Goal: Task Accomplishment & Management: Manage account settings

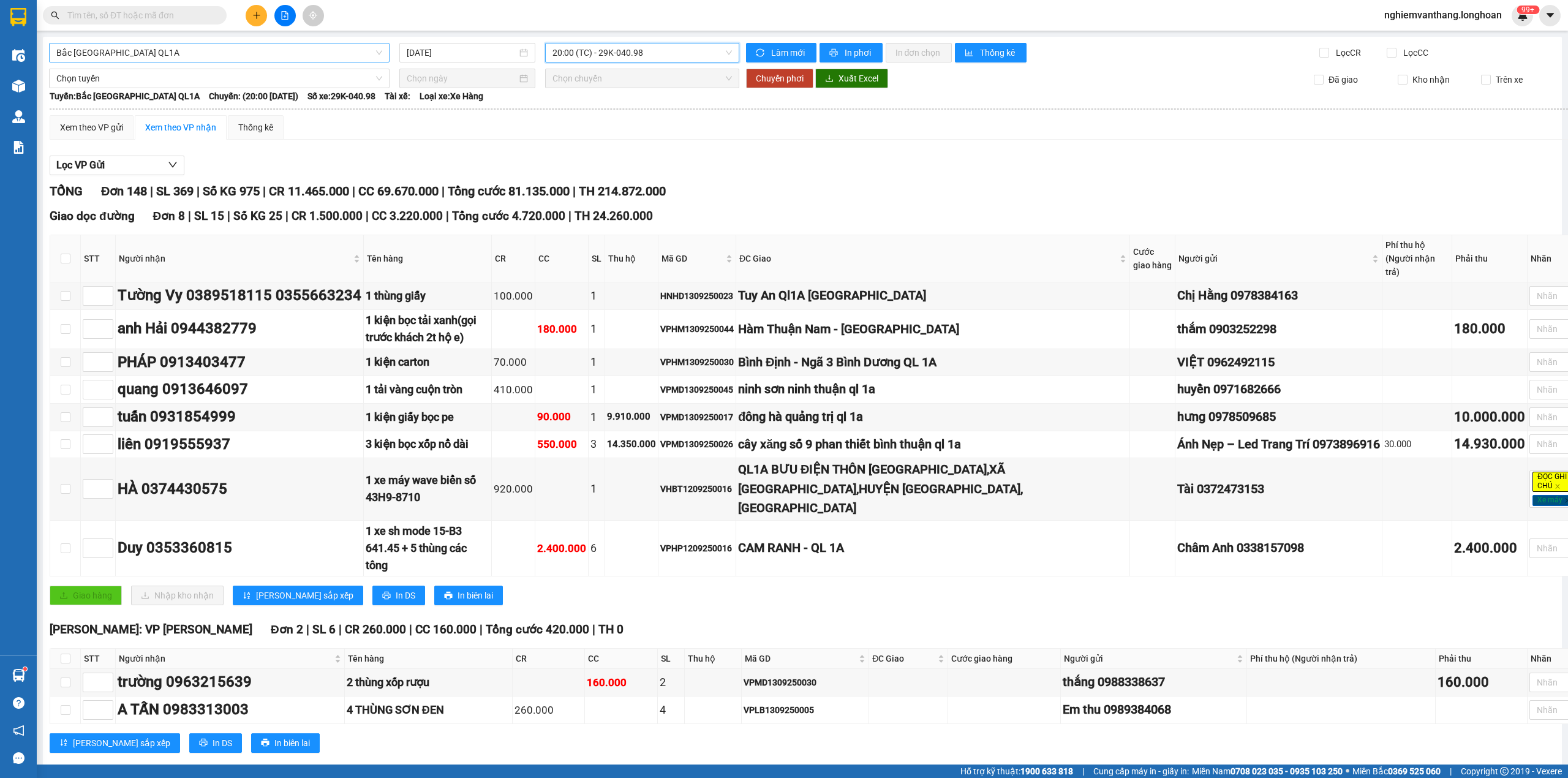
click at [170, 57] on span "Bắc [GEOGRAPHIC_DATA] QL1A" at bounding box center [220, 53] width 326 height 18
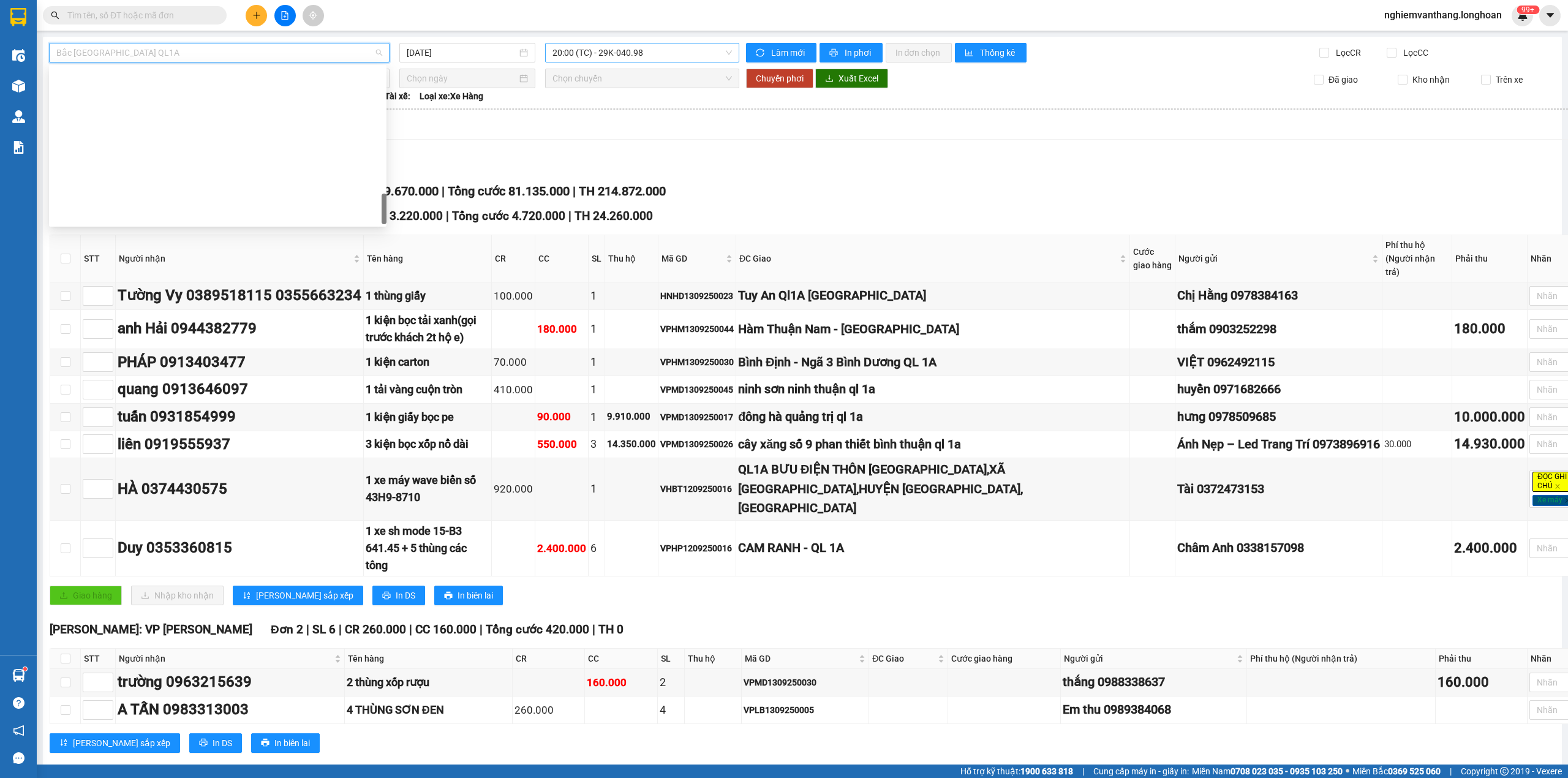
click at [596, 57] on span "20:00 (TC) - 29K-040.98" at bounding box center [642, 53] width 180 height 18
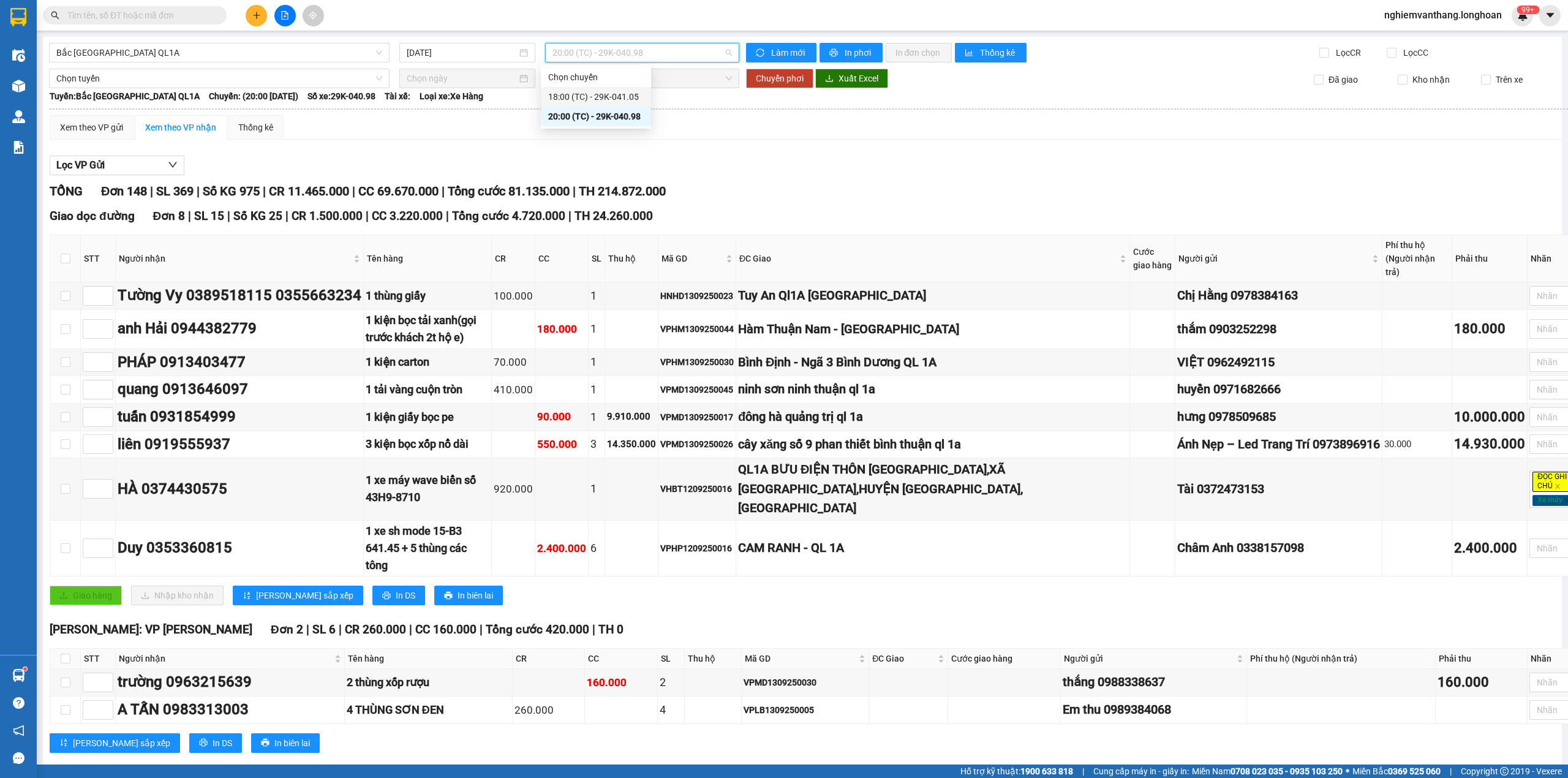
click at [612, 101] on div "18:00 (TC) - 29K-041.05" at bounding box center [596, 97] width 96 height 14
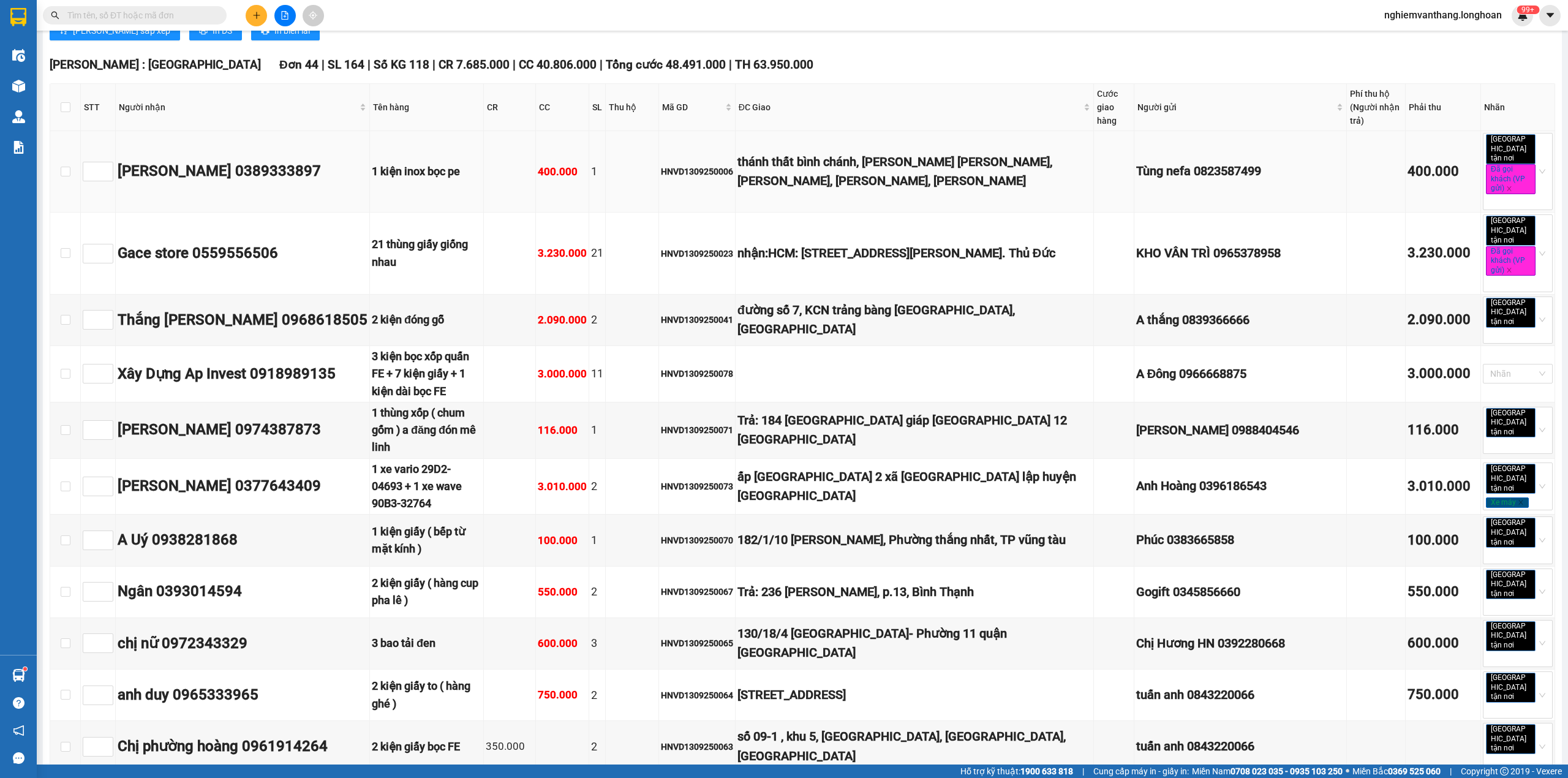
scroll to position [898, 0]
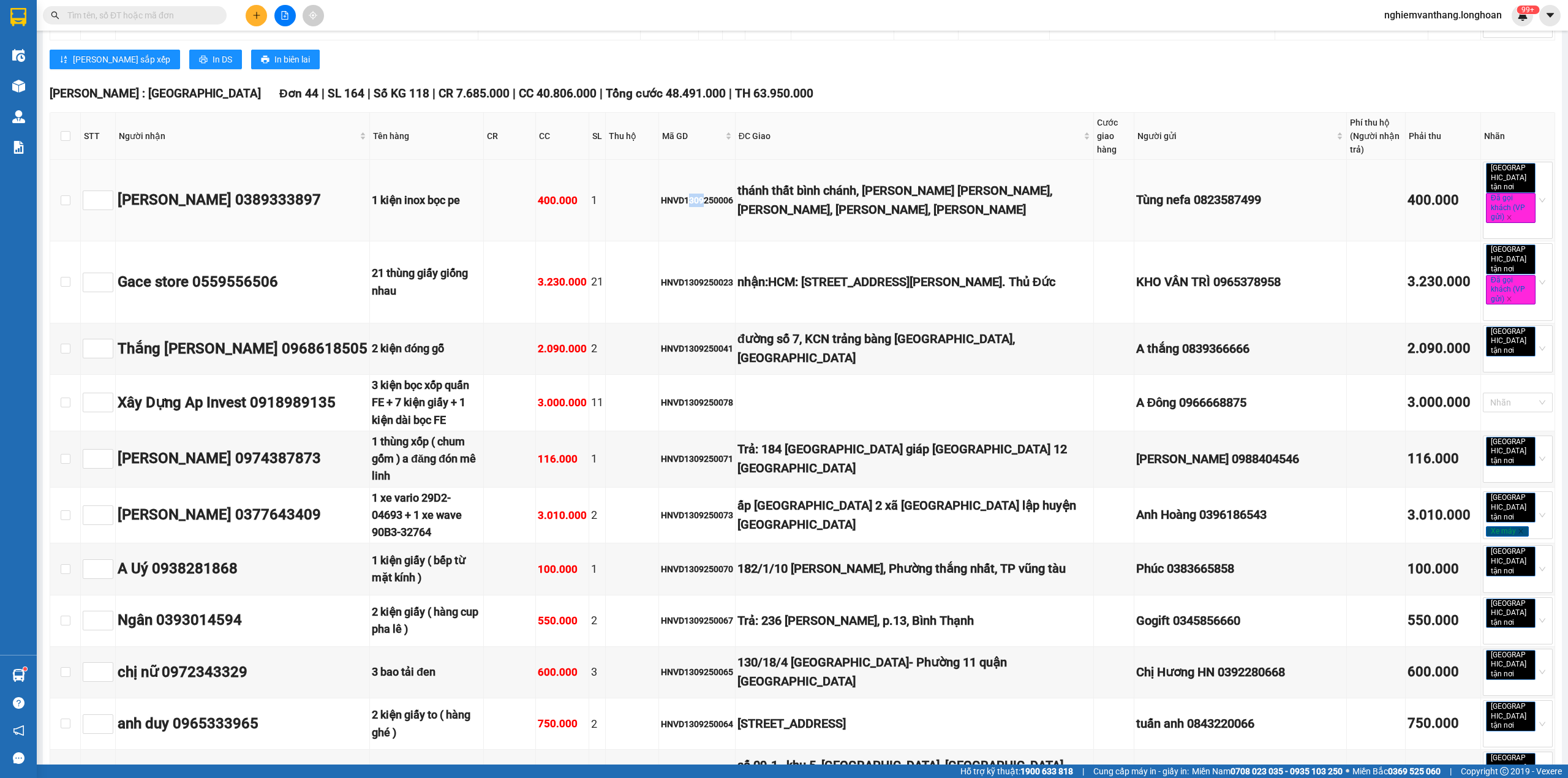
click at [732, 193] on div "HNVD1309250006" at bounding box center [697, 200] width 72 height 14
click at [735, 209] on td "HNVD1309250006" at bounding box center [697, 201] width 76 height 82
drag, startPoint x: 706, startPoint y: 177, endPoint x: 718, endPoint y: 173, distance: 12.6
click at [718, 193] on div "HNVD1309250006" at bounding box center [697, 200] width 72 height 14
click at [720, 194] on td "HNVD1309250006" at bounding box center [697, 201] width 76 height 82
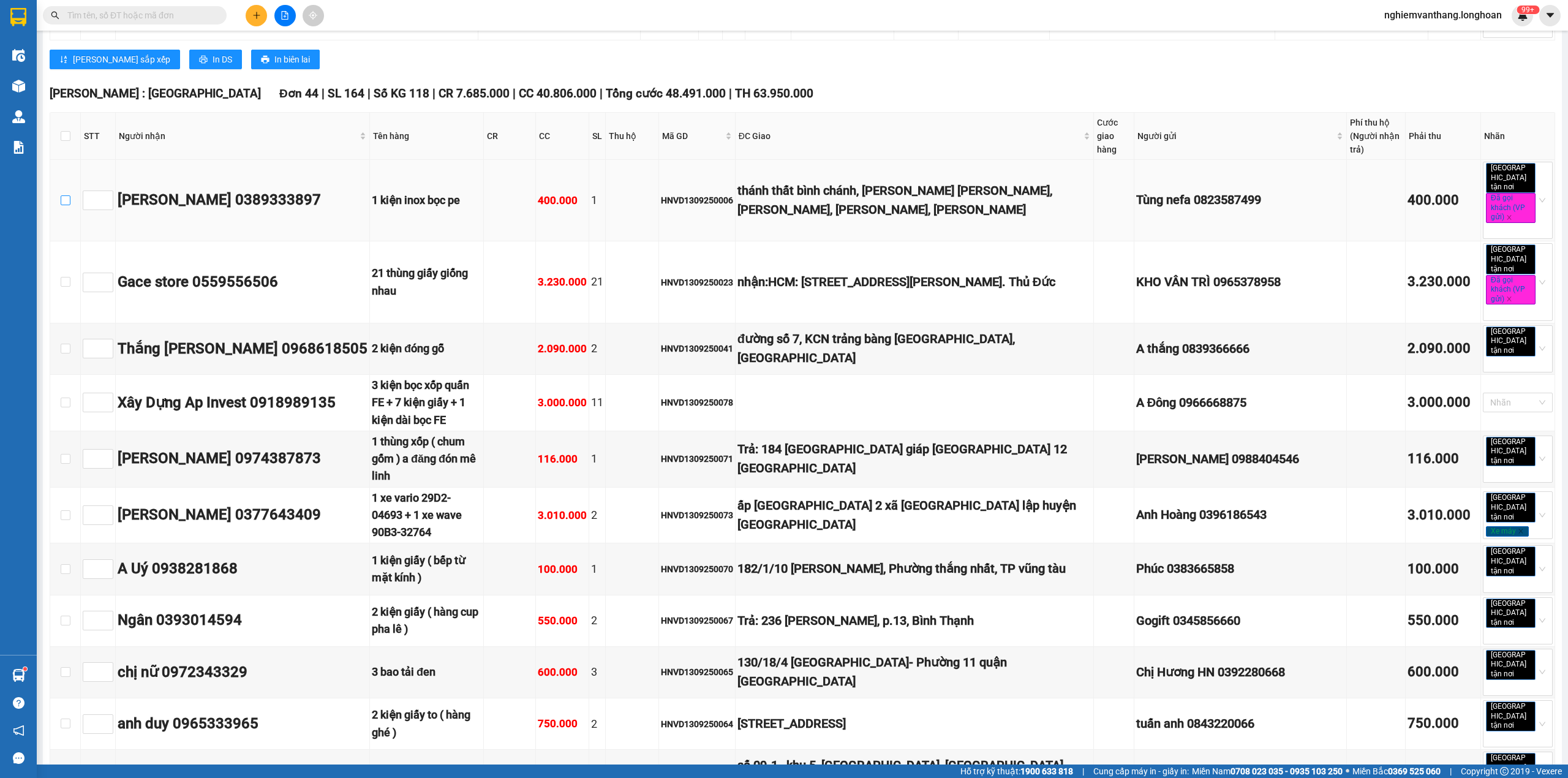
click at [69, 185] on td at bounding box center [66, 201] width 31 height 82
click at [67, 196] on input "checkbox" at bounding box center [65, 200] width 10 height 10
checkbox input "true"
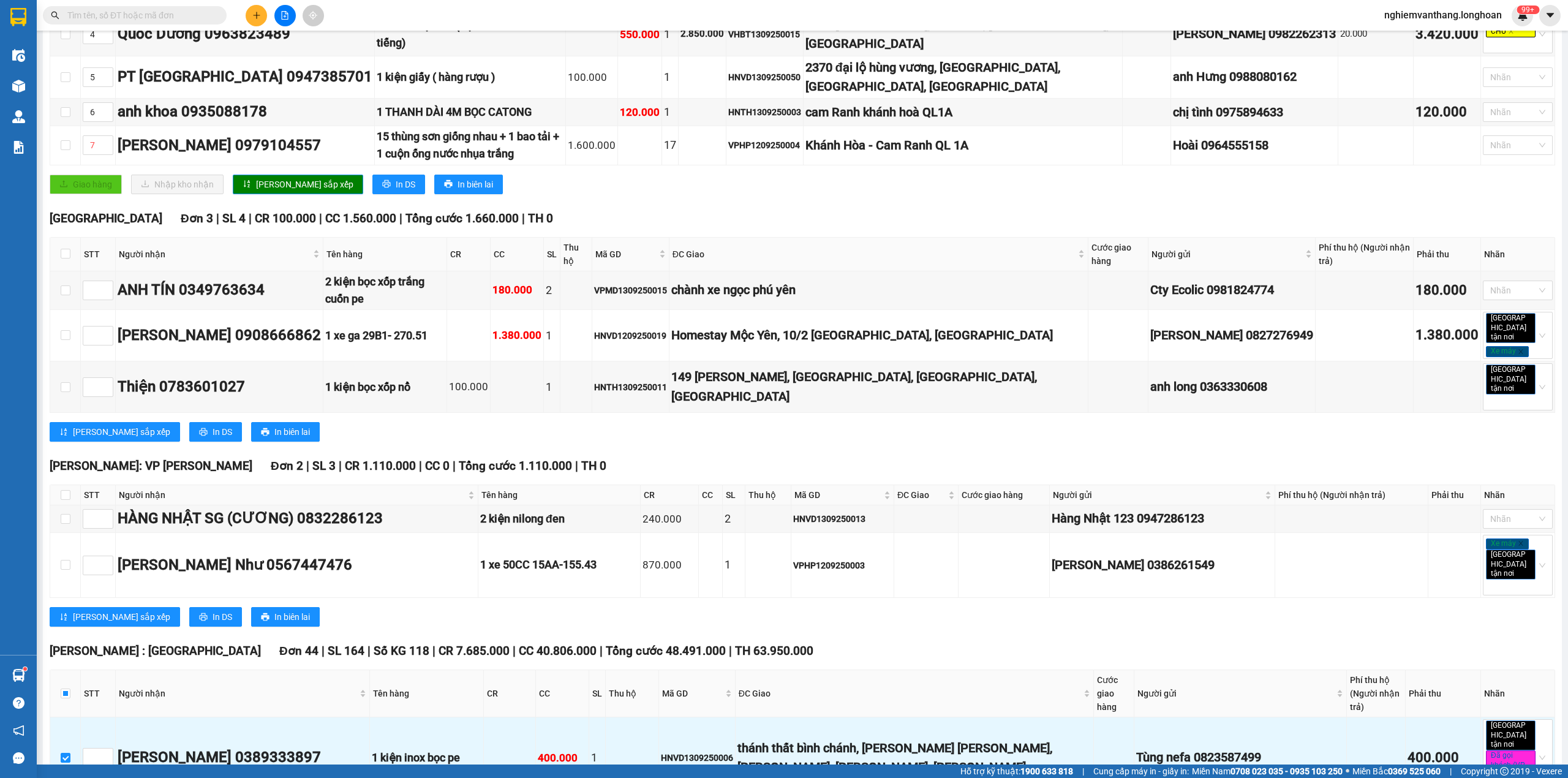
scroll to position [0, 0]
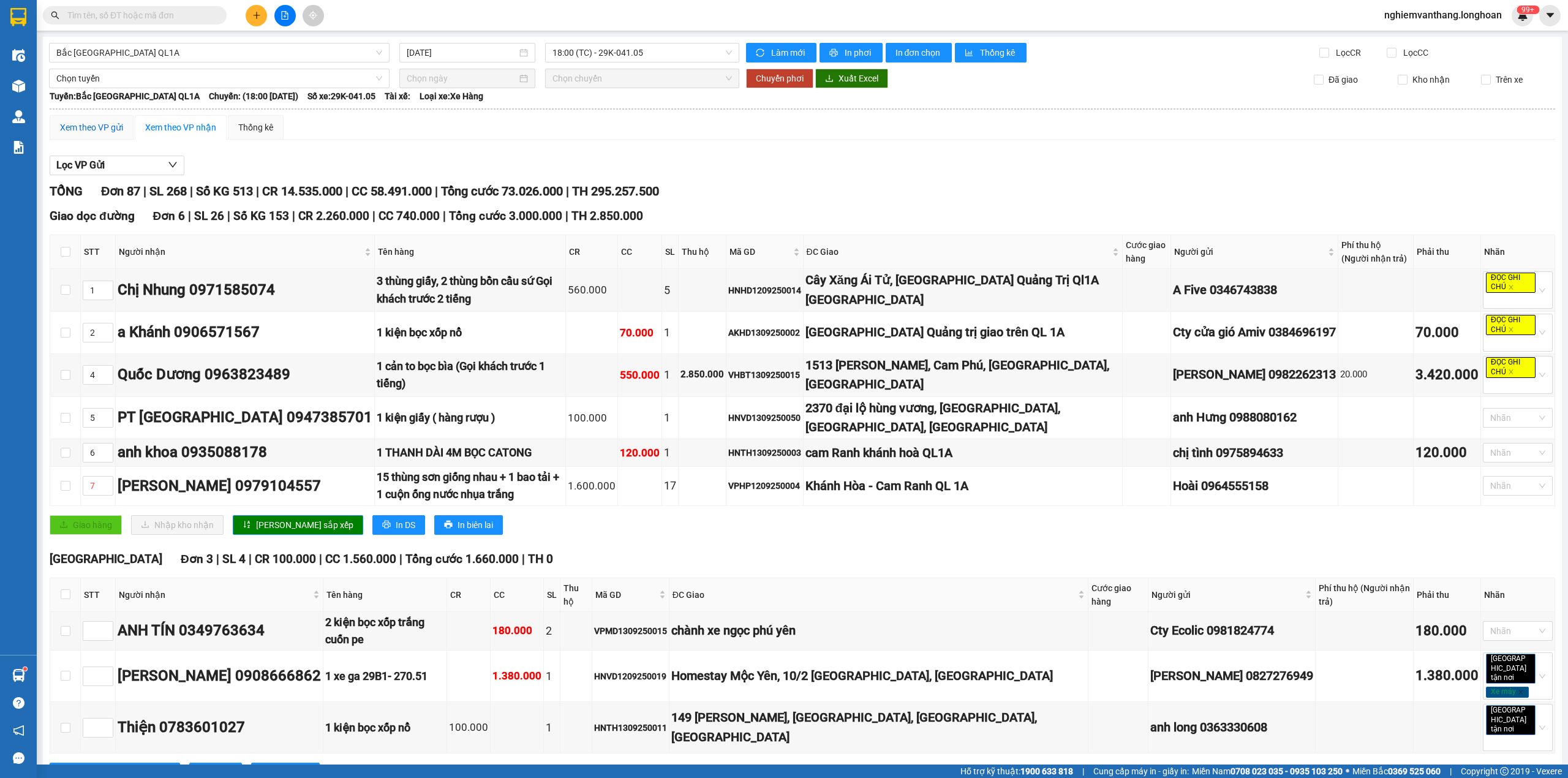
click at [106, 133] on div "Xem theo VP gửi" at bounding box center [92, 128] width 63 height 14
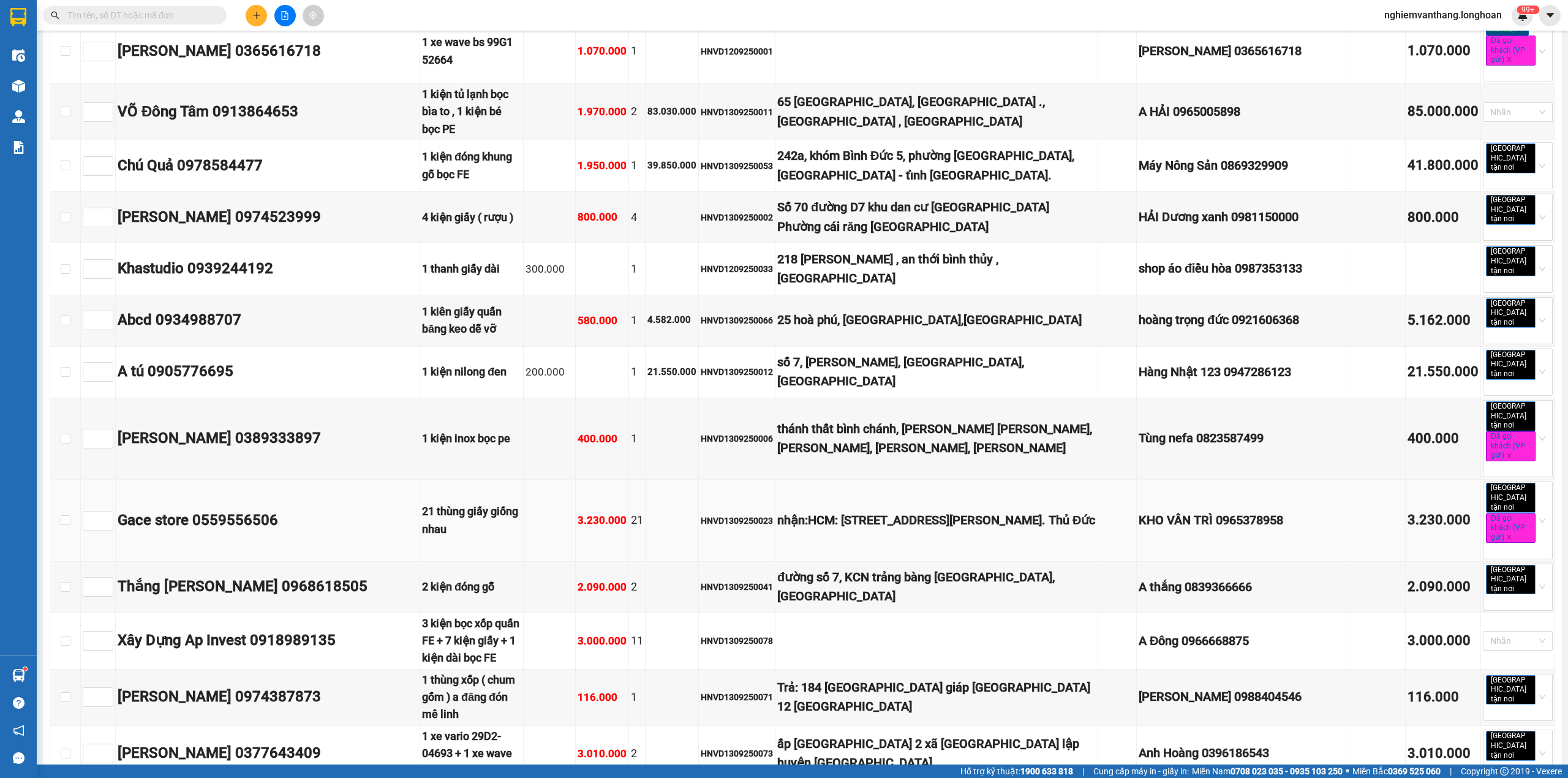
scroll to position [1144, 0]
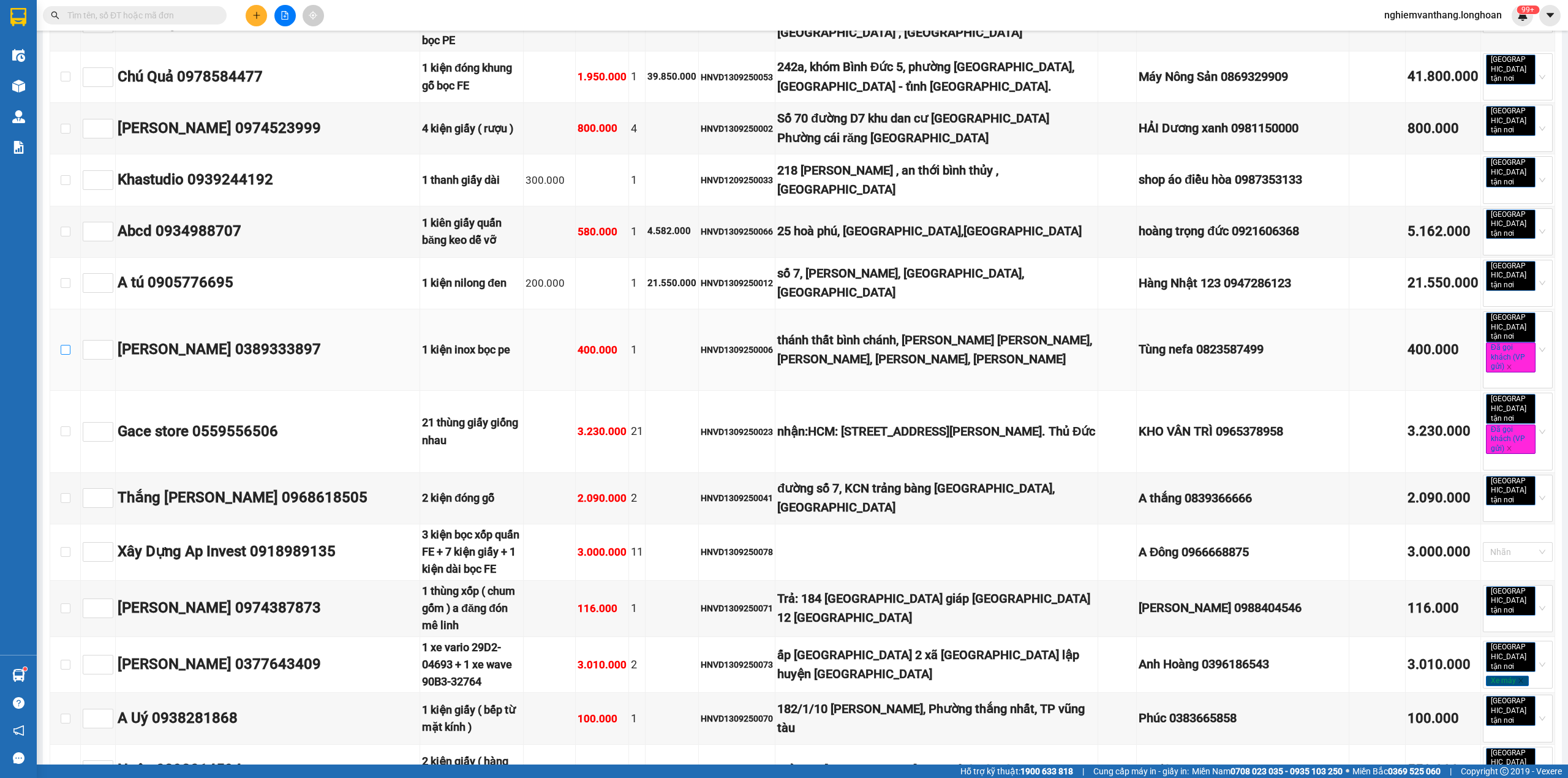
click at [66, 345] on input "checkbox" at bounding box center [65, 350] width 10 height 10
checkbox input "true"
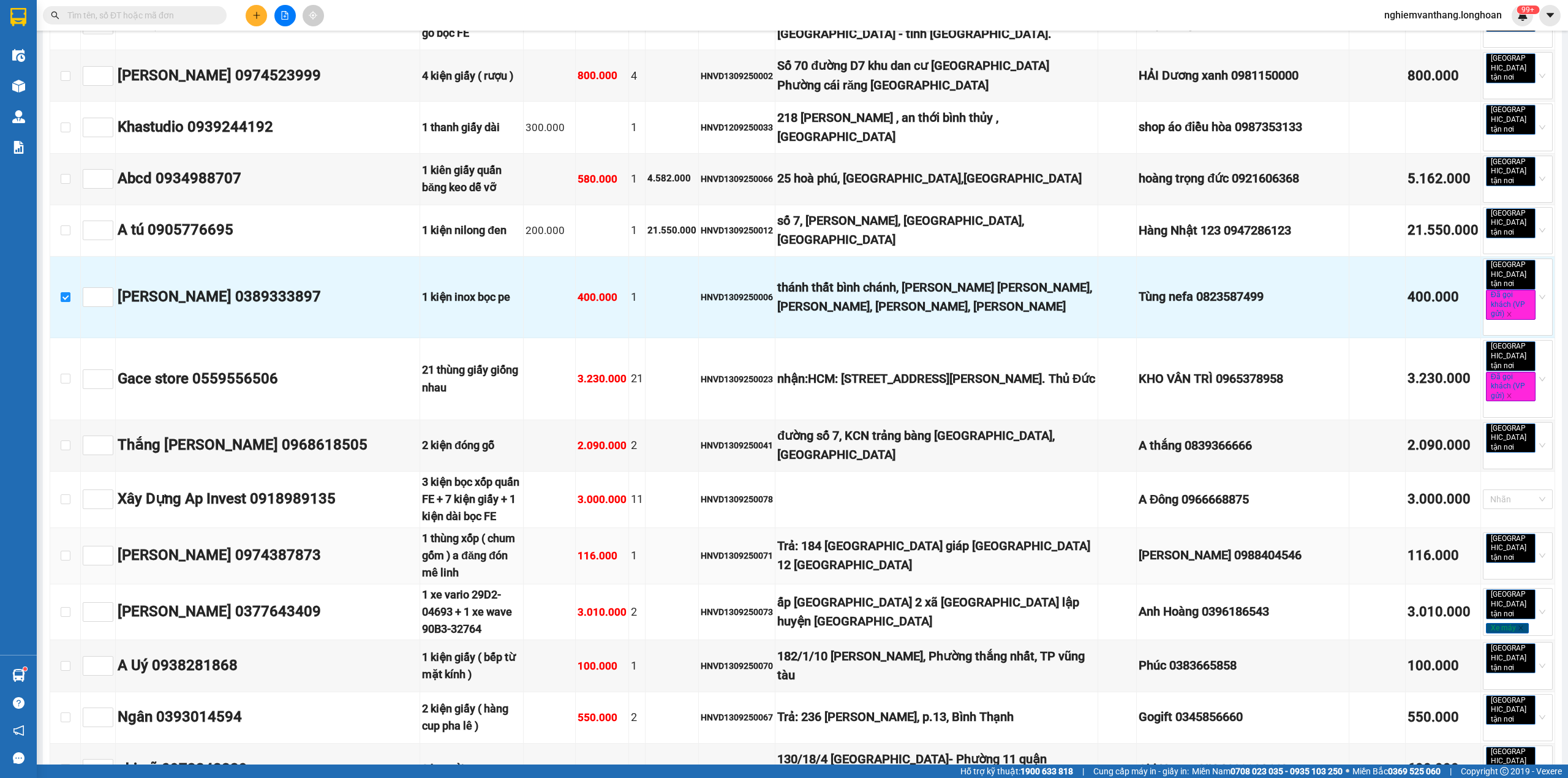
scroll to position [1226, 0]
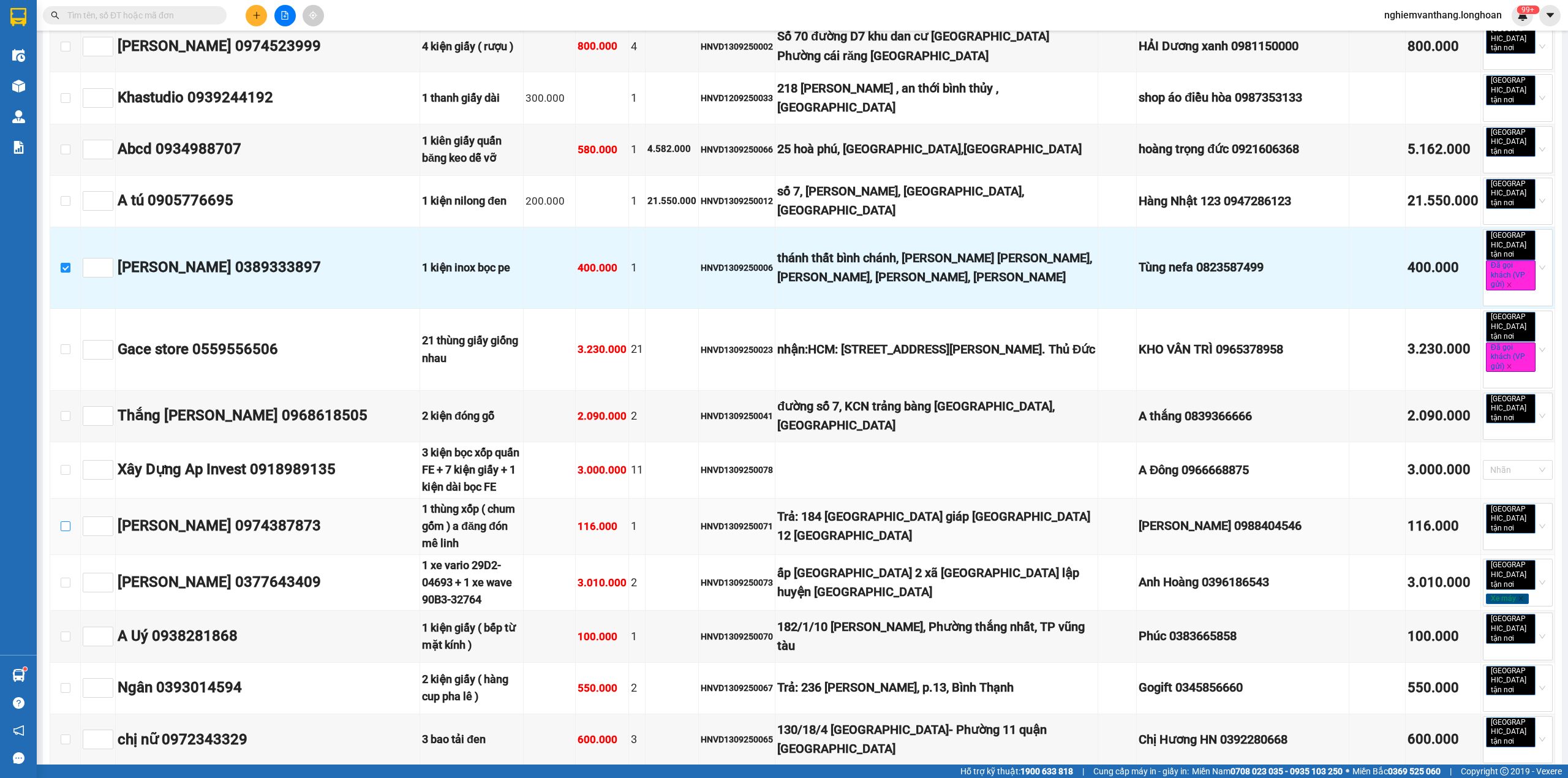
click at [62, 521] on input "checkbox" at bounding box center [65, 526] width 10 height 10
checkbox input "true"
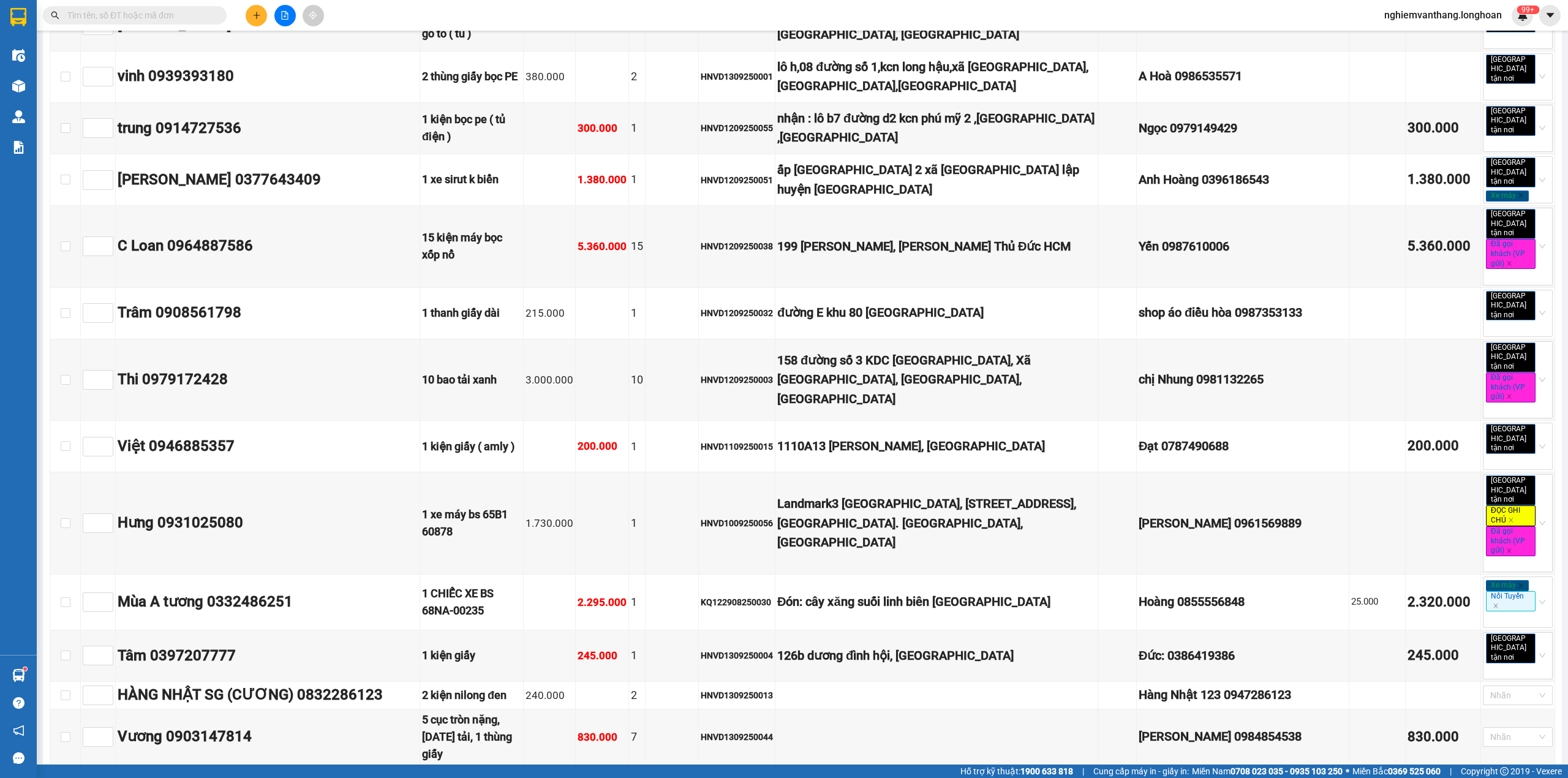
scroll to position [2697, 0]
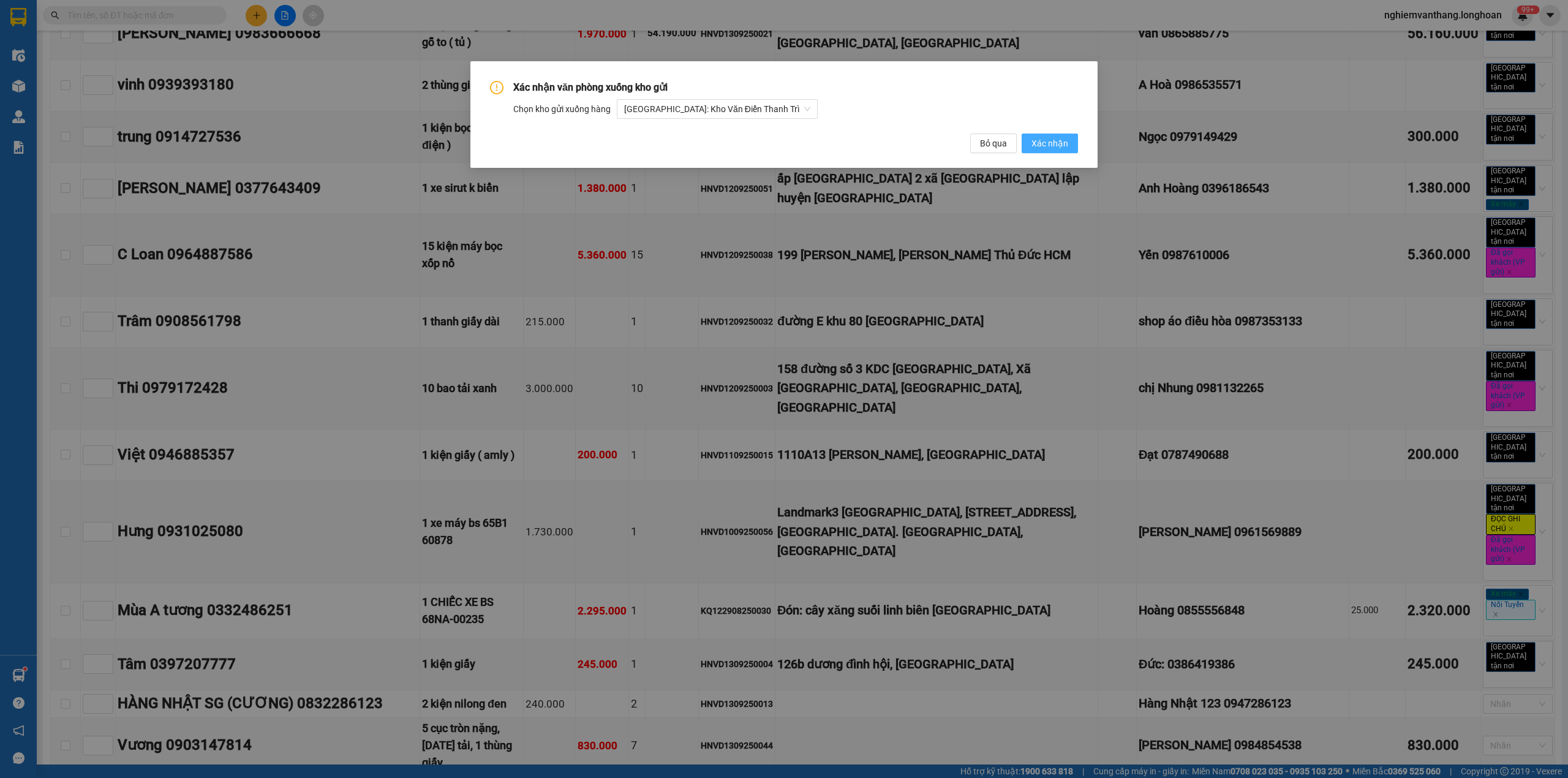
click at [1053, 138] on span "Xác nhận" at bounding box center [1049, 144] width 37 height 14
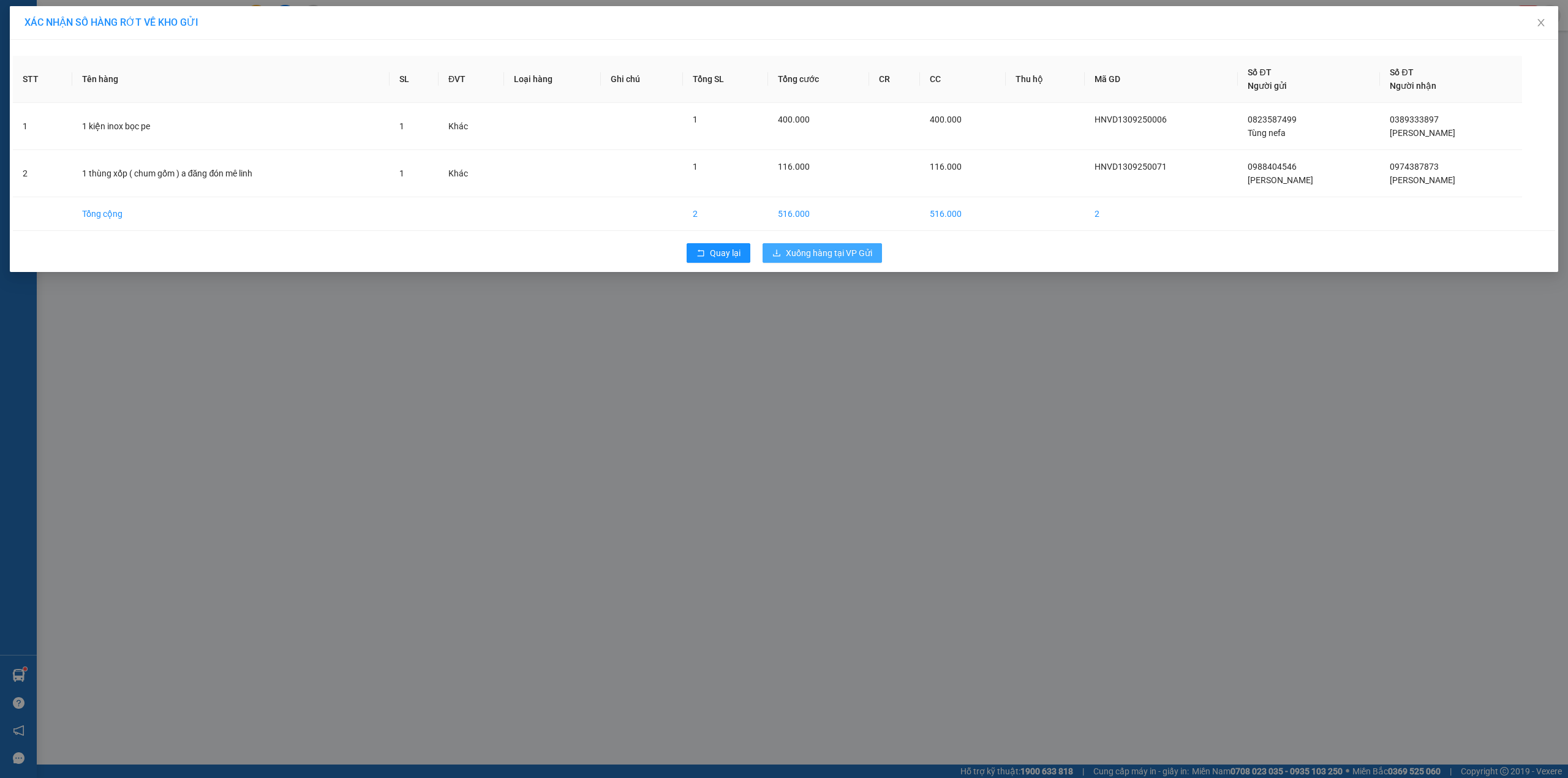
click at [833, 255] on span "Xuống hàng tại VP Gửi" at bounding box center [829, 253] width 86 height 14
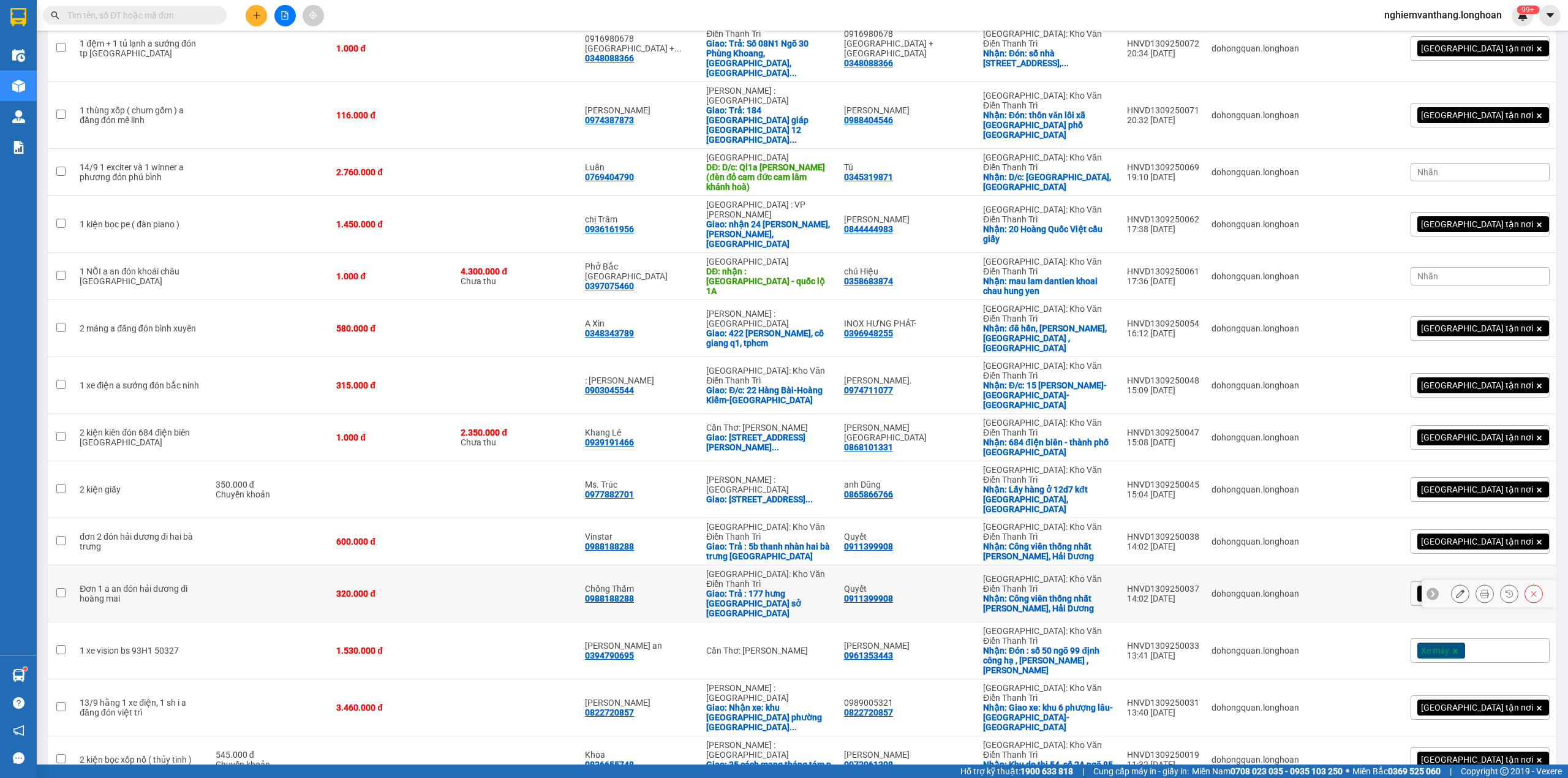
scroll to position [1321, 0]
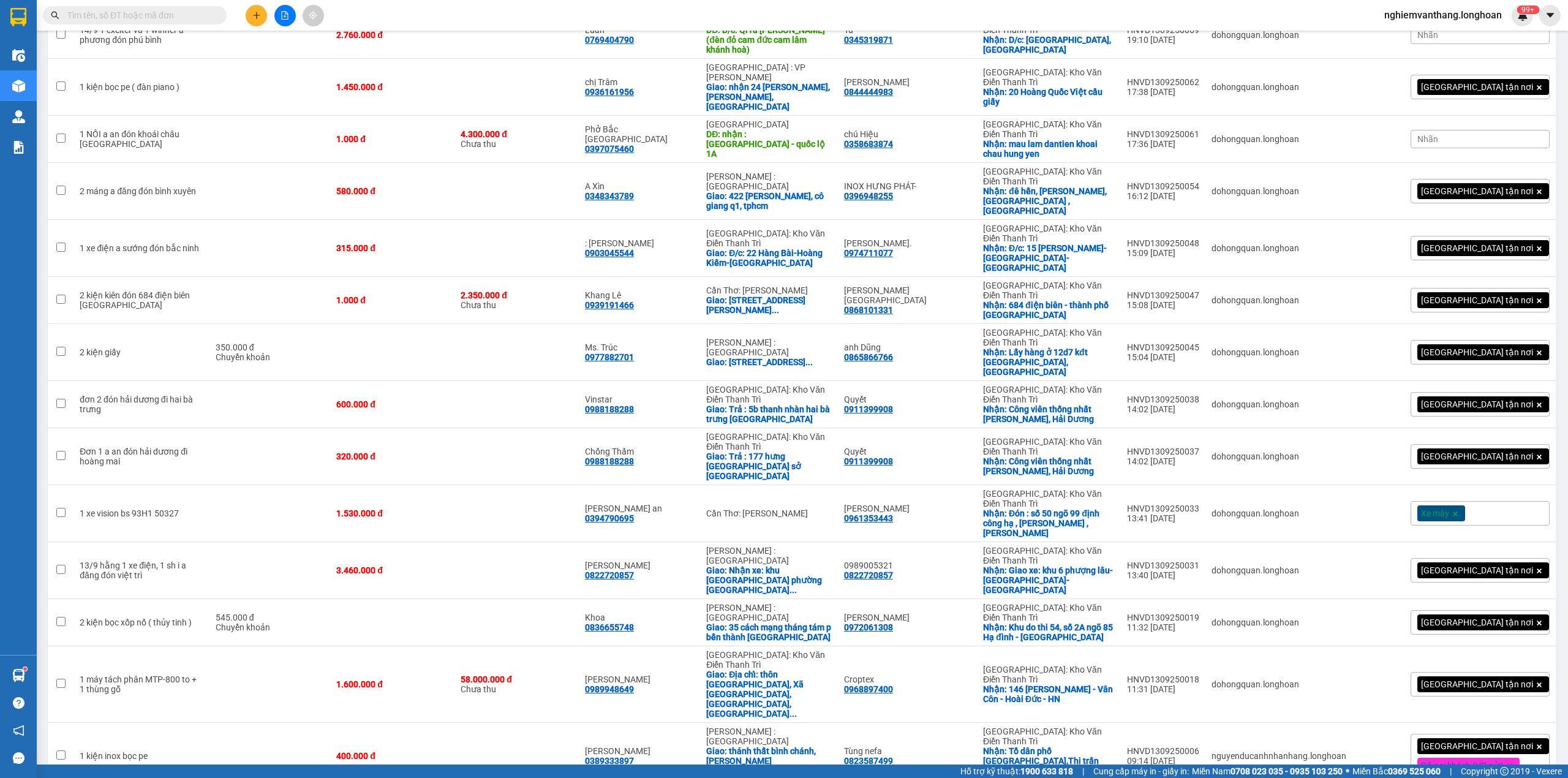
click at [288, 14] on icon "file-add" at bounding box center [285, 15] width 8 height 8
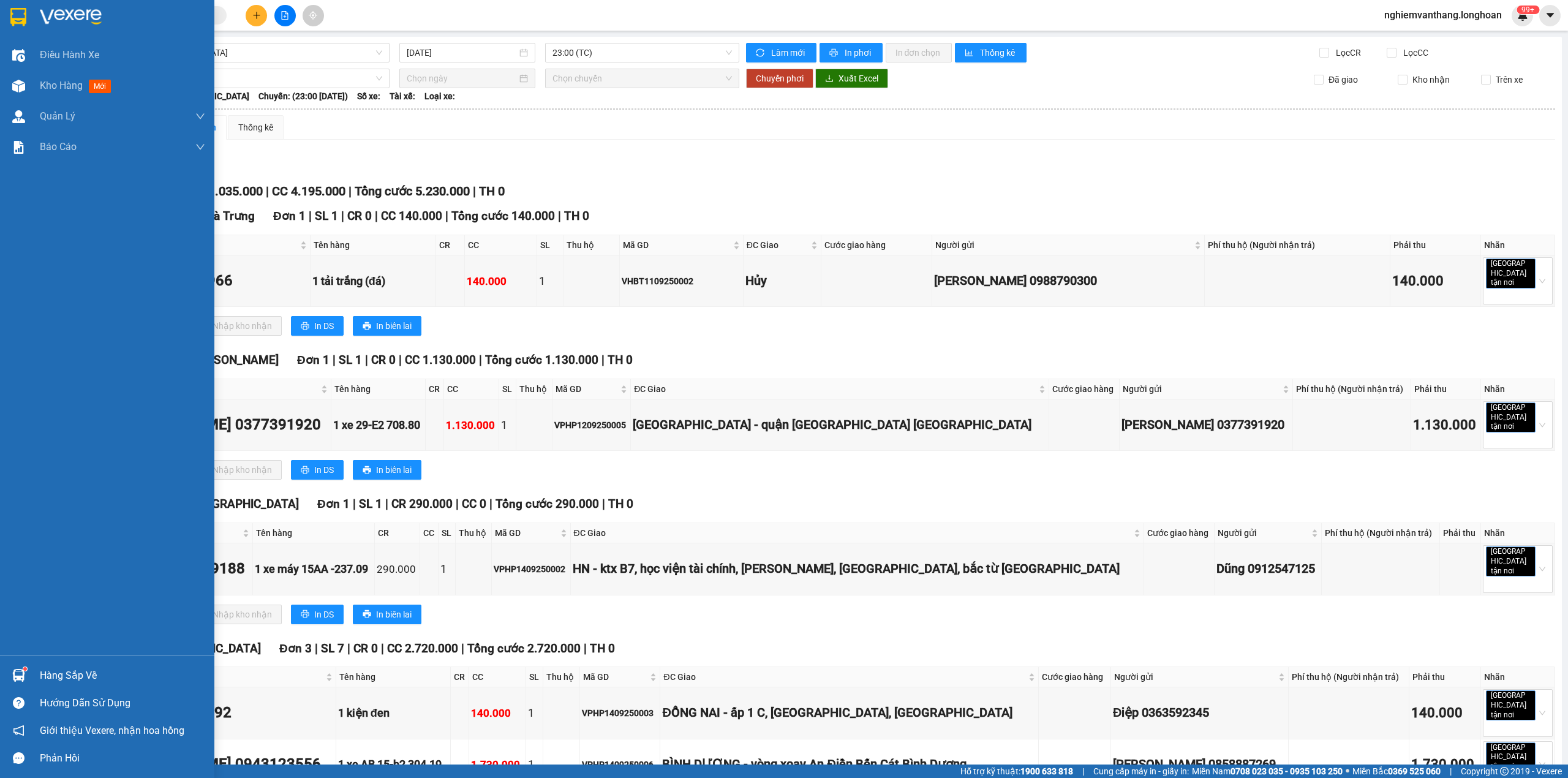
drag, startPoint x: 12, startPoint y: 14, endPoint x: 431, endPoint y: 28, distance: 419.2
click at [12, 13] on img at bounding box center [18, 17] width 16 height 18
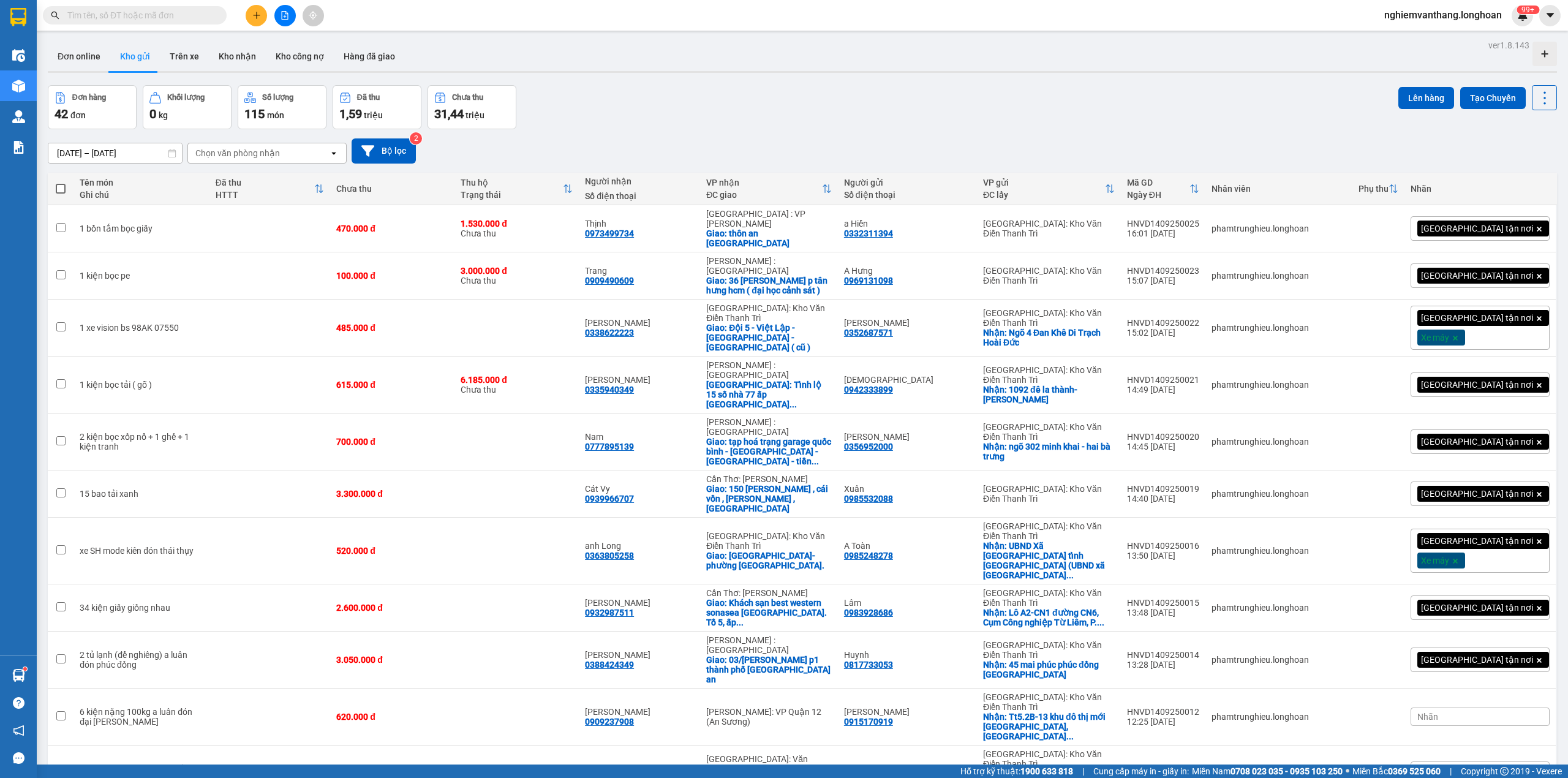
click at [287, 14] on icon "file-add" at bounding box center [285, 15] width 7 height 8
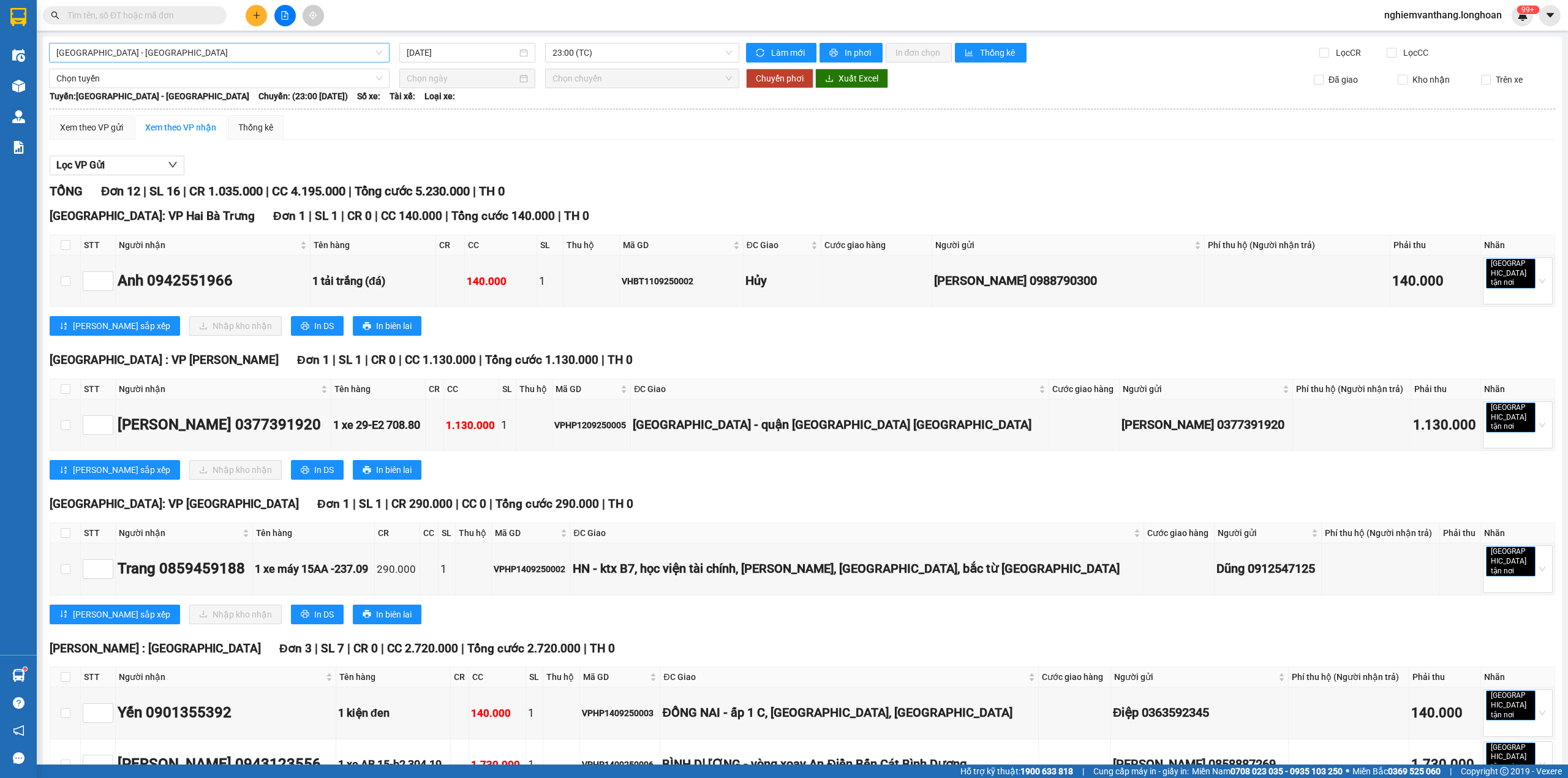
click at [137, 52] on span "[GEOGRAPHIC_DATA] - [GEOGRAPHIC_DATA]" at bounding box center [220, 53] width 326 height 18
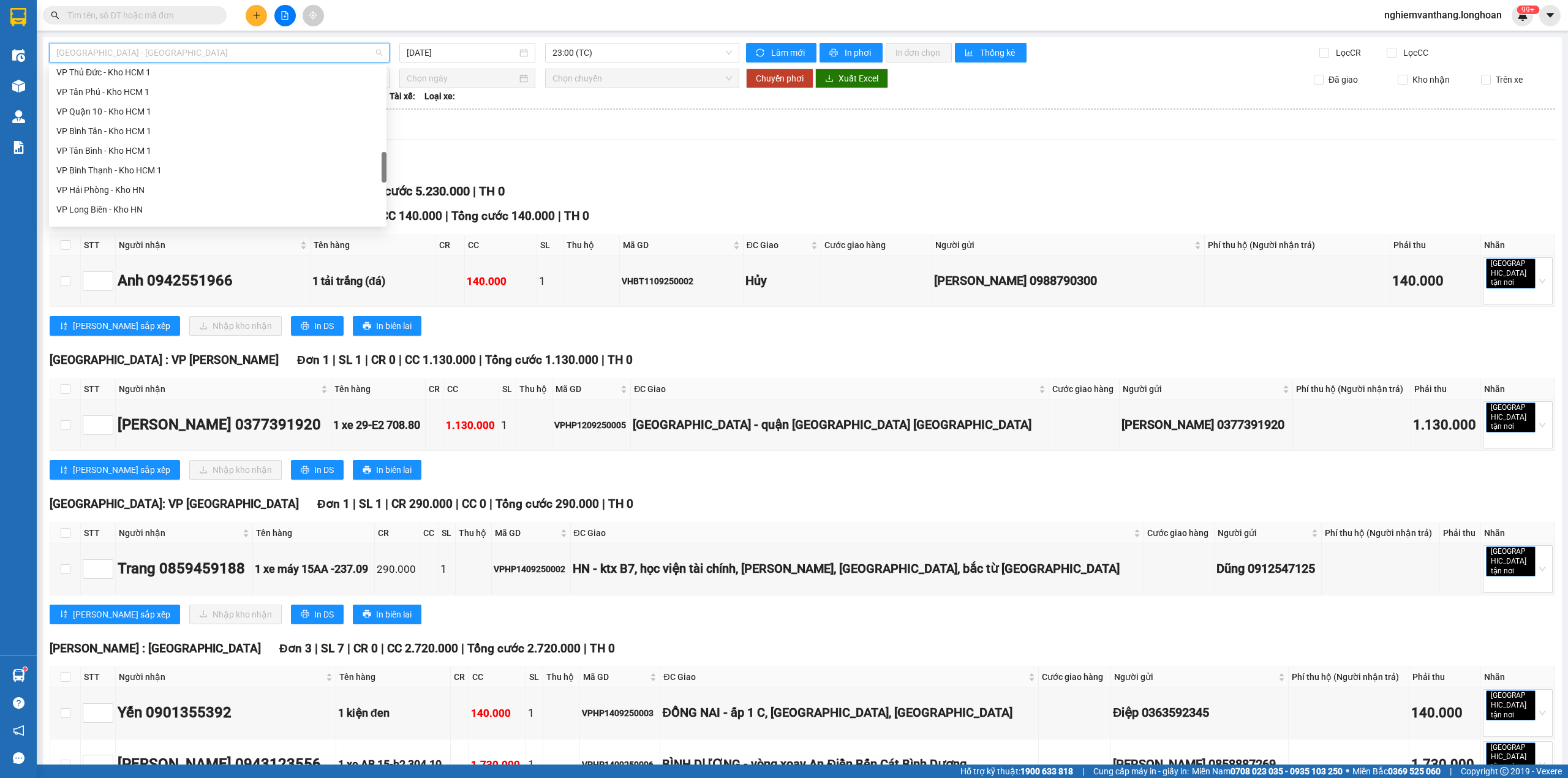
scroll to position [799, 0]
click at [131, 134] on div "Bắc [GEOGRAPHIC_DATA] QL1A" at bounding box center [218, 136] width 323 height 14
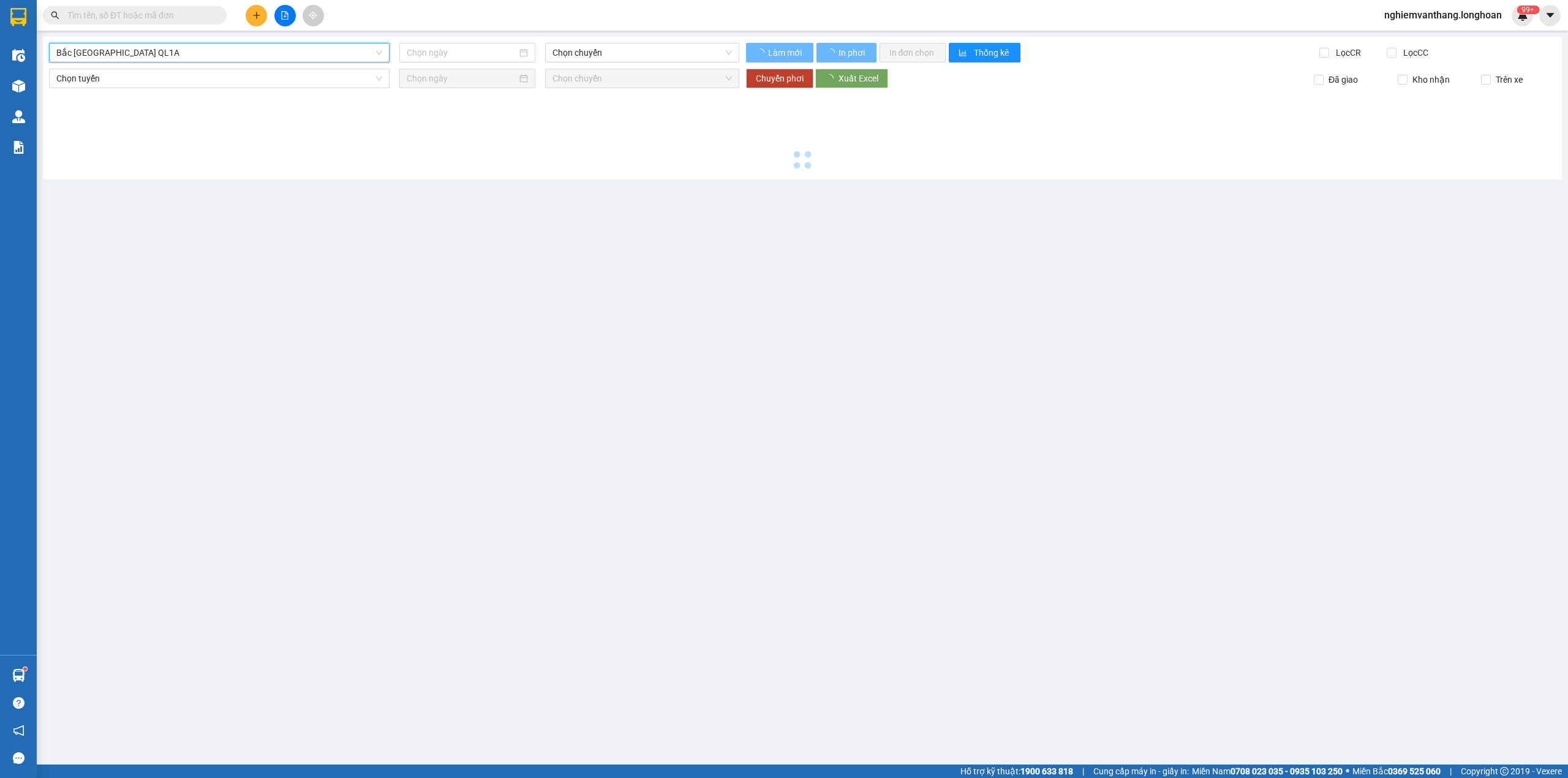
type input "[DATE]"
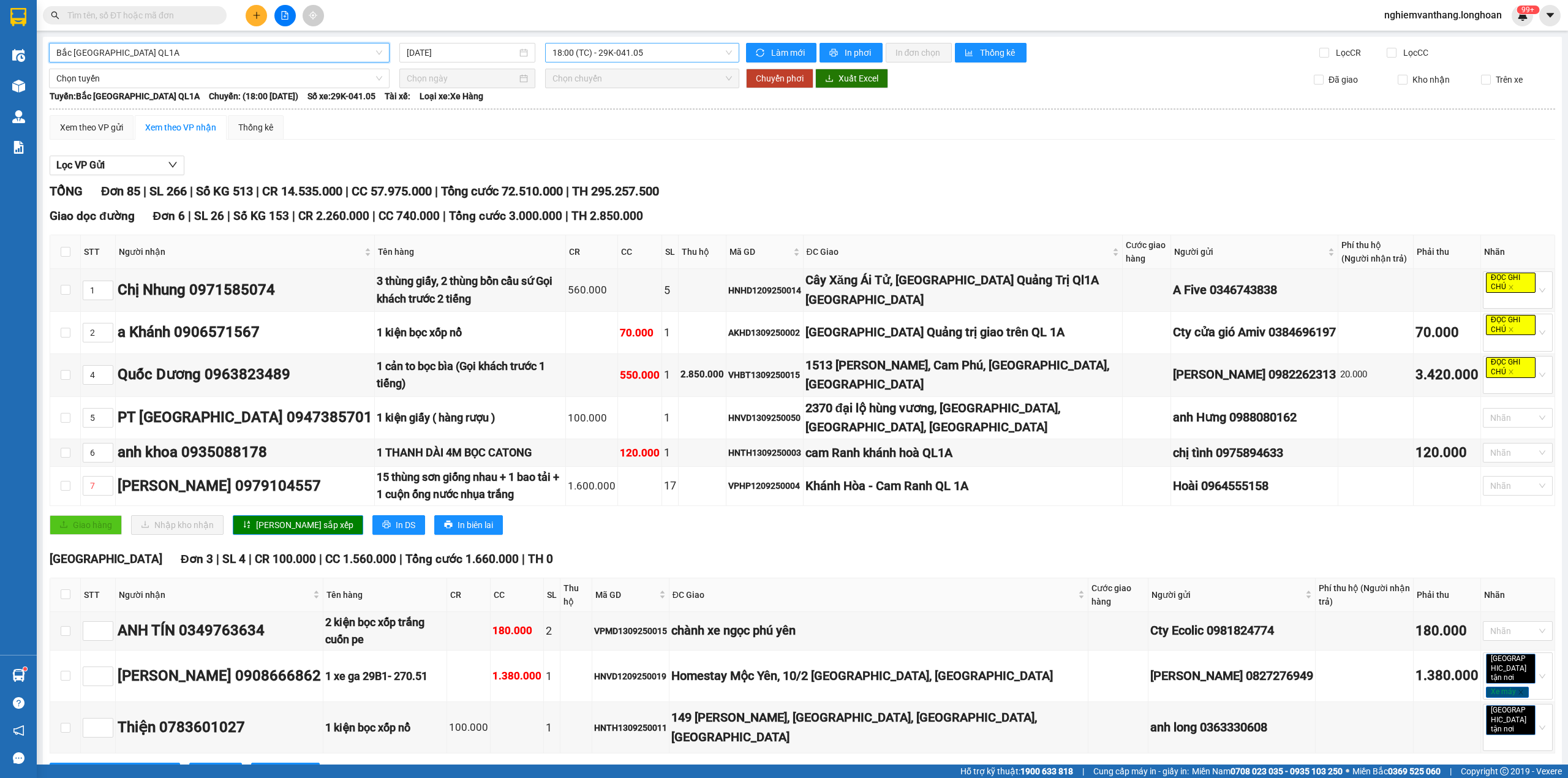
click at [586, 44] on span "18:00 (TC) - 29K-041.05" at bounding box center [642, 53] width 180 height 18
click at [568, 119] on div "20:00 (TC) - 29K-040.98" at bounding box center [596, 116] width 96 height 14
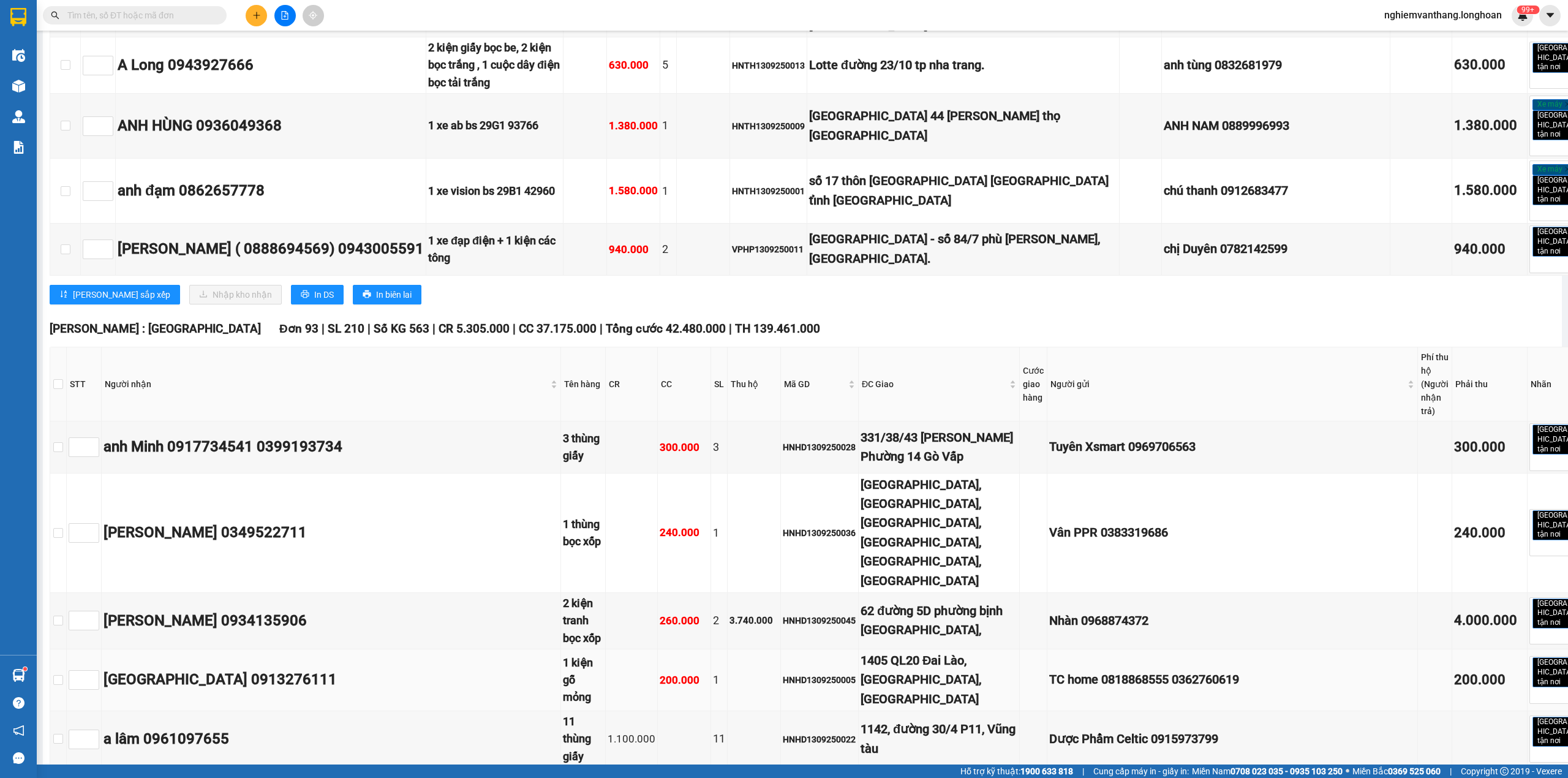
scroll to position [1797, 0]
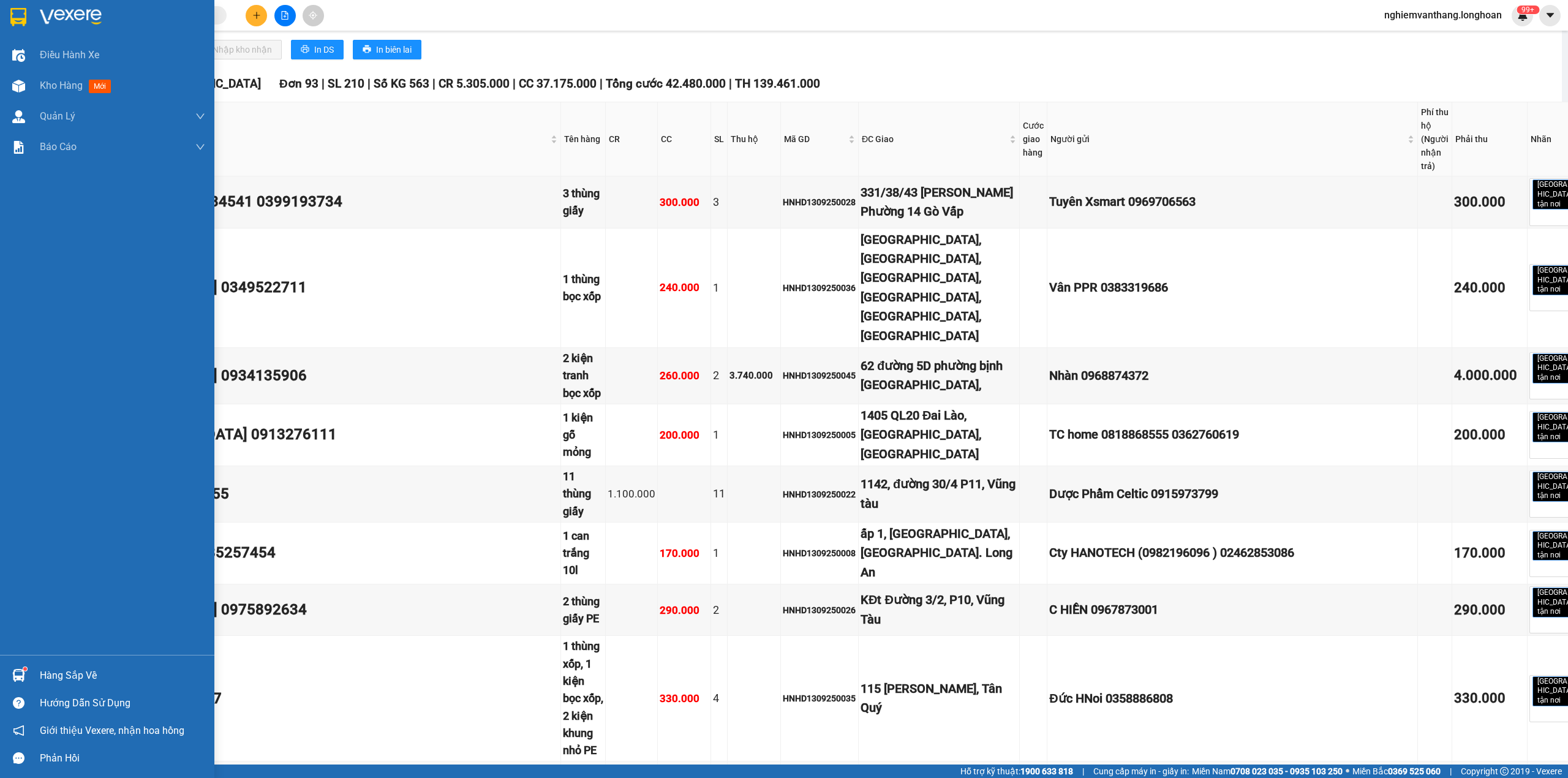
click at [24, 10] on img at bounding box center [18, 17] width 16 height 18
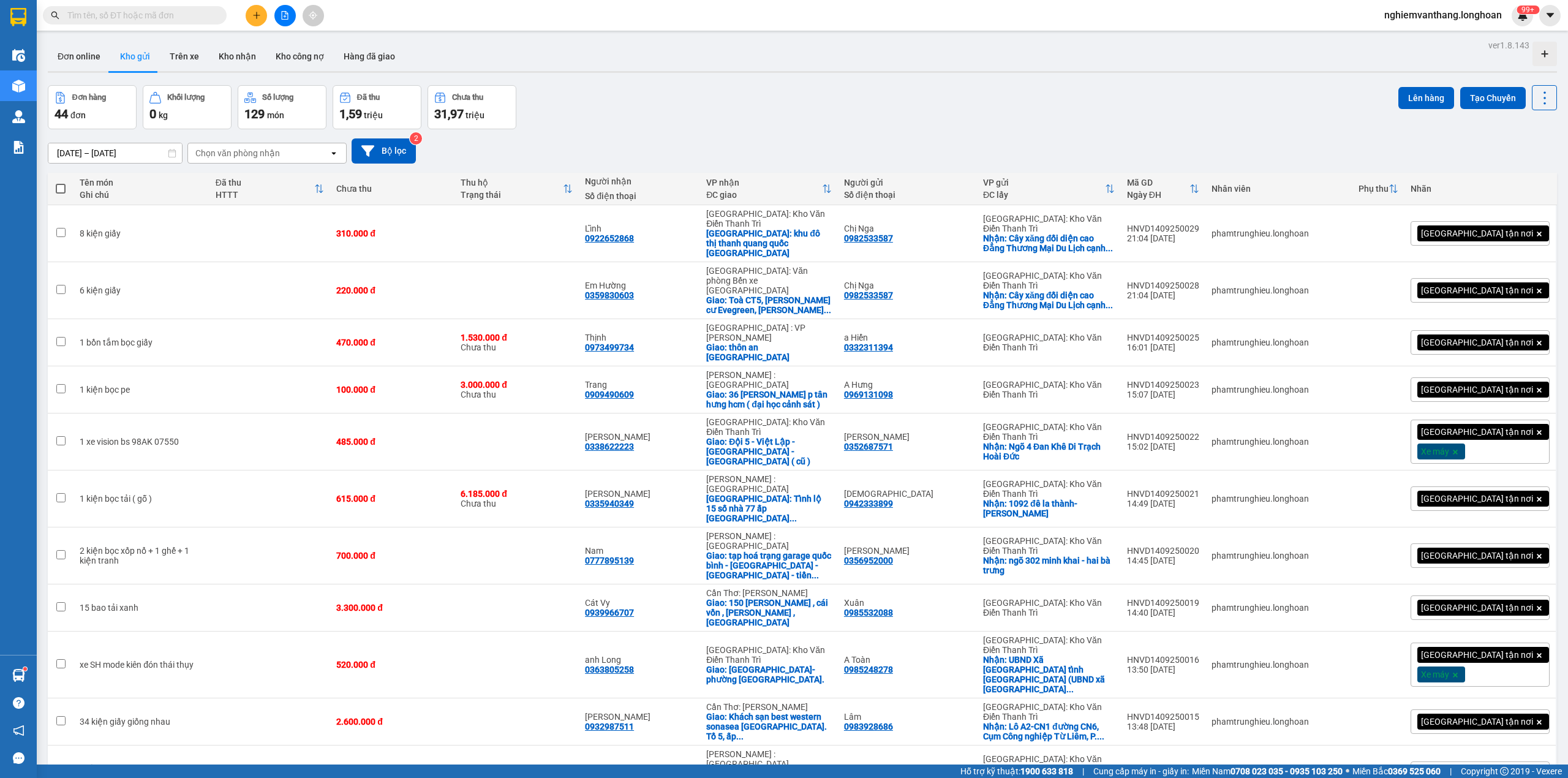
click at [1465, 85] on div "Lên hàng Tạo Chuyến" at bounding box center [1477, 97] width 159 height 25
click at [1487, 89] on button "Tạo Chuyến" at bounding box center [1493, 97] width 66 height 22
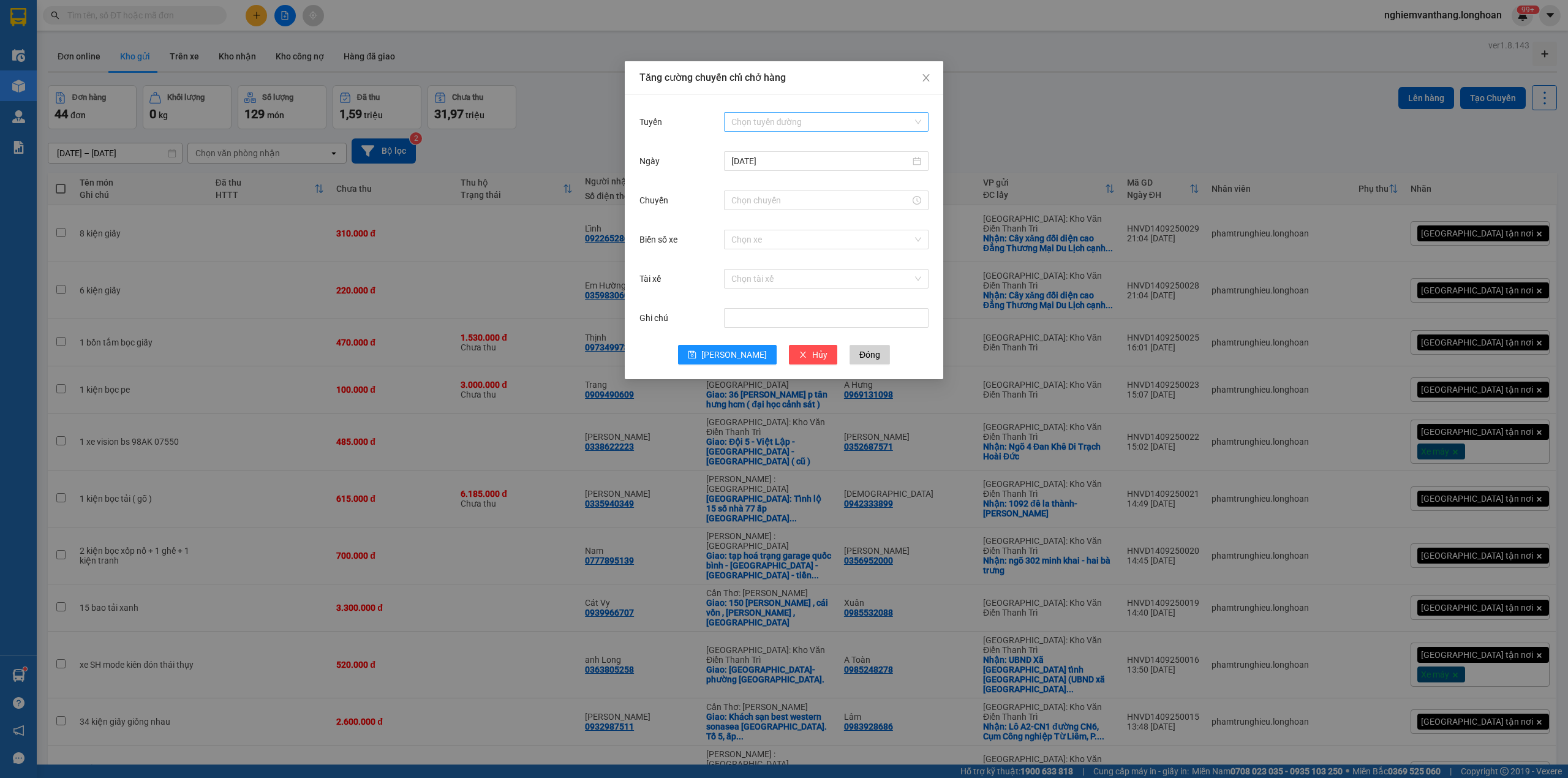
click at [818, 118] on input "Tuyến" at bounding box center [822, 122] width 181 height 18
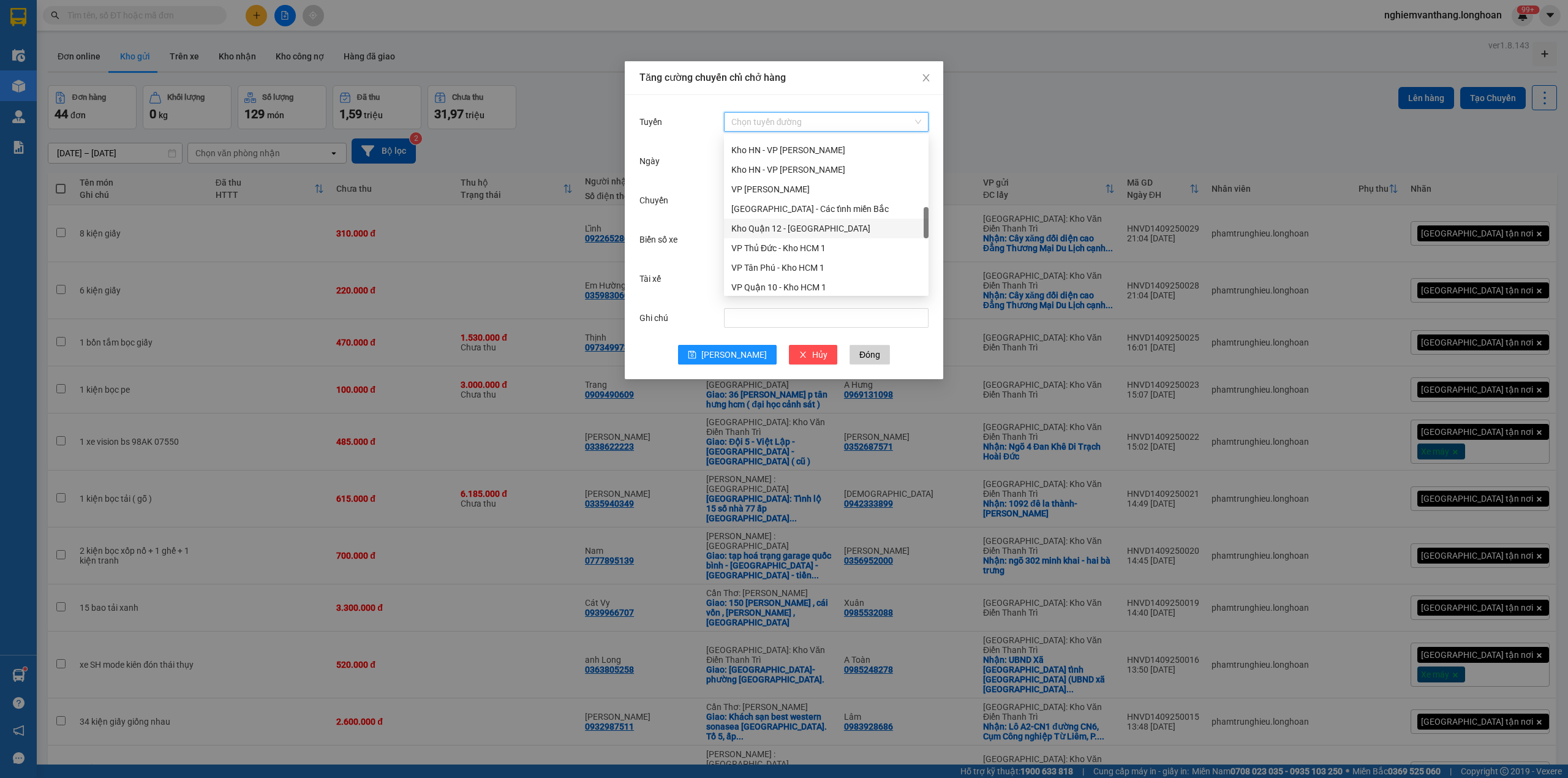
scroll to position [823, 0]
drag, startPoint x: 799, startPoint y: 205, endPoint x: 815, endPoint y: 192, distance: 20.6
click at [797, 204] on div "Bắc [GEOGRAPHIC_DATA] QL1A" at bounding box center [826, 205] width 189 height 14
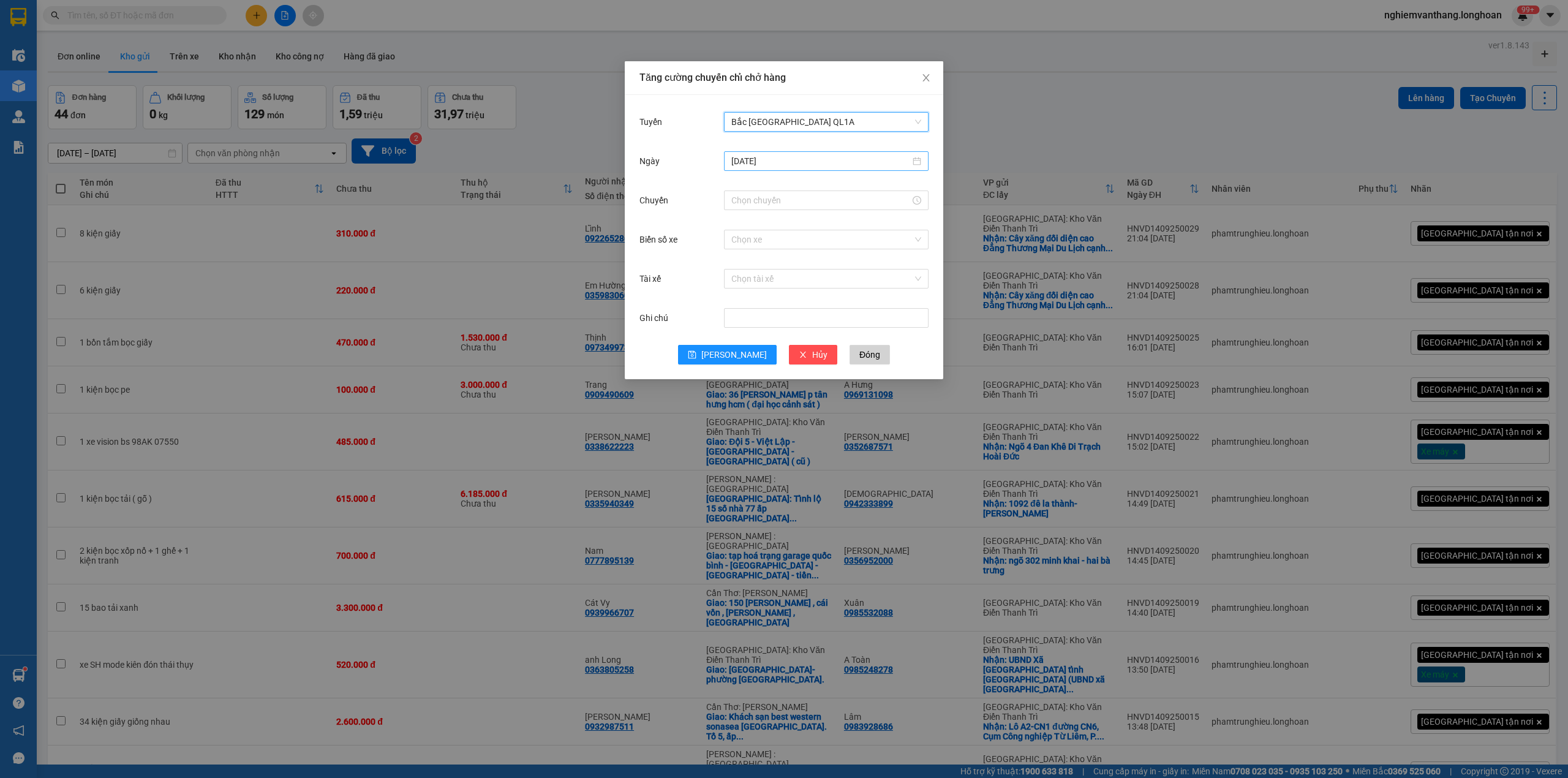
click at [746, 158] on input "[DATE]" at bounding box center [821, 161] width 179 height 14
type input "[DATE]"
click at [767, 270] on div "15" at bounding box center [764, 269] width 14 height 14
click at [741, 205] on input "Chuyến" at bounding box center [821, 200] width 179 height 14
click at [734, 289] on div "18" at bounding box center [741, 288] width 34 height 17
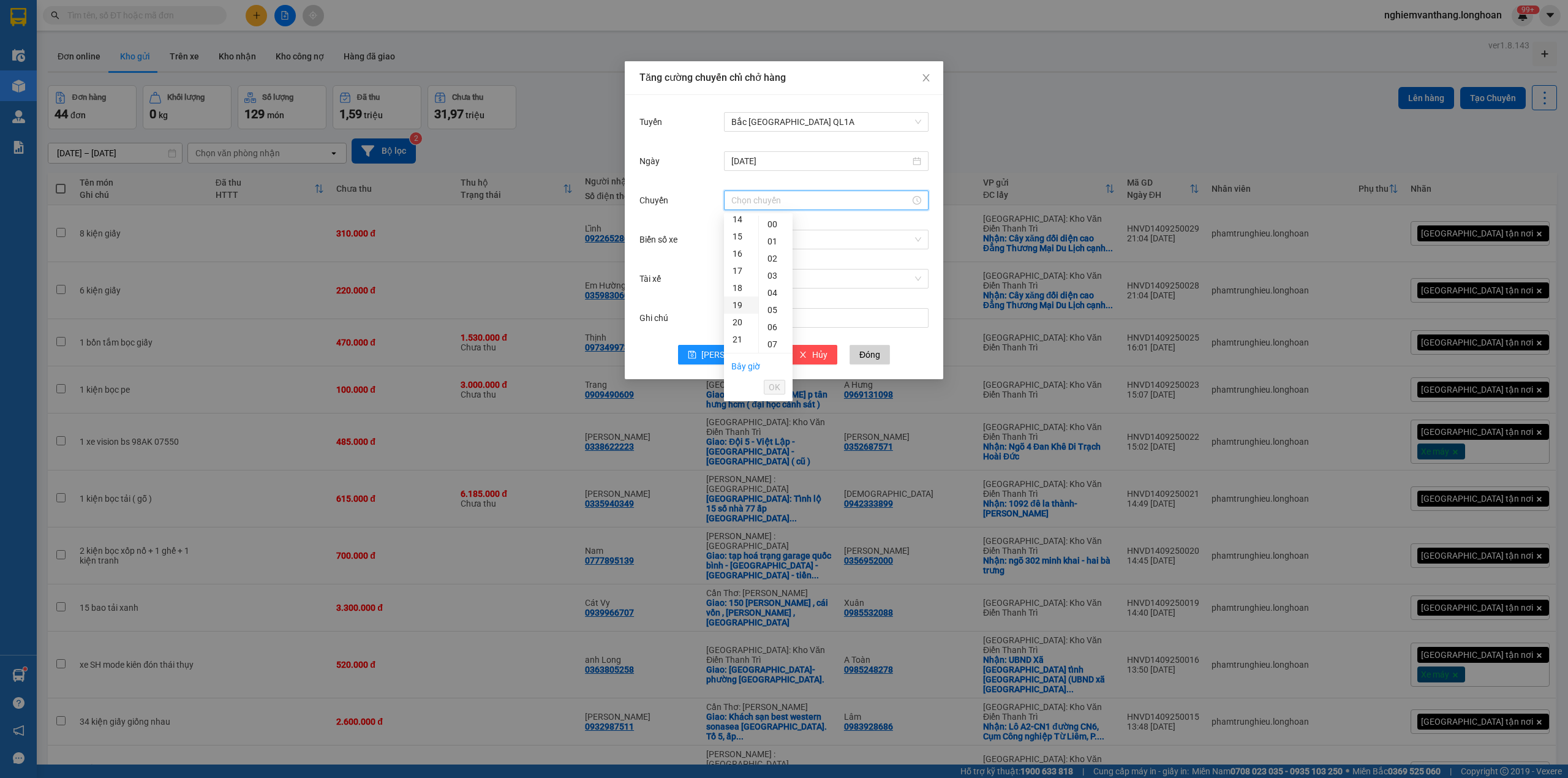
type input "18:00"
drag, startPoint x: 765, startPoint y: 383, endPoint x: 771, endPoint y: 388, distance: 7.8
click at [767, 383] on button "OK" at bounding box center [775, 387] width 21 height 14
click at [735, 356] on span "Lưu" at bounding box center [734, 355] width 66 height 14
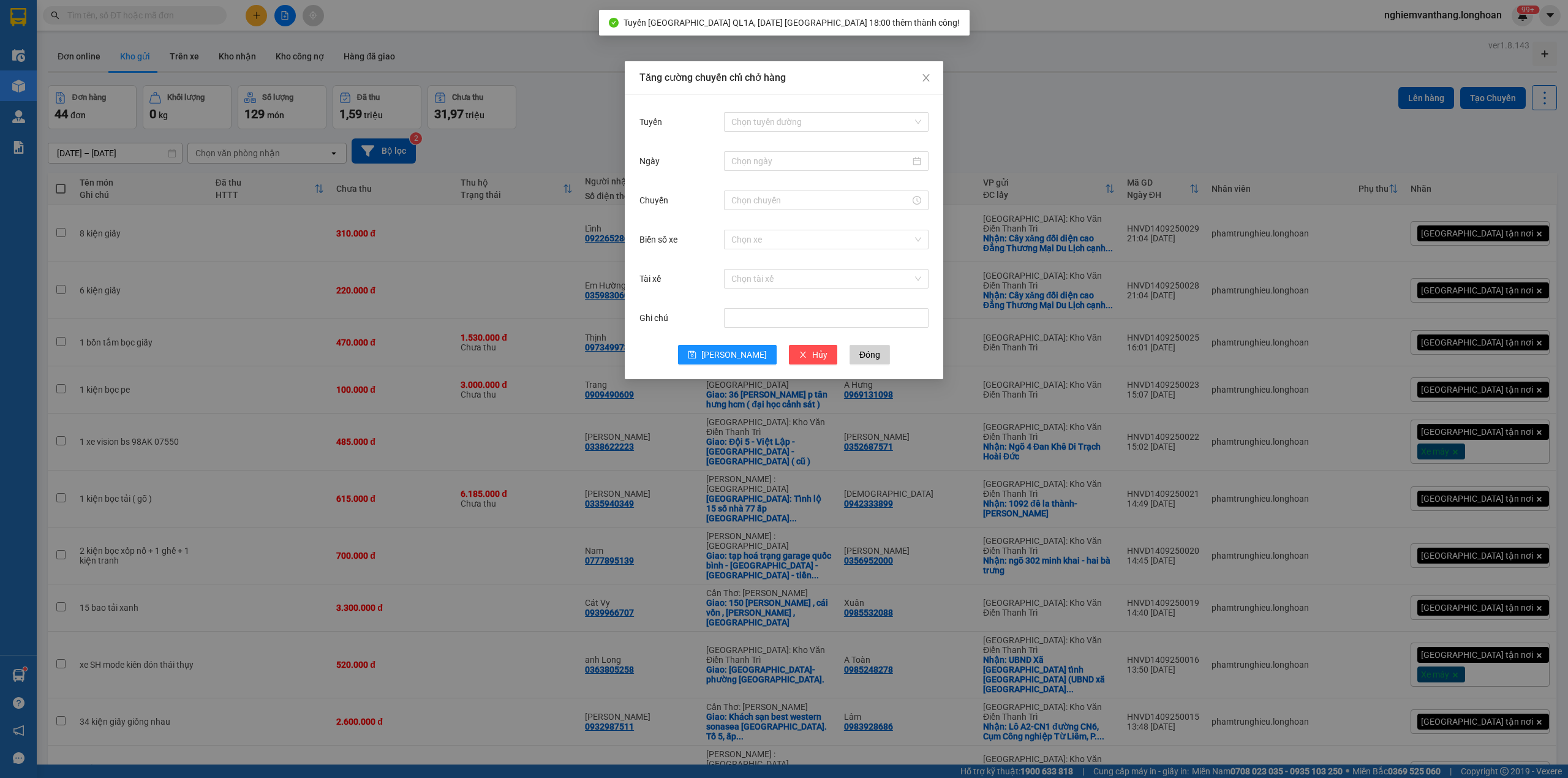
click at [1165, 108] on div "Tăng cường chuyến chỉ chở hàng Tuyến Chọn tuyến đường Ngày Chuyến Biển số xe Ch…" at bounding box center [784, 389] width 1568 height 778
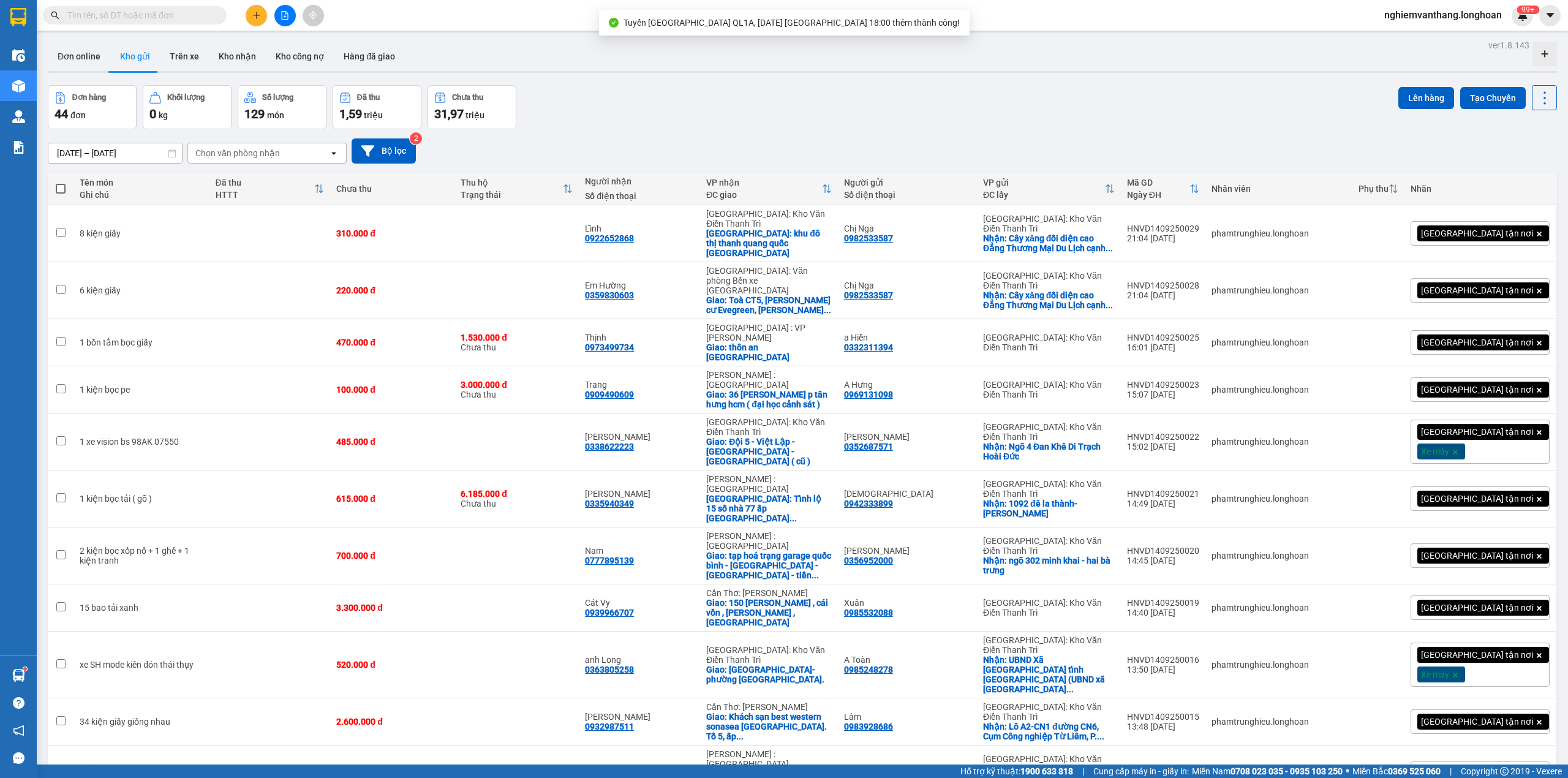
click at [287, 18] on icon "file-add" at bounding box center [285, 15] width 8 height 8
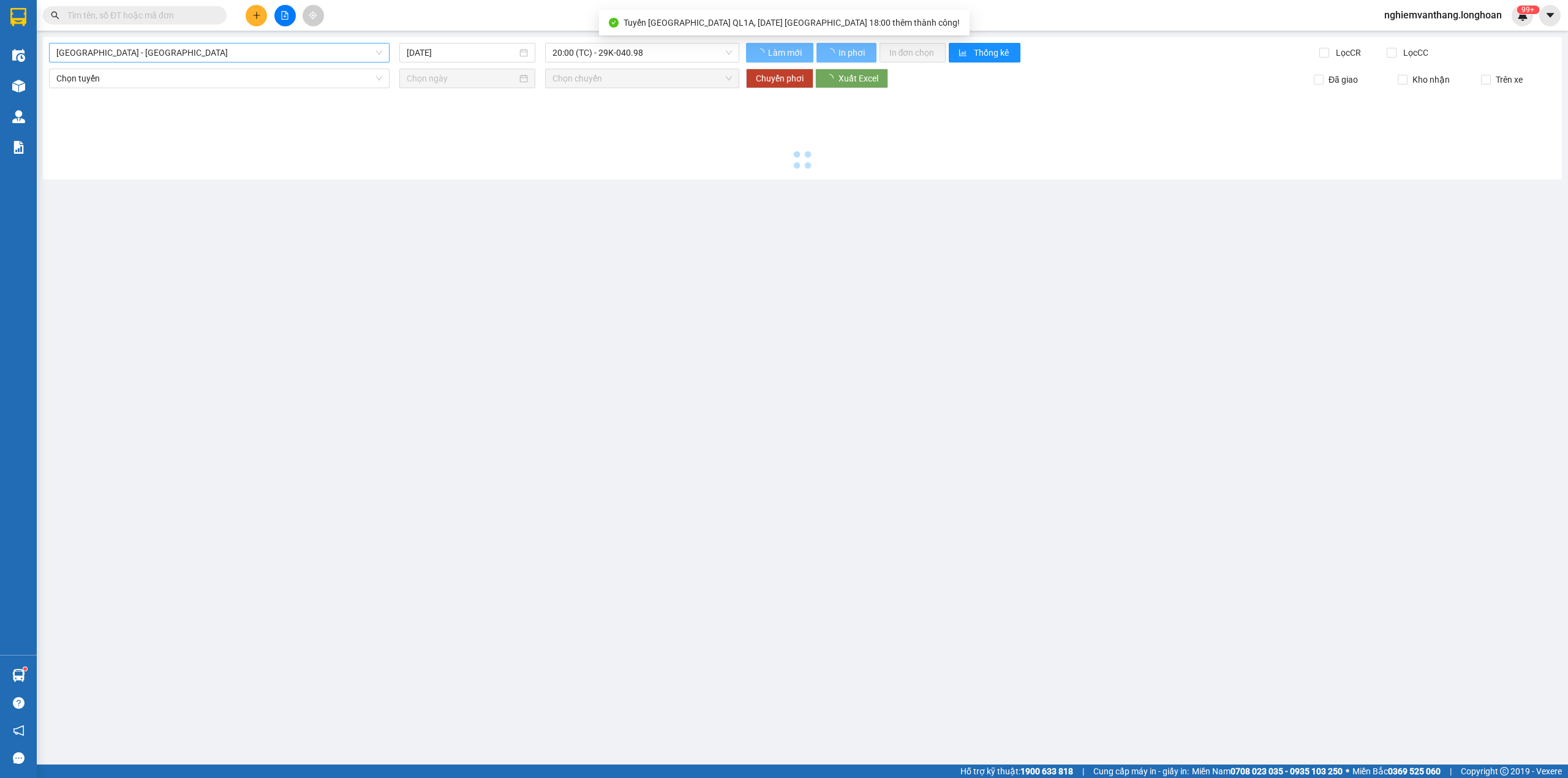
click at [130, 54] on span "[GEOGRAPHIC_DATA] - [GEOGRAPHIC_DATA]" at bounding box center [220, 53] width 326 height 18
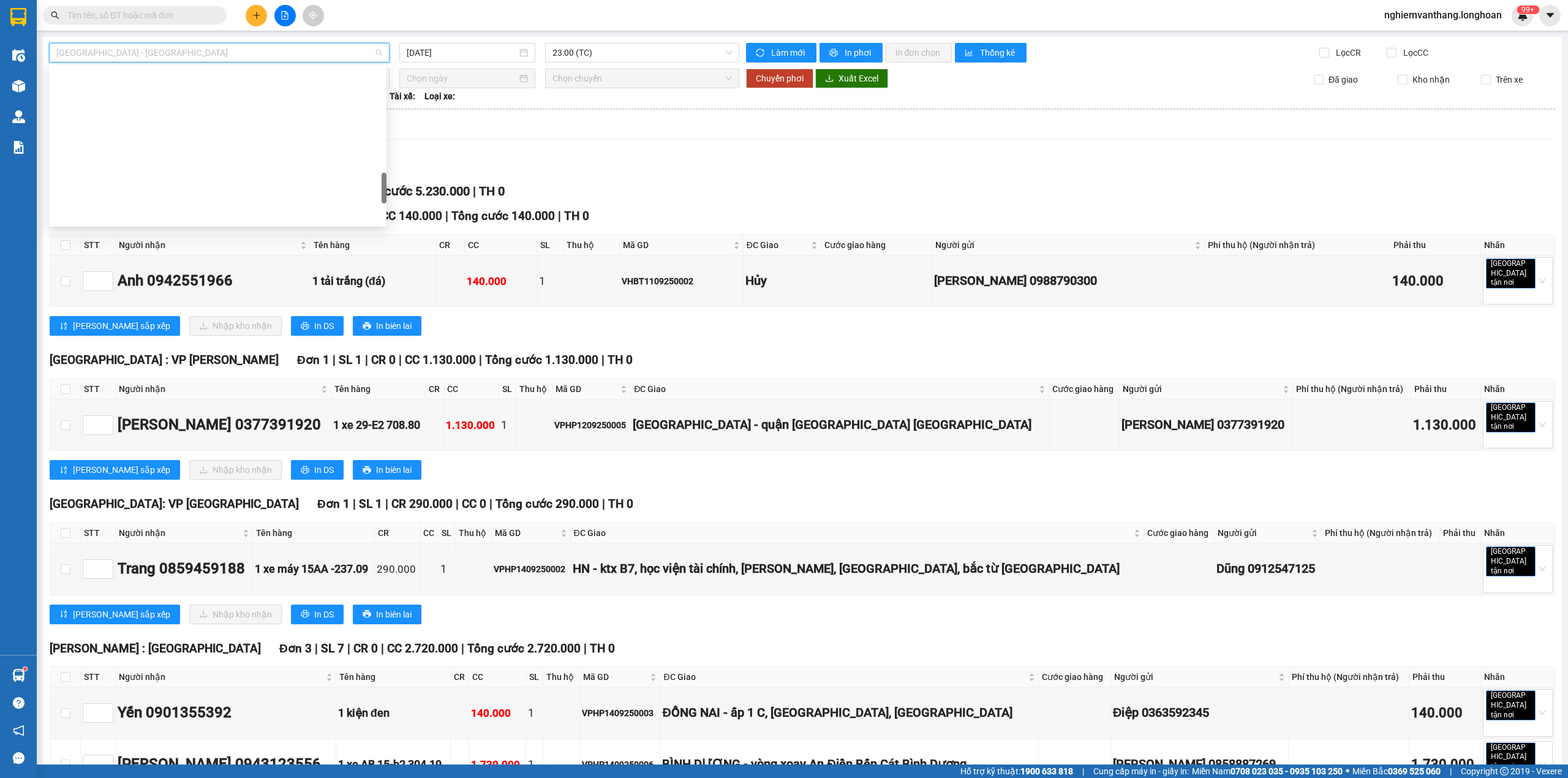
scroll to position [843, 0]
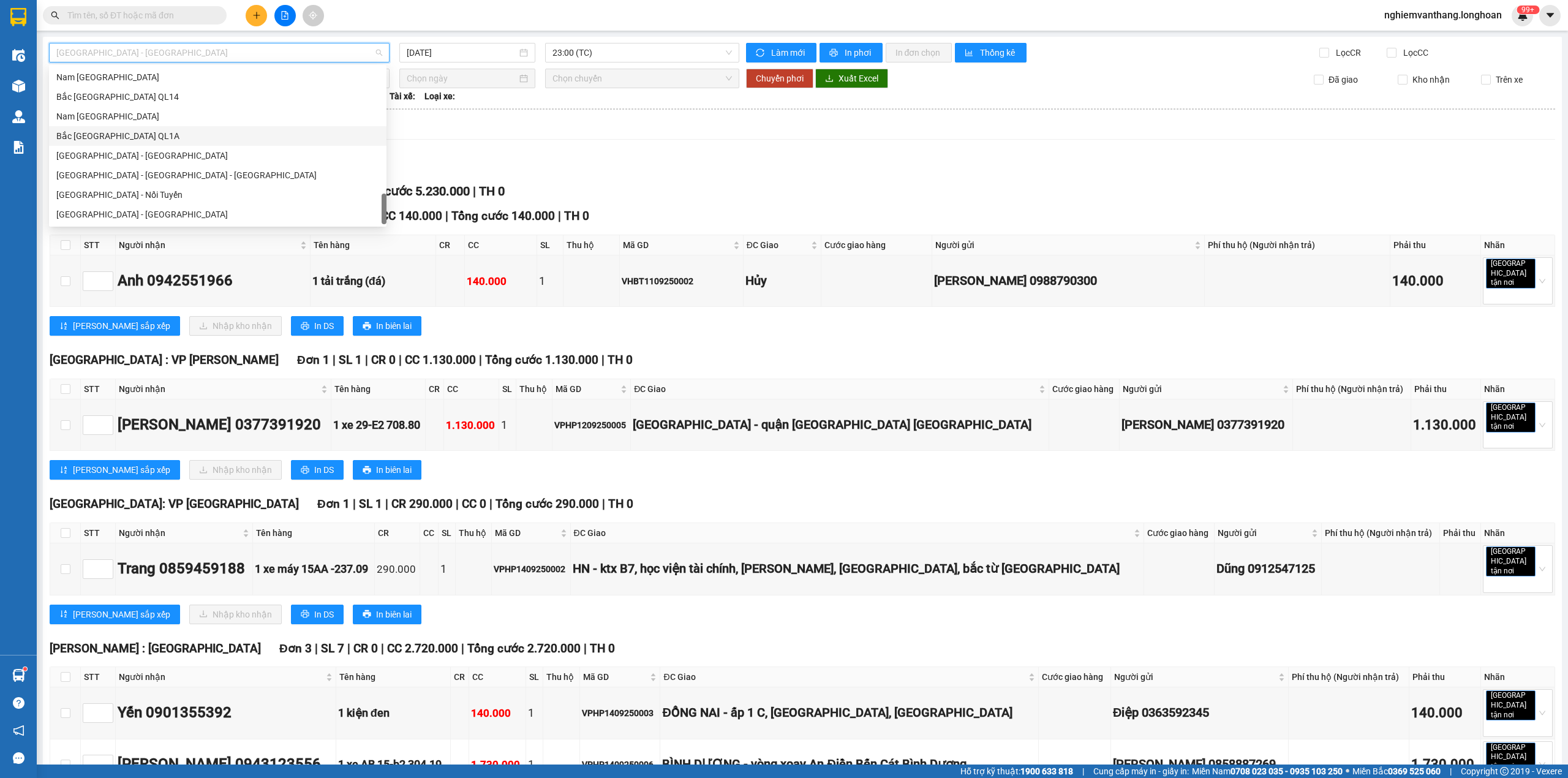
click at [147, 143] on div "Bắc [GEOGRAPHIC_DATA] QL1A" at bounding box center [217, 136] width 337 height 20
type input "[DATE]"
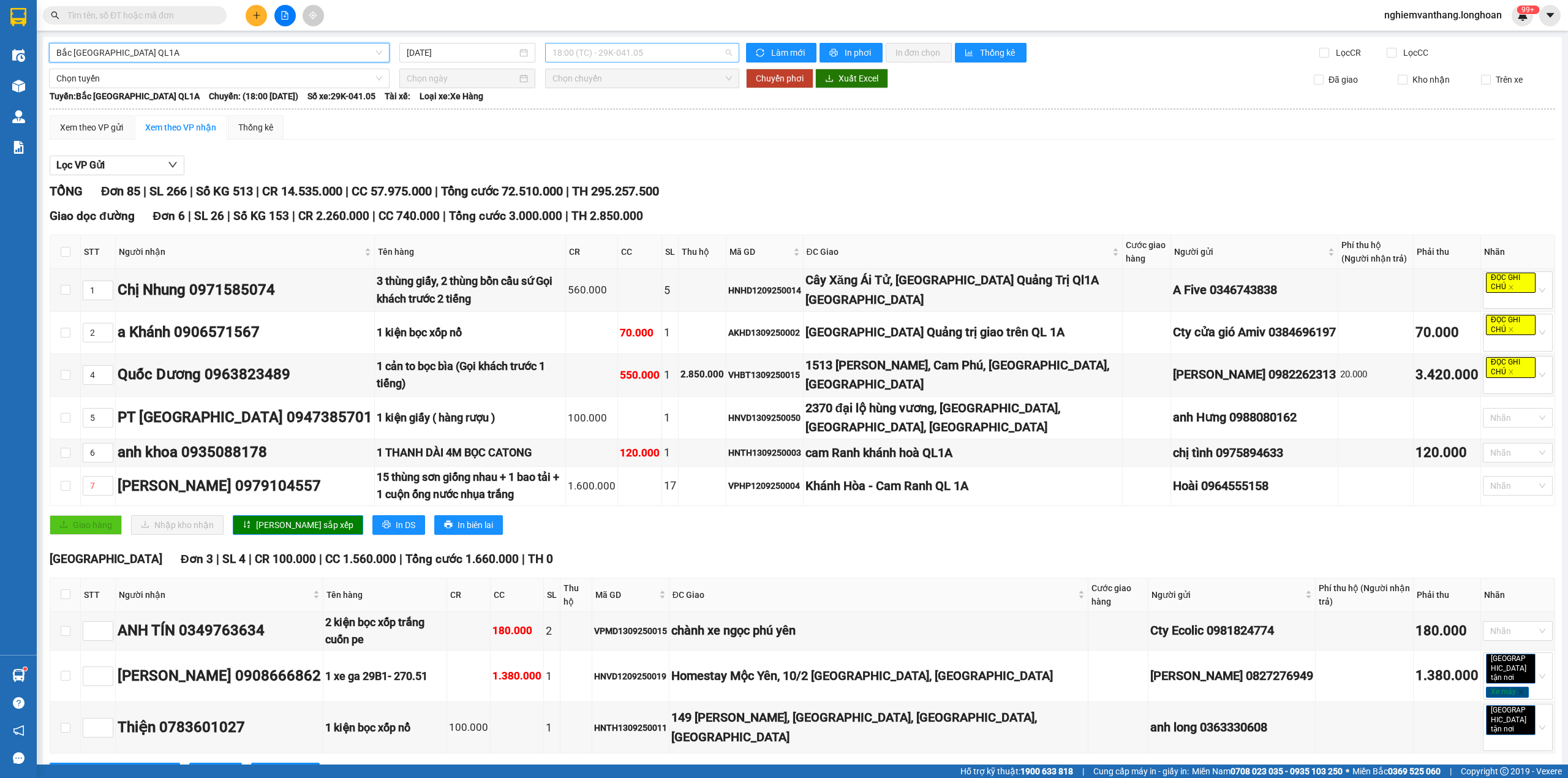
click at [610, 54] on span "18:00 (TC) - 29K-041.05" at bounding box center [642, 53] width 180 height 18
click at [584, 116] on div "20:00 (TC) - 29K-040.98" at bounding box center [596, 116] width 96 height 14
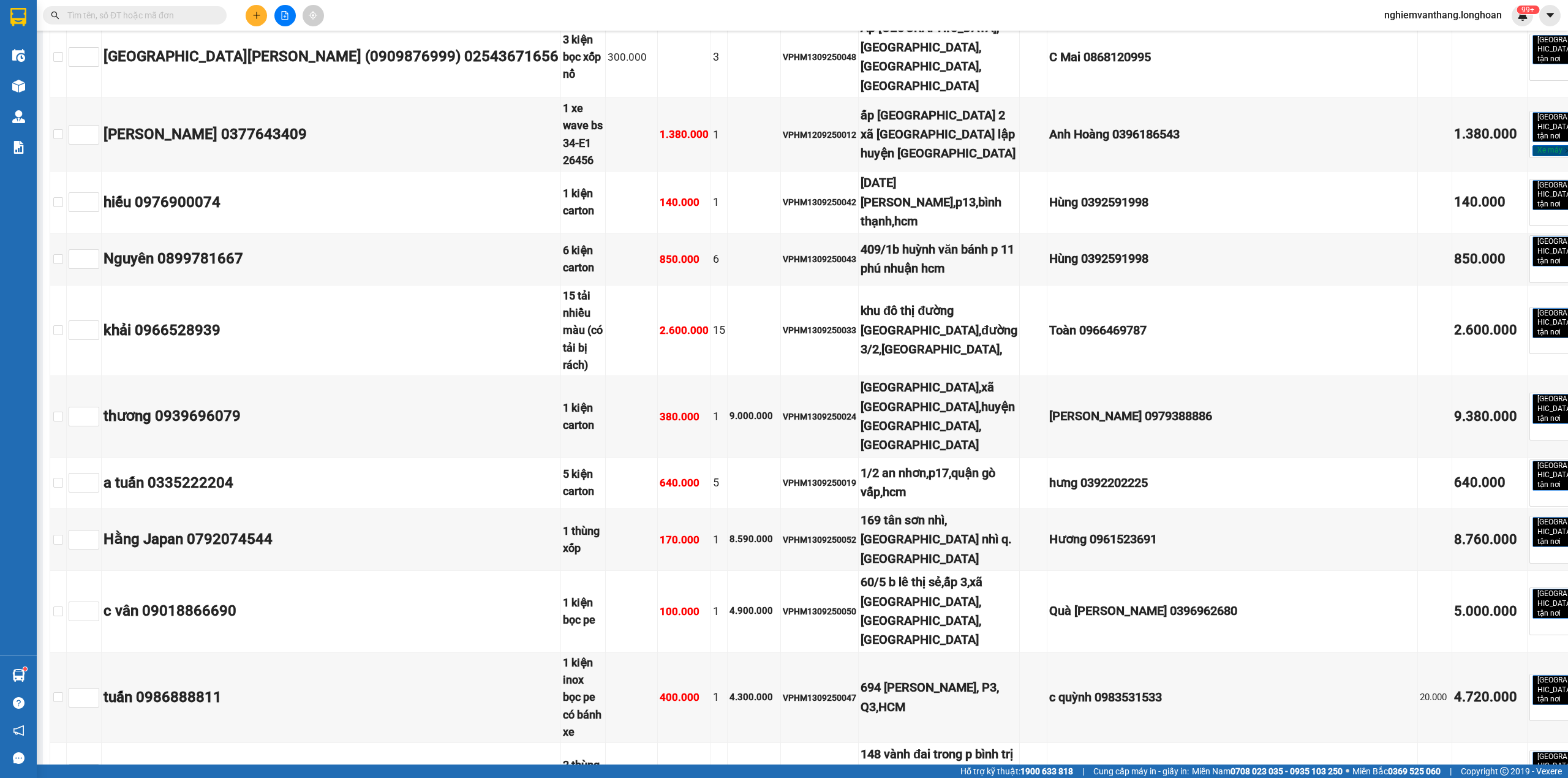
scroll to position [4003, 0]
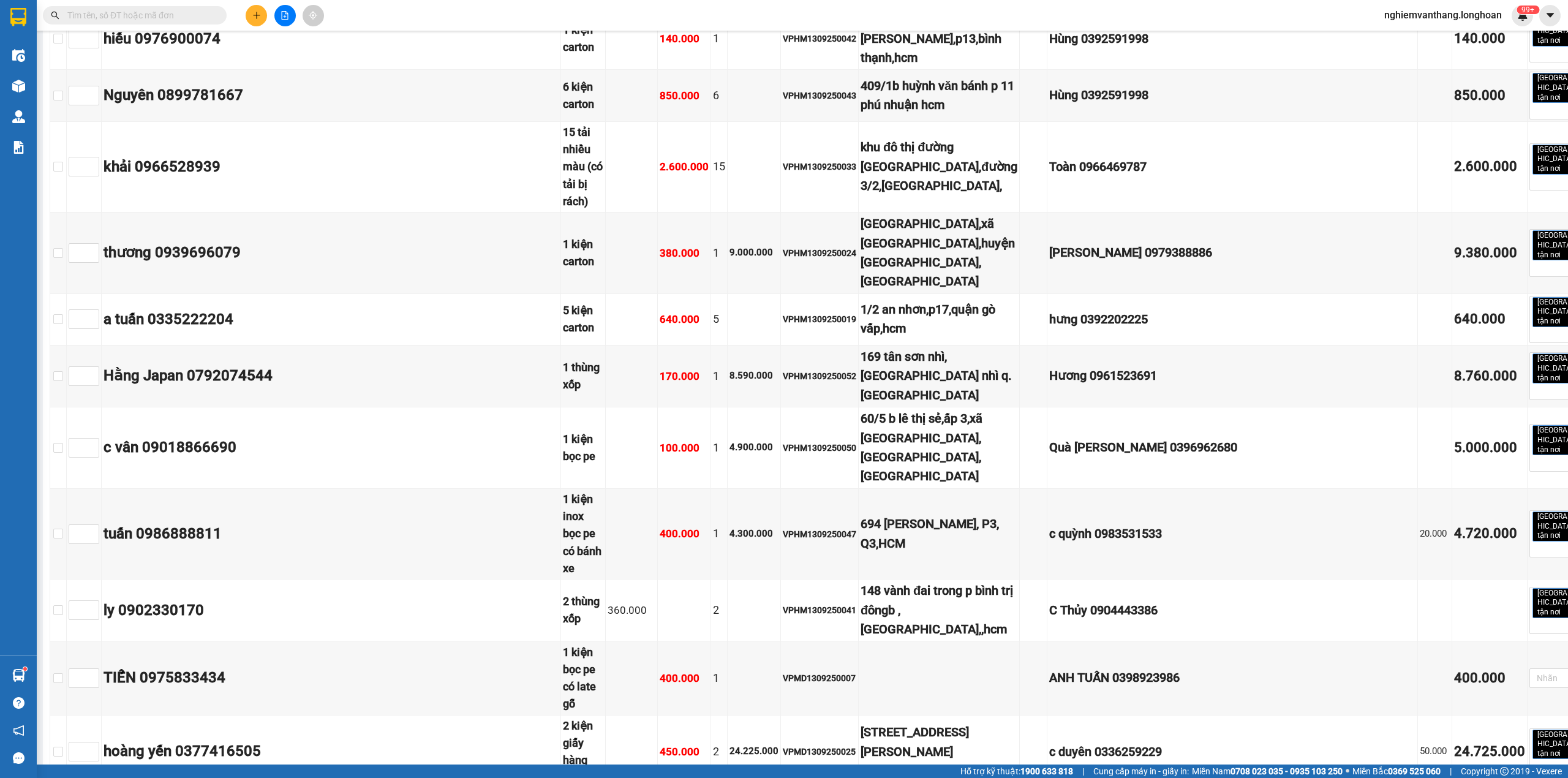
checkbox input "true"
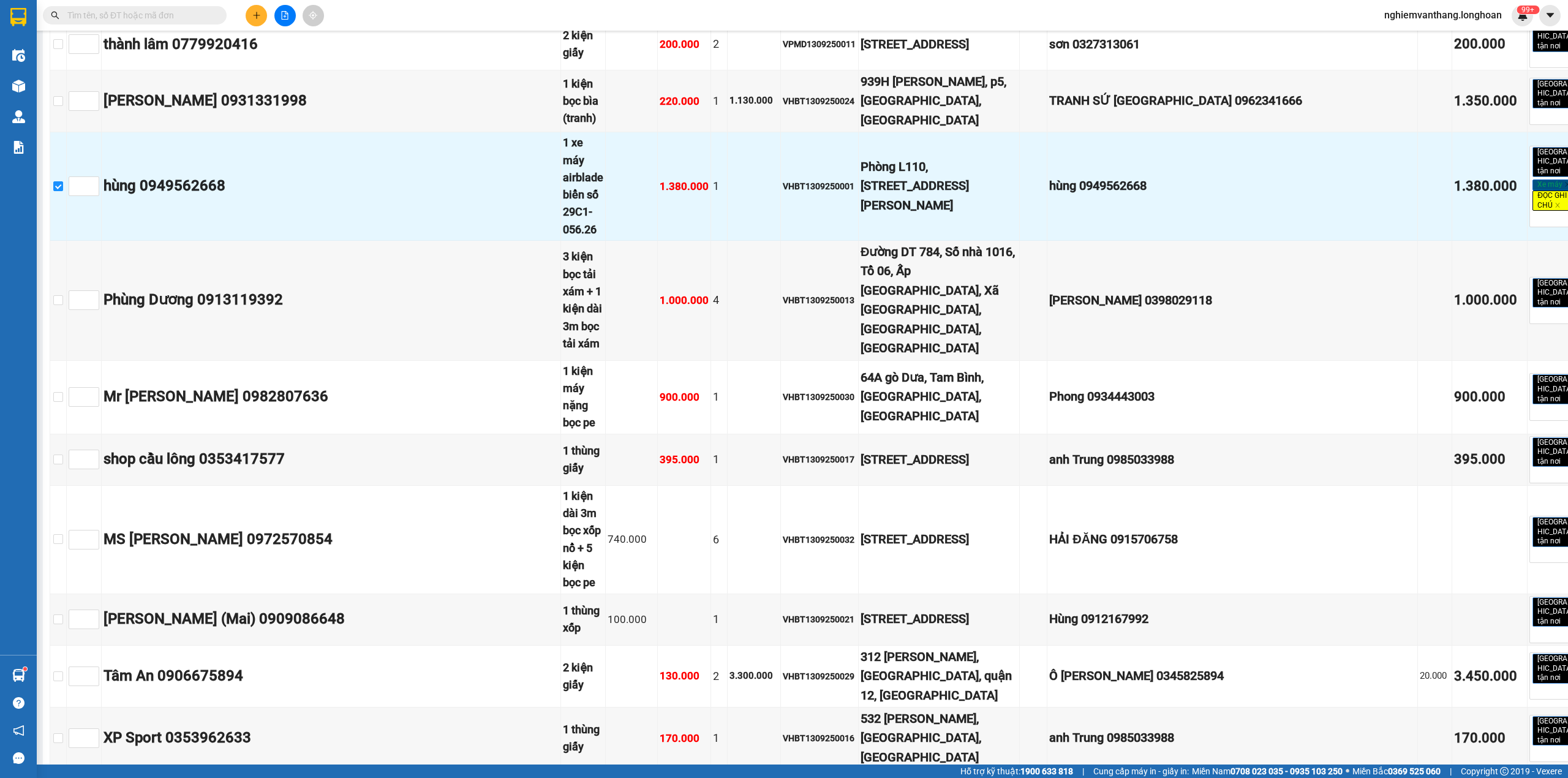
scroll to position [5719, 0]
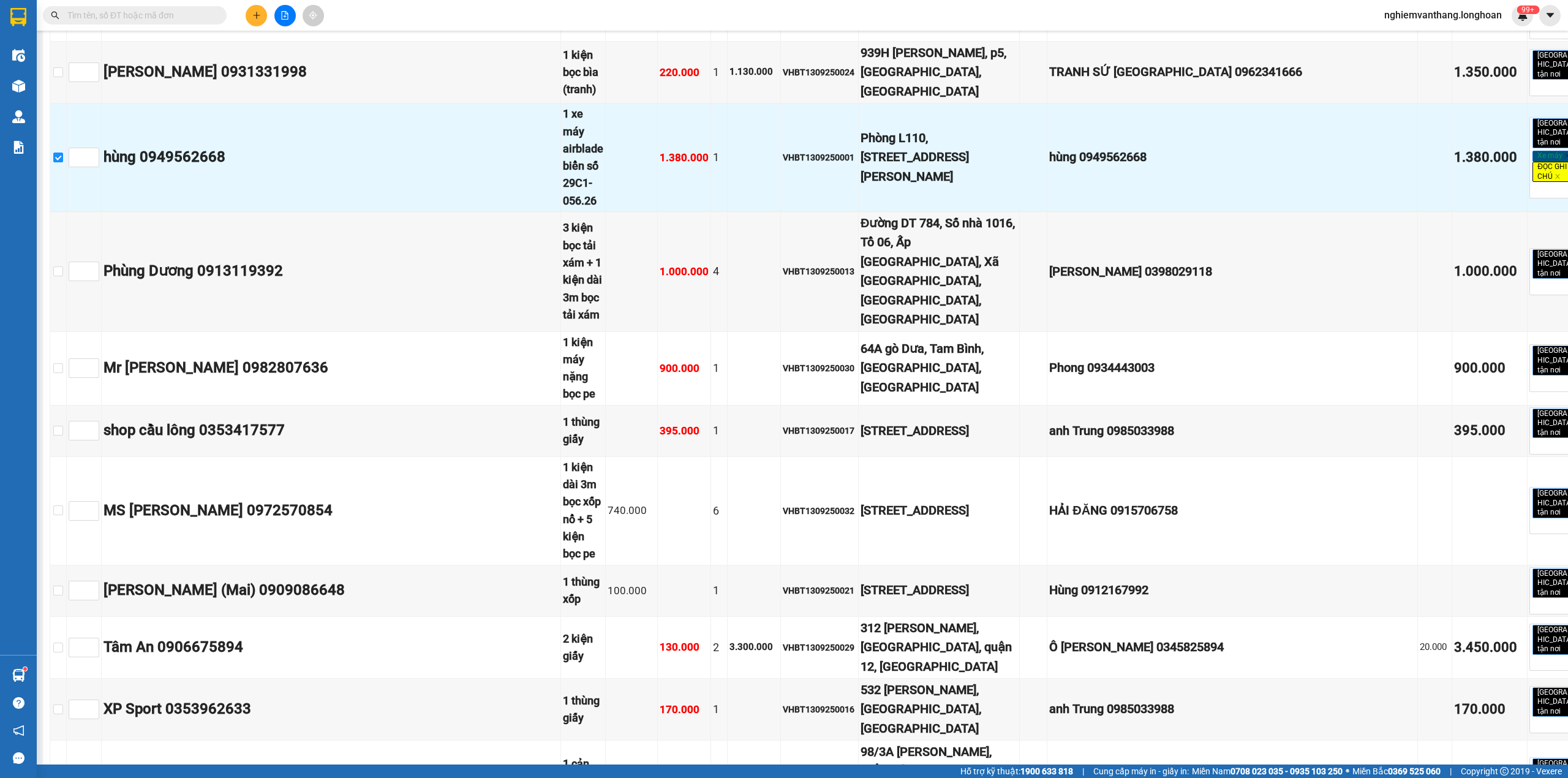
drag, startPoint x: 618, startPoint y: 415, endPoint x: 633, endPoint y: 421, distance: 16.2
drag, startPoint x: 627, startPoint y: 419, endPoint x: 655, endPoint y: 419, distance: 28.0
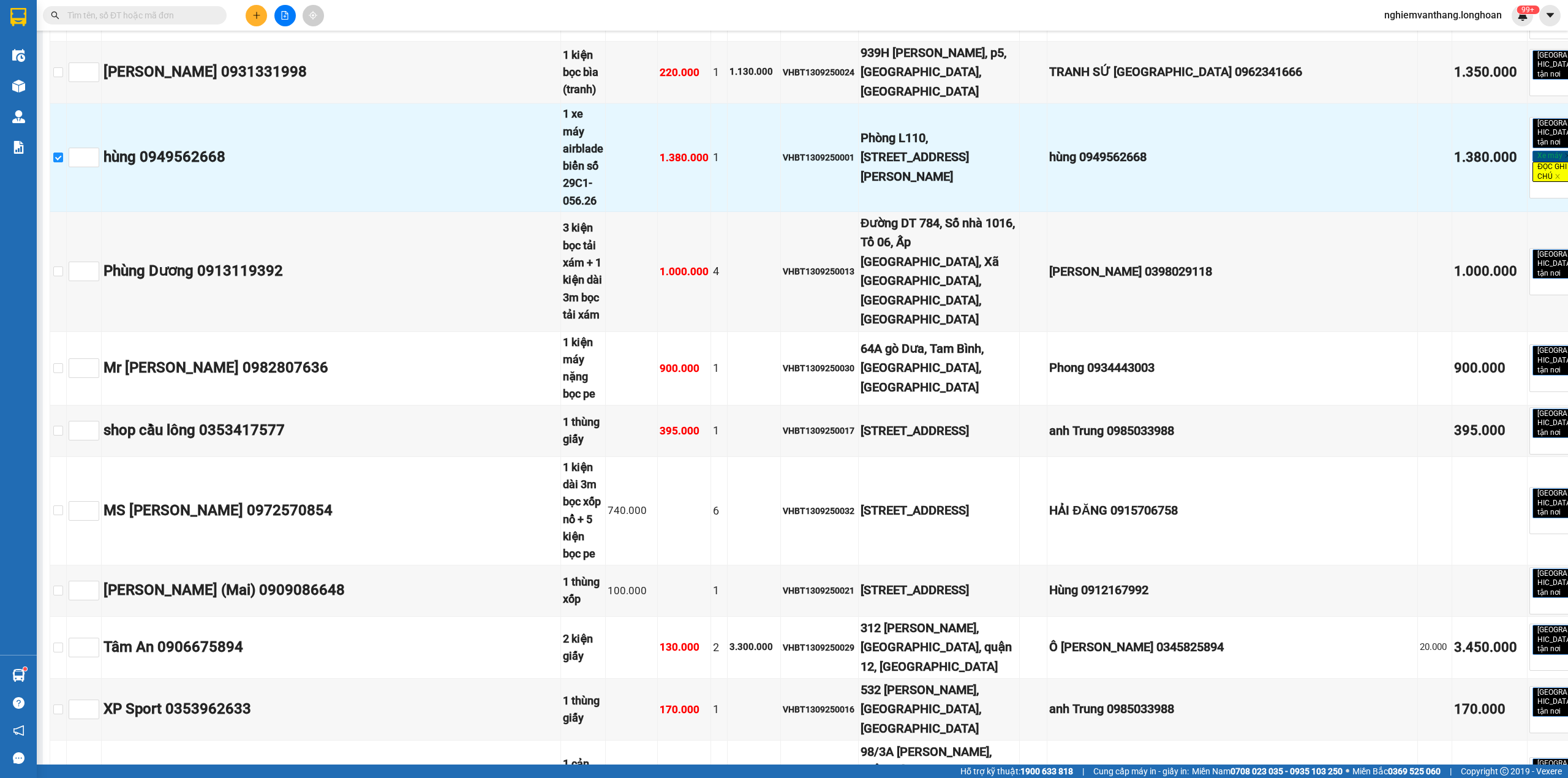
drag, startPoint x: 627, startPoint y: 419, endPoint x: 658, endPoint y: 421, distance: 31.1
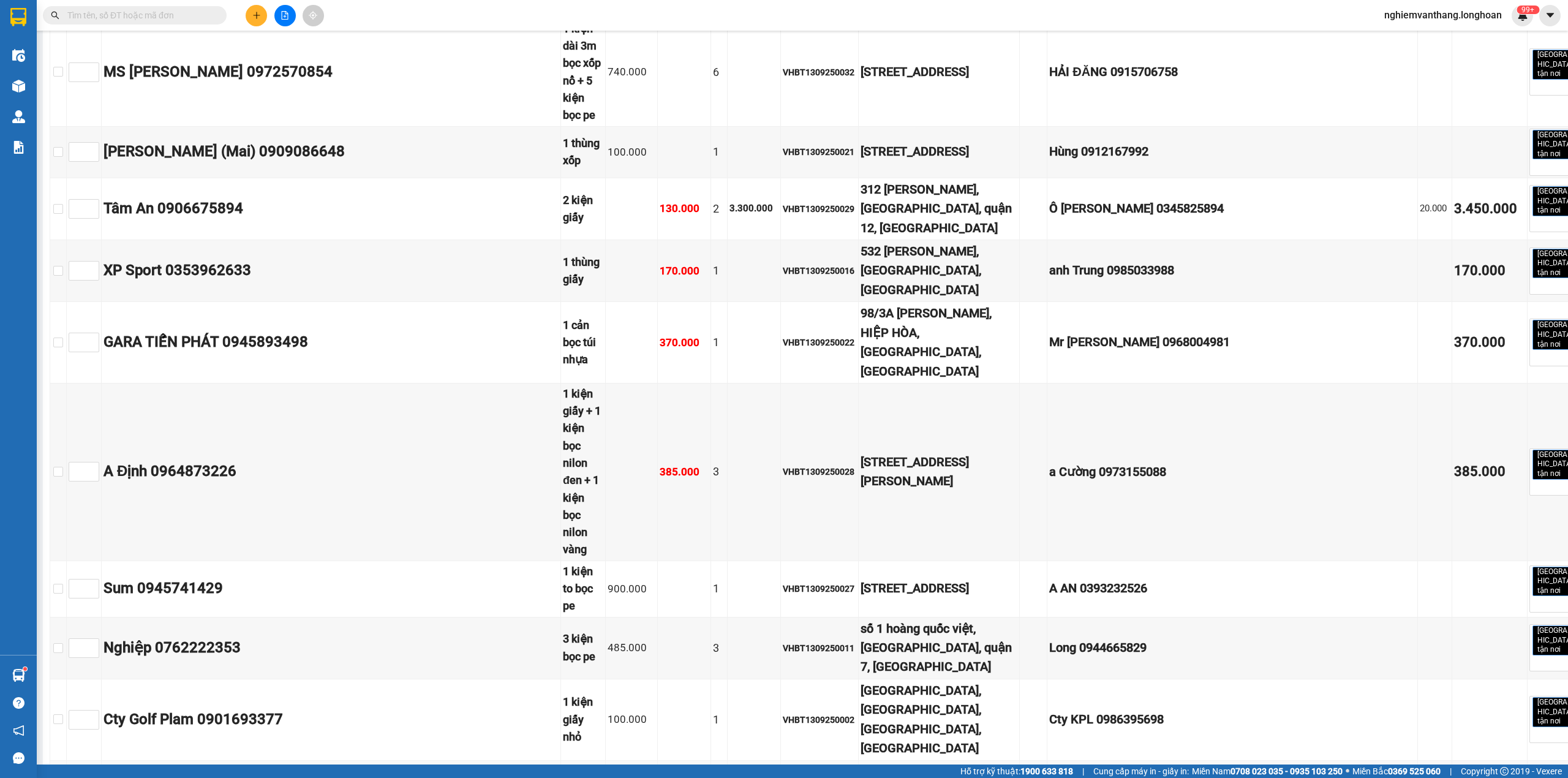
scroll to position [6210, 0]
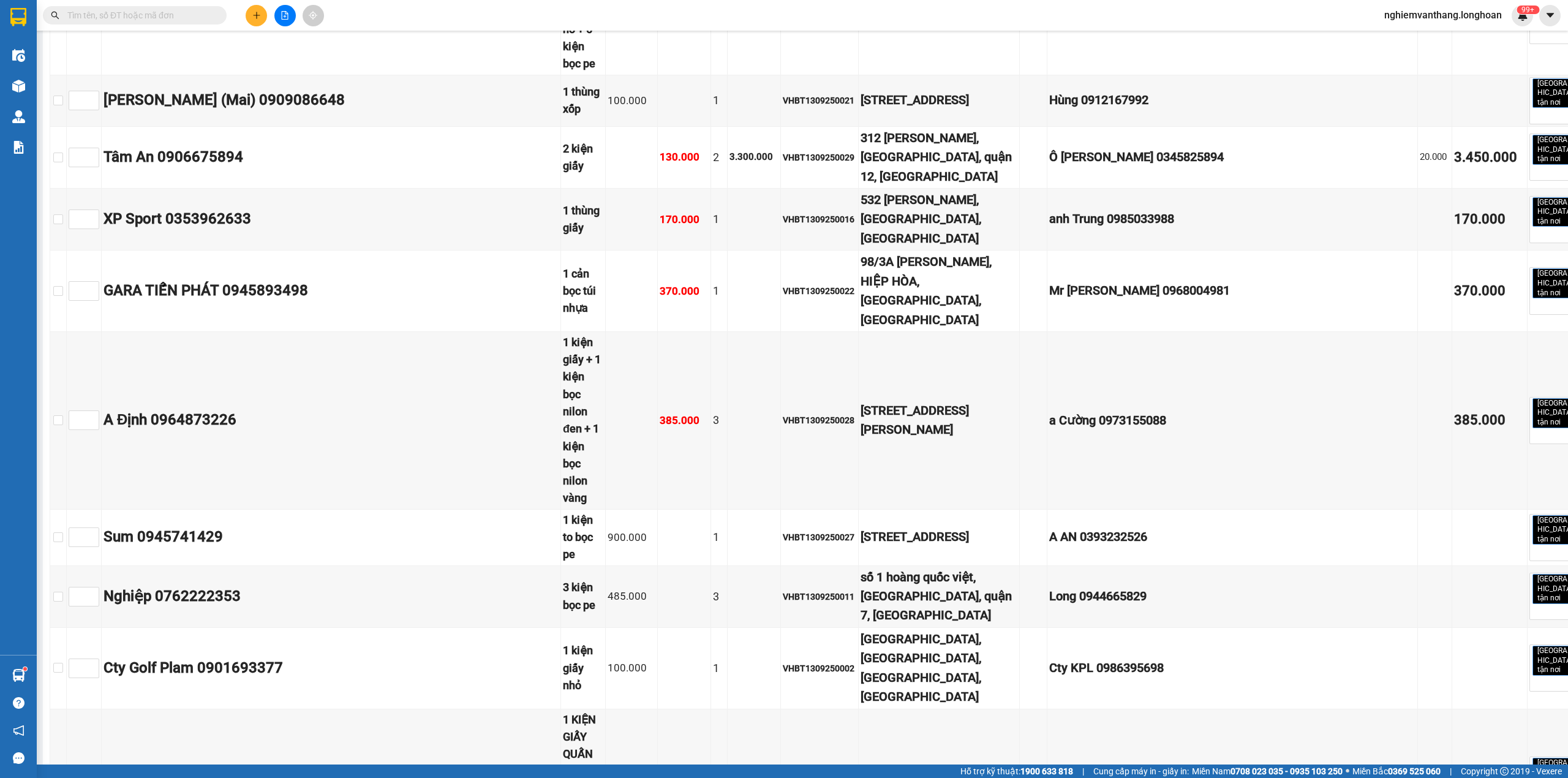
drag, startPoint x: 67, startPoint y: 428, endPoint x: 380, endPoint y: 401, distance: 314.2
checkbox input "true"
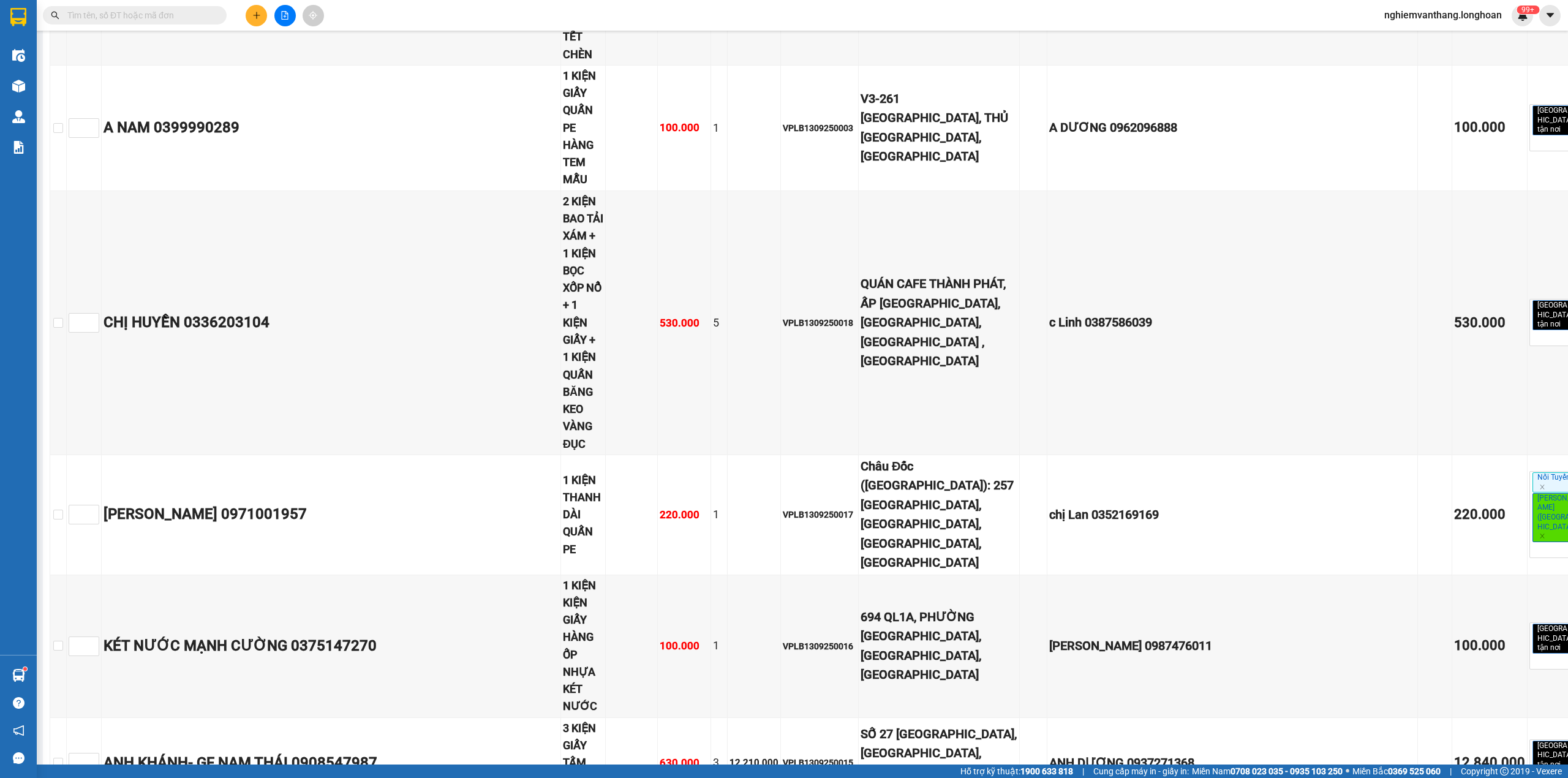
scroll to position [7109, 0]
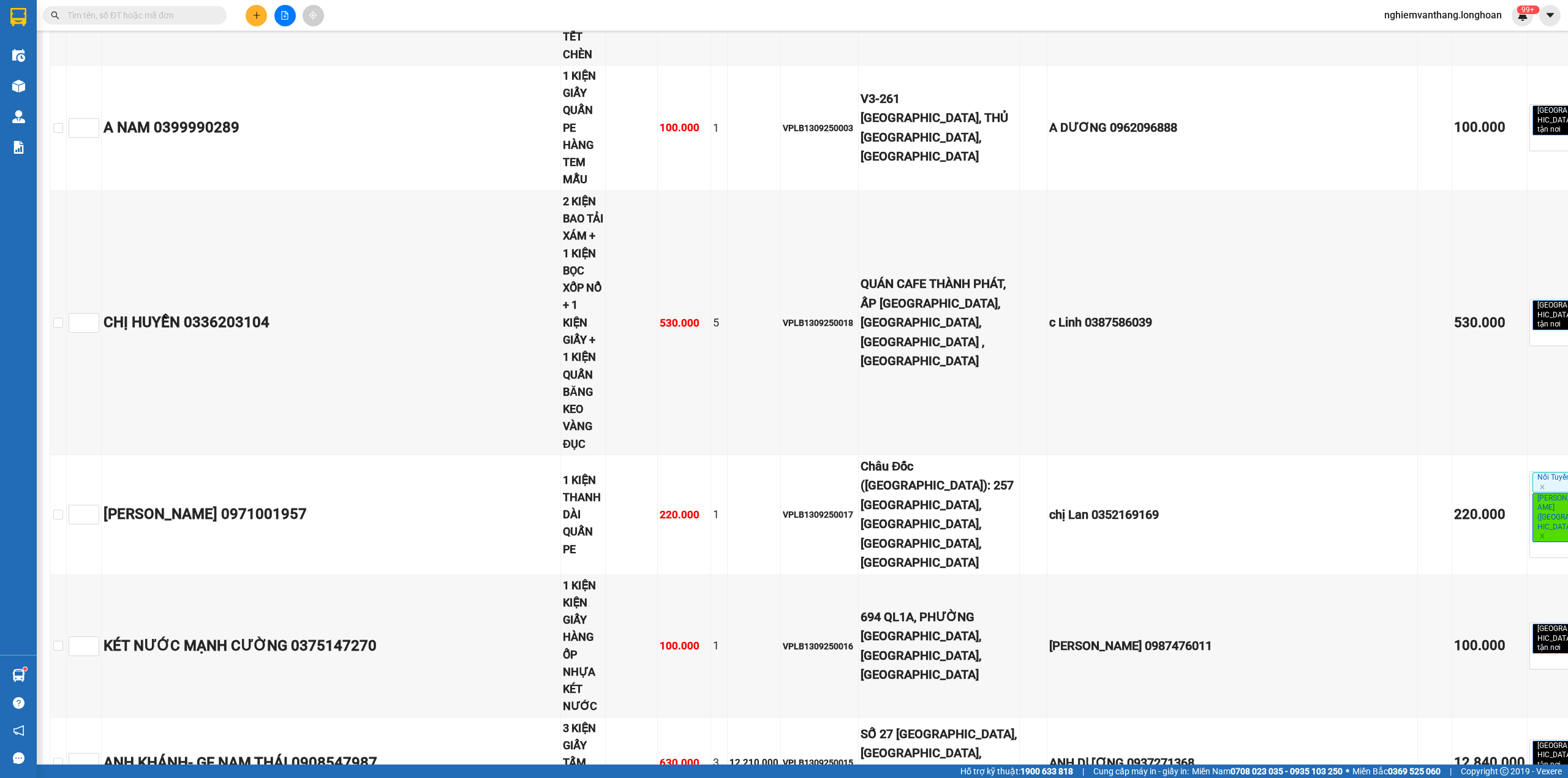
scroll to position [6991, 0]
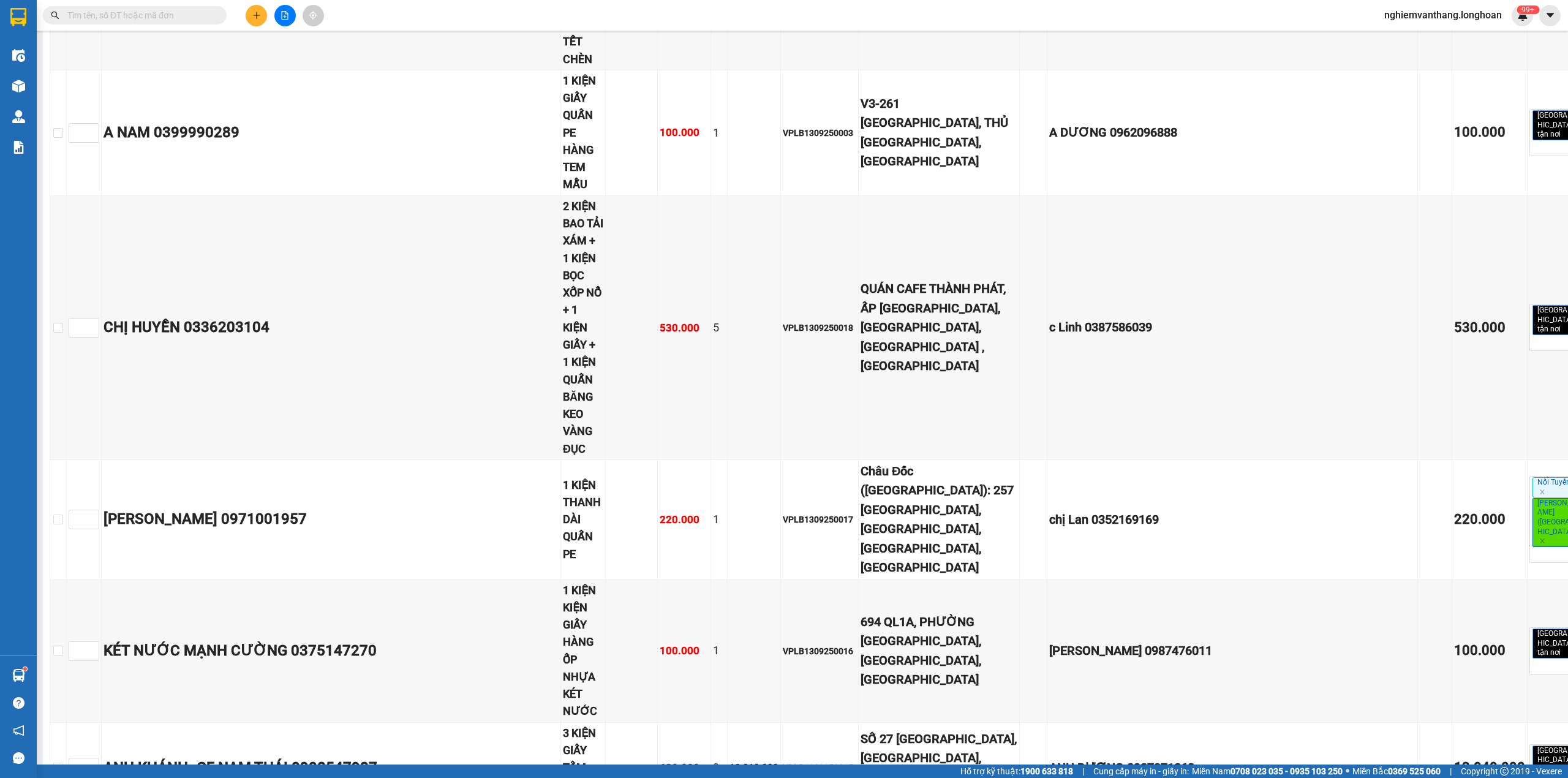
checkbox input "true"
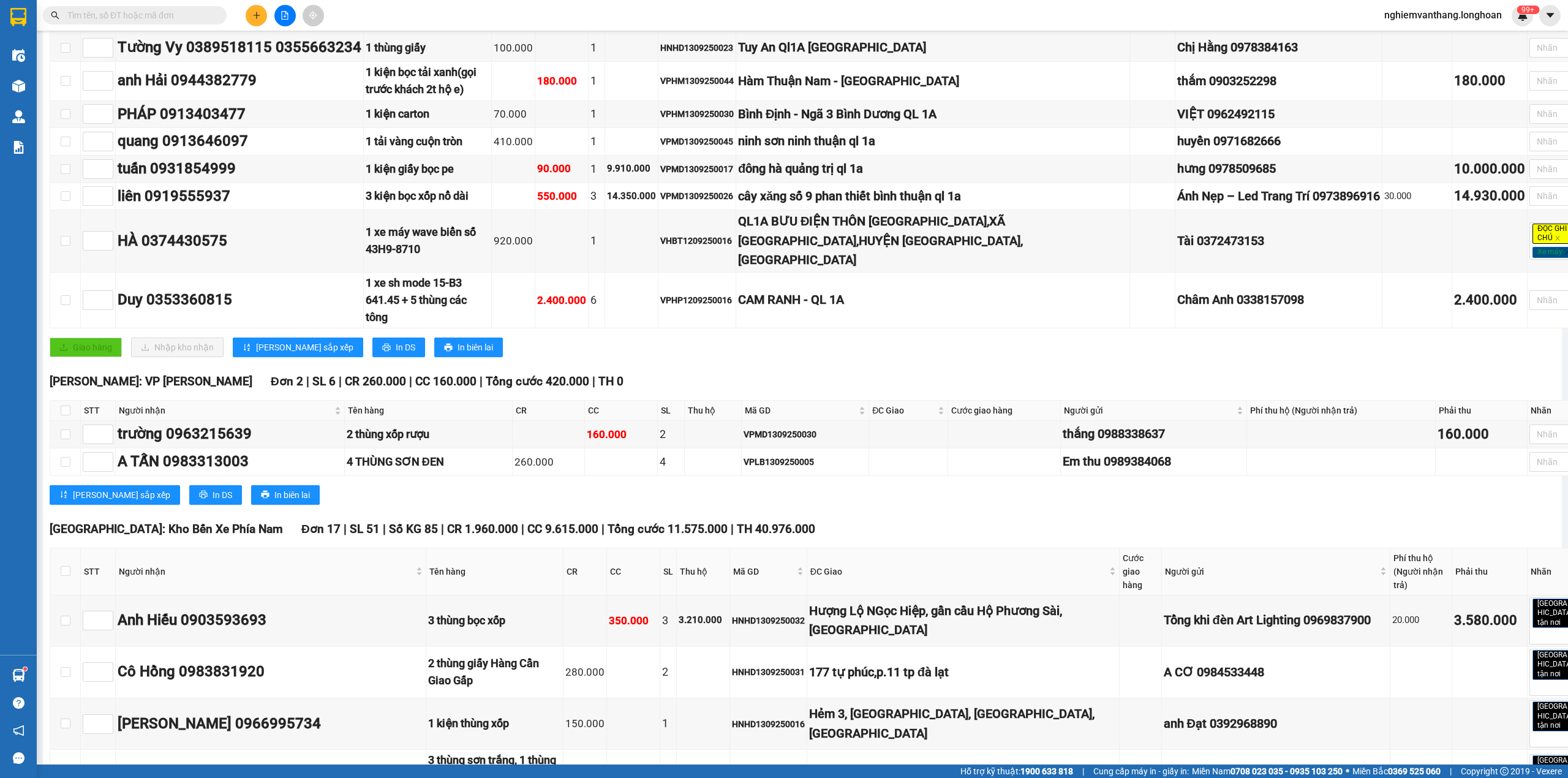
scroll to position [0, 0]
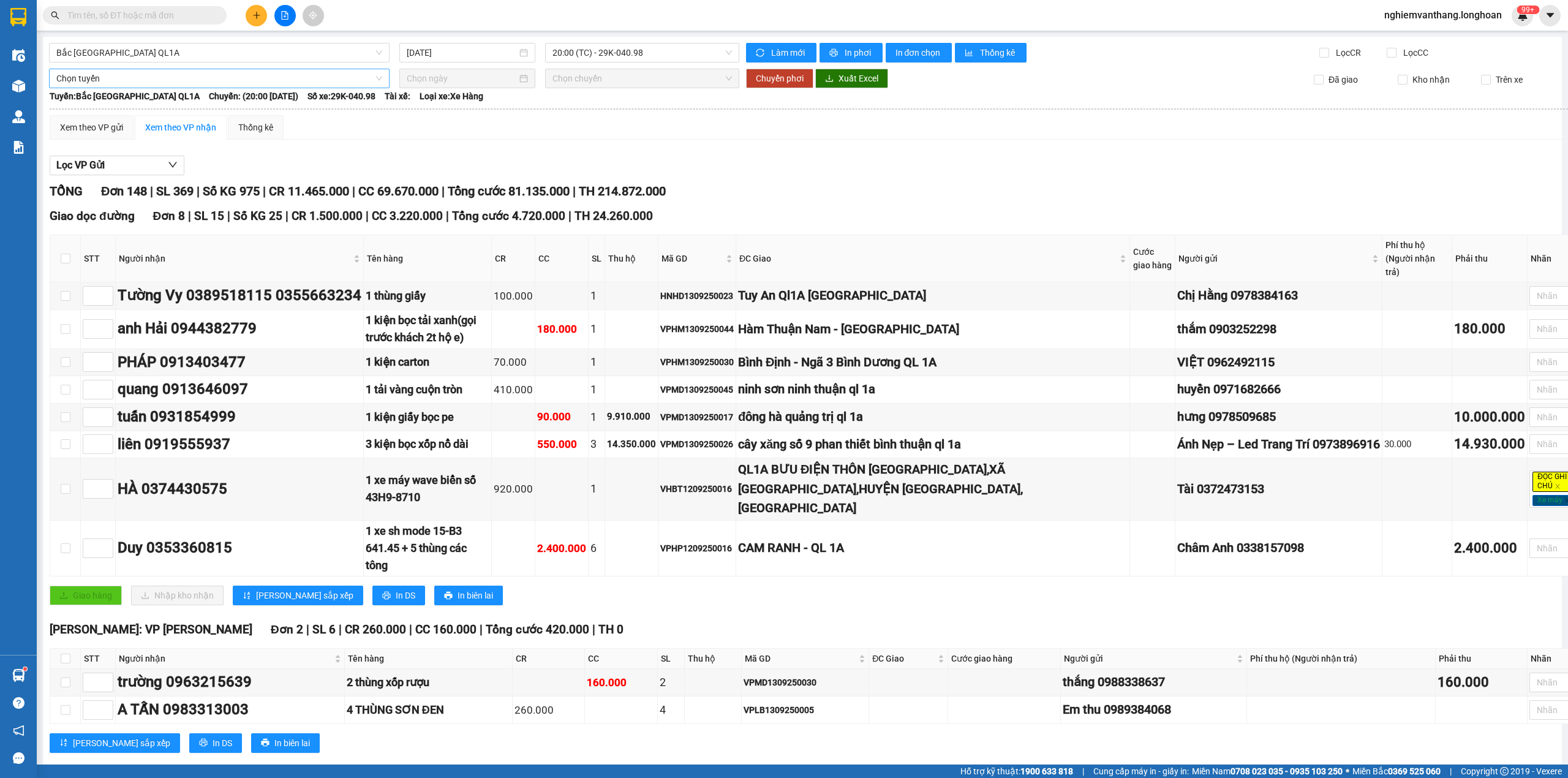
click at [79, 79] on span "Chọn tuyến" at bounding box center [220, 79] width 326 height 18
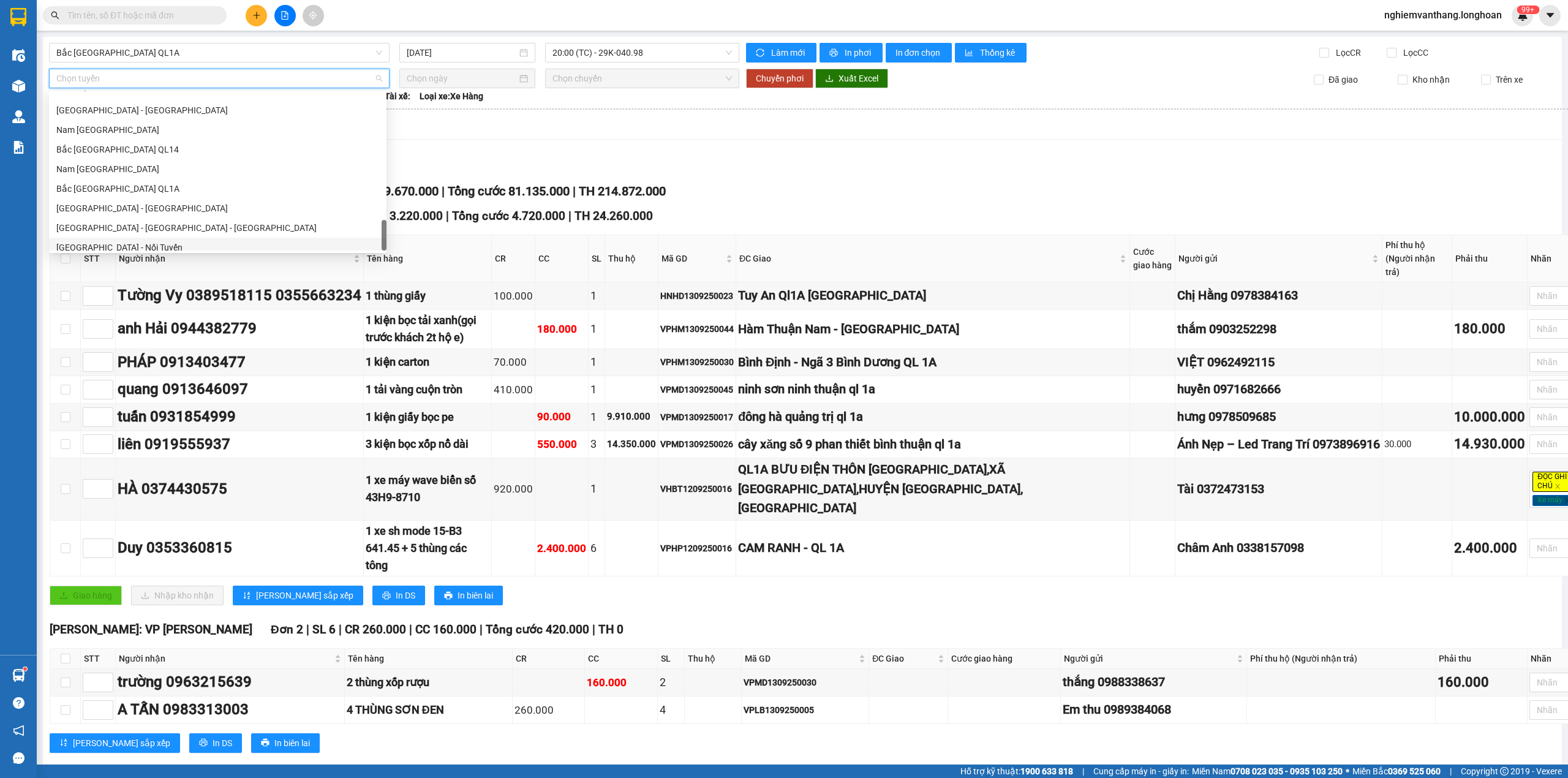
scroll to position [843, 0]
drag, startPoint x: 133, startPoint y: 164, endPoint x: 233, endPoint y: 177, distance: 100.8
click at [133, 163] on div "Bắc [GEOGRAPHIC_DATA] QL1A" at bounding box center [218, 162] width 323 height 14
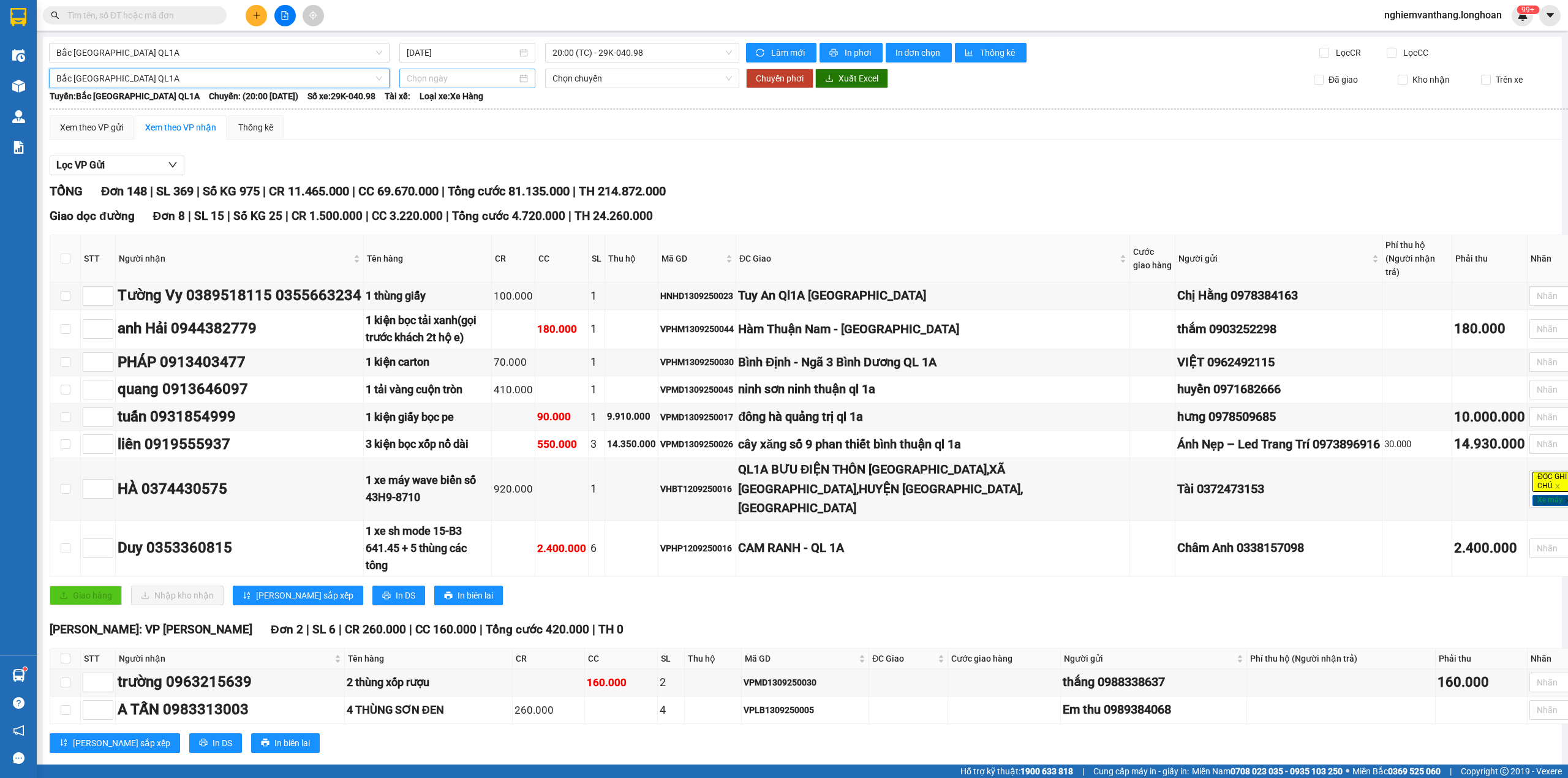
click at [430, 76] on input at bounding box center [462, 79] width 110 height 14
type input "[DATE]"
click at [432, 178] on td "15" at bounding box center [436, 187] width 22 height 18
type input "[DATE]"
click at [775, 79] on span "Chuyển phơi" at bounding box center [779, 79] width 48 height 14
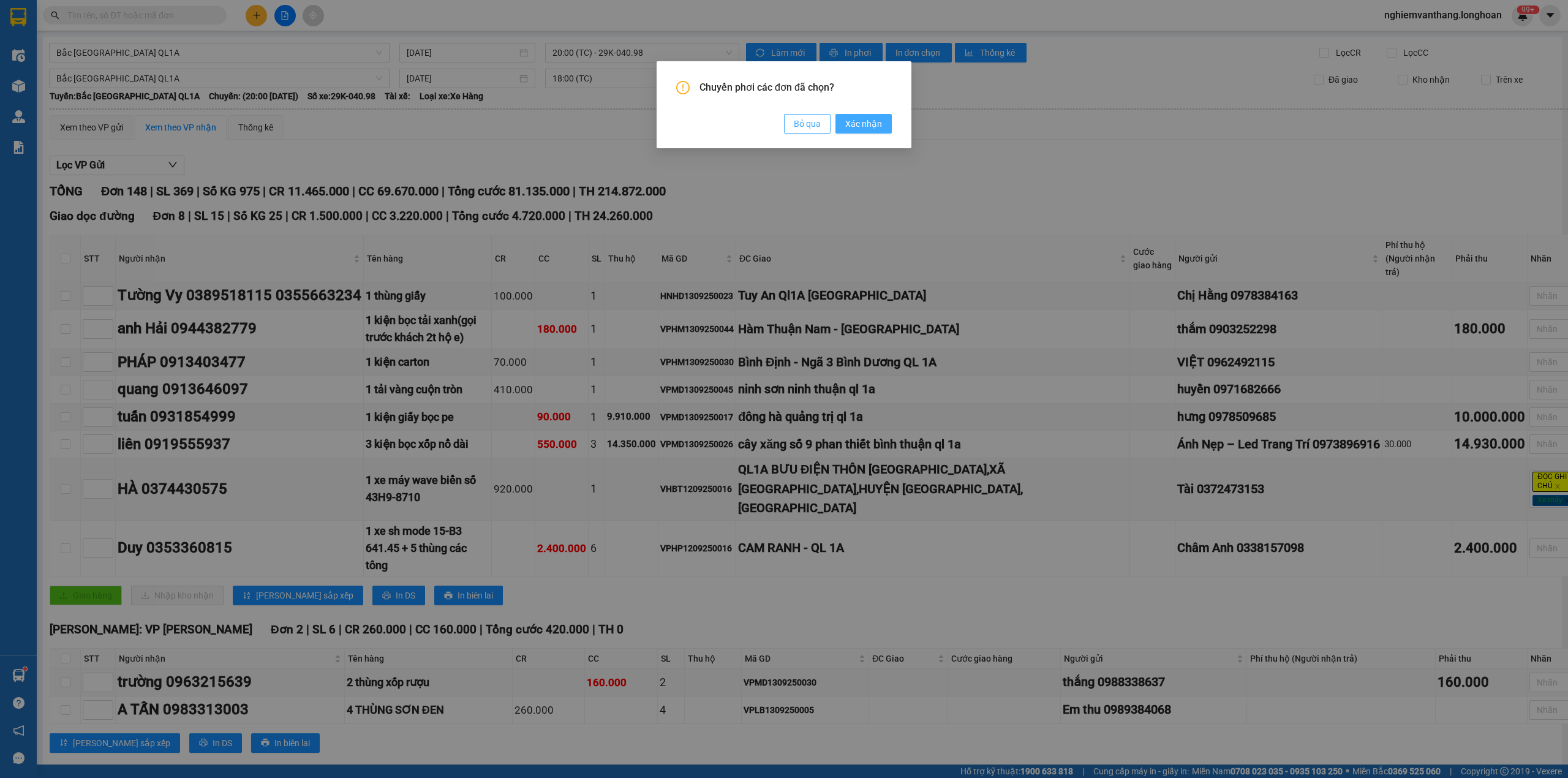
drag, startPoint x: 854, startPoint y: 124, endPoint x: 824, endPoint y: 128, distance: 30.3
click at [855, 124] on span "Xác nhận" at bounding box center [864, 124] width 37 height 14
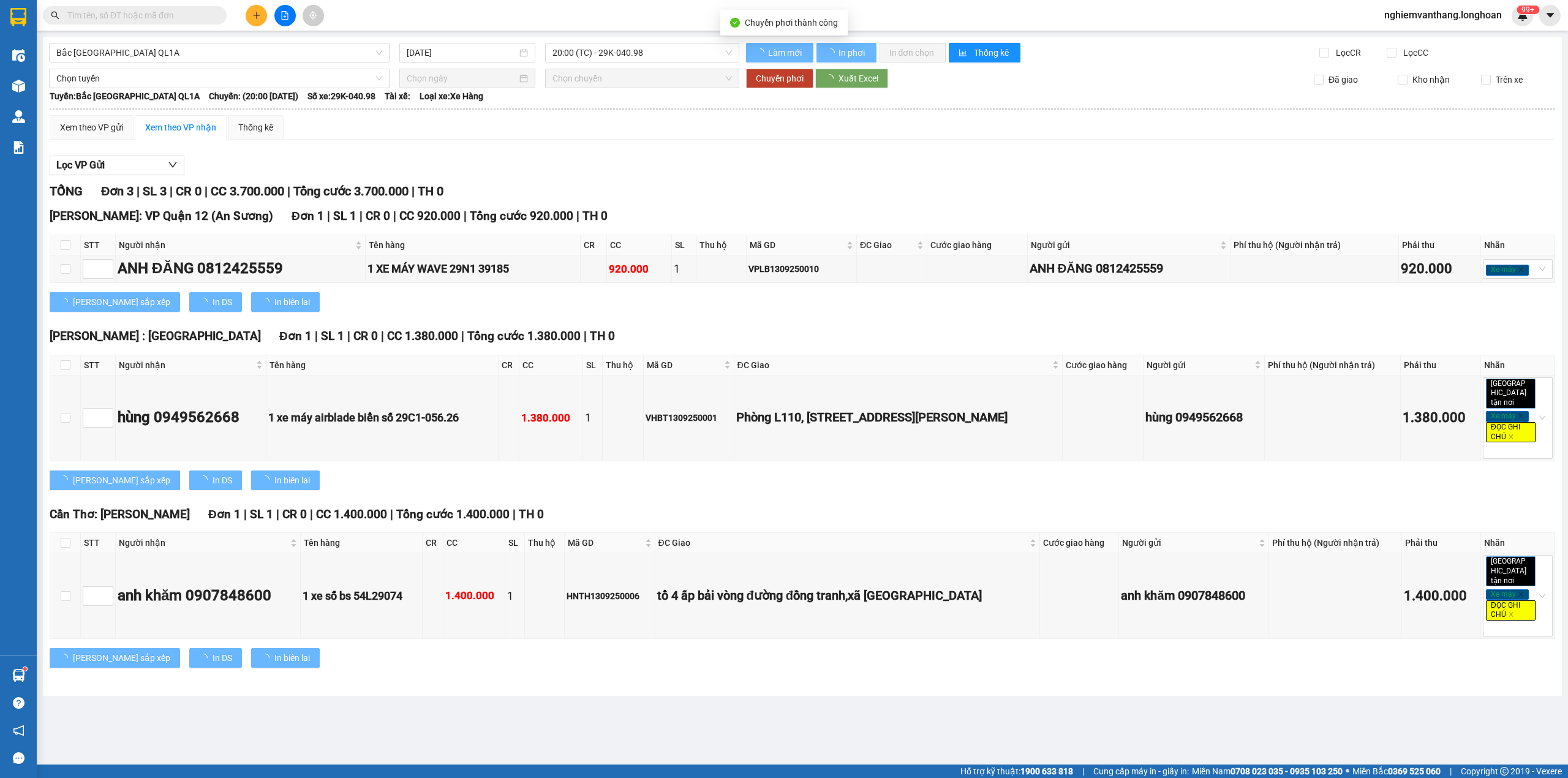
type input "[DATE]"
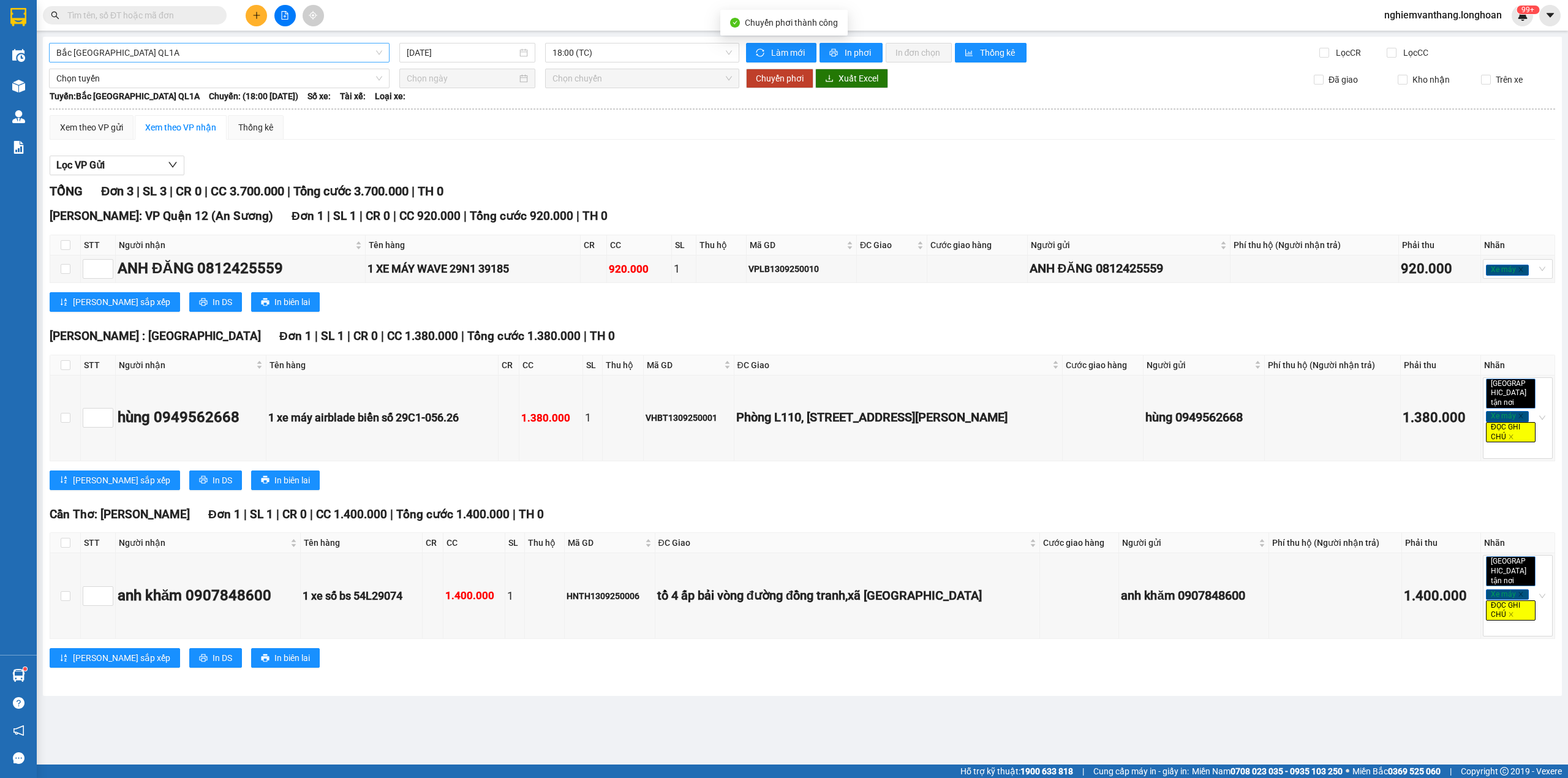
drag, startPoint x: 174, startPoint y: 54, endPoint x: 180, endPoint y: 57, distance: 6.7
click at [177, 53] on span "Bắc [GEOGRAPHIC_DATA] QL1A" at bounding box center [220, 53] width 326 height 18
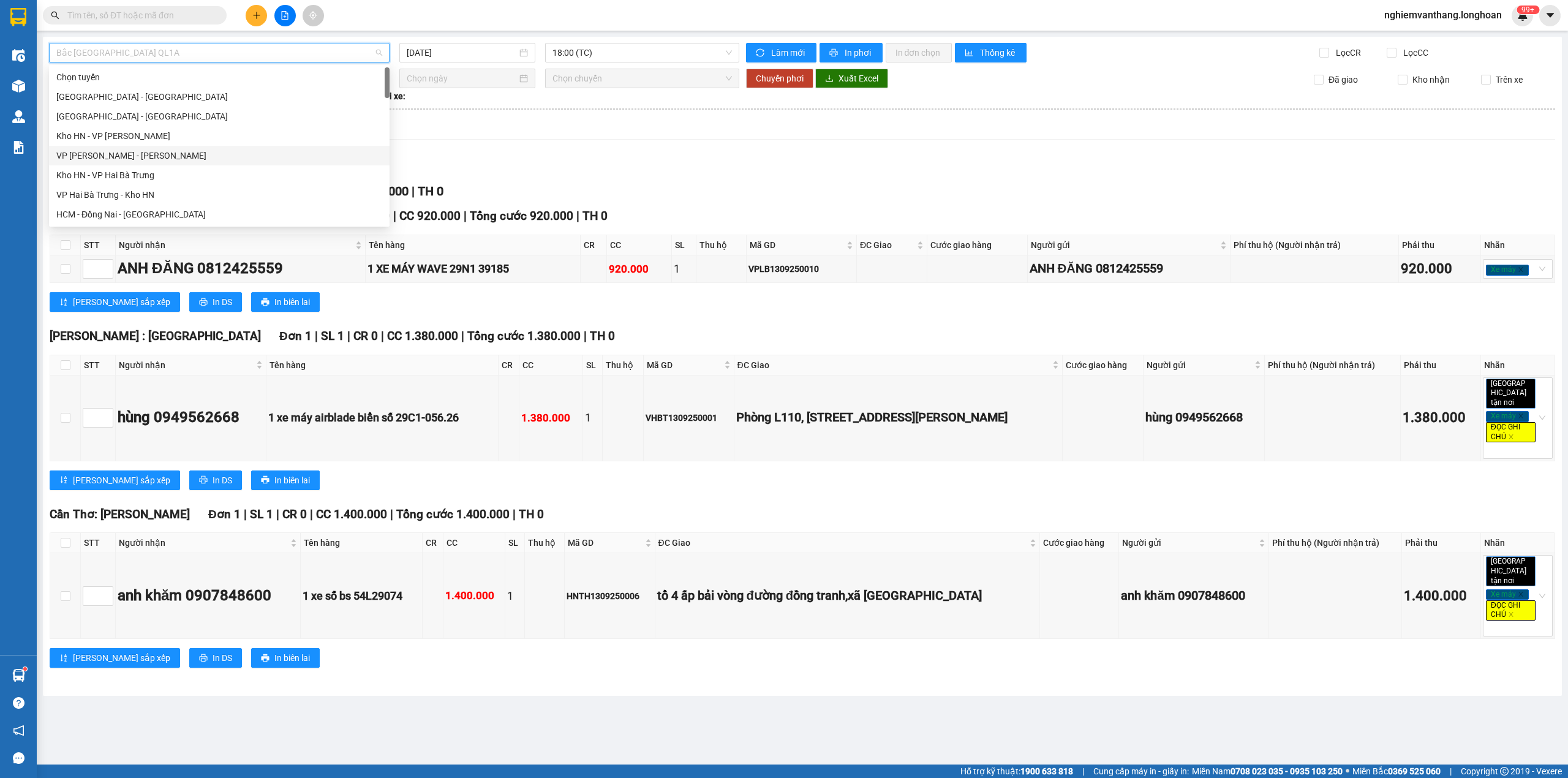
click at [138, 150] on div "VP [PERSON_NAME] - [PERSON_NAME]" at bounding box center [220, 156] width 326 height 14
type input "[DATE]"
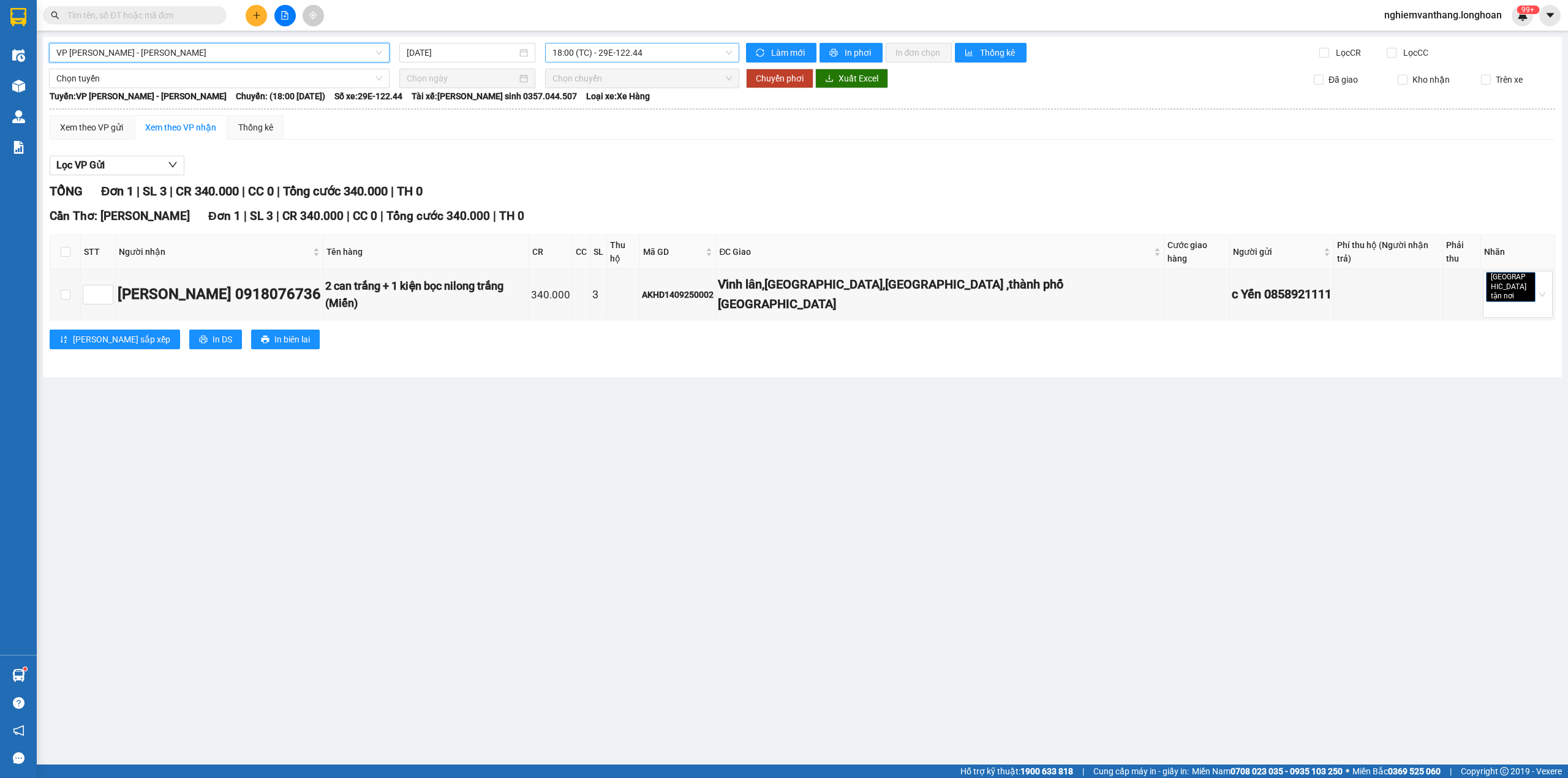
click at [589, 54] on span "18:00 (TC) - 29E-122.44" at bounding box center [642, 53] width 180 height 18
drag, startPoint x: 177, startPoint y: 50, endPoint x: 171, endPoint y: 51, distance: 6.1
click at [177, 48] on span "VP [PERSON_NAME] - [PERSON_NAME]" at bounding box center [220, 53] width 326 height 18
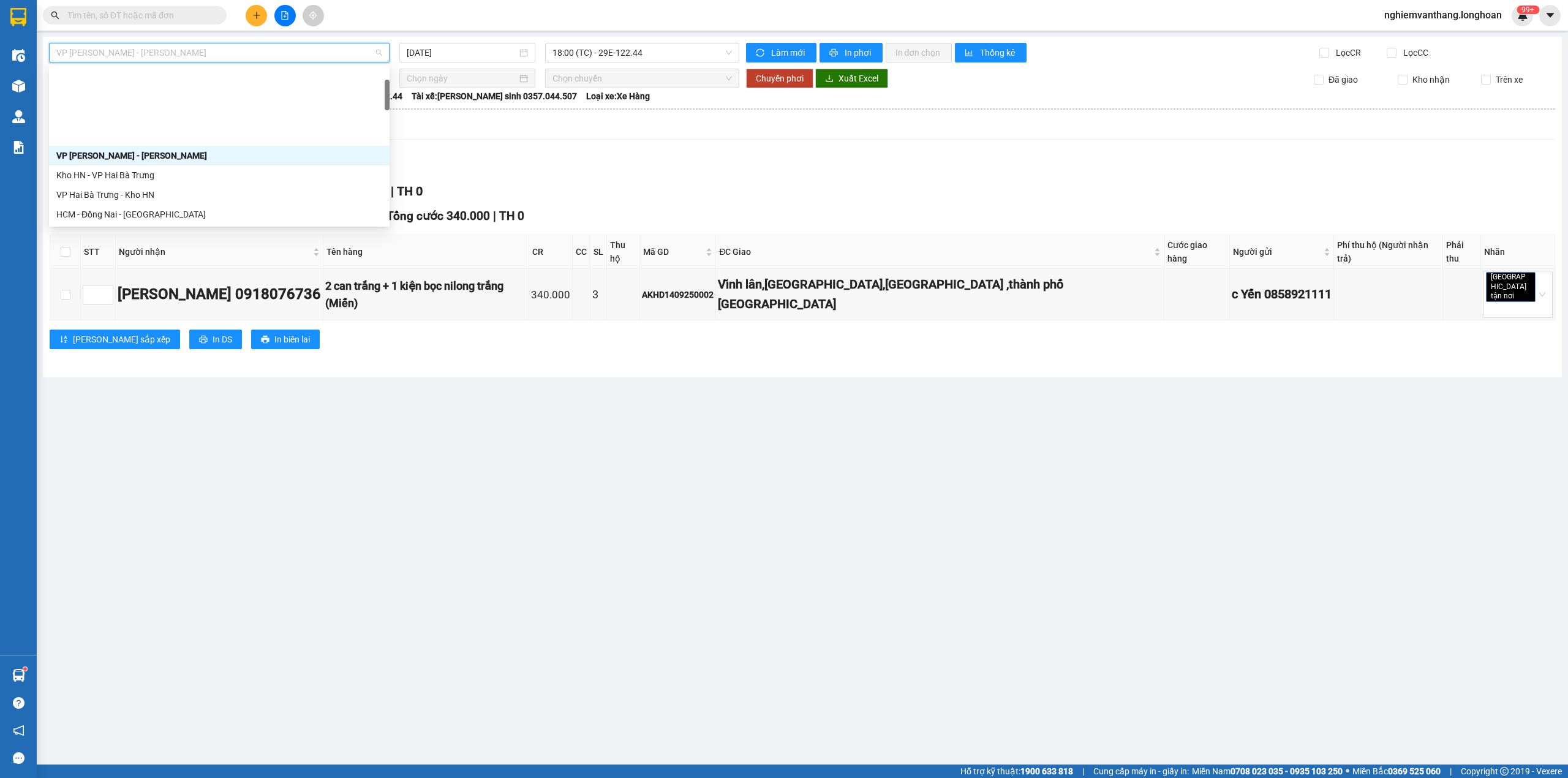
scroll to position [82, 0]
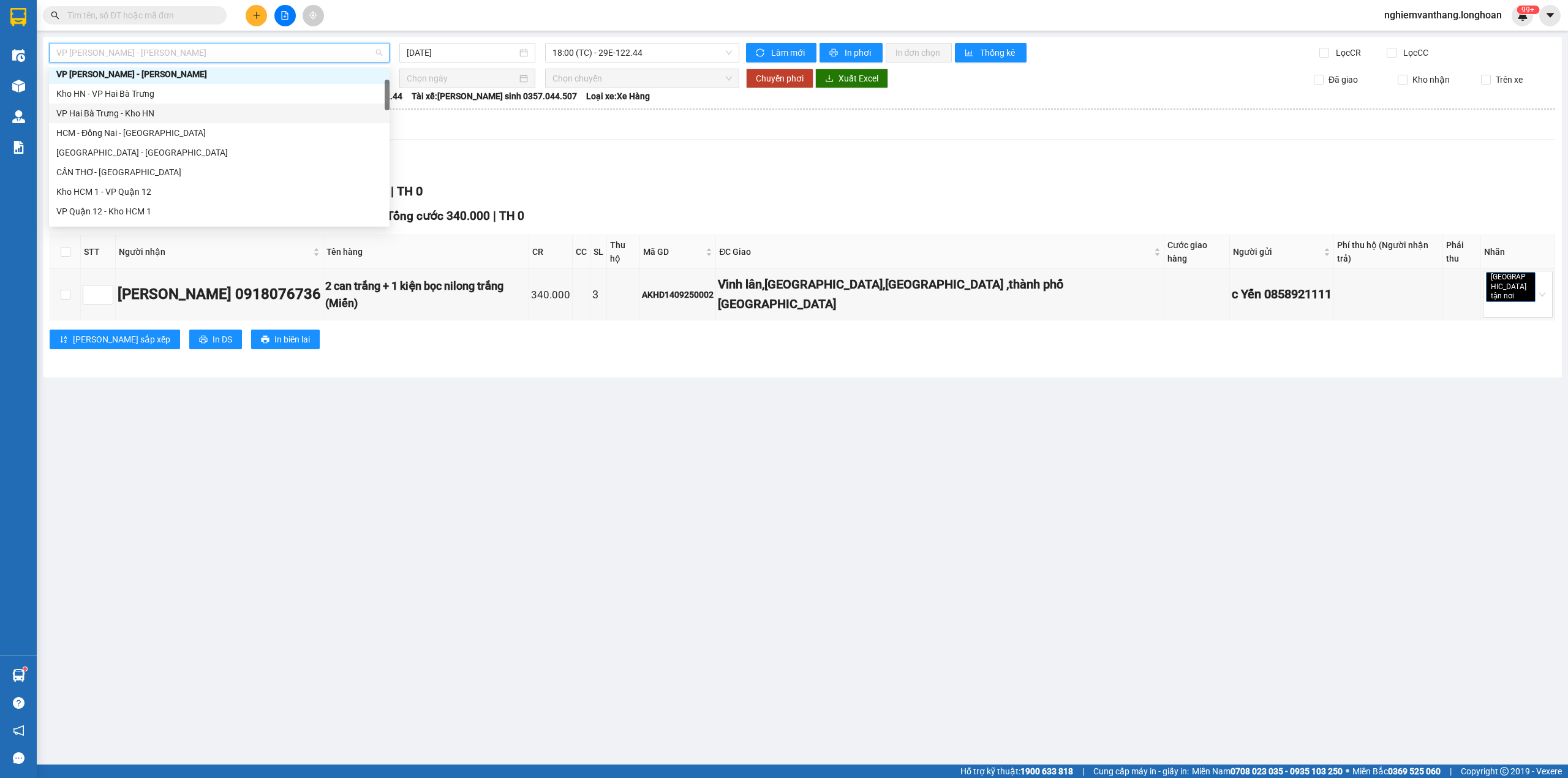
click at [118, 113] on div "VP Hai Bà Trưng - Kho HN" at bounding box center [220, 113] width 326 height 14
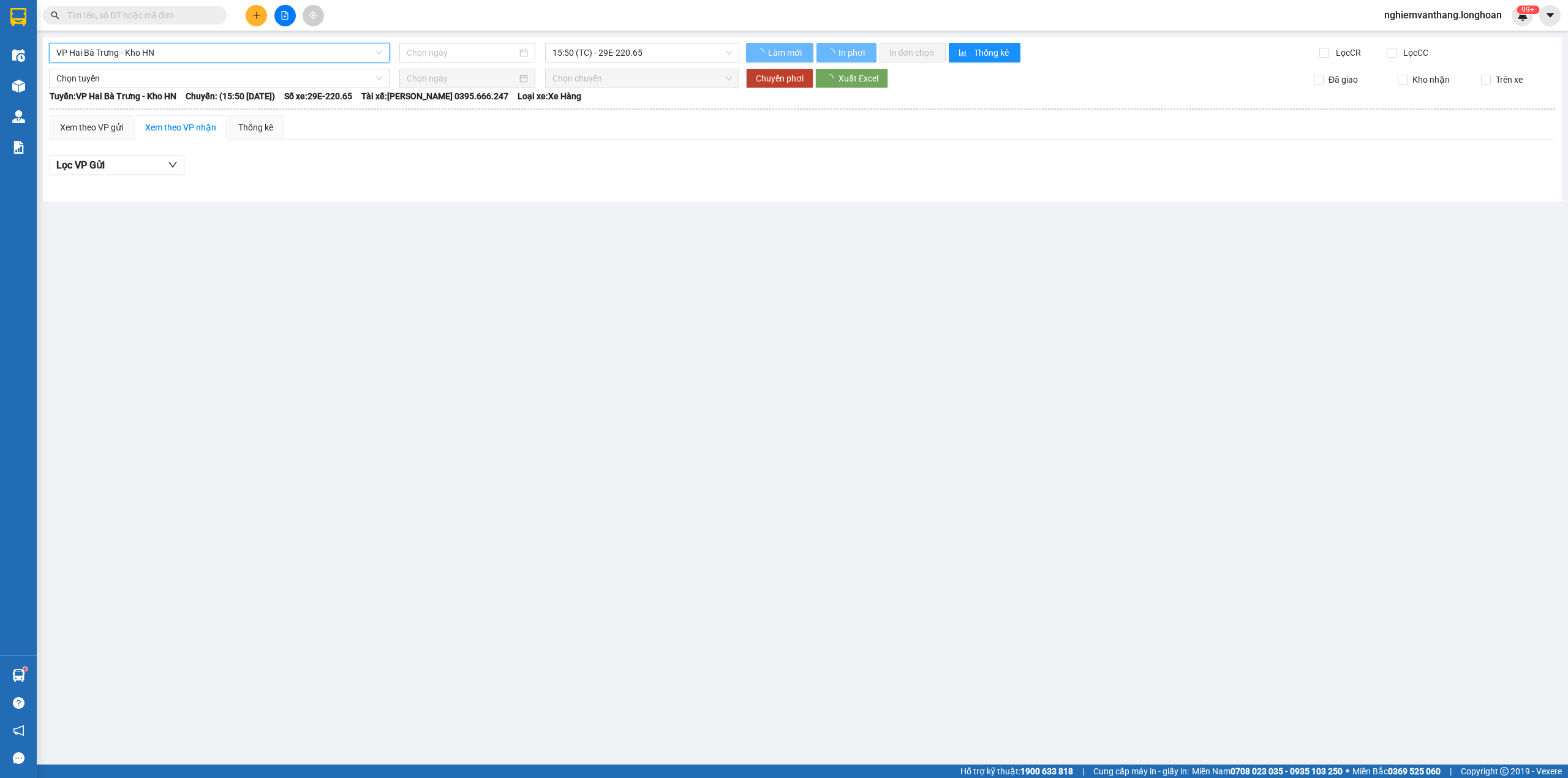
type input "[DATE]"
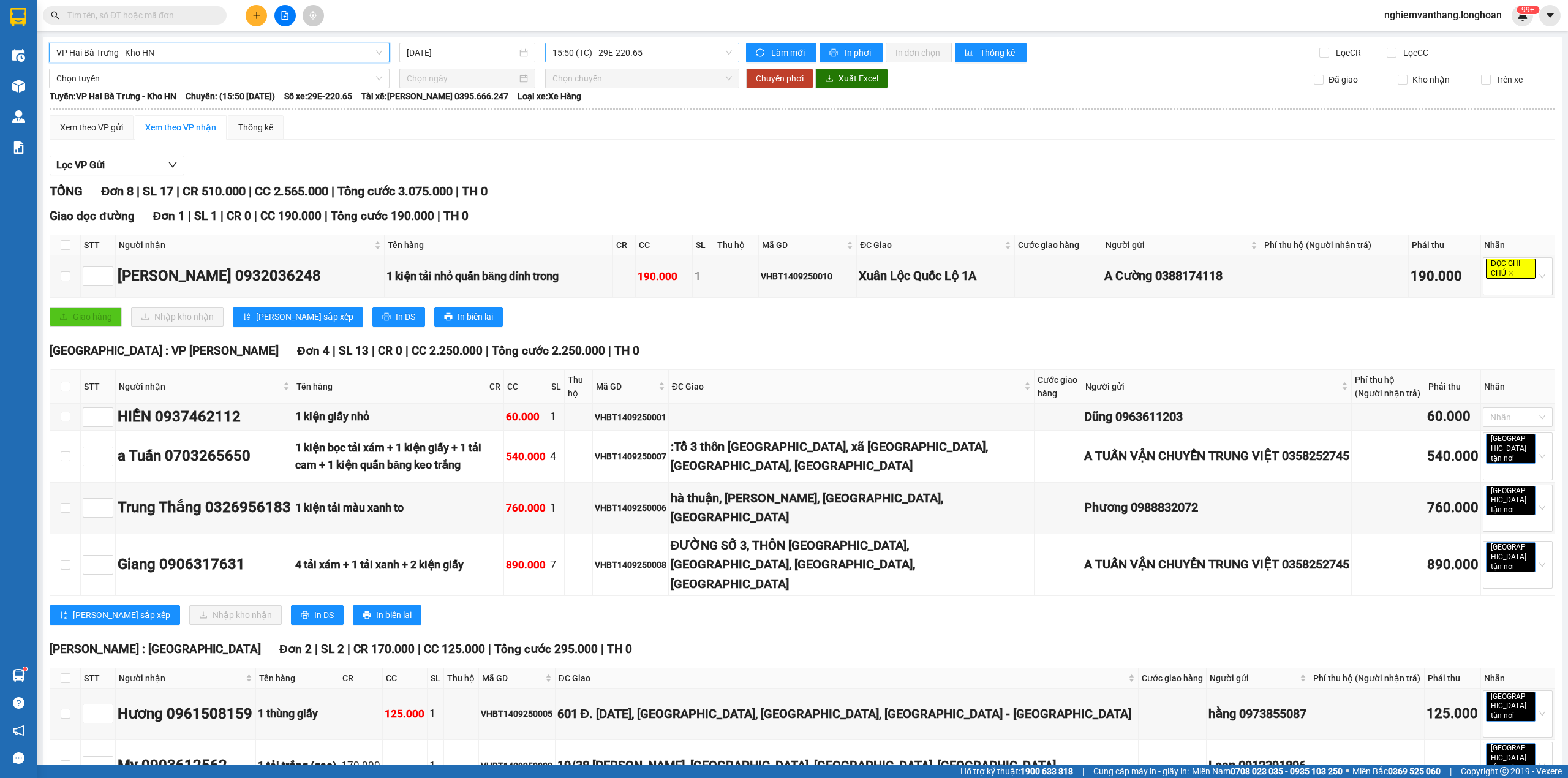
click at [559, 44] on span "15:50 (TC) - 29E-220.65" at bounding box center [642, 53] width 180 height 18
click at [582, 119] on div "21:00 (TC) - 29E-122.44" at bounding box center [596, 116] width 96 height 14
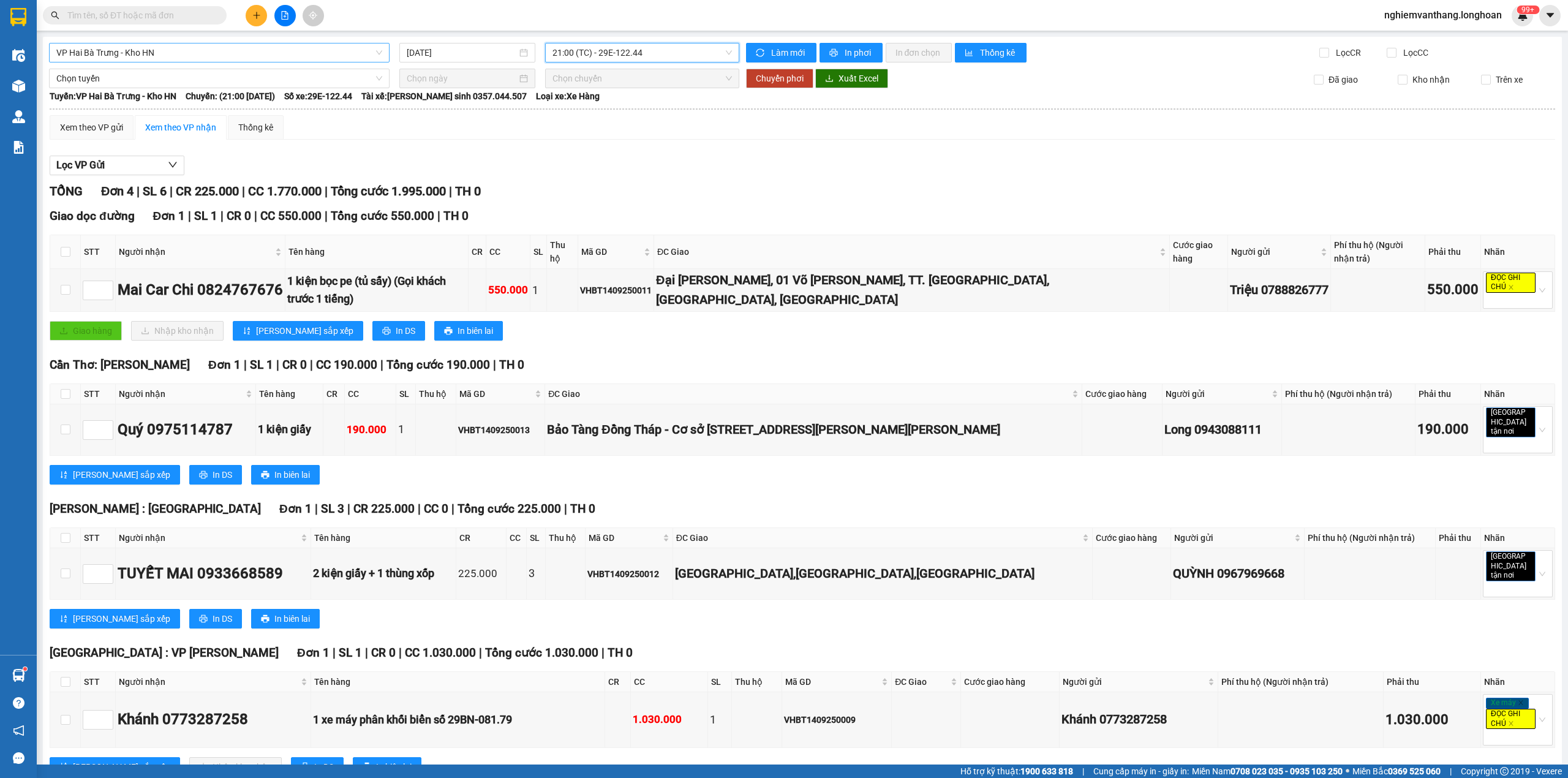
click at [205, 51] on span "VP Hai Bà Trưng - Kho HN" at bounding box center [220, 53] width 326 height 18
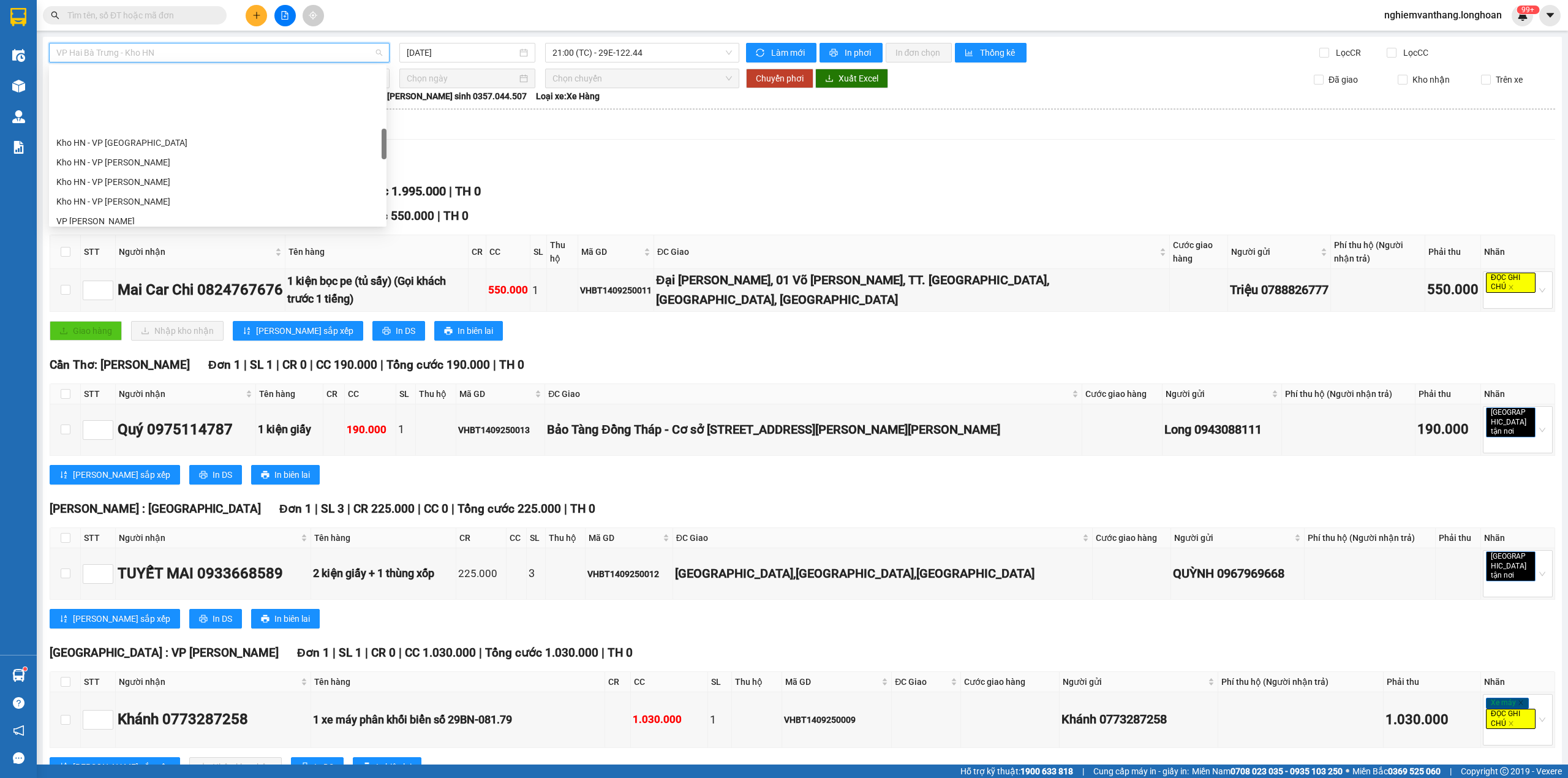
scroll to position [408, 0]
click at [150, 134] on div "VP [PERSON_NAME]" at bounding box center [218, 140] width 323 height 14
type input "[DATE]"
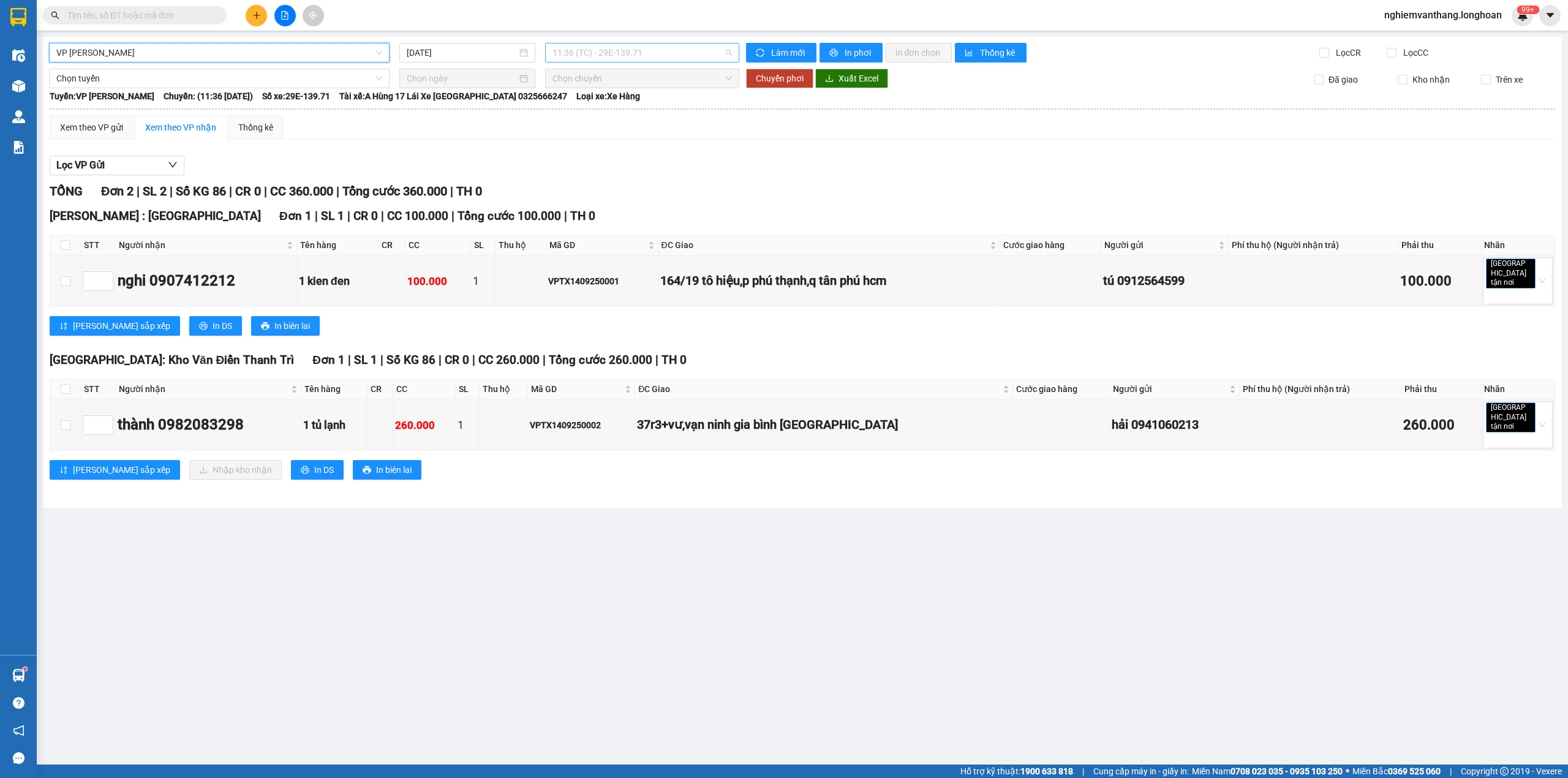
click at [642, 59] on span "11:36 (TC) - 29E-139.71" at bounding box center [642, 53] width 180 height 18
click at [612, 112] on div "18:47 (TC) - 29E-139.71" at bounding box center [600, 116] width 96 height 14
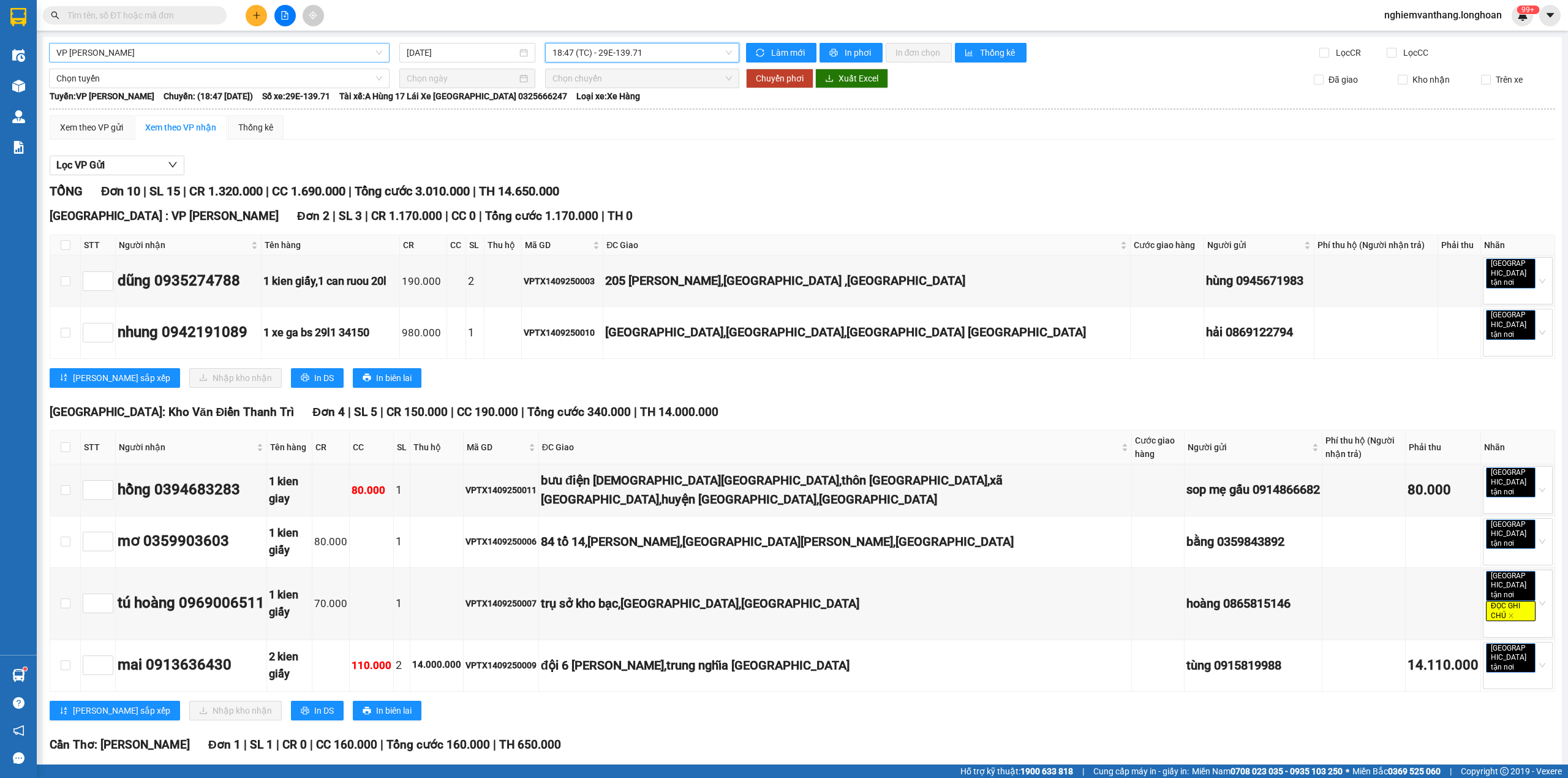
click at [133, 57] on span "VP [PERSON_NAME]" at bounding box center [220, 53] width 326 height 18
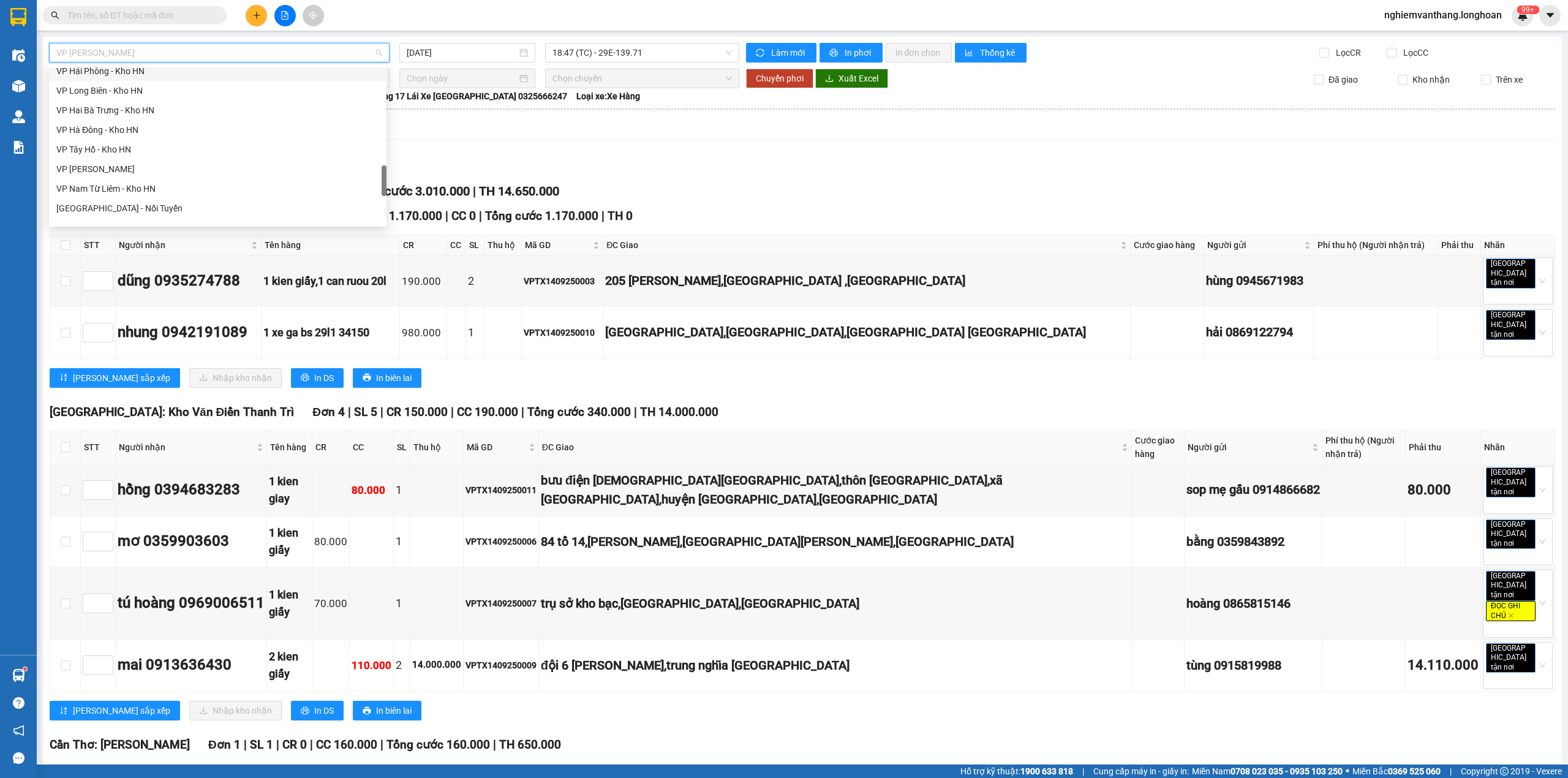
scroll to position [572, 0]
click at [126, 172] on div "VP Long Biên - Kho HN" at bounding box center [218, 172] width 323 height 14
type input "[DATE]"
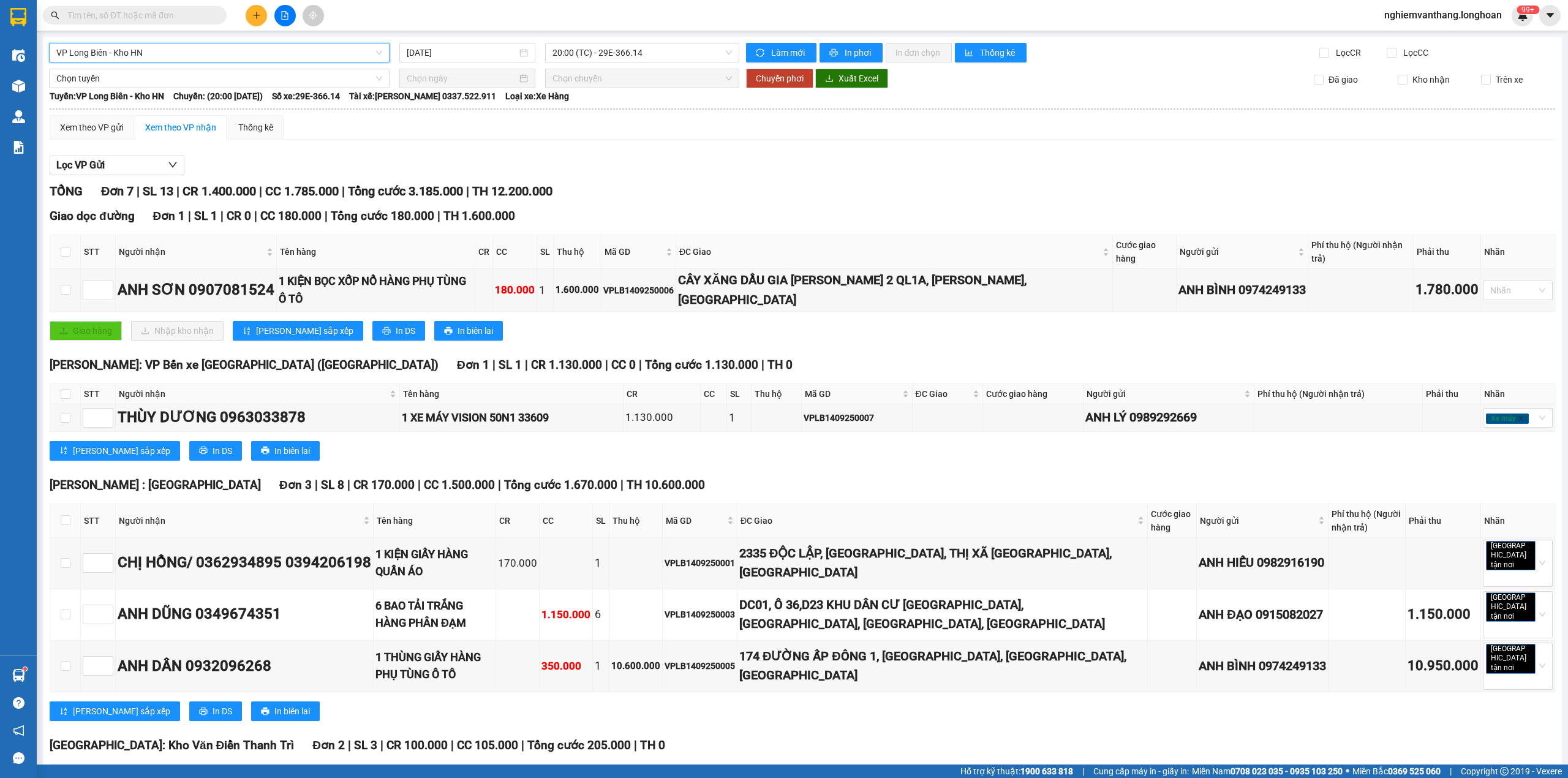
click at [199, 57] on span "VP Long Biên - Kho HN" at bounding box center [220, 53] width 326 height 18
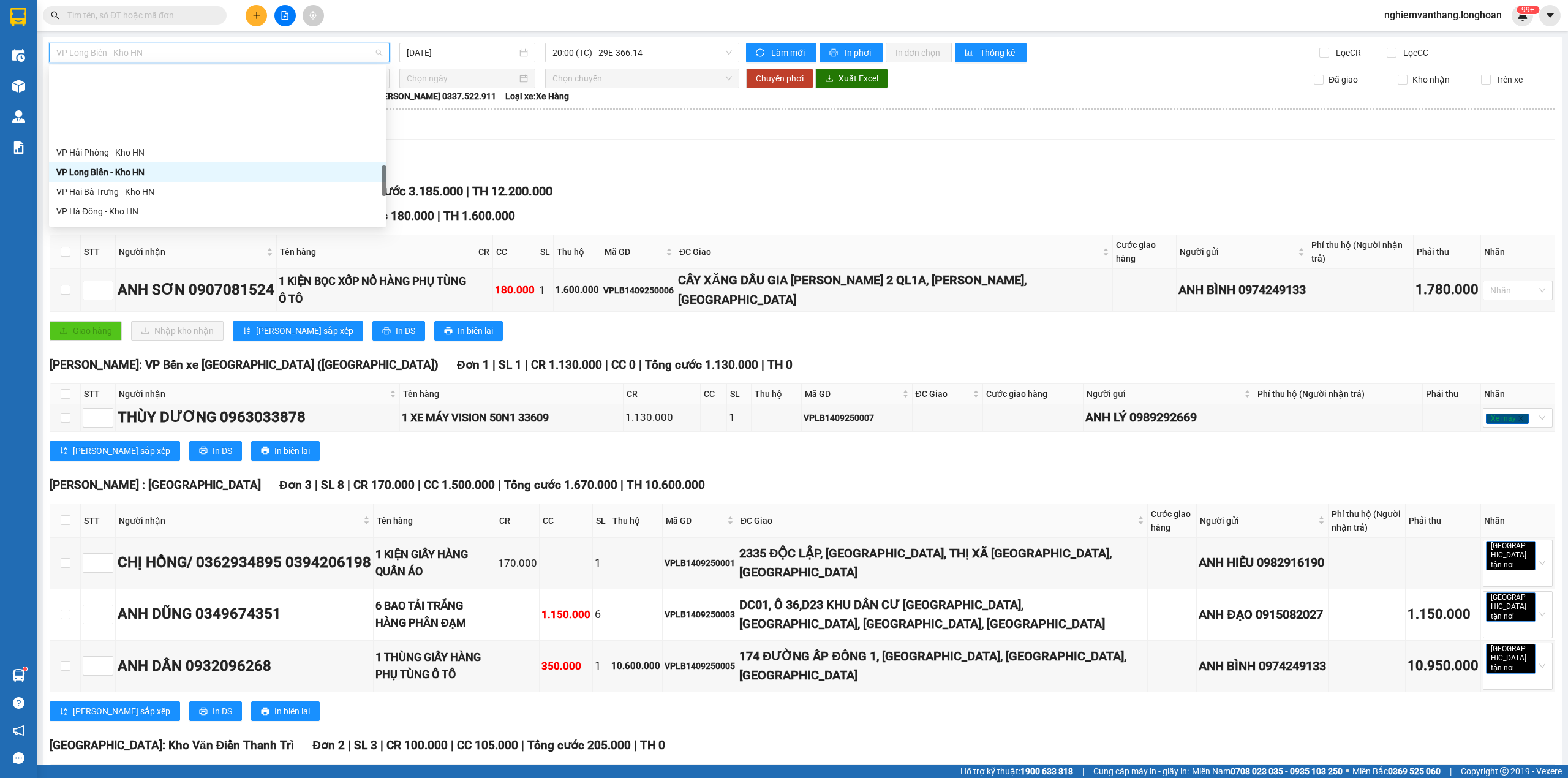
scroll to position [653, 0]
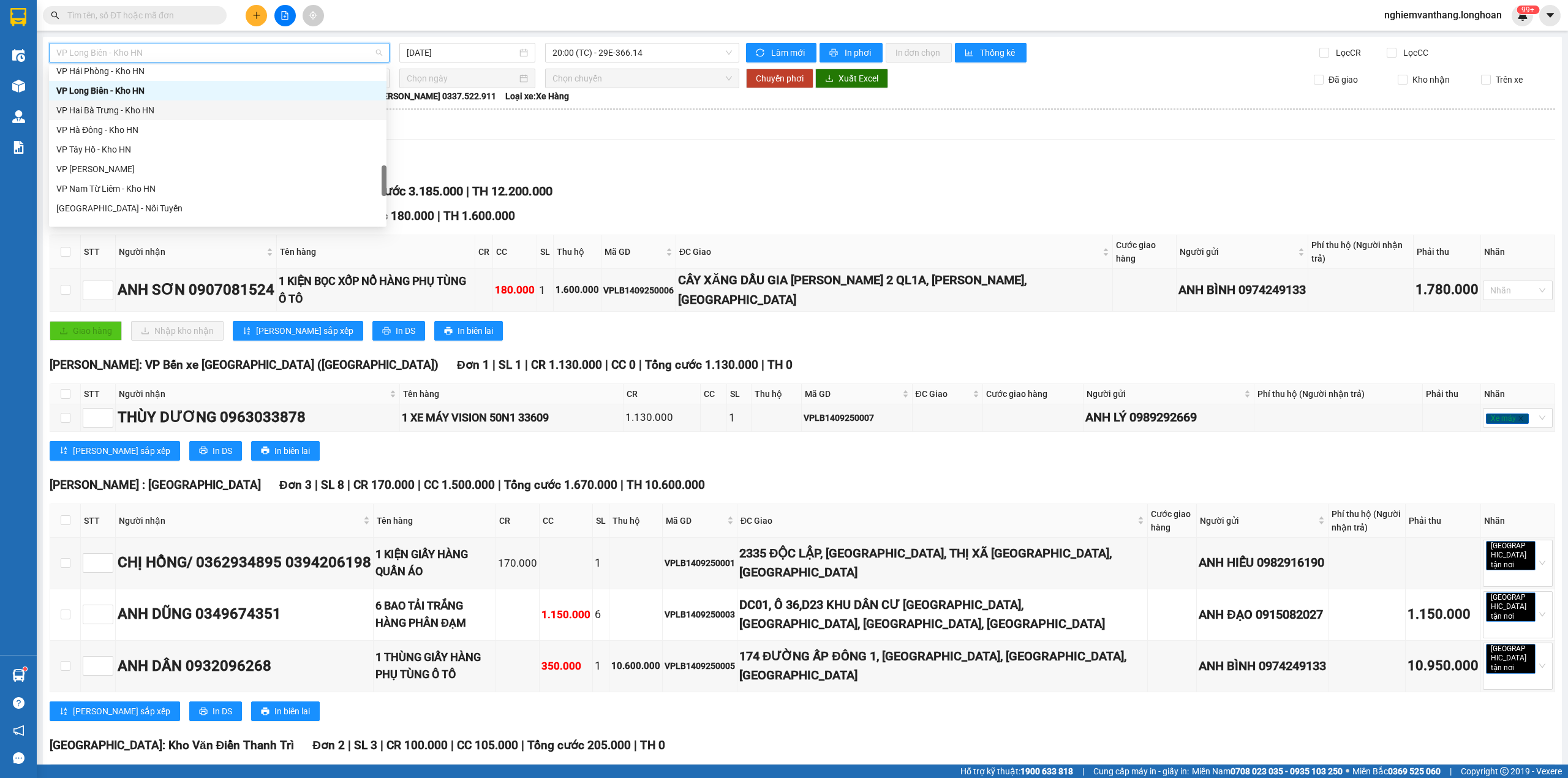
click at [150, 109] on div "VP Hai Bà Trưng - Kho HN" at bounding box center [218, 110] width 323 height 14
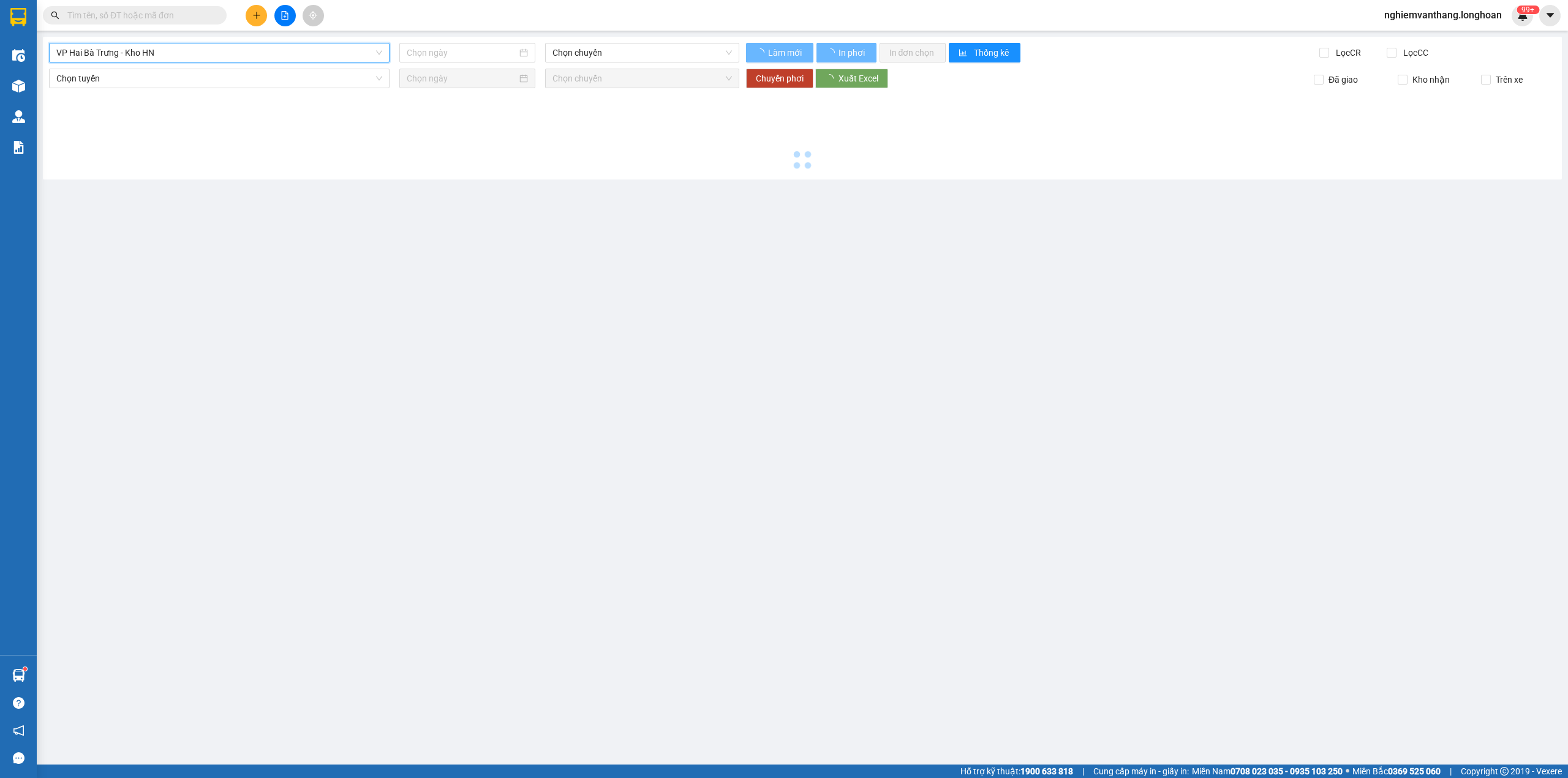
type input "[DATE]"
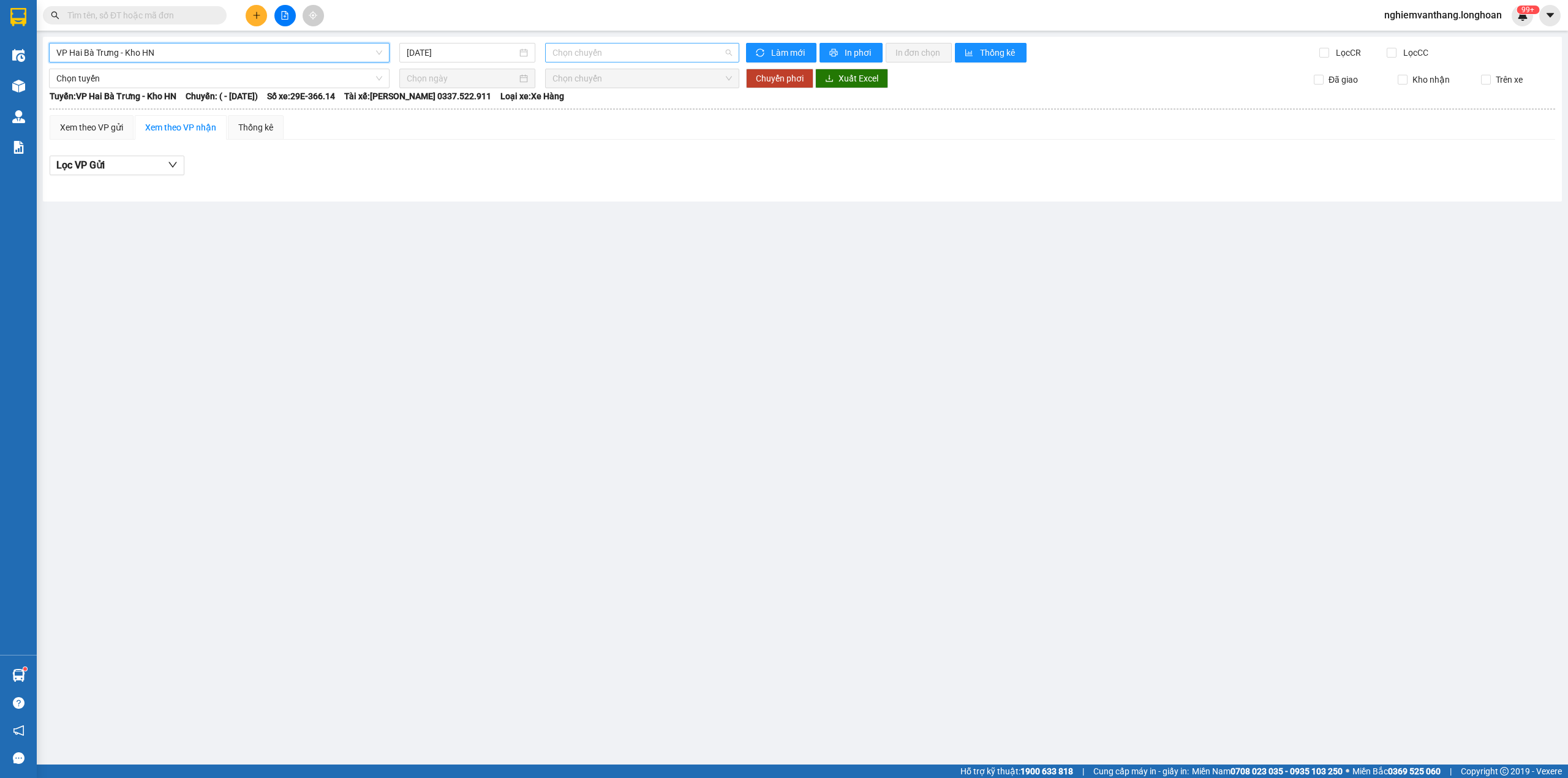
click at [596, 48] on span "Chọn chuyến" at bounding box center [642, 53] width 180 height 18
drag, startPoint x: 228, startPoint y: 50, endPoint x: 234, endPoint y: 48, distance: 6.3
click at [230, 48] on span "VP Hai Bà Trưng - Kho HN" at bounding box center [220, 53] width 326 height 18
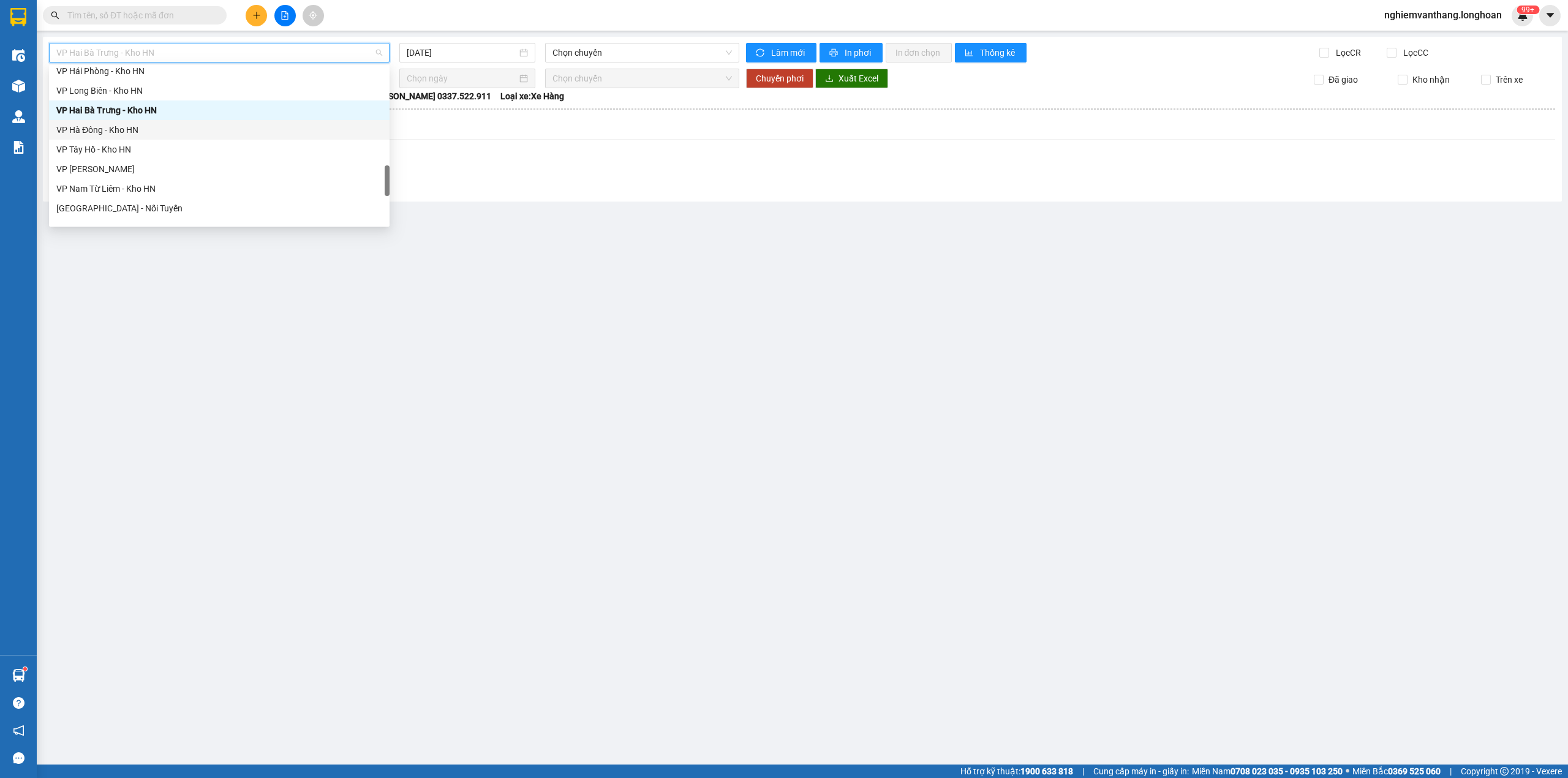
click at [140, 128] on div "VP Hà Đông - Kho HN" at bounding box center [220, 130] width 326 height 14
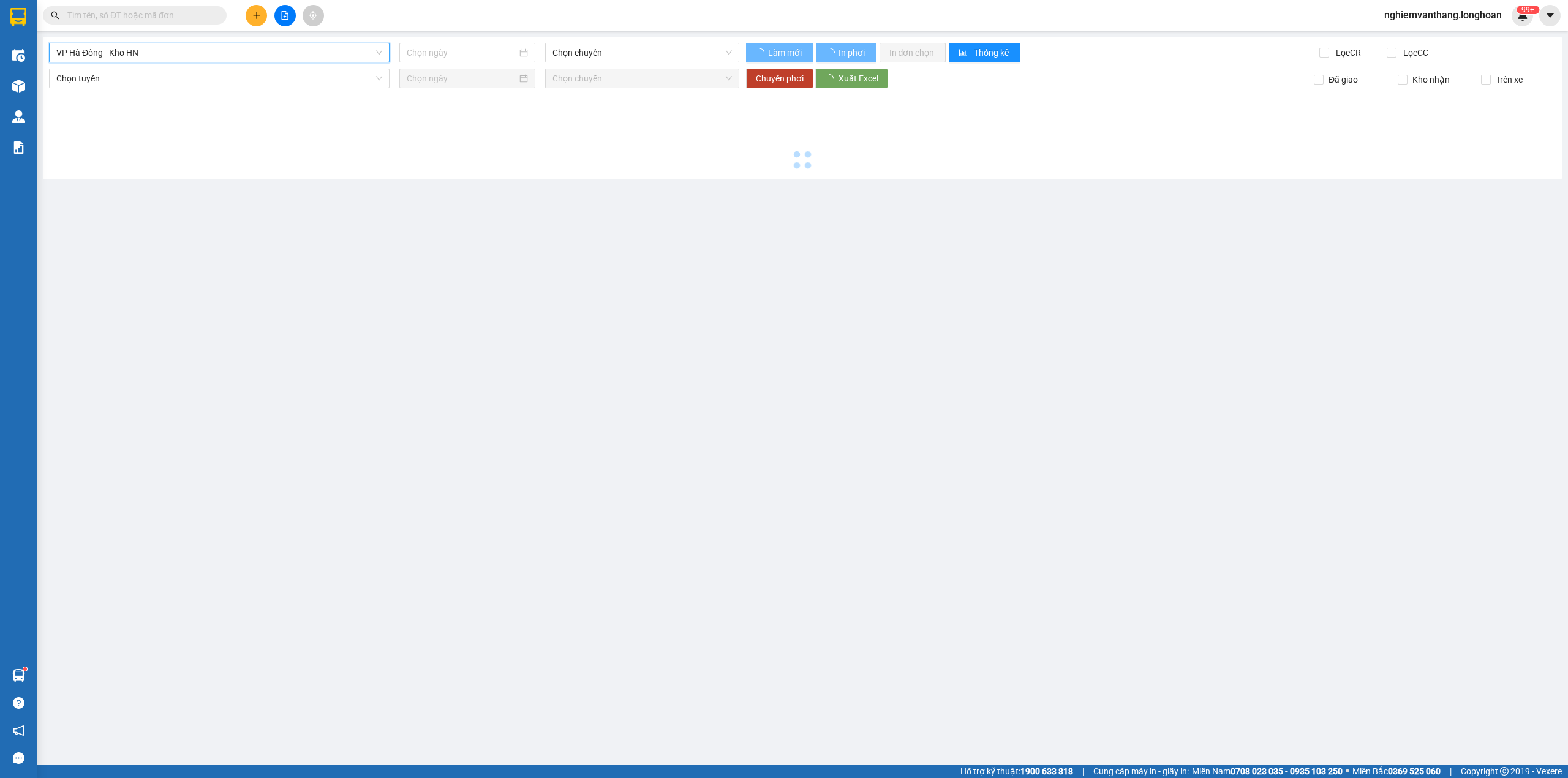
type input "[DATE]"
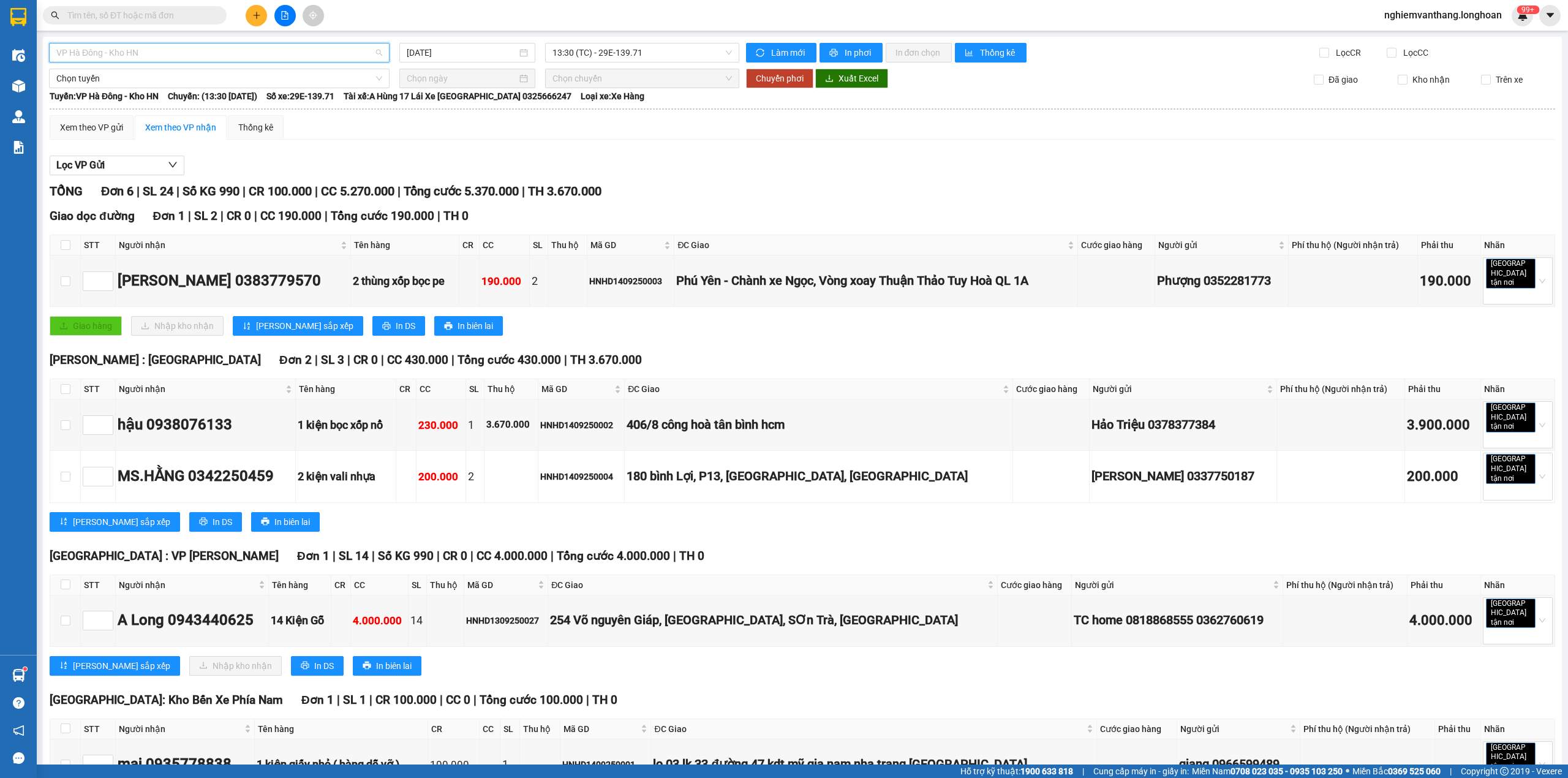
click at [152, 60] on span "VP Hà Đông - Kho HN" at bounding box center [220, 53] width 326 height 18
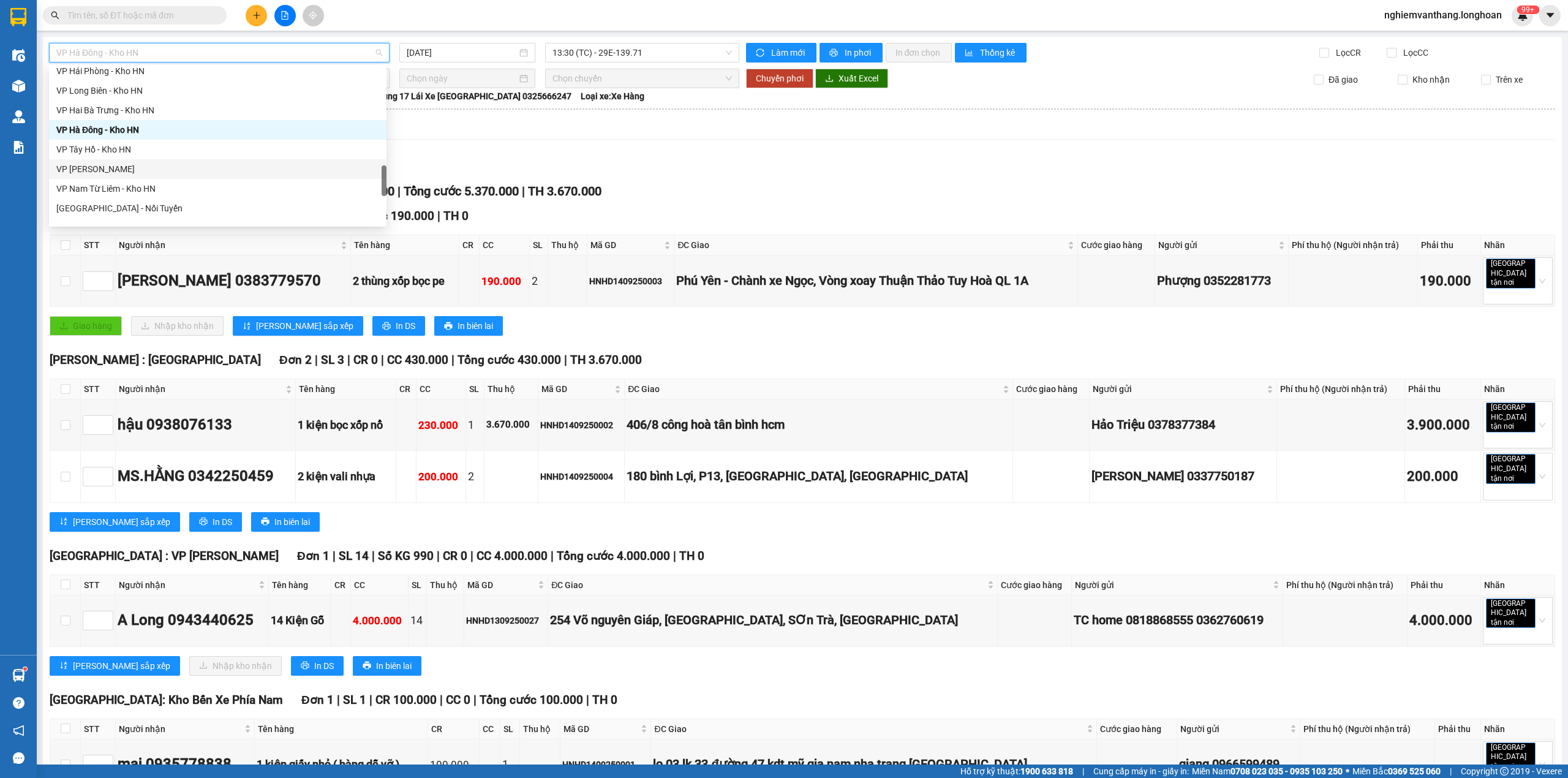
click at [121, 154] on div "VP Tây Hồ - Kho HN" at bounding box center [218, 150] width 323 height 14
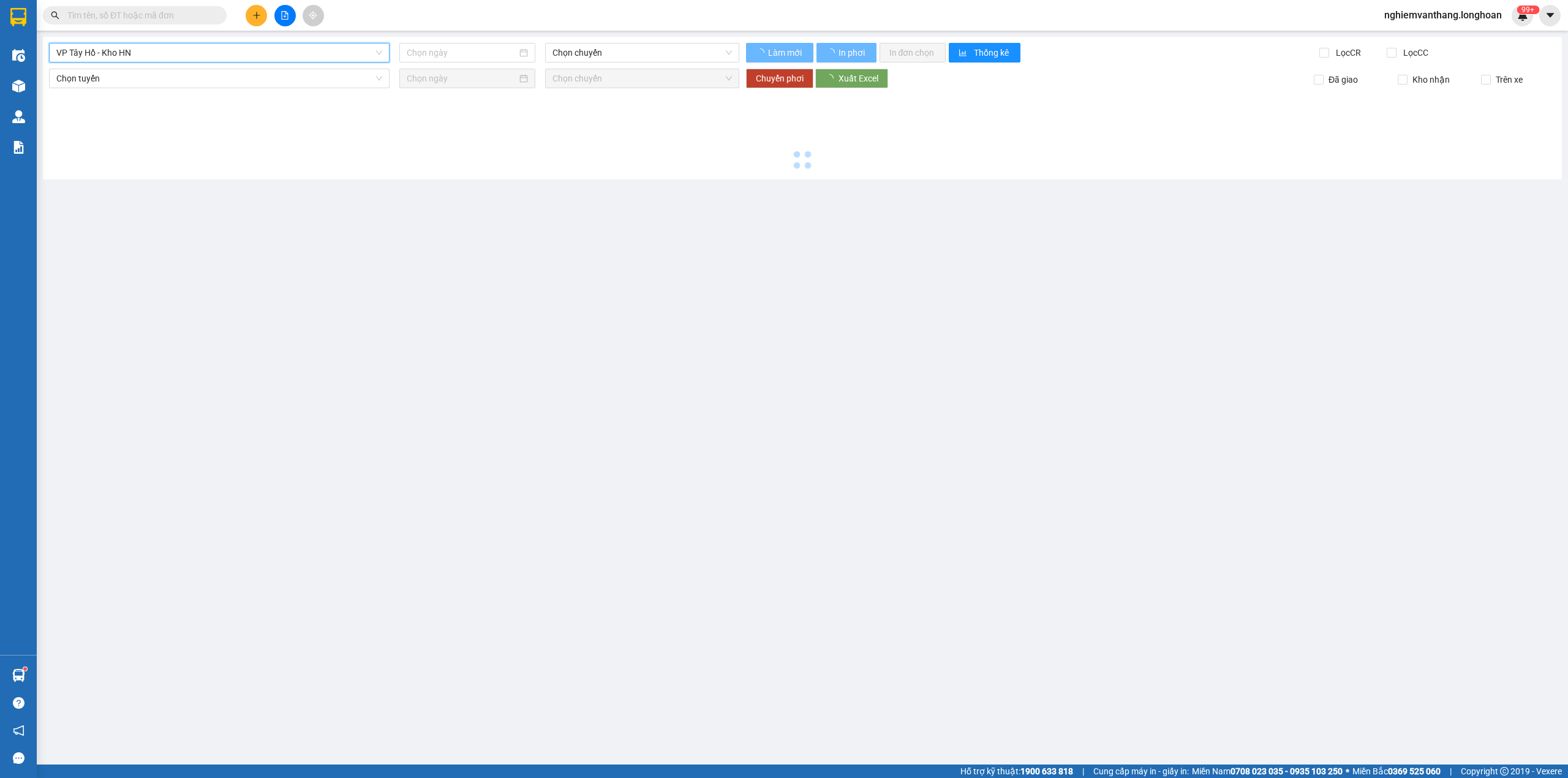
type input "[DATE]"
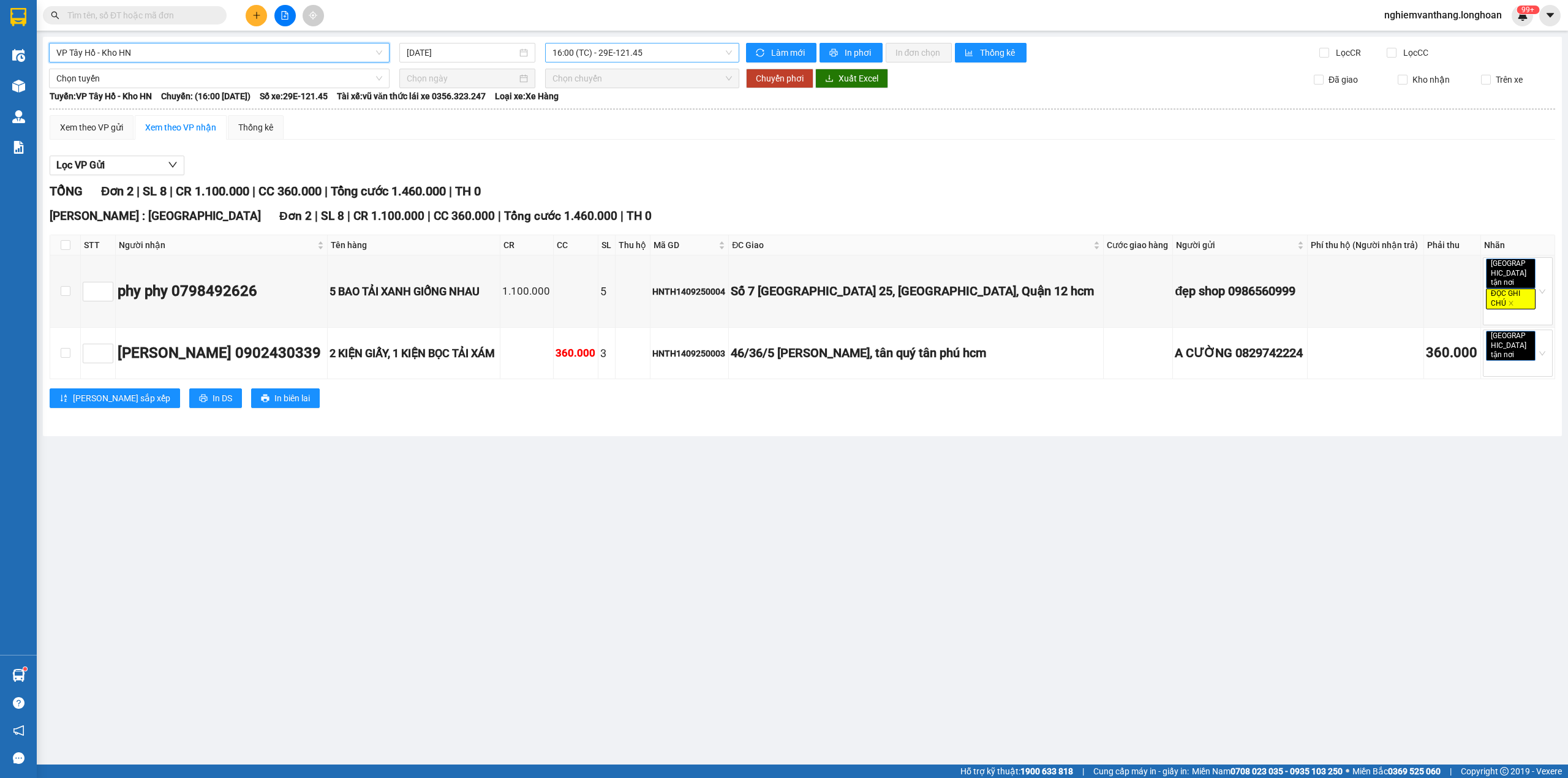
click at [634, 54] on span "16:00 (TC) - 29E-121.45" at bounding box center [642, 53] width 180 height 18
click at [584, 110] on div "19:15 (TC) - 29E-121.45" at bounding box center [600, 116] width 96 height 14
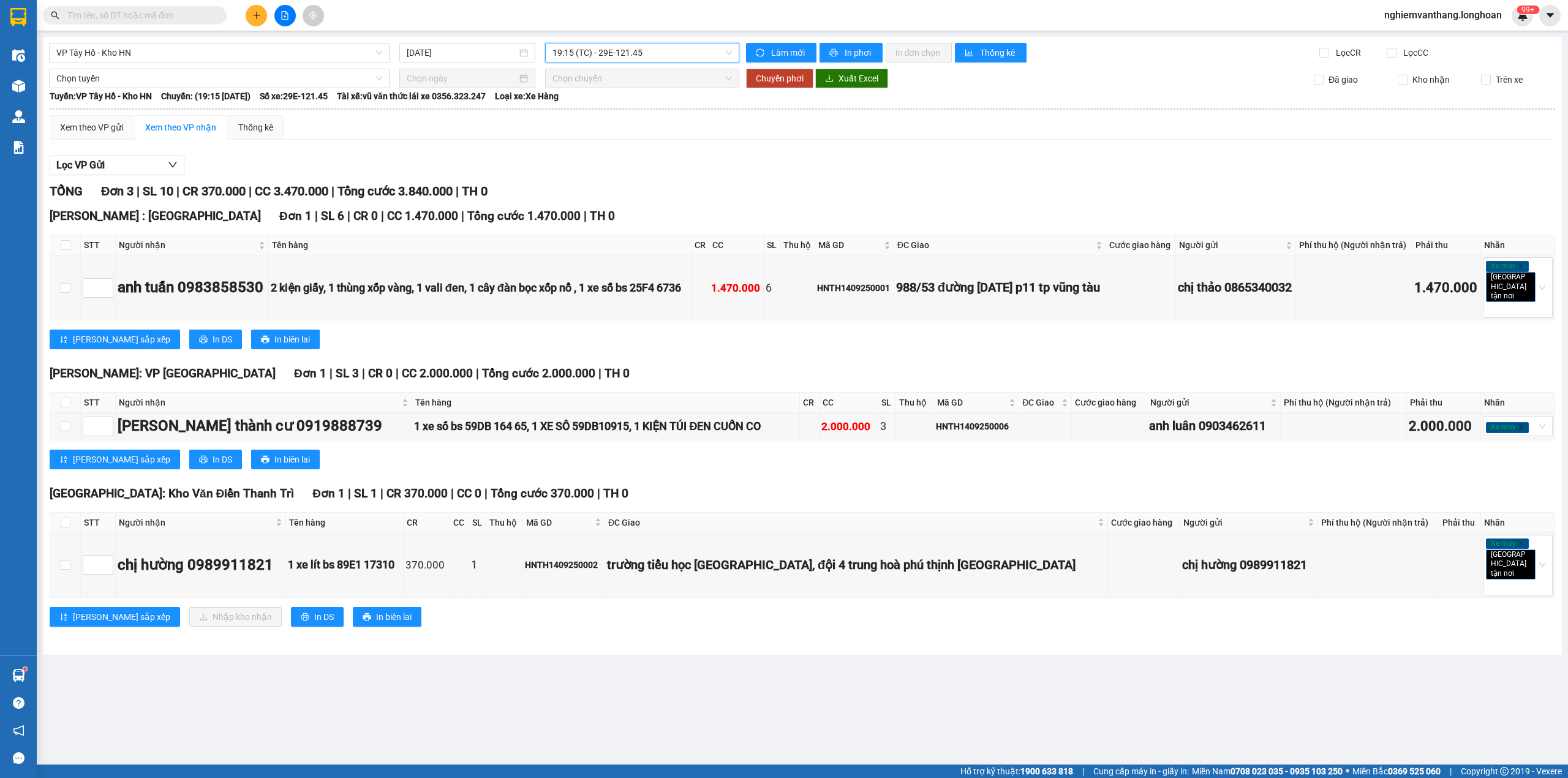
click at [189, 39] on div "VP Tây Hồ - Kho HN 14/09/2025 19:15 19:15 (TC) - 29E-121.45 Làm mới In phơi In …" at bounding box center [802, 346] width 1519 height 619
click at [128, 54] on span "VP Tây Hồ - Kho HN" at bounding box center [220, 53] width 326 height 18
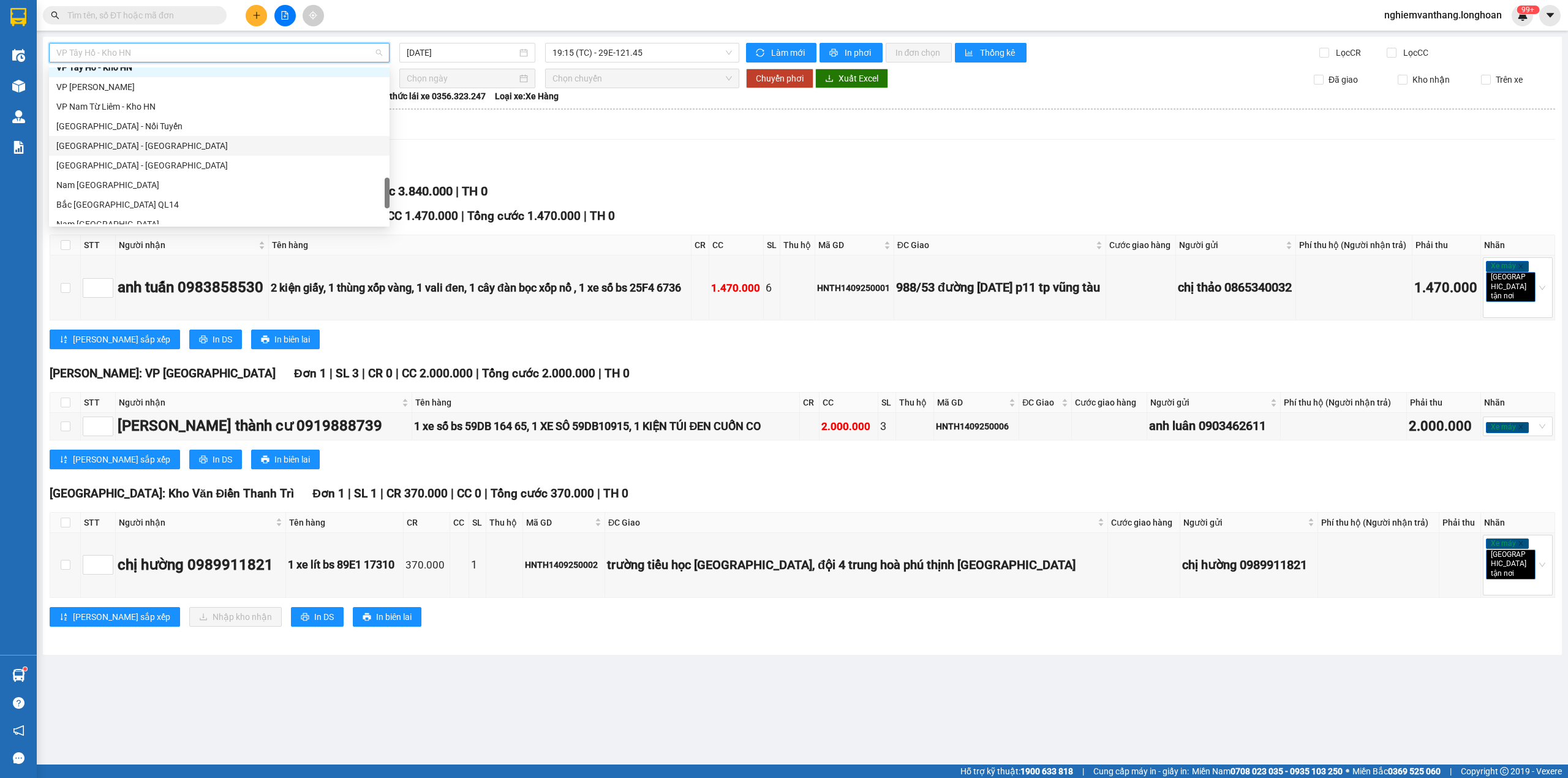
scroll to position [653, 0]
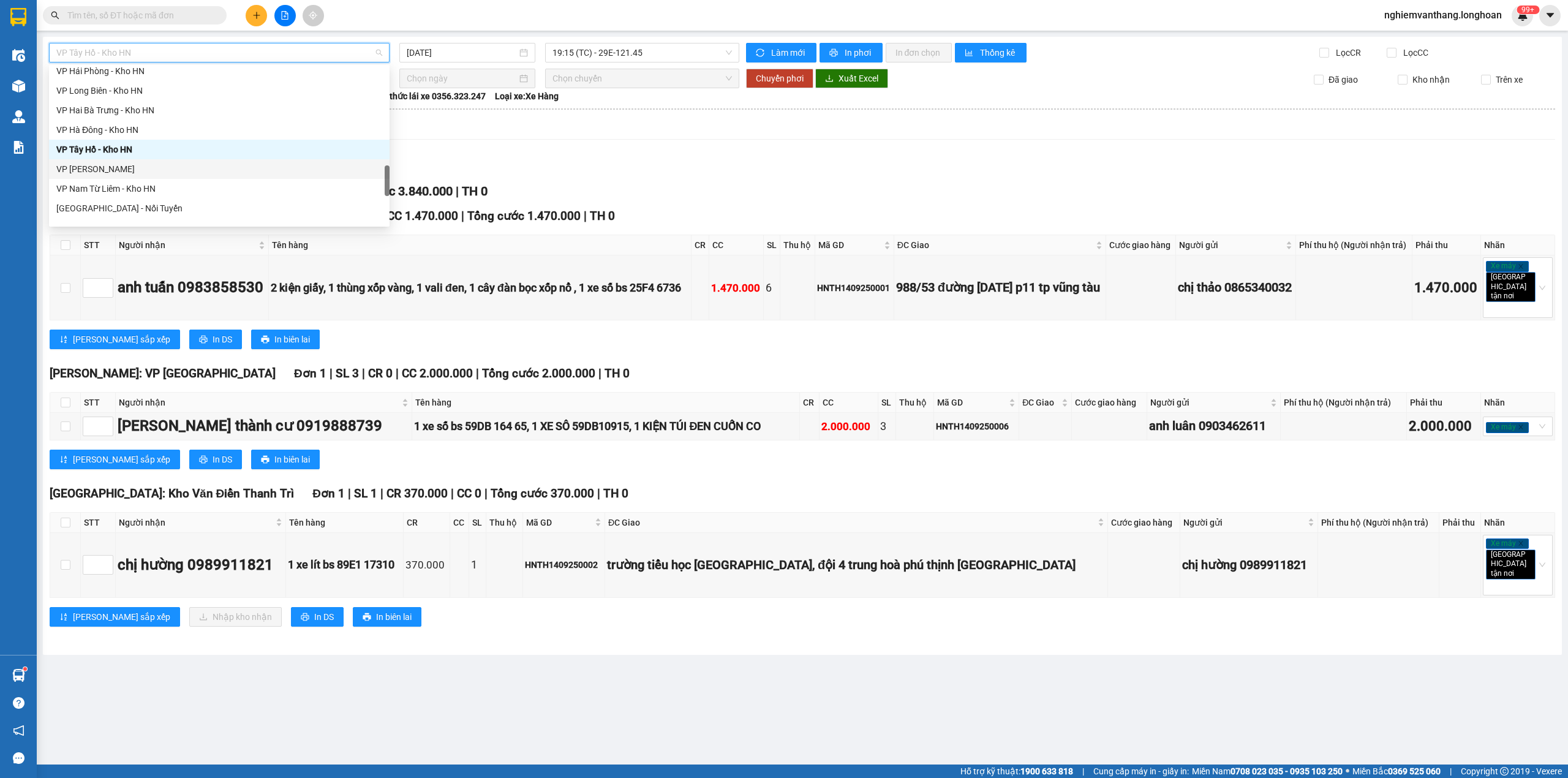
click at [120, 165] on div "VP [PERSON_NAME]" at bounding box center [220, 169] width 326 height 14
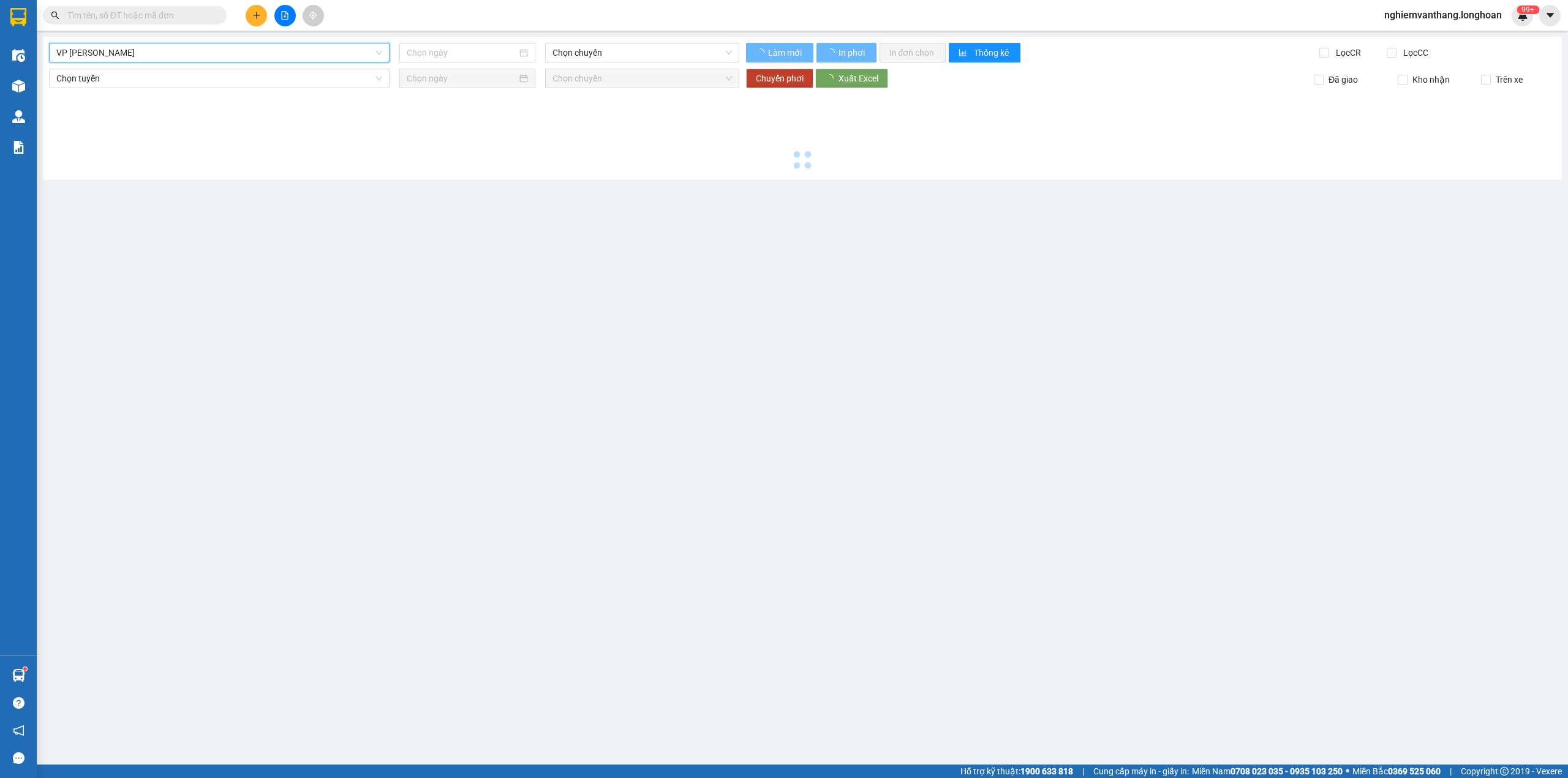
type input "[DATE]"
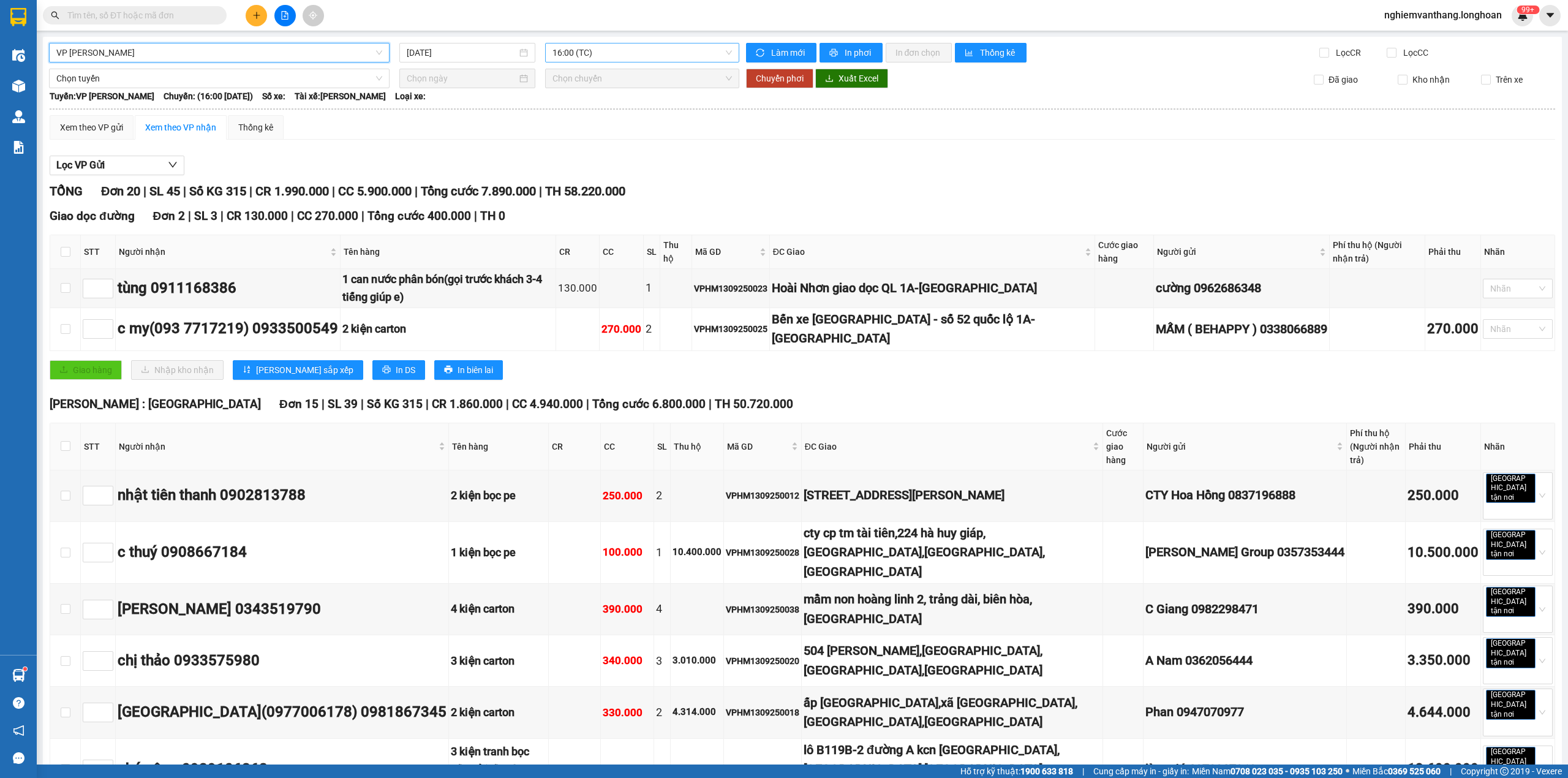
click at [582, 51] on span "16:00 (TC)" at bounding box center [642, 53] width 180 height 18
click at [616, 116] on div "20:00 (TC) - 29E-139.61" at bounding box center [596, 116] width 96 height 14
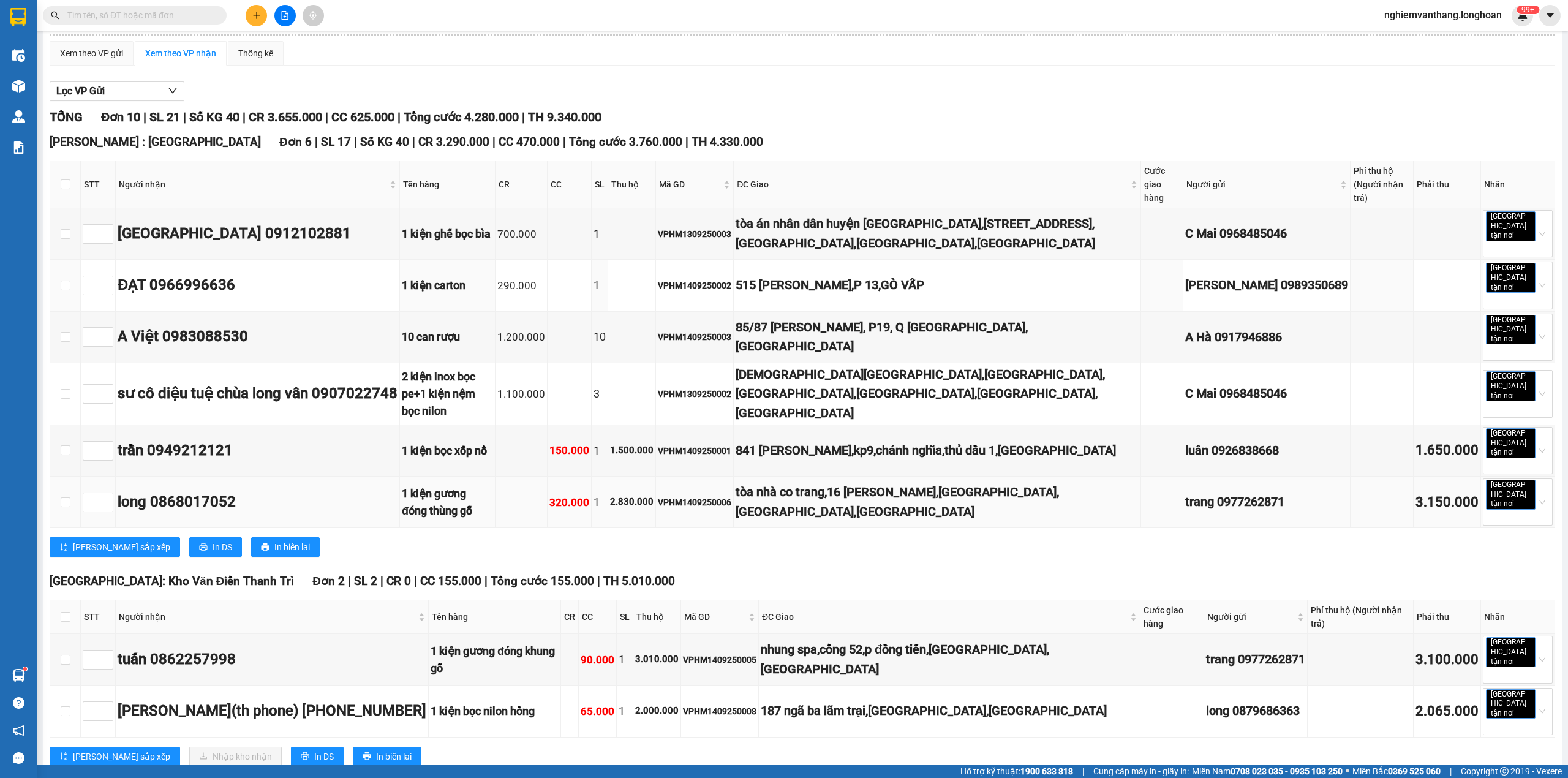
scroll to position [202, 0]
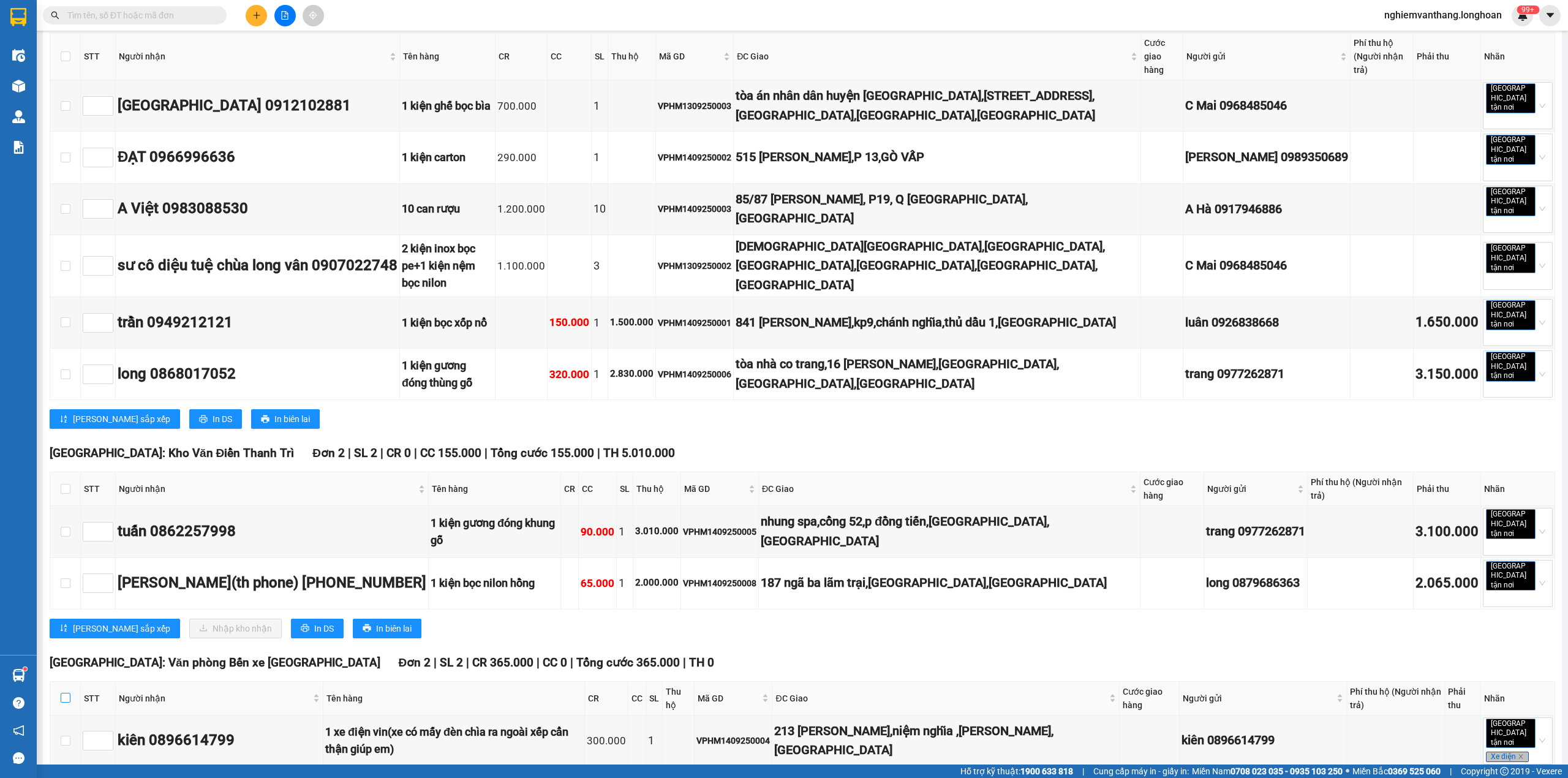
click at [66, 692] on label at bounding box center [65, 699] width 10 height 14
click at [66, 693] on input "checkbox" at bounding box center [65, 698] width 10 height 10
checkbox input "true"
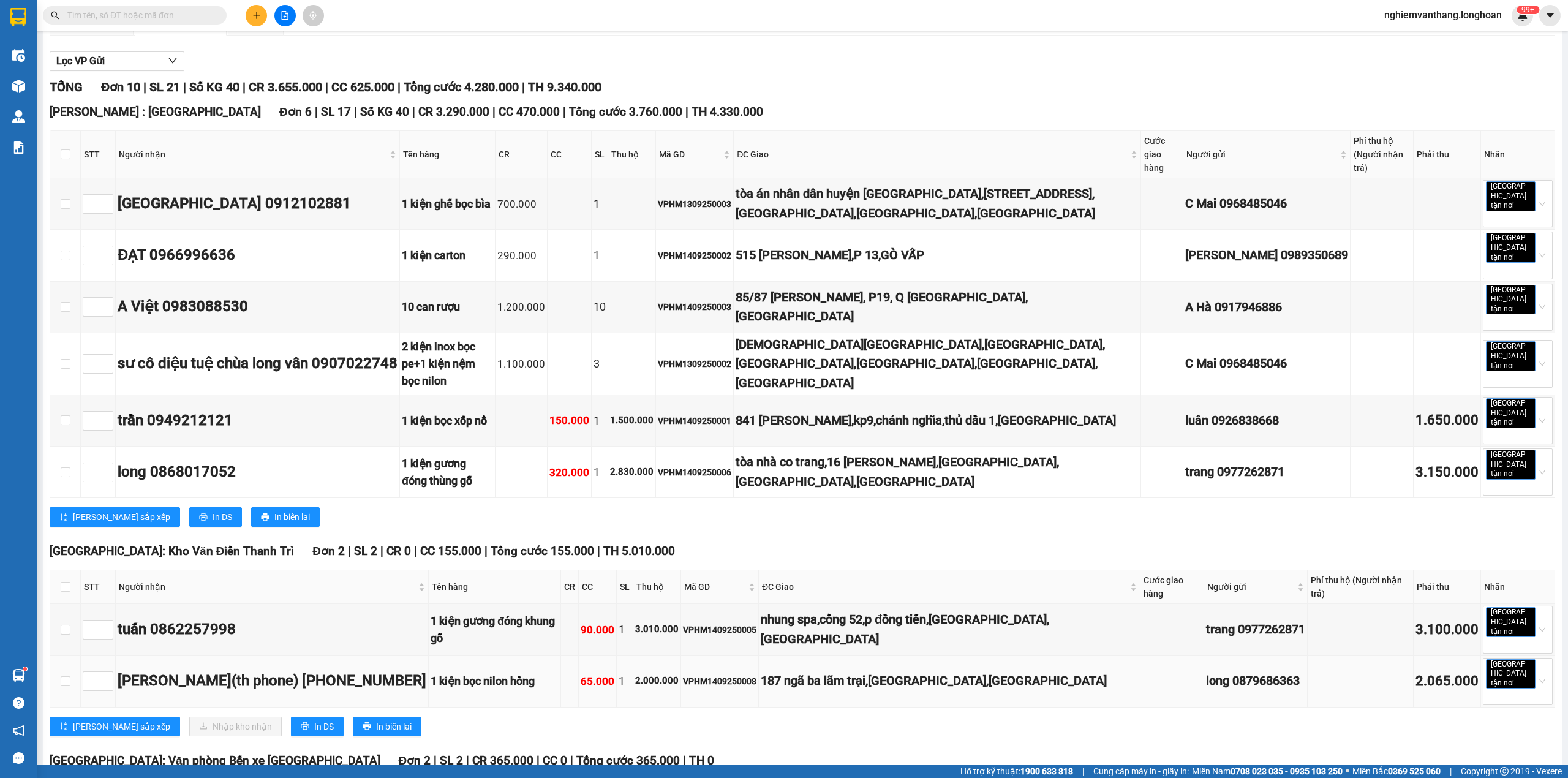
scroll to position [0, 0]
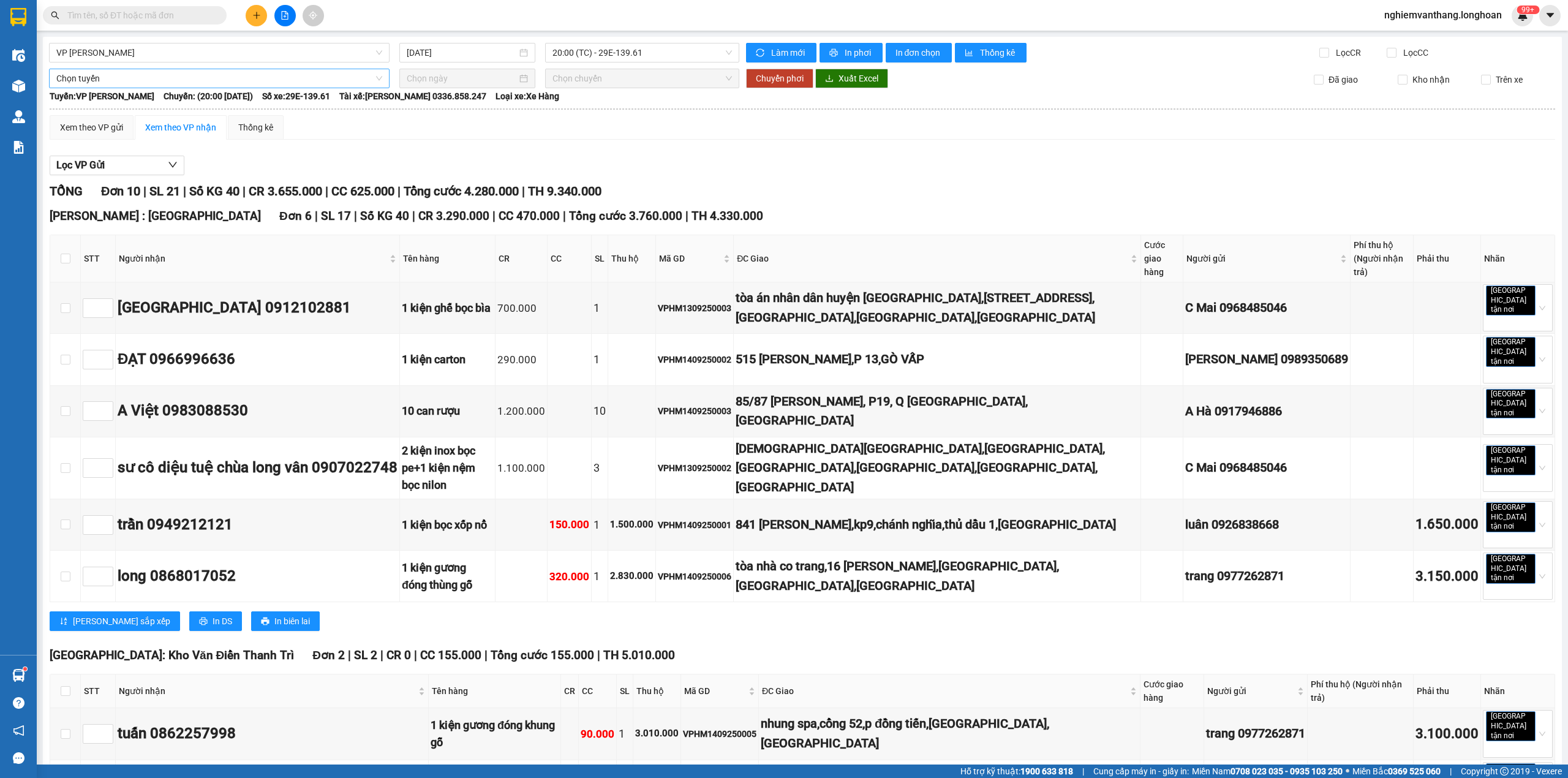
click at [103, 79] on span "Chọn tuyến" at bounding box center [220, 79] width 326 height 18
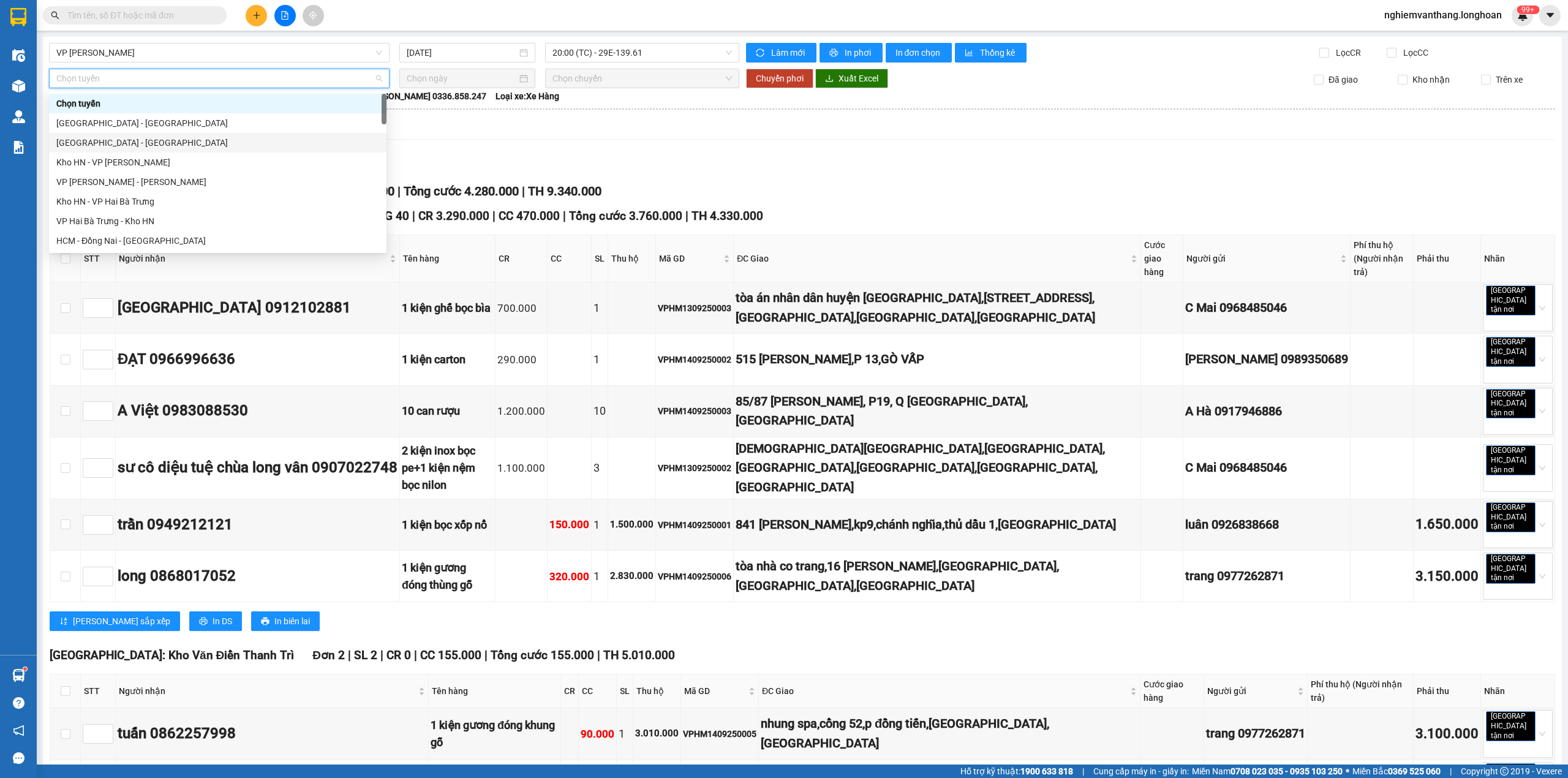
click at [111, 141] on div "[GEOGRAPHIC_DATA] - [GEOGRAPHIC_DATA]" at bounding box center [218, 143] width 323 height 14
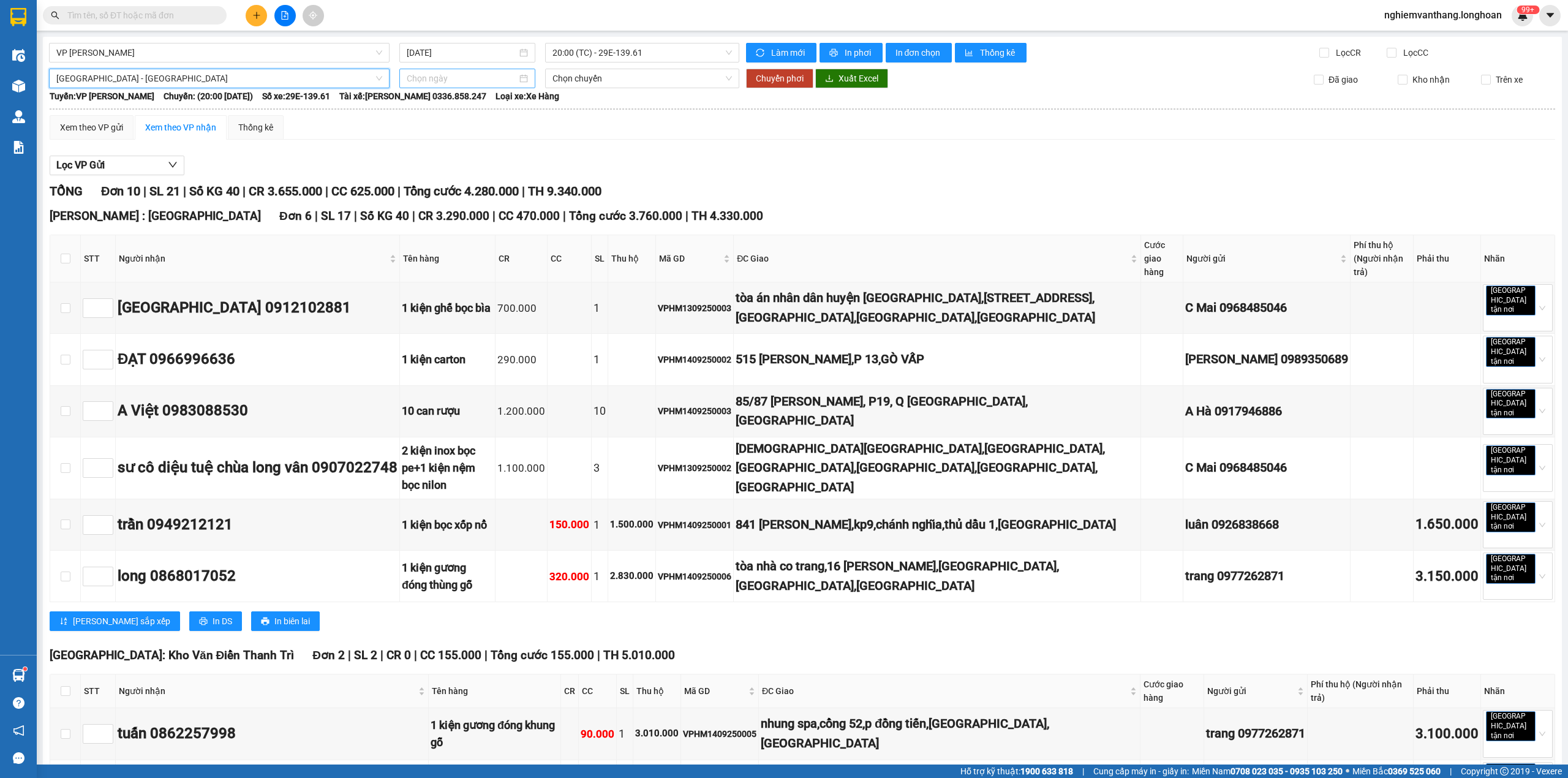
drag, startPoint x: 421, startPoint y: 77, endPoint x: 439, endPoint y: 83, distance: 19.0
click at [425, 74] on input at bounding box center [462, 79] width 110 height 14
type input "[DATE]"
drag, startPoint x: 408, startPoint y: 187, endPoint x: 415, endPoint y: 185, distance: 7.3
click at [409, 187] on div "14" at bounding box center [414, 187] width 14 height 14
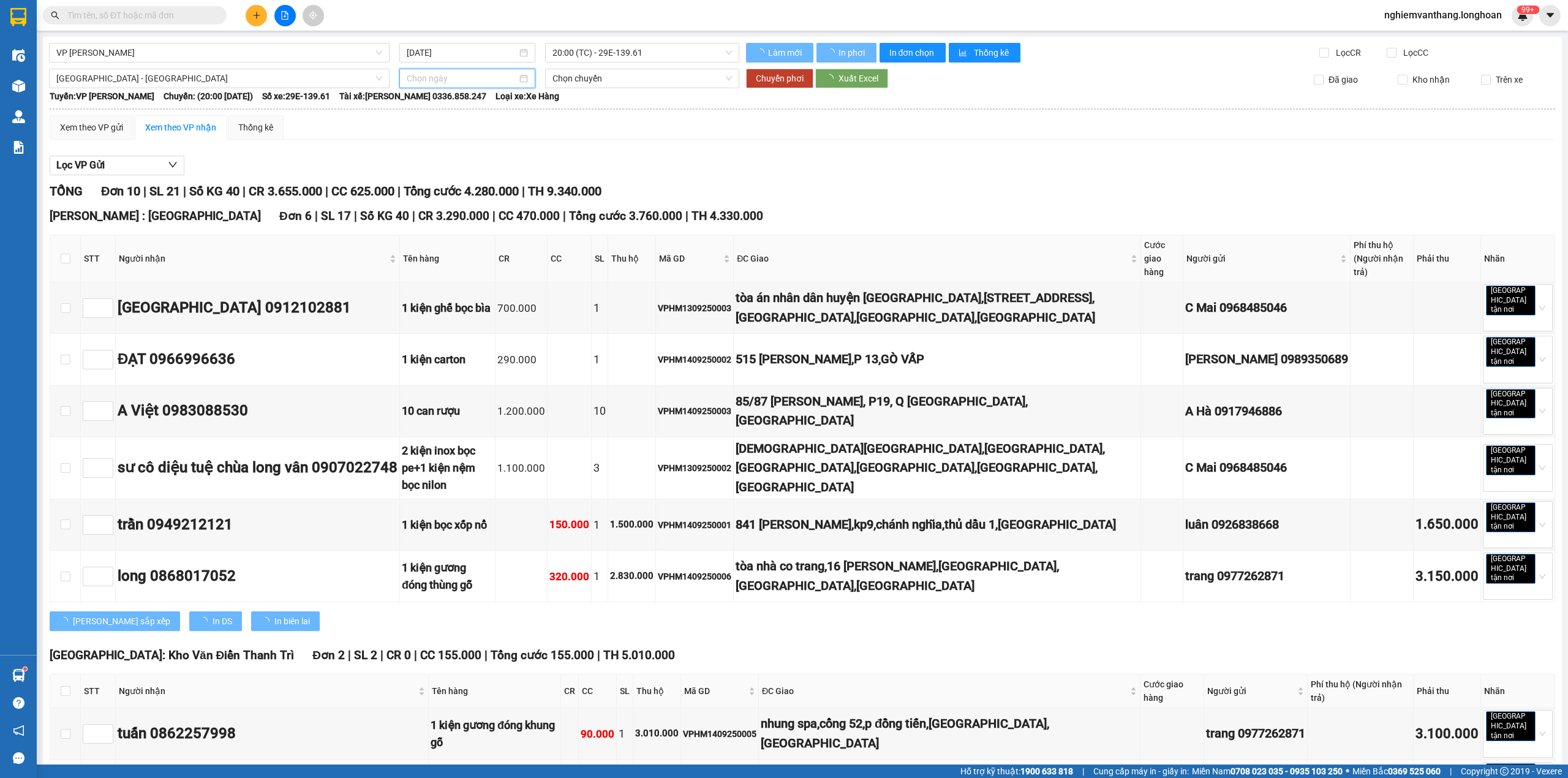
type input "[DATE]"
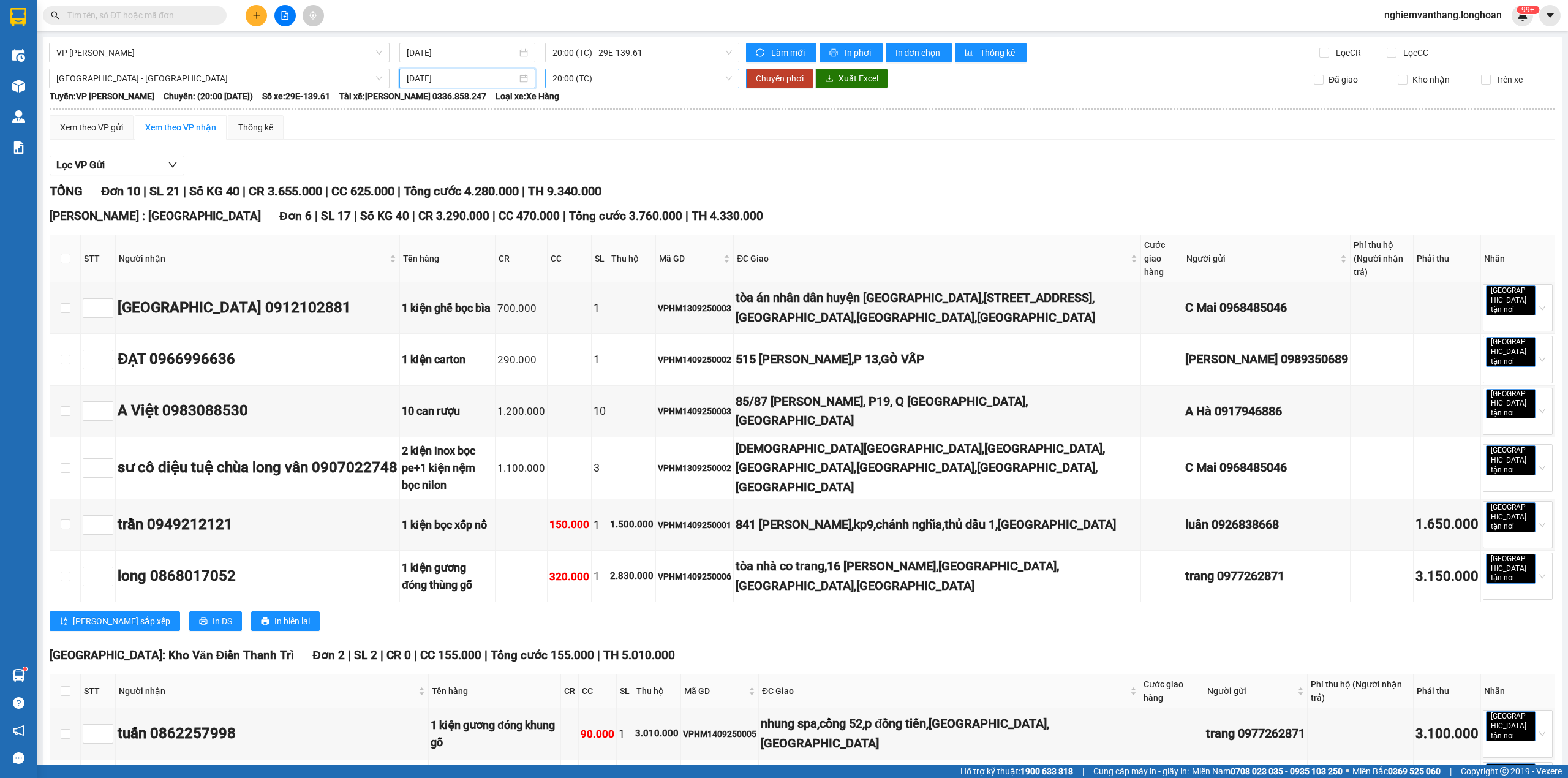
click at [591, 82] on span "20:00 (TC)" at bounding box center [642, 79] width 180 height 18
click at [571, 131] on div "20:00 (TC)" at bounding box center [596, 123] width 110 height 20
click at [588, 81] on span "20:00 (TC)" at bounding box center [642, 79] width 180 height 18
drag, startPoint x: 566, startPoint y: 142, endPoint x: 576, endPoint y: 140, distance: 10.2
click at [566, 142] on div "21:00 (TC)" at bounding box center [596, 143] width 96 height 14
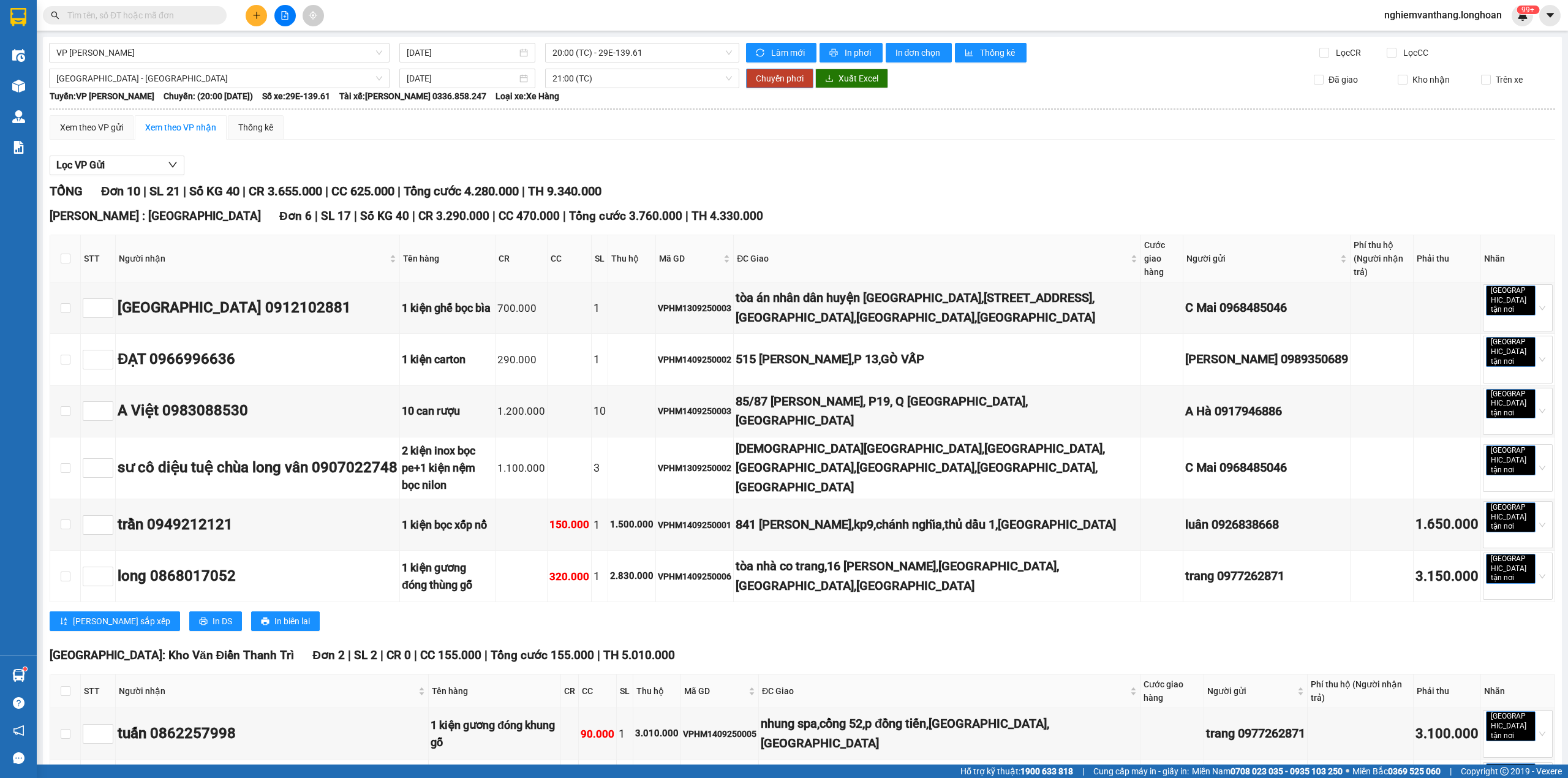
click at [763, 73] on span "Chuyển phơi" at bounding box center [779, 79] width 48 height 14
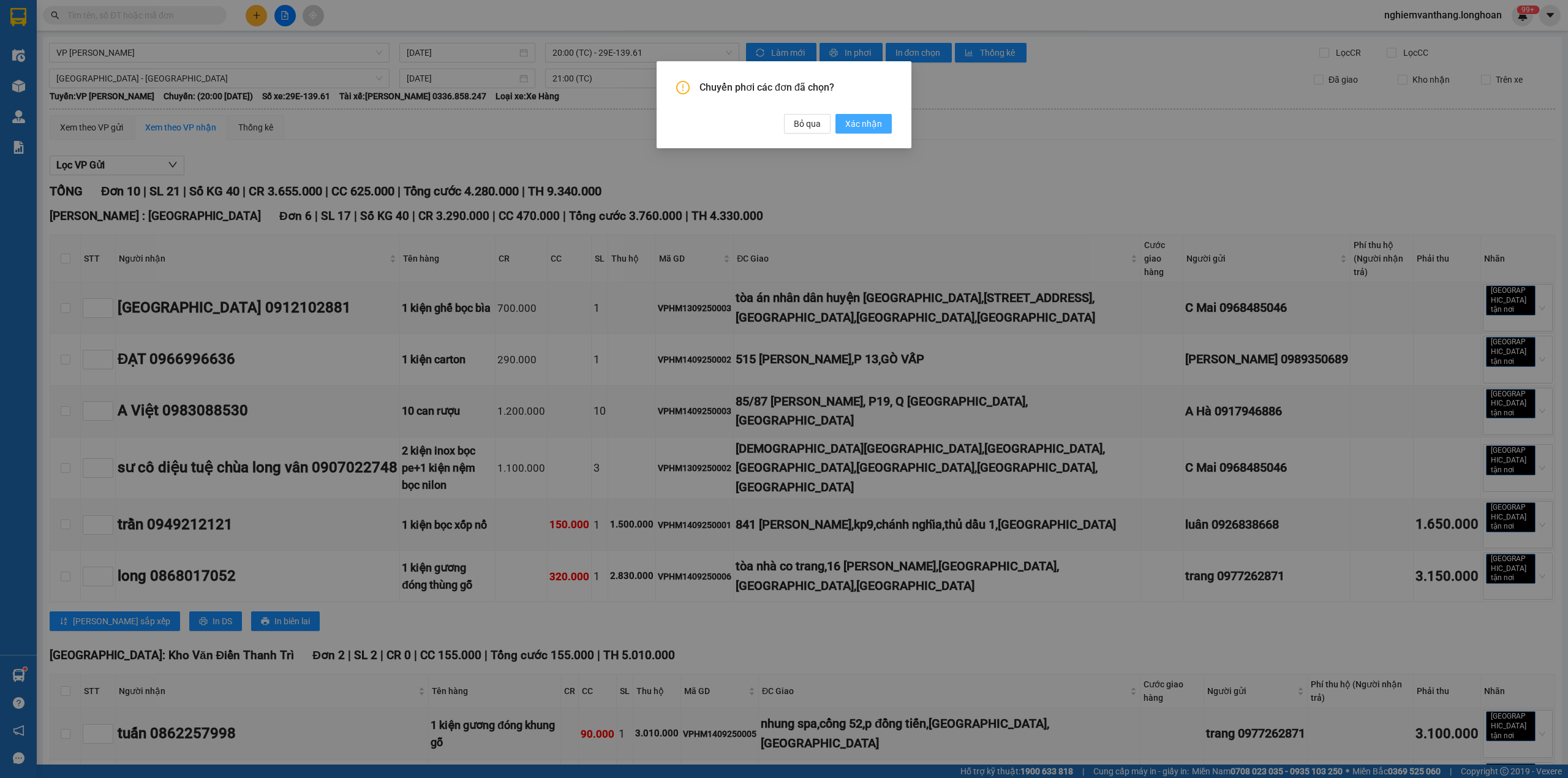
click at [873, 114] on button "Xác nhận" at bounding box center [864, 124] width 57 height 20
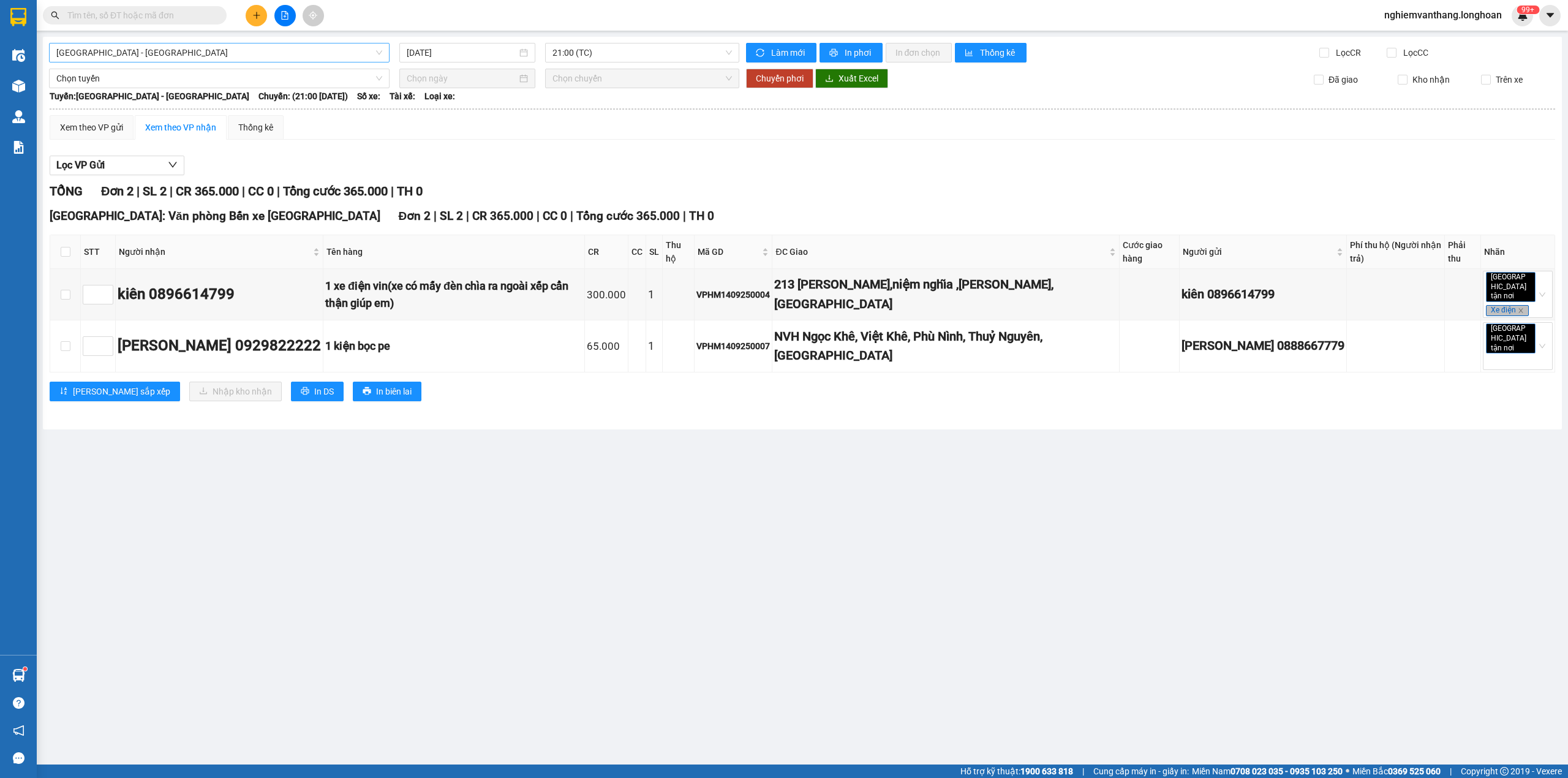
click at [159, 53] on span "[GEOGRAPHIC_DATA] - [GEOGRAPHIC_DATA]" at bounding box center [220, 53] width 326 height 18
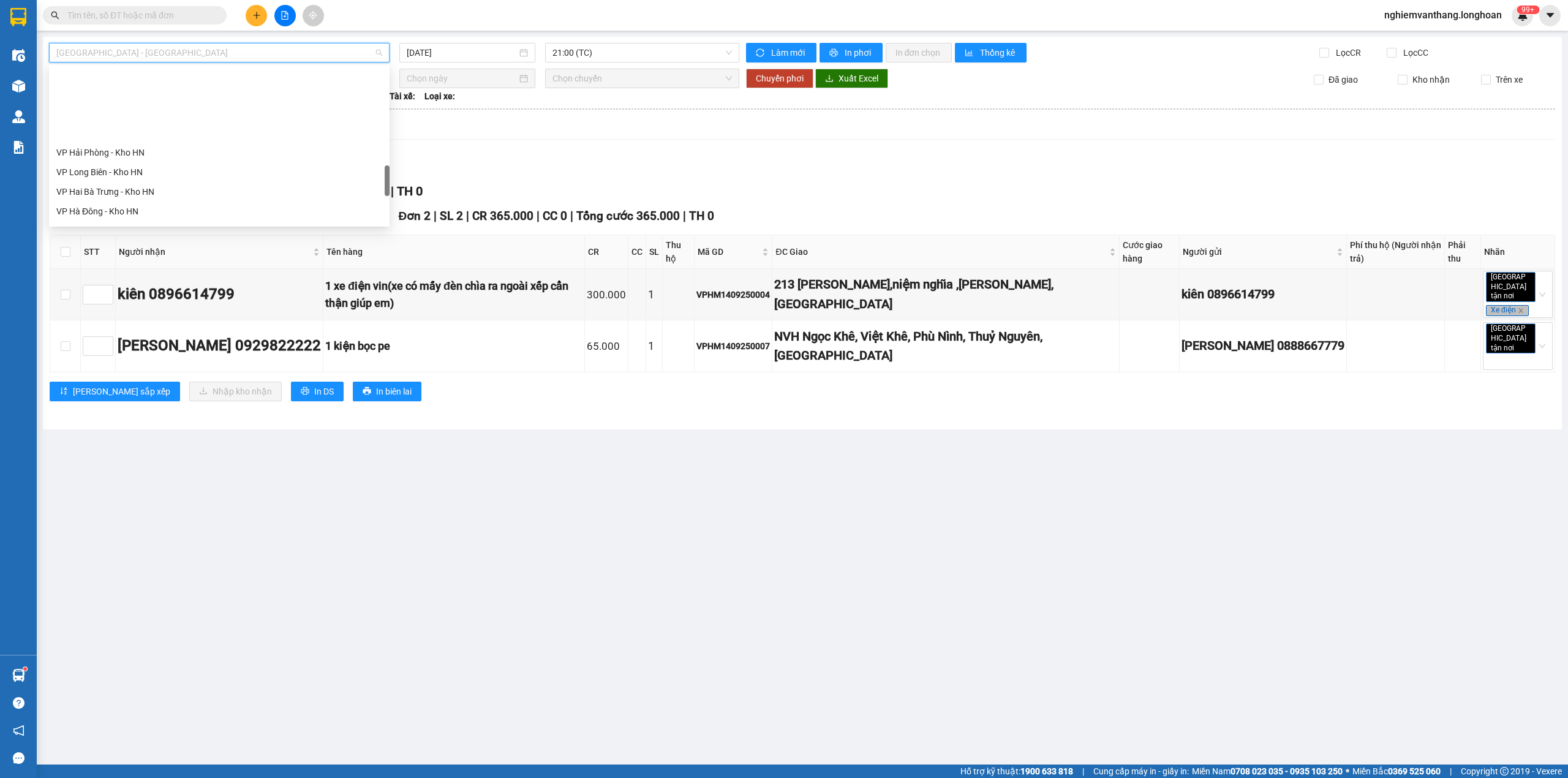
scroll to position [653, 0]
click at [116, 167] on div "VP [PERSON_NAME]" at bounding box center [220, 169] width 326 height 14
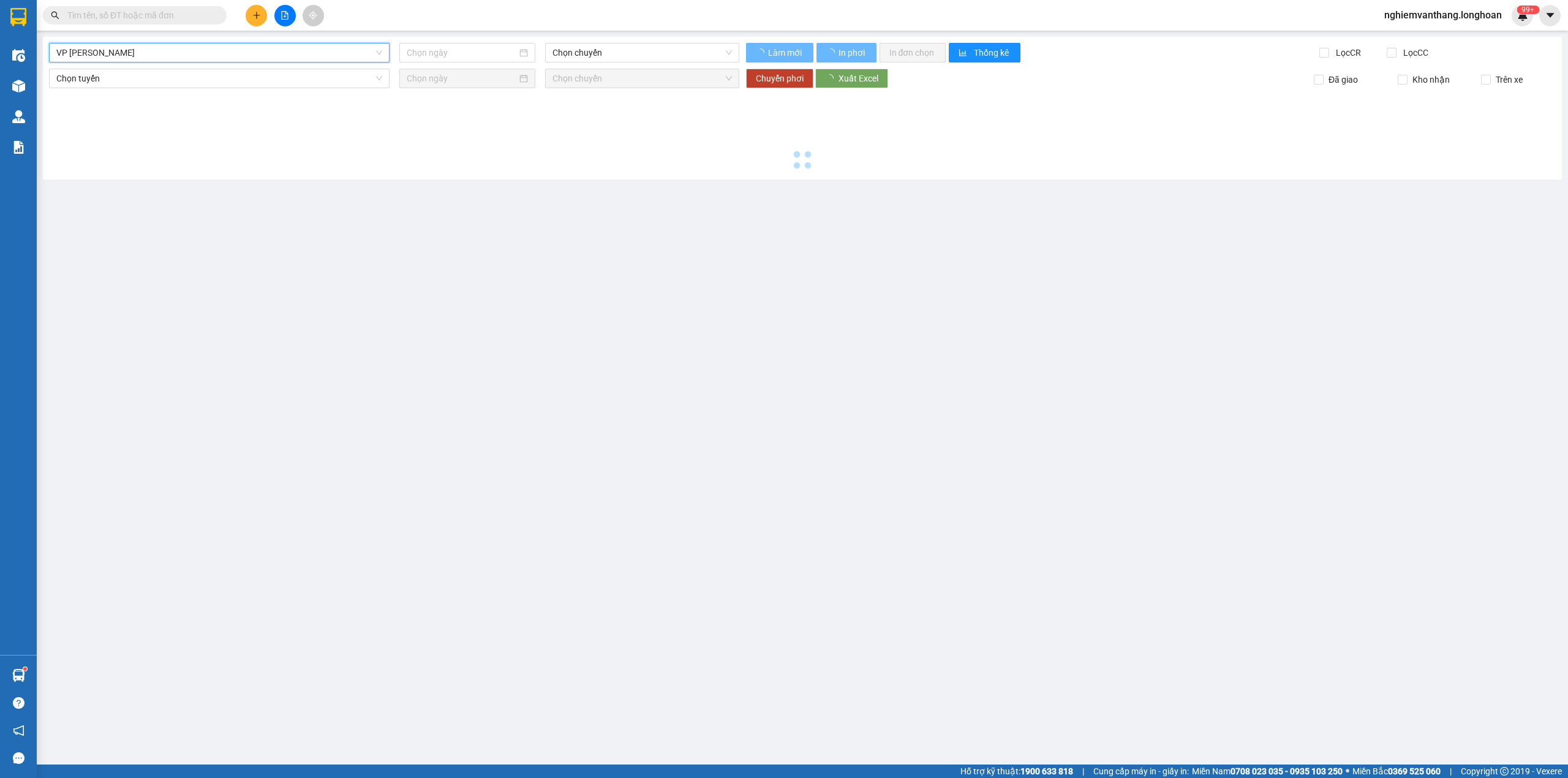
type input "[DATE]"
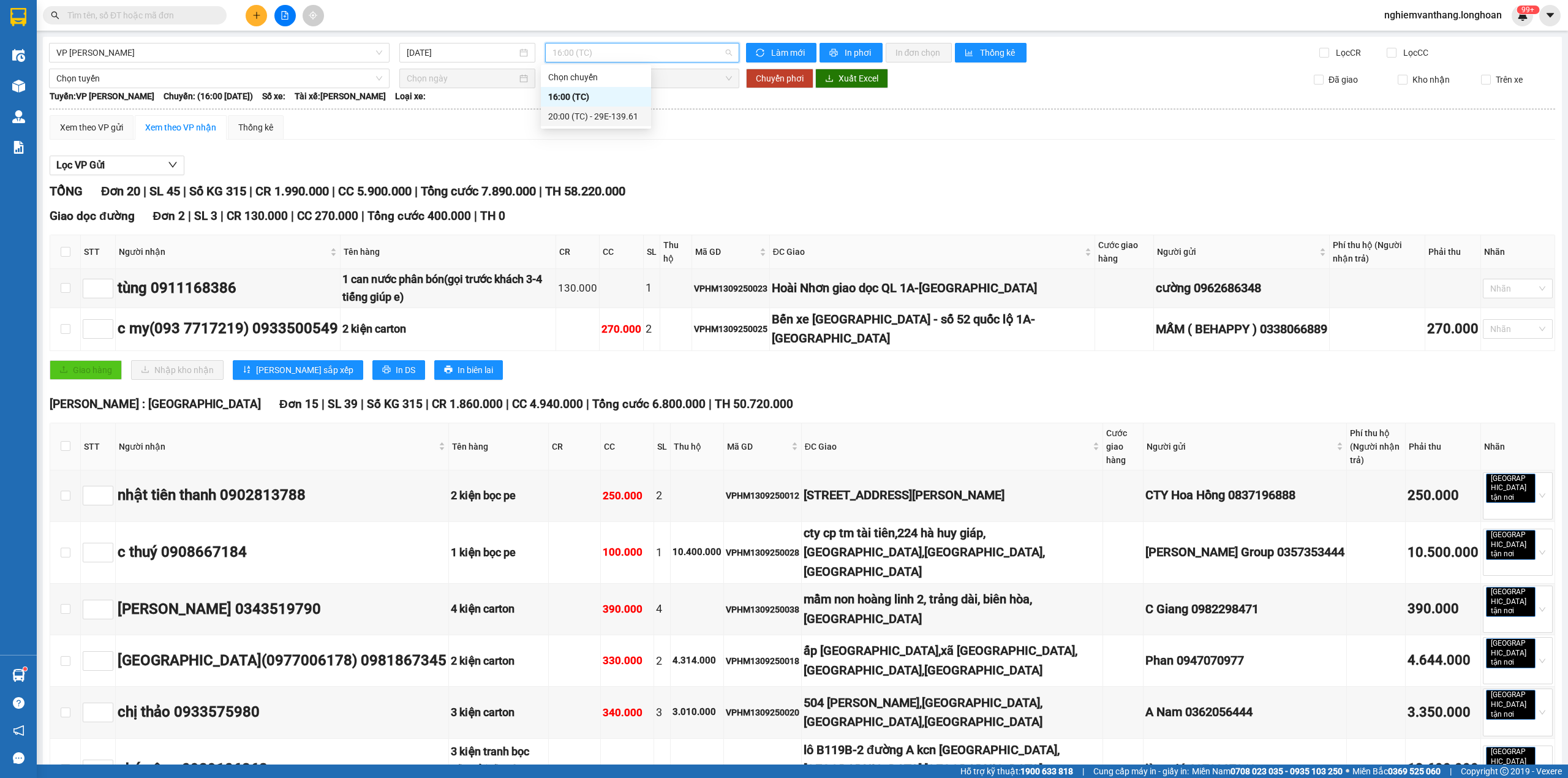
click at [581, 114] on div "20:00 (TC) - 29E-139.61" at bounding box center [596, 116] width 96 height 14
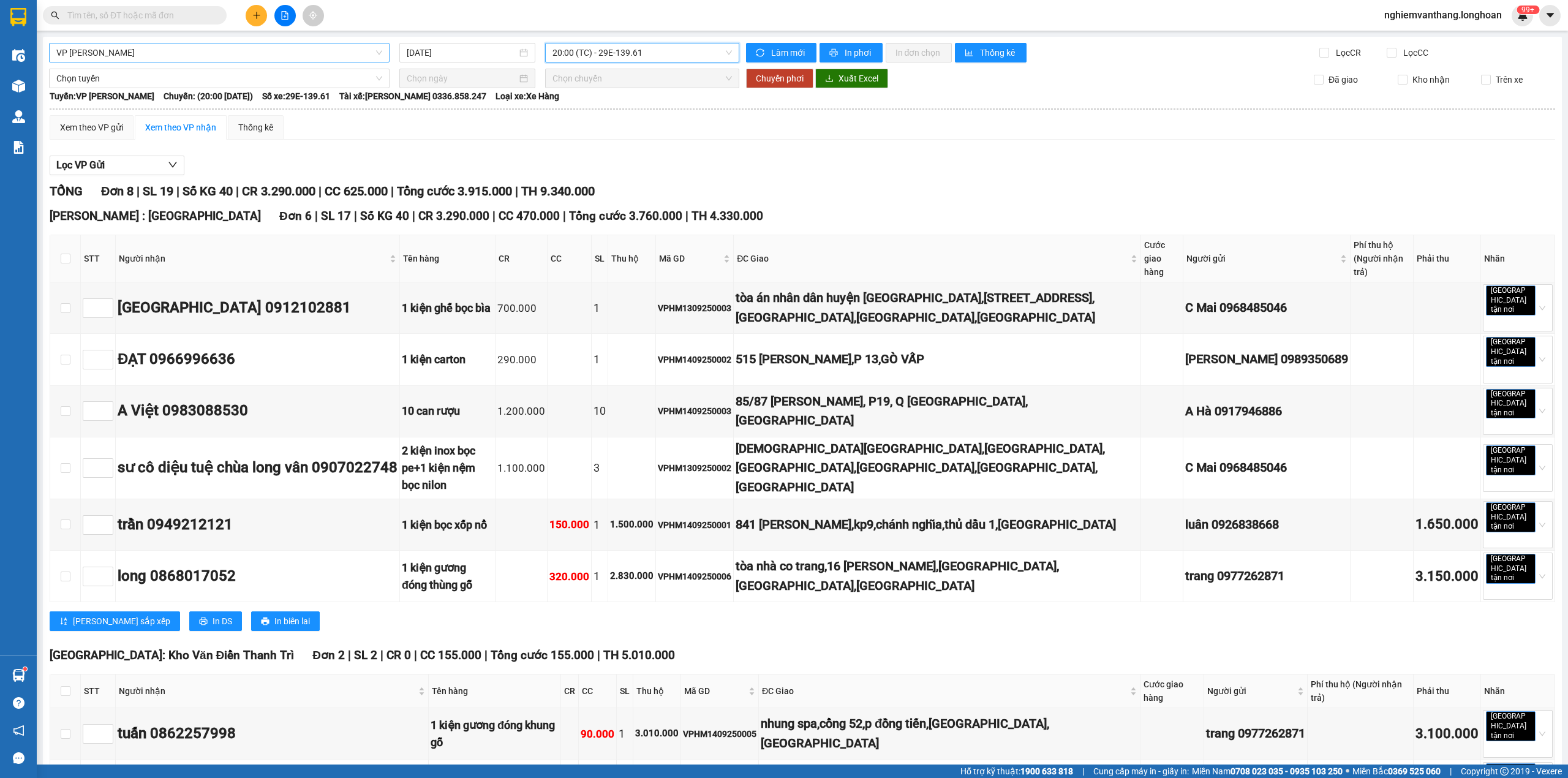
click at [195, 59] on span "VP [PERSON_NAME]" at bounding box center [220, 53] width 326 height 18
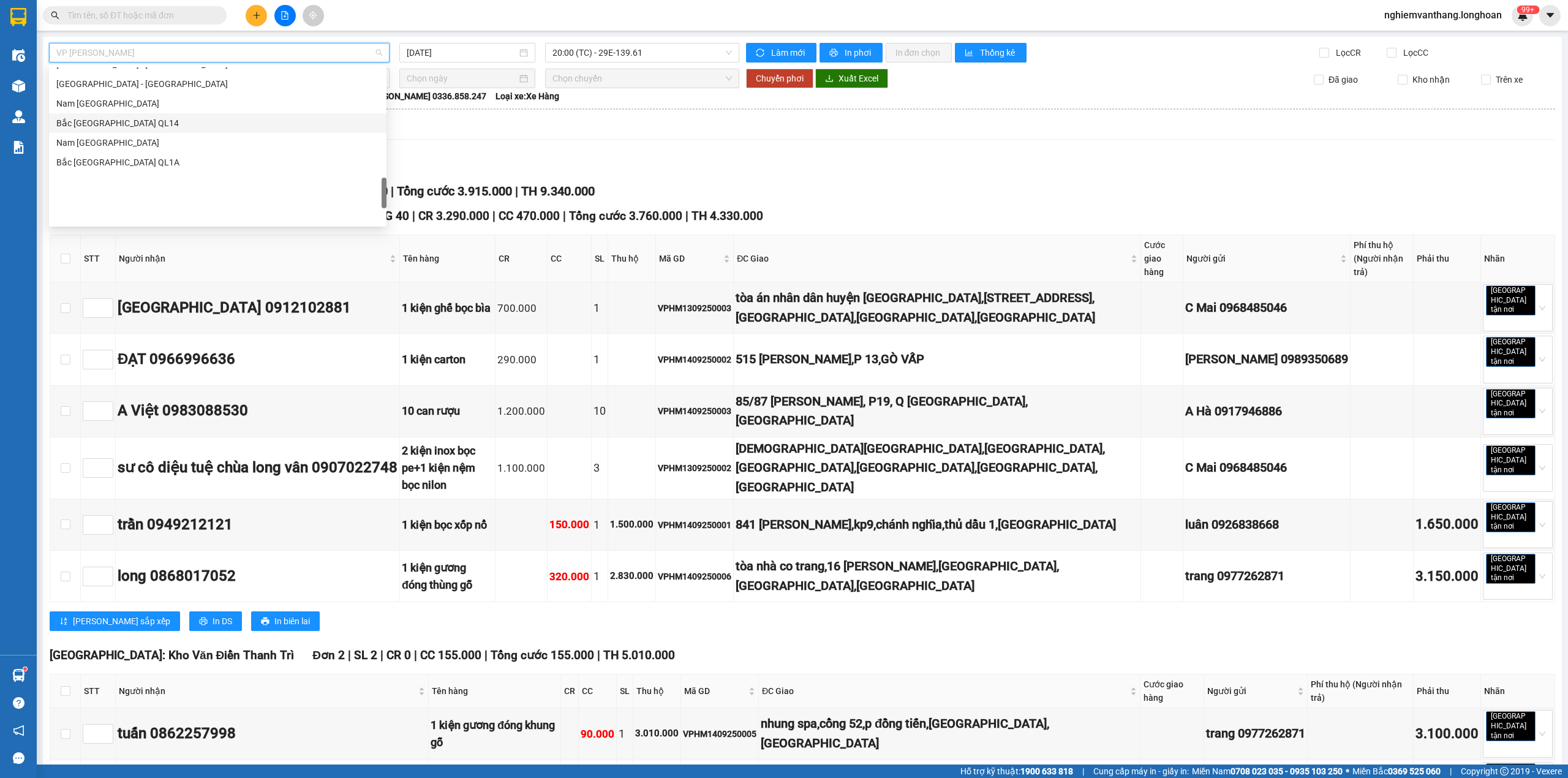
scroll to position [736, 0]
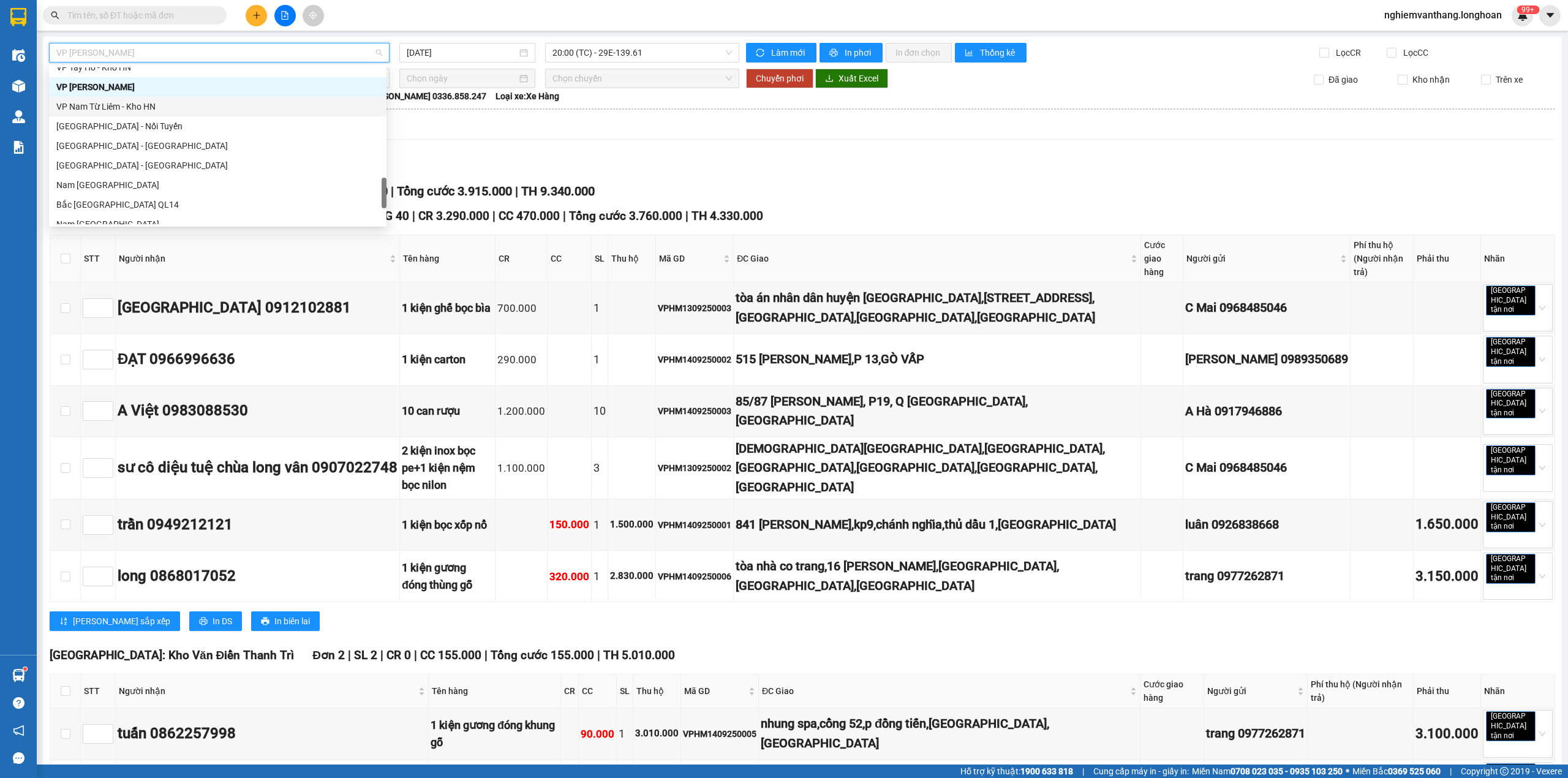
click at [140, 106] on div "VP Nam Từ Liêm - Kho HN" at bounding box center [218, 107] width 323 height 14
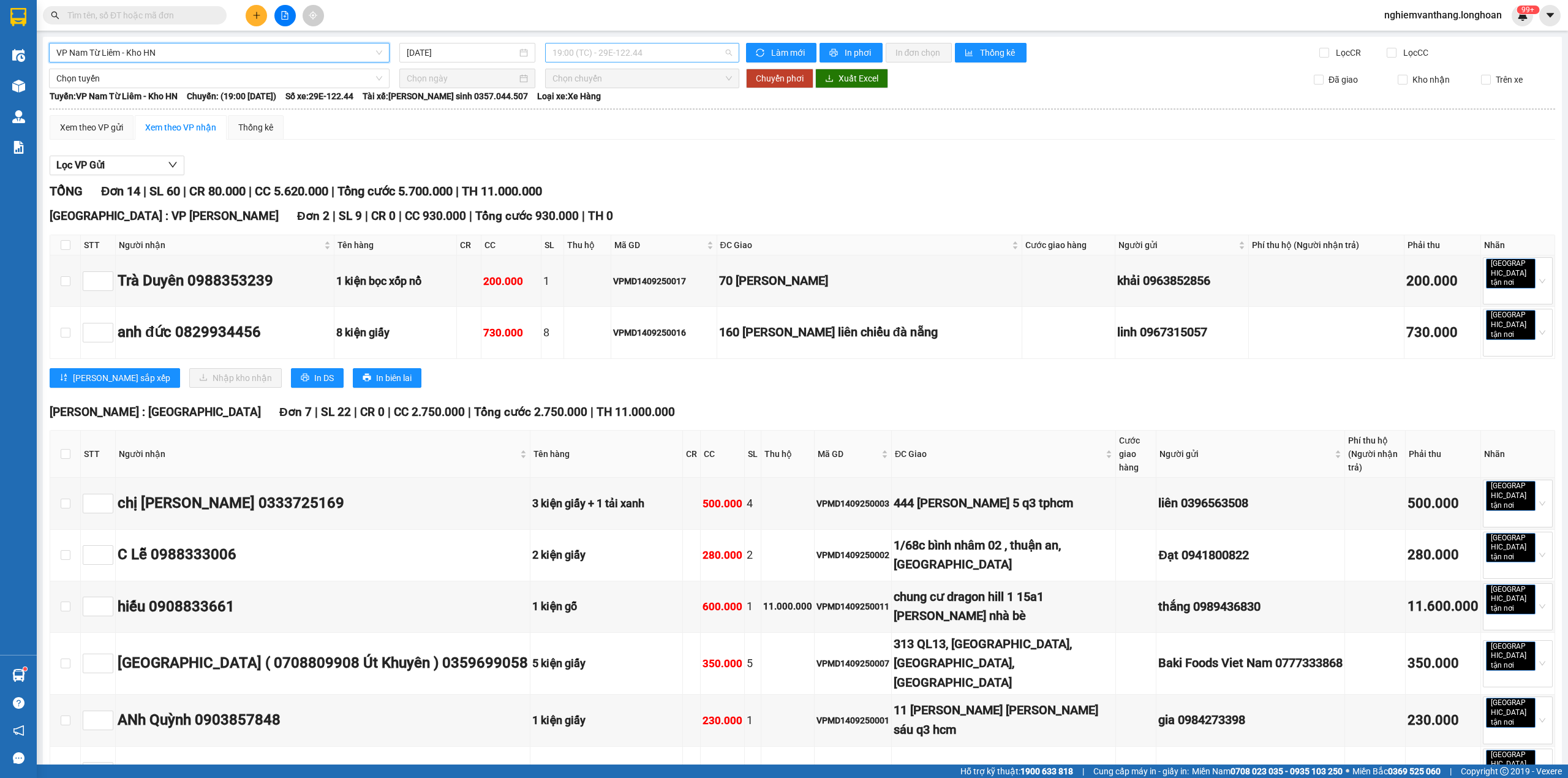
click at [588, 50] on span "19:00 (TC) - 29E-122.44" at bounding box center [642, 53] width 180 height 18
click at [593, 116] on div "20:00 (TC) - 29E-121.45" at bounding box center [596, 116] width 96 height 14
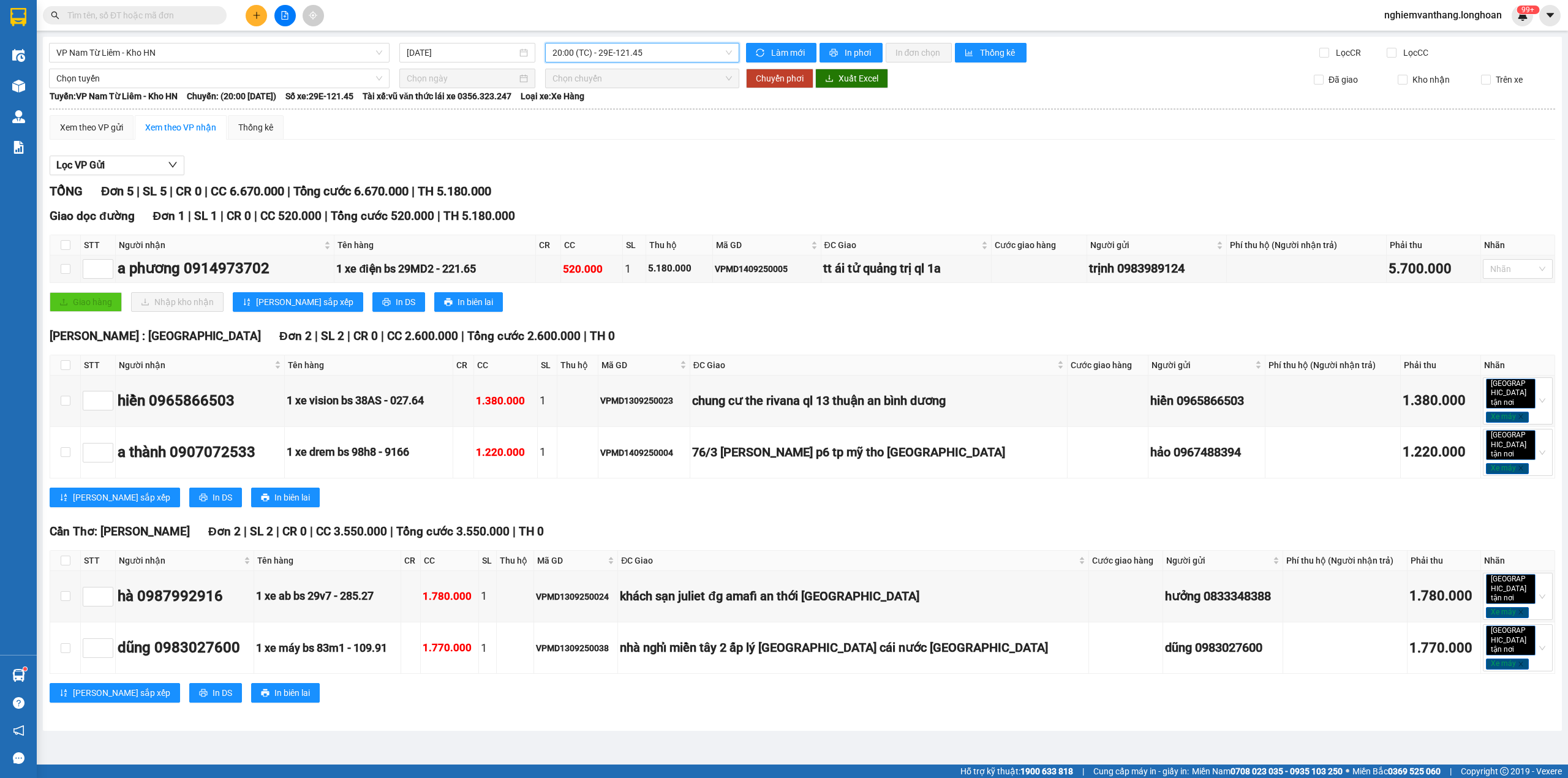
click at [608, 47] on span "20:00 (TC) - 29E-121.45" at bounding box center [642, 53] width 180 height 18
click at [608, 100] on div "19:00 (TC) - 29E-122.44" at bounding box center [600, 97] width 96 height 14
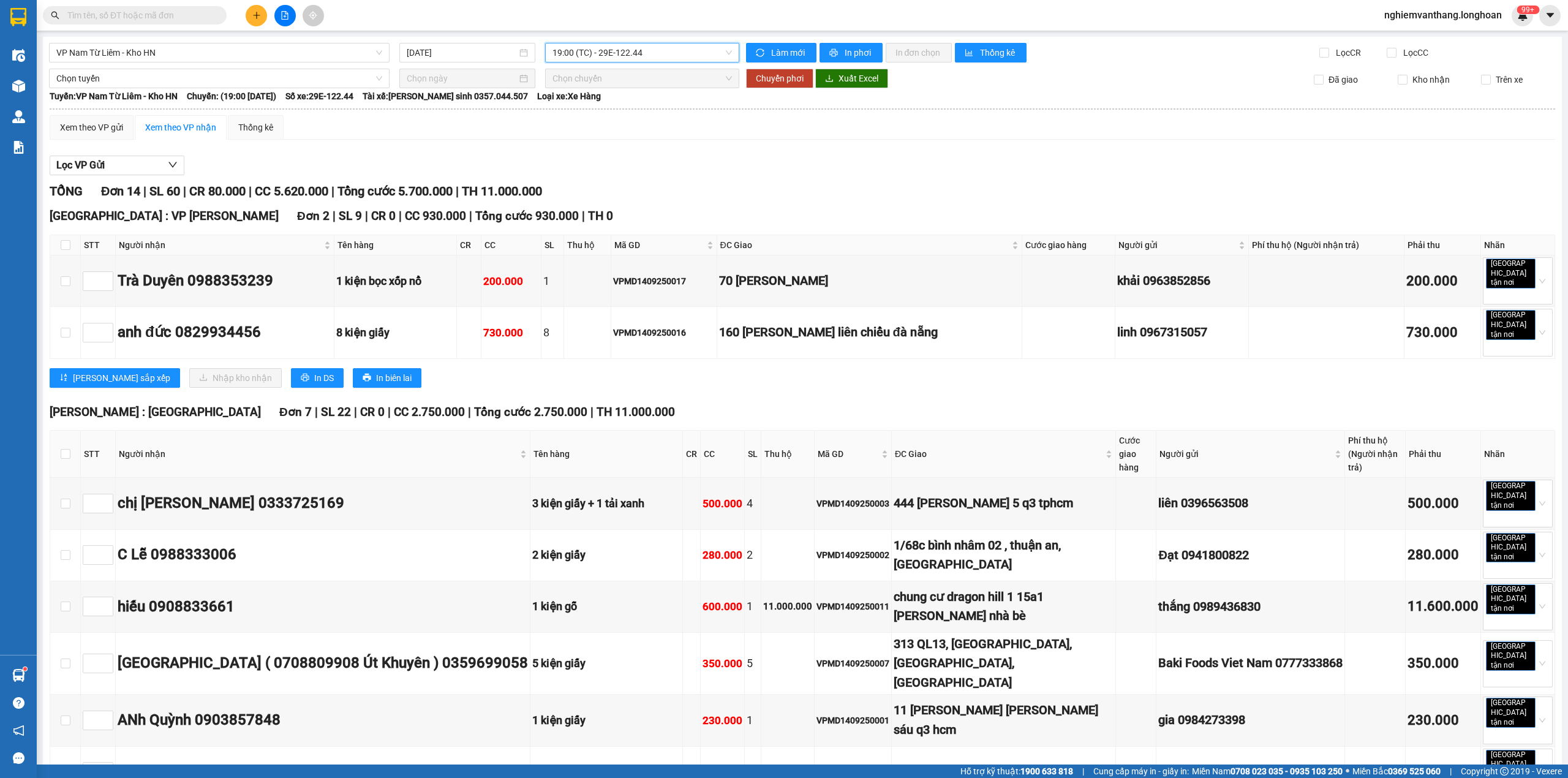
click at [611, 60] on div "19:00 (TC) - 29E-122.44" at bounding box center [642, 53] width 195 height 20
click at [577, 122] on div "20:00 (TC) - 29E-121.45" at bounding box center [596, 116] width 96 height 14
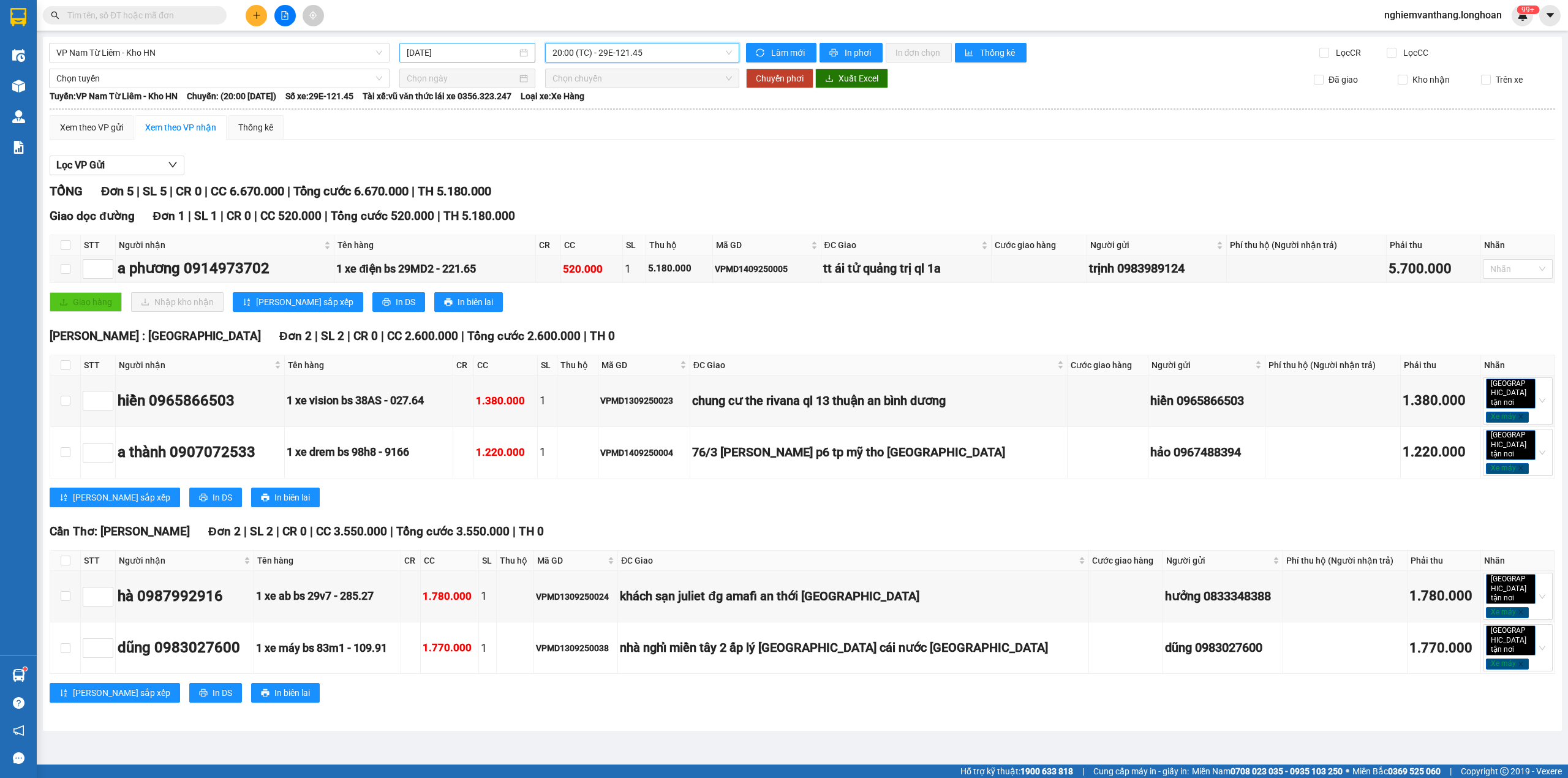
drag, startPoint x: 462, startPoint y: 54, endPoint x: 469, endPoint y: 60, distance: 9.2
click at [466, 54] on input "[DATE]" at bounding box center [462, 53] width 110 height 14
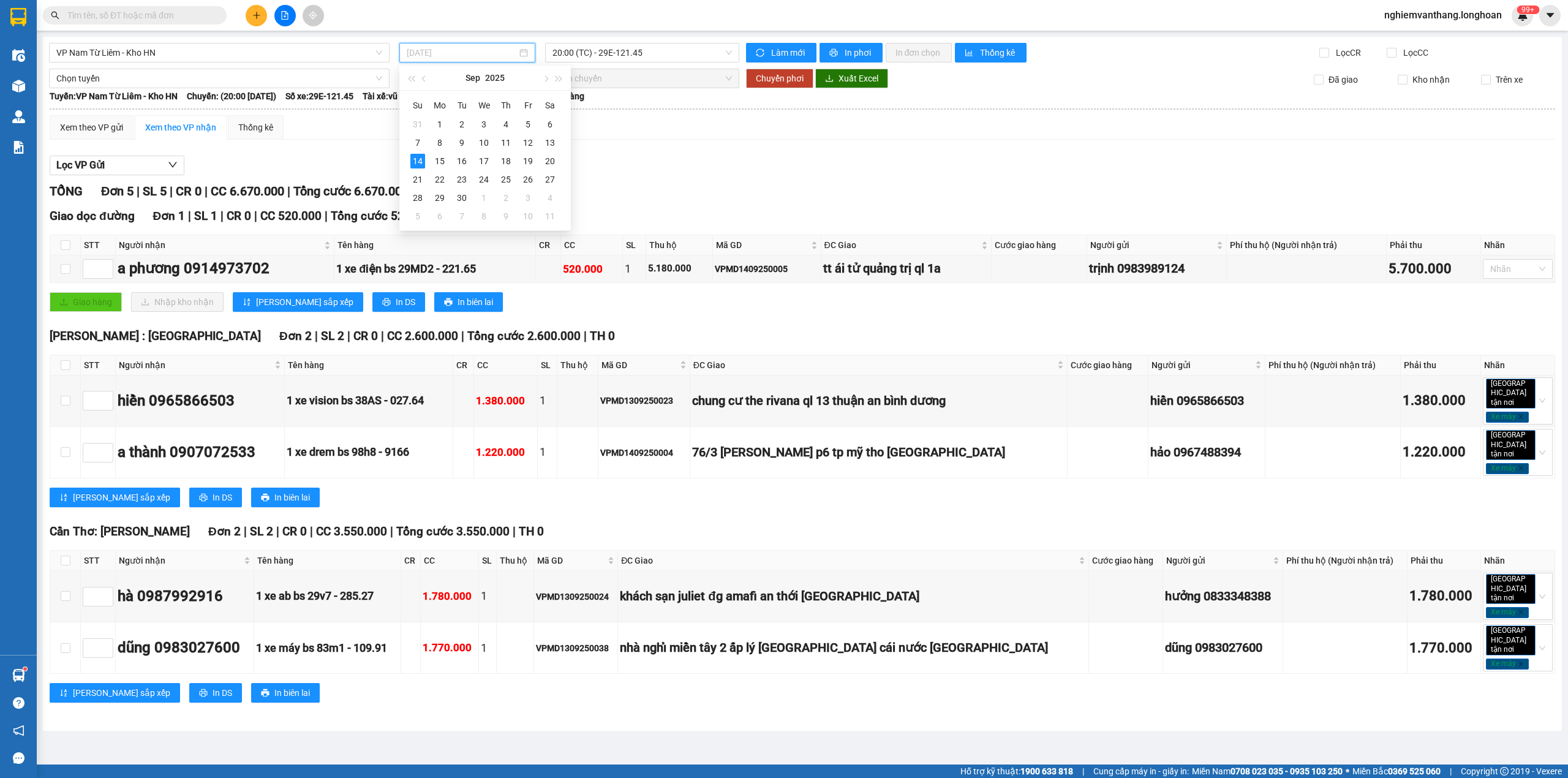
type input "[DATE]"
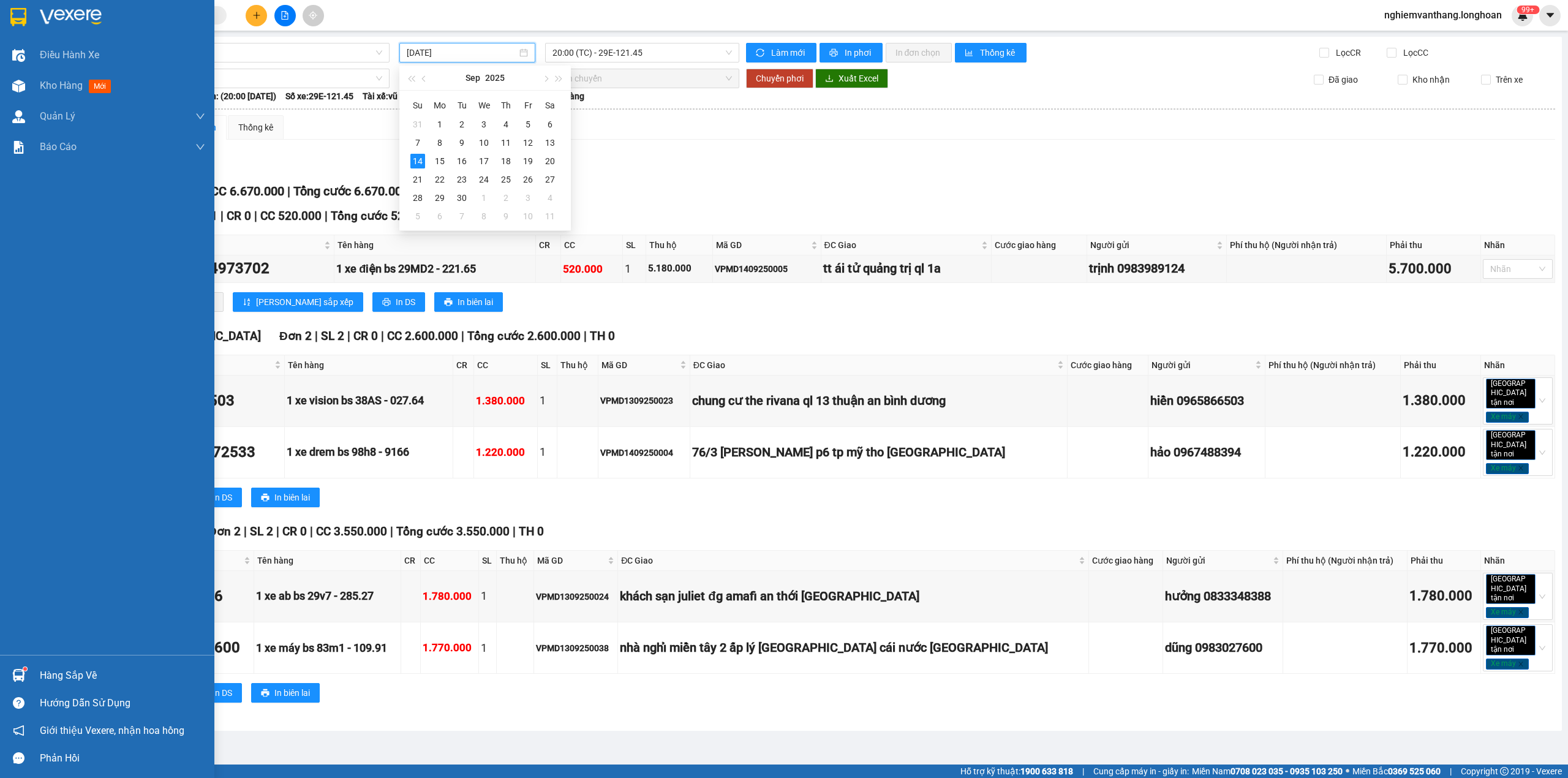
click at [27, 17] on div at bounding box center [19, 17] width 21 height 21
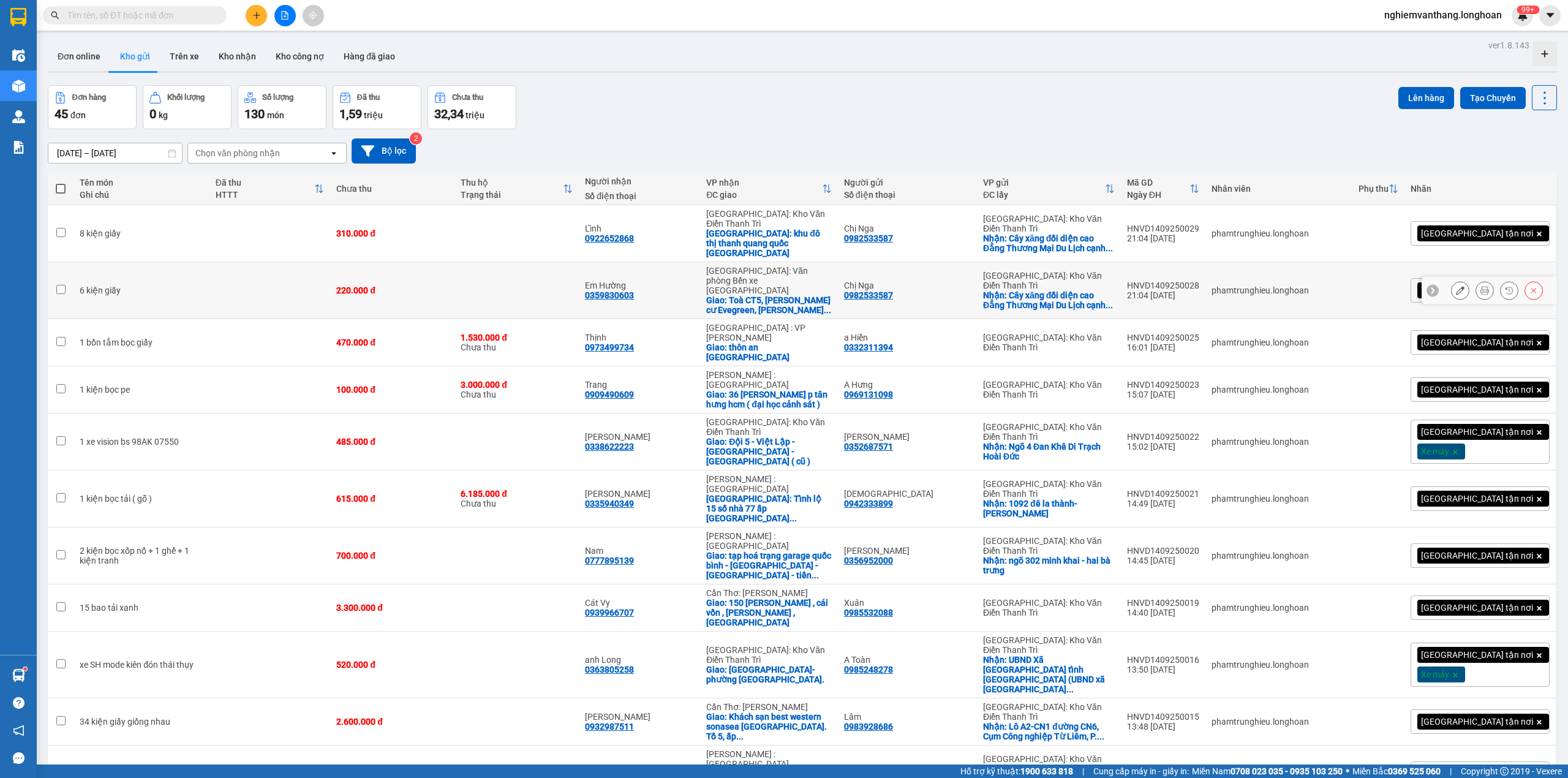
click at [441, 286] on div "220.000 đ" at bounding box center [392, 290] width 112 height 10
checkbox input "true"
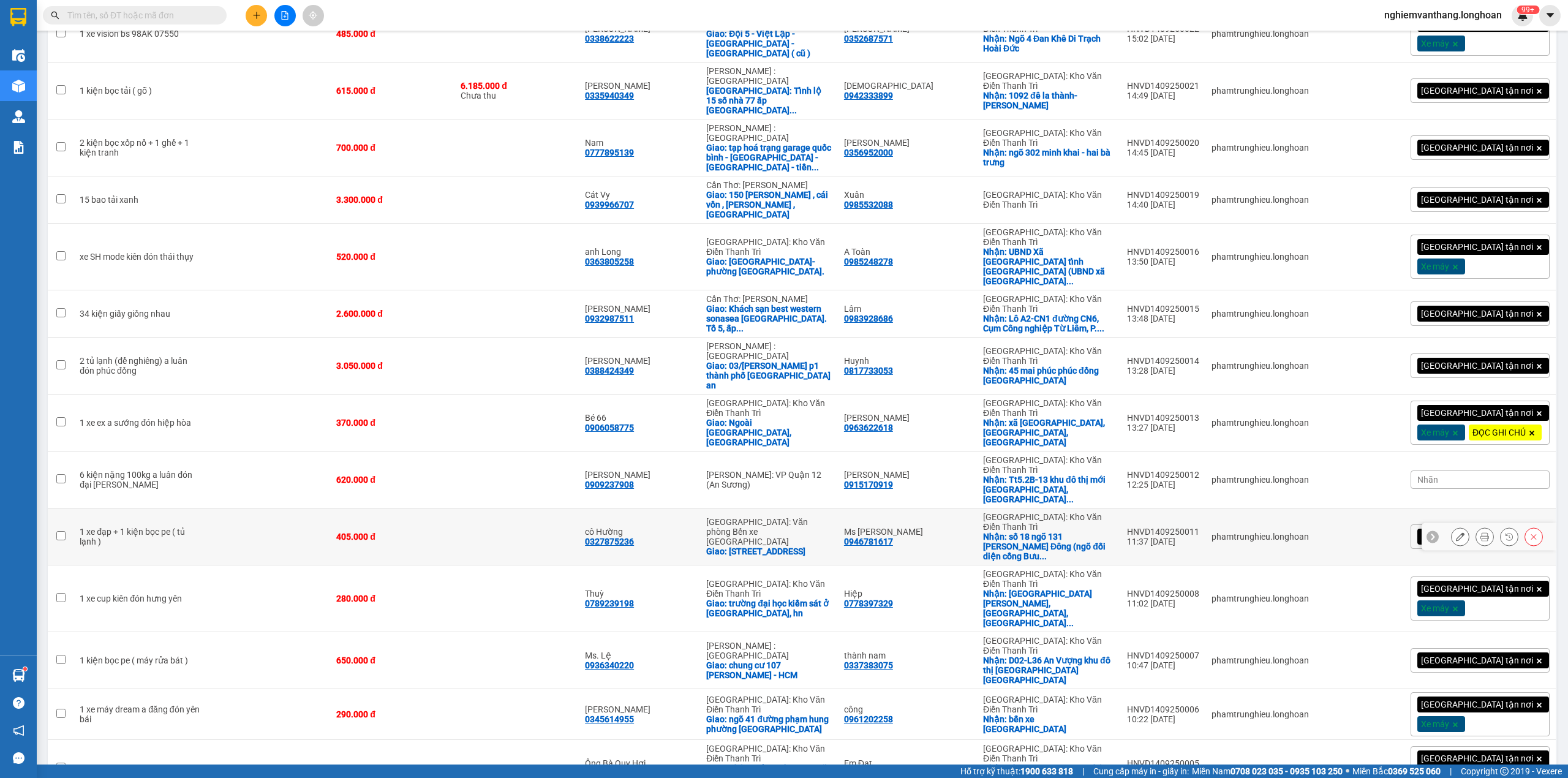
scroll to position [490, 0]
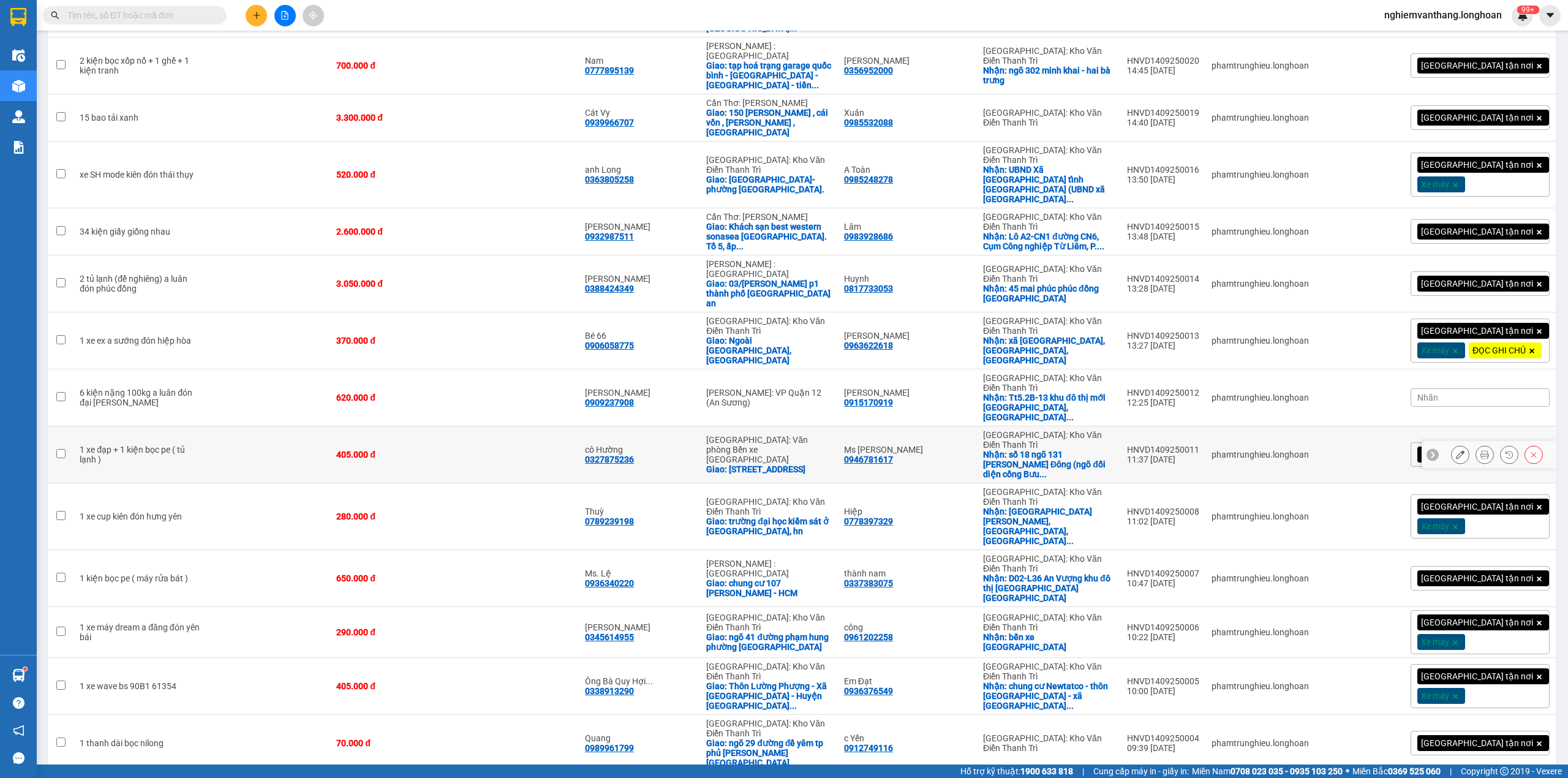
click at [483, 427] on td at bounding box center [516, 455] width 125 height 57
checkbox input "true"
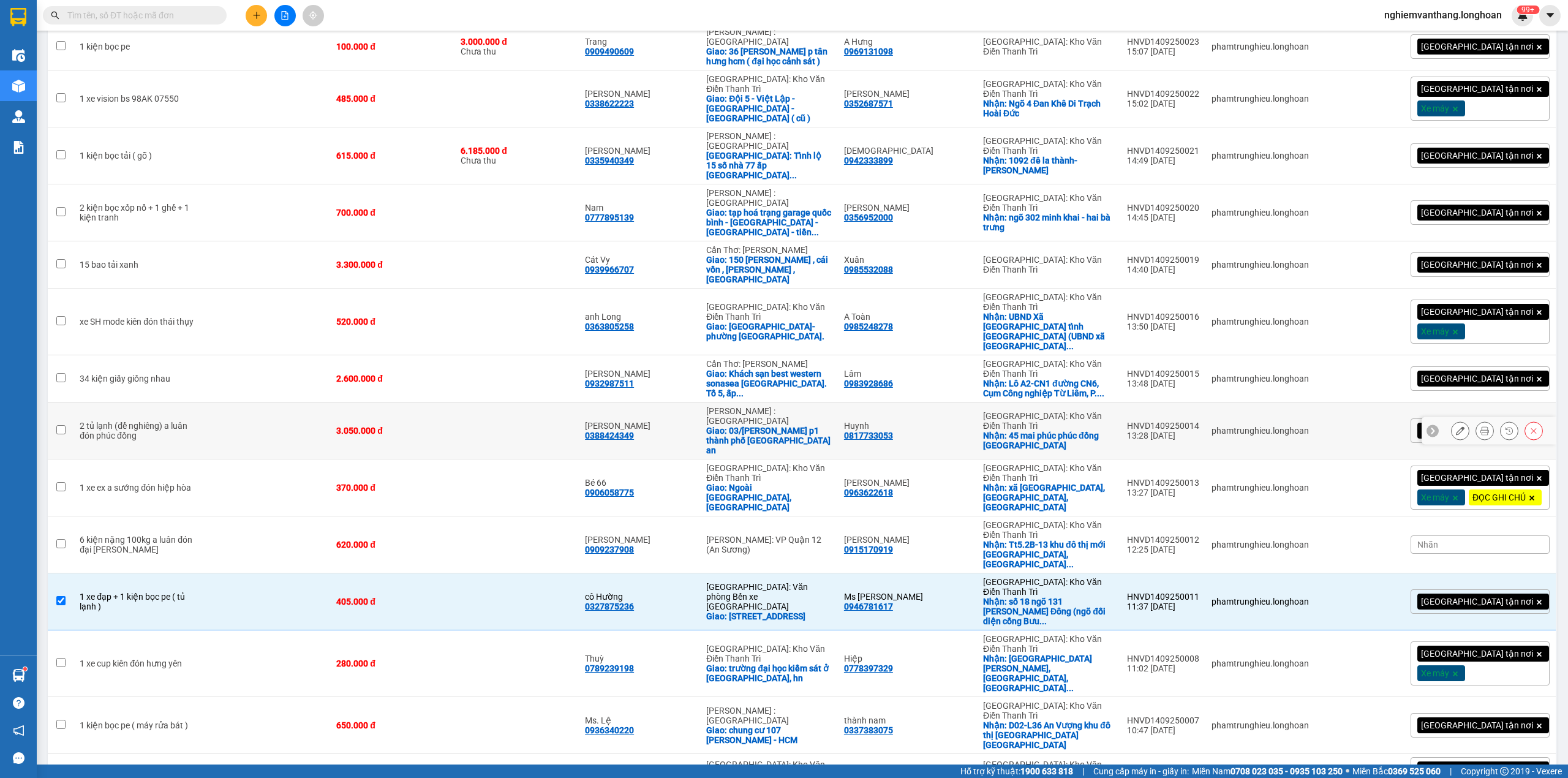
scroll to position [0, 0]
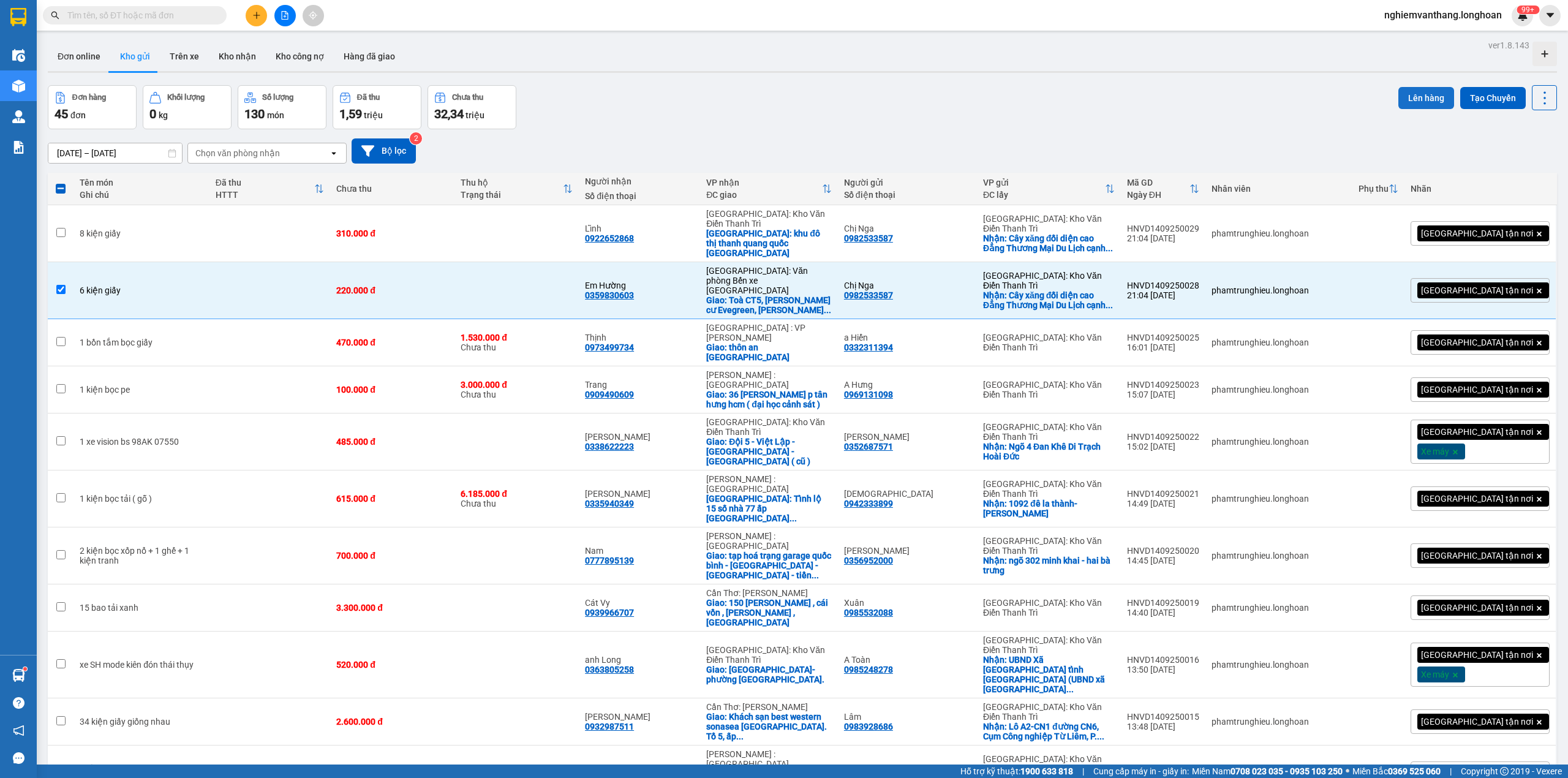
click at [1415, 97] on button "Lên hàng" at bounding box center [1426, 97] width 56 height 22
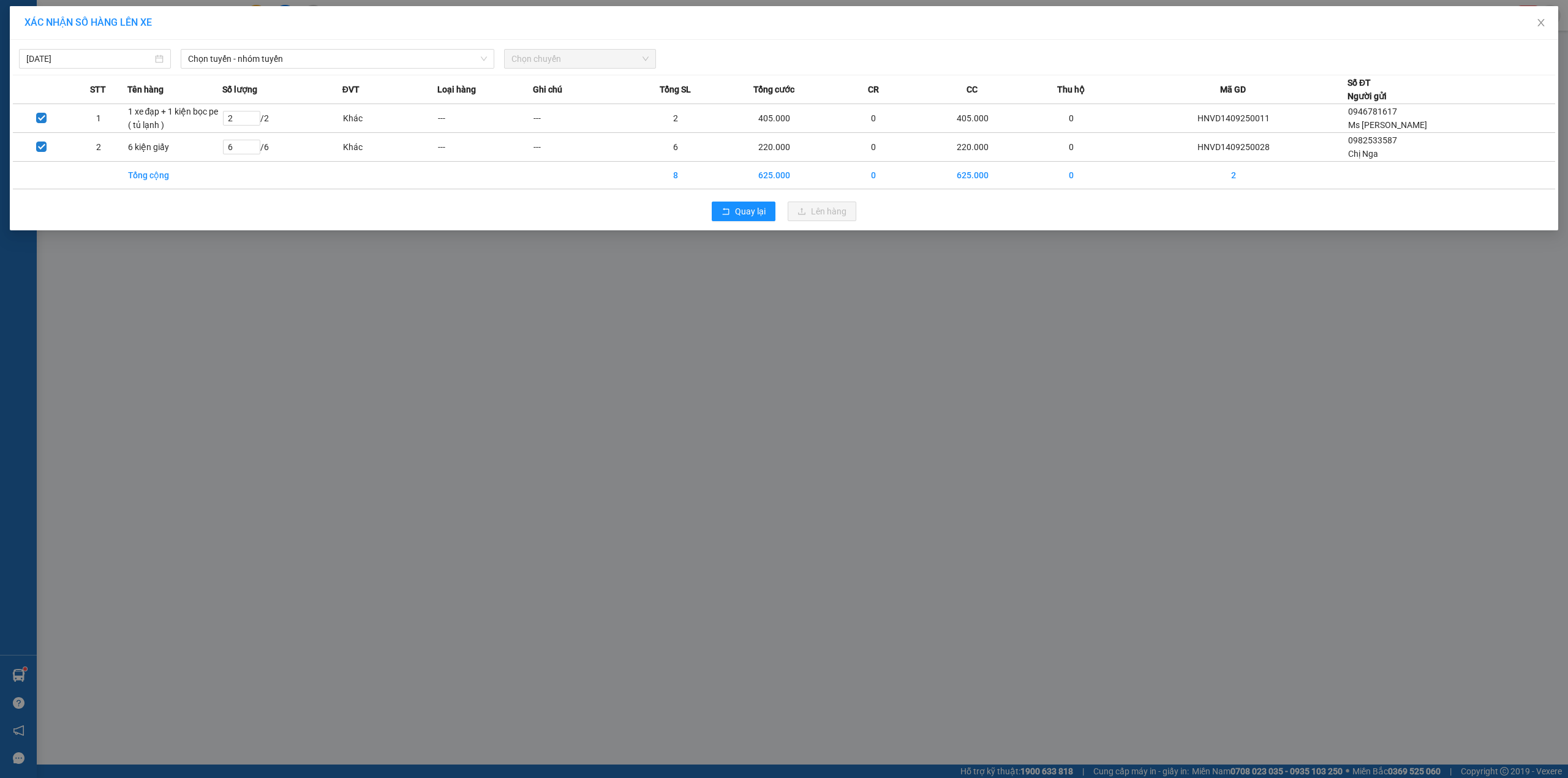
drag, startPoint x: 253, startPoint y: 57, endPoint x: 266, endPoint y: 69, distance: 17.7
click at [255, 60] on span "Chọn tuyến - nhóm tuyến" at bounding box center [337, 59] width 299 height 18
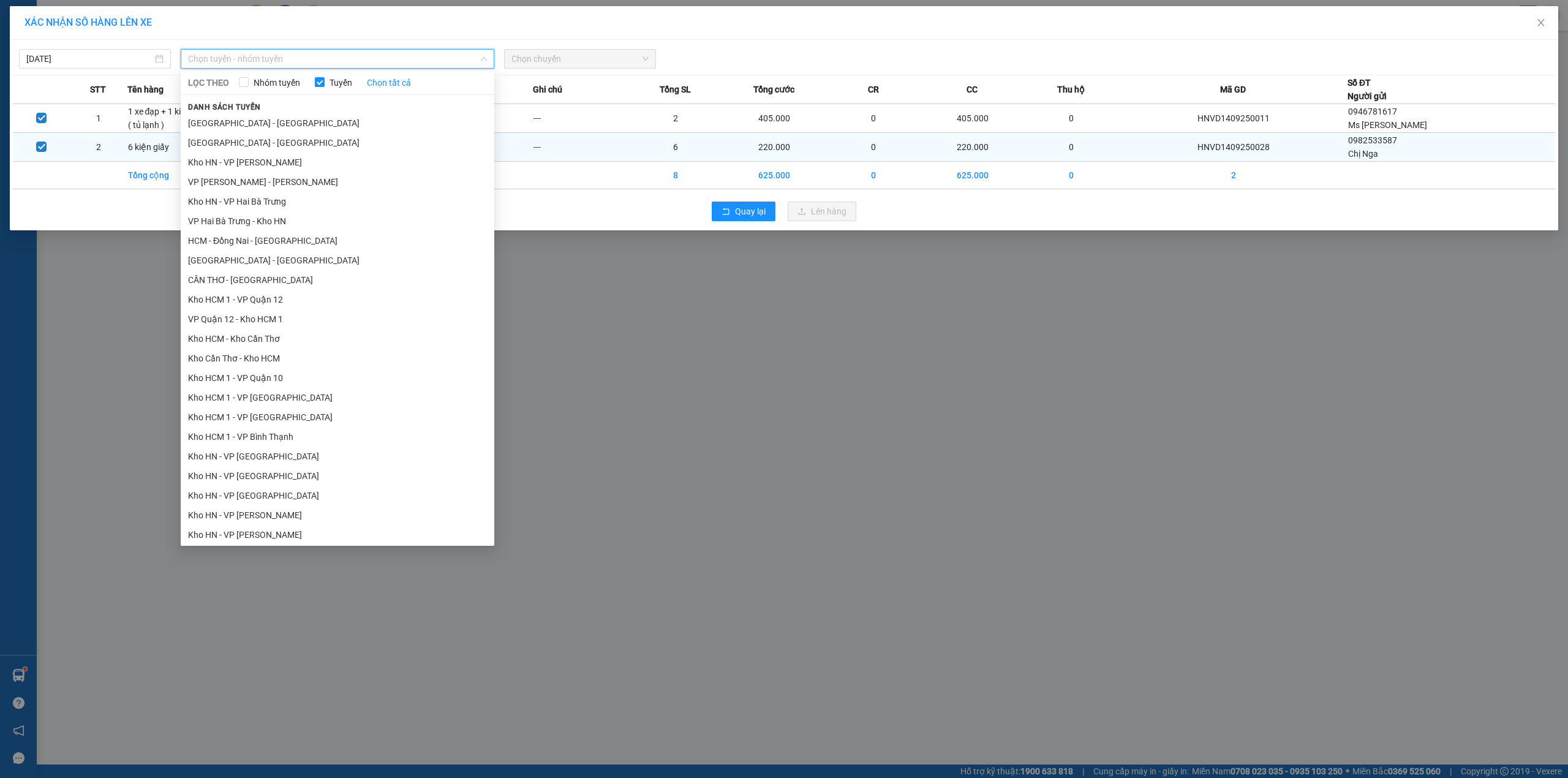
click at [256, 144] on li "[GEOGRAPHIC_DATA] - [GEOGRAPHIC_DATA]" at bounding box center [337, 143] width 313 height 20
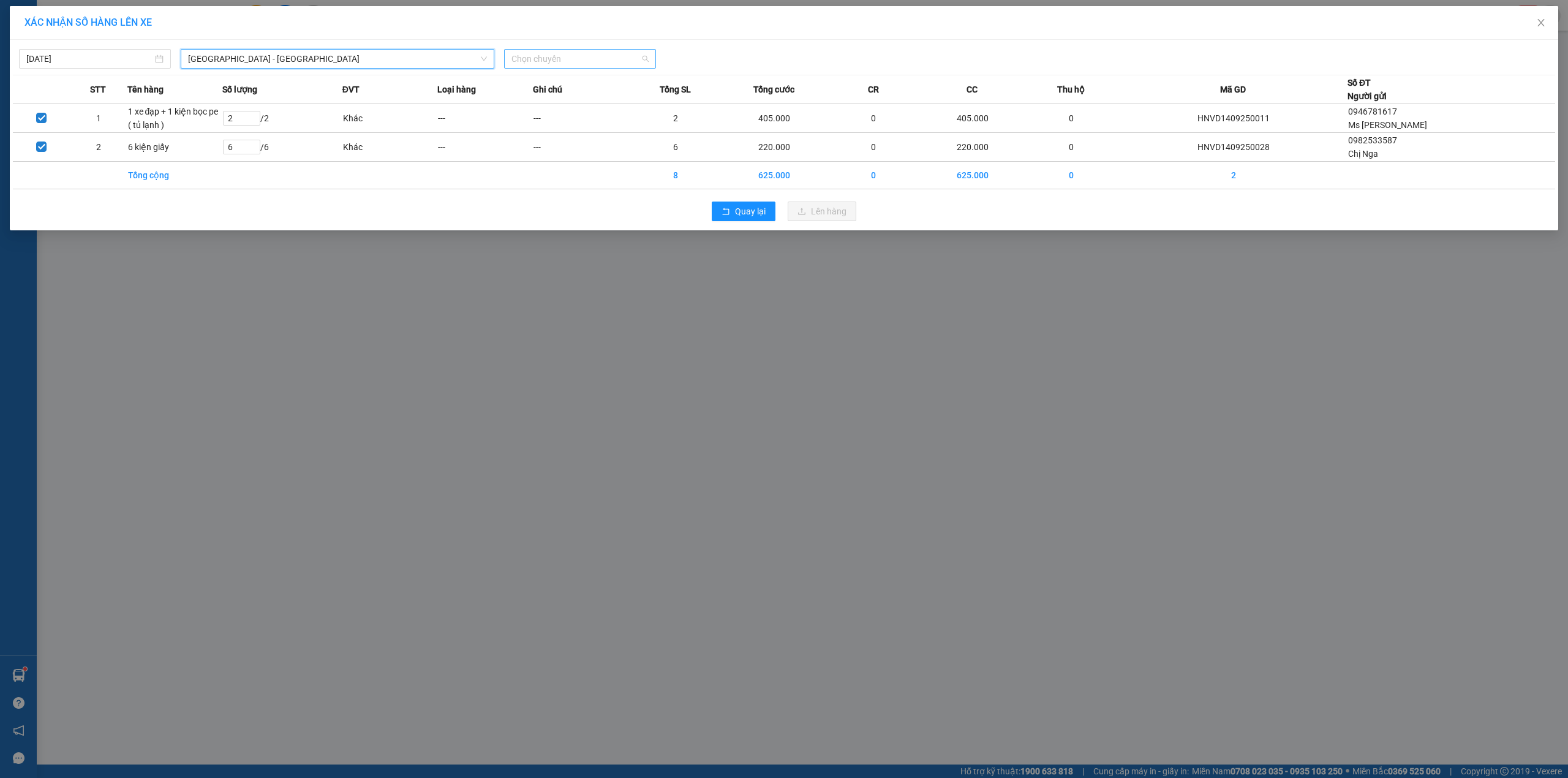
drag, startPoint x: 544, startPoint y: 59, endPoint x: 550, endPoint y: 103, distance: 44.4
click at [545, 59] on span "Chọn chuyến" at bounding box center [580, 59] width 137 height 18
drag, startPoint x: 538, startPoint y: 116, endPoint x: 557, endPoint y: 116, distance: 19.0
click at [540, 116] on div "21:00 (TC)" at bounding box center [559, 122] width 96 height 14
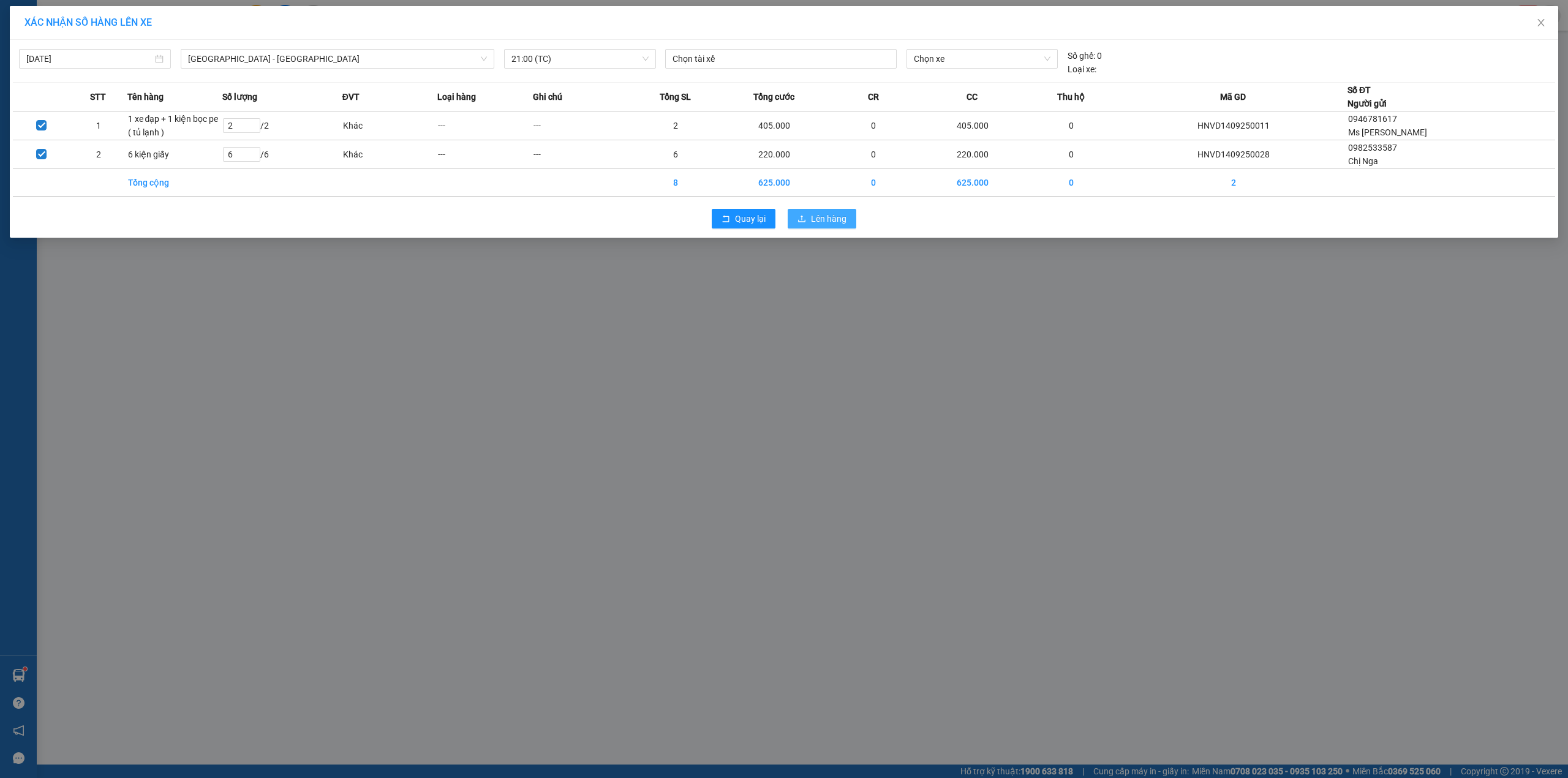
click at [836, 215] on span "Lên hàng" at bounding box center [828, 219] width 35 height 14
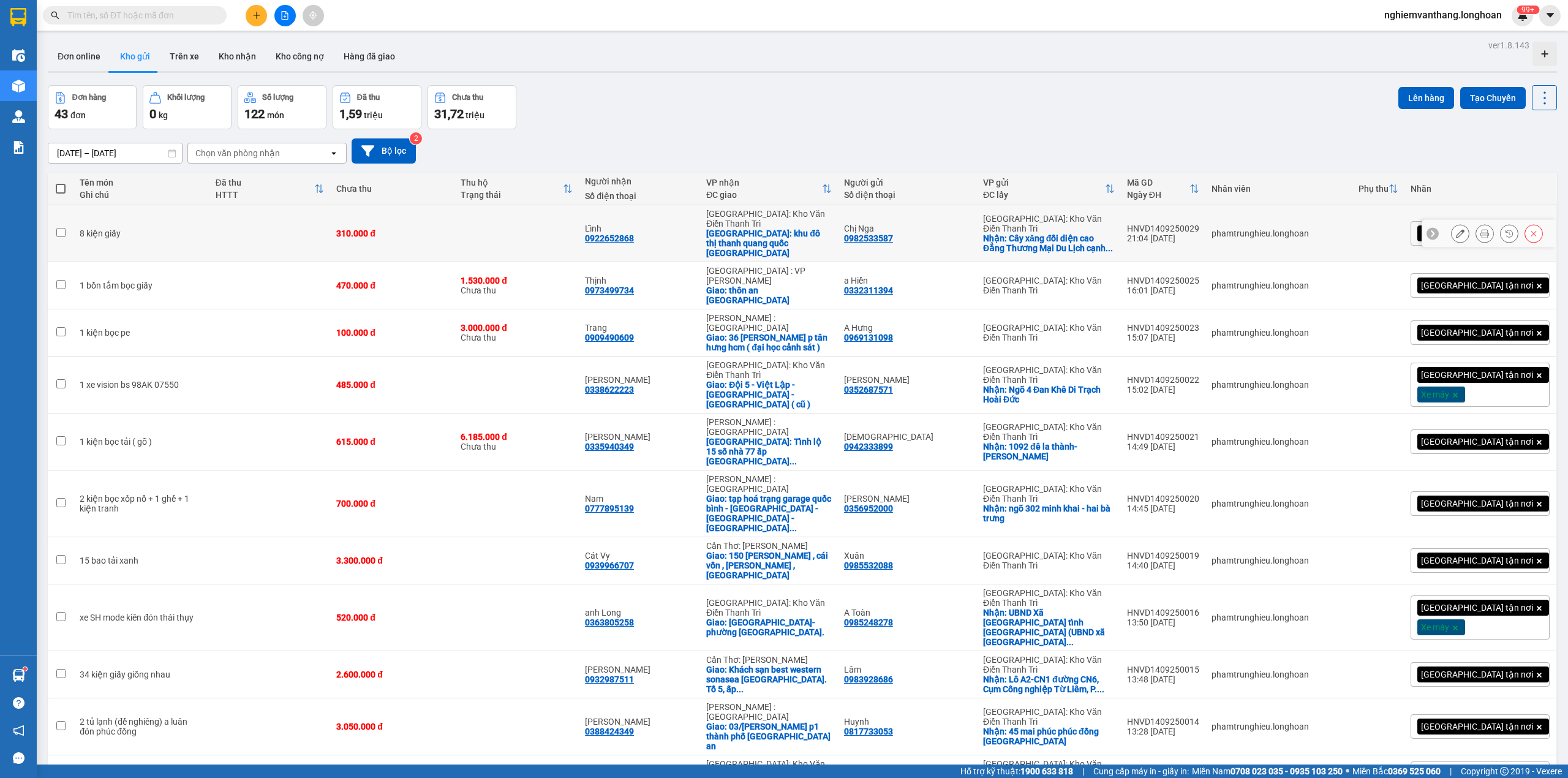
click at [236, 224] on td at bounding box center [270, 233] width 122 height 57
checkbox input "true"
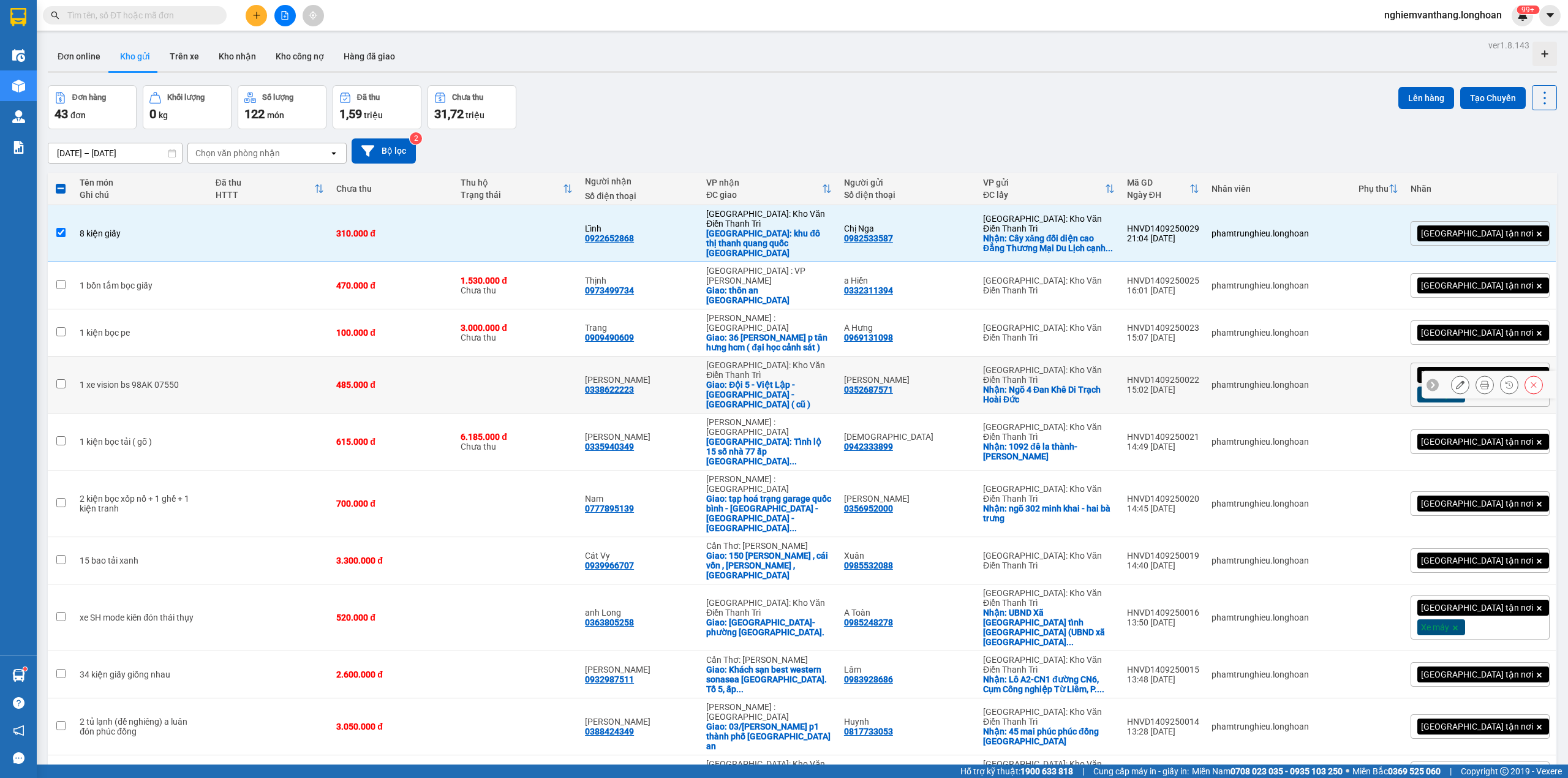
drag, startPoint x: 248, startPoint y: 356, endPoint x: 337, endPoint y: 353, distance: 89.1
click at [250, 357] on td at bounding box center [270, 384] width 122 height 57
checkbox input "true"
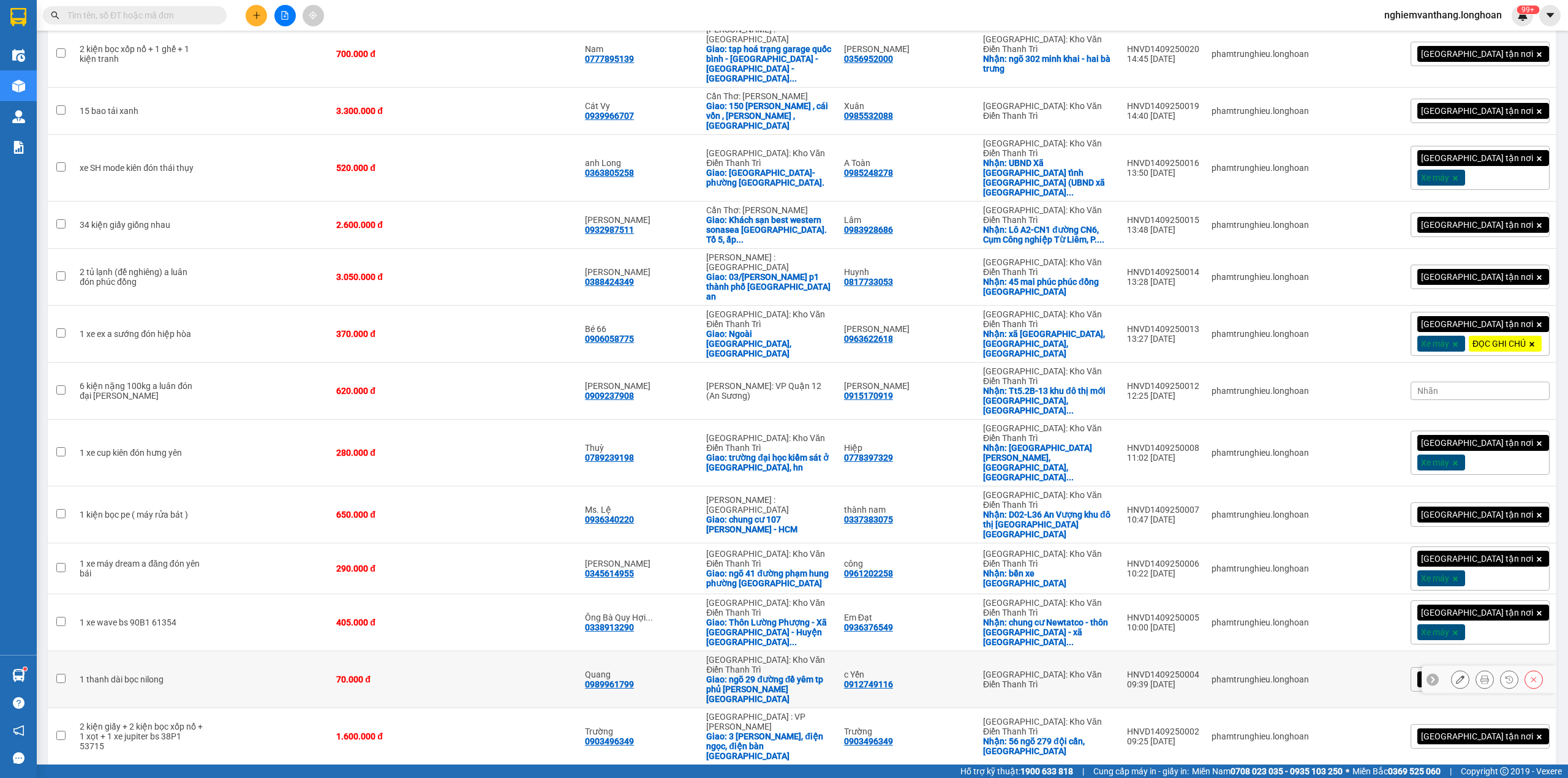
scroll to position [490, 0]
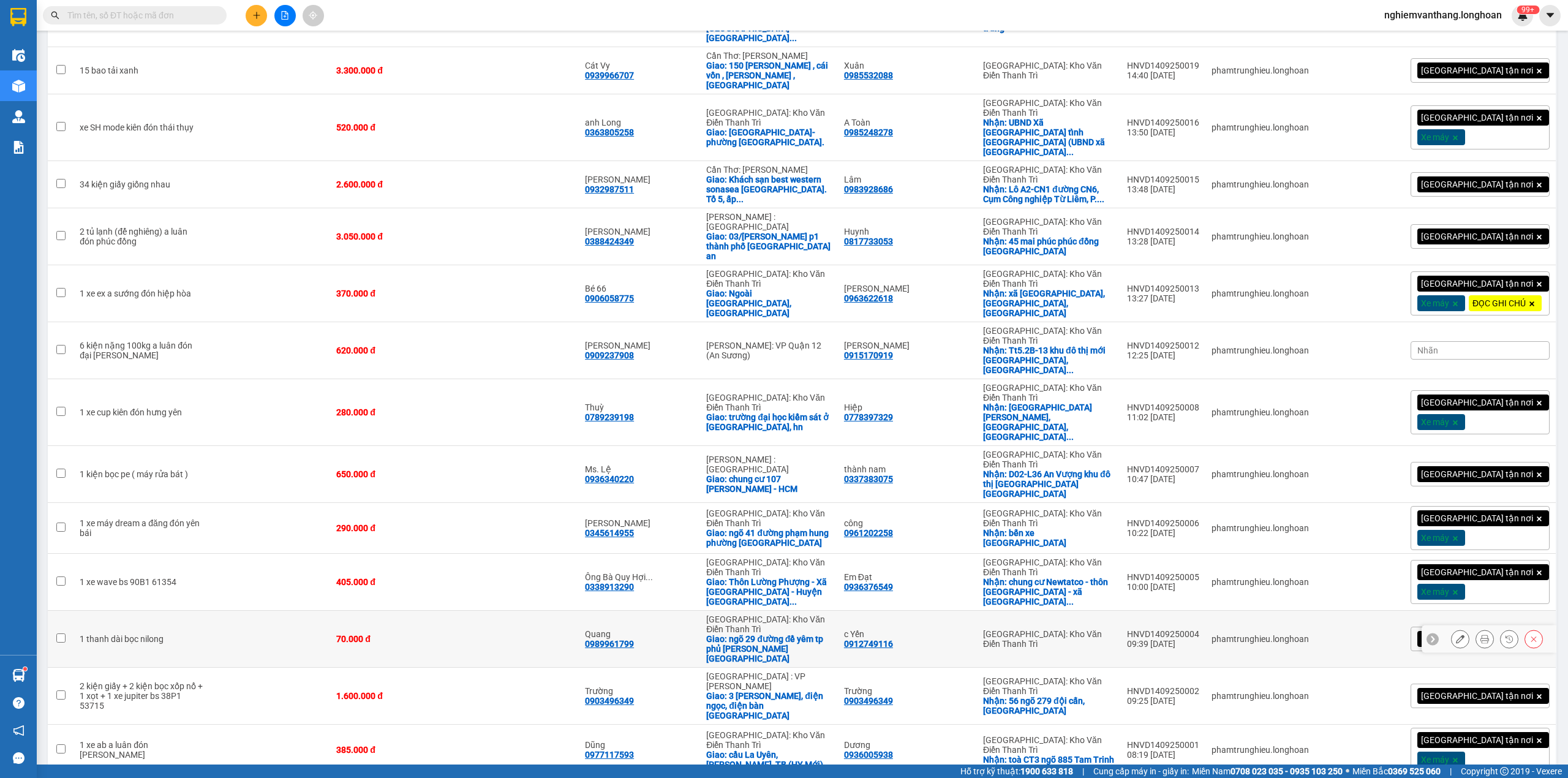
click at [248, 611] on td at bounding box center [270, 639] width 122 height 57
checkbox input "true"
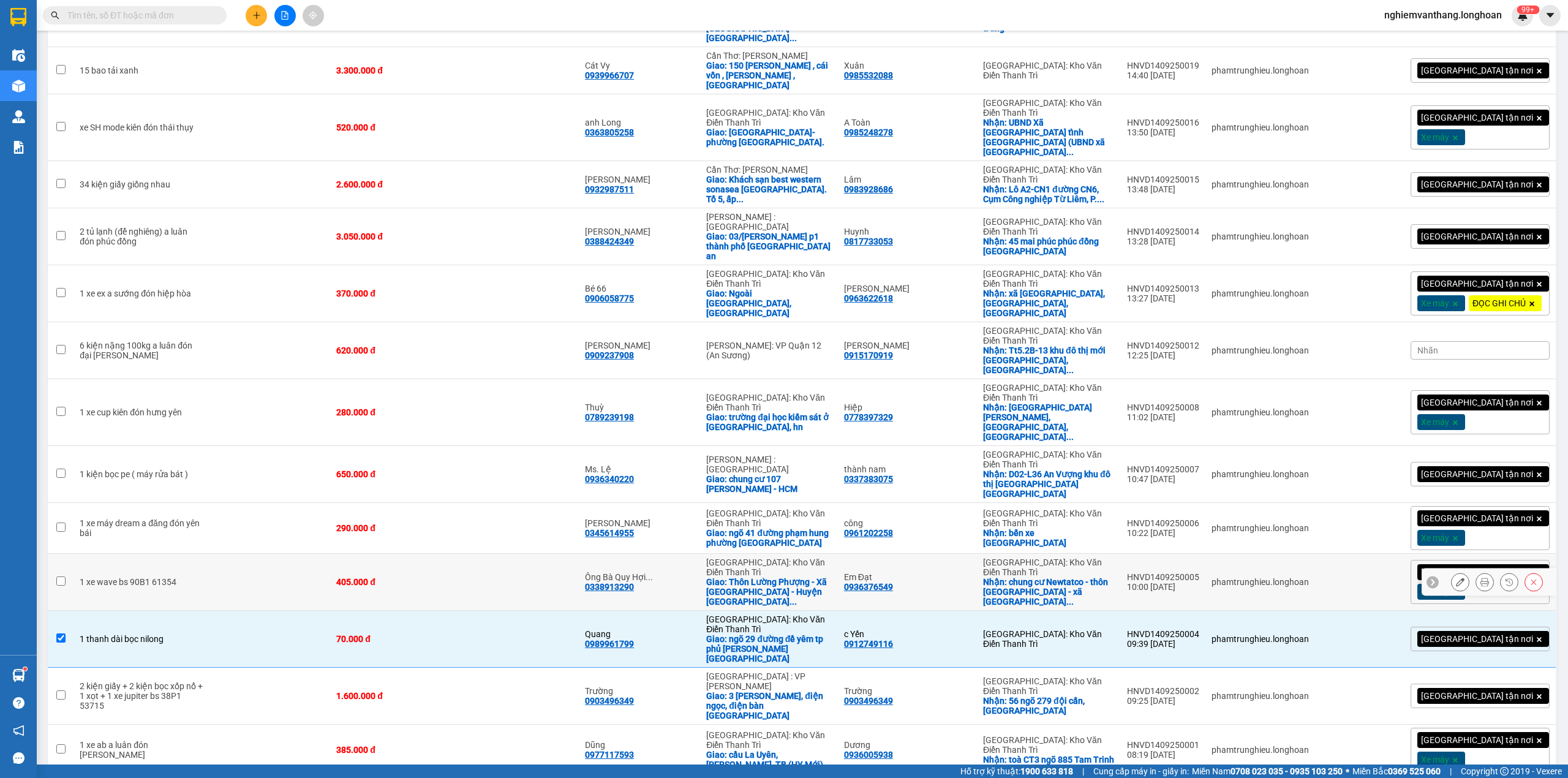
click at [252, 554] on td at bounding box center [270, 582] width 122 height 57
checkbox input "true"
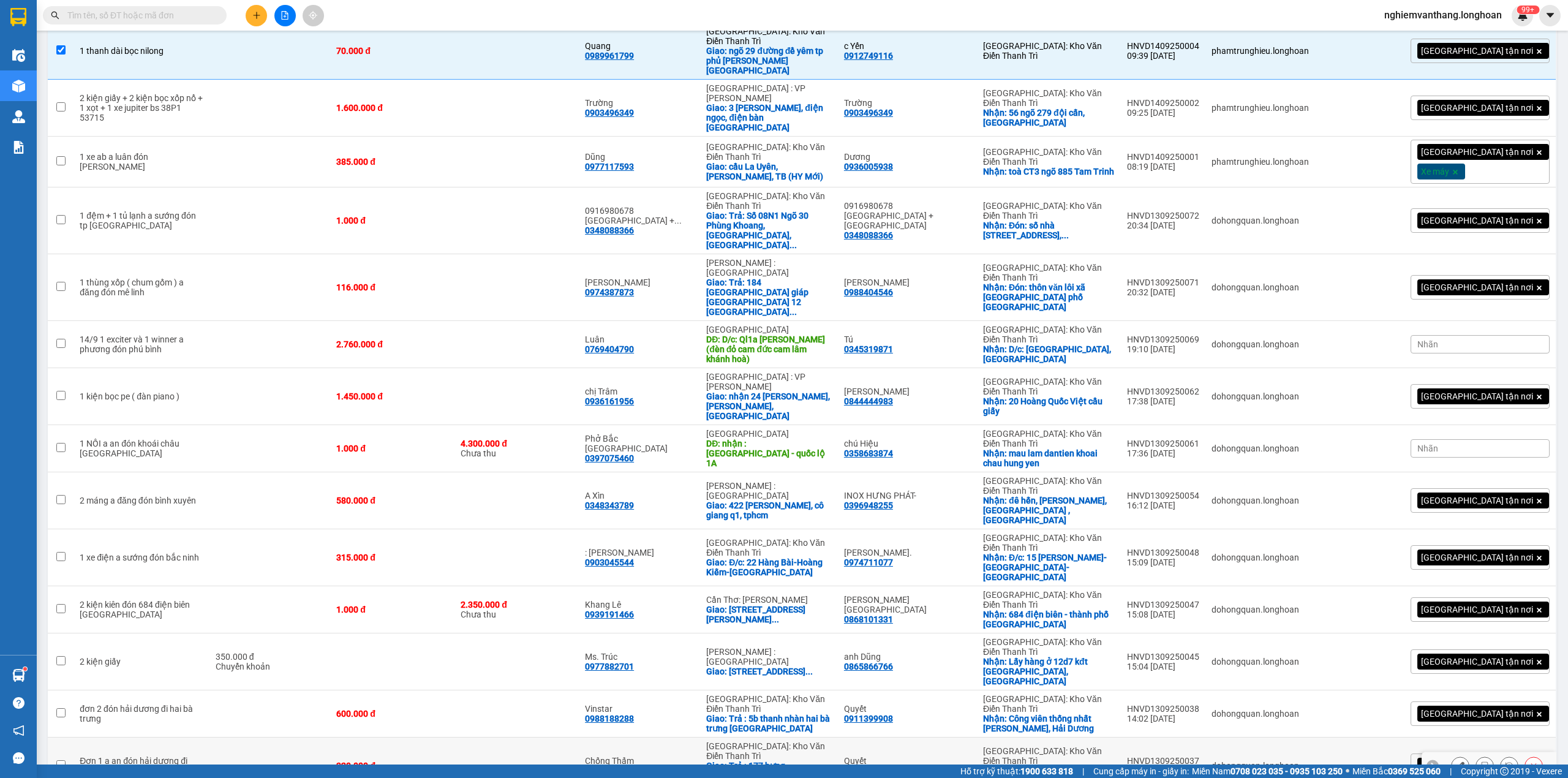
scroll to position [1226, 0]
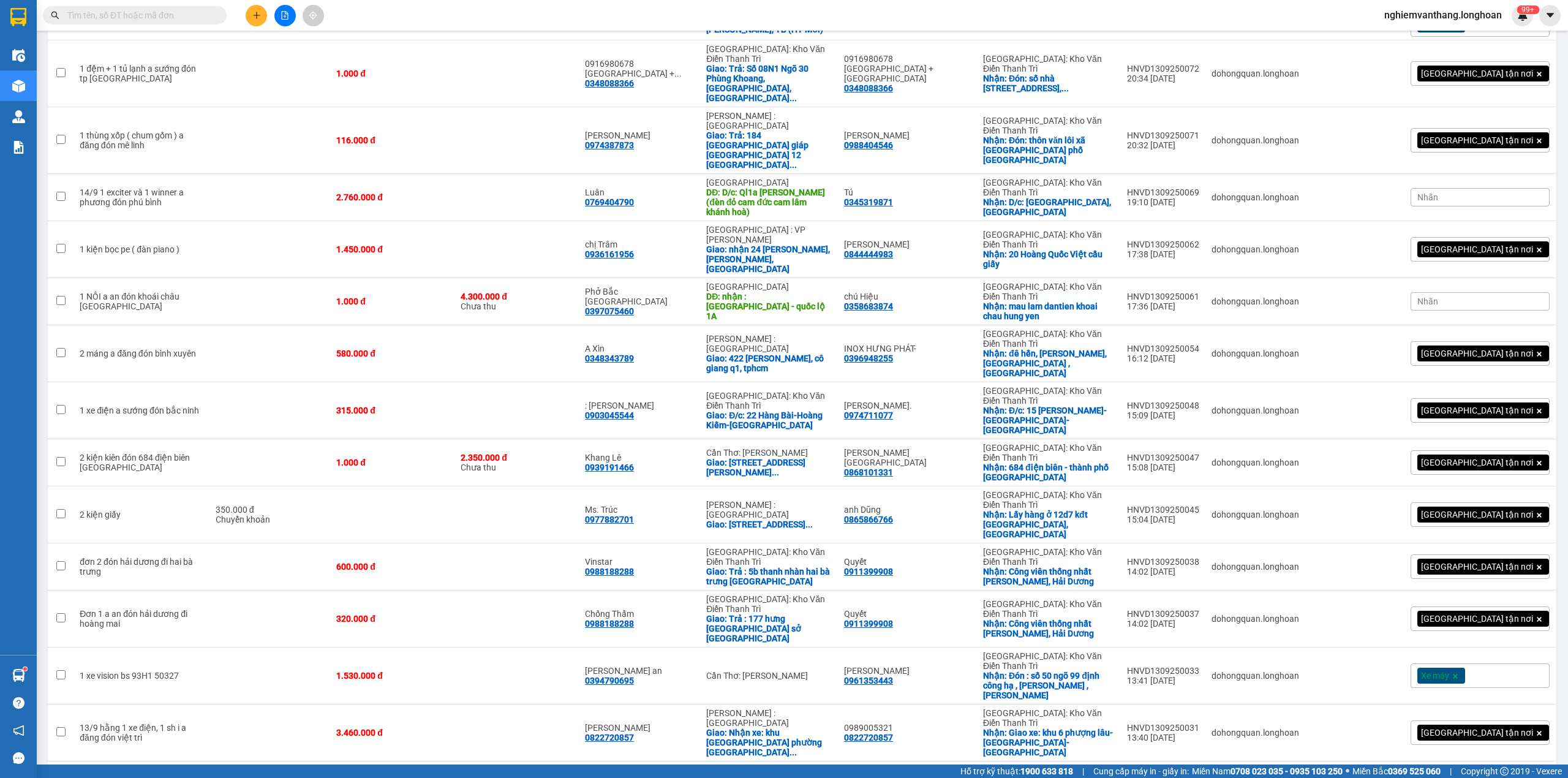
checkbox input "true"
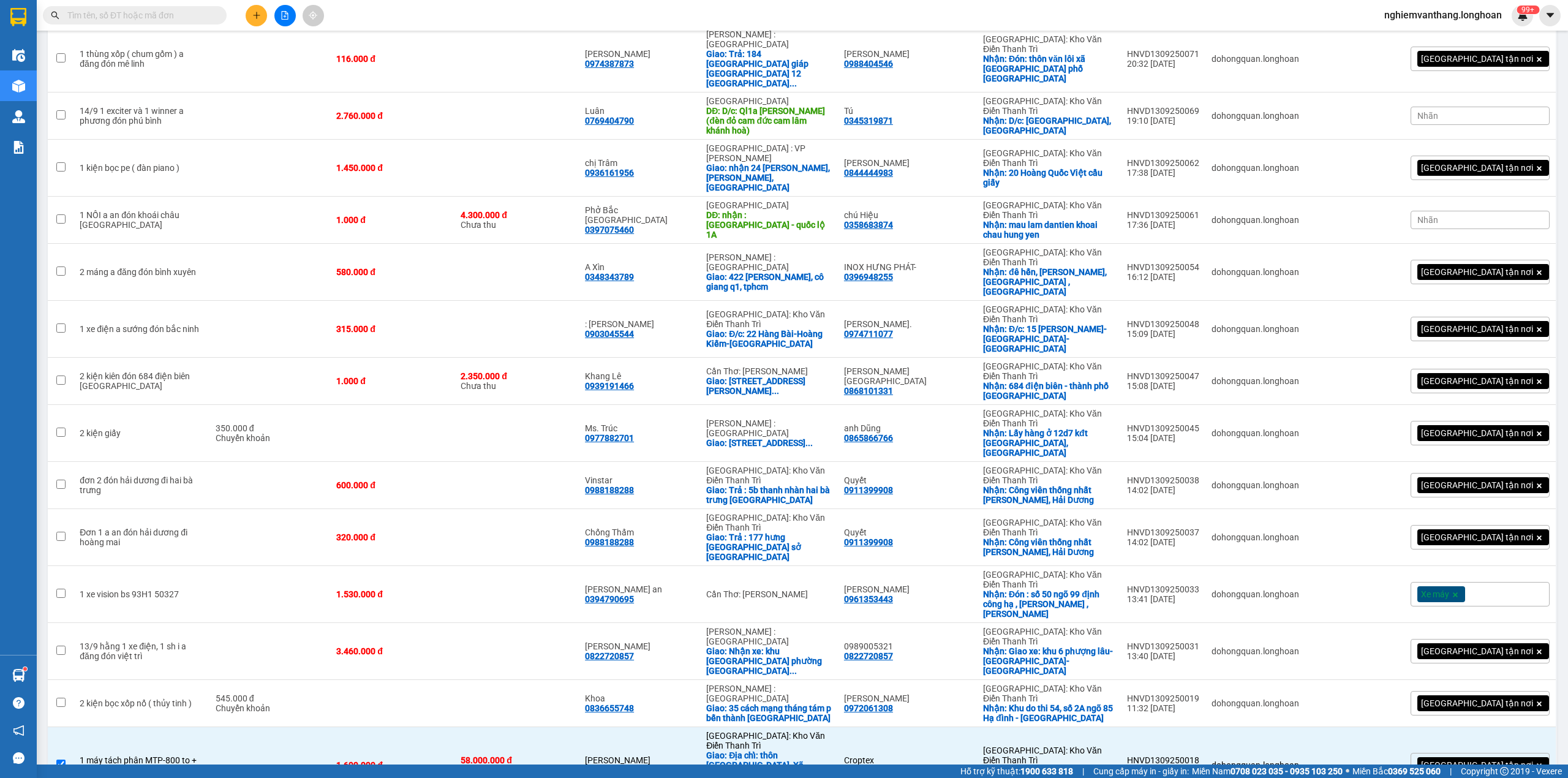
scroll to position [1382, 0]
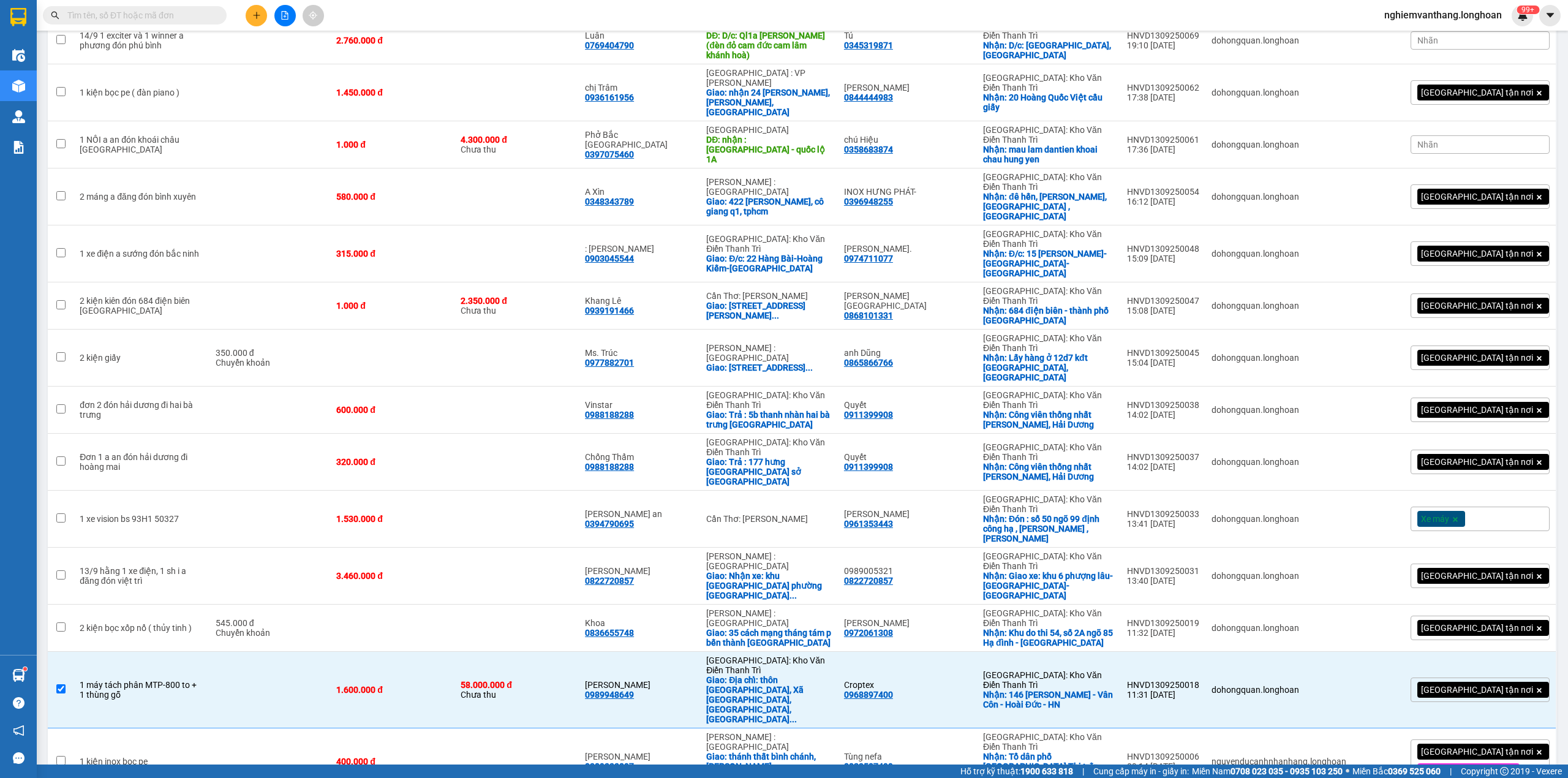
checkbox input "true"
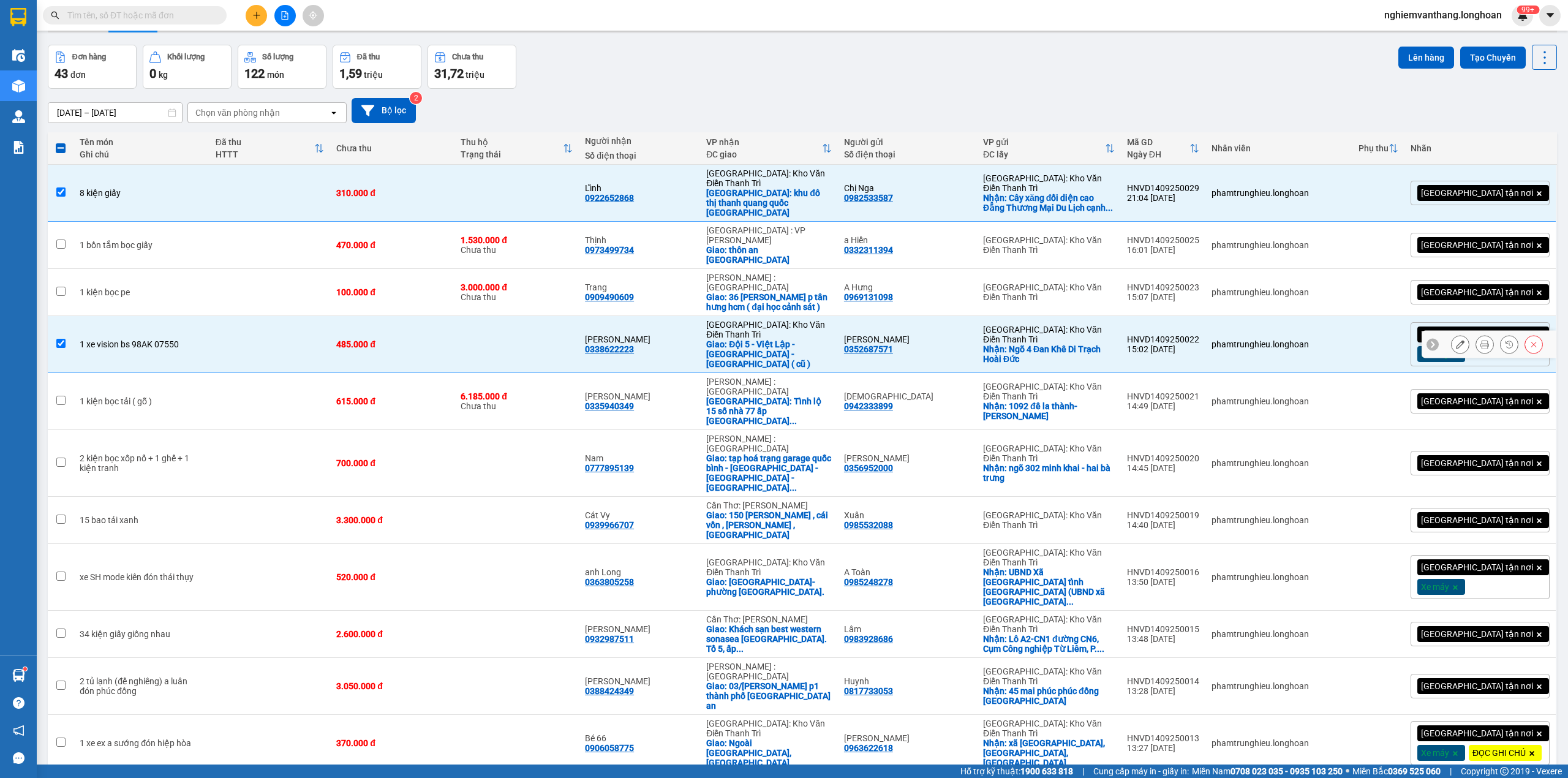
scroll to position [0, 0]
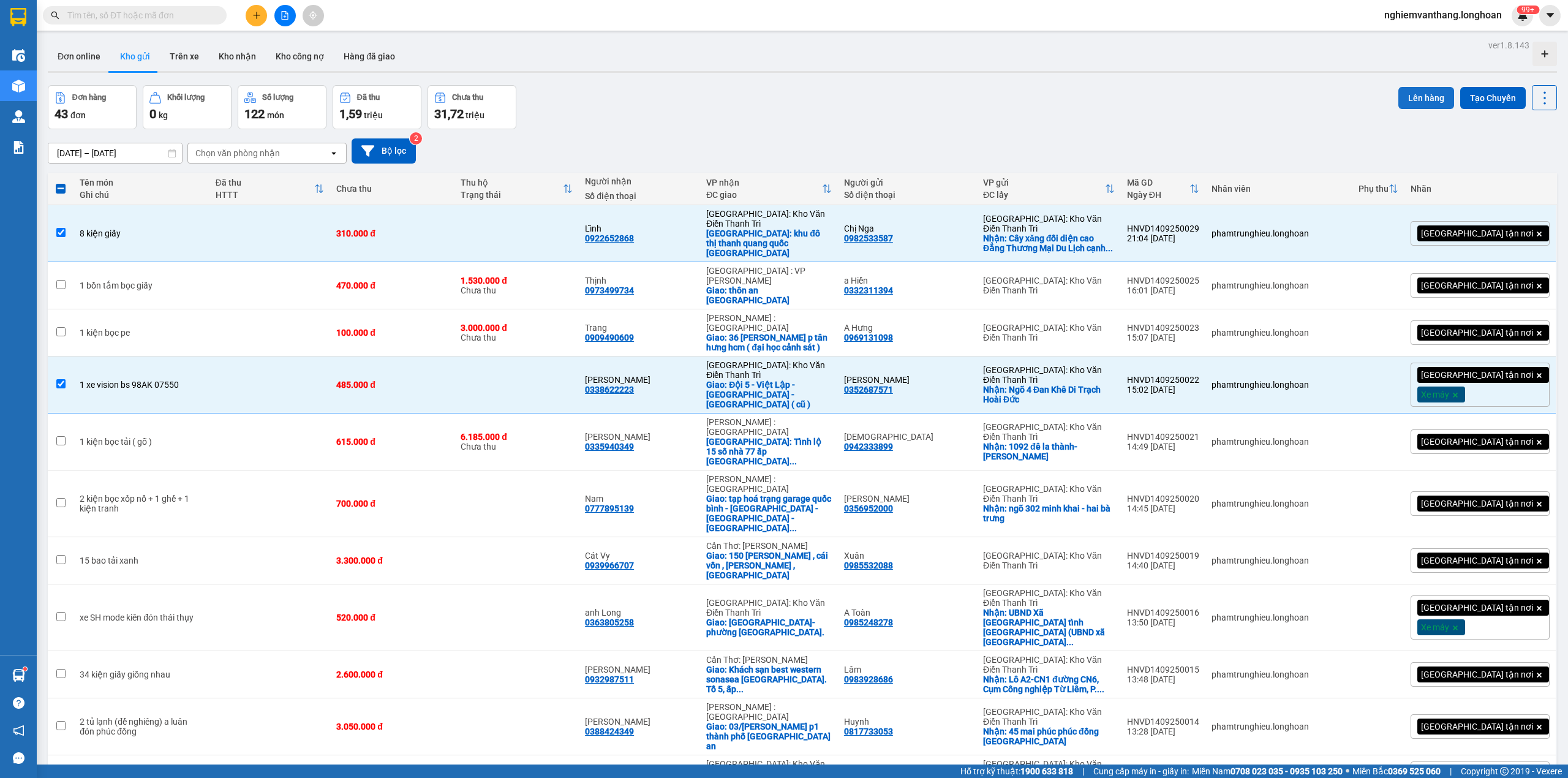
click at [1429, 100] on button "Lên hàng" at bounding box center [1426, 97] width 56 height 22
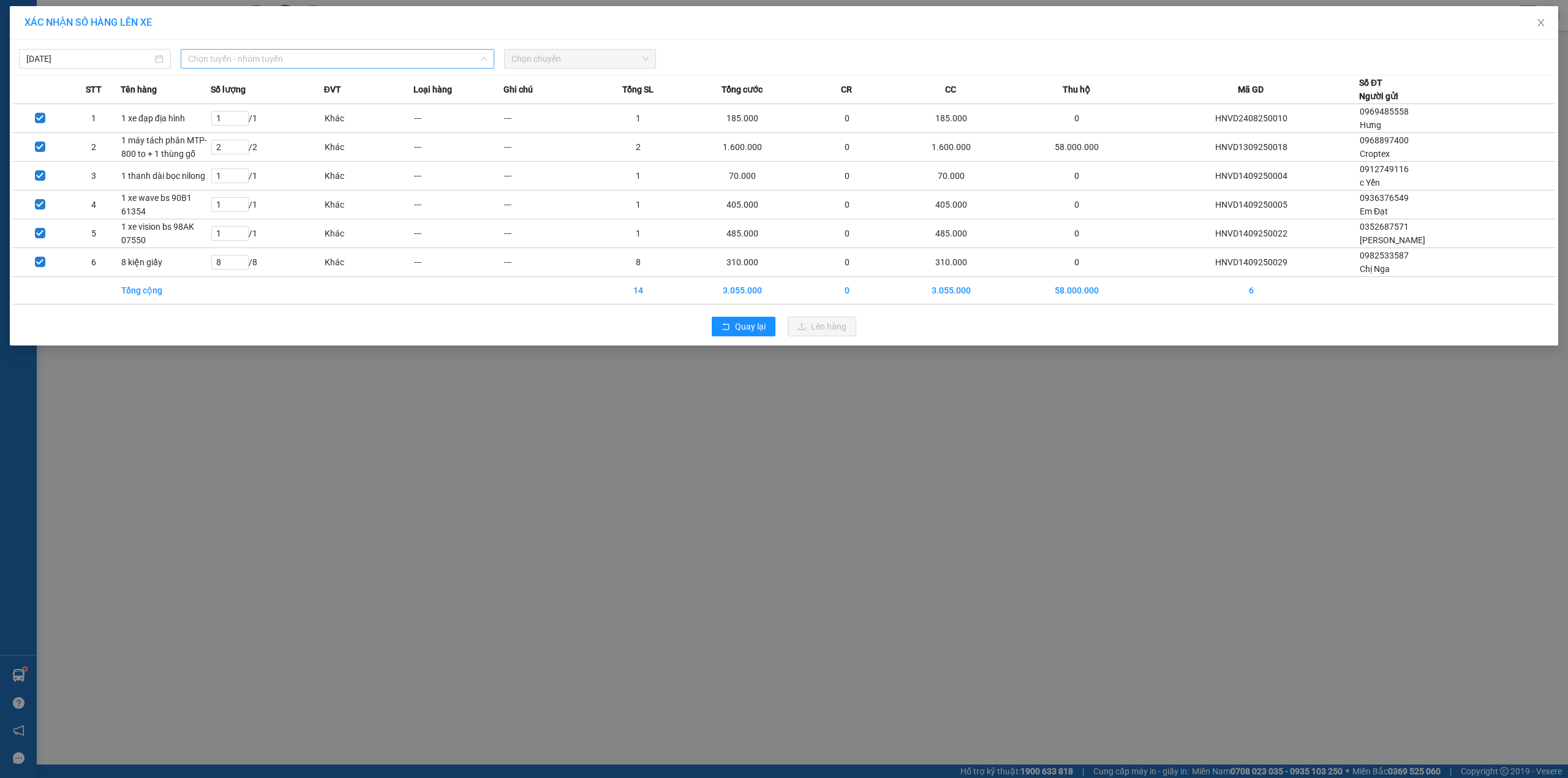
drag, startPoint x: 277, startPoint y: 61, endPoint x: 297, endPoint y: 79, distance: 26.9
click at [279, 60] on span "Chọn tuyến - nhóm tuyến" at bounding box center [337, 59] width 299 height 18
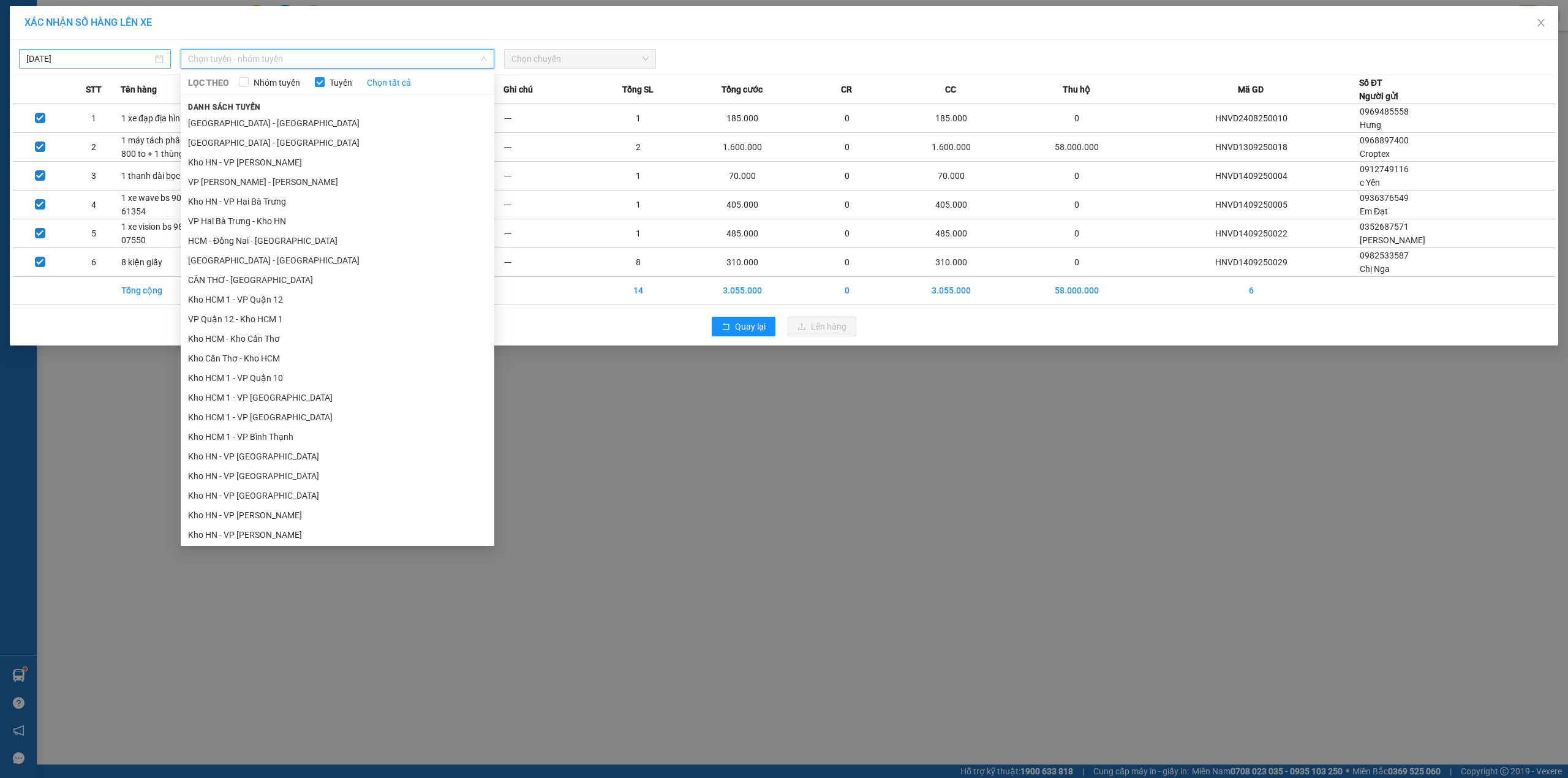
click at [69, 62] on input "[DATE]" at bounding box center [89, 59] width 126 height 14
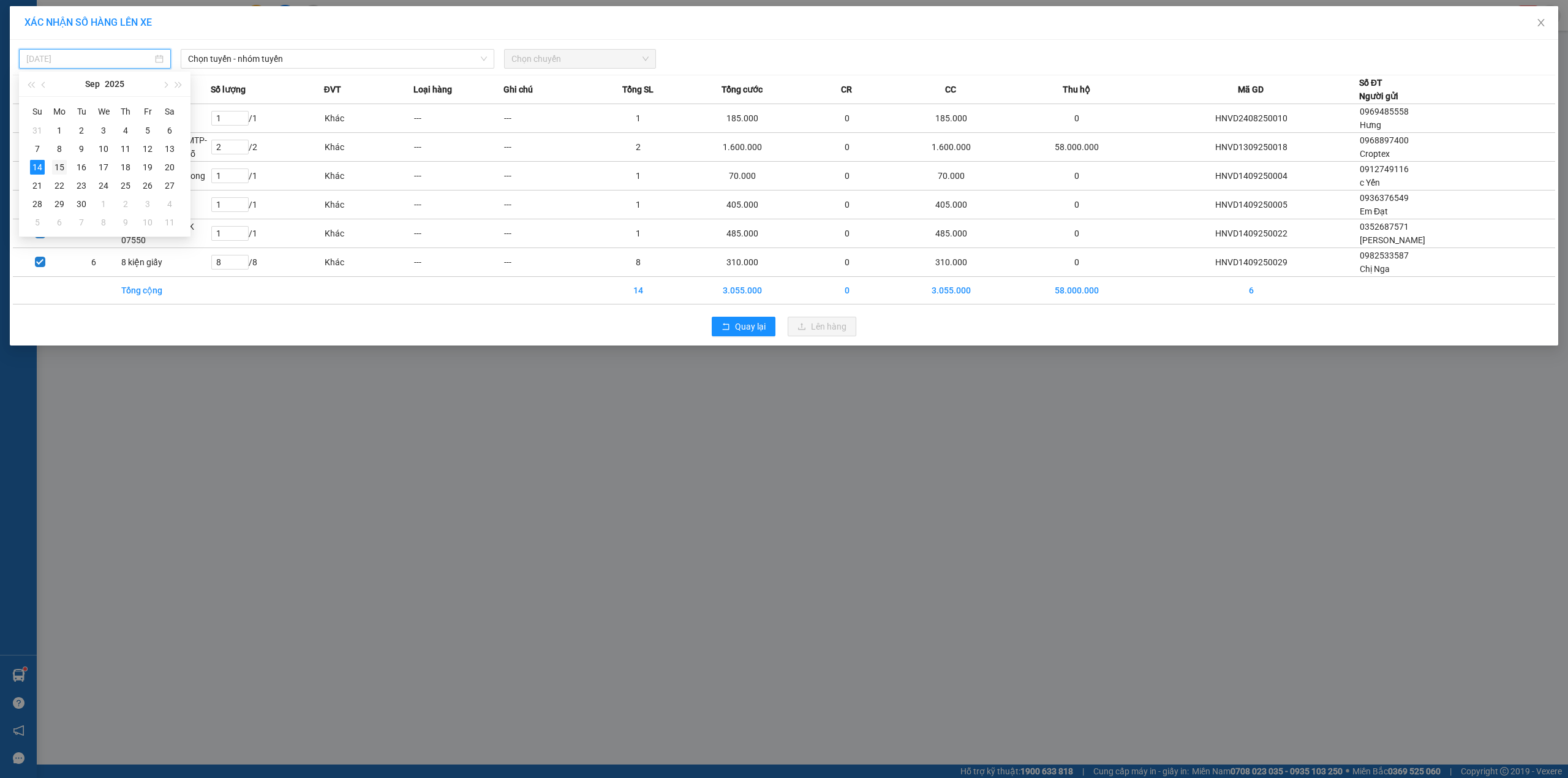
drag, startPoint x: 62, startPoint y: 167, endPoint x: 154, endPoint y: 121, distance: 102.9
click at [63, 165] on div "15" at bounding box center [59, 167] width 14 height 14
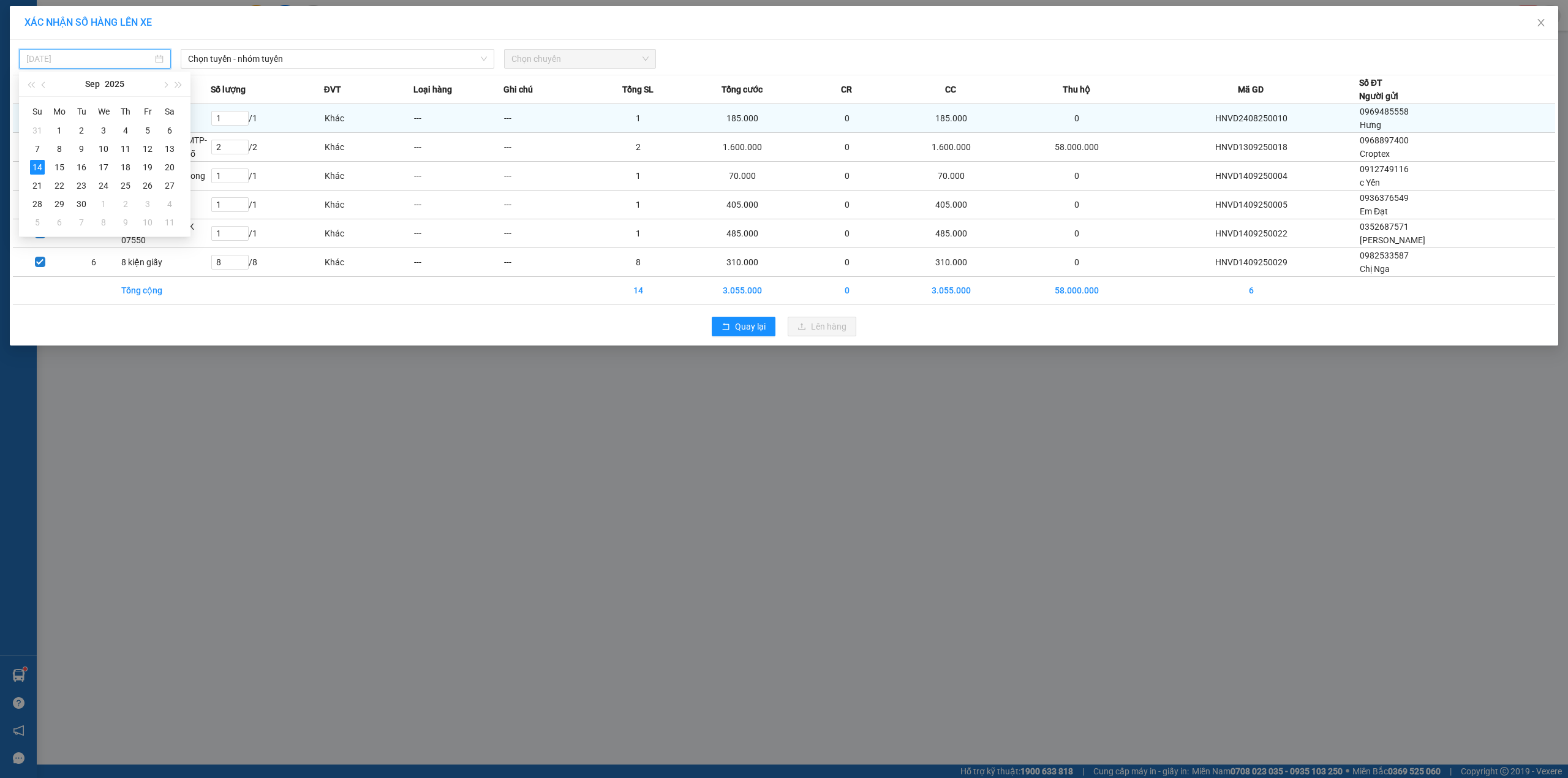
type input "[DATE]"
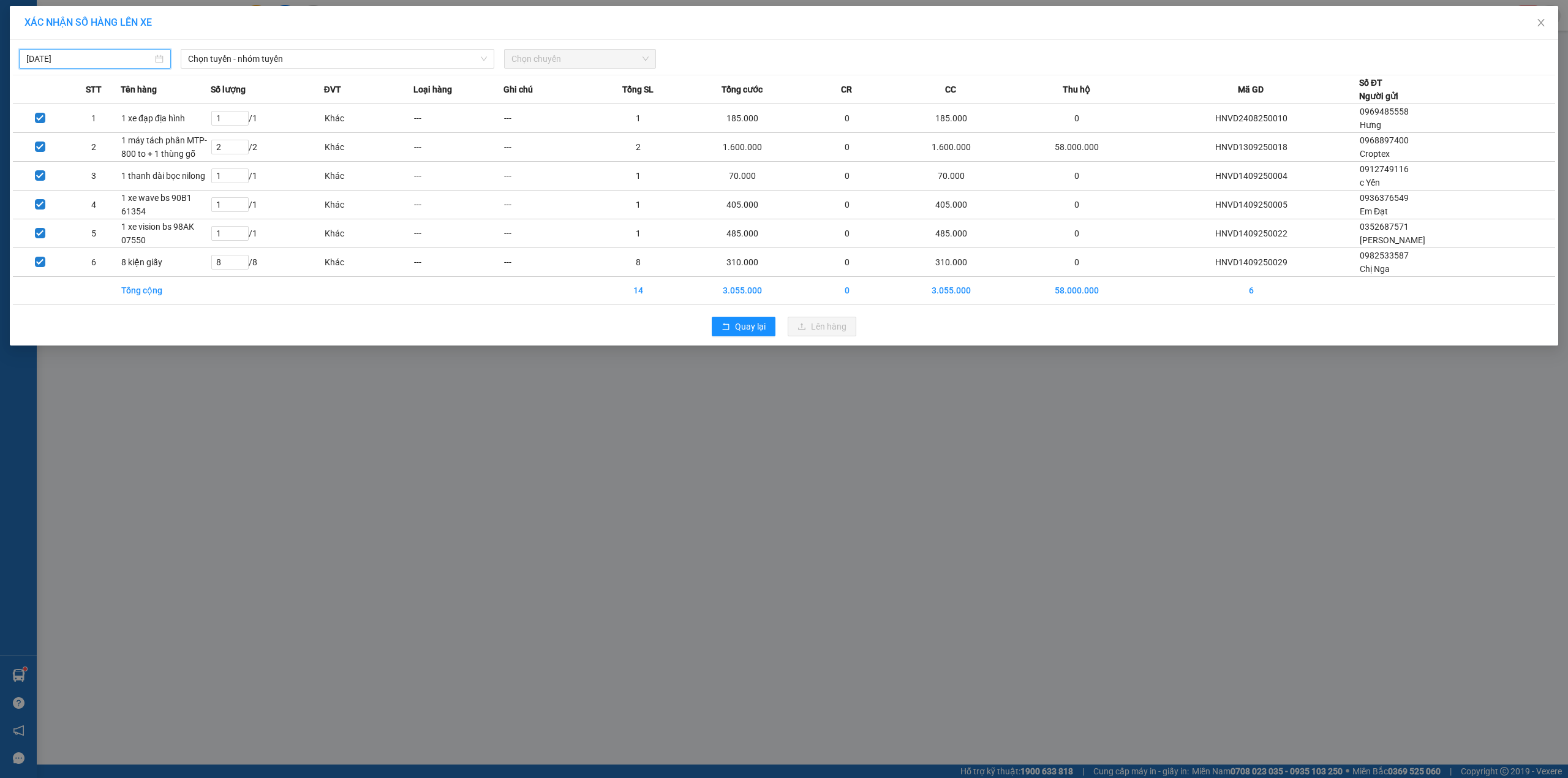
click at [262, 42] on div "[DATE] Chọn tuyến - nhóm tuyến LỌC THEO Nhóm tuyến Tuyến Chọn tất cả Danh sách …" at bounding box center [784, 193] width 1548 height 306
click at [254, 57] on span "Chọn tuyến - nhóm tuyến" at bounding box center [337, 59] width 299 height 18
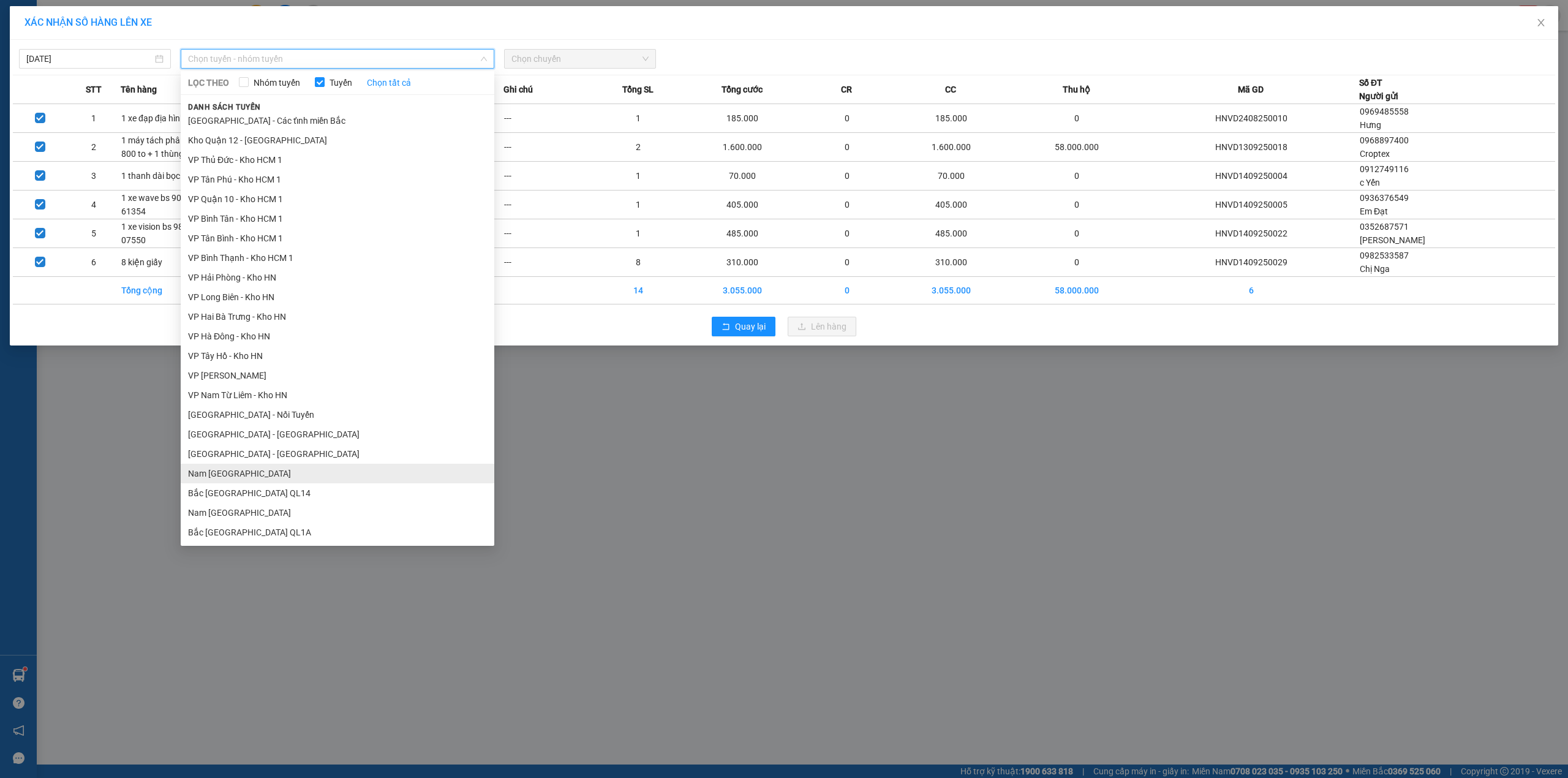
scroll to position [388, 0]
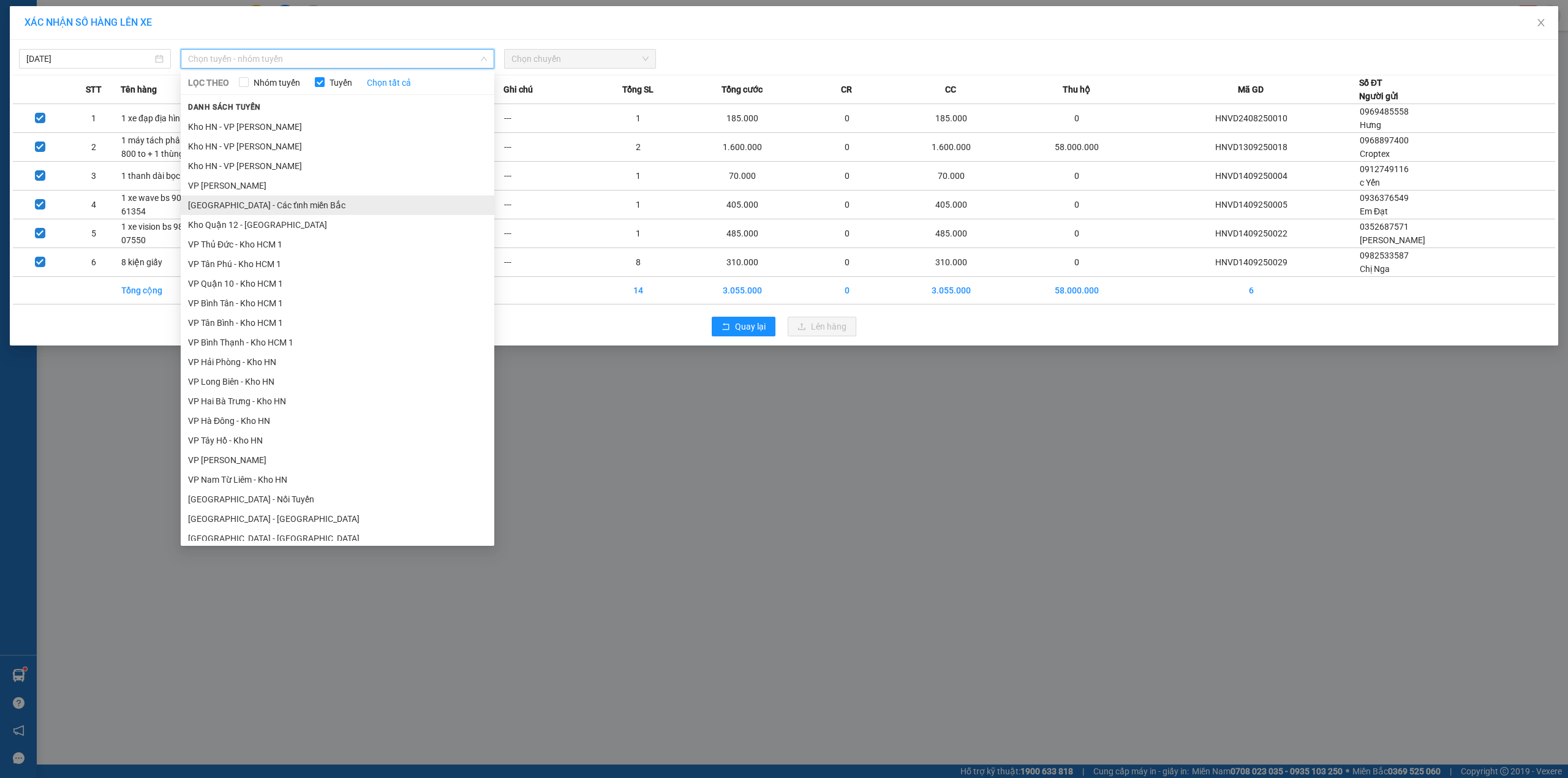
click at [297, 203] on li "[GEOGRAPHIC_DATA] - Các tỉnh miền Bắc" at bounding box center [337, 205] width 313 height 20
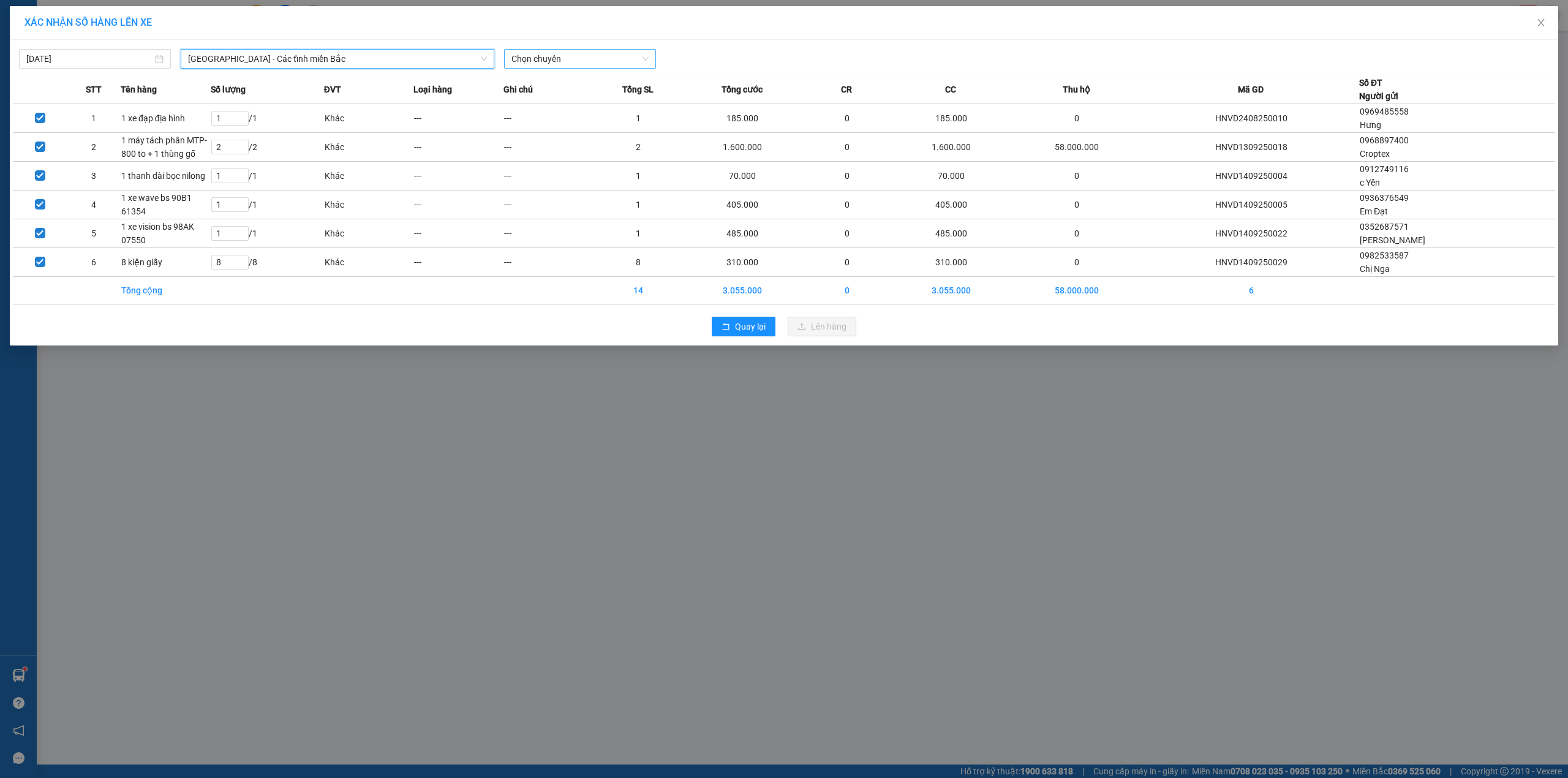
click at [550, 57] on span "Chọn chuyến" at bounding box center [580, 59] width 137 height 18
click at [531, 98] on div "06:00 (TC)" at bounding box center [559, 103] width 96 height 14
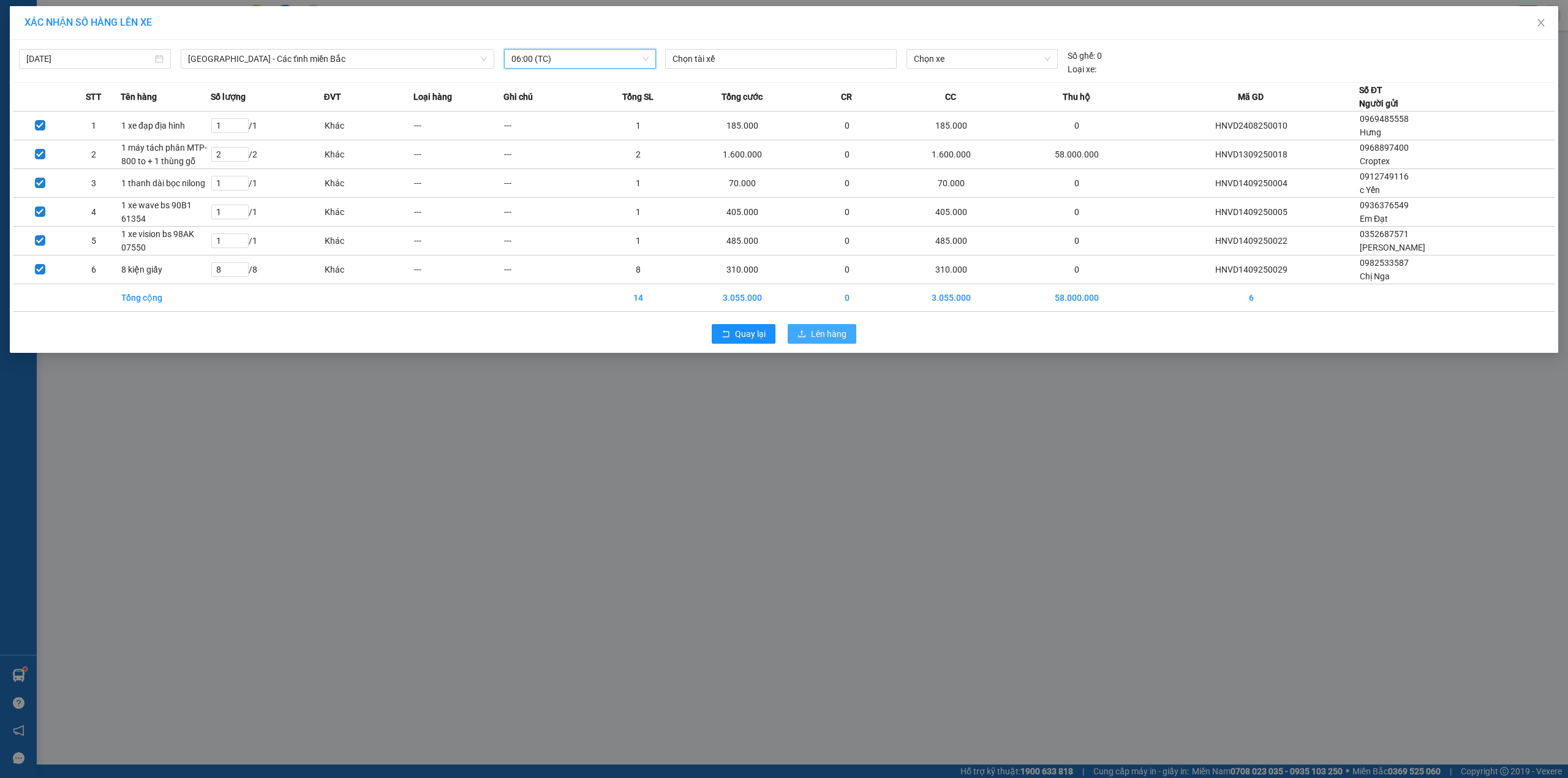
click at [817, 341] on span "Lên hàng" at bounding box center [828, 334] width 35 height 14
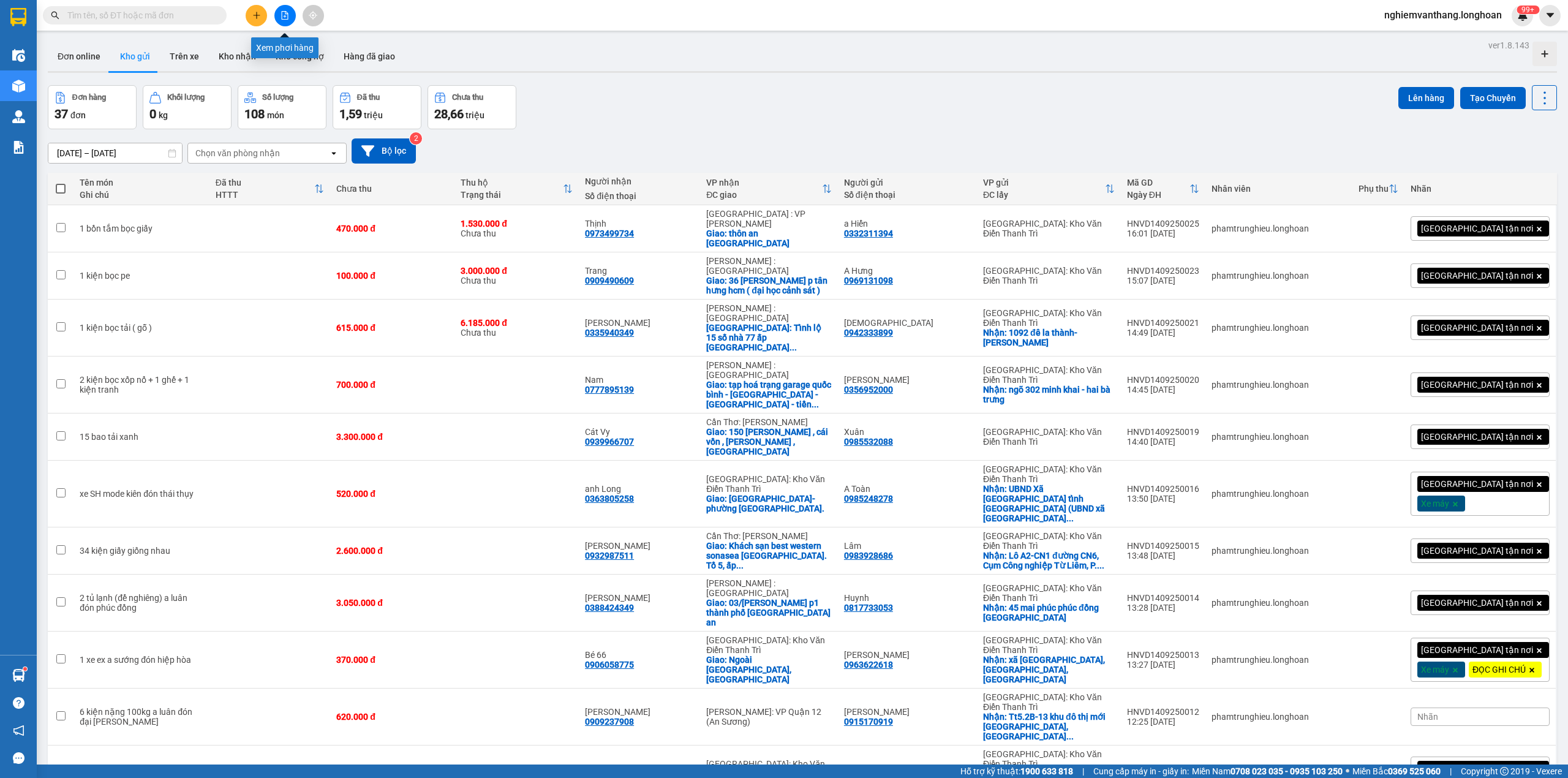
click at [278, 11] on button at bounding box center [285, 15] width 21 height 21
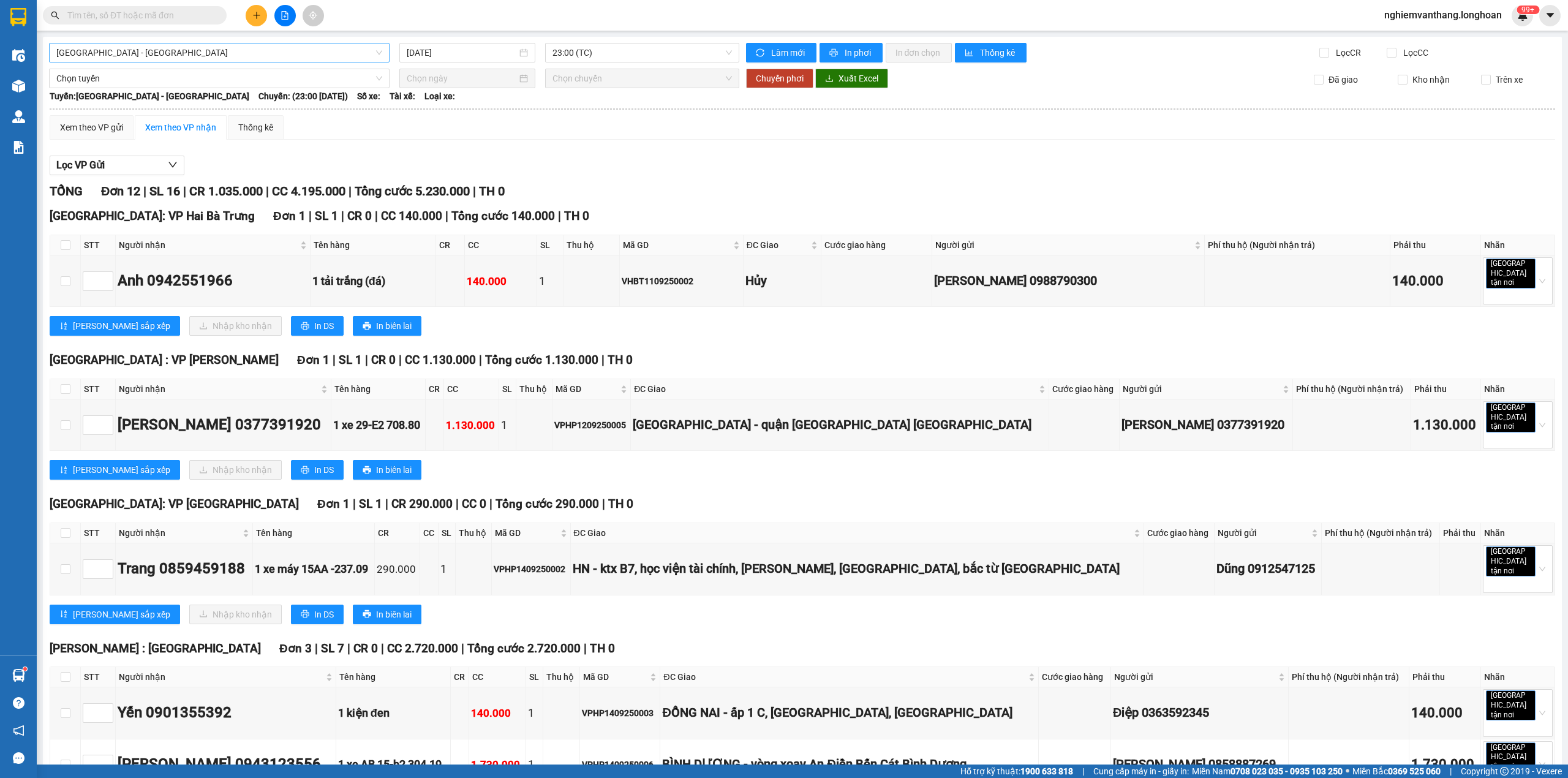
click at [173, 45] on span "[GEOGRAPHIC_DATA] - [GEOGRAPHIC_DATA]" at bounding box center [220, 53] width 326 height 18
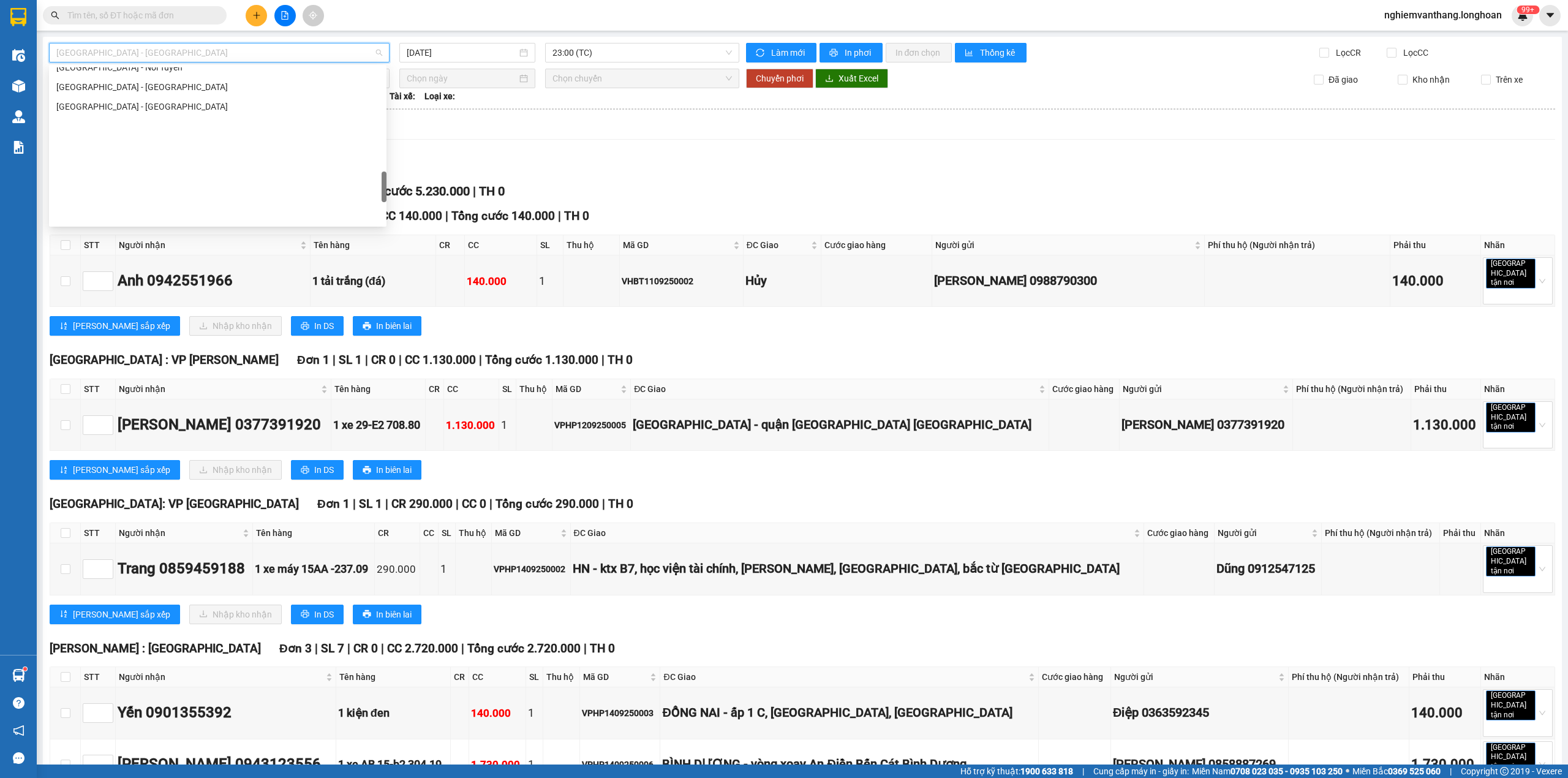
scroll to position [843, 0]
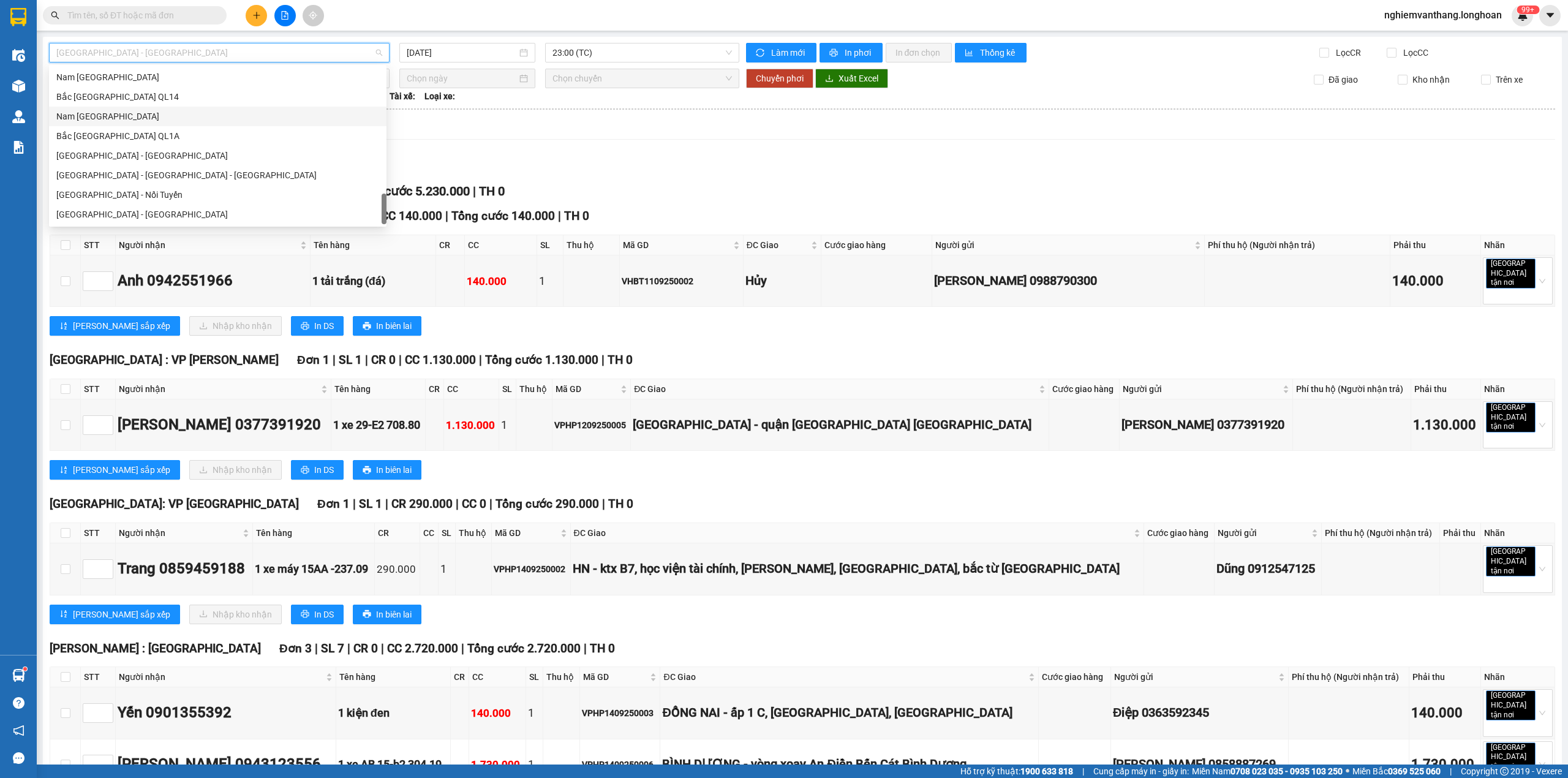
click at [132, 118] on div "Nam [GEOGRAPHIC_DATA]" at bounding box center [218, 116] width 323 height 14
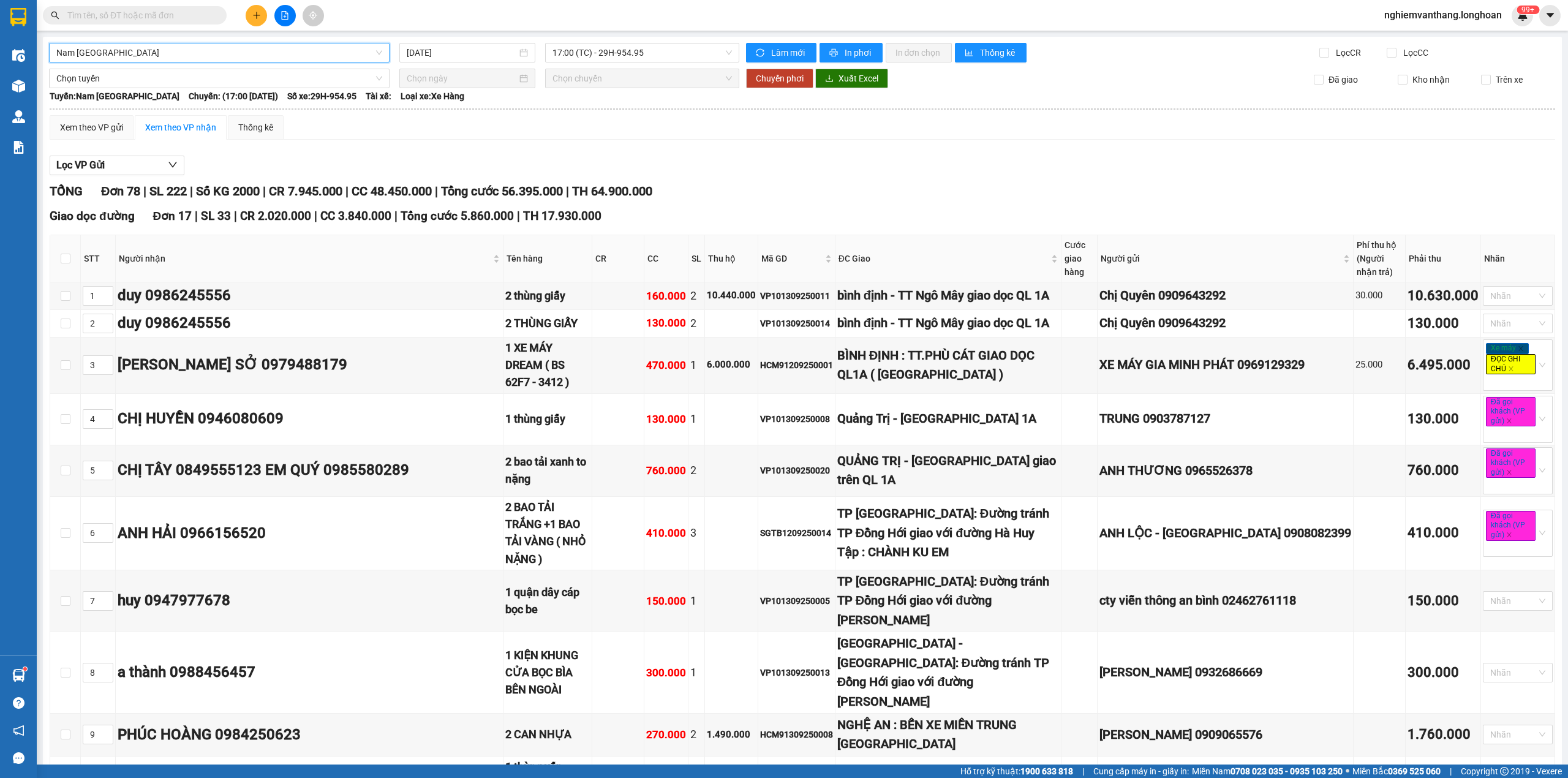
click at [122, 50] on span "Nam [GEOGRAPHIC_DATA]" at bounding box center [220, 53] width 326 height 18
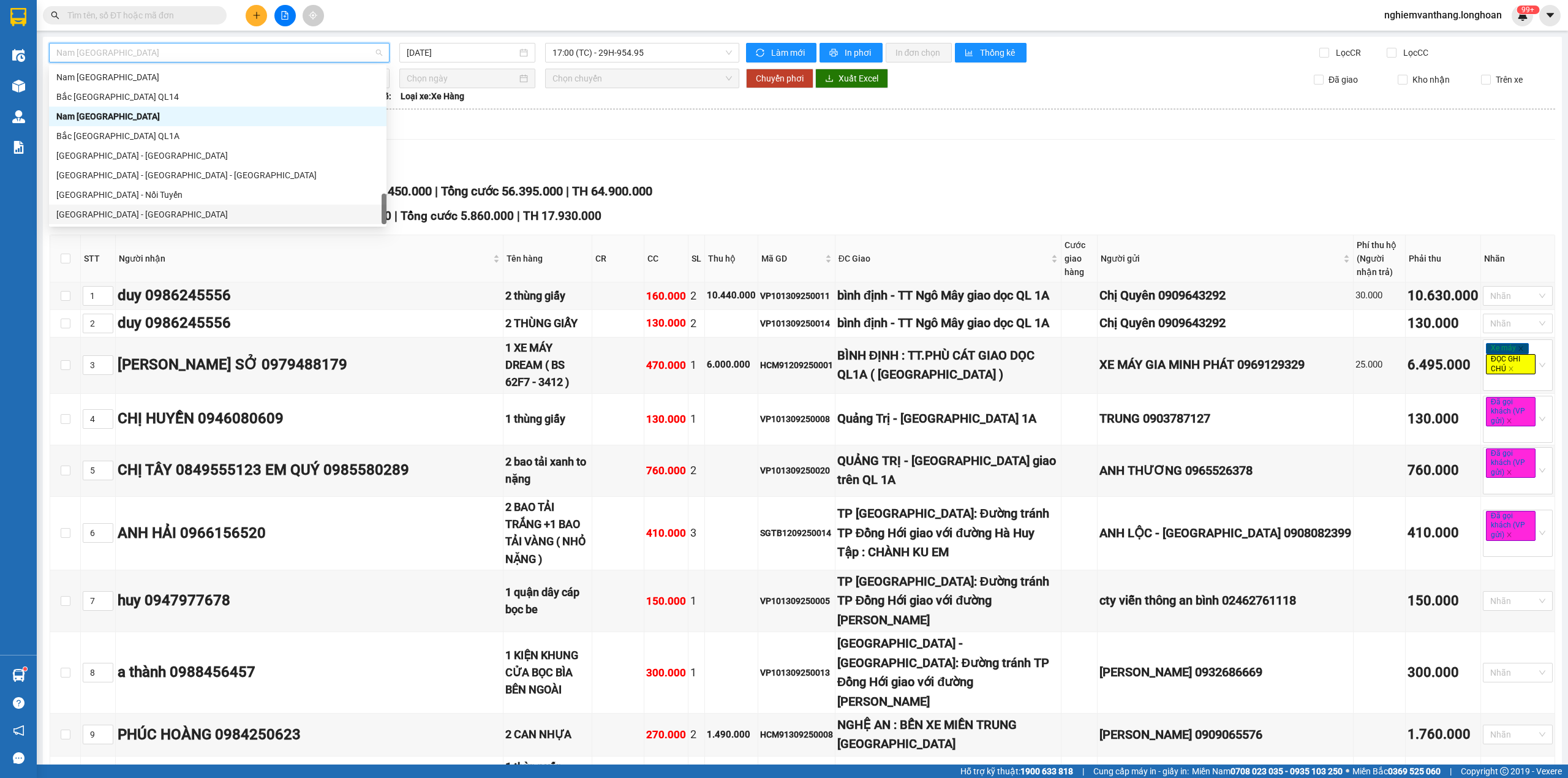
click at [775, 196] on div "TỔNG Đơn 78 | SL 222 | Số KG 2000 | CR 7.945.000 | CC 48.450.000 | Tổng cước 56…" at bounding box center [802, 191] width 1505 height 19
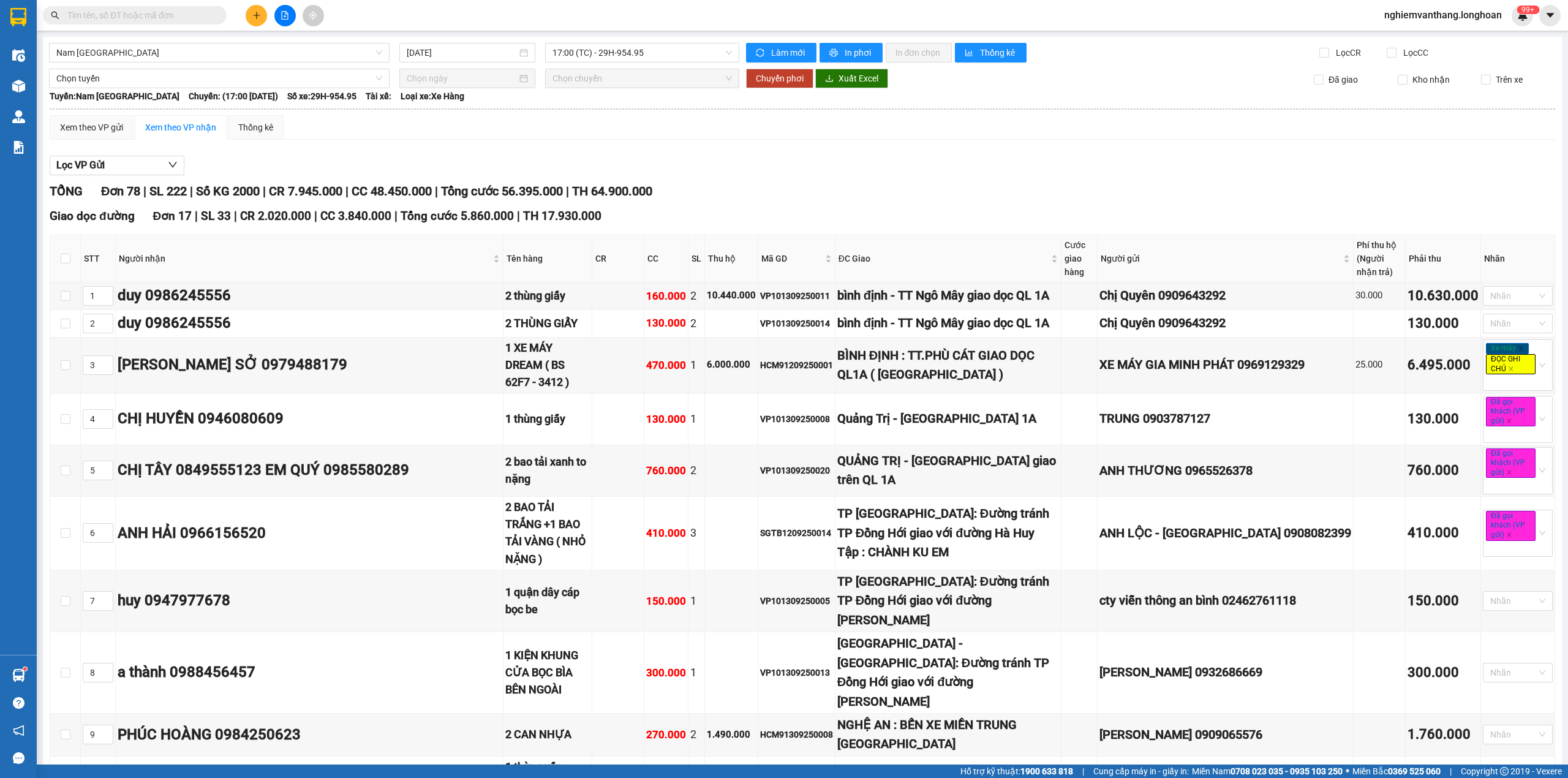
click at [459, 43] on div "[DATE]" at bounding box center [467, 53] width 136 height 20
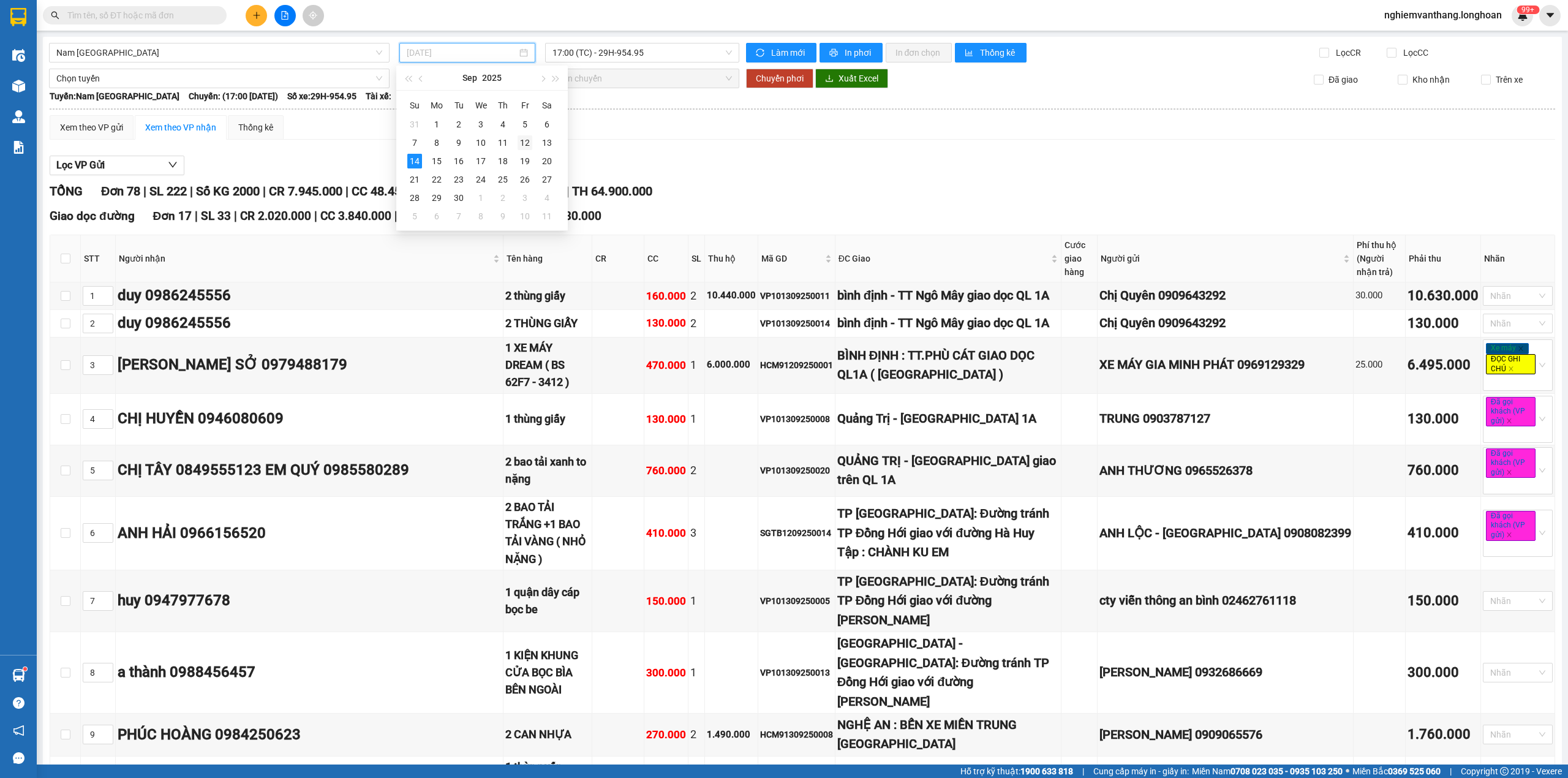
click at [522, 143] on div "12" at bounding box center [525, 142] width 14 height 14
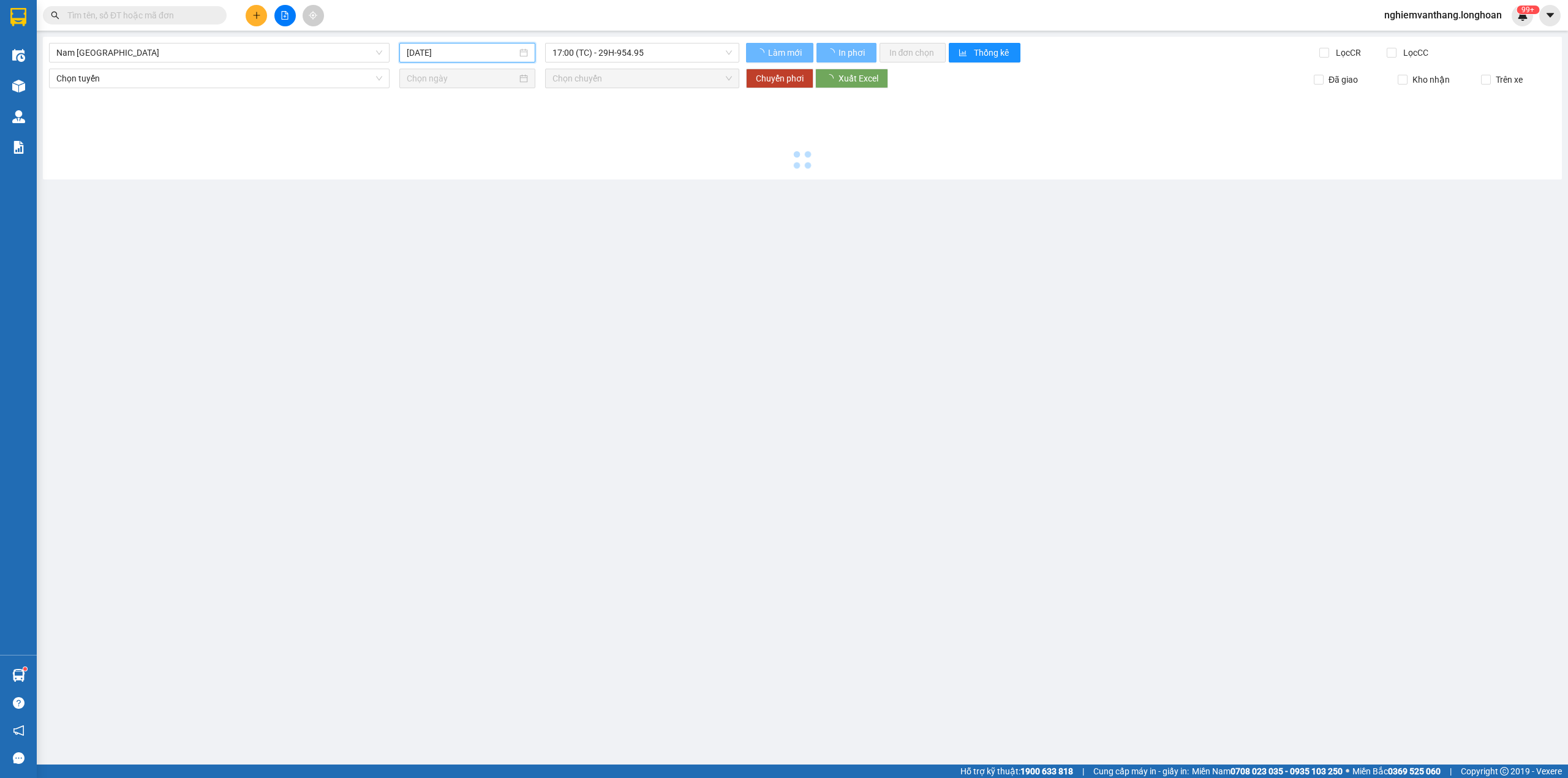
type input "[DATE]"
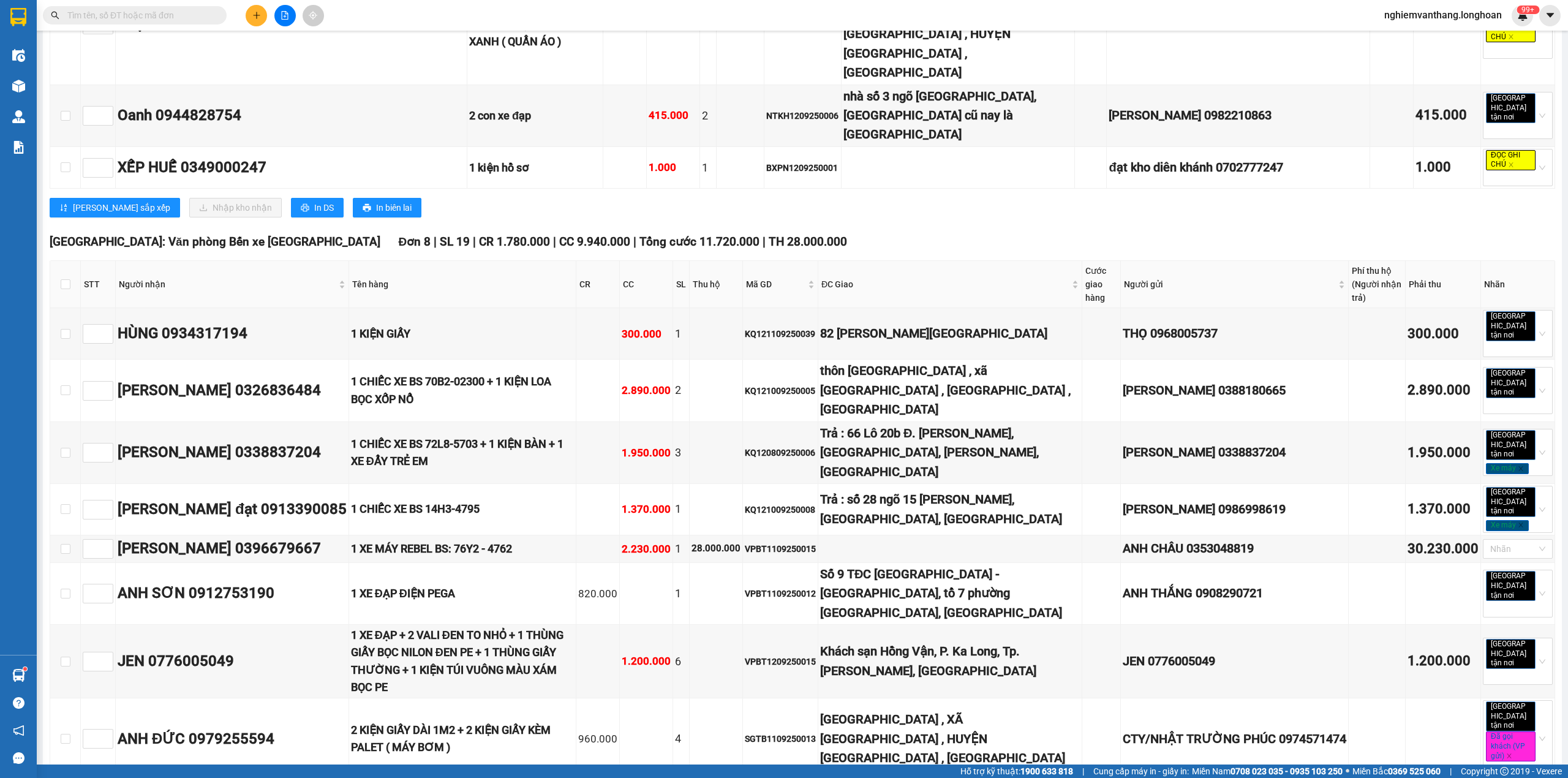
scroll to position [4429, 0]
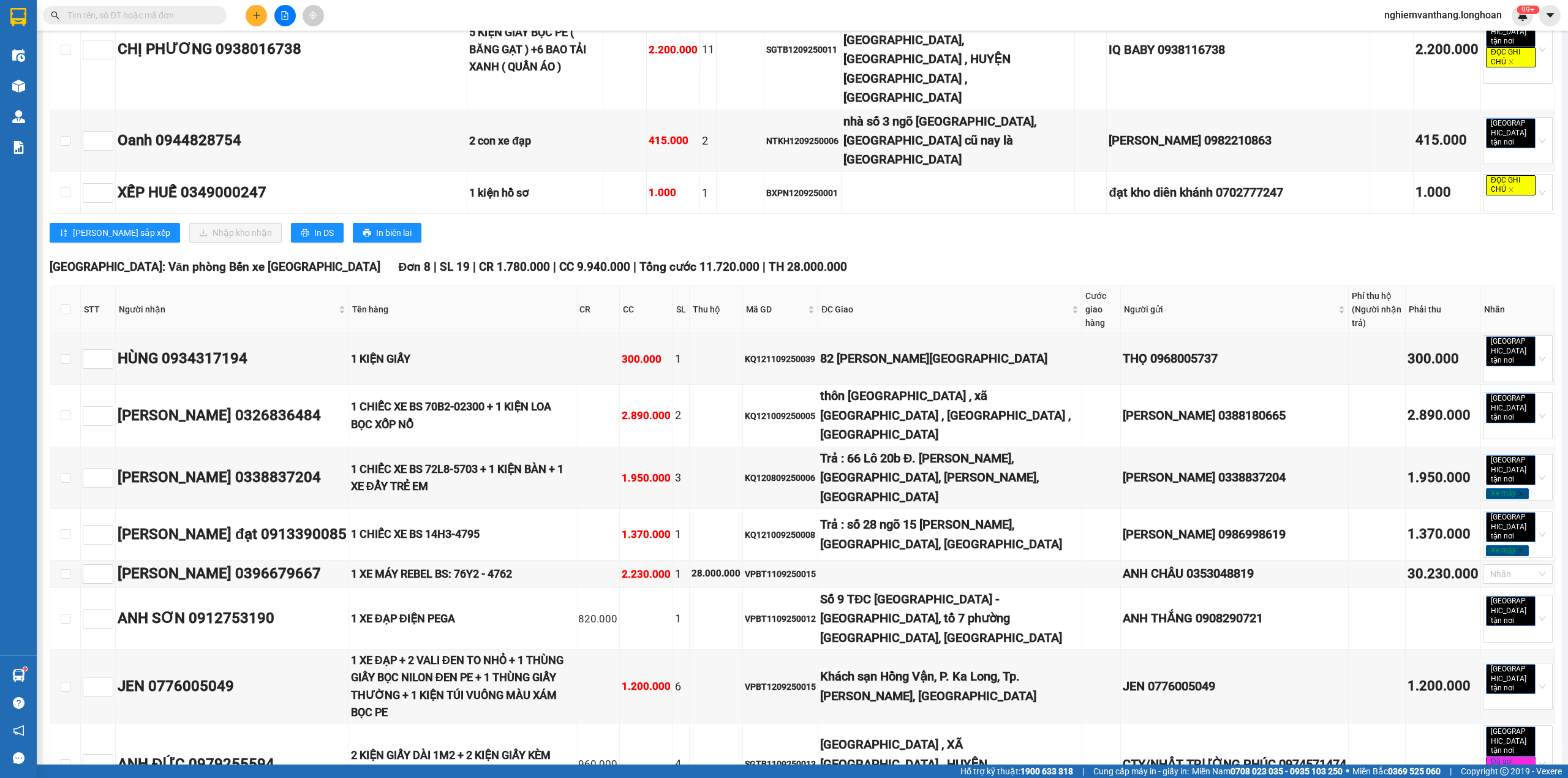
checkbox input "true"
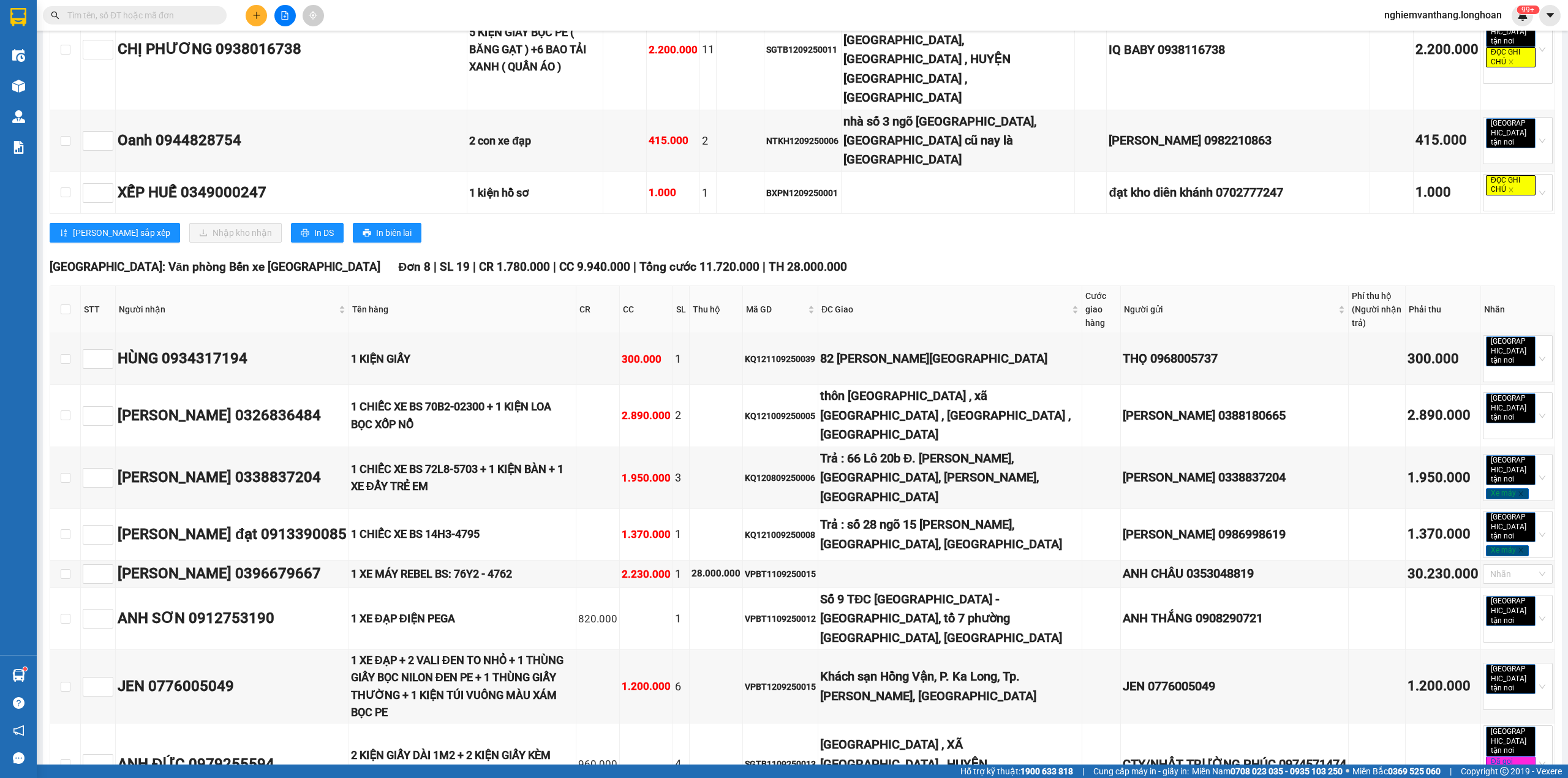
checkbox input "true"
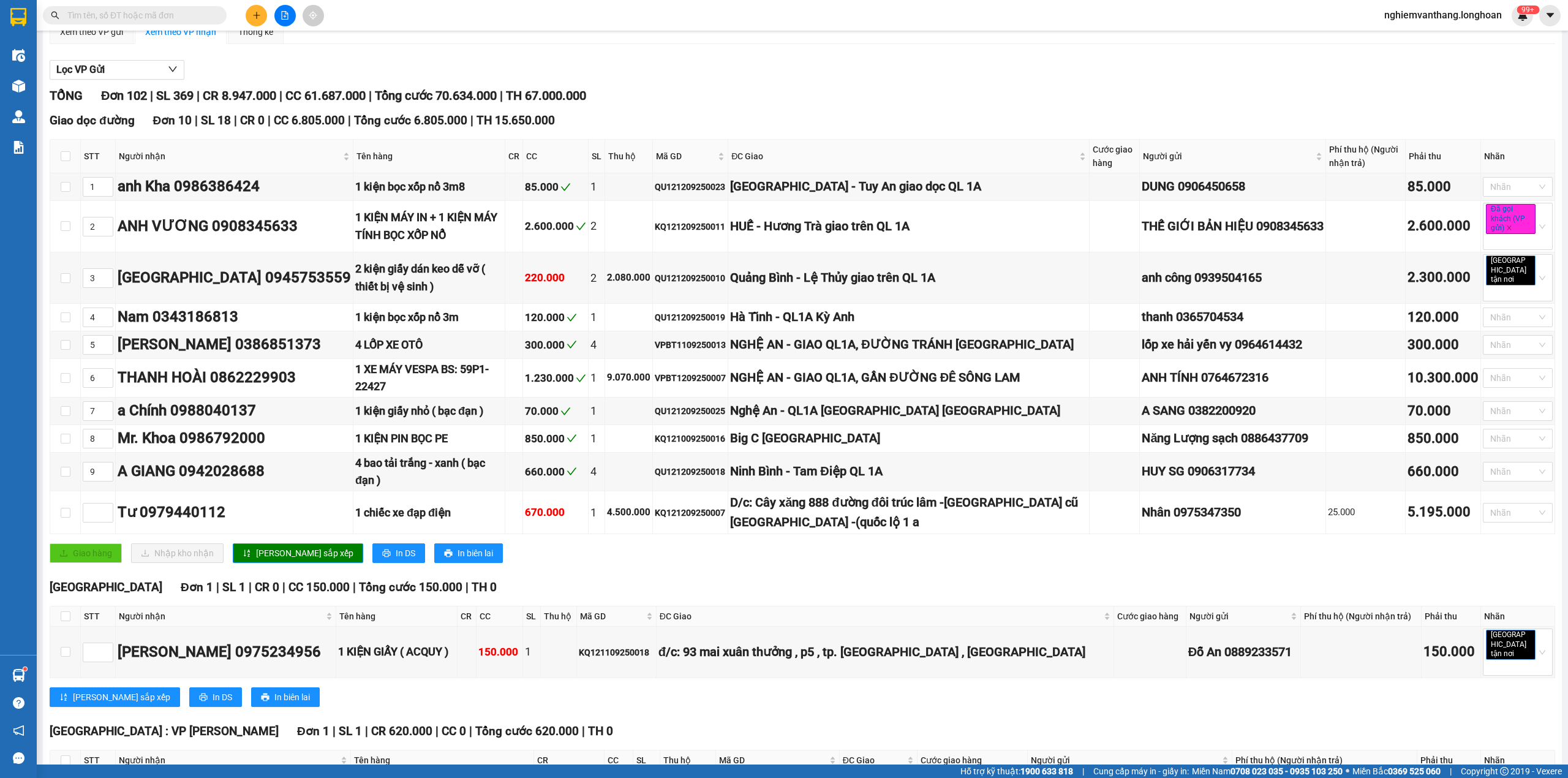
scroll to position [0, 0]
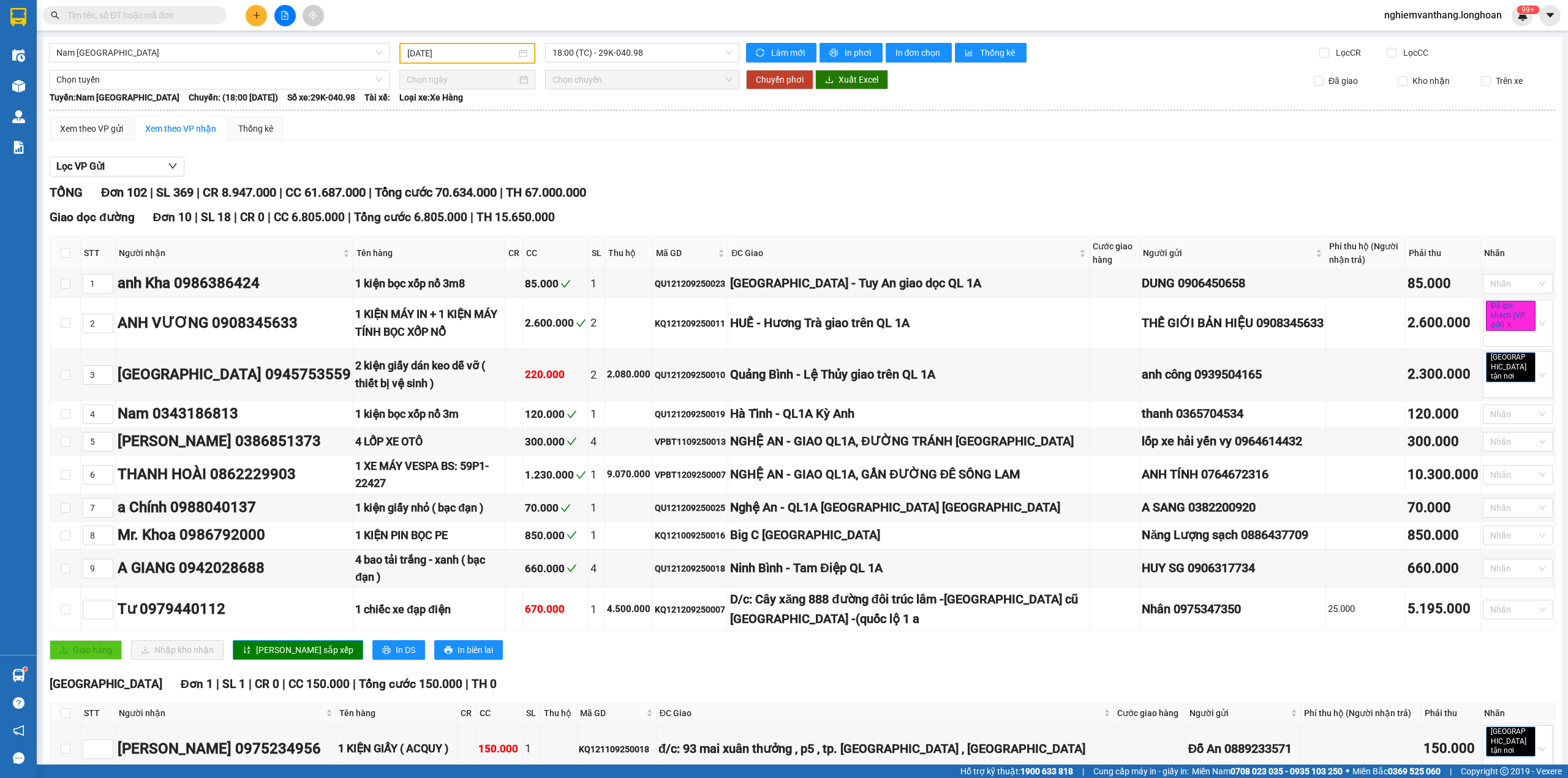
drag, startPoint x: 99, startPoint y: 81, endPoint x: 133, endPoint y: 91, distance: 35.4
click at [103, 81] on span "Chọn tuyến" at bounding box center [220, 79] width 326 height 18
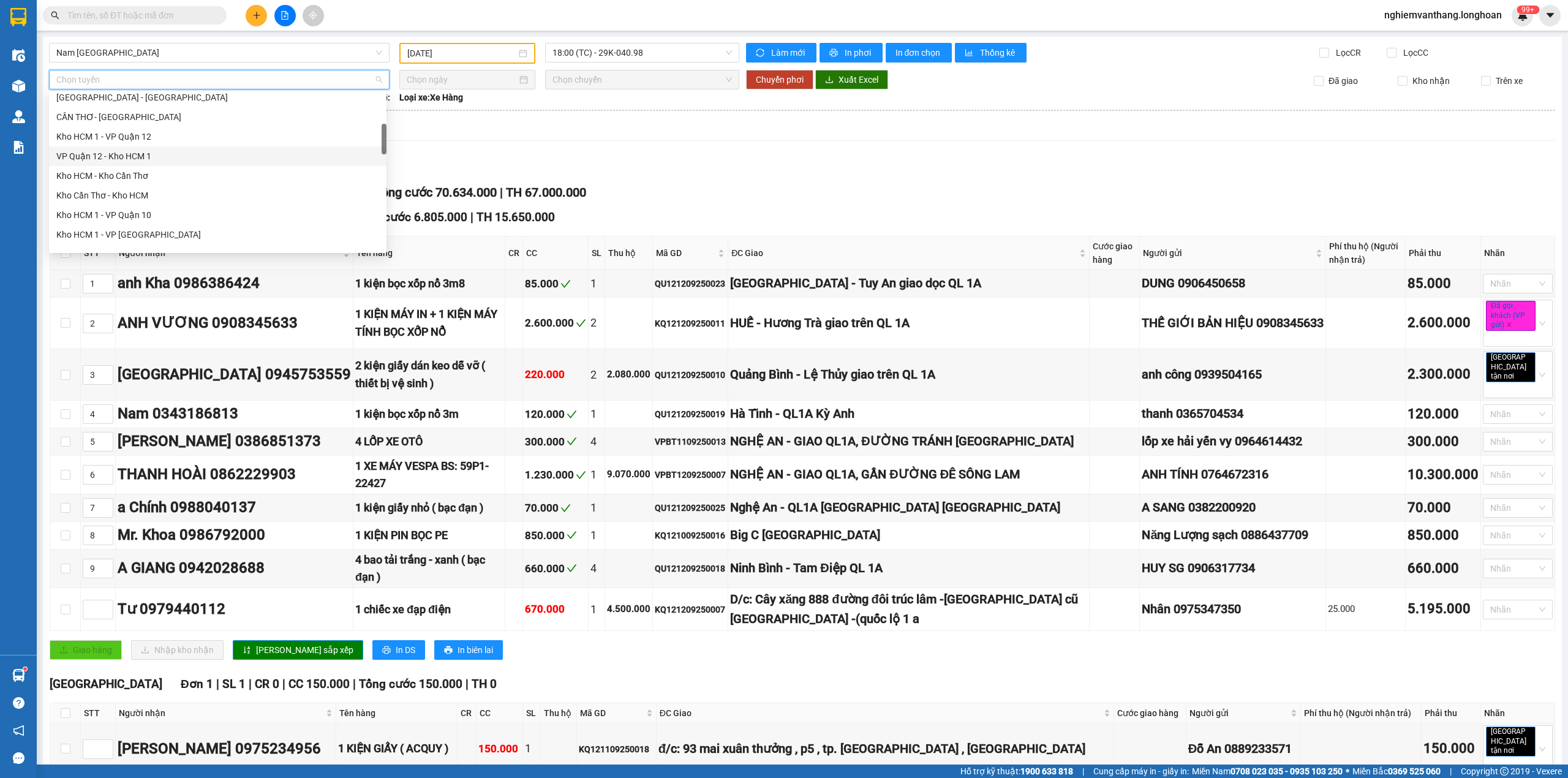
scroll to position [326, 0]
click at [154, 190] on div "Kho HN - VP [PERSON_NAME]" at bounding box center [218, 189] width 323 height 14
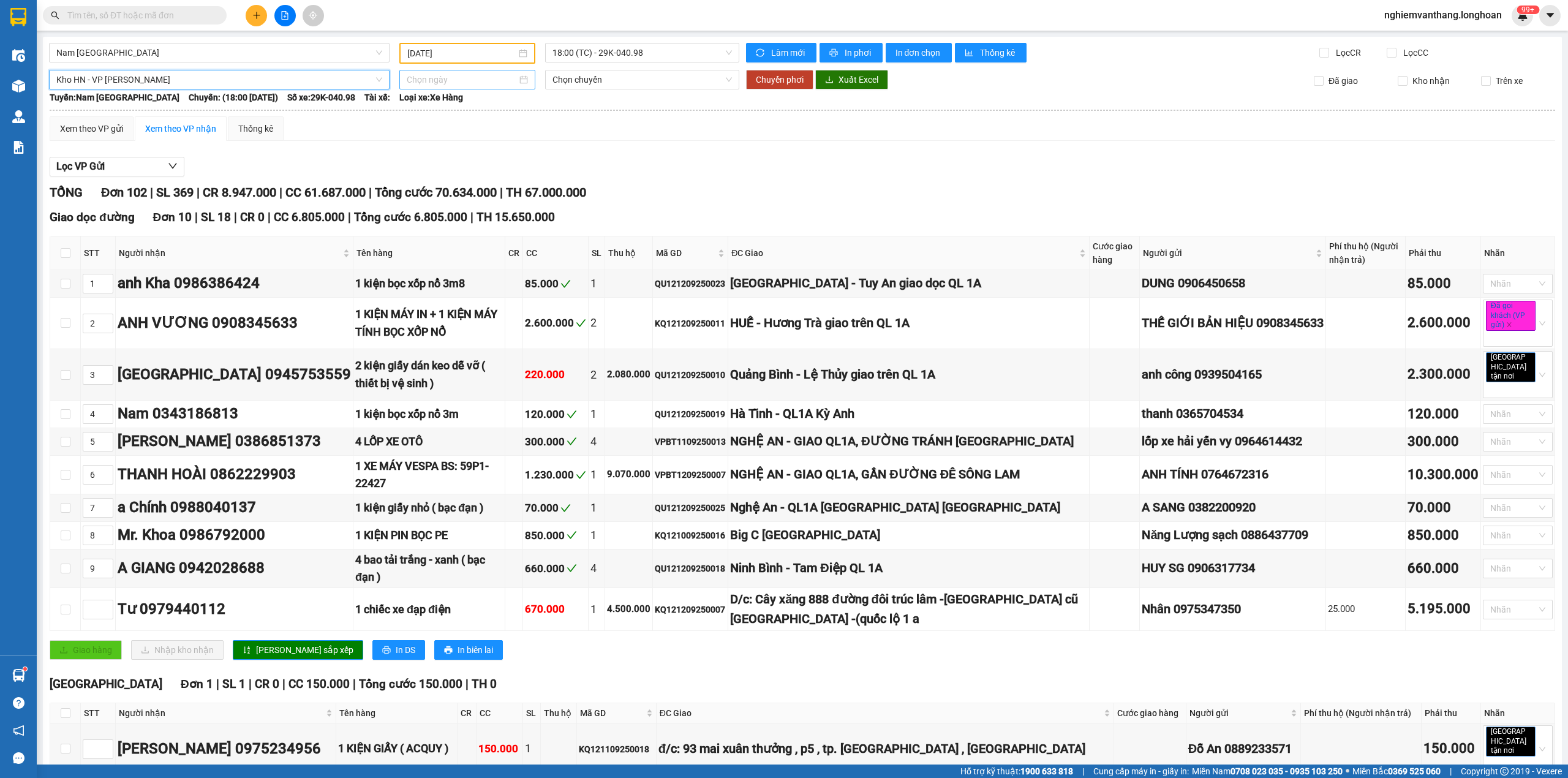
click at [462, 82] on input at bounding box center [462, 80] width 110 height 14
type input "[DATE]"
click at [415, 185] on div "14" at bounding box center [414, 187] width 14 height 14
type input "[DATE]"
click at [642, 79] on span "09:00 (TC) - 29E-139.71" at bounding box center [642, 79] width 180 height 18
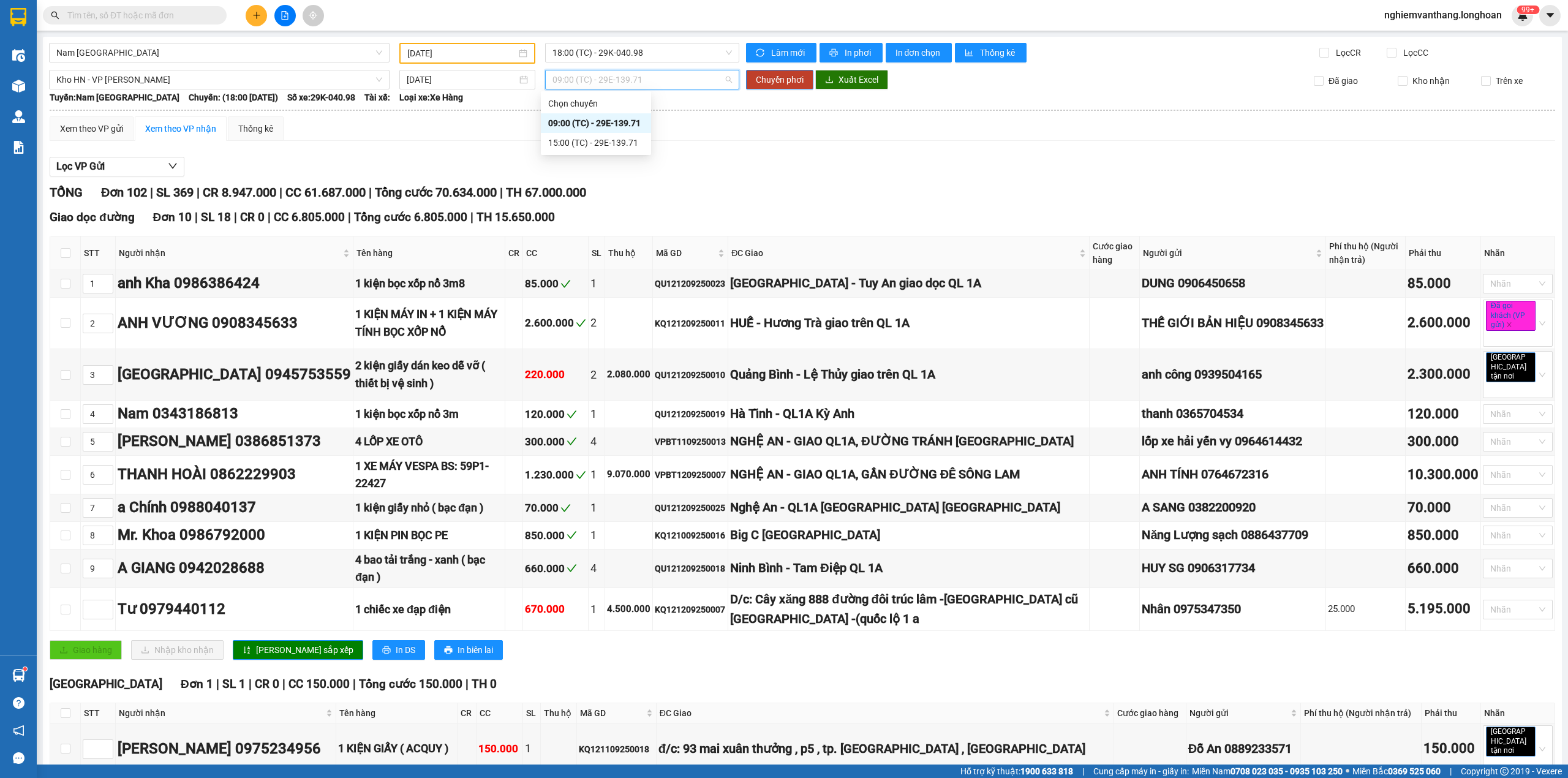
click at [583, 131] on div "09:00 (TC) - 29E-139.71" at bounding box center [596, 123] width 110 height 20
click at [596, 76] on span "09:00 (TC) - 29E-139.71" at bounding box center [642, 79] width 180 height 18
click at [572, 138] on div "15:00 (TC) - 29E-139.71" at bounding box center [596, 143] width 96 height 14
click at [787, 79] on span "Chuyển phơi" at bounding box center [779, 80] width 48 height 14
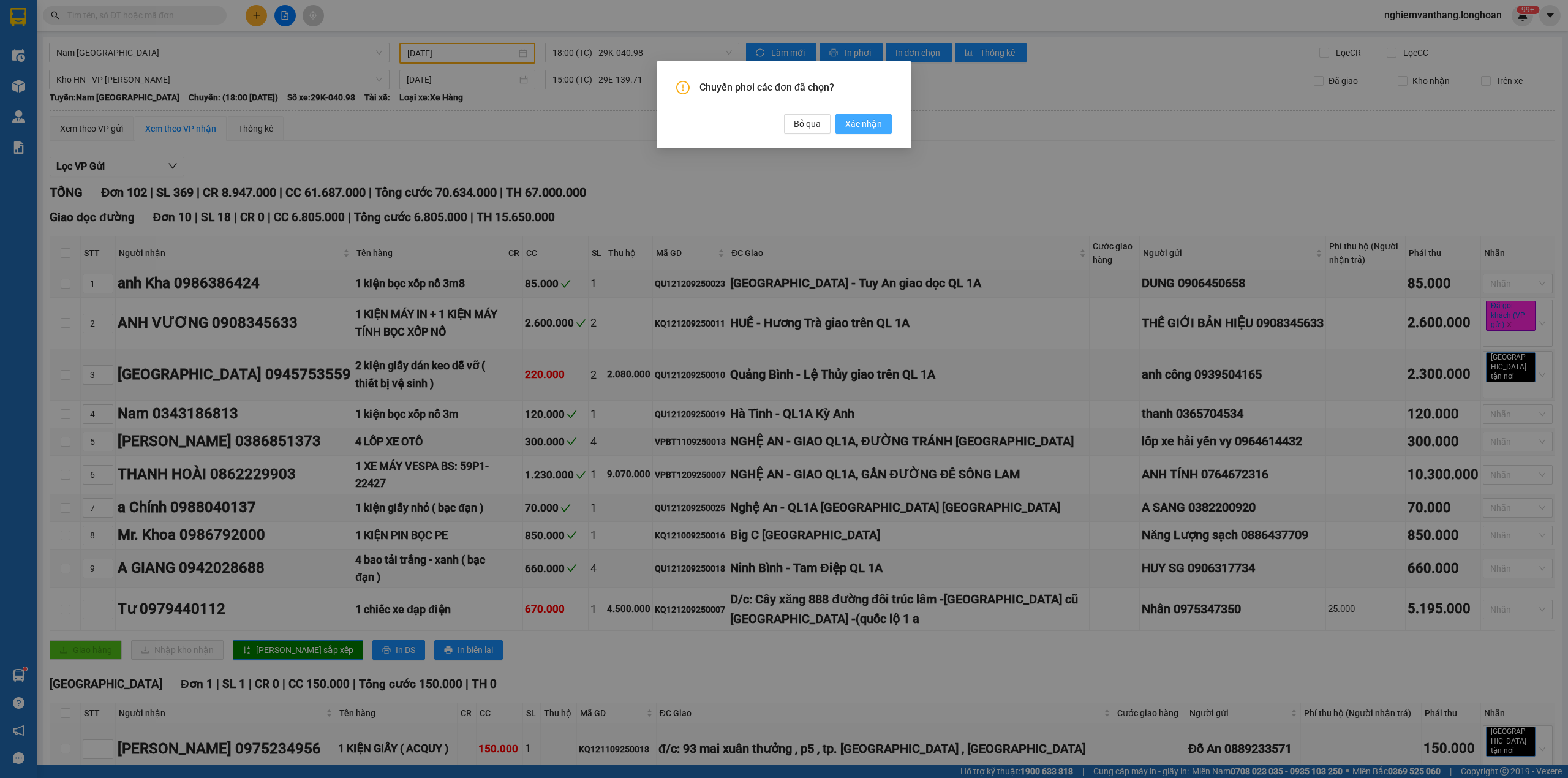
click at [868, 118] on span "Xác nhận" at bounding box center [864, 124] width 37 height 14
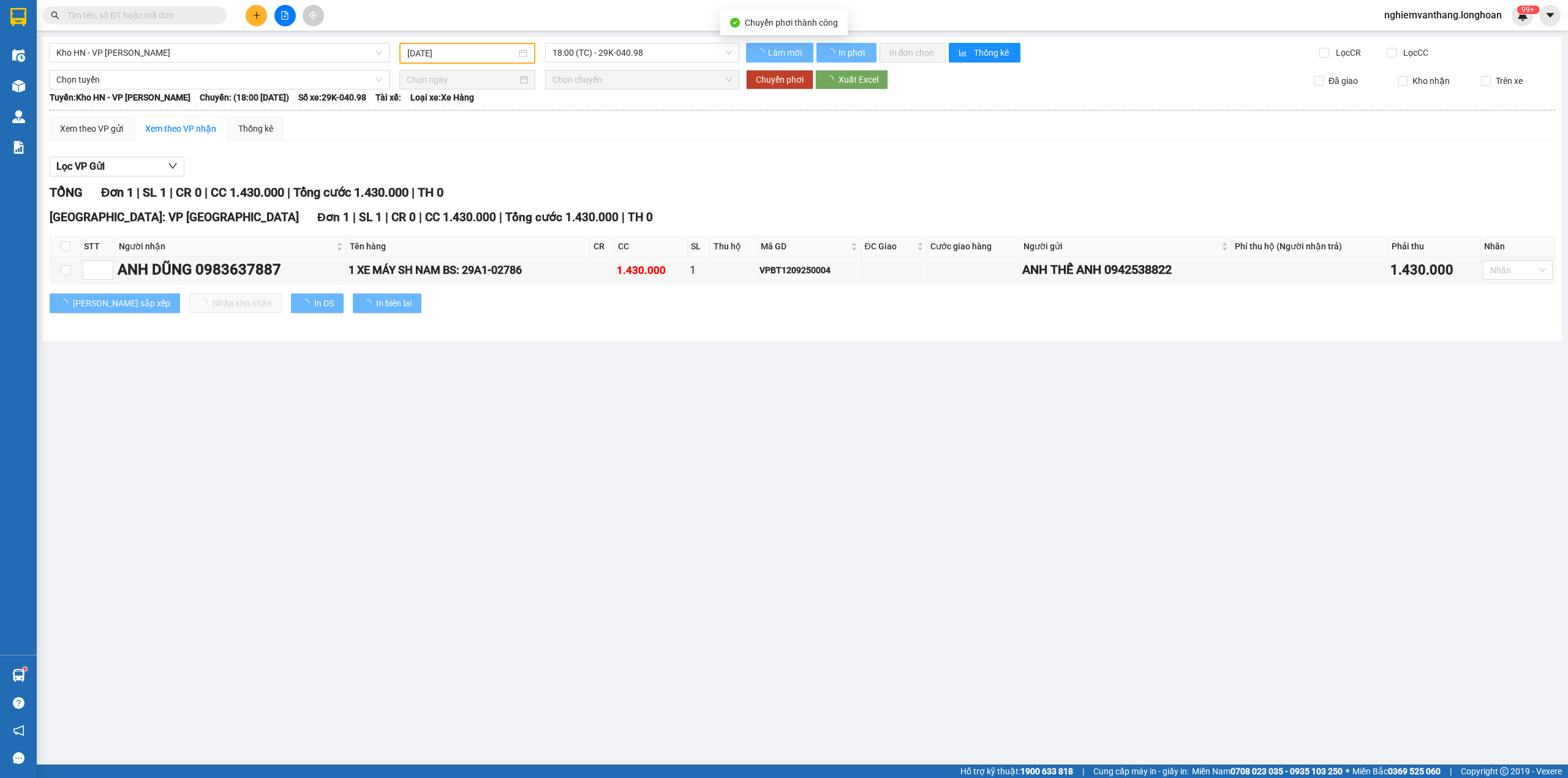
type input "[DATE]"
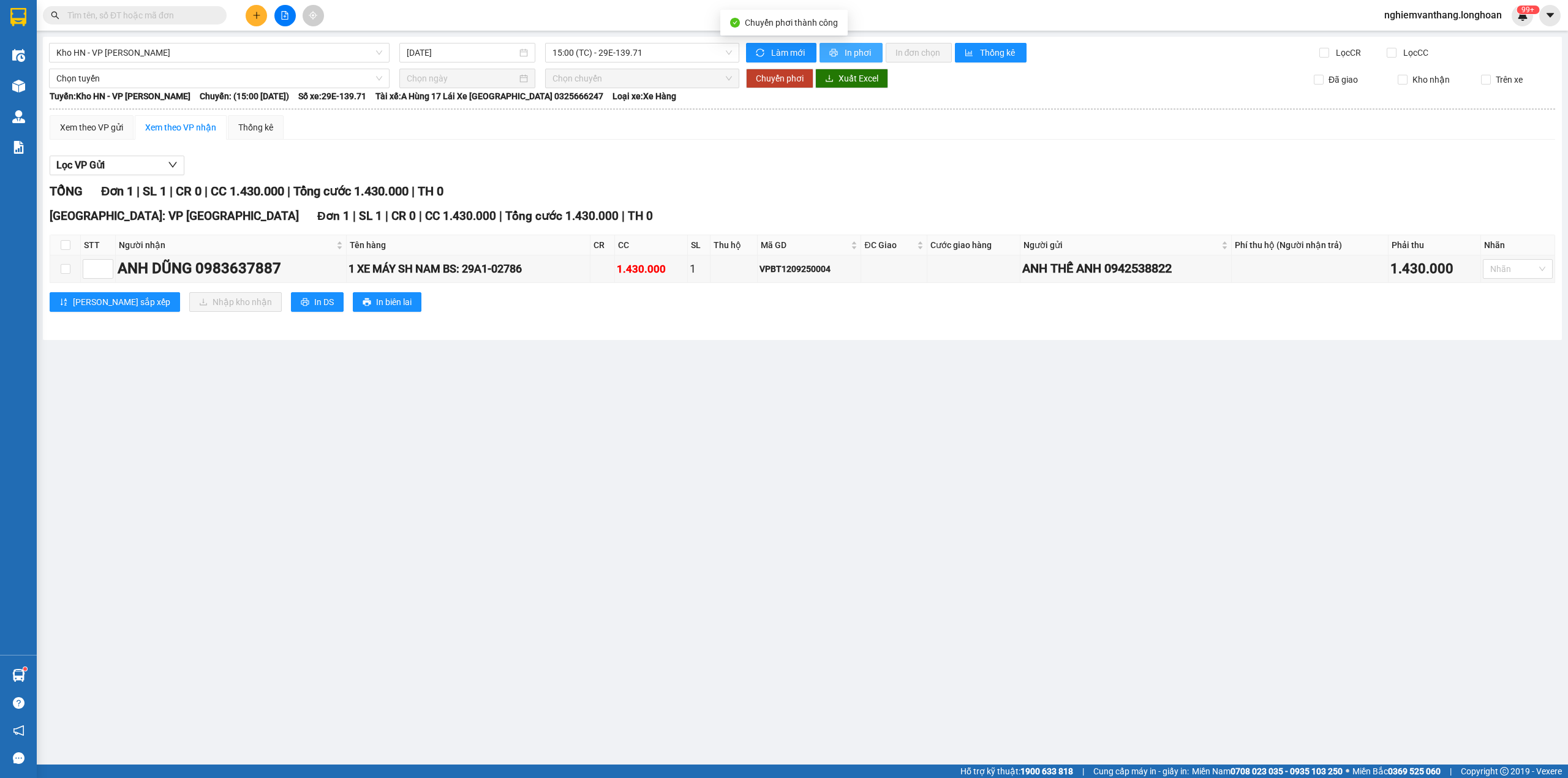
click at [858, 52] on span "In phơi" at bounding box center [858, 53] width 28 height 14
click at [128, 54] on span "Kho HN - VP [PERSON_NAME]" at bounding box center [220, 53] width 326 height 18
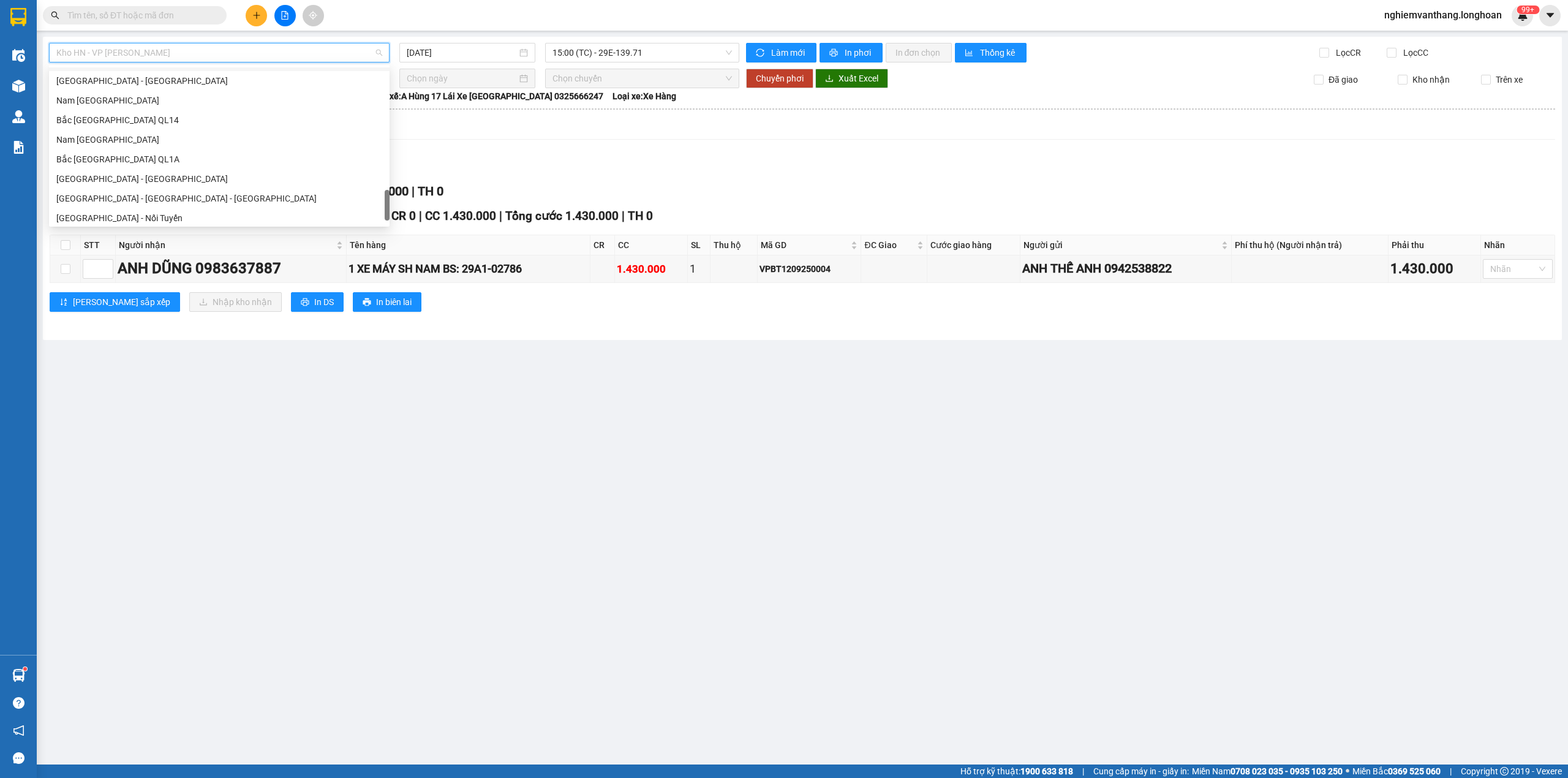
scroll to position [843, 0]
click at [134, 116] on div "Nam [GEOGRAPHIC_DATA]" at bounding box center [220, 116] width 326 height 14
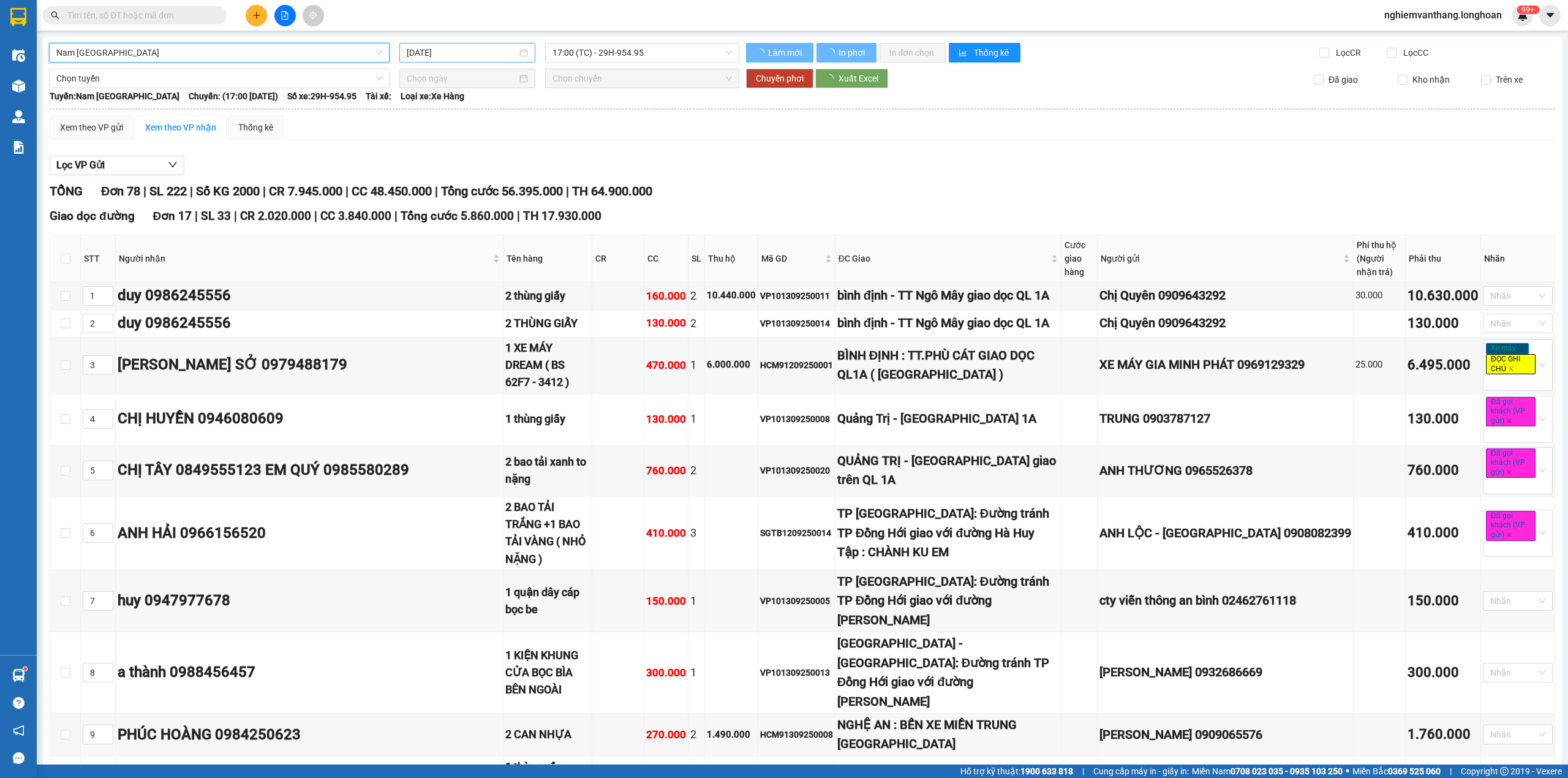
click at [454, 46] on input "[DATE]" at bounding box center [462, 53] width 110 height 14
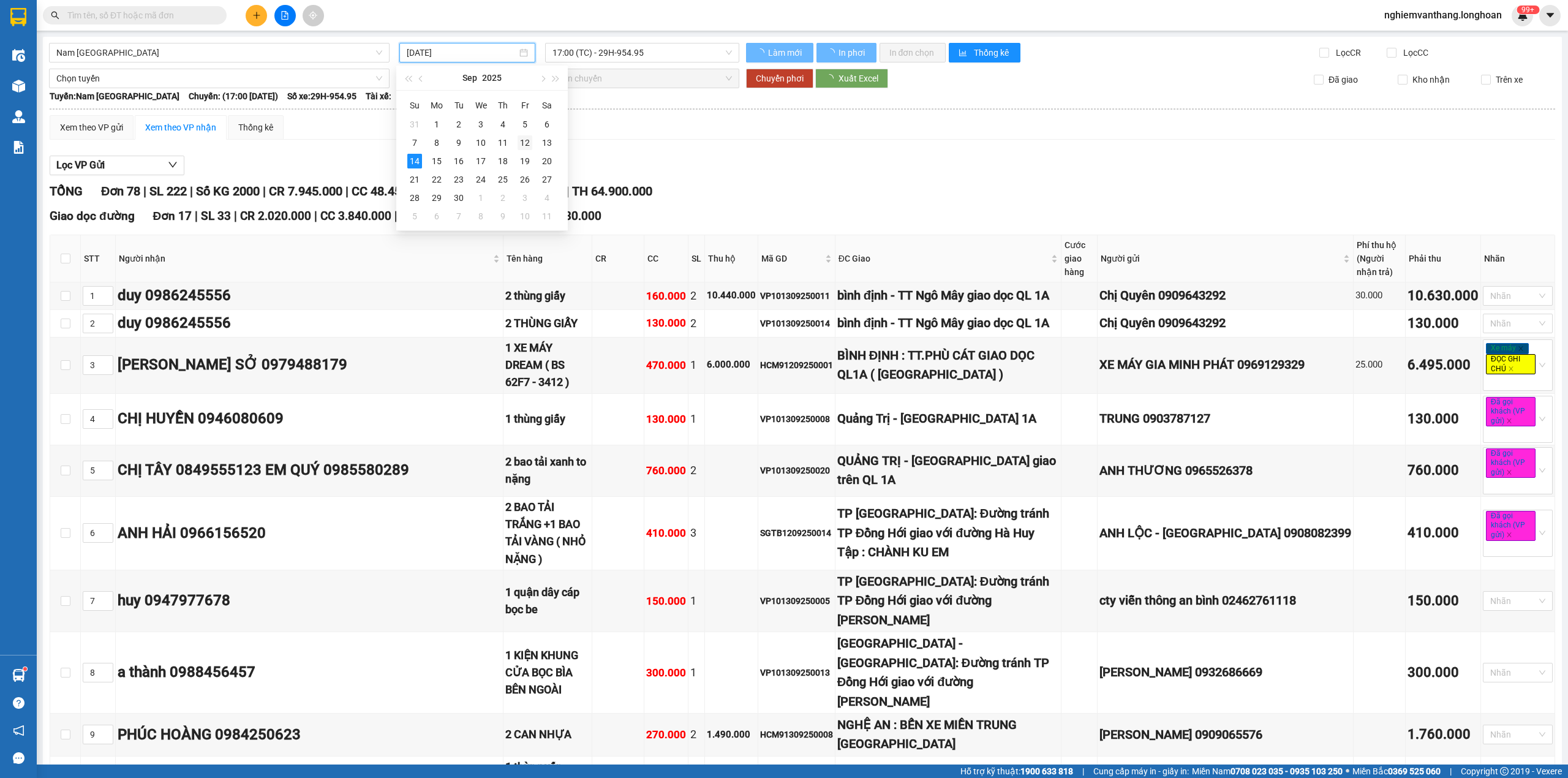
click at [529, 140] on div "12" at bounding box center [525, 142] width 14 height 14
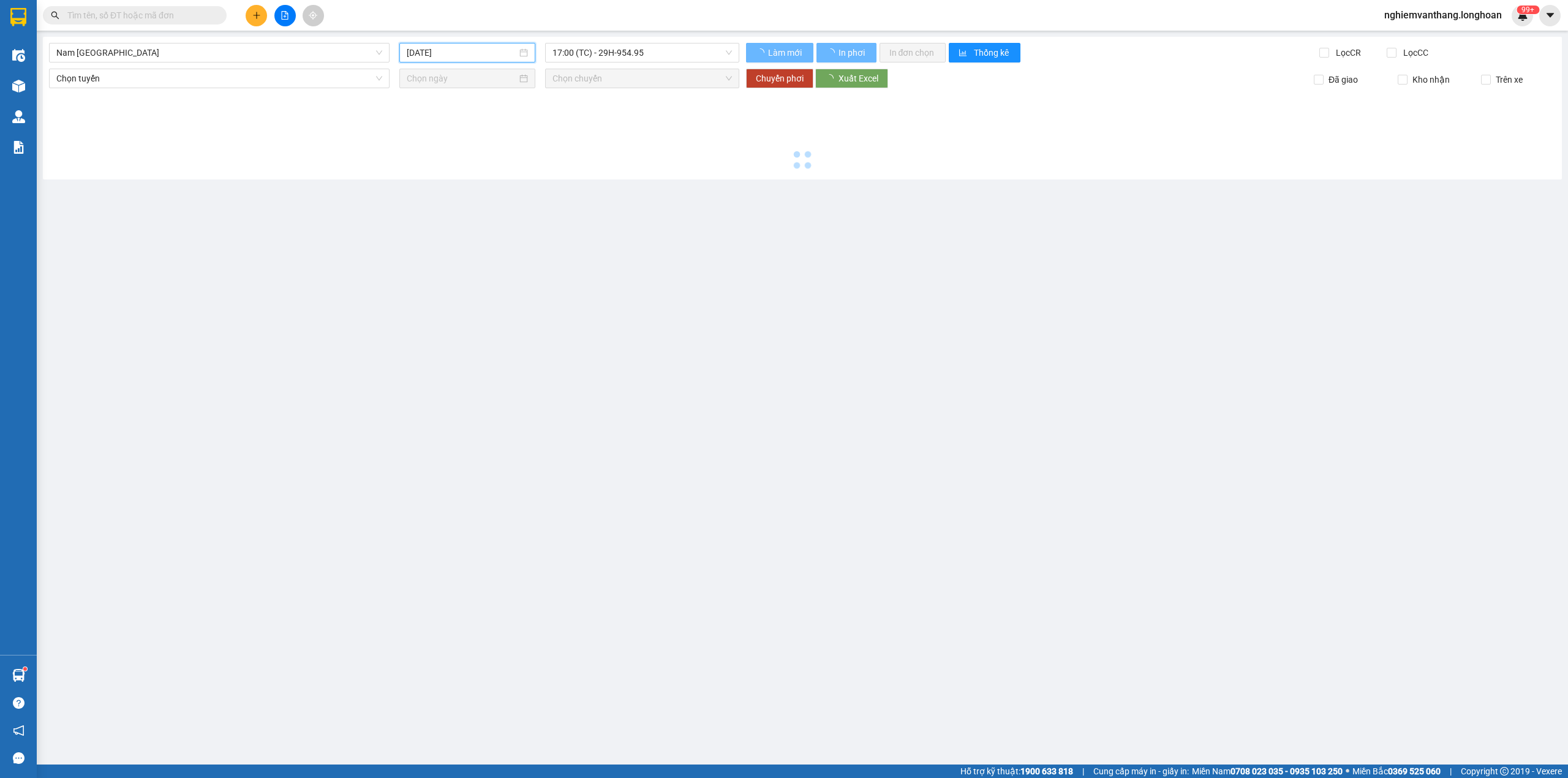
type input "[DATE]"
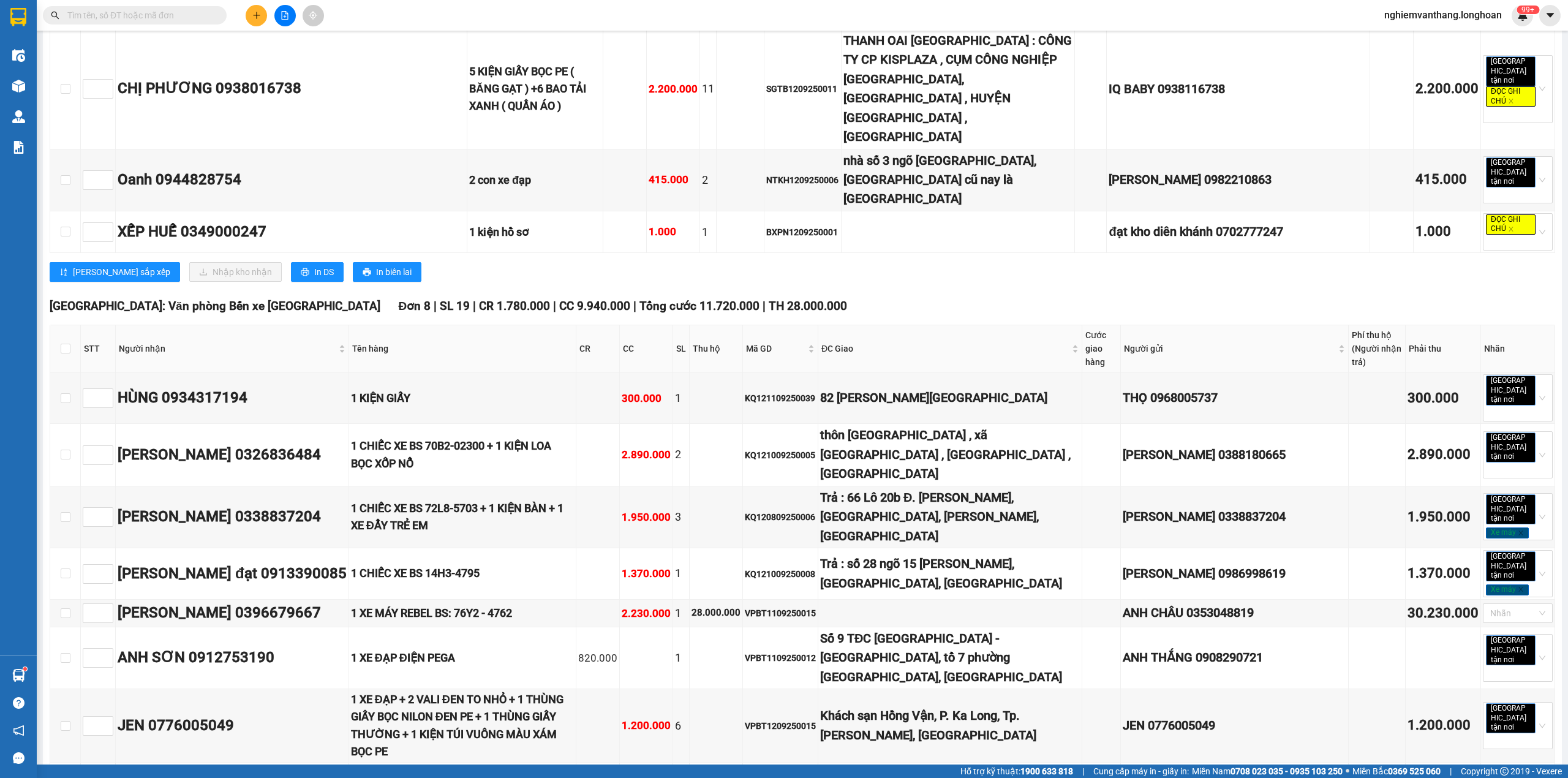
scroll to position [4472, 0]
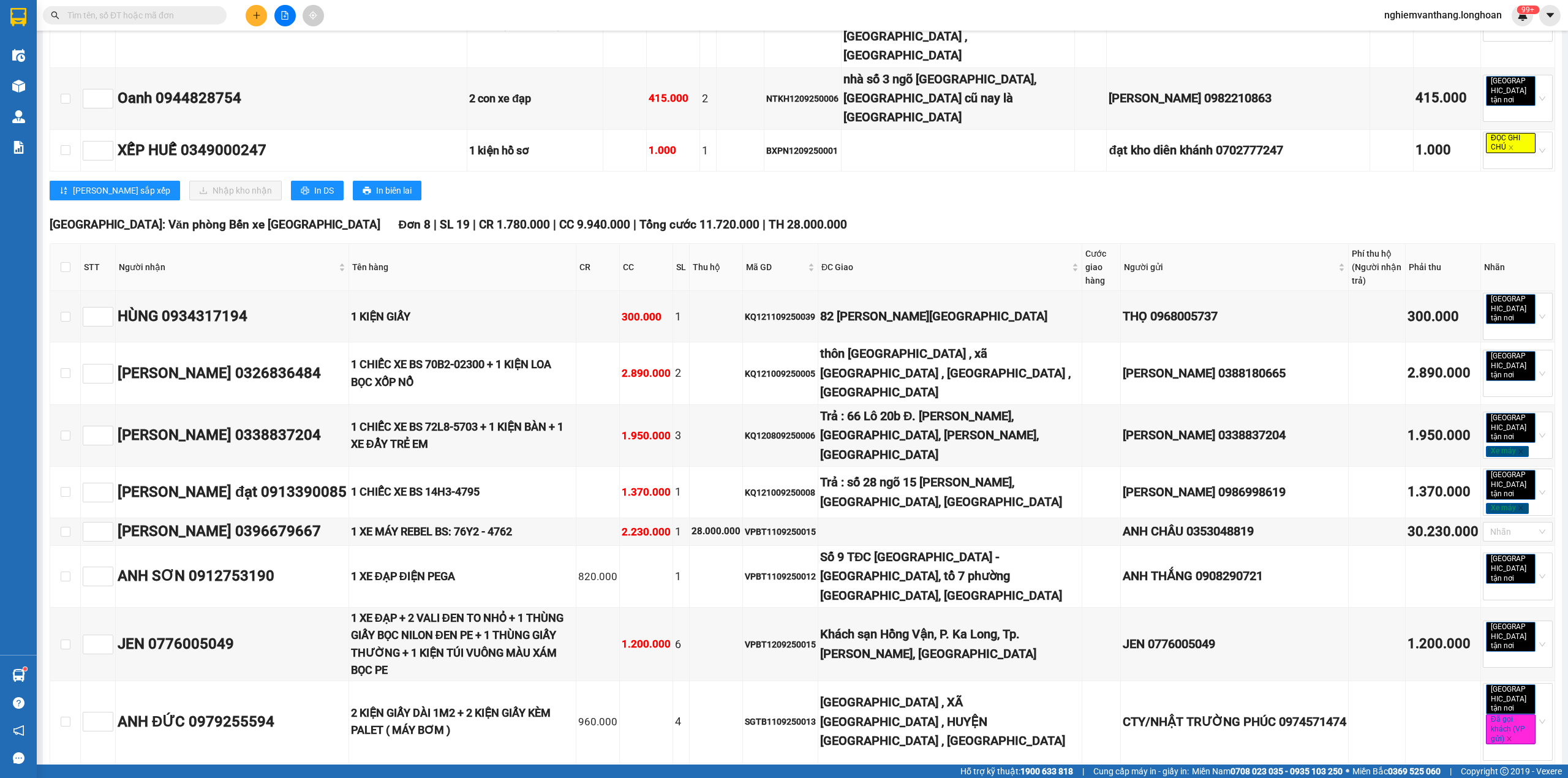
checkbox input "true"
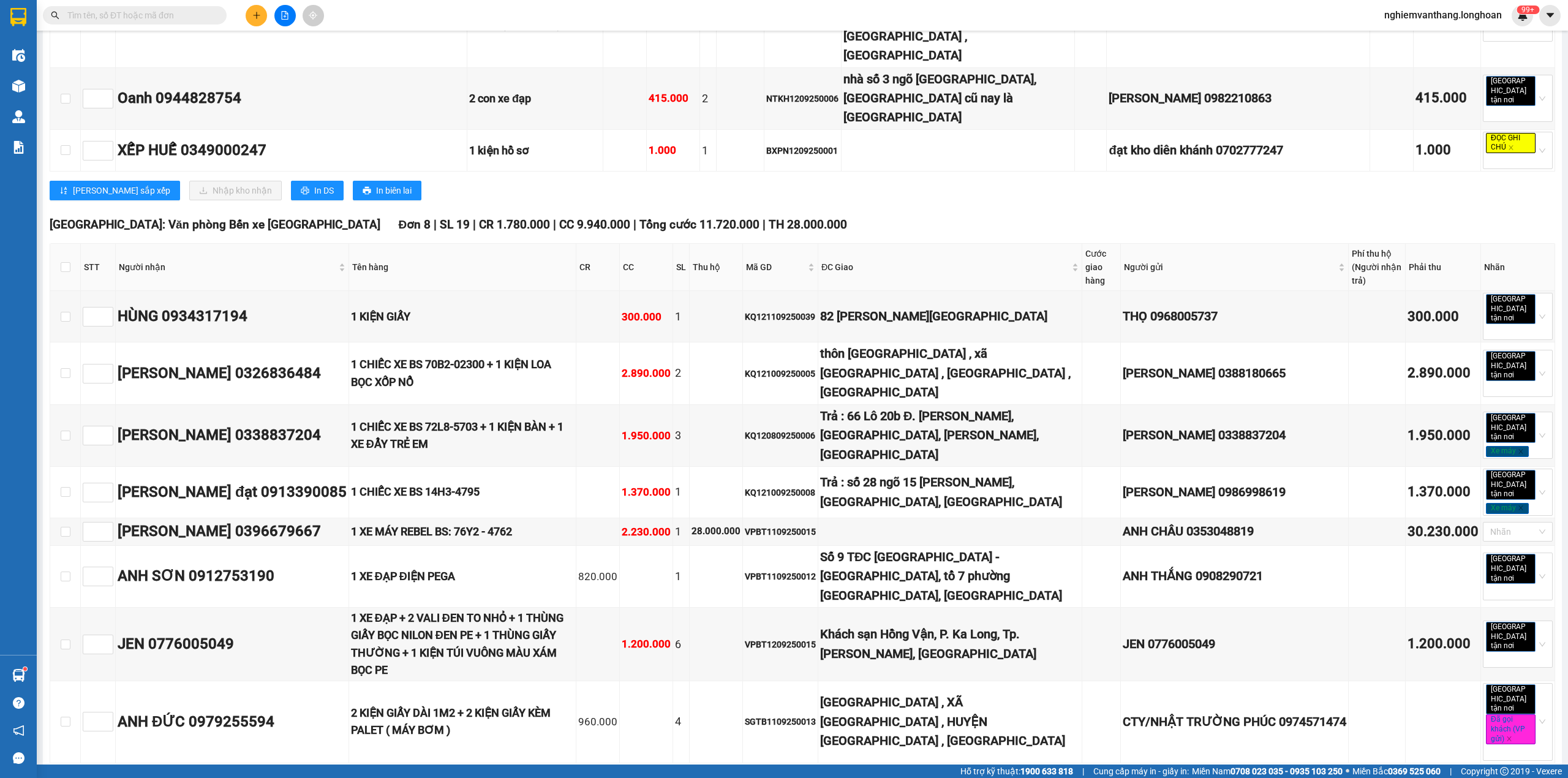
checkbox input "true"
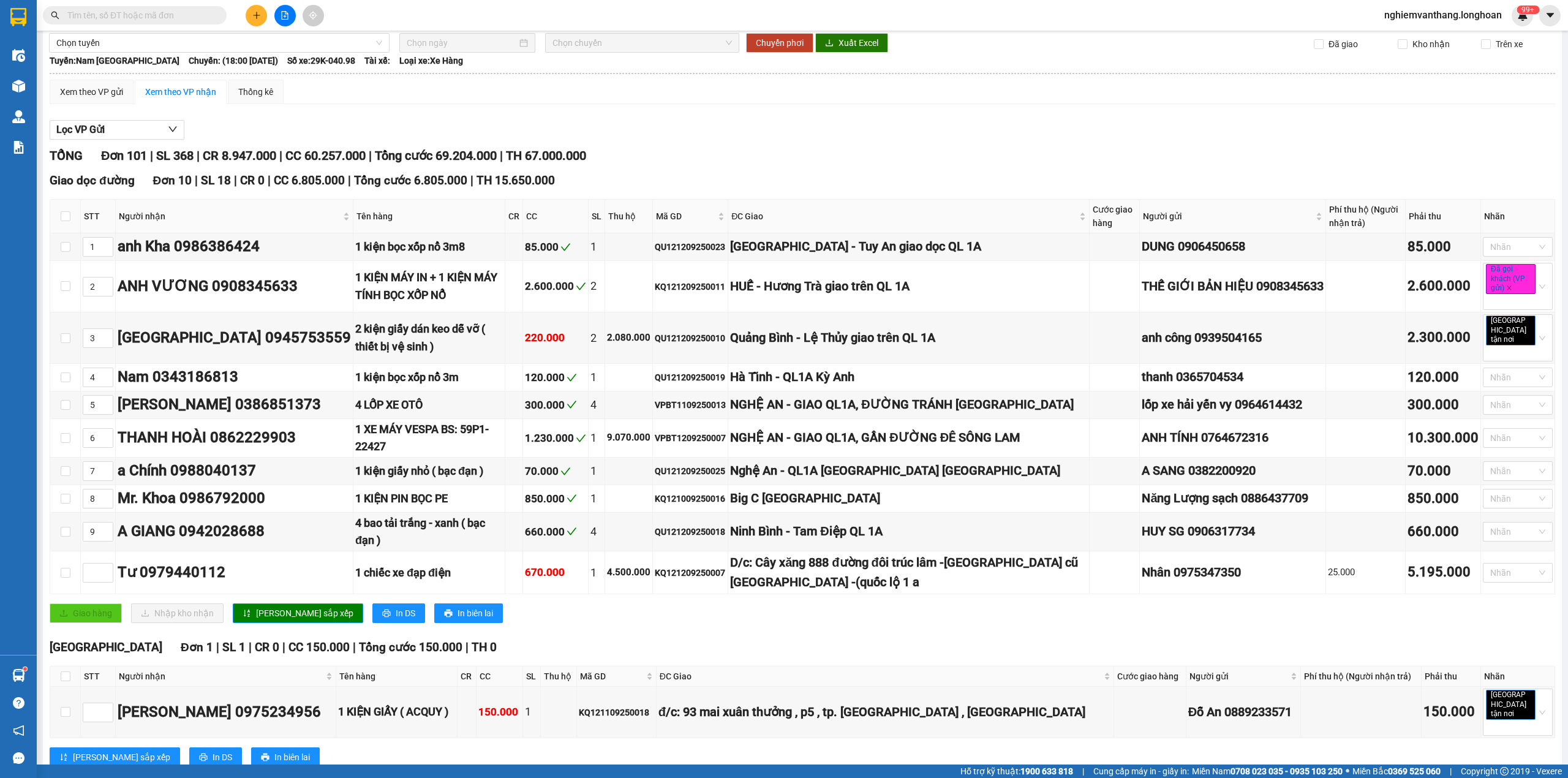
scroll to position [0, 0]
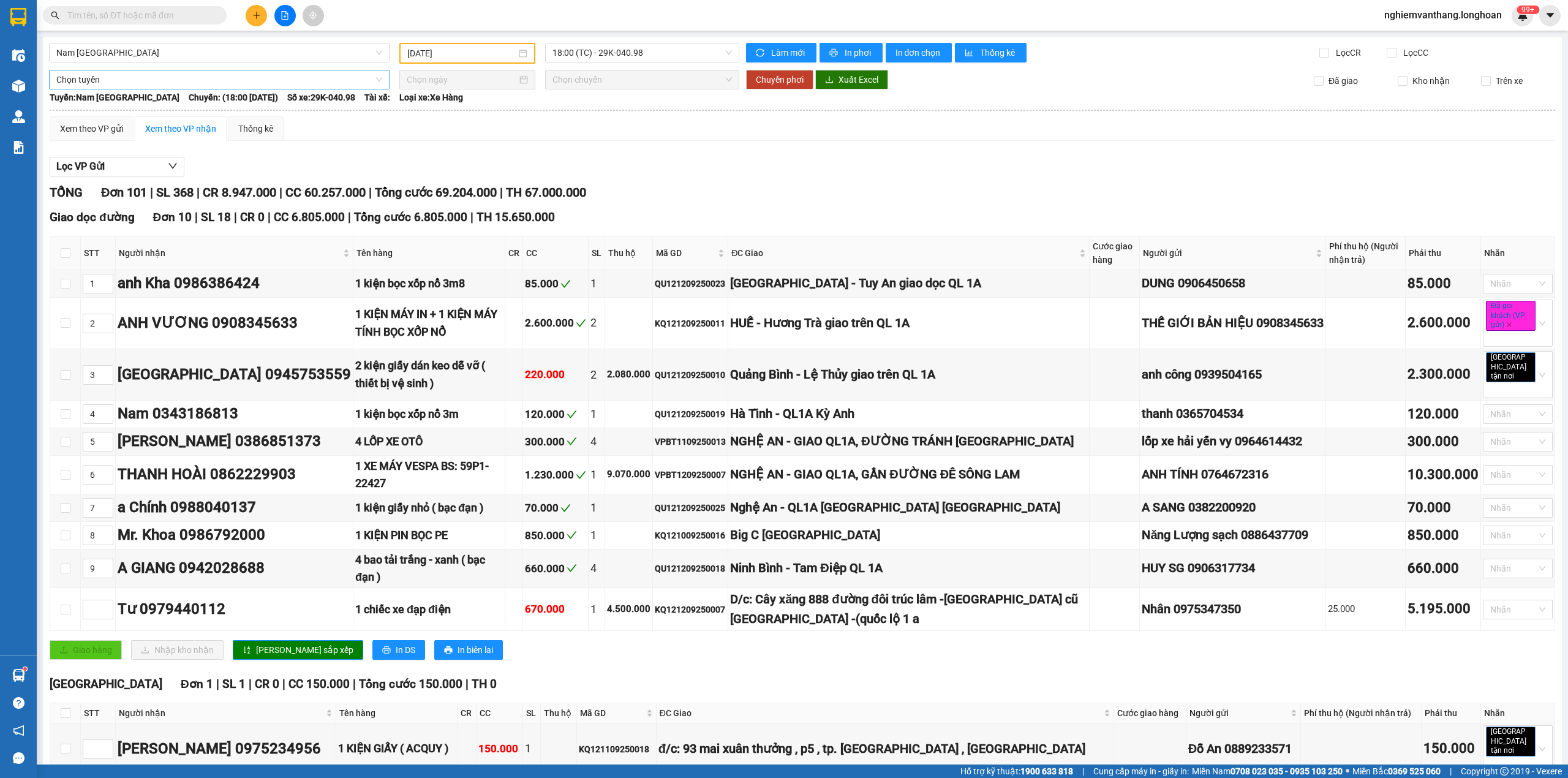
click at [86, 79] on span "Chọn tuyến" at bounding box center [220, 79] width 326 height 18
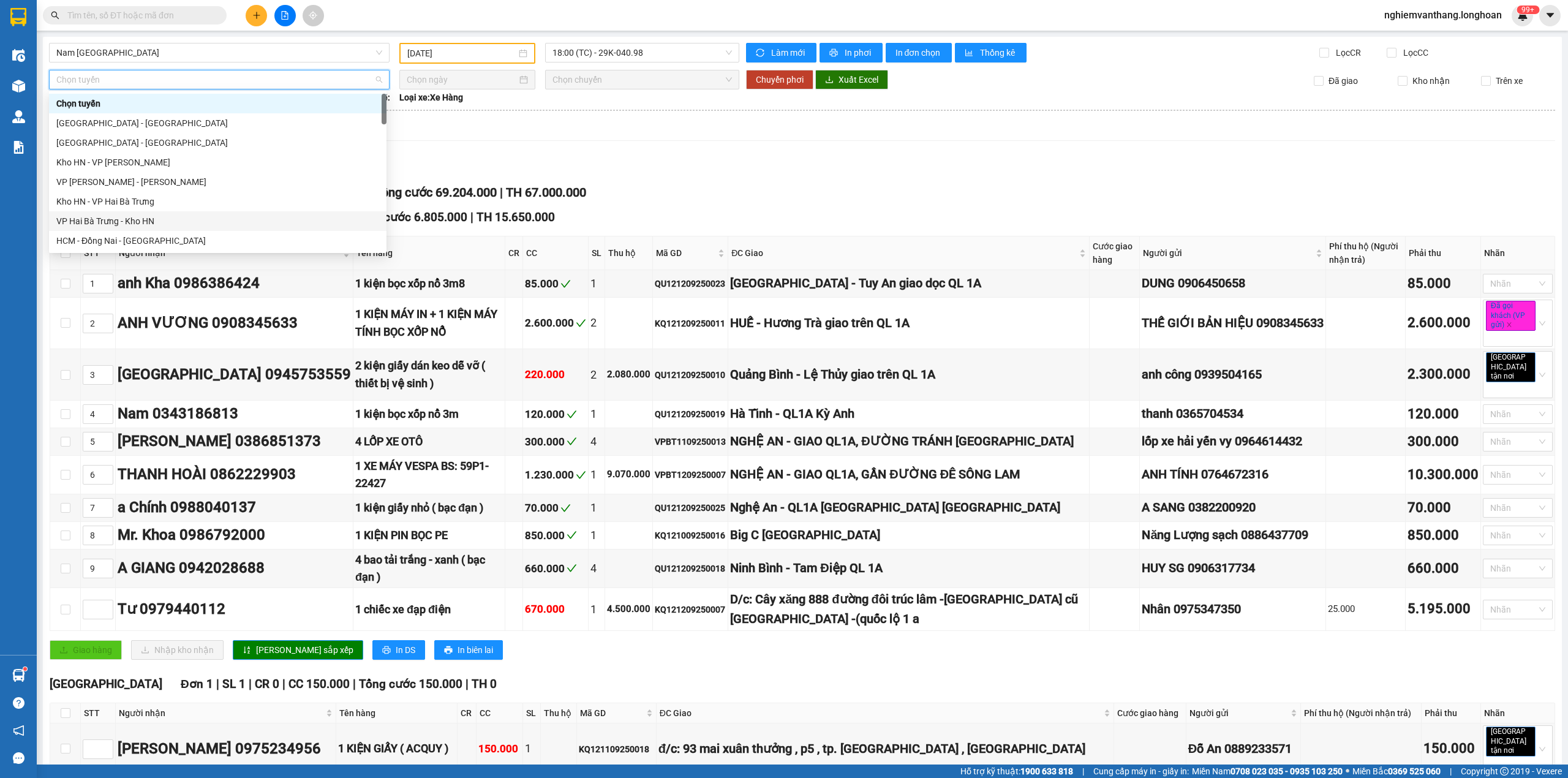
drag, startPoint x: 145, startPoint y: 202, endPoint x: 481, endPoint y: 92, distance: 353.5
click at [146, 201] on div "Kho HN - VP Hai Bà Trưng" at bounding box center [218, 202] width 323 height 14
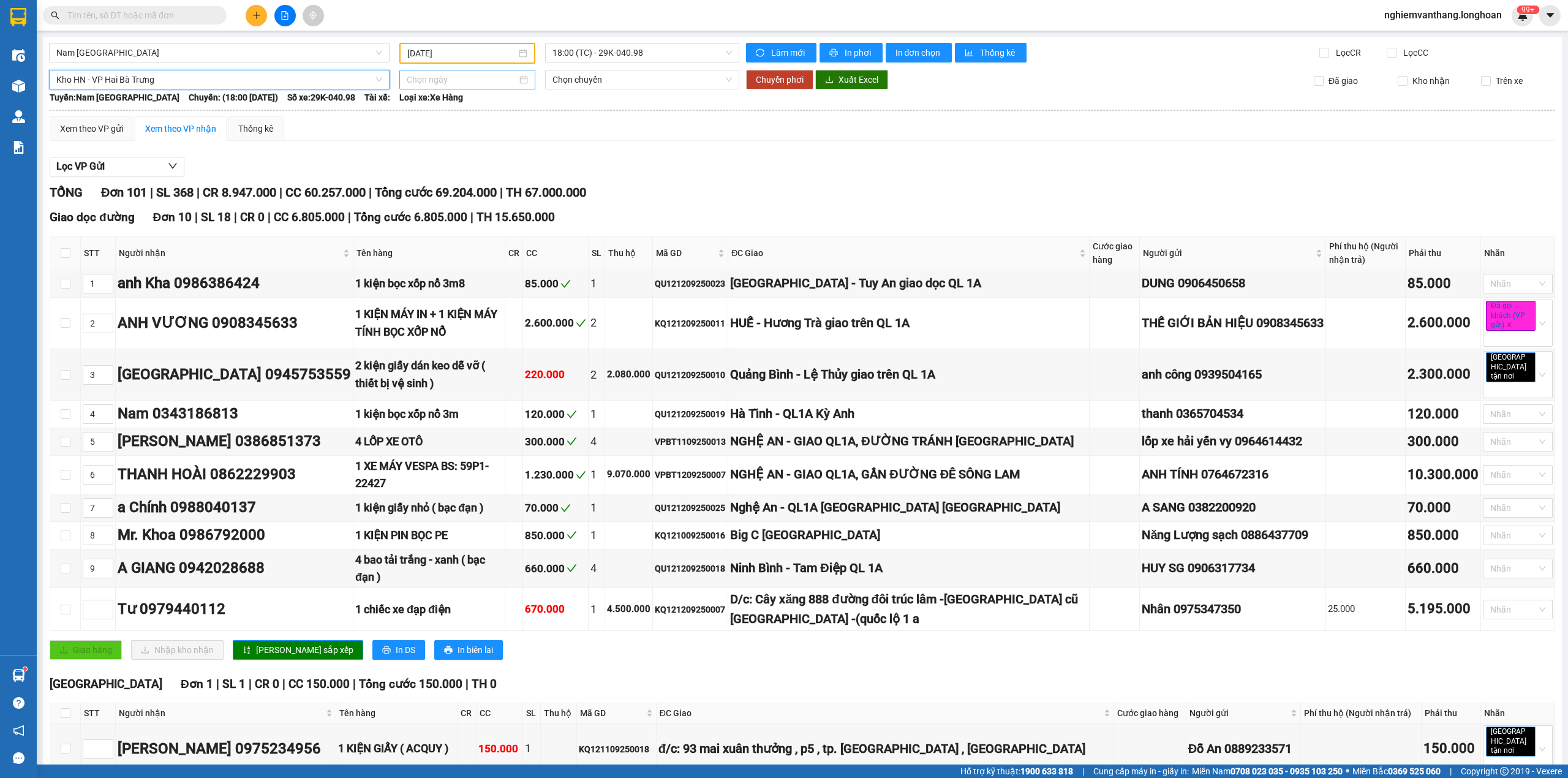
click at [462, 79] on input at bounding box center [462, 80] width 110 height 14
type input "[DATE]"
click at [414, 190] on div "14" at bounding box center [414, 187] width 14 height 14
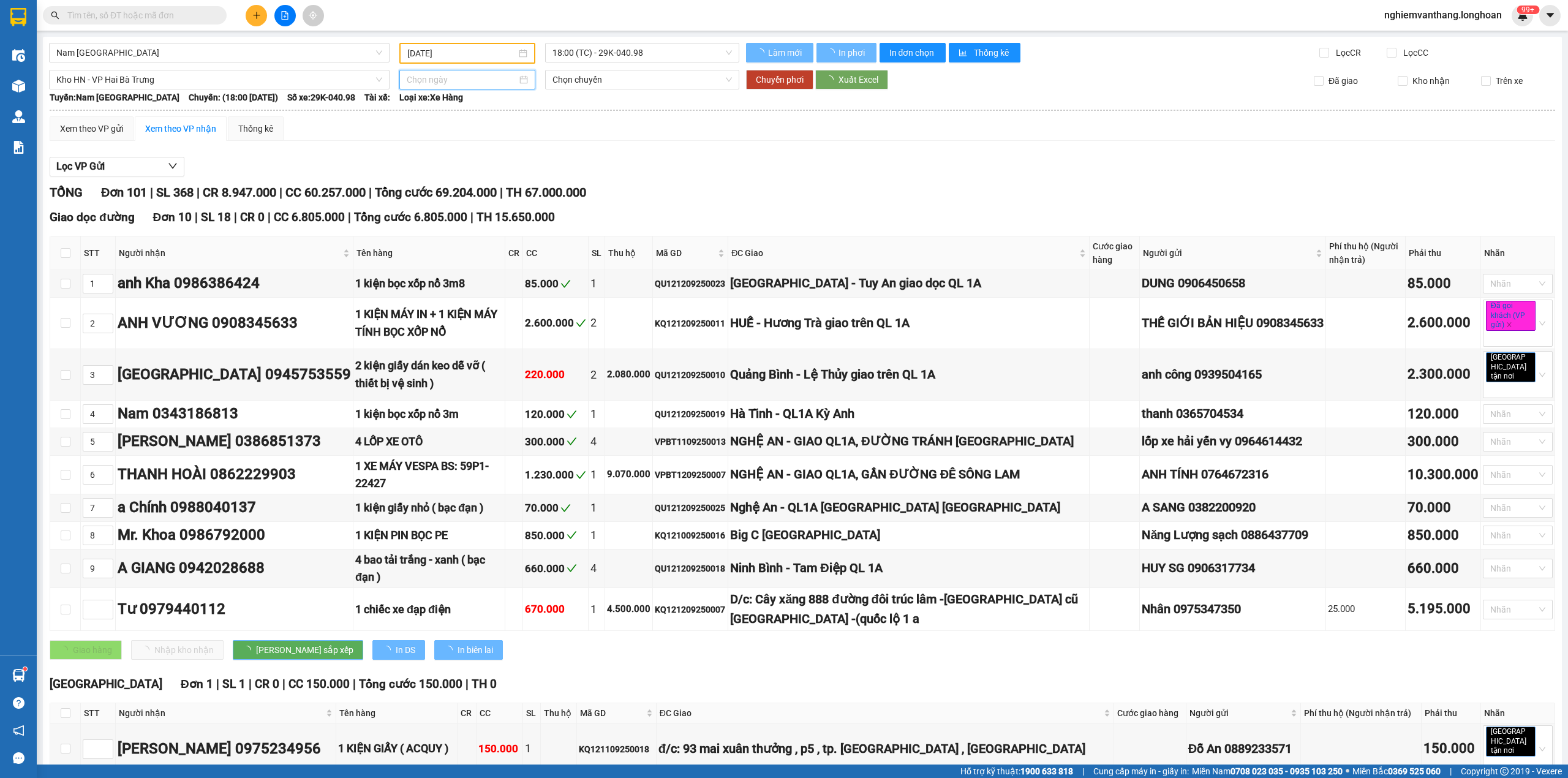
type input "[DATE]"
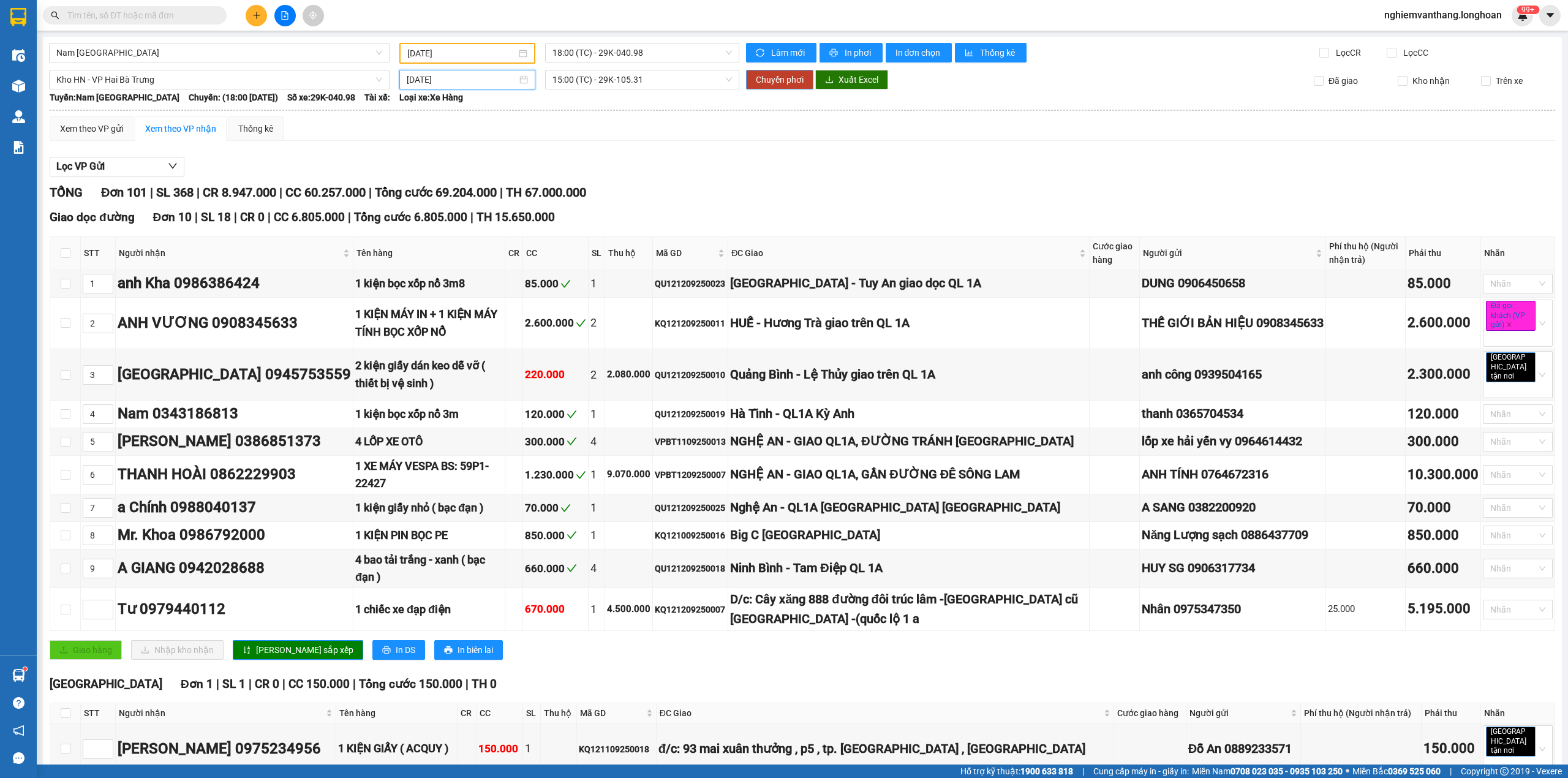
click at [768, 82] on span "Chuyển phơi" at bounding box center [779, 80] width 48 height 14
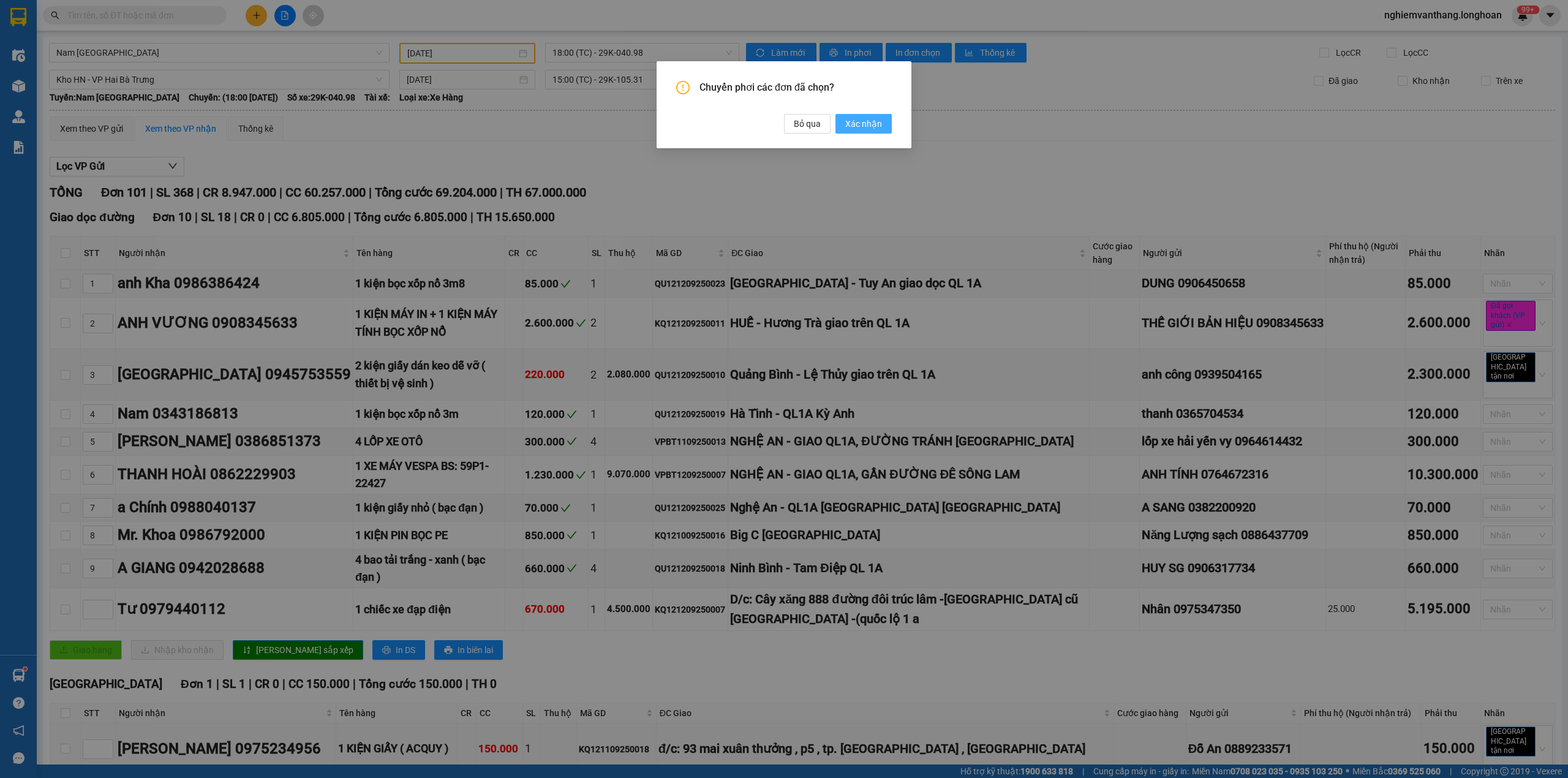
click at [868, 124] on span "Xác nhận" at bounding box center [864, 124] width 37 height 14
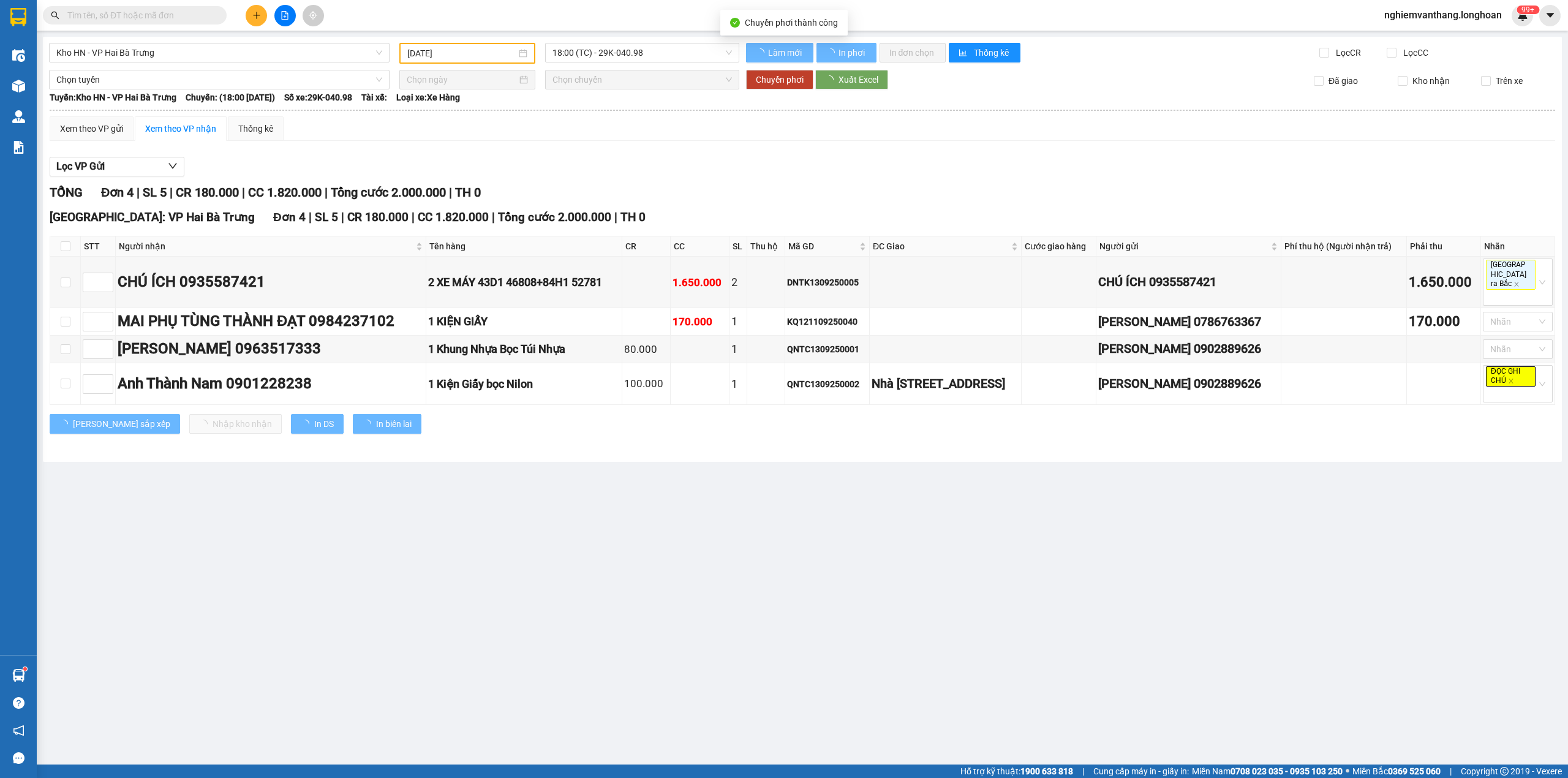
type input "[DATE]"
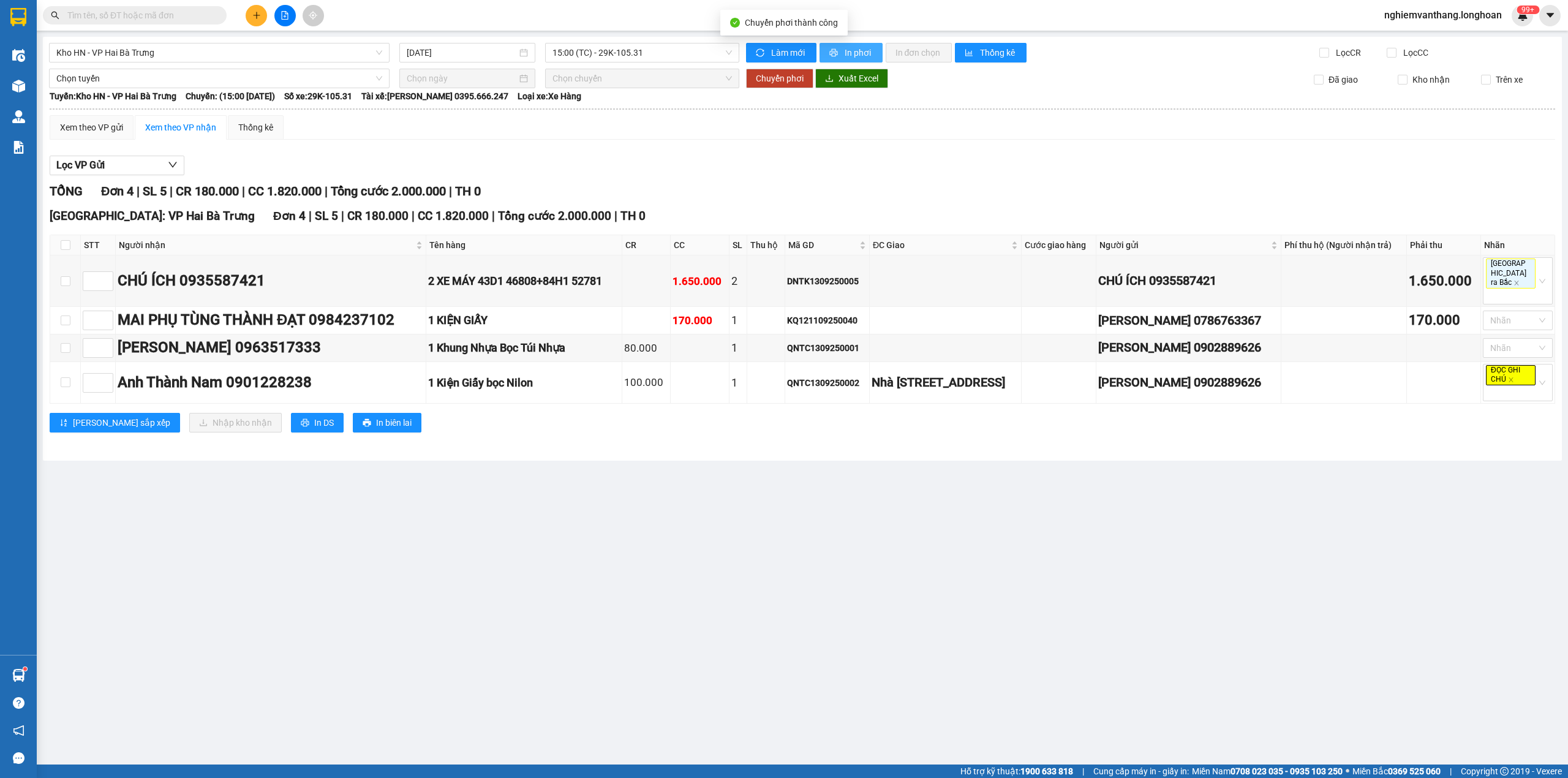
click at [856, 51] on span "In phơi" at bounding box center [858, 53] width 28 height 14
click at [148, 52] on span "Kho HN - VP Hai Bà Trưng" at bounding box center [220, 53] width 326 height 18
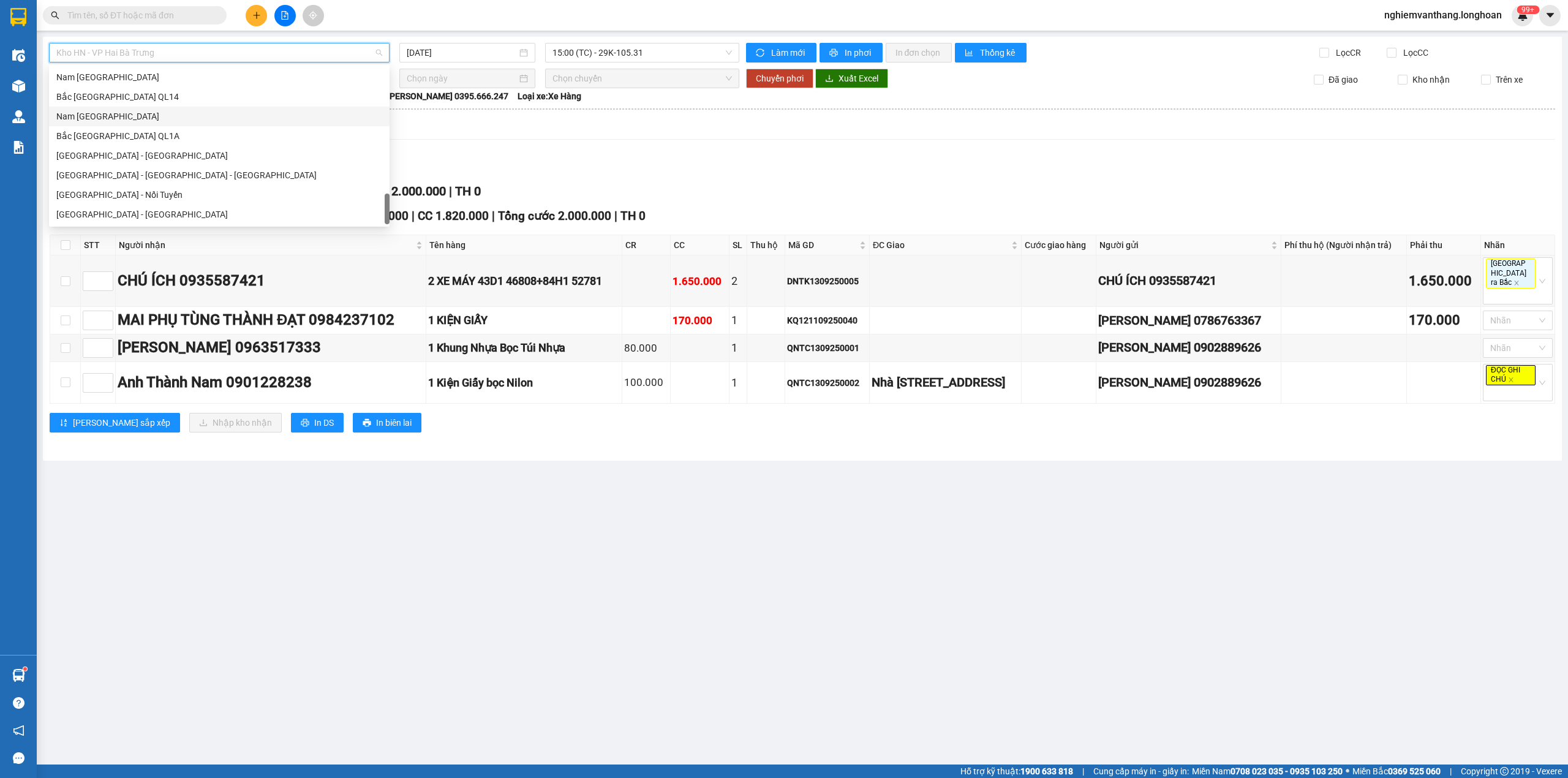
click at [128, 118] on div "Nam [GEOGRAPHIC_DATA]" at bounding box center [220, 116] width 326 height 14
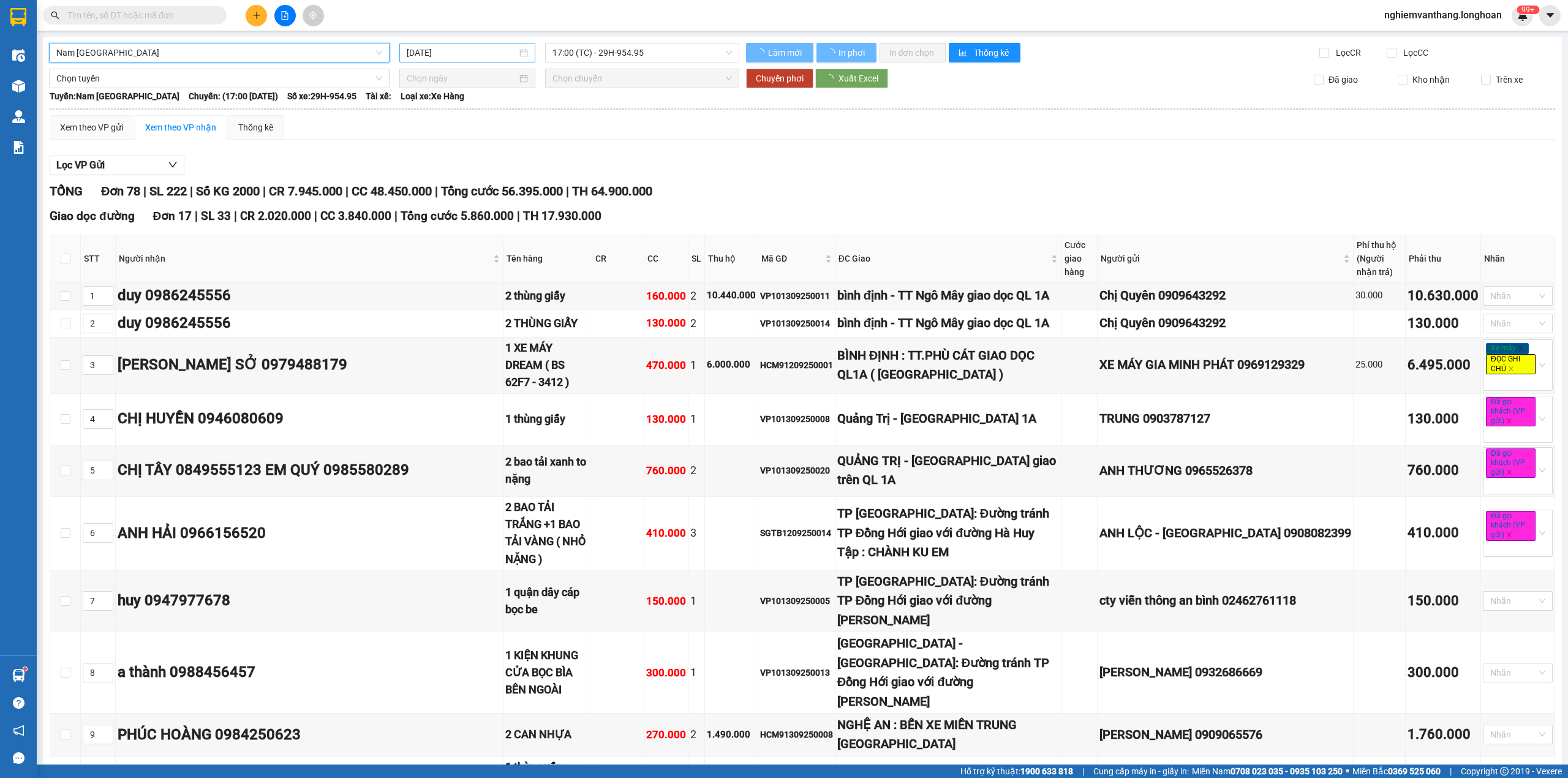
click at [462, 47] on input "[DATE]" at bounding box center [462, 53] width 110 height 14
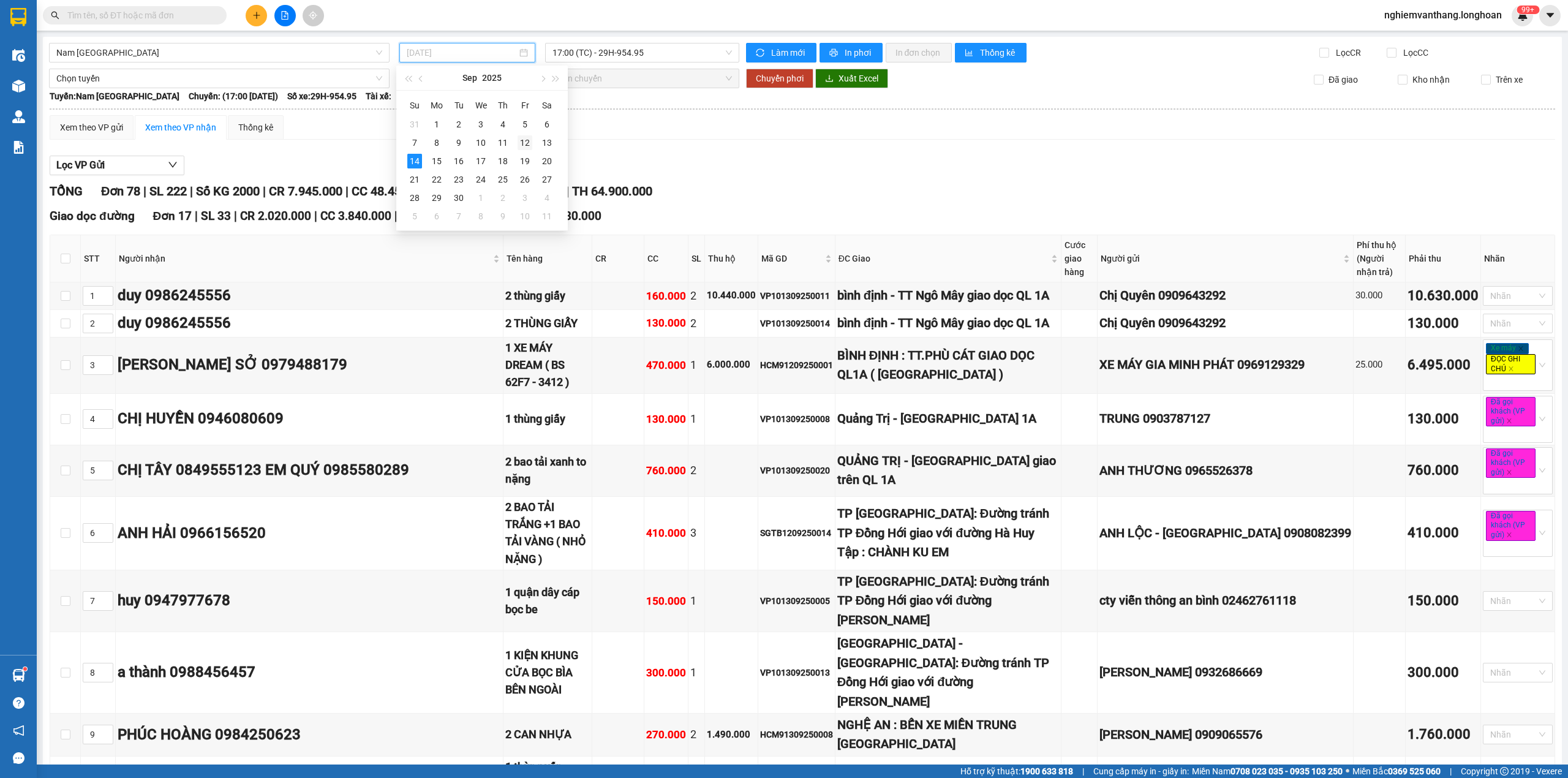
click at [527, 144] on div "12" at bounding box center [525, 142] width 14 height 14
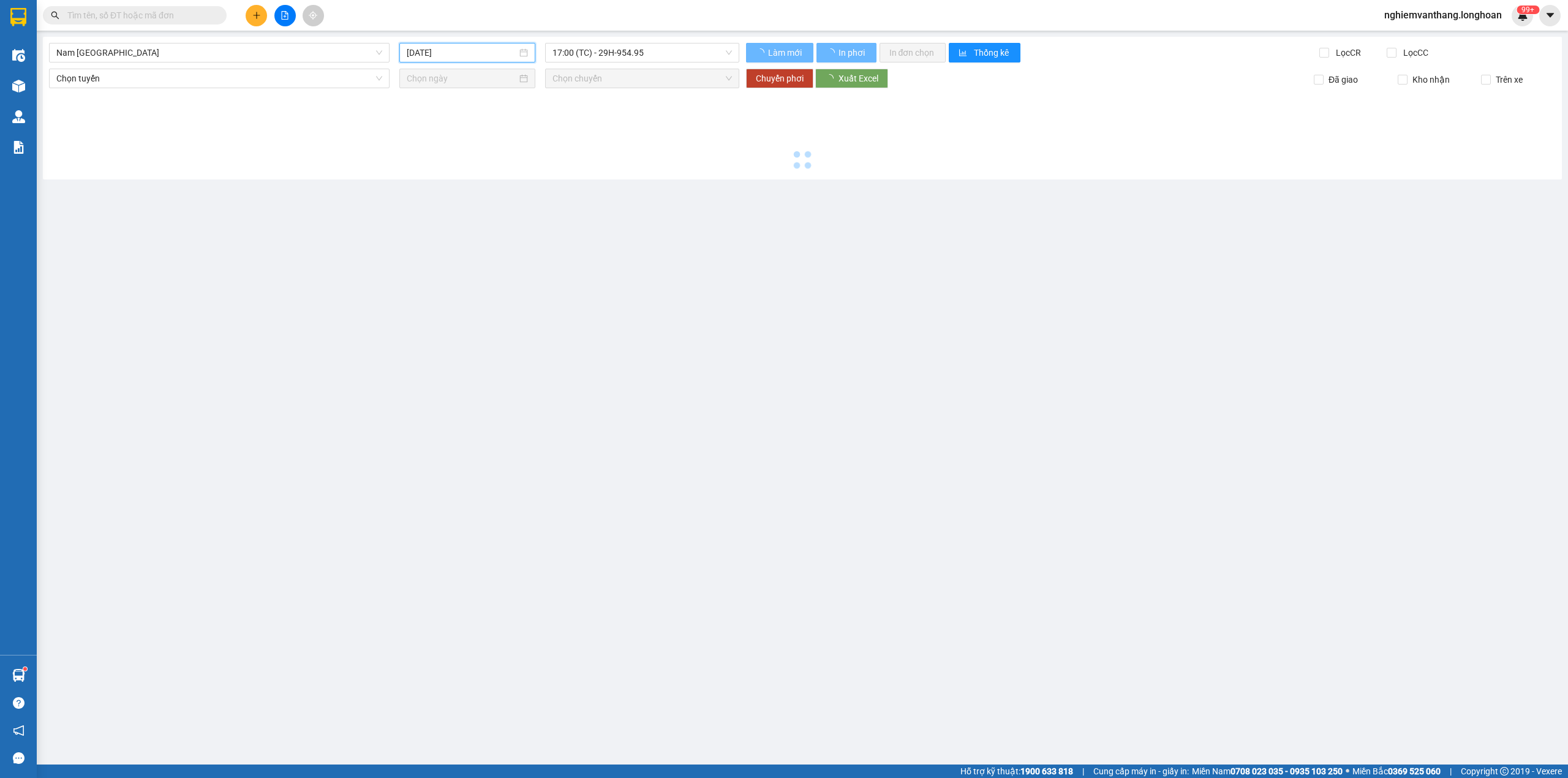
type input "[DATE]"
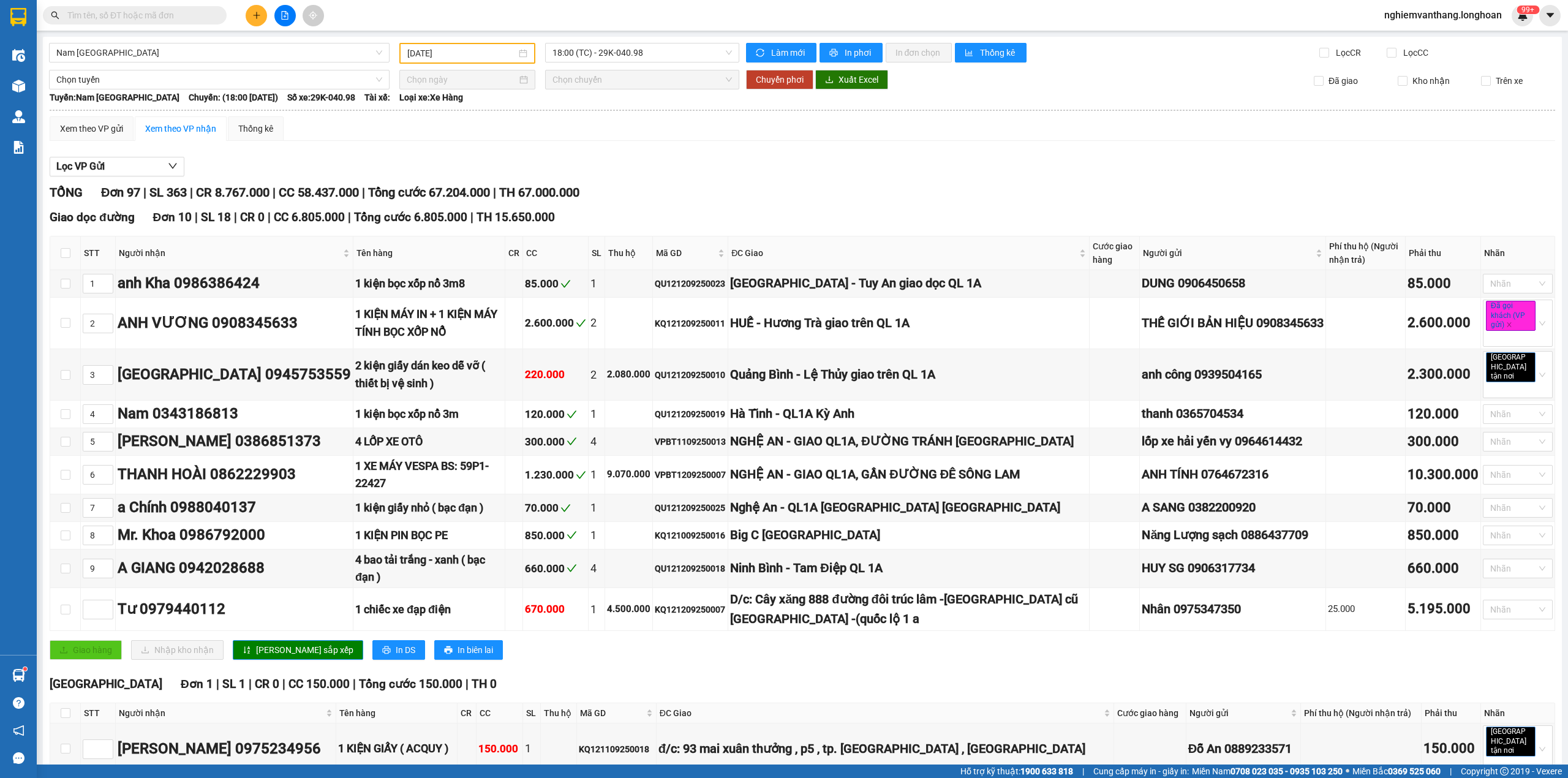
checkbox input "true"
click at [167, 79] on span "Chọn tuyến" at bounding box center [220, 79] width 326 height 18
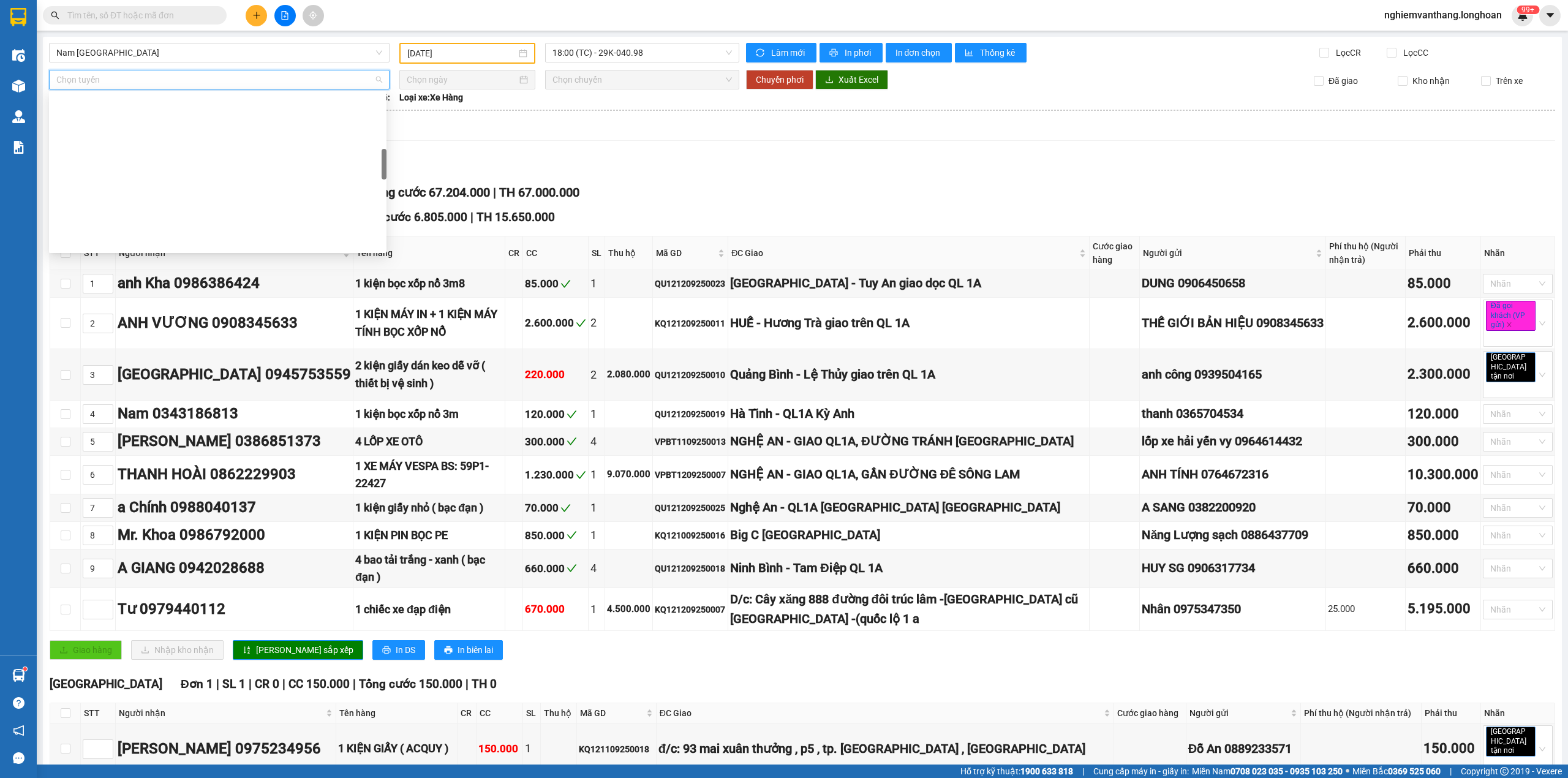
click at [141, 469] on div "Kho HN - VP [GEOGRAPHIC_DATA]" at bounding box center [218, 476] width 323 height 14
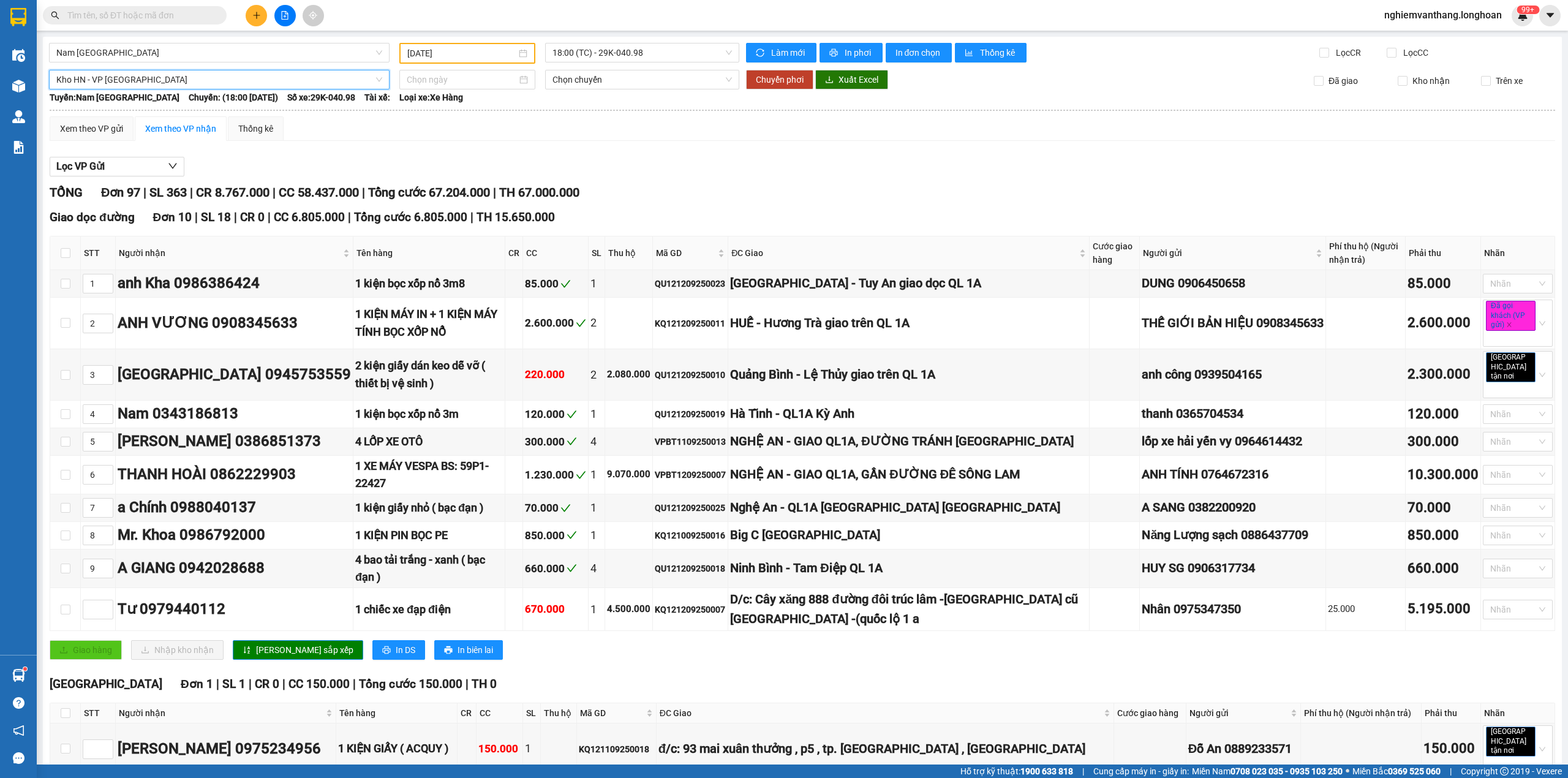
click at [419, 79] on input at bounding box center [462, 80] width 110 height 14
type input "[DATE]"
drag, startPoint x: 417, startPoint y: 187, endPoint x: 614, endPoint y: 93, distance: 218.3
click at [417, 187] on div "14" at bounding box center [414, 187] width 14 height 14
type input "[DATE]"
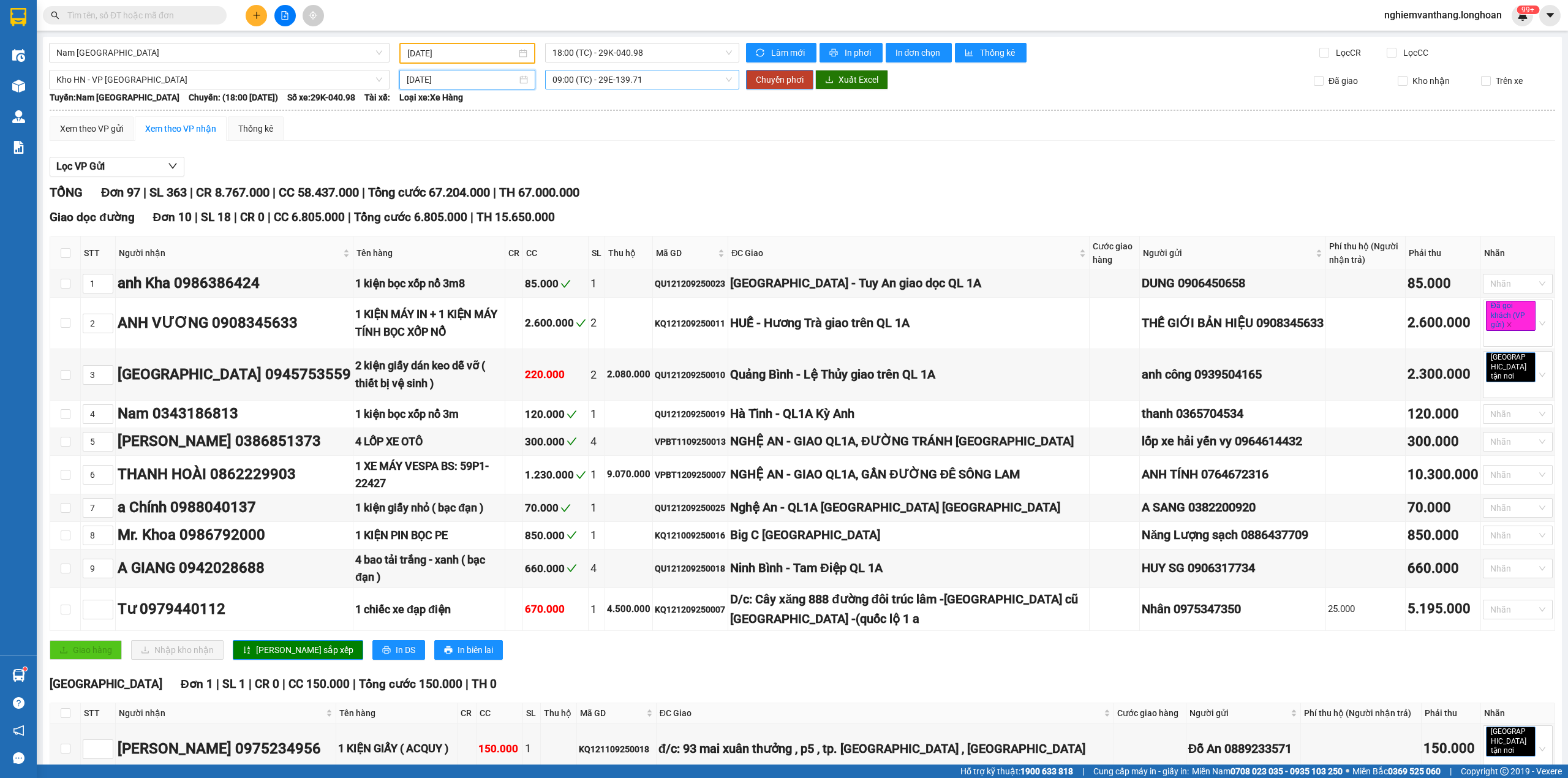
click at [621, 86] on span "09:00 (TC) - 29E-139.71" at bounding box center [642, 79] width 180 height 18
click at [582, 144] on div "15:00 (TC) - 29E-139.71" at bounding box center [596, 143] width 96 height 14
click at [778, 84] on span "Chuyển phơi" at bounding box center [779, 80] width 48 height 14
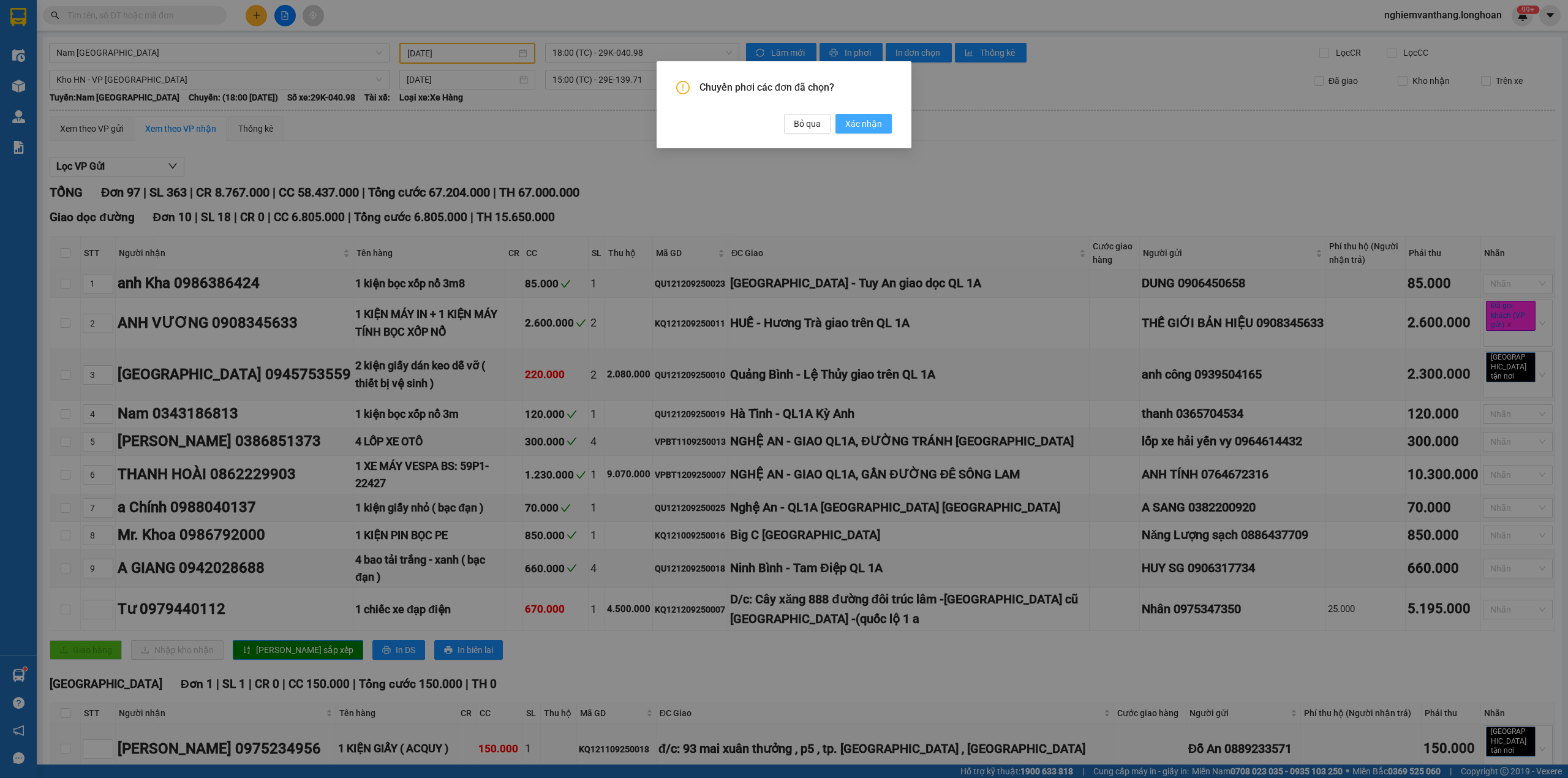
click at [890, 123] on button "Xác nhận" at bounding box center [864, 124] width 57 height 20
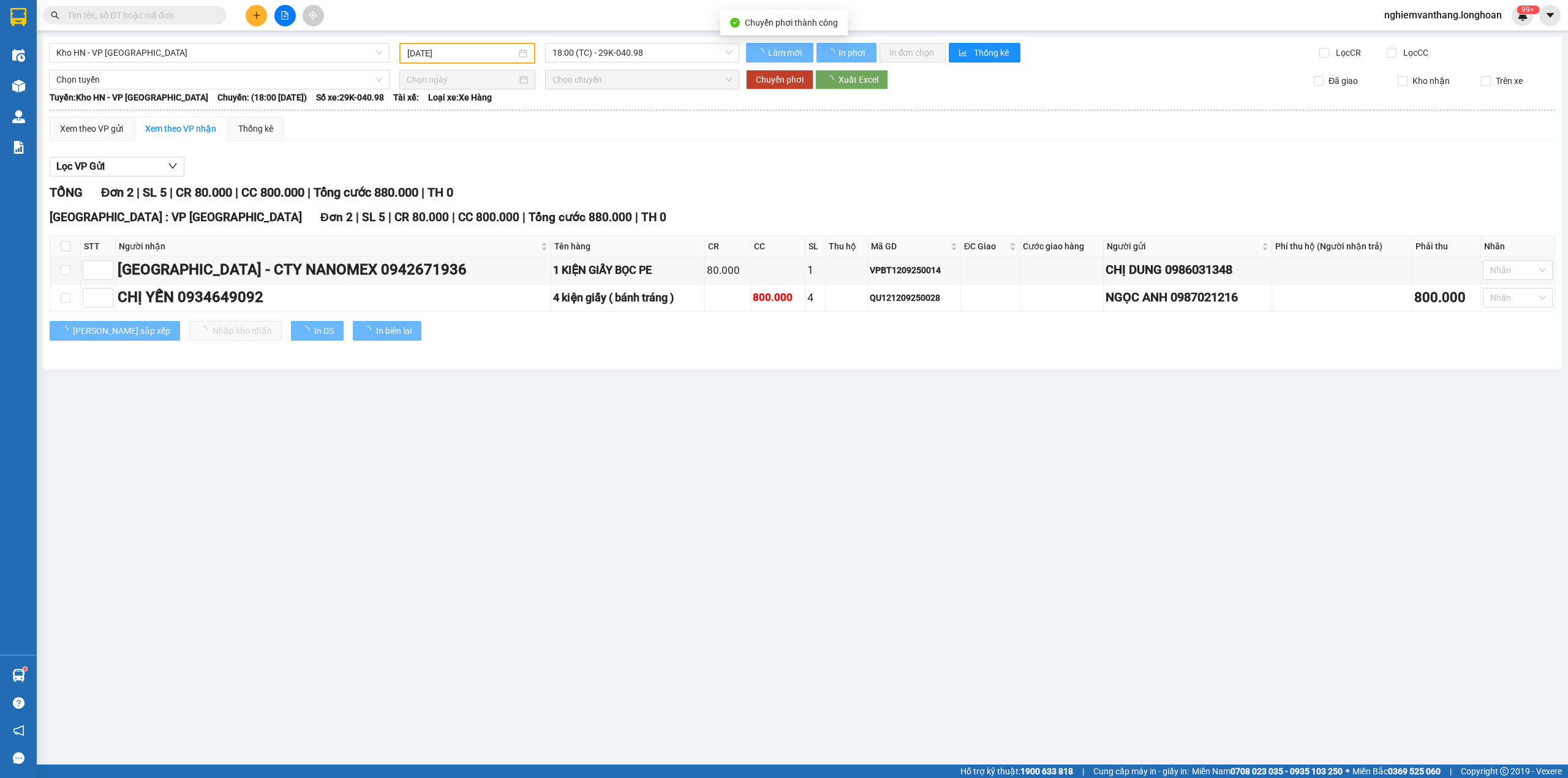
type input "[DATE]"
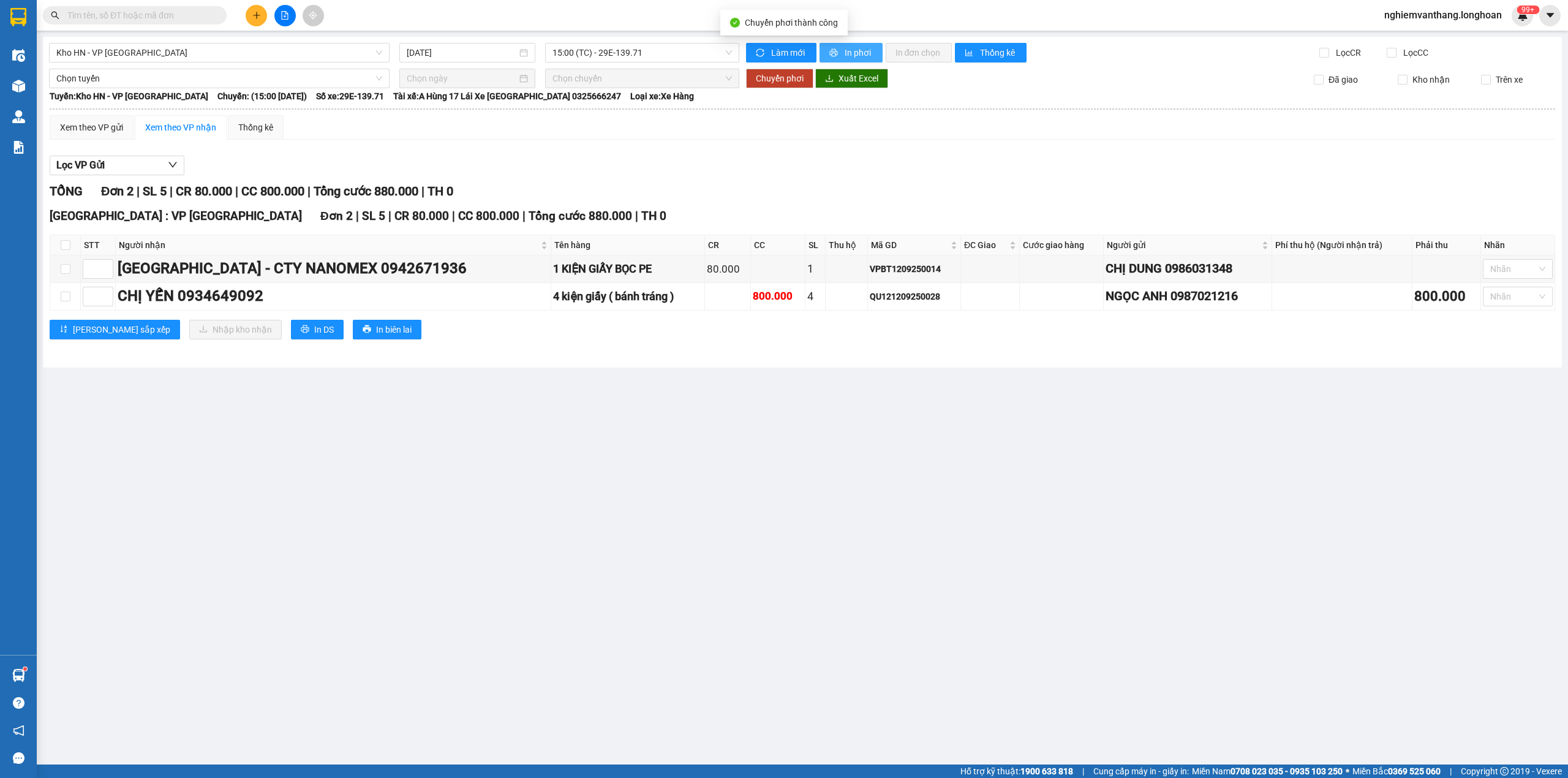
click at [860, 47] on span "In phơi" at bounding box center [858, 53] width 28 height 14
click at [156, 50] on span "Kho HN - VP [GEOGRAPHIC_DATA]" at bounding box center [220, 53] width 326 height 18
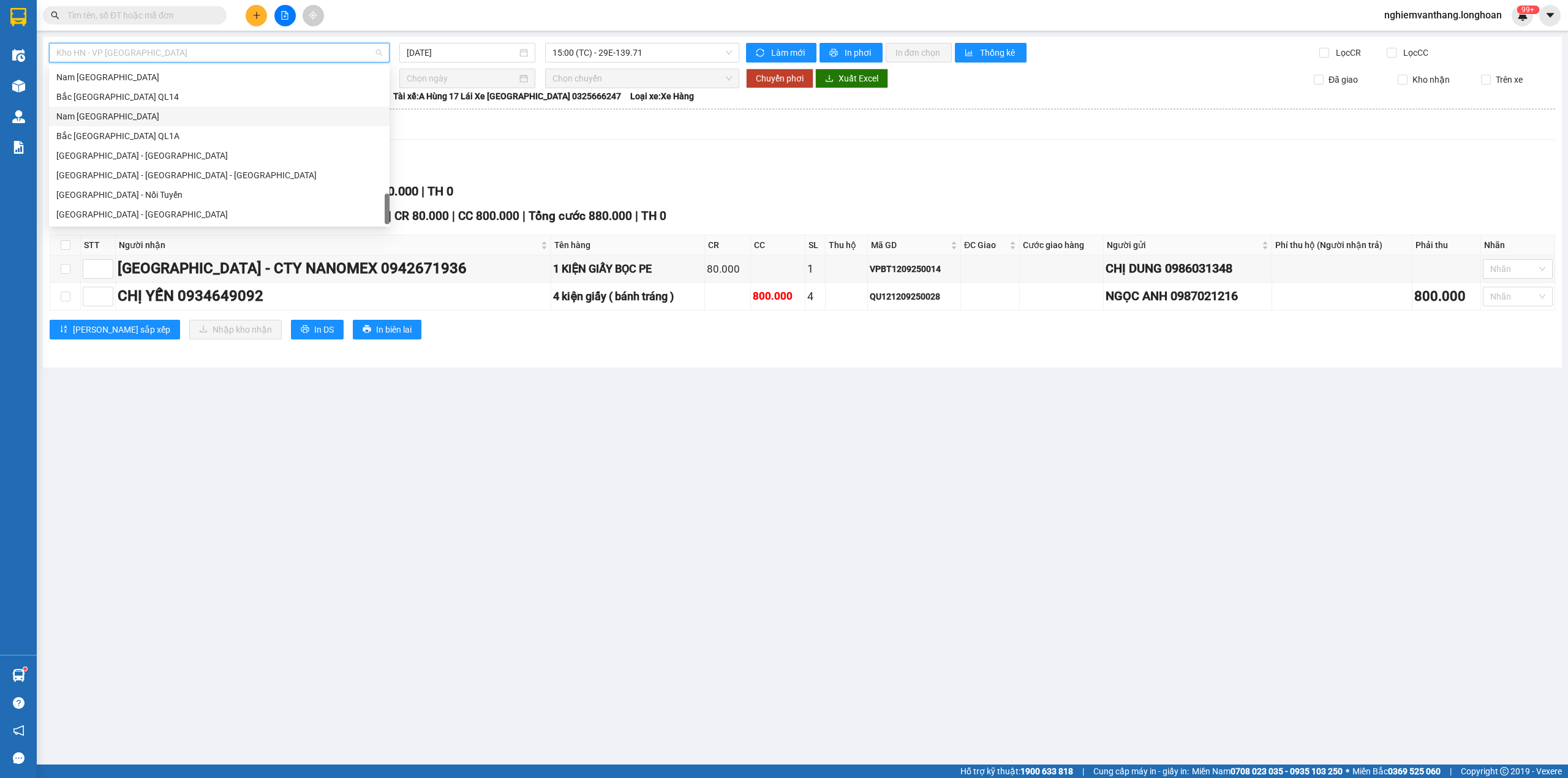
click at [125, 116] on div "Nam [GEOGRAPHIC_DATA]" at bounding box center [220, 116] width 326 height 14
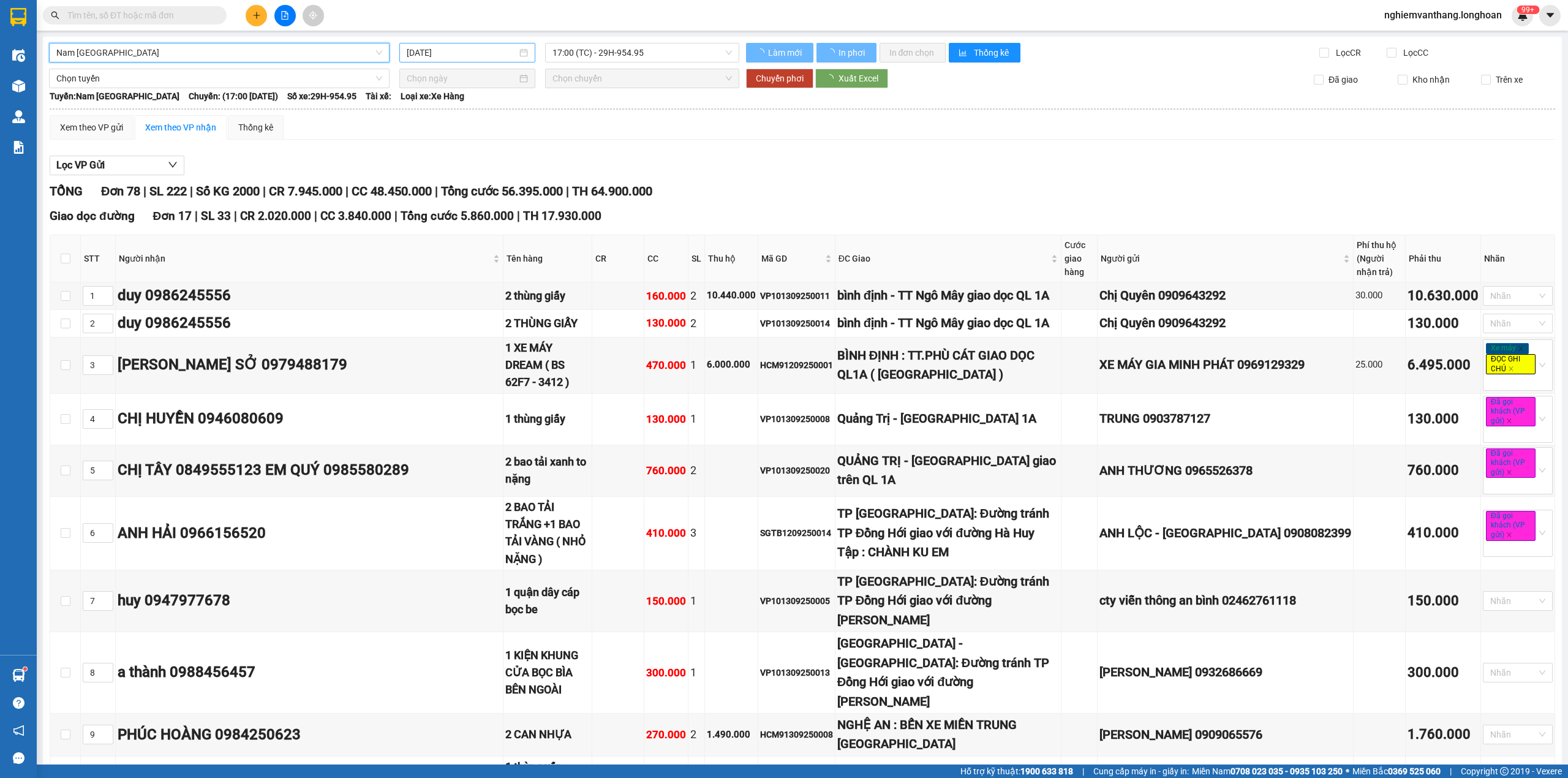
click at [473, 50] on input "[DATE]" at bounding box center [462, 53] width 110 height 14
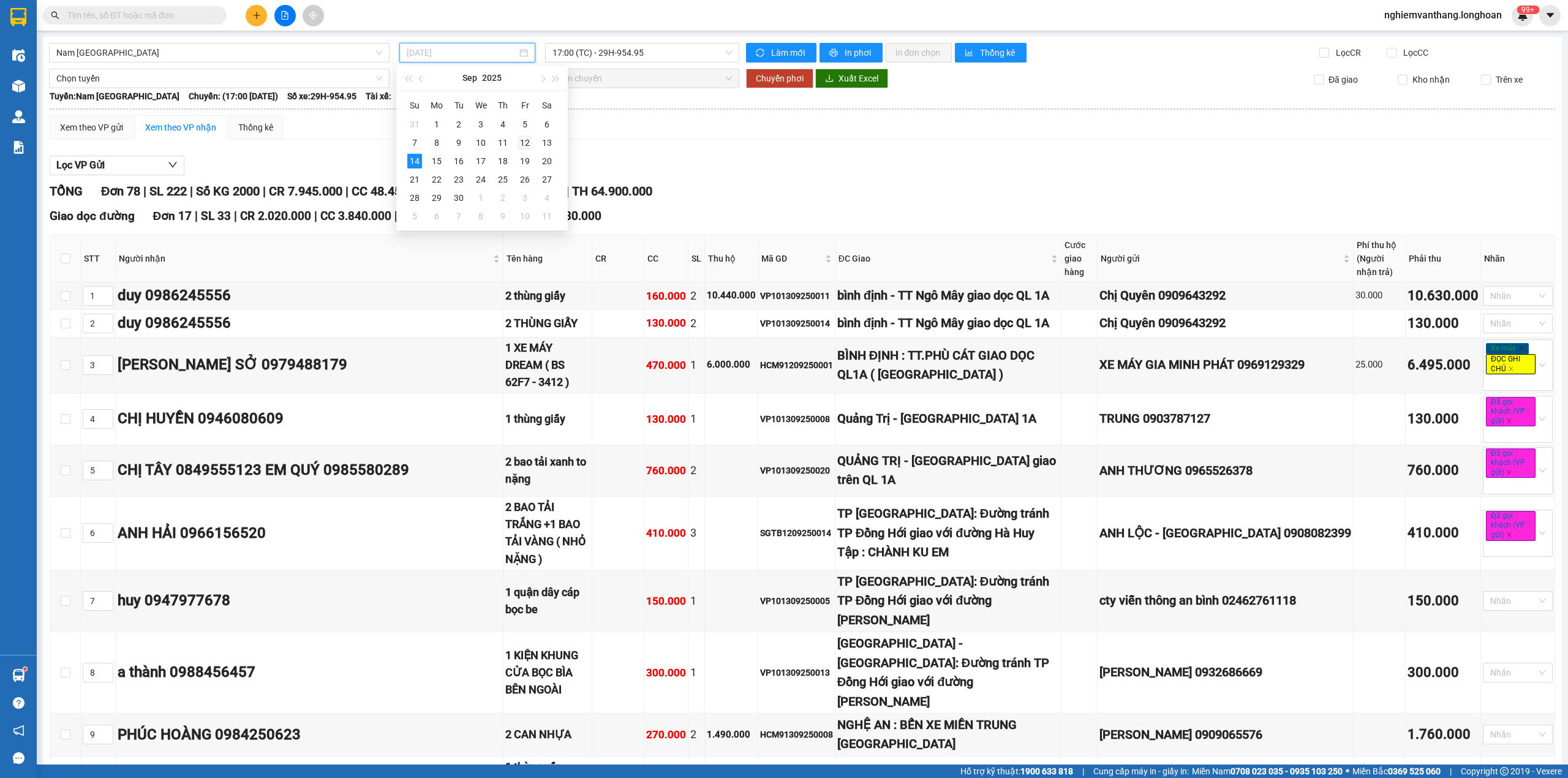
click at [525, 143] on div "12" at bounding box center [525, 142] width 14 height 14
type input "[DATE]"
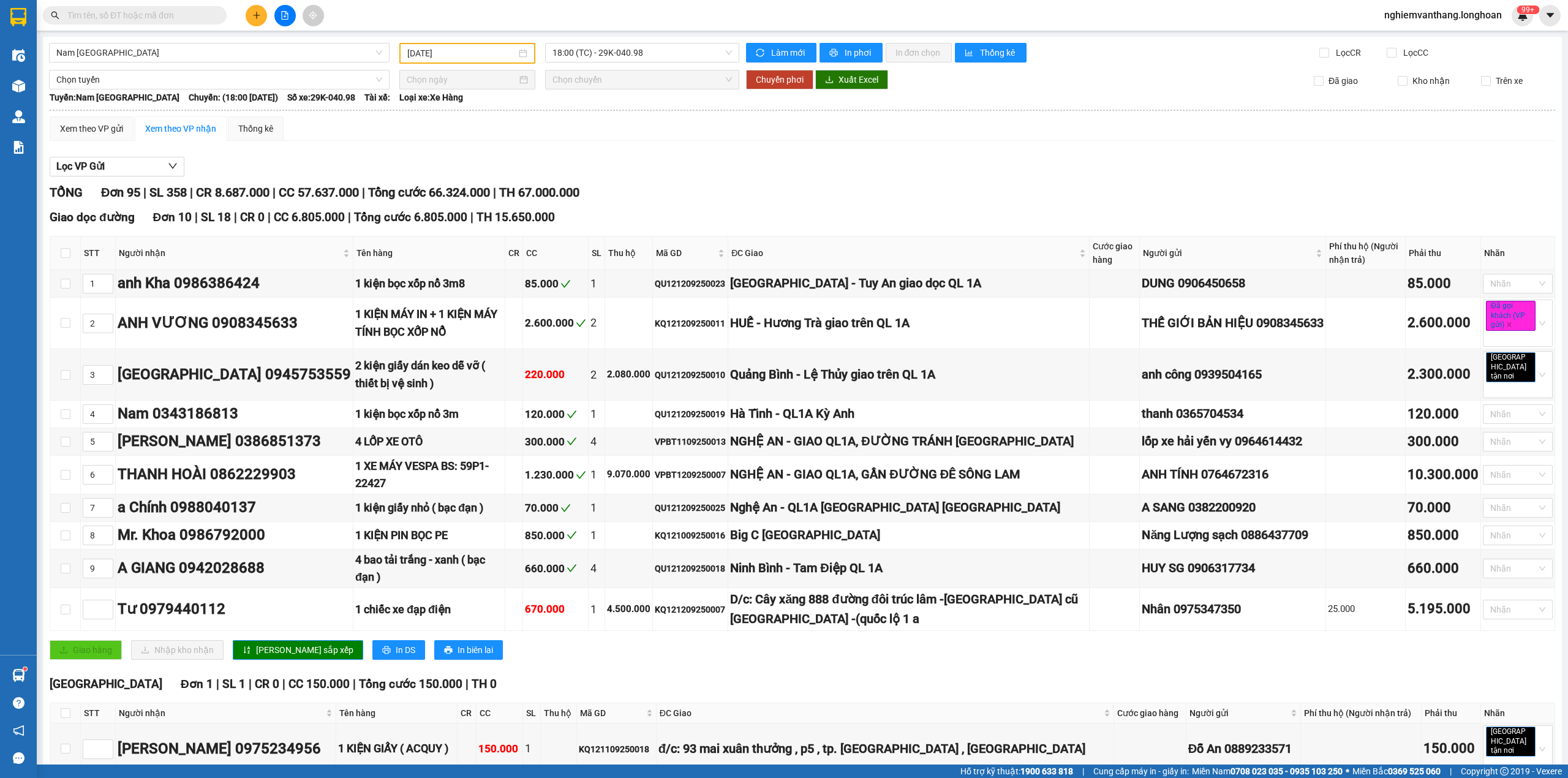
drag, startPoint x: 63, startPoint y: 329, endPoint x: 307, endPoint y: 316, distance: 244.3
checkbox input "true"
drag, startPoint x: 106, startPoint y: 77, endPoint x: 112, endPoint y: 86, distance: 10.8
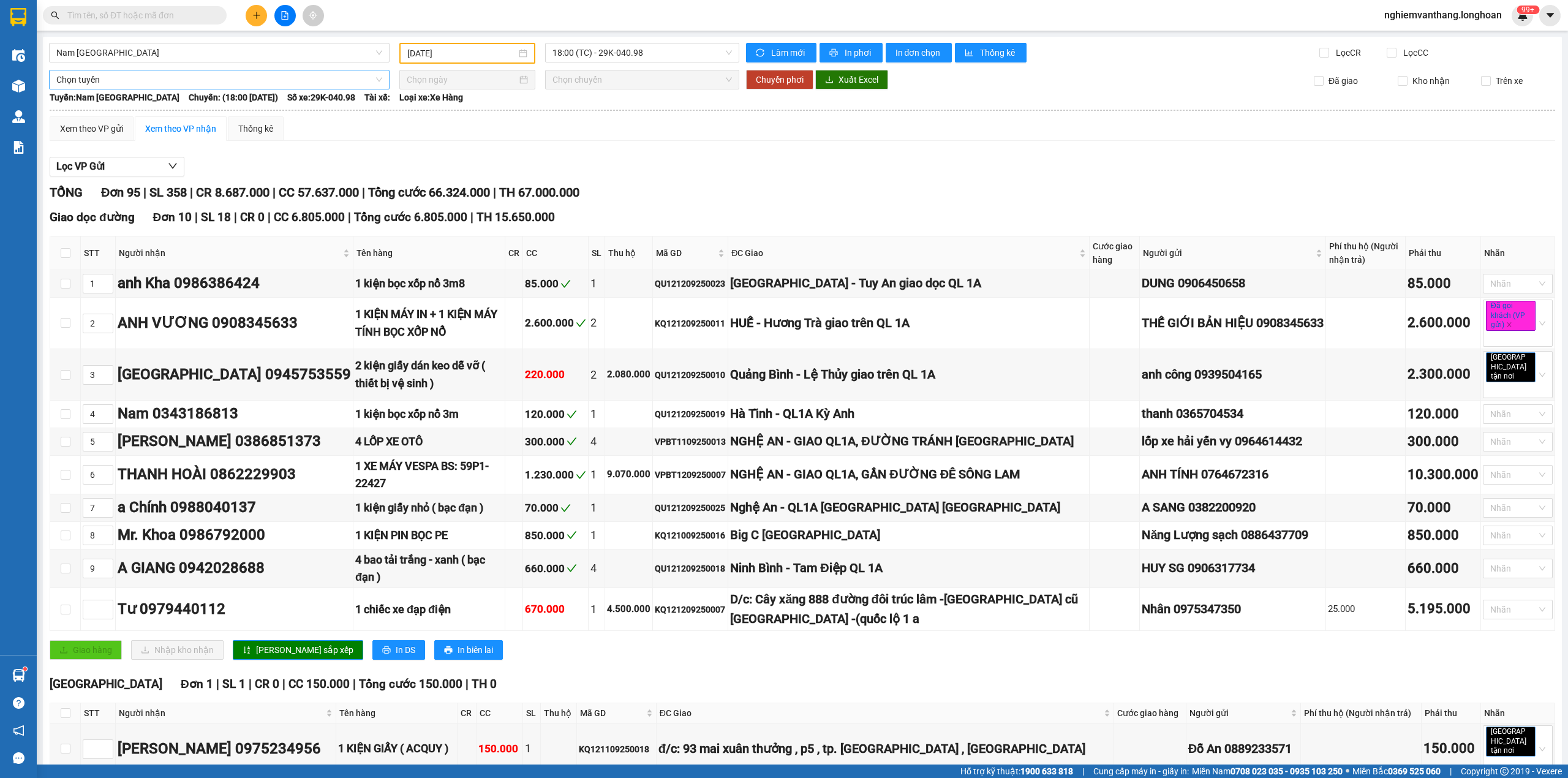
click at [106, 77] on span "Chọn tuyến" at bounding box center [220, 79] width 326 height 18
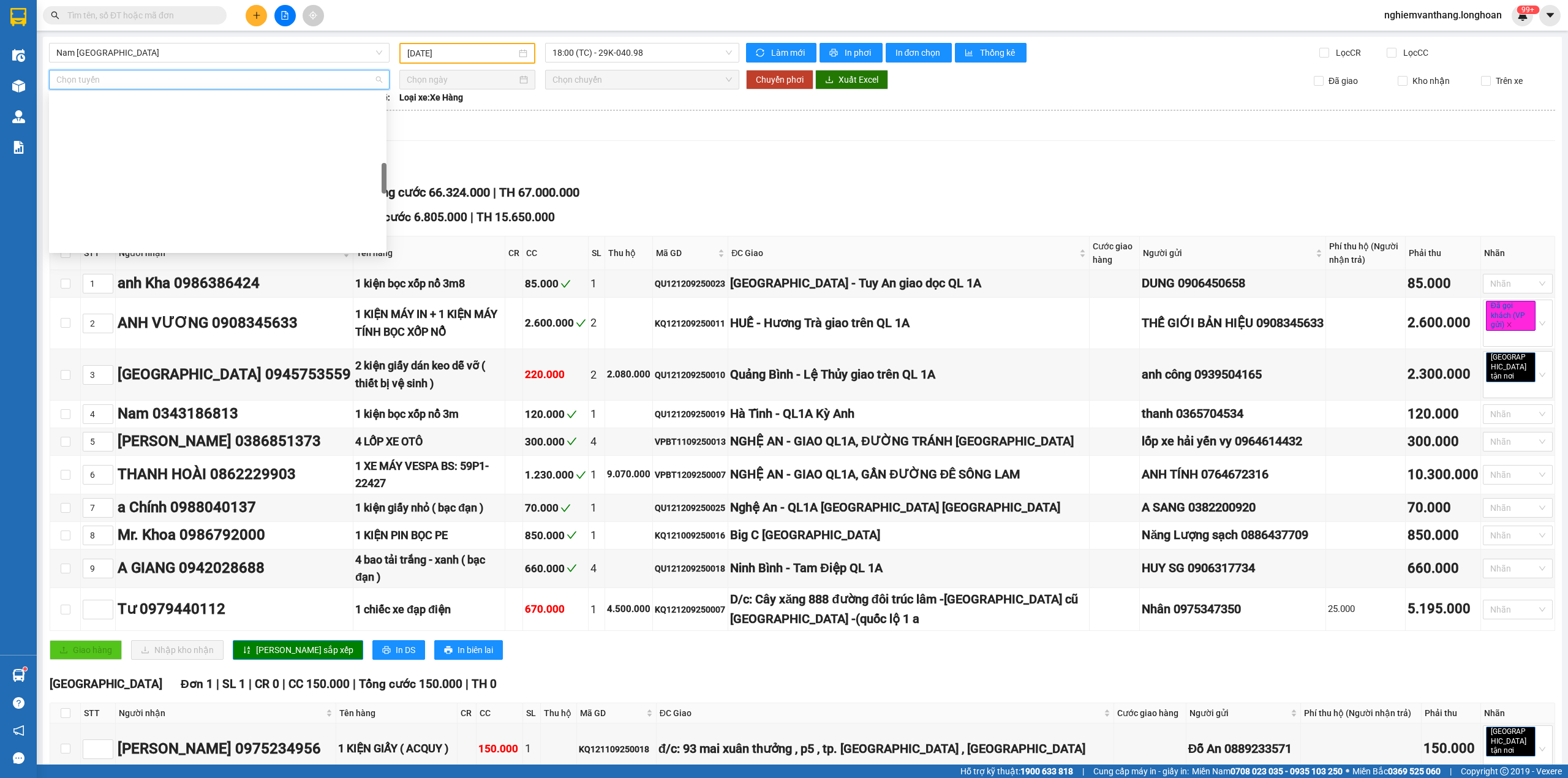
click at [150, 528] on div "Kho HN - VP [PERSON_NAME]" at bounding box center [218, 535] width 323 height 14
click at [459, 73] on input at bounding box center [462, 80] width 110 height 14
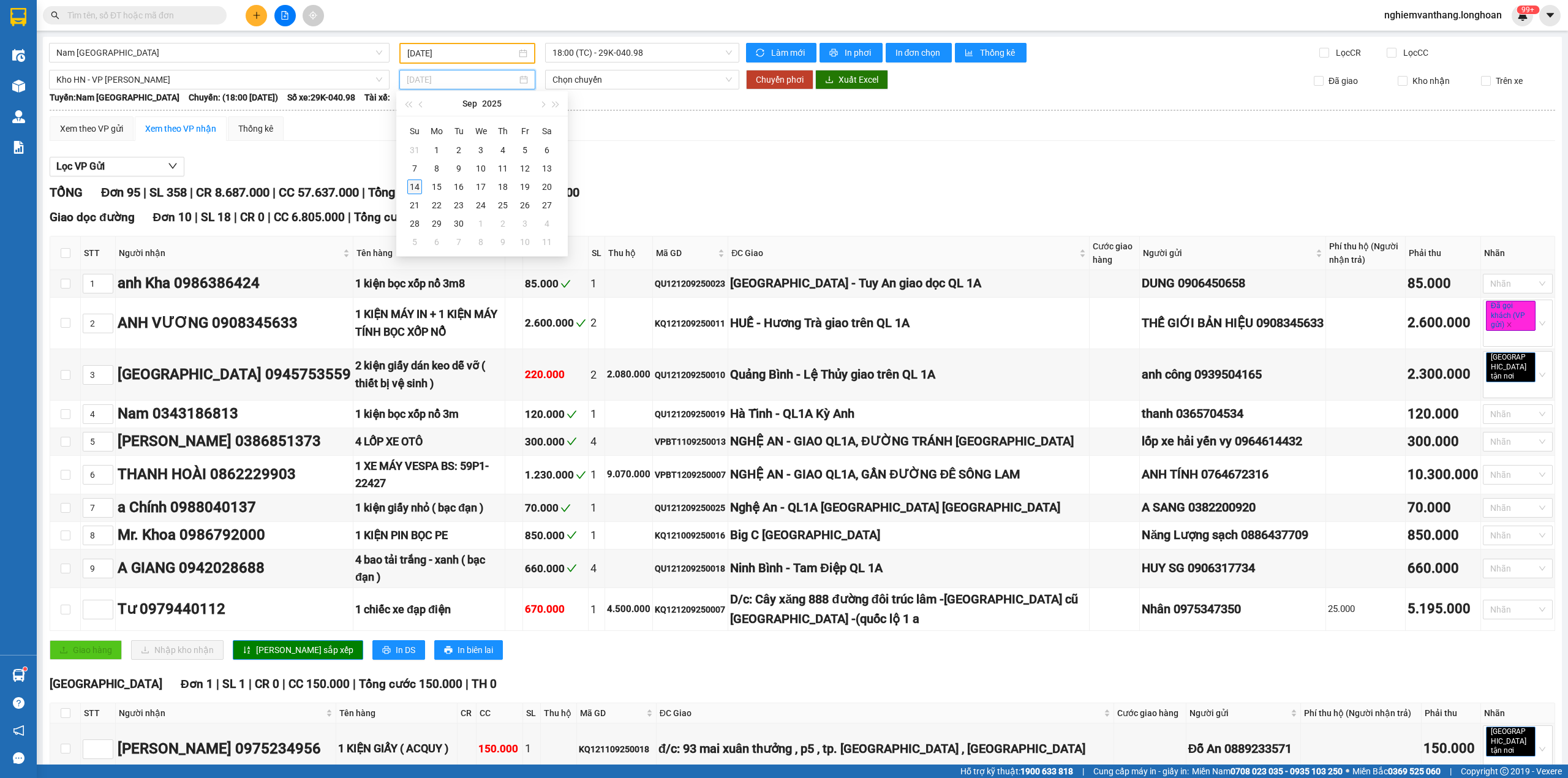
type input "[DATE]"
click at [420, 190] on div "14" at bounding box center [414, 187] width 14 height 14
type input "[DATE]"
click at [593, 86] on span "09:00 (TC) - 29E-220.65" at bounding box center [642, 79] width 180 height 18
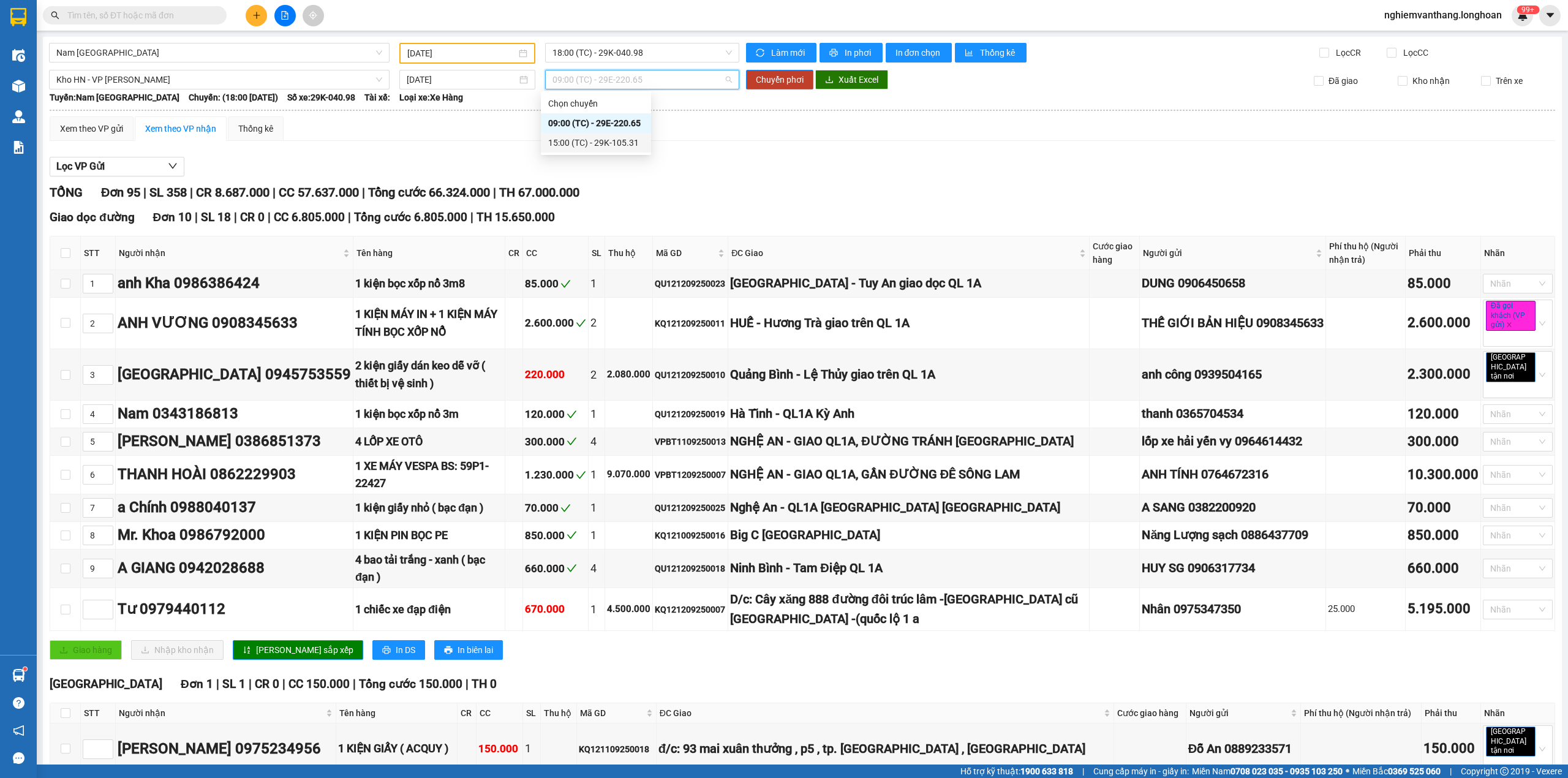
click at [576, 140] on div "15:00 (TC) - 29K-105.31" at bounding box center [596, 143] width 96 height 14
click at [787, 82] on span "Chuyển phơi" at bounding box center [779, 80] width 48 height 14
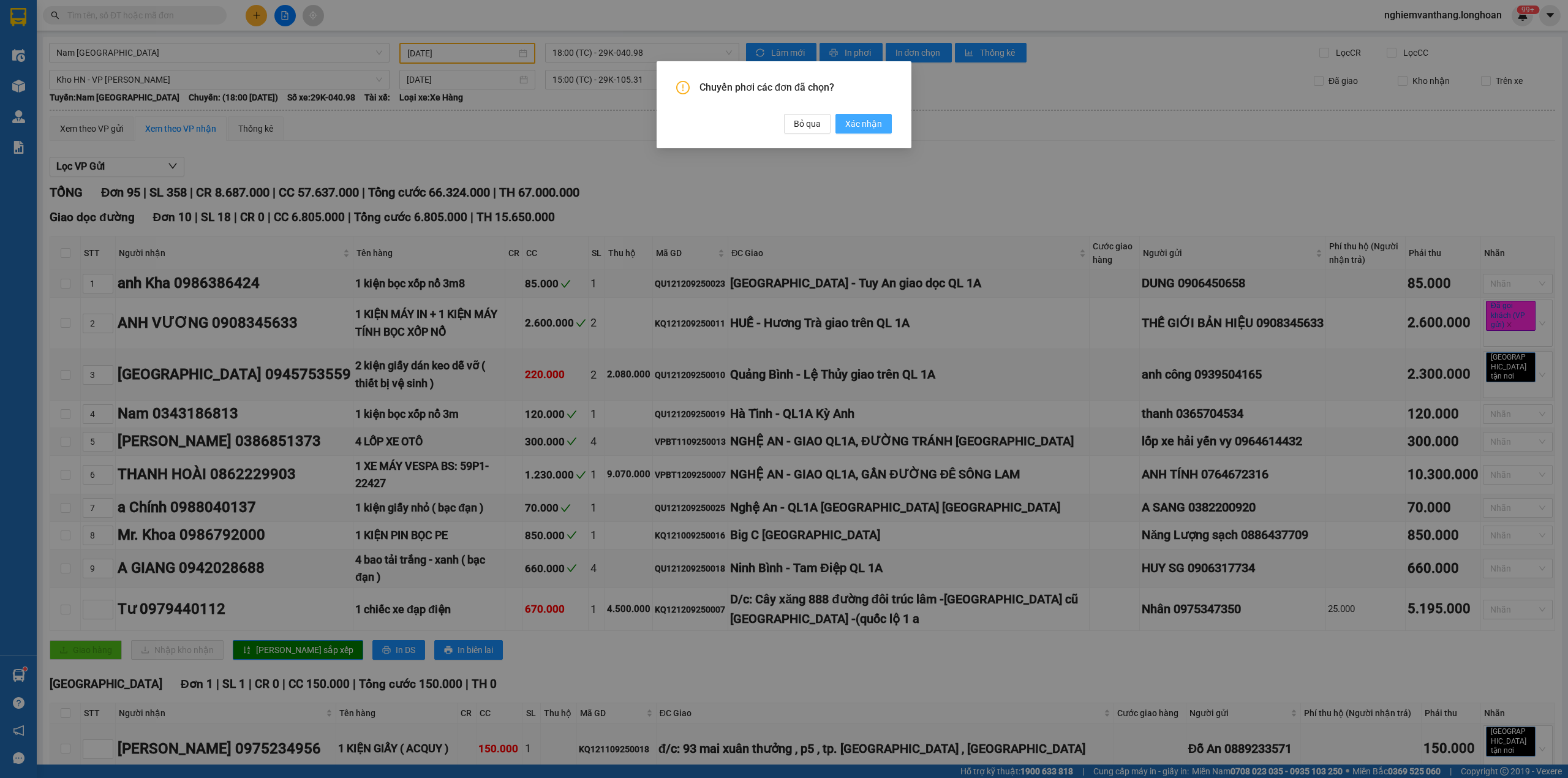
click at [876, 125] on span "Xác nhận" at bounding box center [864, 124] width 37 height 14
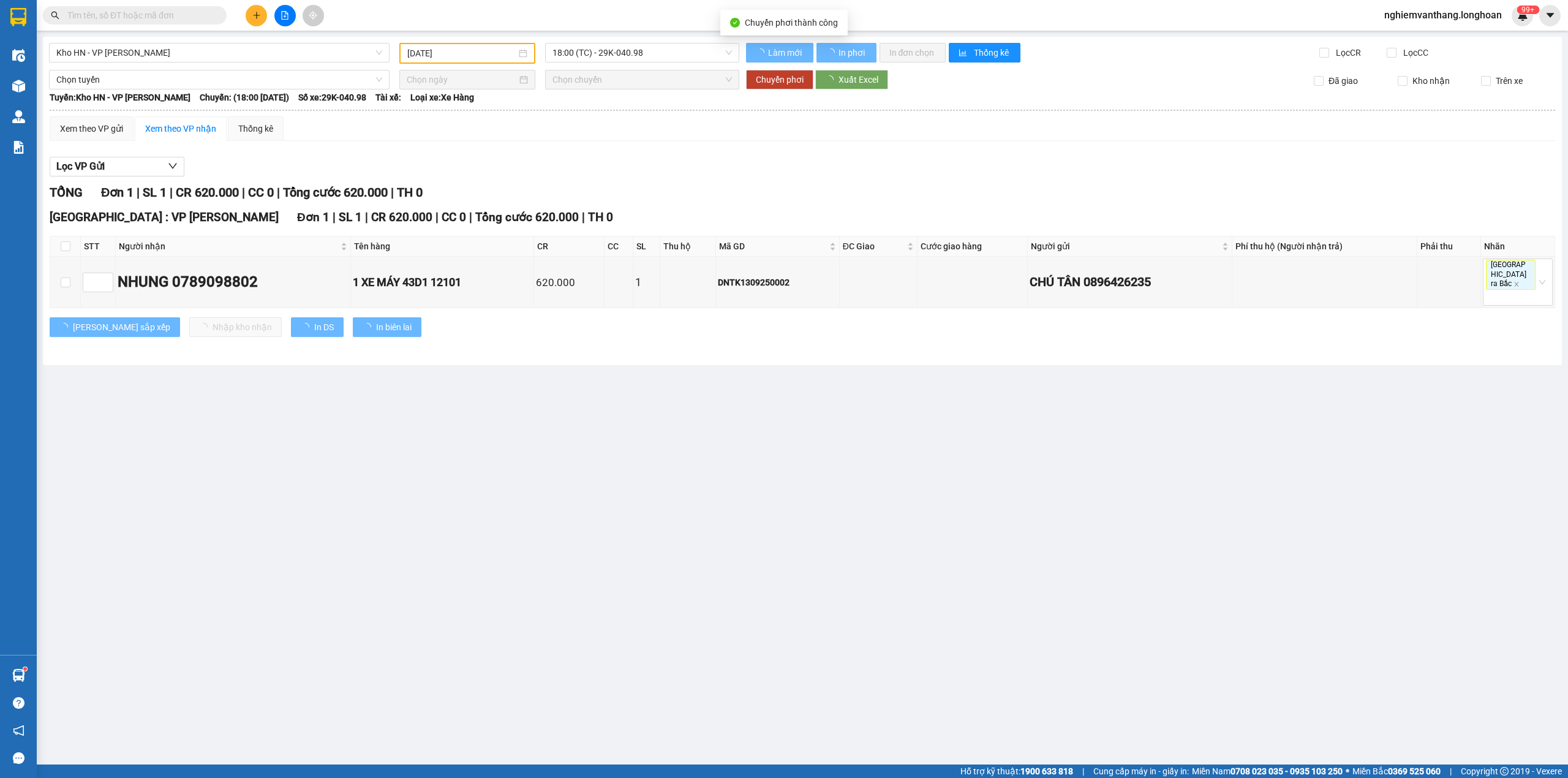
type input "[DATE]"
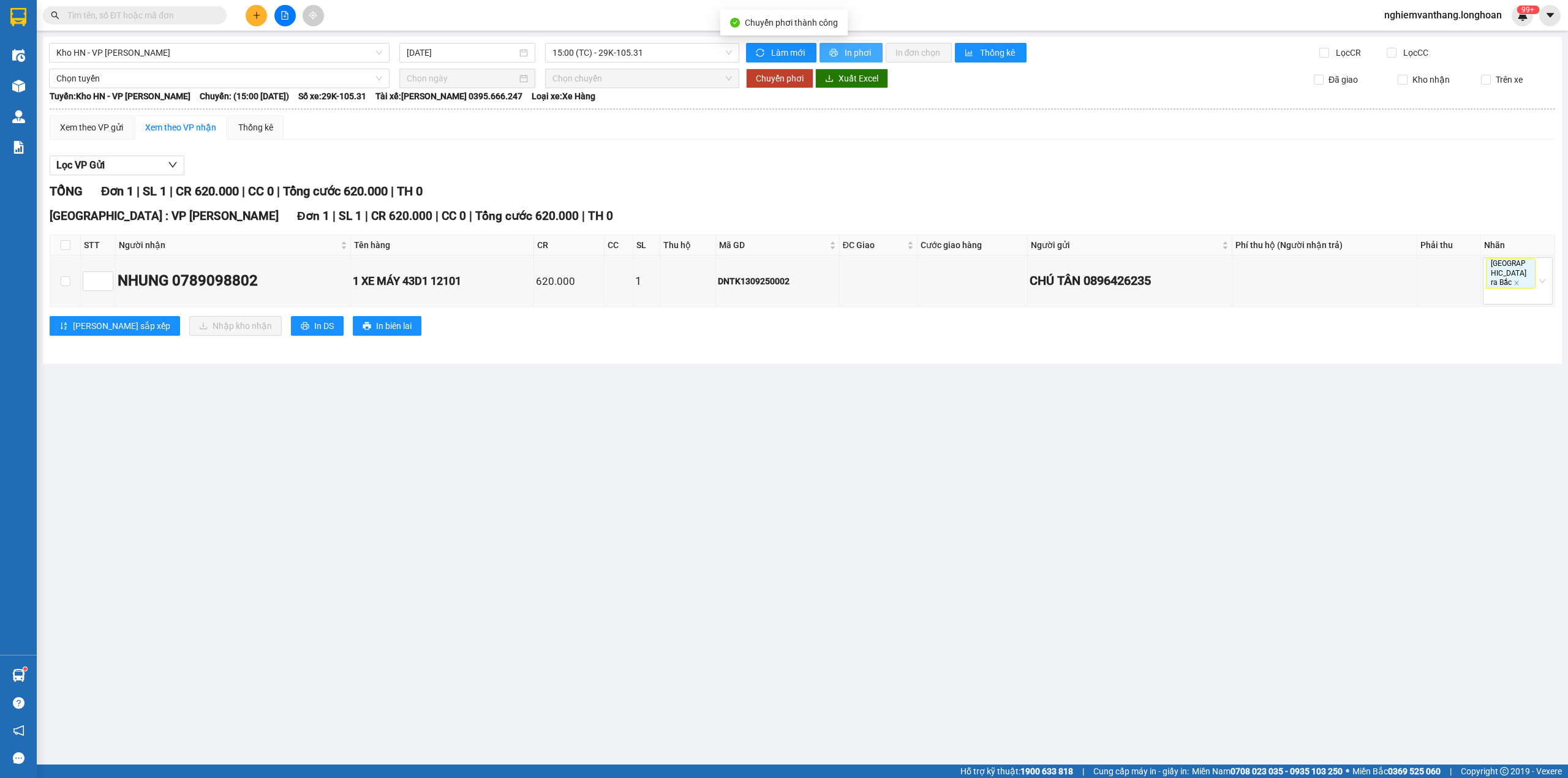
click at [836, 61] on button "In phơi" at bounding box center [851, 53] width 63 height 20
click at [119, 57] on span "Kho HN - VP [PERSON_NAME]" at bounding box center [220, 53] width 326 height 18
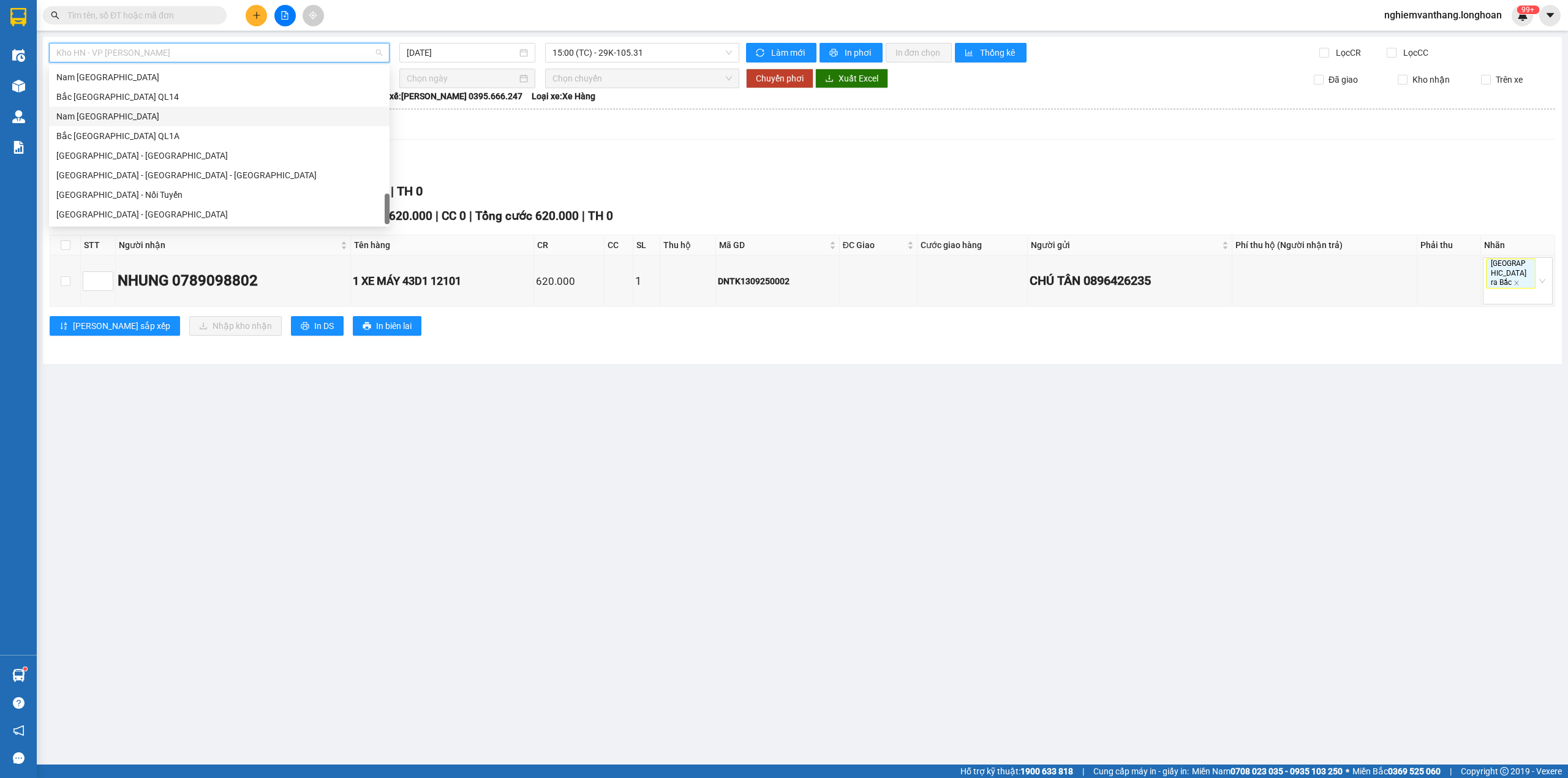
click at [133, 122] on div "Nam [GEOGRAPHIC_DATA]" at bounding box center [220, 116] width 326 height 14
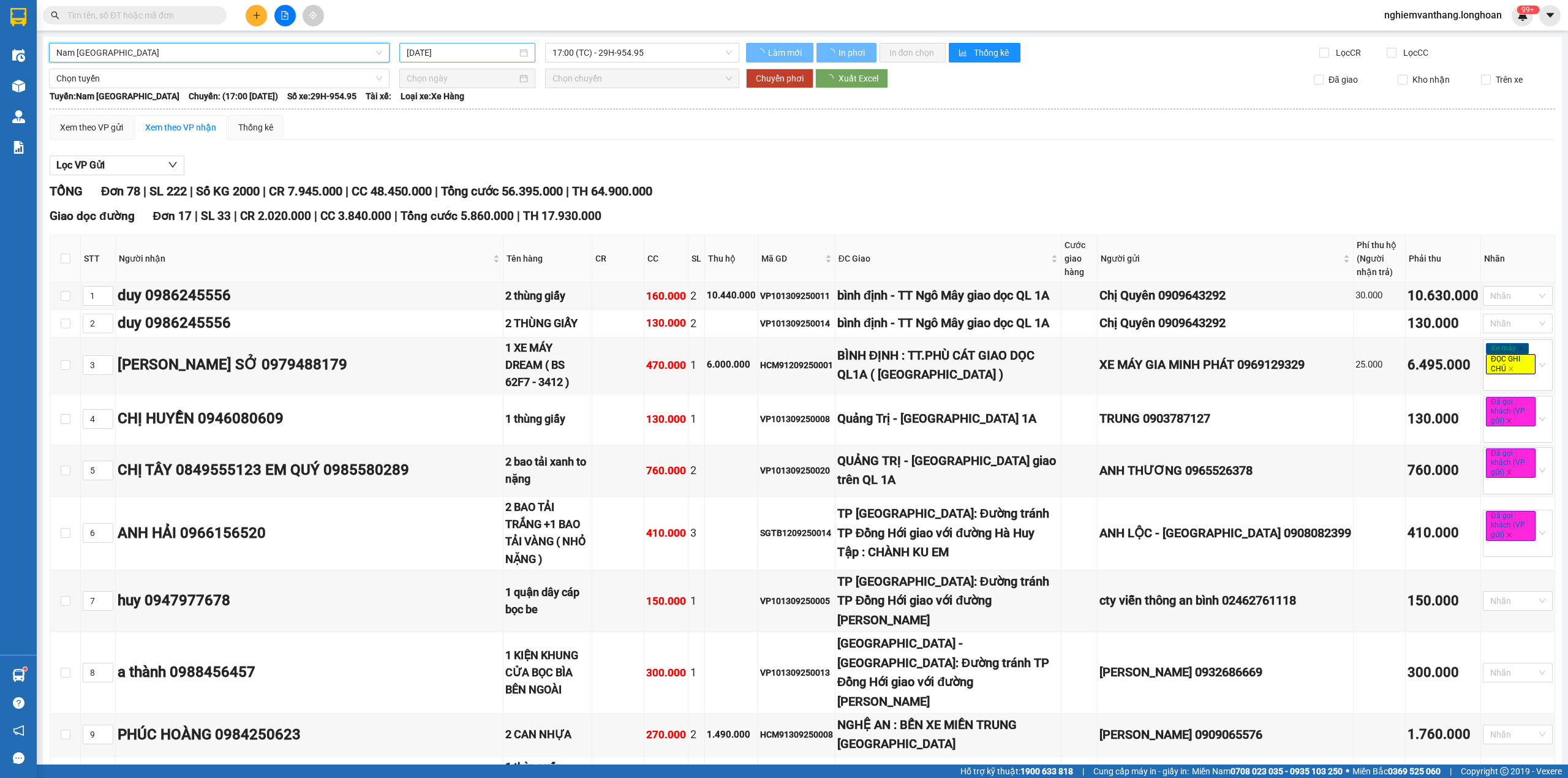
click at [466, 51] on input "[DATE]" at bounding box center [462, 53] width 110 height 14
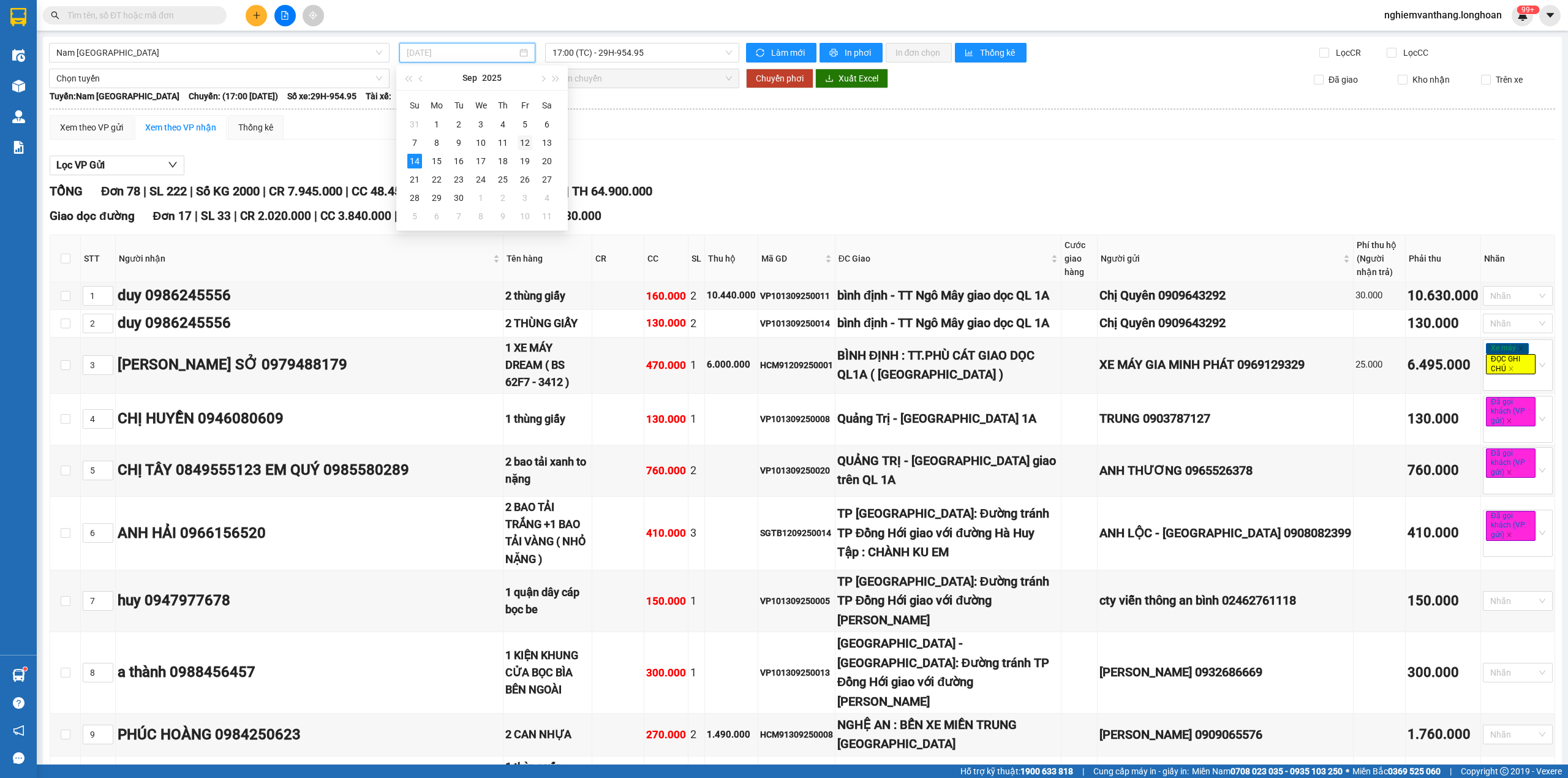
click at [521, 141] on div "12" at bounding box center [525, 142] width 14 height 14
type input "[DATE]"
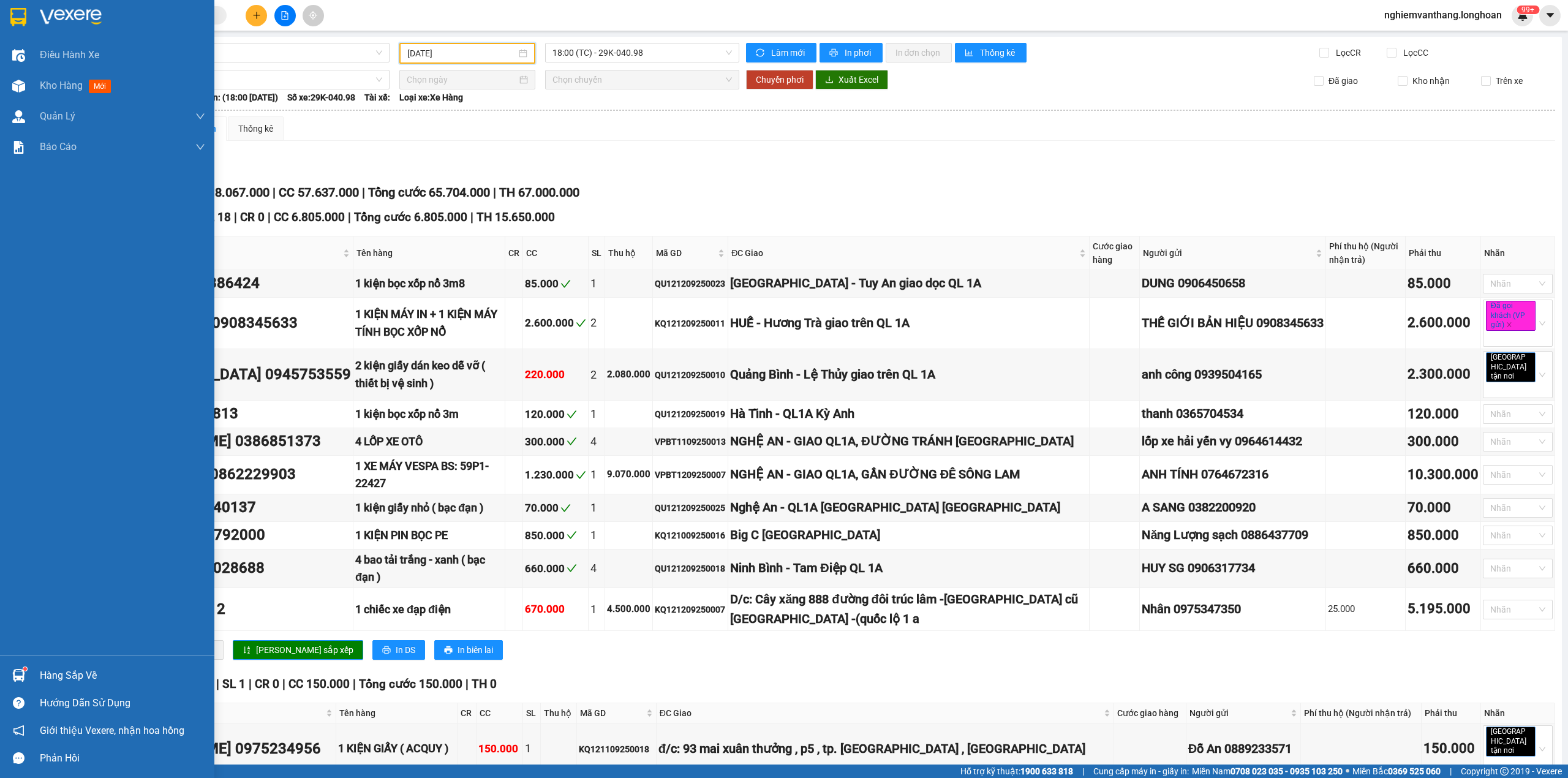
click at [11, 12] on img at bounding box center [18, 17] width 16 height 18
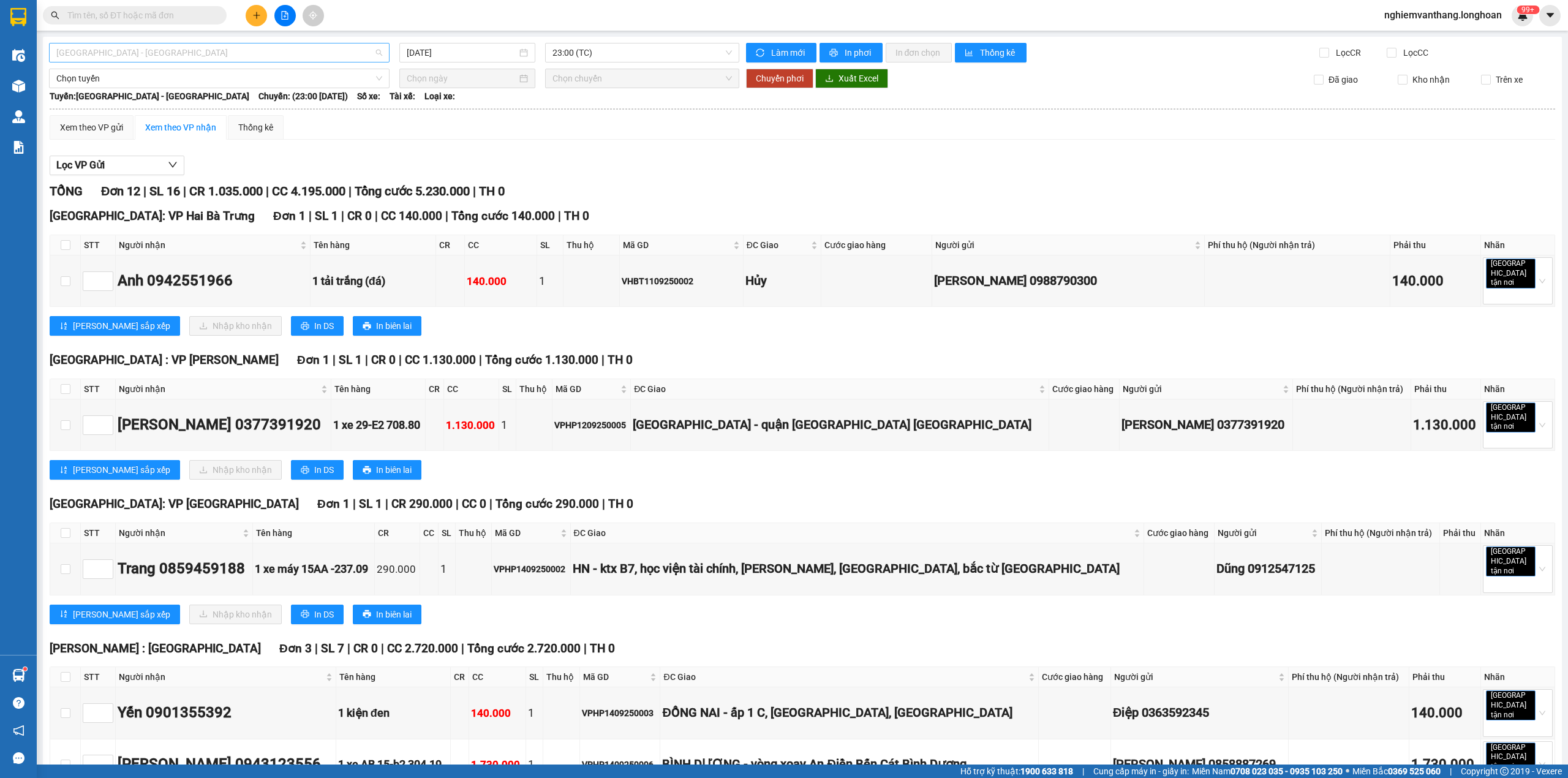
click at [116, 57] on span "Hải Phòng - Hà Nội" at bounding box center [220, 53] width 326 height 18
click at [589, 119] on div "Xem theo VP gửi Xem theo VP nhận Thống kê" at bounding box center [802, 128] width 1505 height 24
click at [157, 57] on span "[GEOGRAPHIC_DATA] - [GEOGRAPHIC_DATA]" at bounding box center [220, 53] width 326 height 18
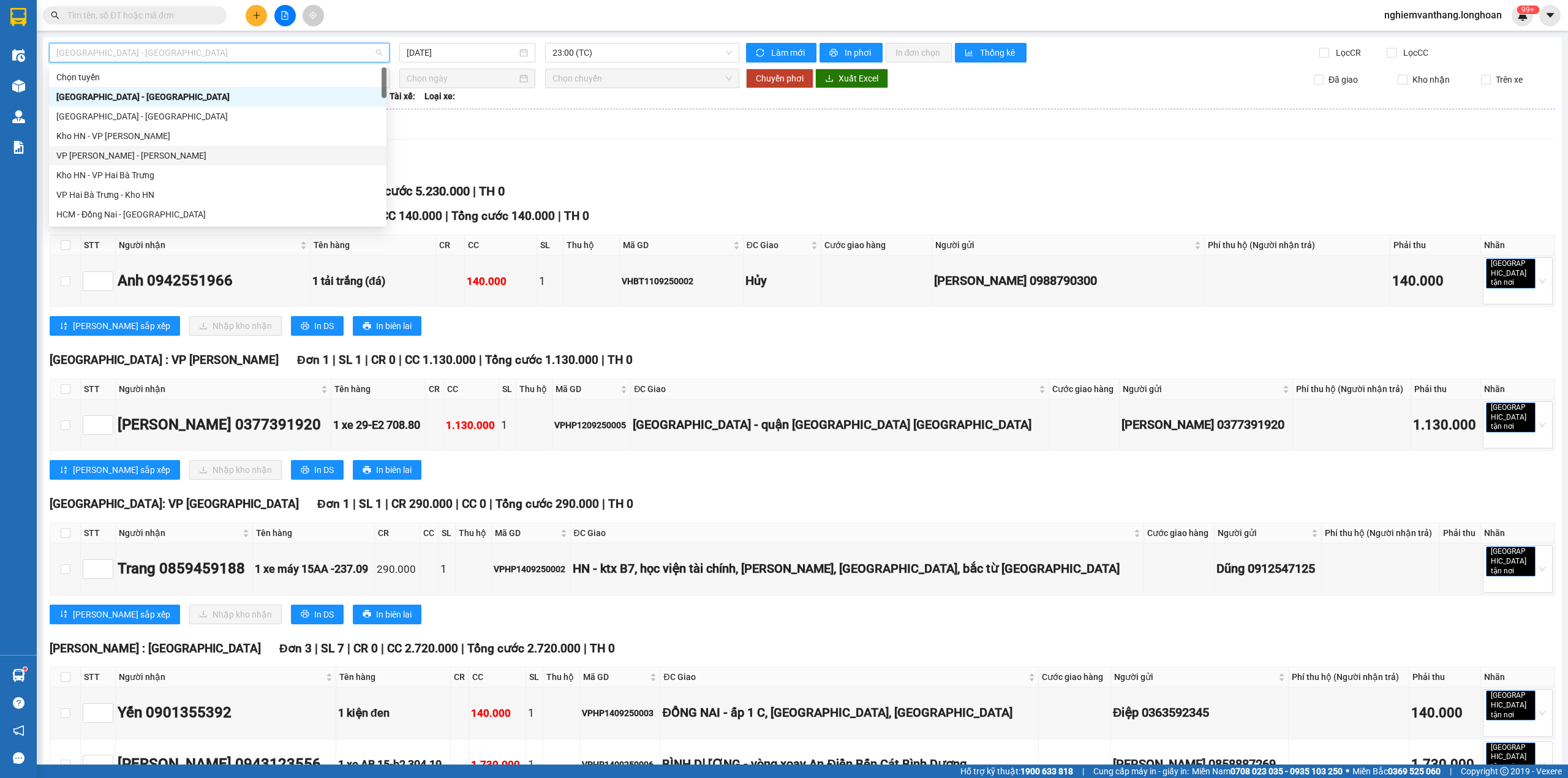
click at [136, 152] on div "VP [PERSON_NAME] - [PERSON_NAME]" at bounding box center [218, 156] width 323 height 14
type input "[DATE]"
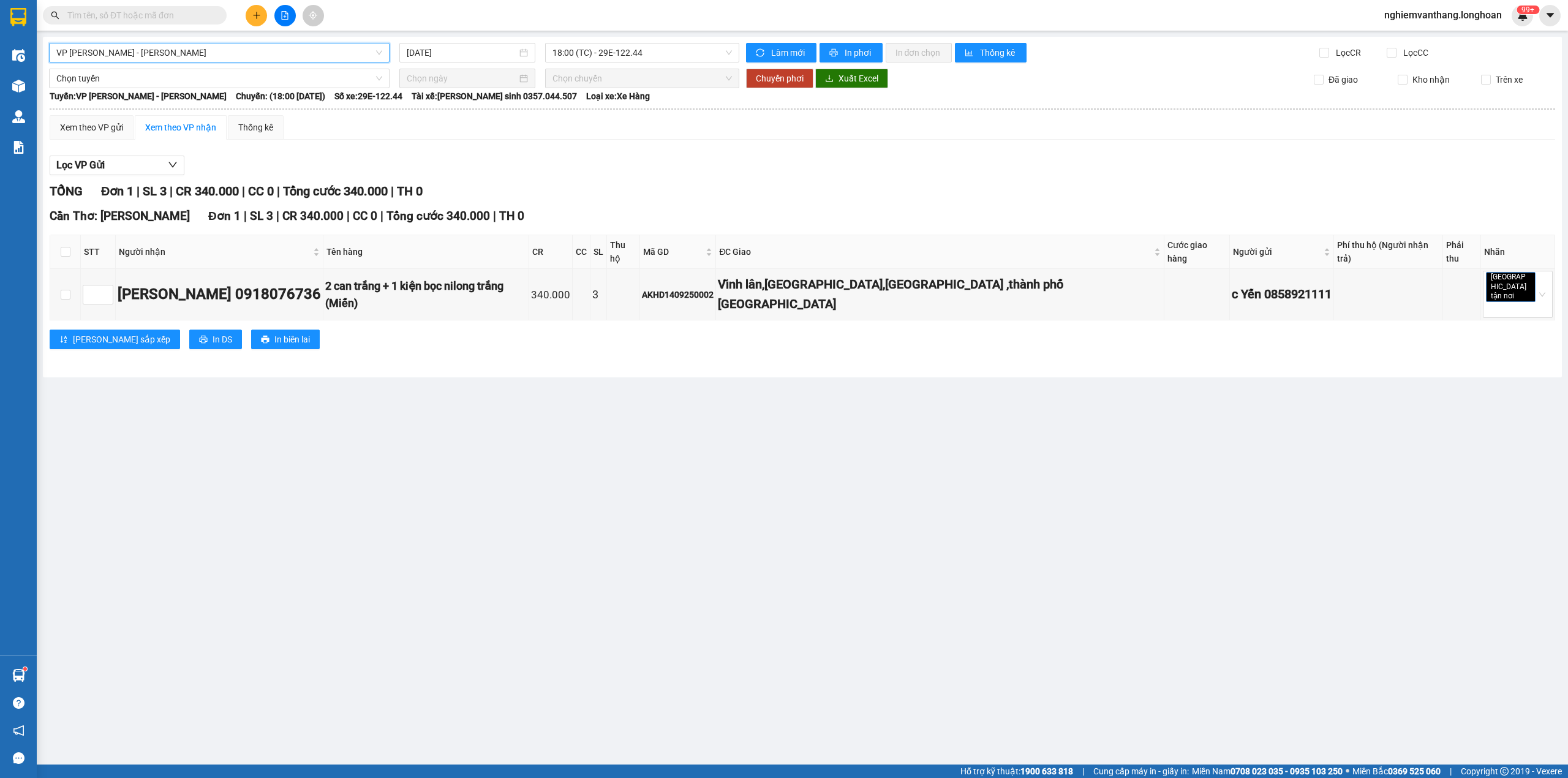
click at [185, 52] on span "VP [PERSON_NAME] - [PERSON_NAME]" at bounding box center [220, 53] width 326 height 18
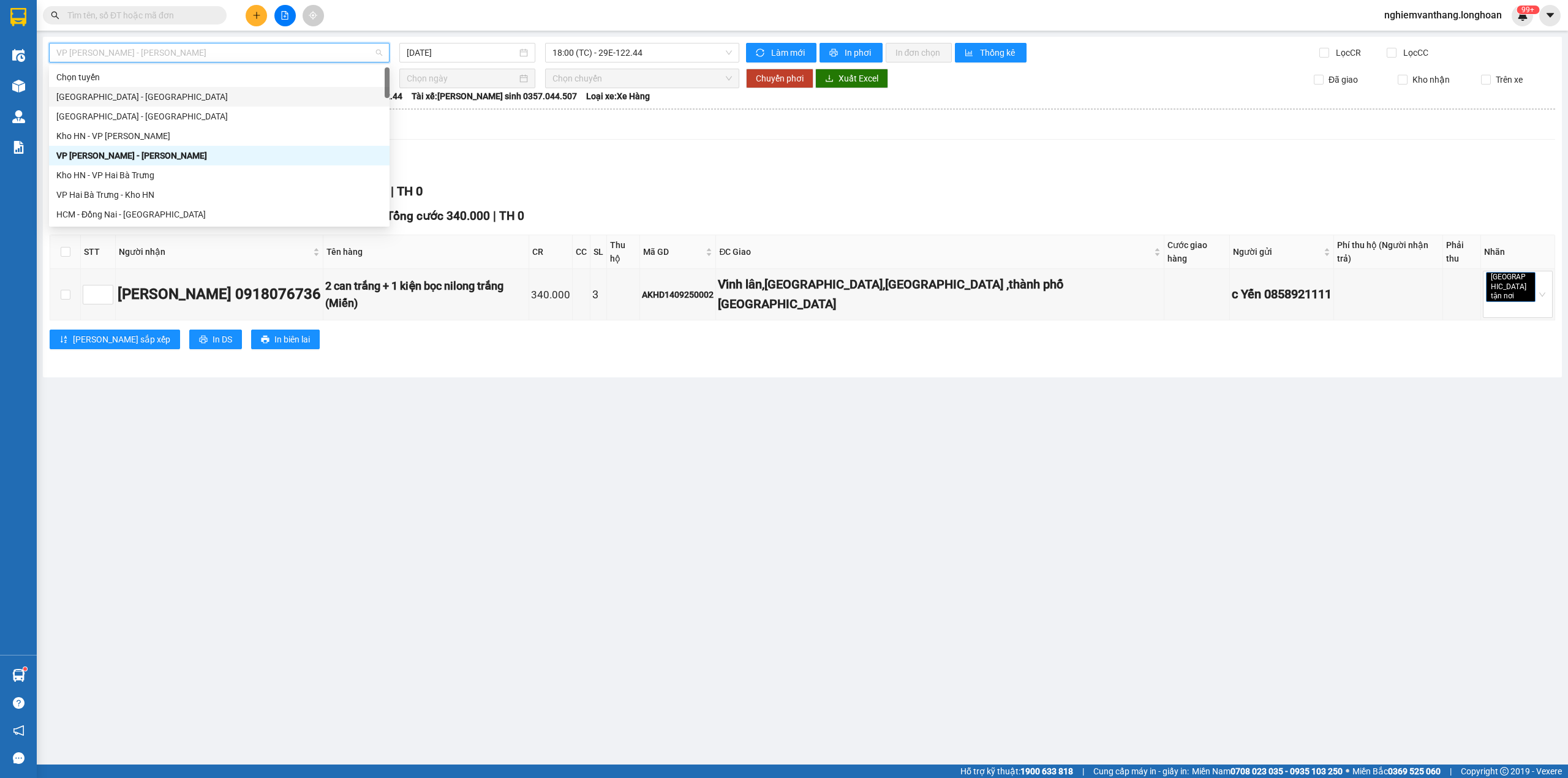
click at [142, 96] on div "[GEOGRAPHIC_DATA] - [GEOGRAPHIC_DATA]" at bounding box center [220, 97] width 326 height 14
type input "[DATE]"
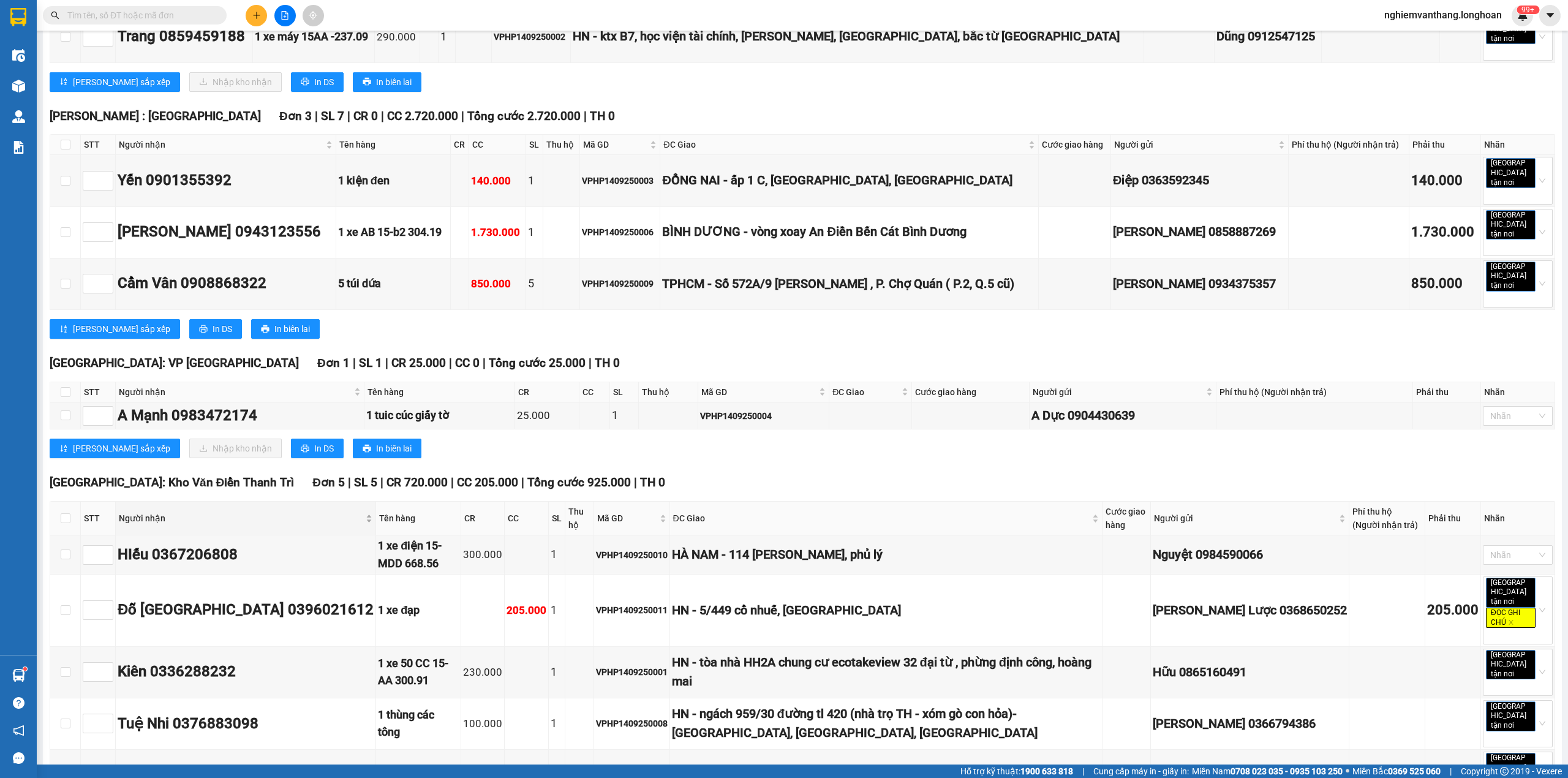
scroll to position [555, 0]
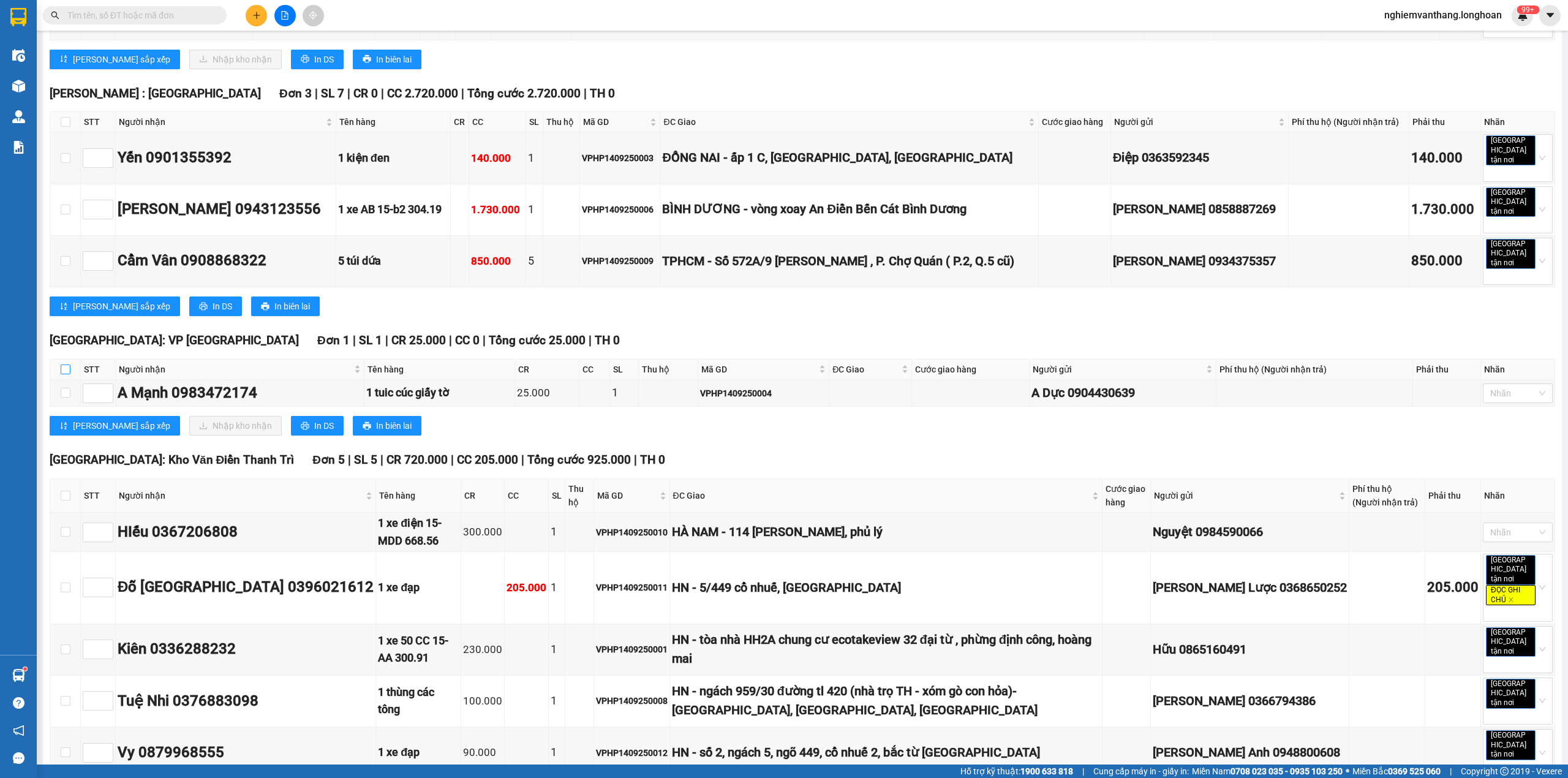
click at [67, 365] on input "checkbox" at bounding box center [65, 369] width 10 height 10
checkbox input "true"
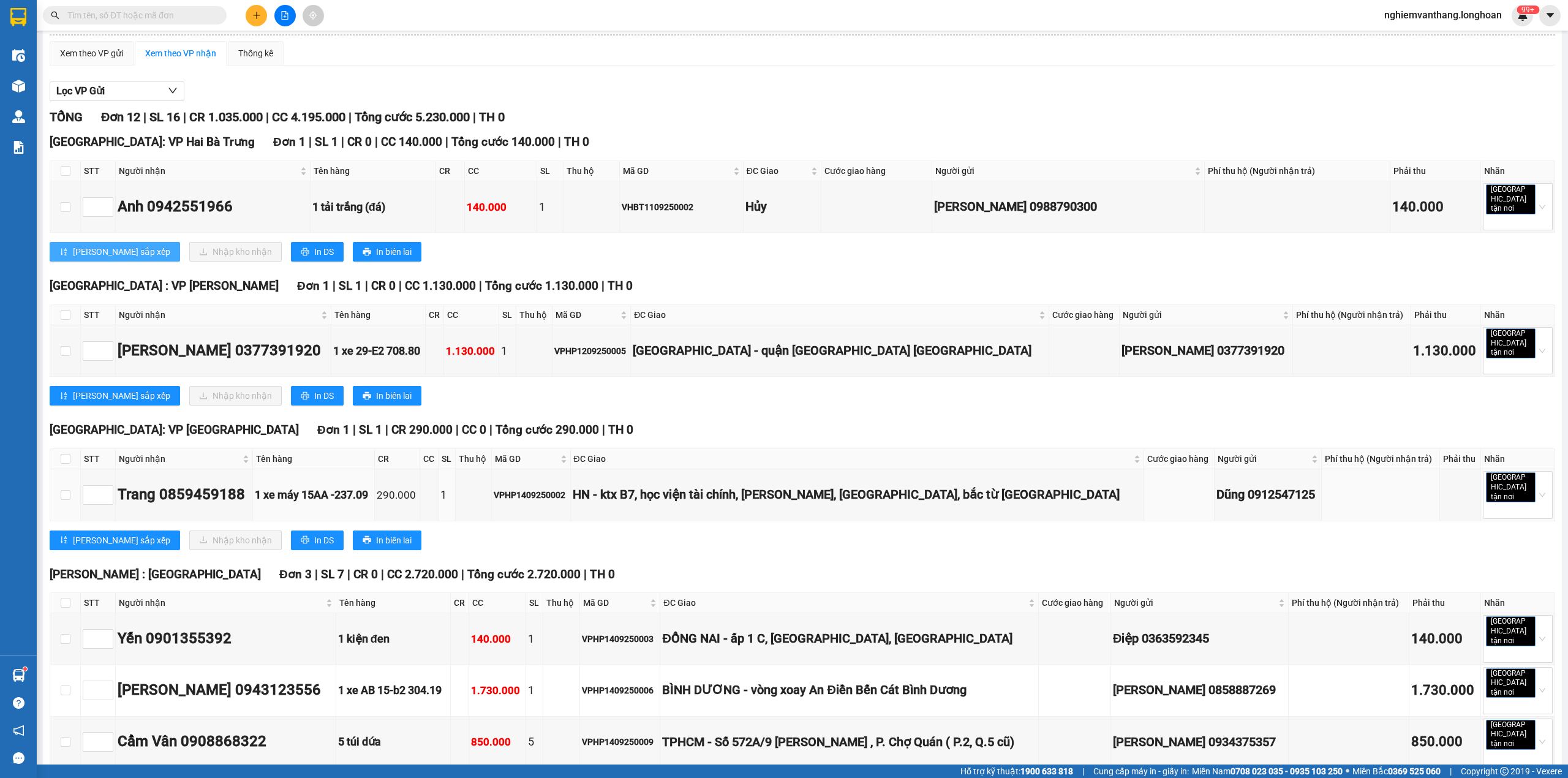
scroll to position [0, 0]
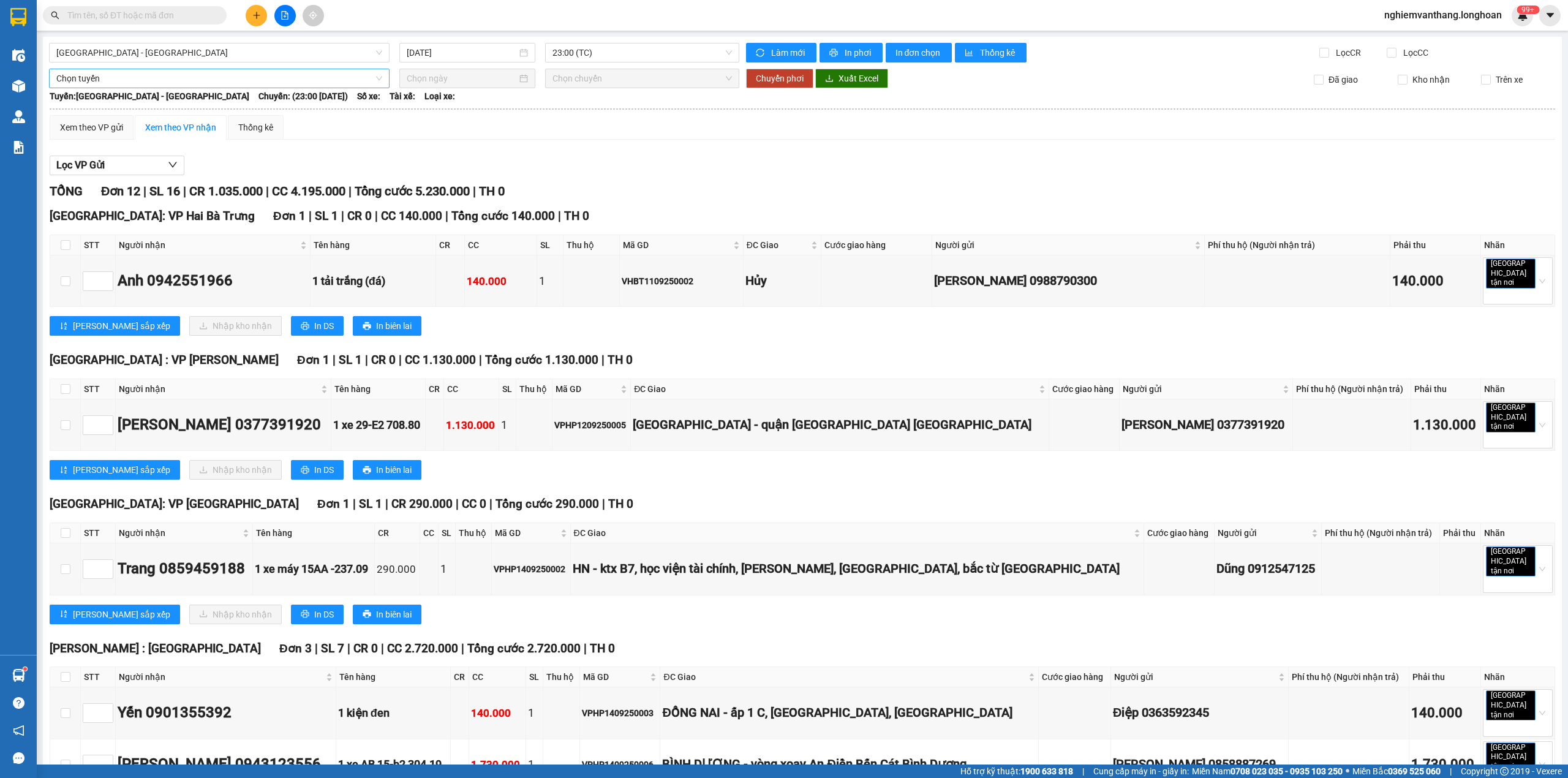
click at [103, 74] on span "Chọn tuyến" at bounding box center [220, 79] width 326 height 18
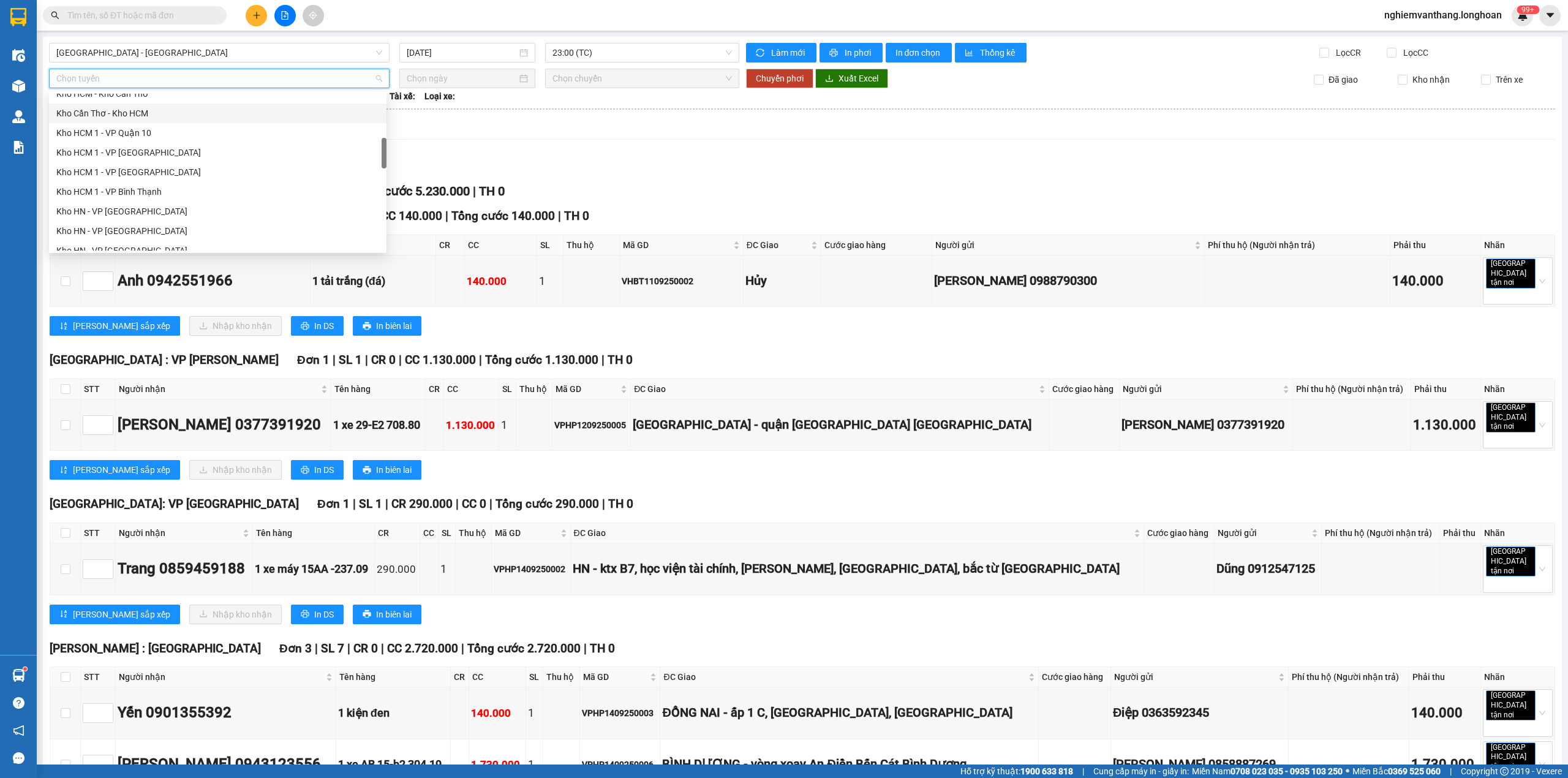
scroll to position [326, 0]
click at [138, 162] on div "Kho HN - VP [GEOGRAPHIC_DATA]" at bounding box center [218, 169] width 323 height 14
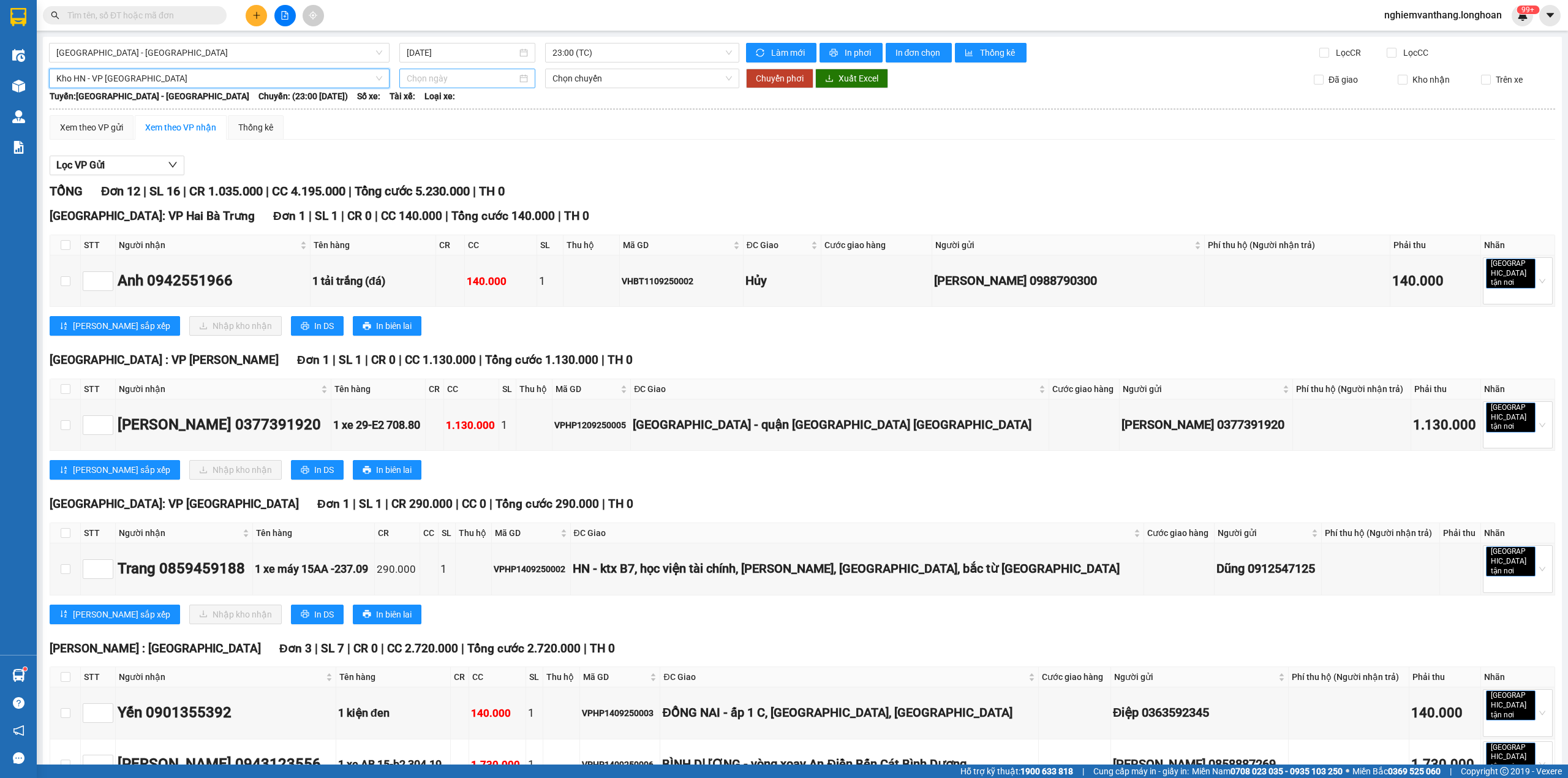
click at [415, 79] on input at bounding box center [462, 79] width 110 height 14
type input "[DATE]"
drag, startPoint x: 439, startPoint y: 187, endPoint x: 444, endPoint y: 181, distance: 7.8
click at [442, 187] on div "15" at bounding box center [436, 187] width 14 height 14
type input "[DATE]"
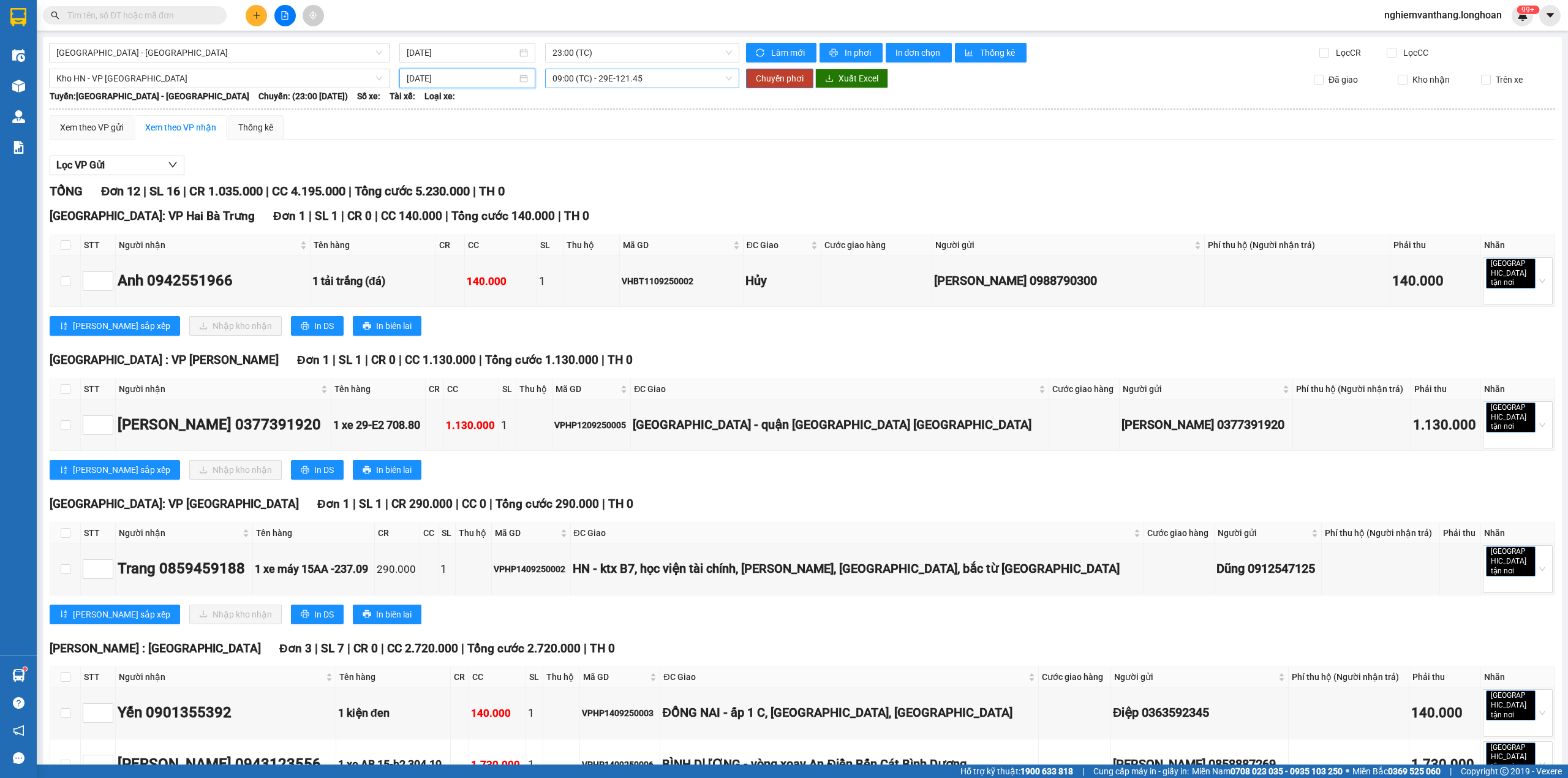
drag, startPoint x: 669, startPoint y: 82, endPoint x: 661, endPoint y: 96, distance: 16.1
click at [667, 82] on span "09:00 (TC) - 29E-121.45" at bounding box center [642, 79] width 180 height 18
click at [592, 134] on body "Kết quả tìm kiếm ( 0 ) Bộ lọc No Data nghiemvanthang.longhoan 99+ Điều hành xe …" at bounding box center [784, 389] width 1568 height 778
click at [794, 77] on span "Chuyển phơi" at bounding box center [779, 79] width 48 height 14
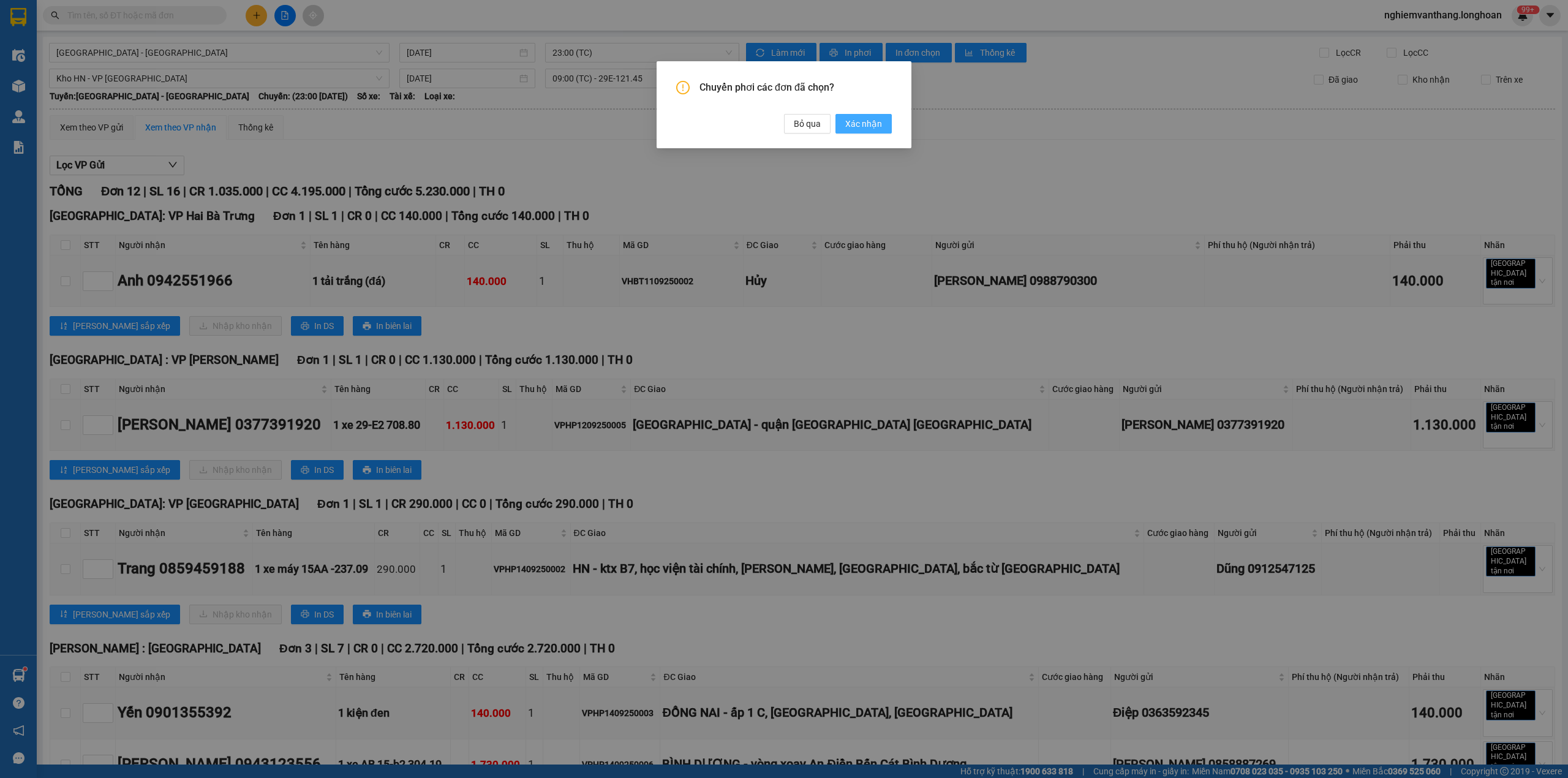
click at [856, 126] on span "Xác nhận" at bounding box center [864, 124] width 37 height 14
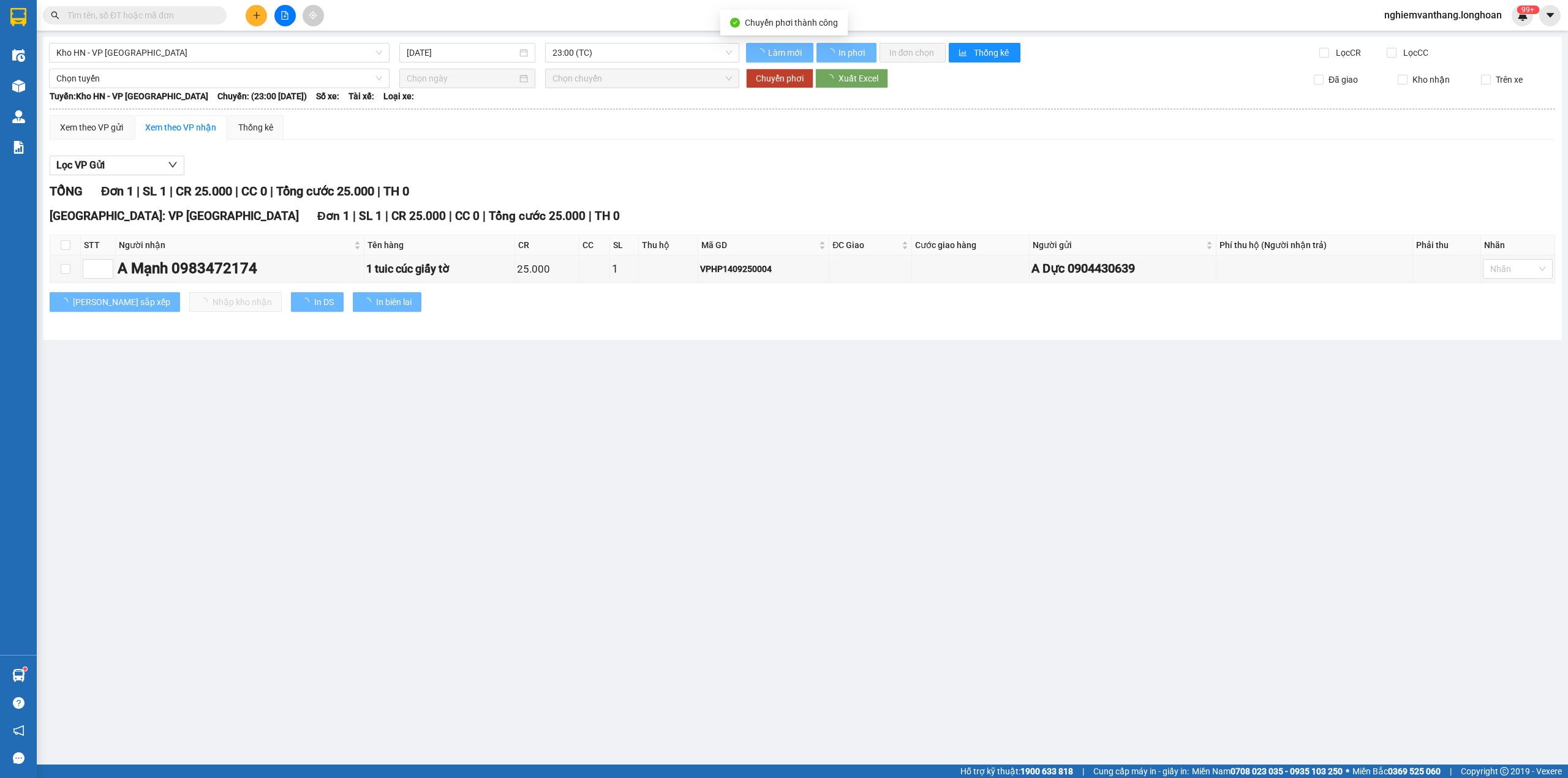
type input "[DATE]"
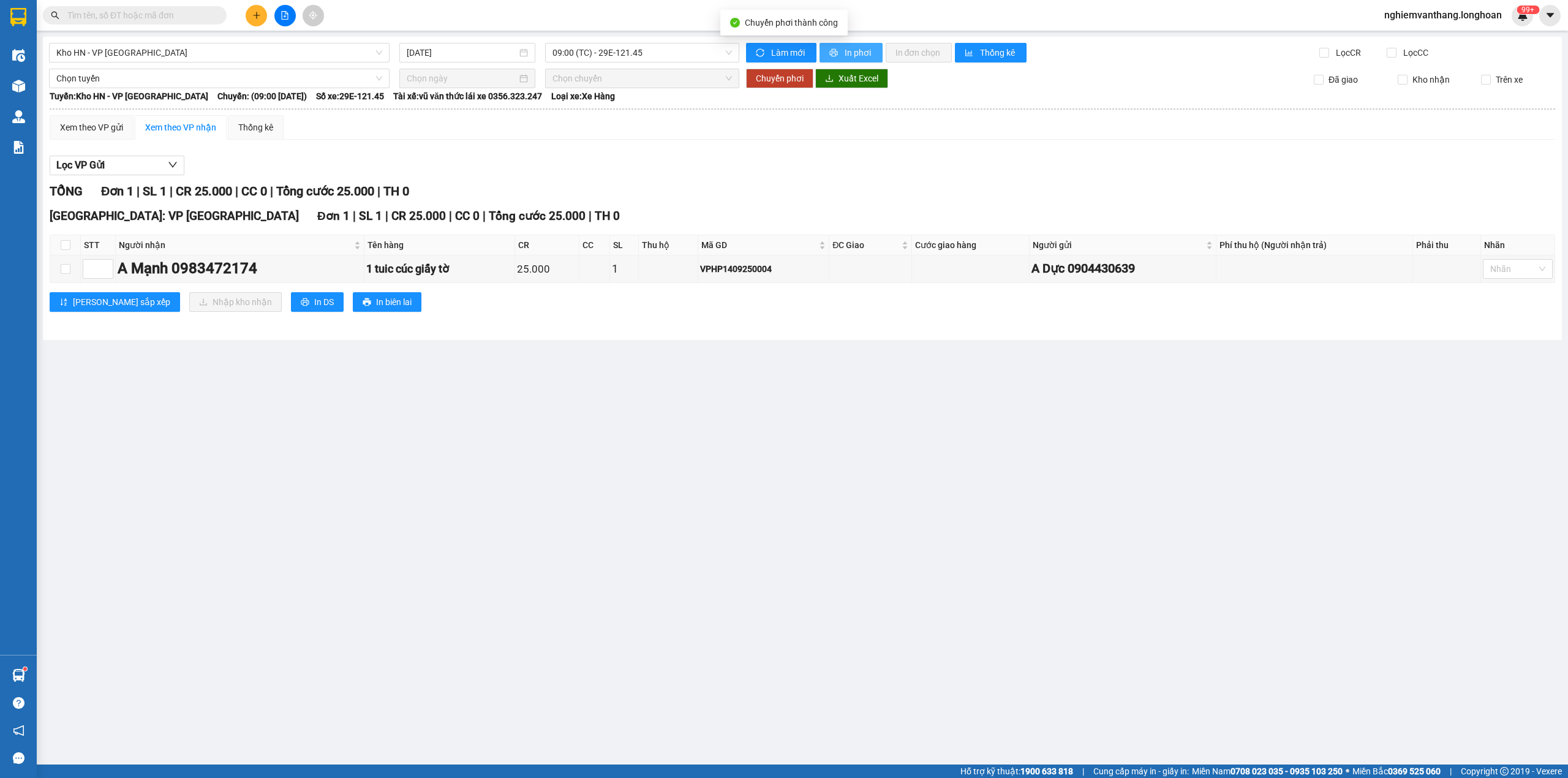
click at [827, 48] on button "In phơi" at bounding box center [851, 53] width 63 height 20
click at [102, 54] on span "Kho HN - VP [GEOGRAPHIC_DATA]" at bounding box center [220, 53] width 326 height 18
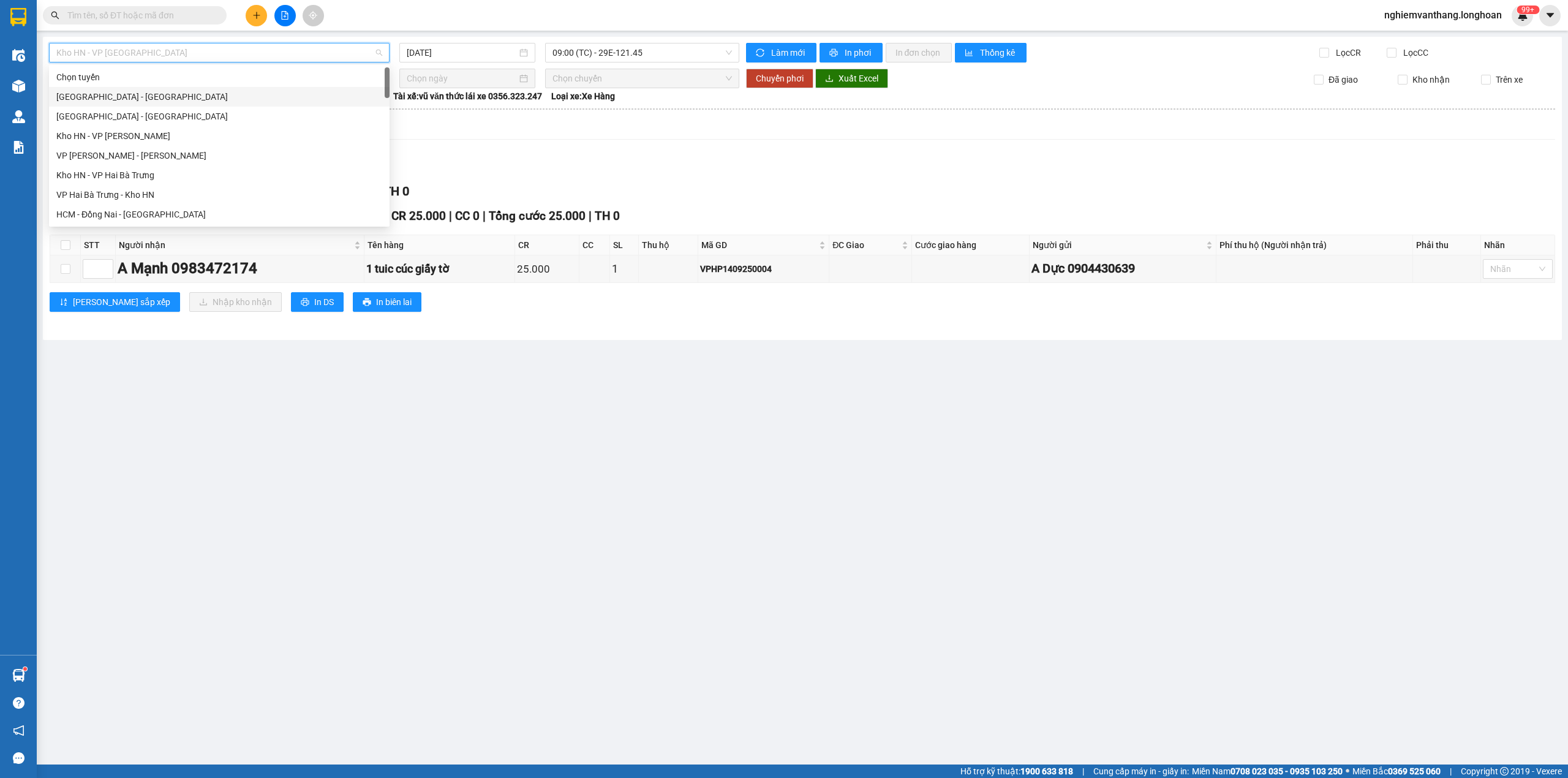
click at [128, 94] on div "[GEOGRAPHIC_DATA] - [GEOGRAPHIC_DATA]" at bounding box center [220, 97] width 326 height 14
type input "[DATE]"
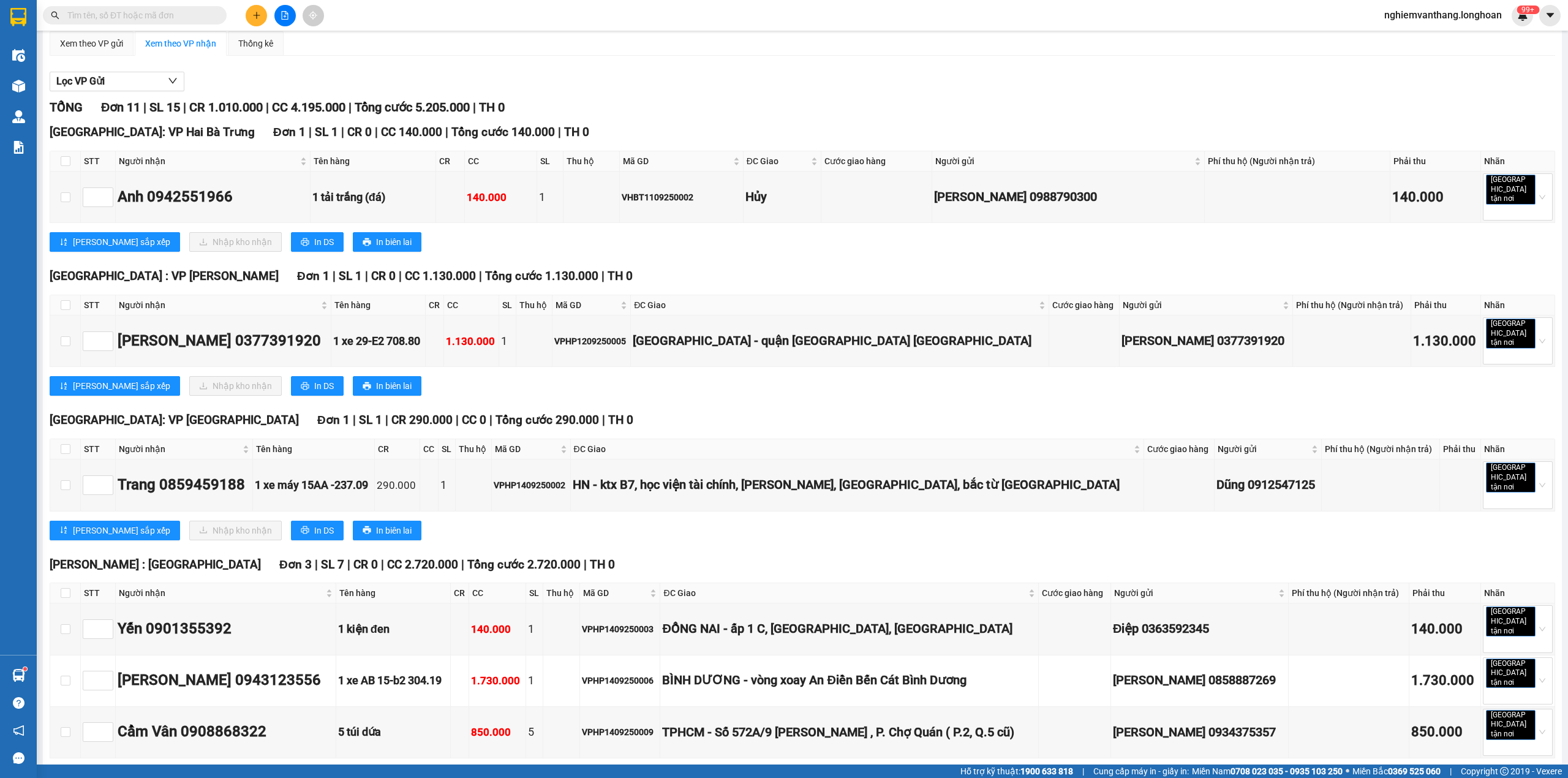
scroll to position [163, 0]
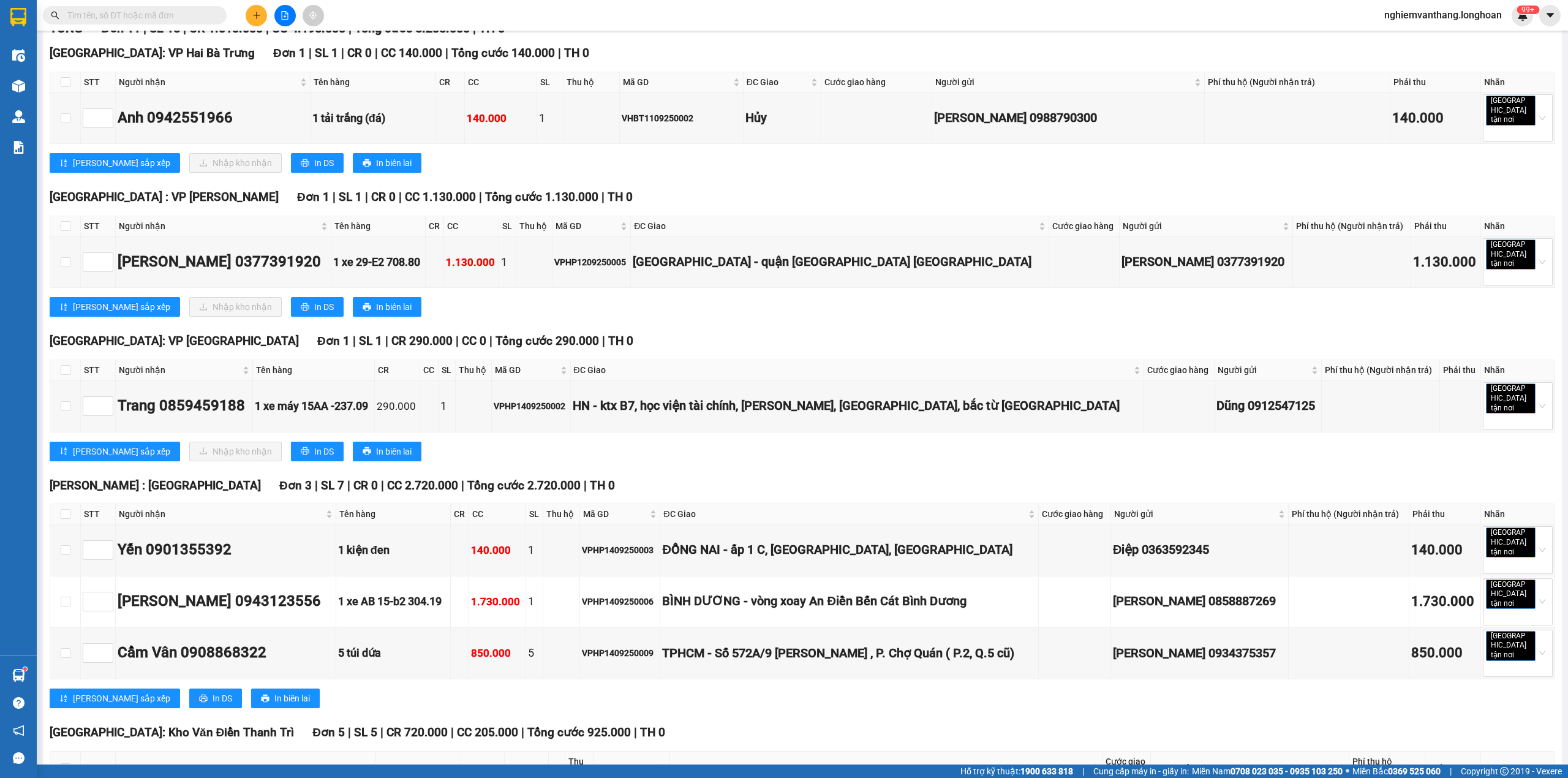
click at [57, 360] on th at bounding box center [66, 370] width 31 height 20
click at [61, 363] on label at bounding box center [65, 370] width 10 height 14
click at [61, 366] on input "checkbox" at bounding box center [65, 370] width 10 height 10
checkbox input "true"
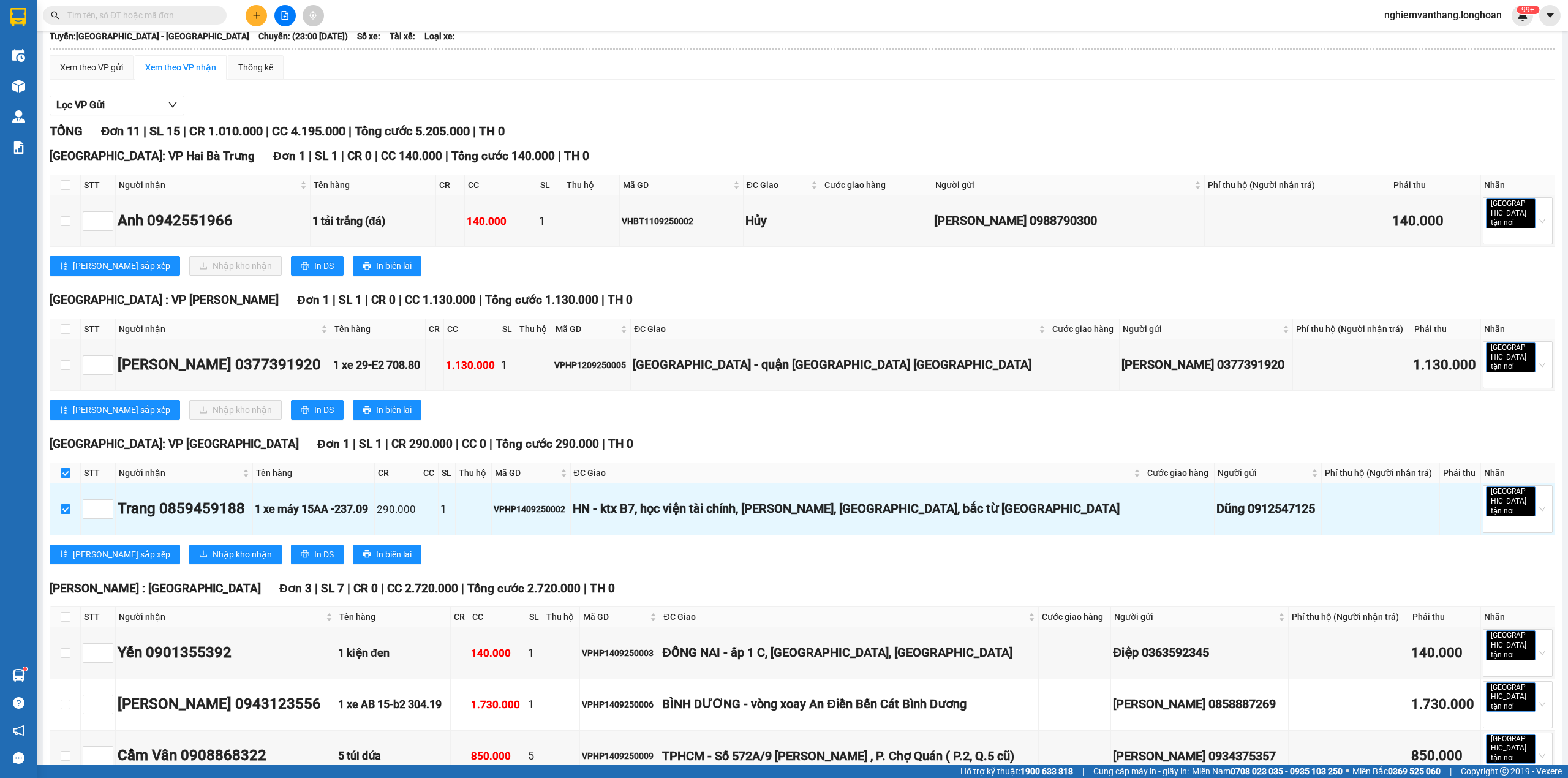
scroll to position [0, 0]
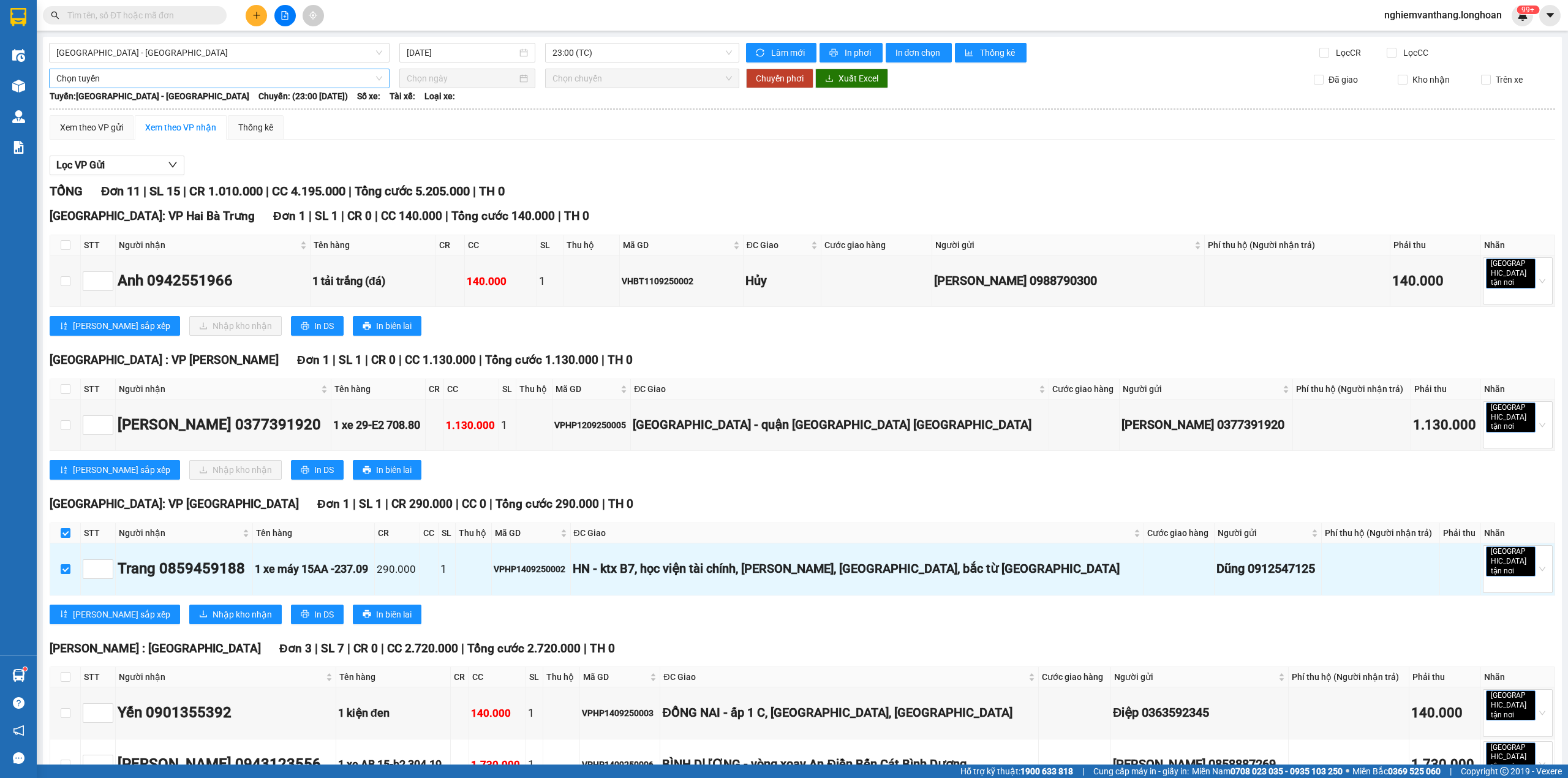
click at [109, 75] on span "Chọn tuyến" at bounding box center [220, 79] width 326 height 18
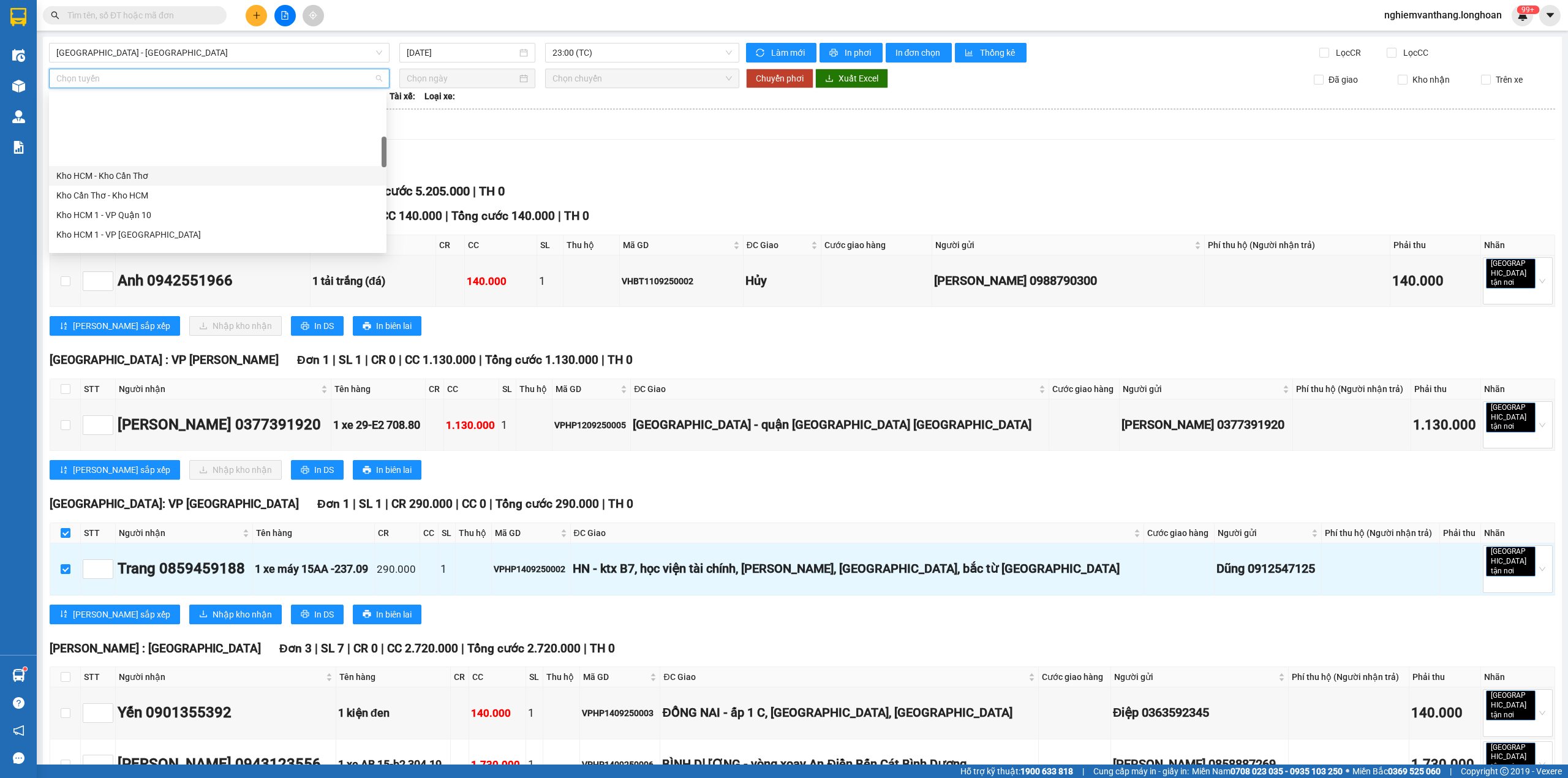
scroll to position [326, 0]
click at [157, 190] on div "Kho HN - VP [PERSON_NAME]" at bounding box center [218, 189] width 323 height 14
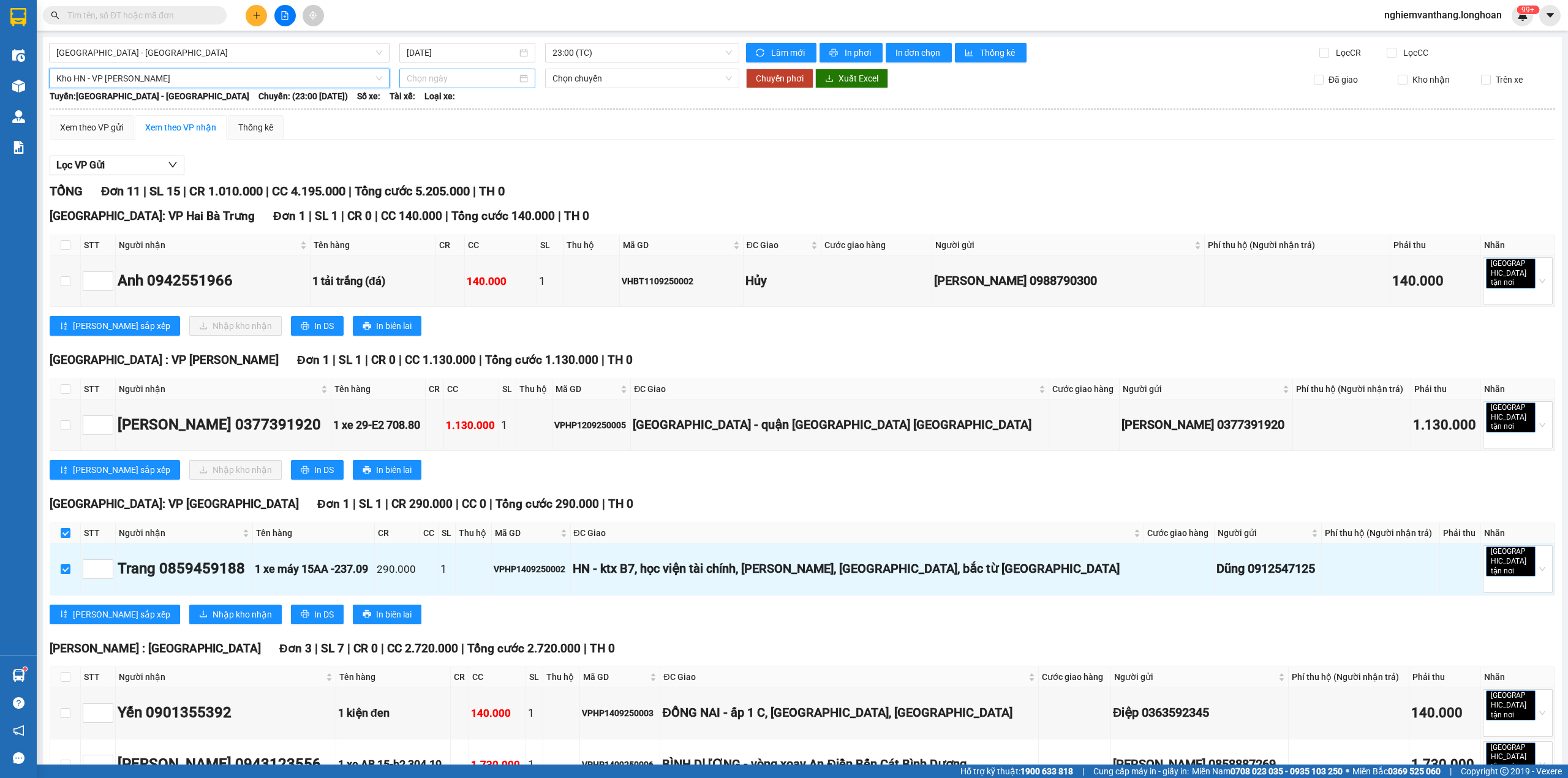
click at [468, 79] on input at bounding box center [462, 79] width 110 height 14
type input "[DATE]"
click at [442, 187] on div "15" at bounding box center [436, 187] width 14 height 14
type input "[DATE]"
click at [762, 81] on span "Chuyển phơi" at bounding box center [779, 79] width 48 height 14
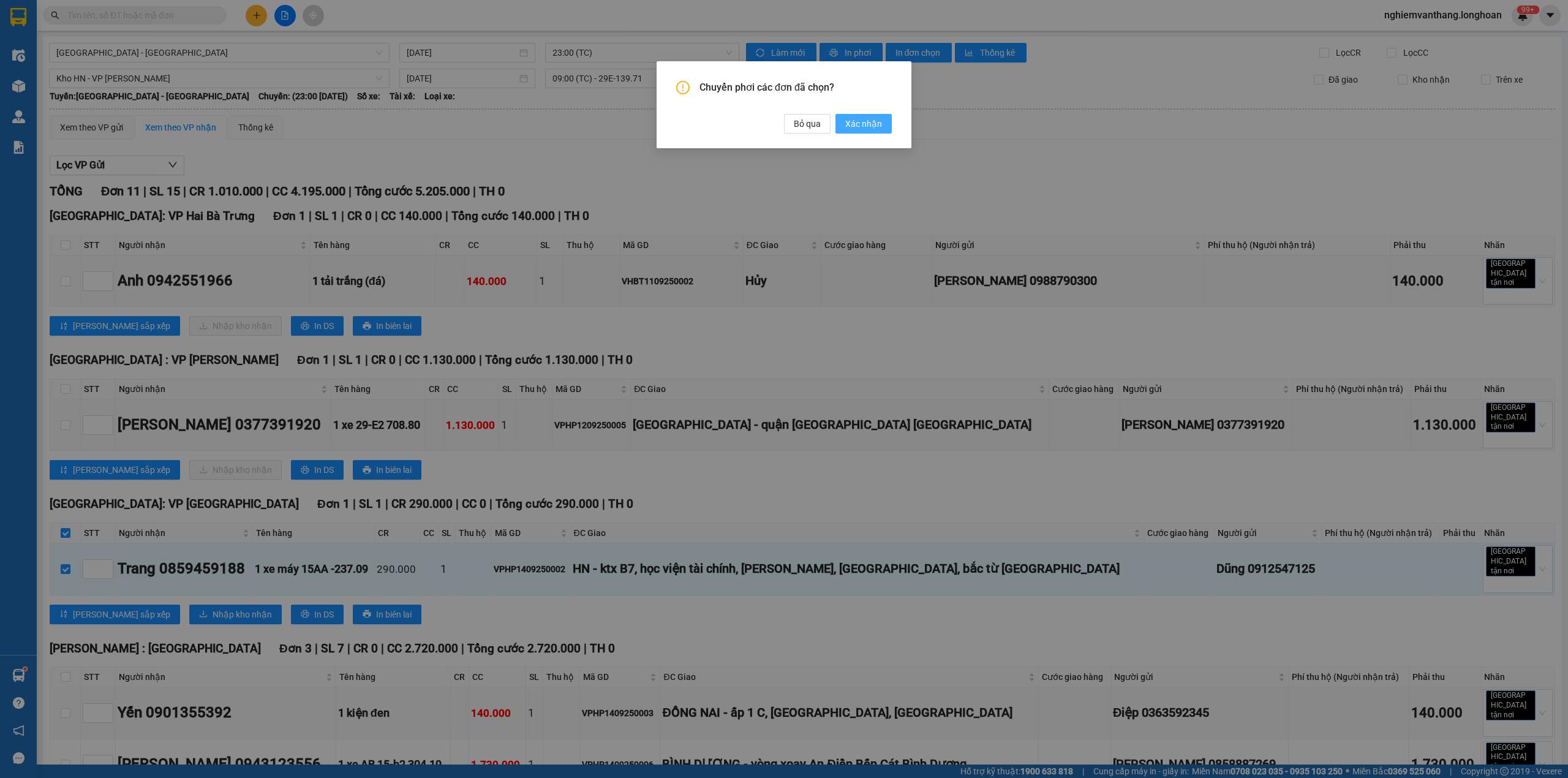
click at [867, 121] on span "Xác nhận" at bounding box center [864, 124] width 37 height 14
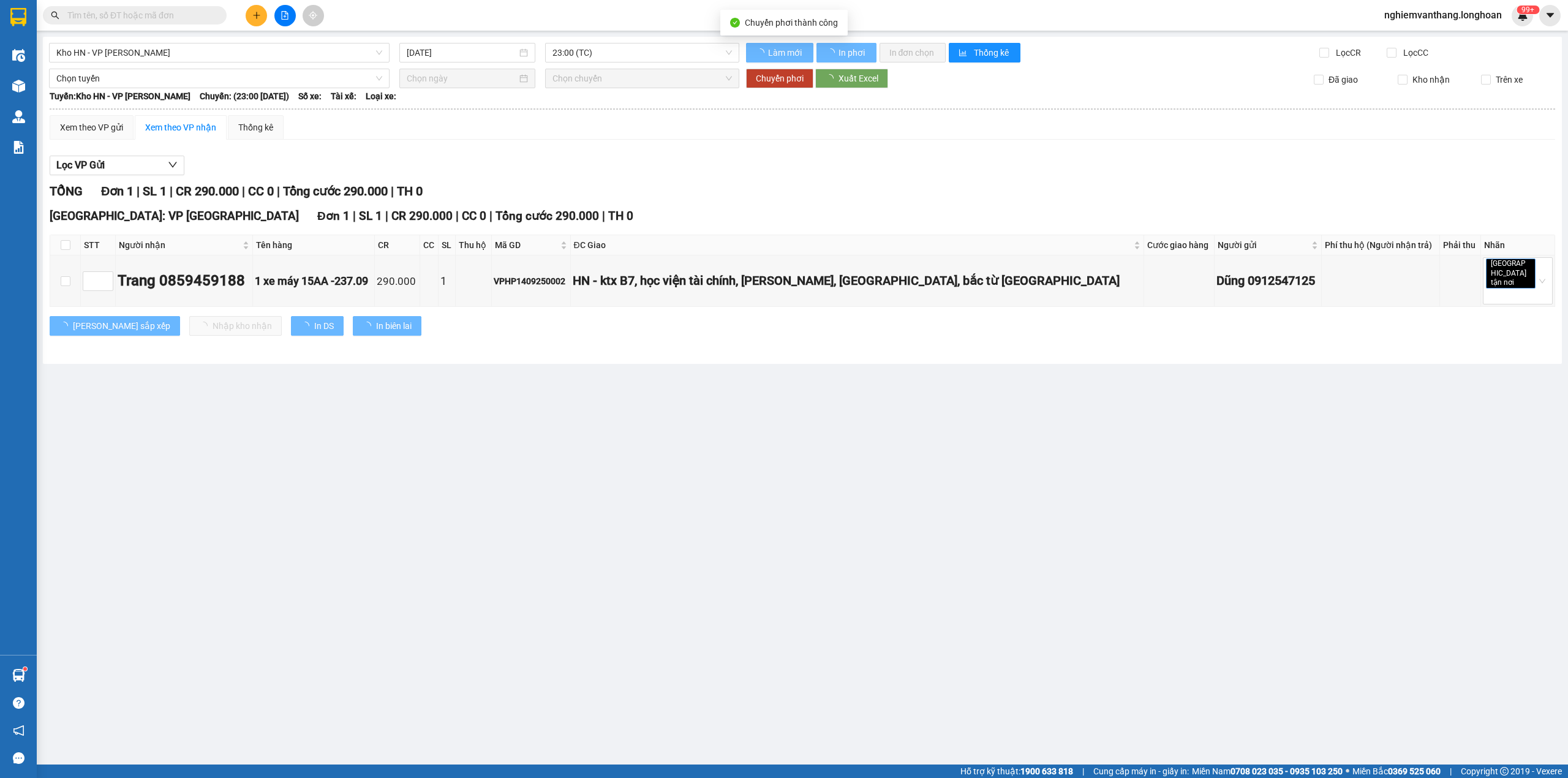
type input "[DATE]"
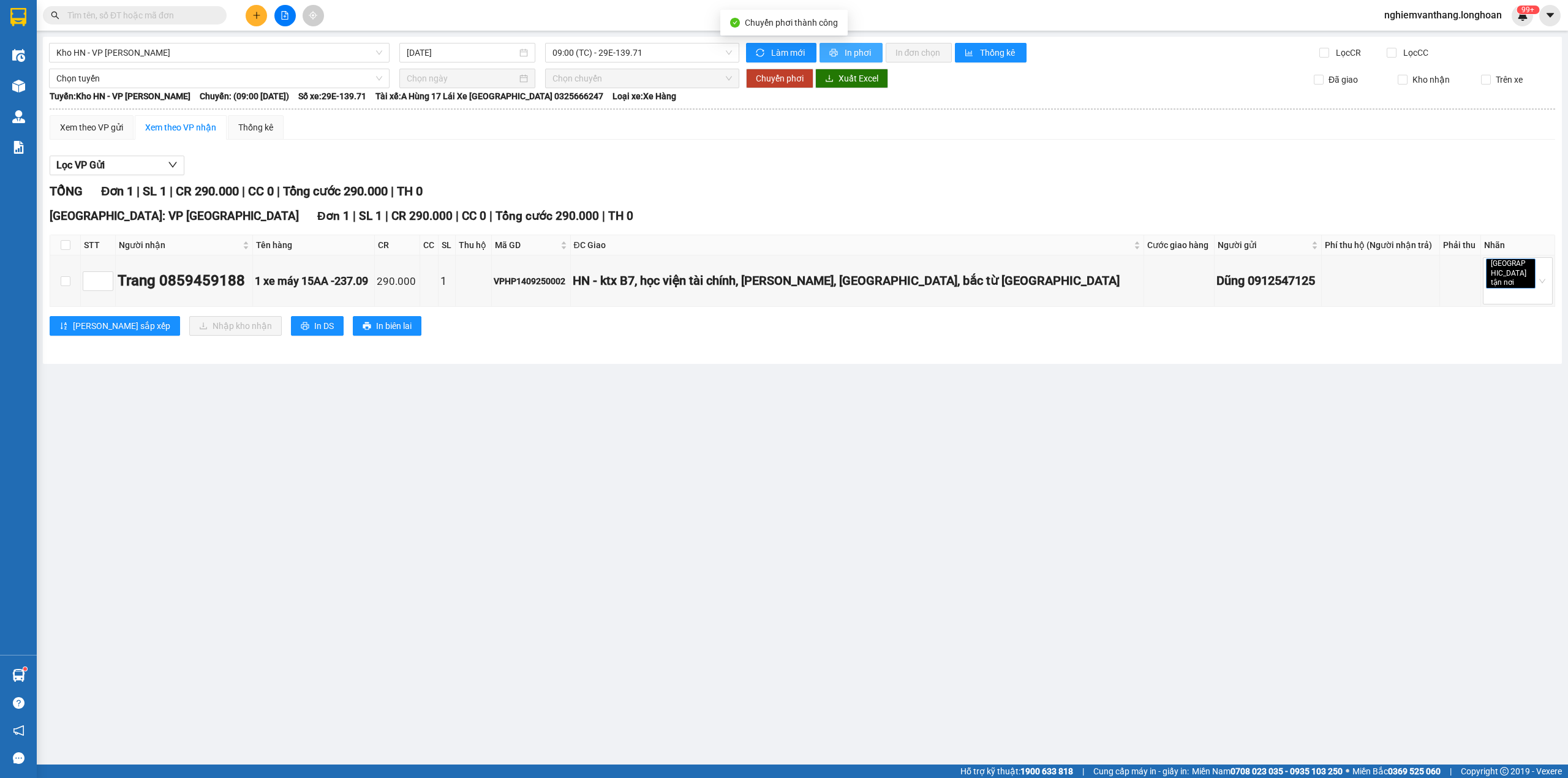
click at [839, 51] on button "In phơi" at bounding box center [851, 53] width 63 height 20
click at [123, 57] on span "Kho HN - VP [PERSON_NAME]" at bounding box center [220, 53] width 326 height 18
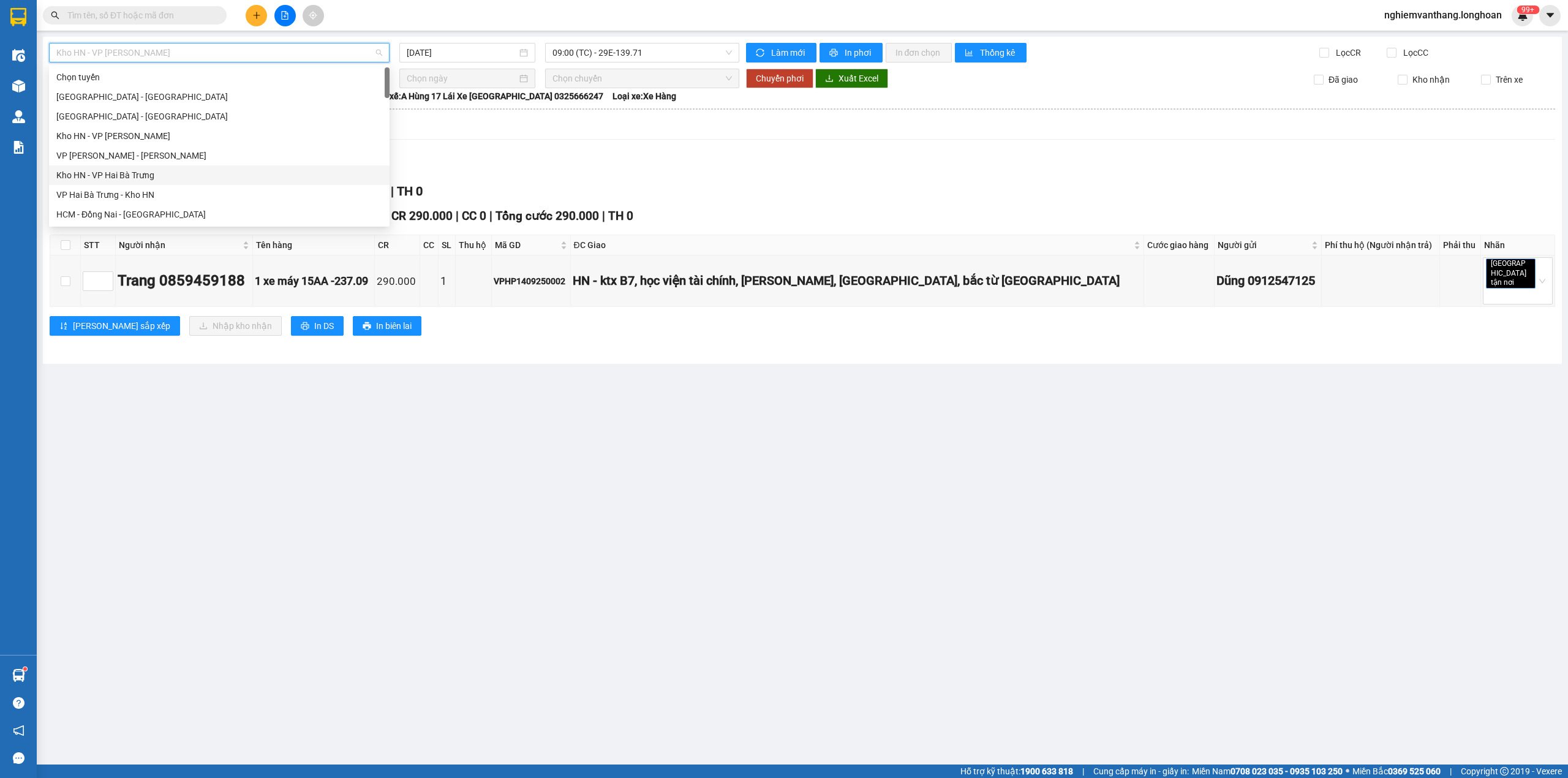
click at [142, 173] on div "Kho HN - VP Hai Bà Trưng" at bounding box center [220, 175] width 326 height 14
type input "[DATE]"
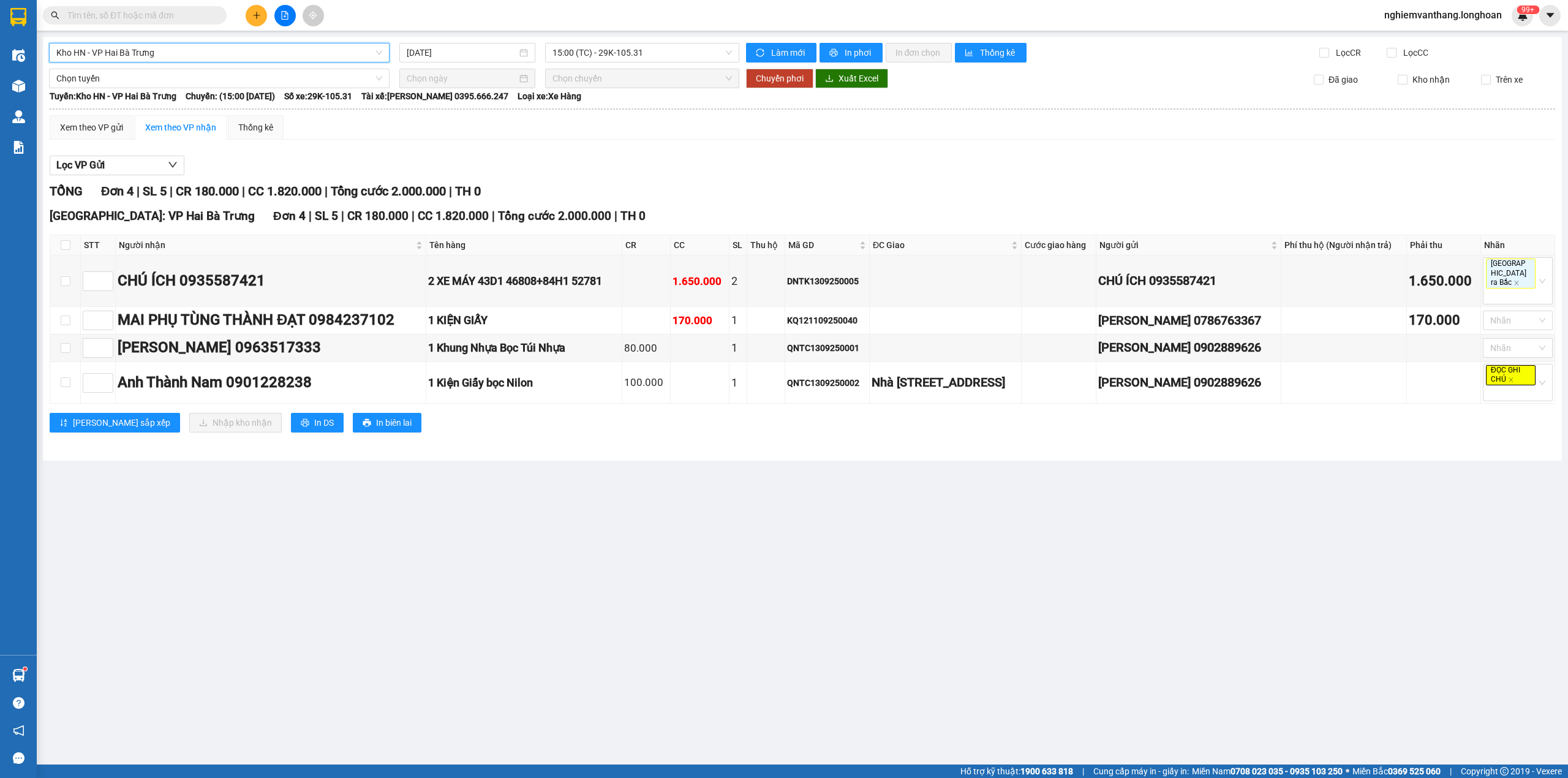
click at [145, 57] on span "Kho HN - VP Hai Bà Trưng" at bounding box center [220, 53] width 326 height 18
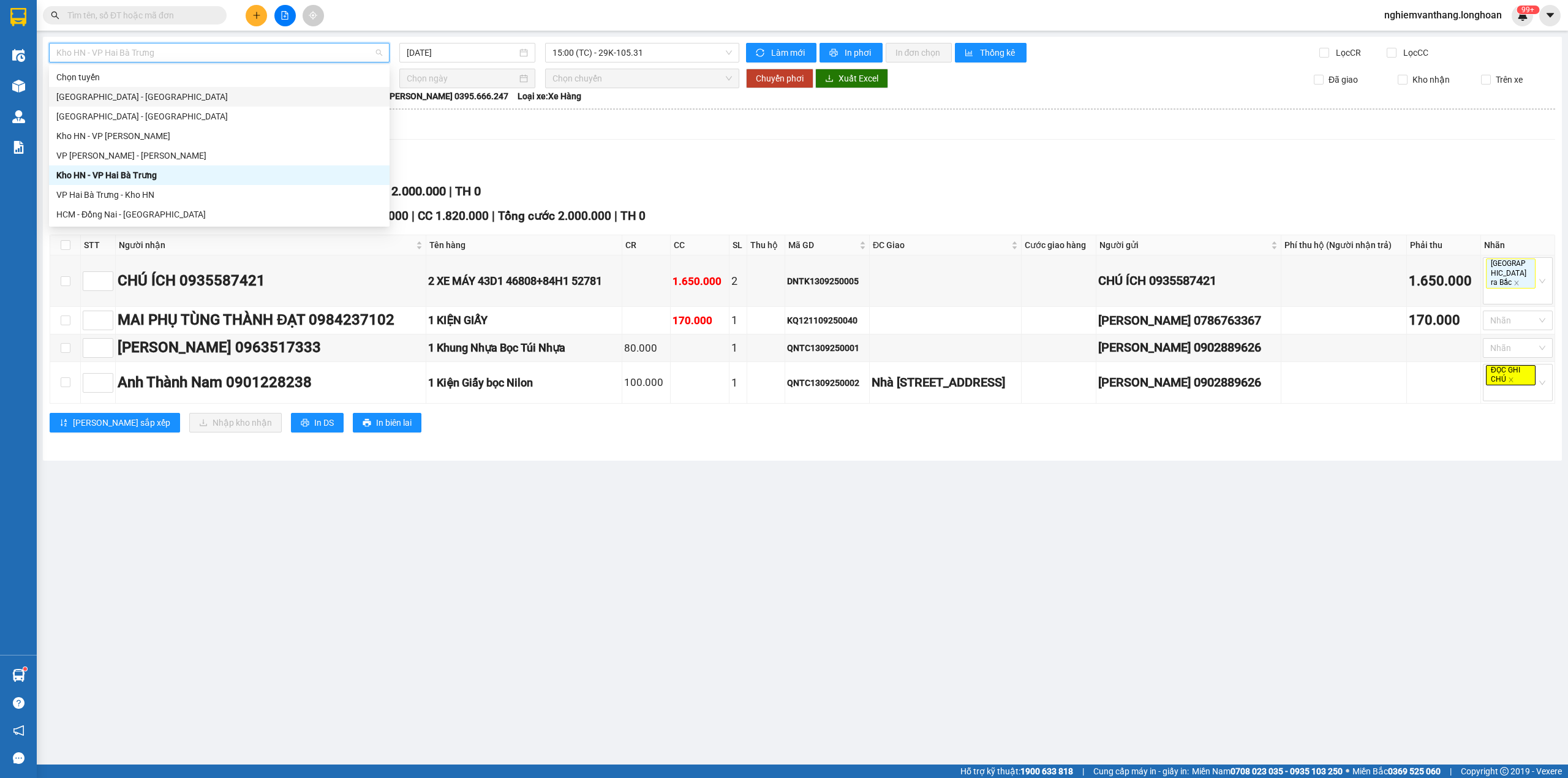
click at [128, 92] on div "[GEOGRAPHIC_DATA] - [GEOGRAPHIC_DATA]" at bounding box center [220, 97] width 326 height 14
type input "[DATE]"
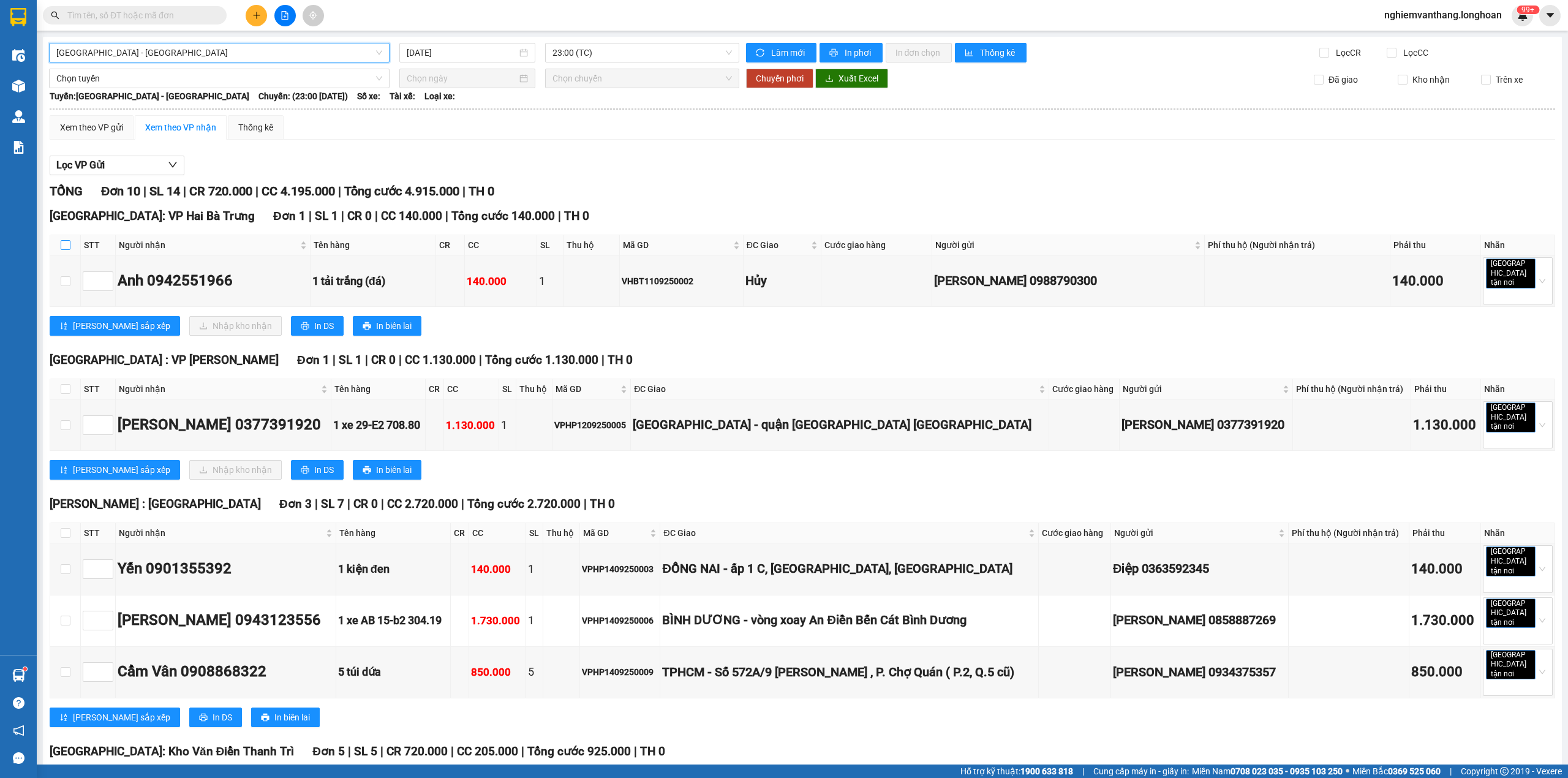
click at [66, 245] on input "checkbox" at bounding box center [65, 245] width 10 height 10
checkbox input "true"
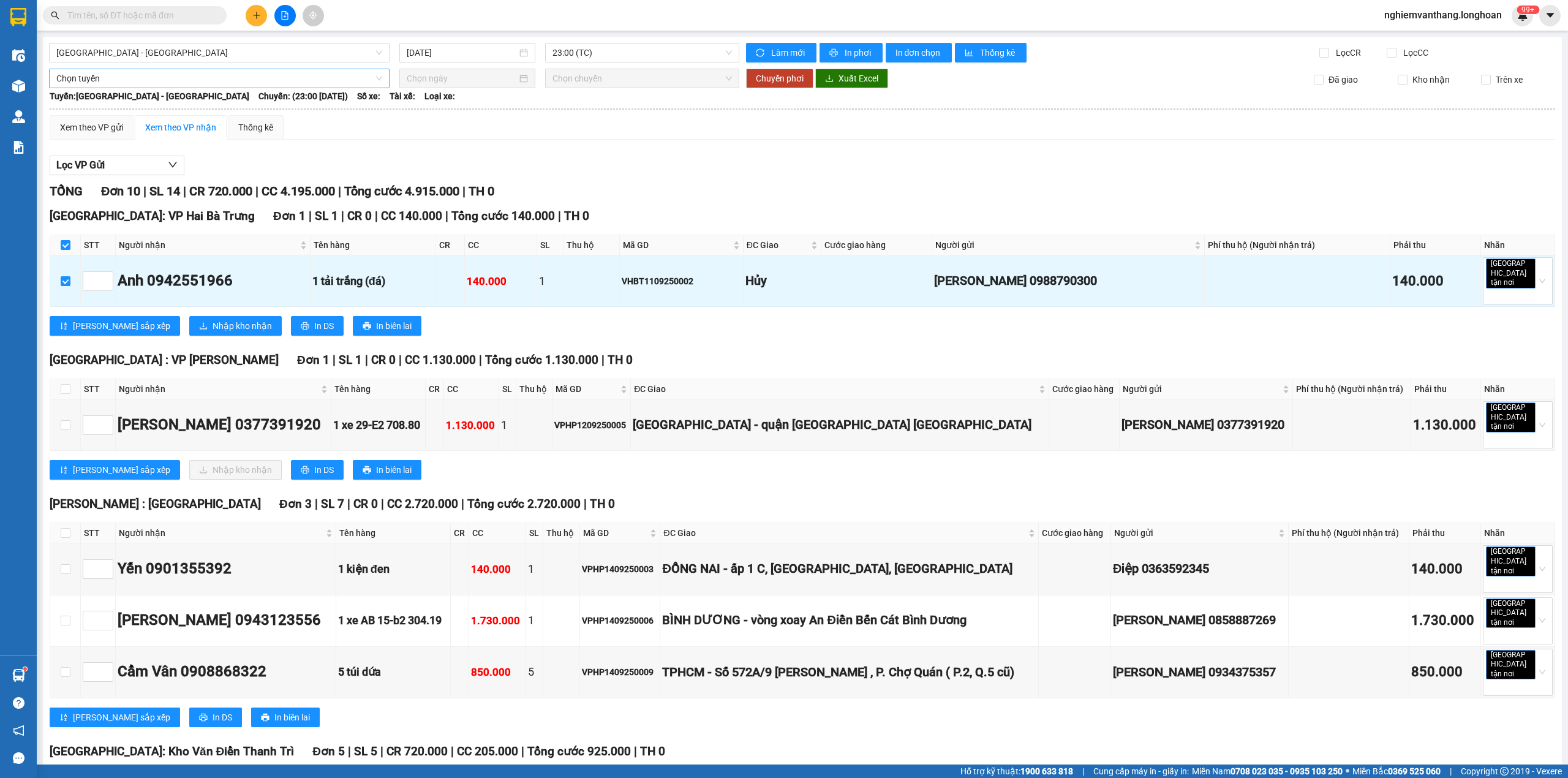
click at [100, 74] on span "Chọn tuyến" at bounding box center [220, 79] width 326 height 18
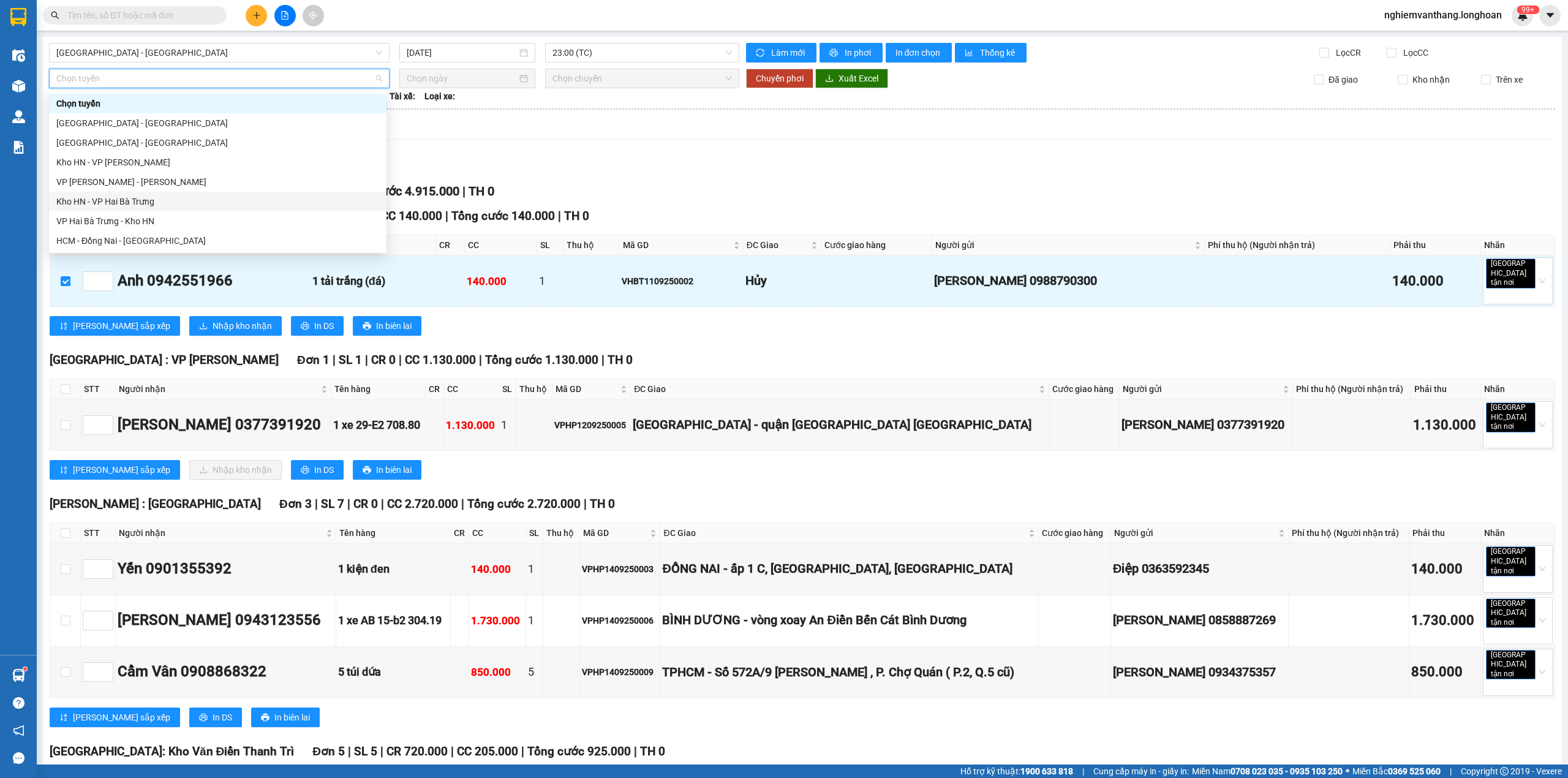
click at [135, 203] on div "Kho HN - VP Hai Bà Trưng" at bounding box center [218, 202] width 323 height 14
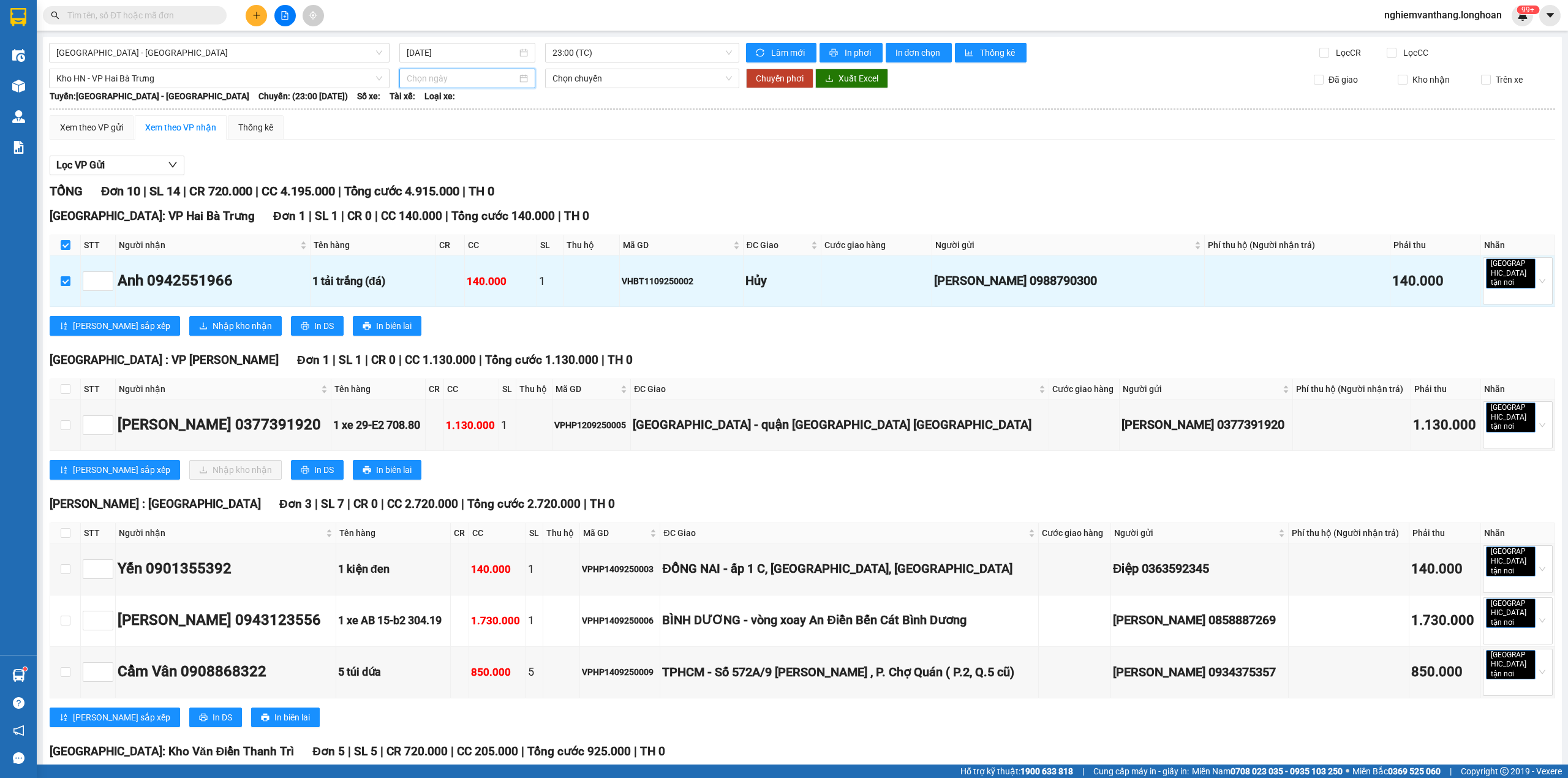
click at [482, 74] on input at bounding box center [462, 79] width 110 height 14
type input "[DATE]"
click at [436, 187] on div "15" at bounding box center [436, 187] width 14 height 14
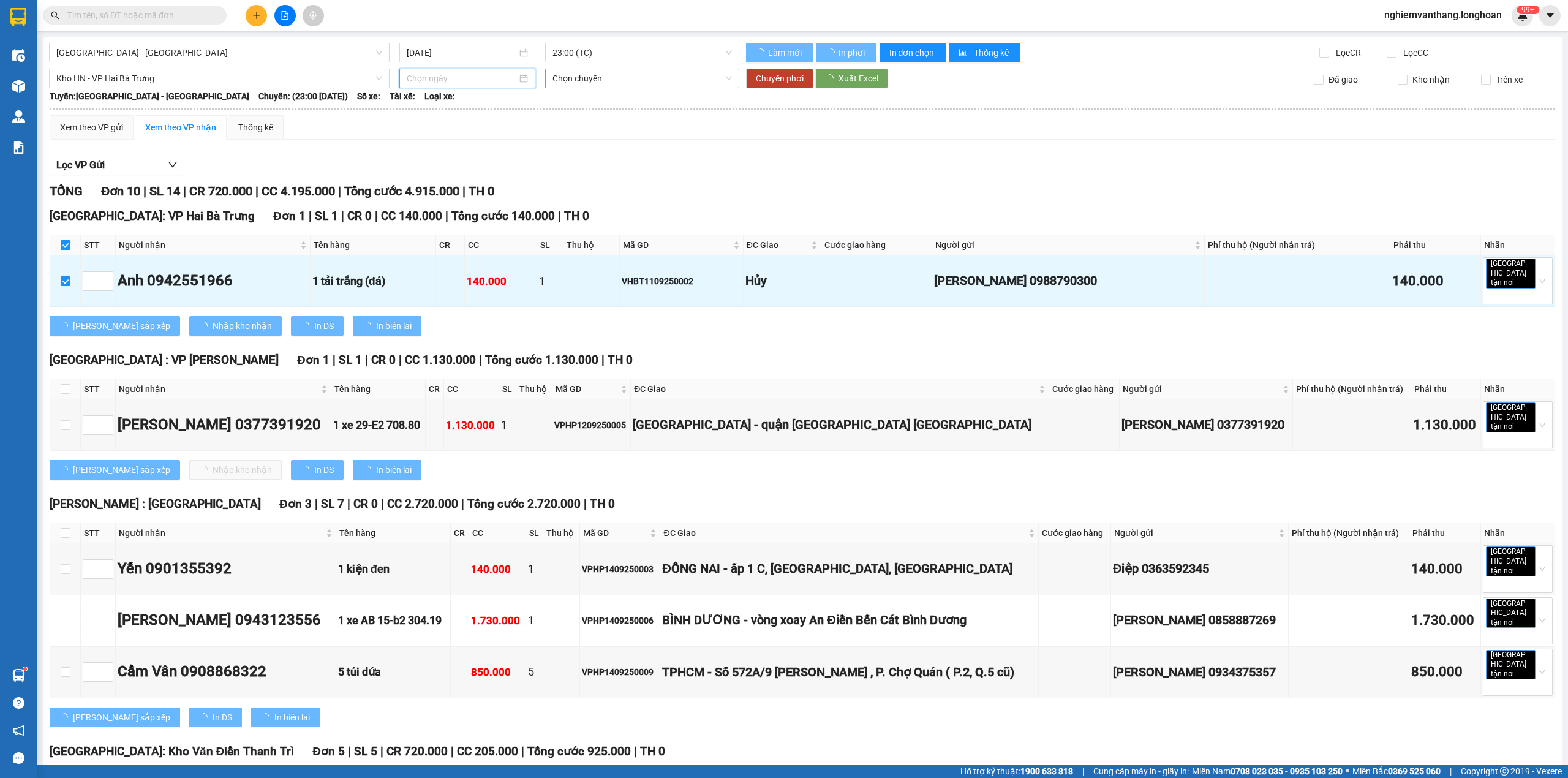
type input "[DATE]"
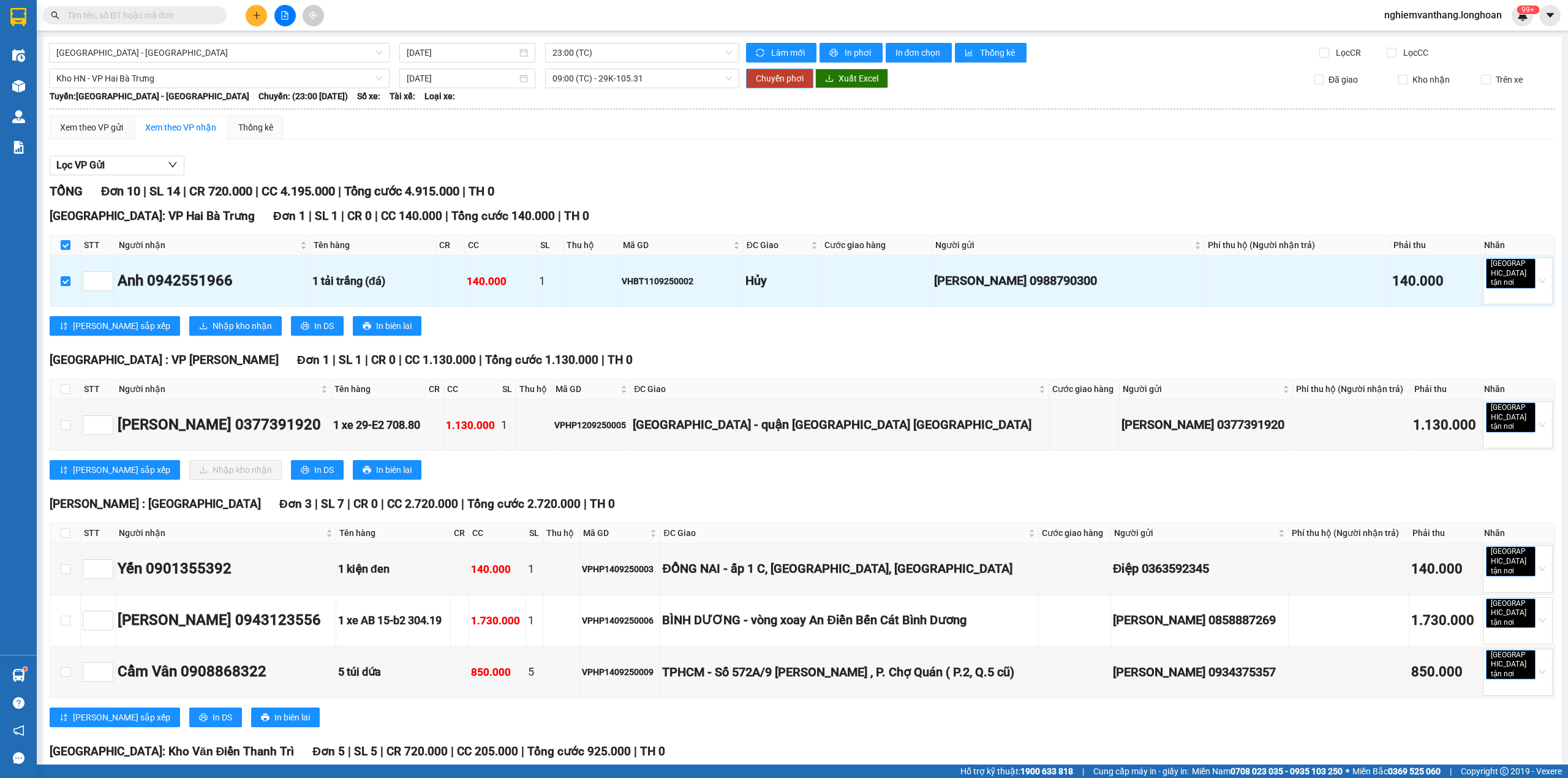
click at [768, 77] on span "Chuyển phơi" at bounding box center [779, 79] width 48 height 14
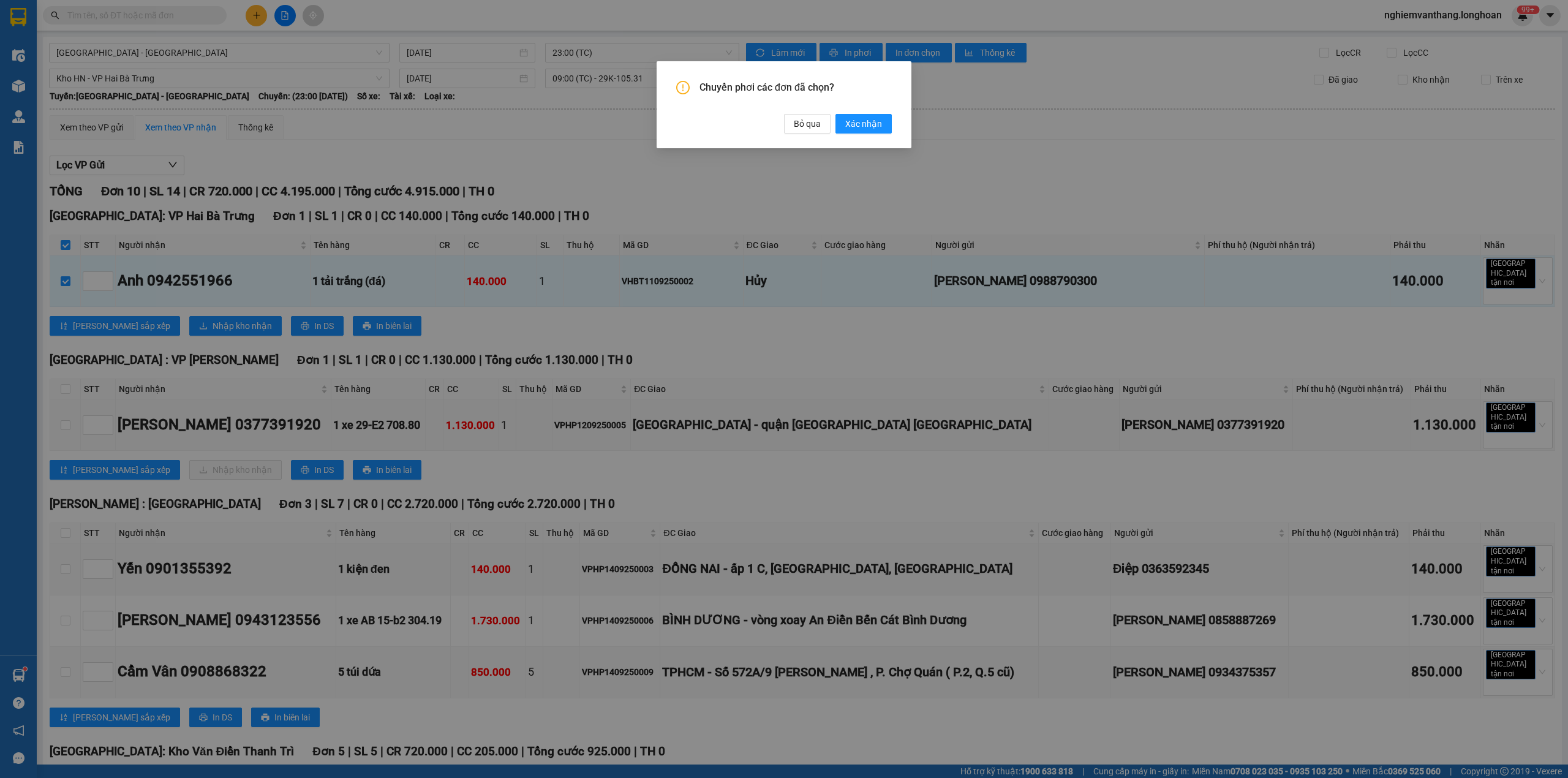
drag, startPoint x: 868, startPoint y: 116, endPoint x: 892, endPoint y: 138, distance: 32.6
click at [870, 116] on button "Xác nhận" at bounding box center [864, 124] width 57 height 20
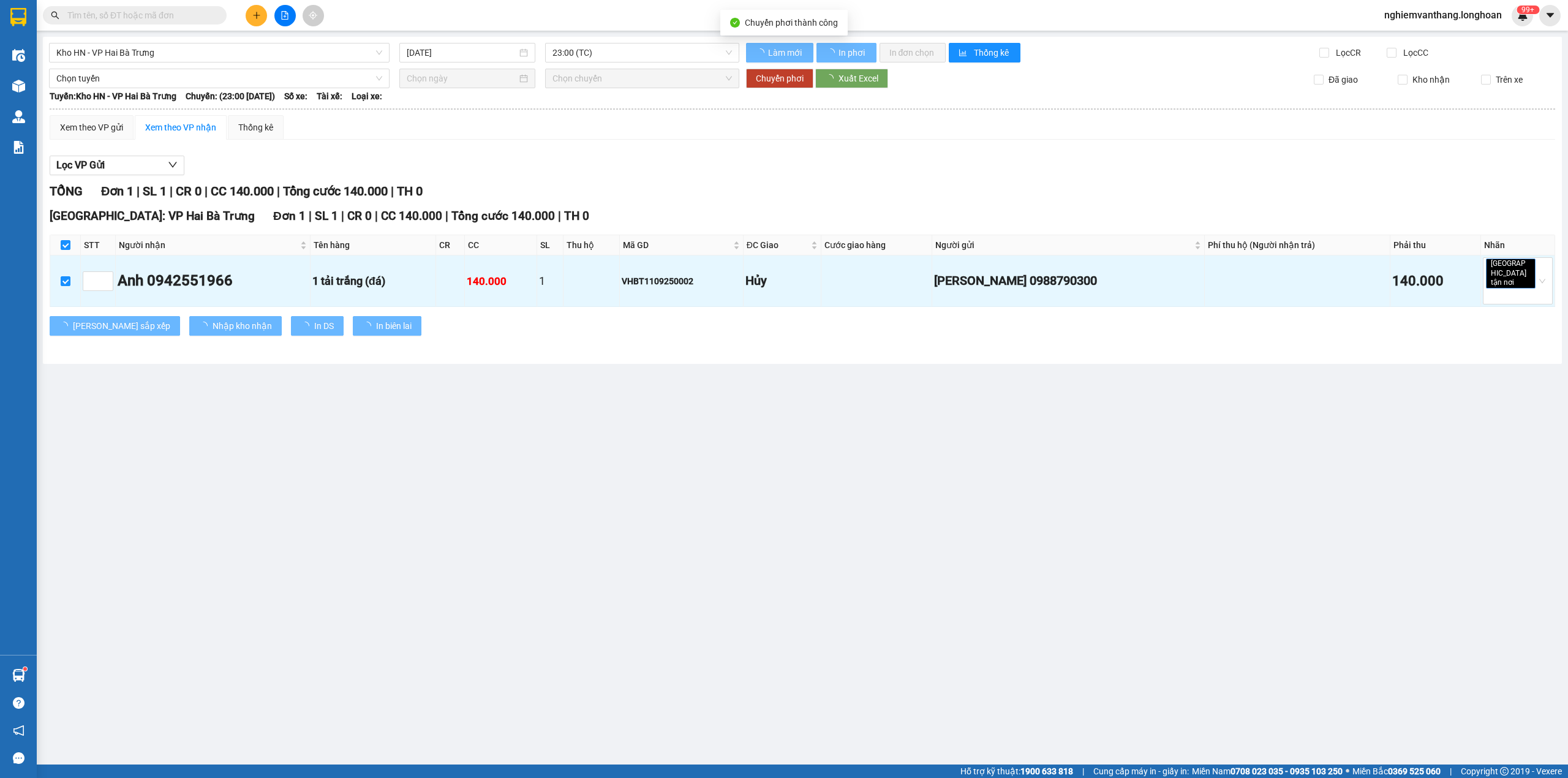
type input "[DATE]"
checkbox input "false"
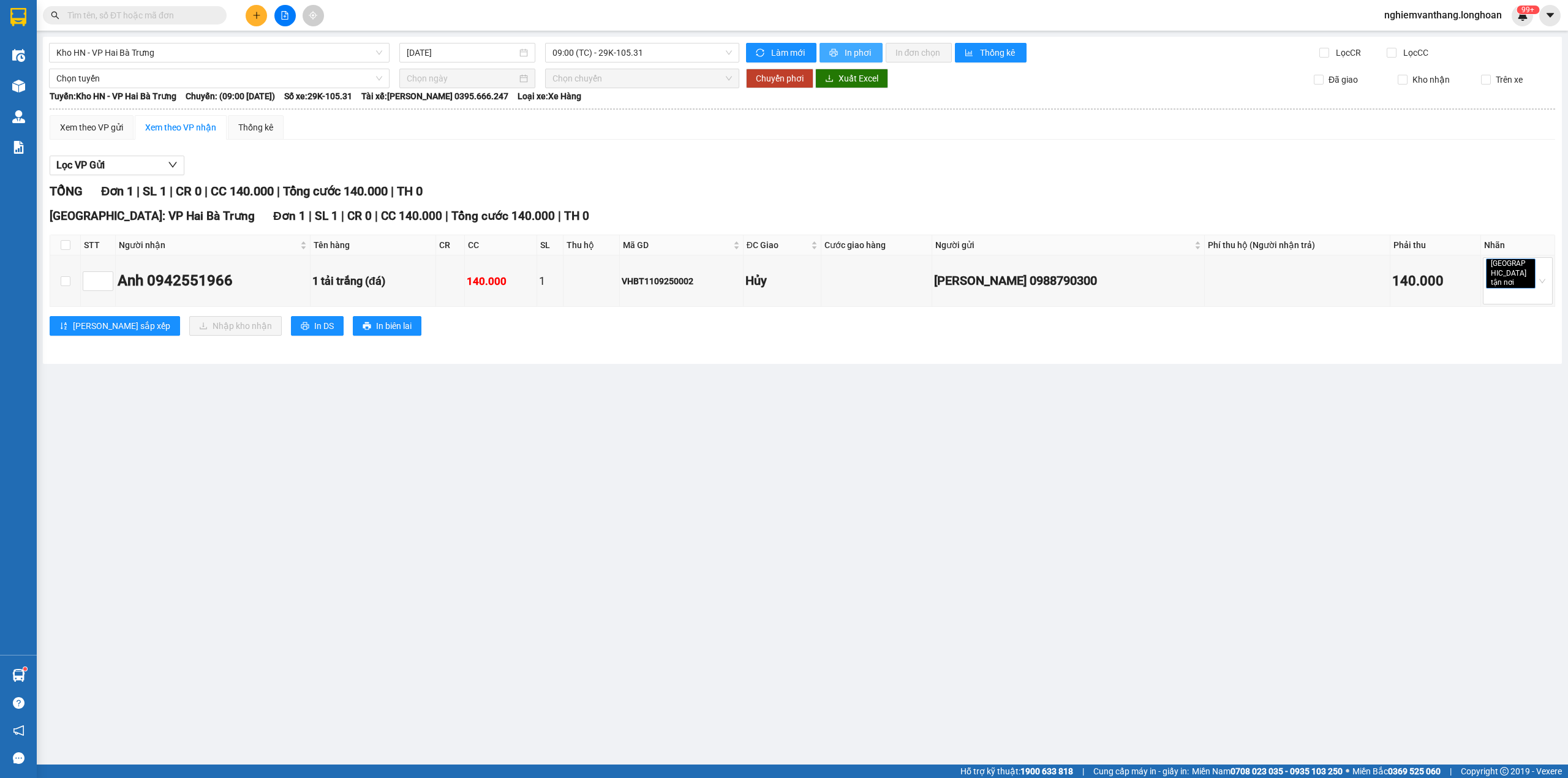
drag, startPoint x: 851, startPoint y: 43, endPoint x: 841, endPoint y: 35, distance: 12.8
click at [852, 41] on div "Kho HN - VP Hai Bà Trưng 15/09/2025 09:00 (TC) - 29K-105.31 Làm mới In phơi In …" at bounding box center [802, 200] width 1519 height 327
drag, startPoint x: 849, startPoint y: 45, endPoint x: 861, endPoint y: 51, distance: 13.4
click at [849, 45] on button "In phơi" at bounding box center [851, 53] width 63 height 20
click at [121, 49] on span "Kho HN - VP Hai Bà Trưng" at bounding box center [220, 53] width 326 height 18
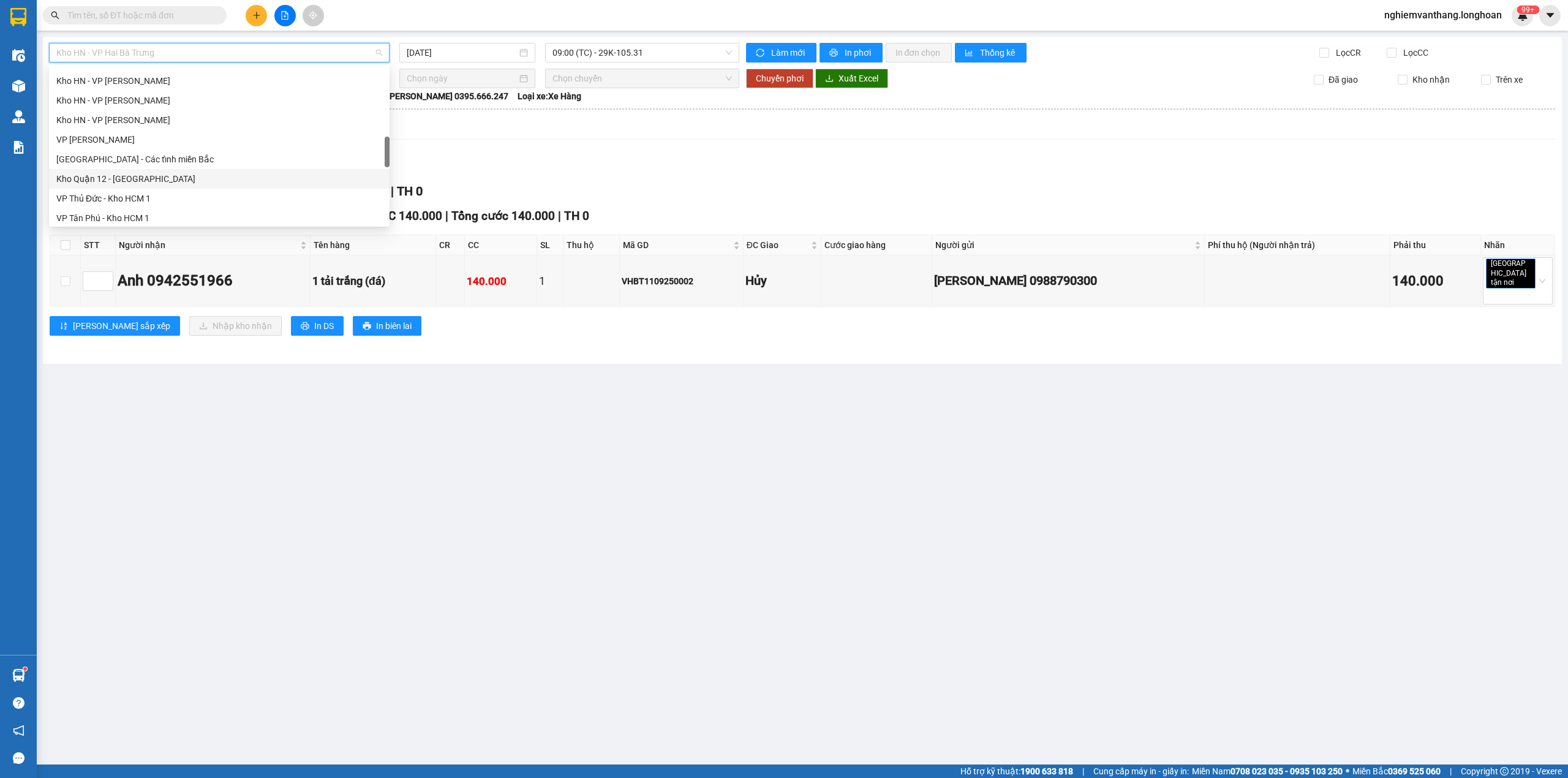
scroll to position [817, 0]
click at [125, 144] on div "Nam [GEOGRAPHIC_DATA]" at bounding box center [220, 143] width 326 height 14
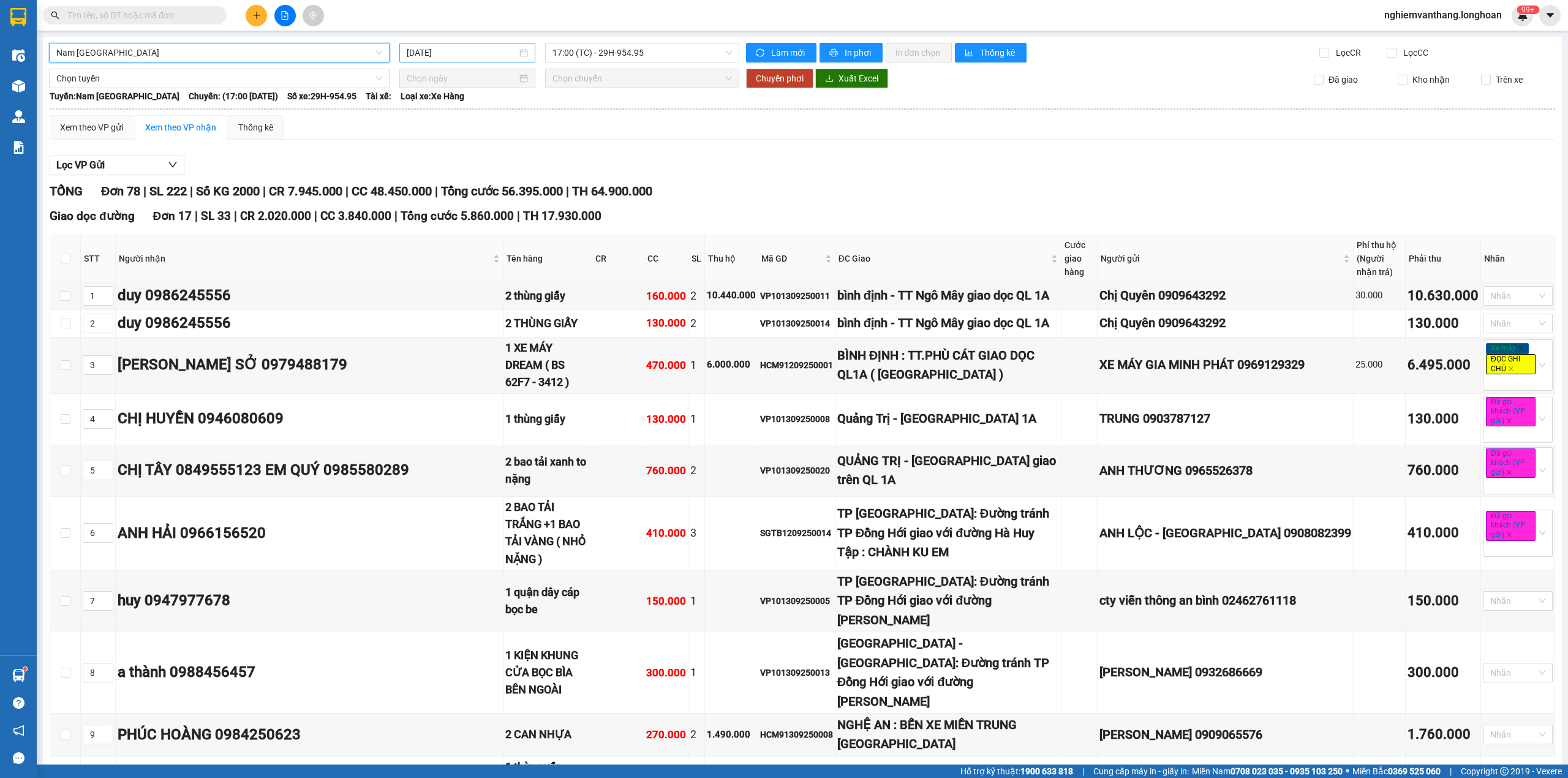
click at [444, 51] on input "[DATE]" at bounding box center [462, 53] width 110 height 14
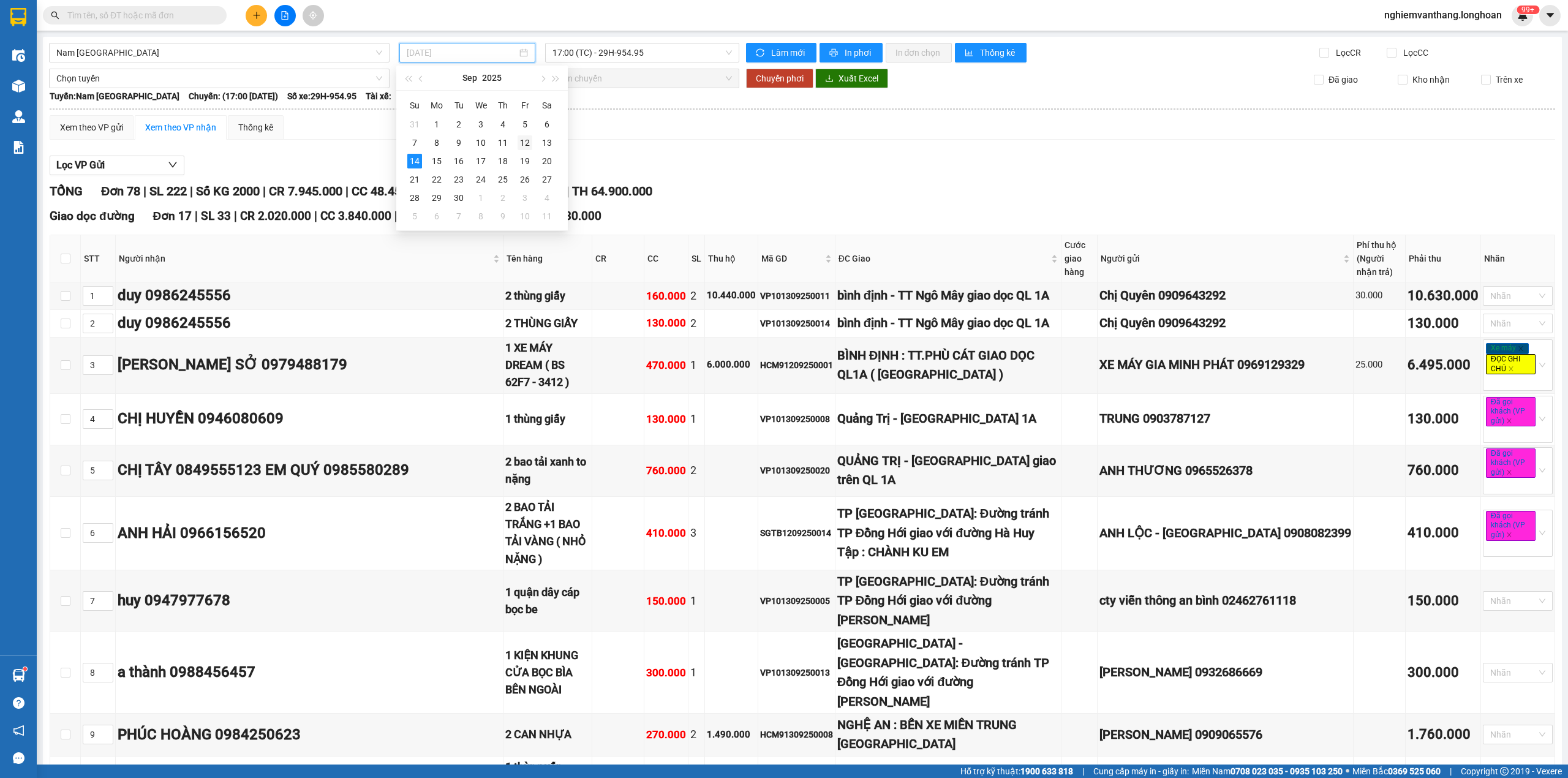
click at [521, 144] on div "12" at bounding box center [525, 142] width 14 height 14
type input "[DATE]"
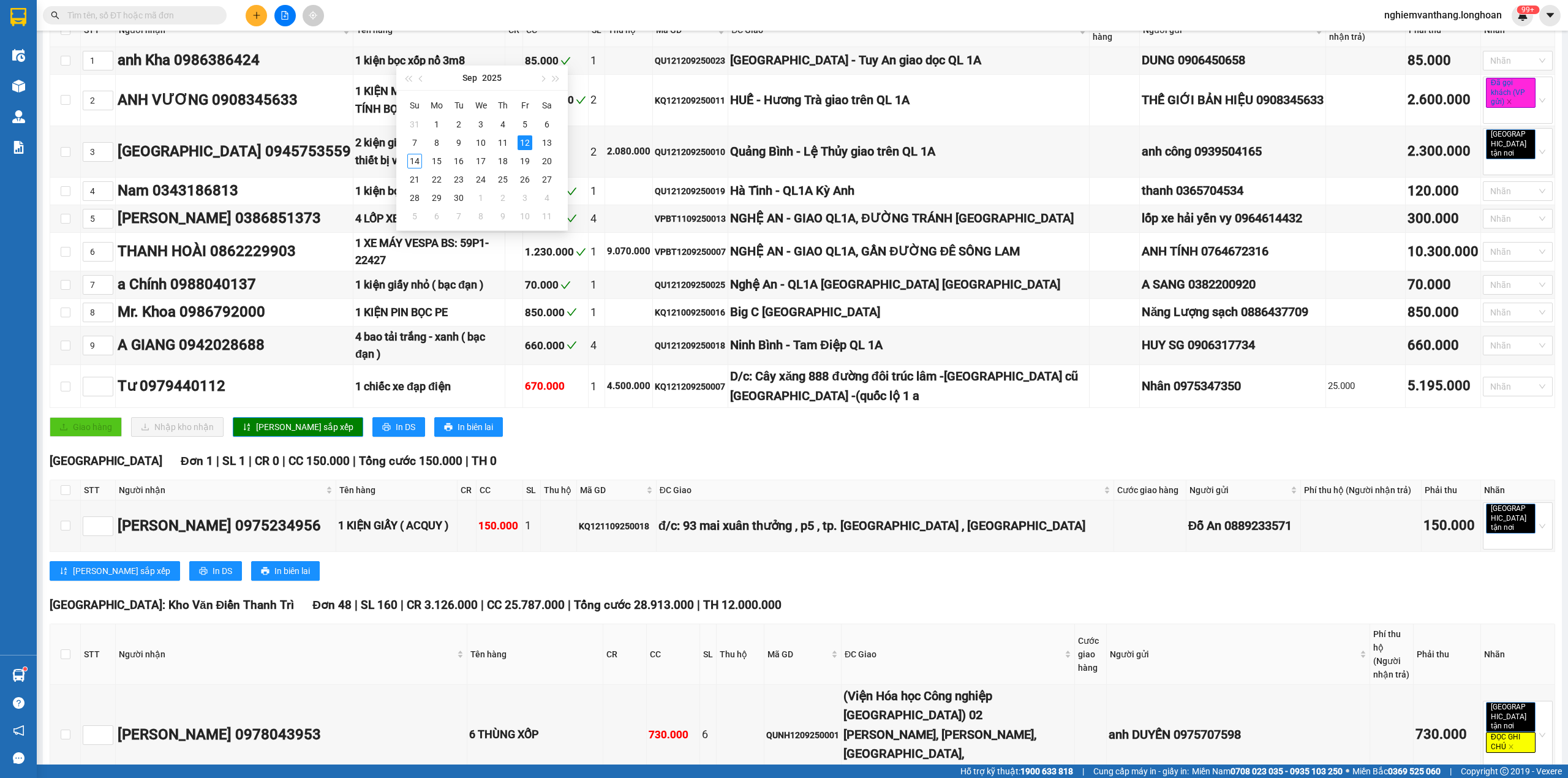
scroll to position [326, 0]
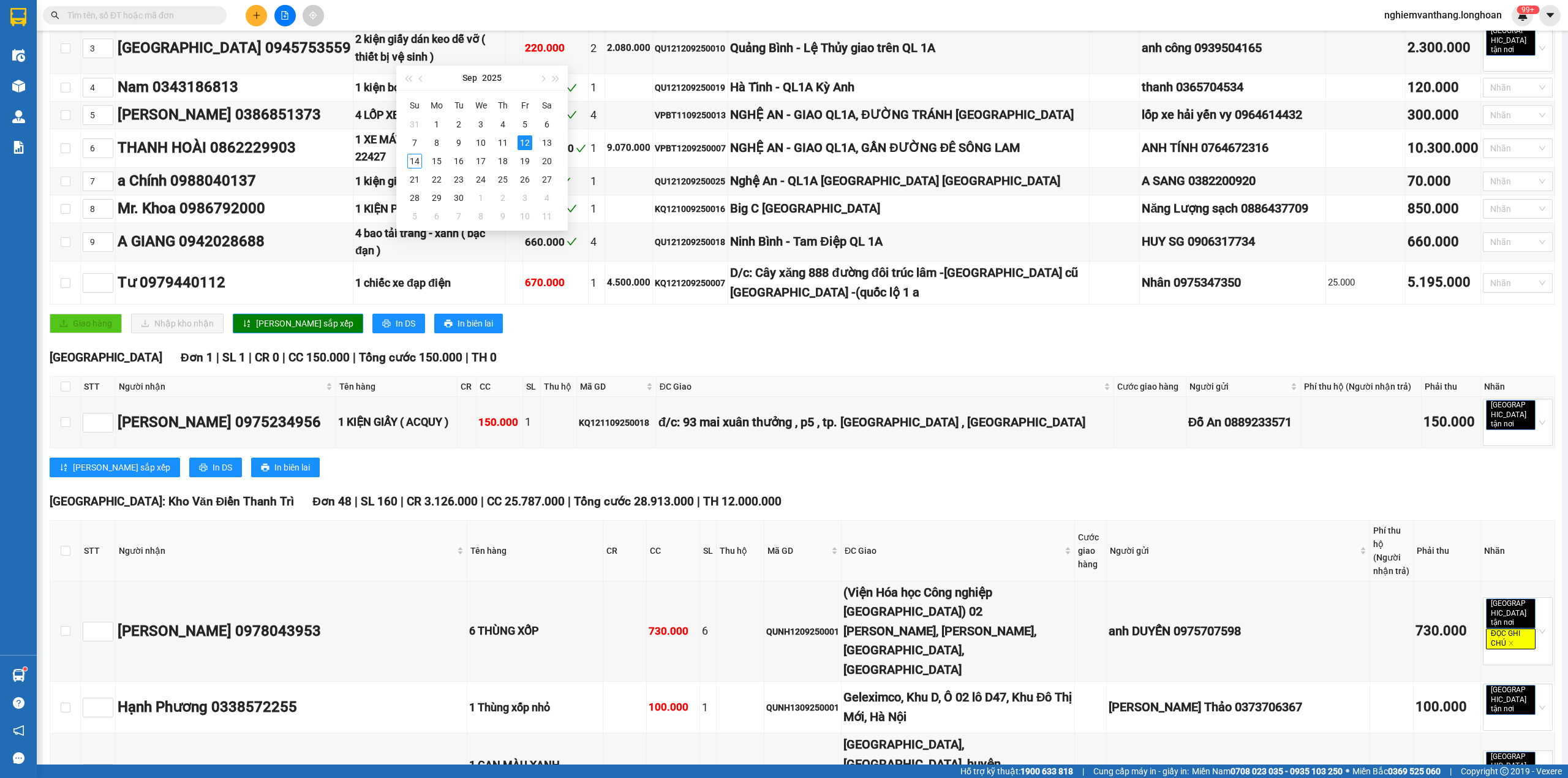
click at [498, 417] on div "Phú Yên Đơn 1 | SL 1 | CR 0 | CC 150.000 | Tổng cước 150.000 | TH 0 STT Người n…" at bounding box center [802, 418] width 1505 height 138
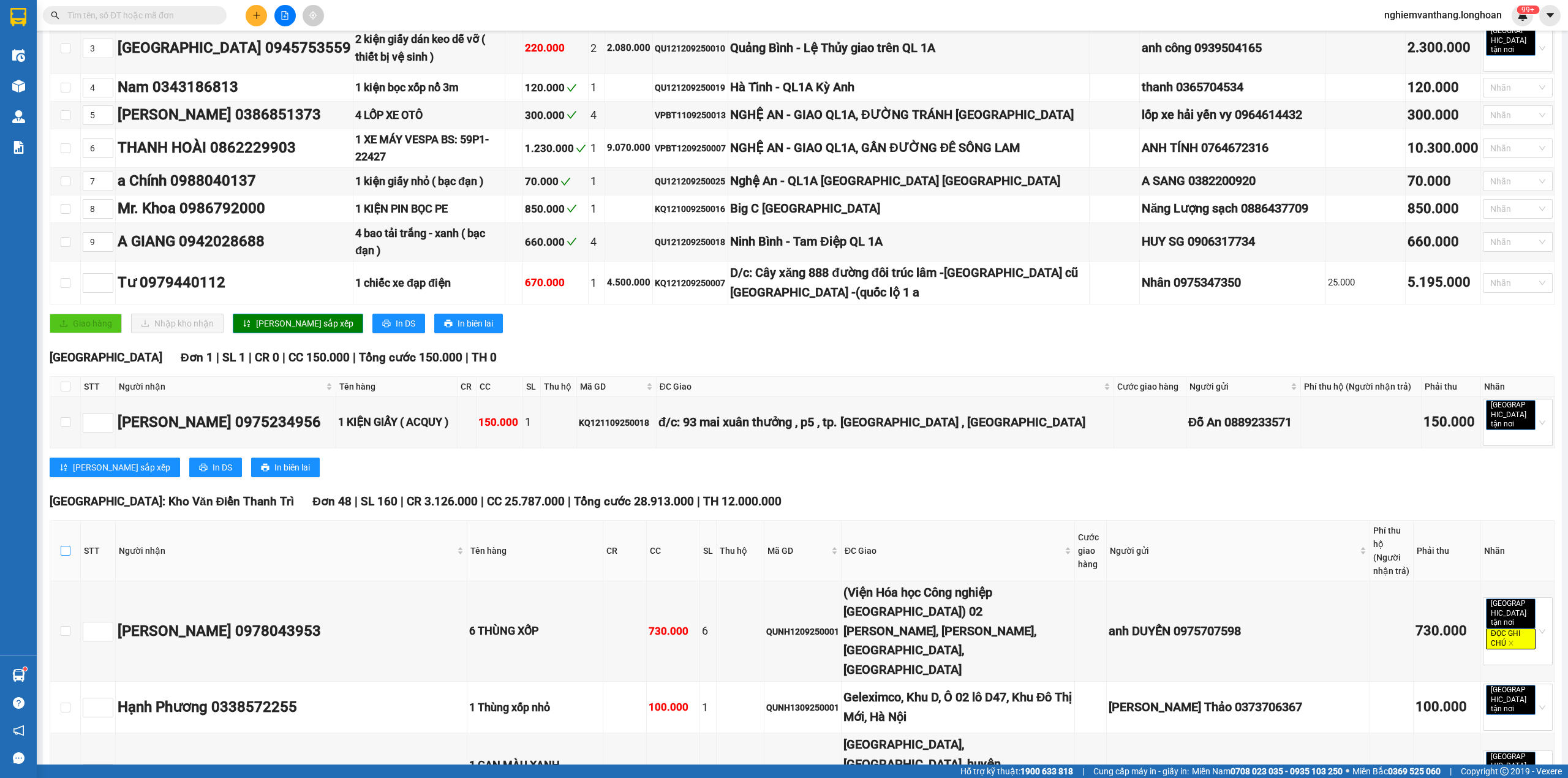
click at [63, 546] on input "checkbox" at bounding box center [65, 551] width 10 height 10
checkbox input "true"
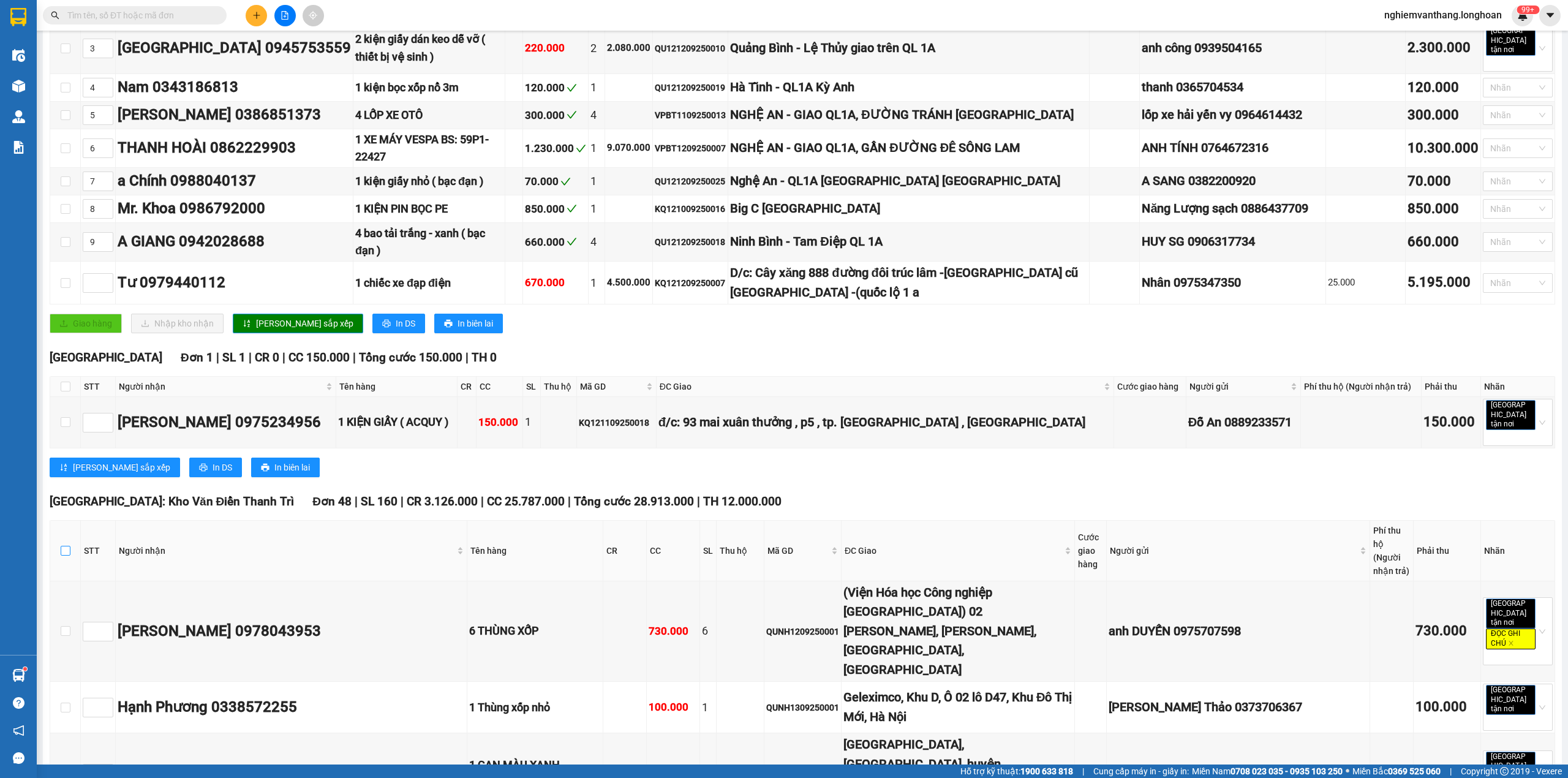
checkbox input "true"
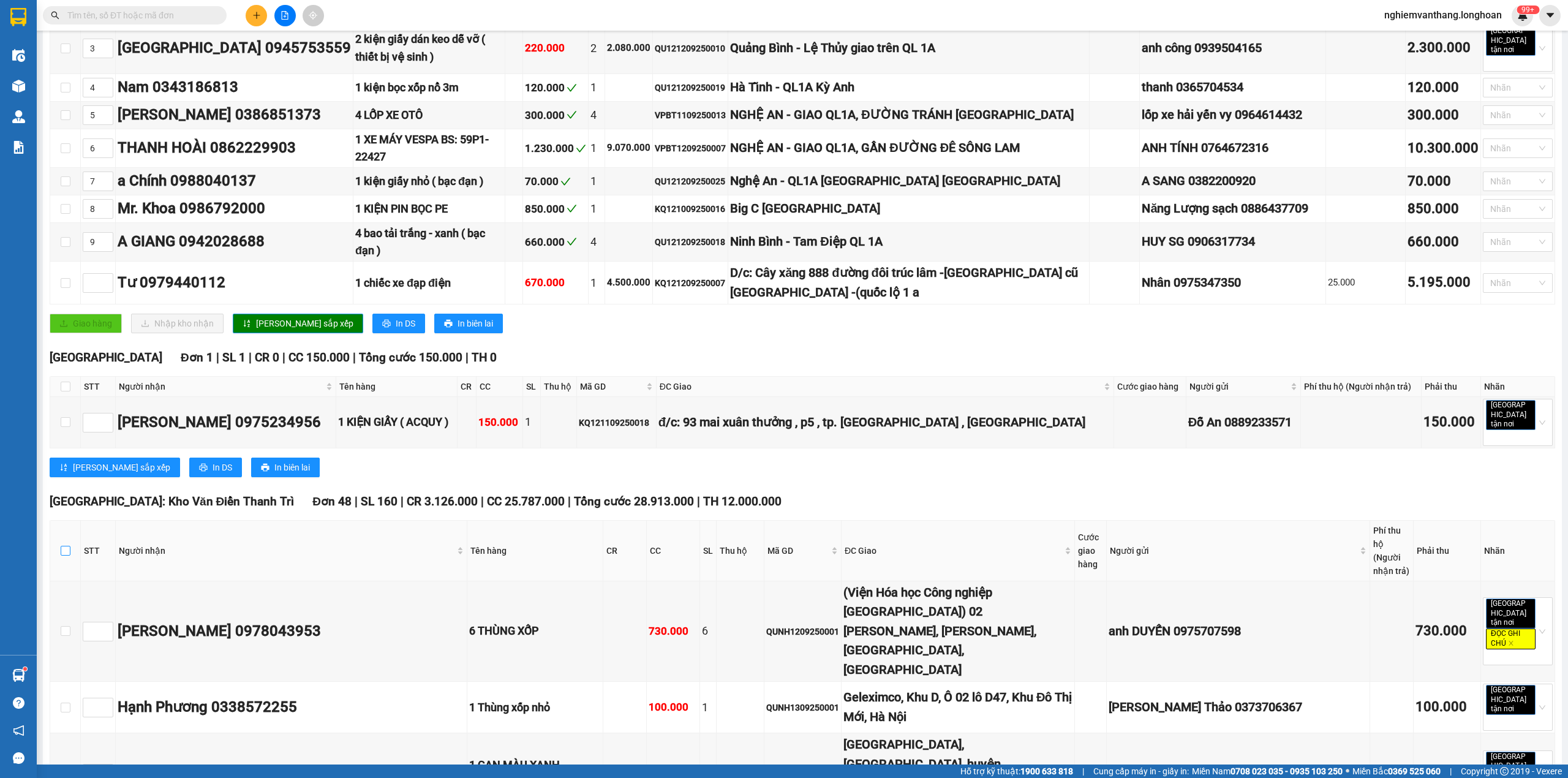
checkbox input "true"
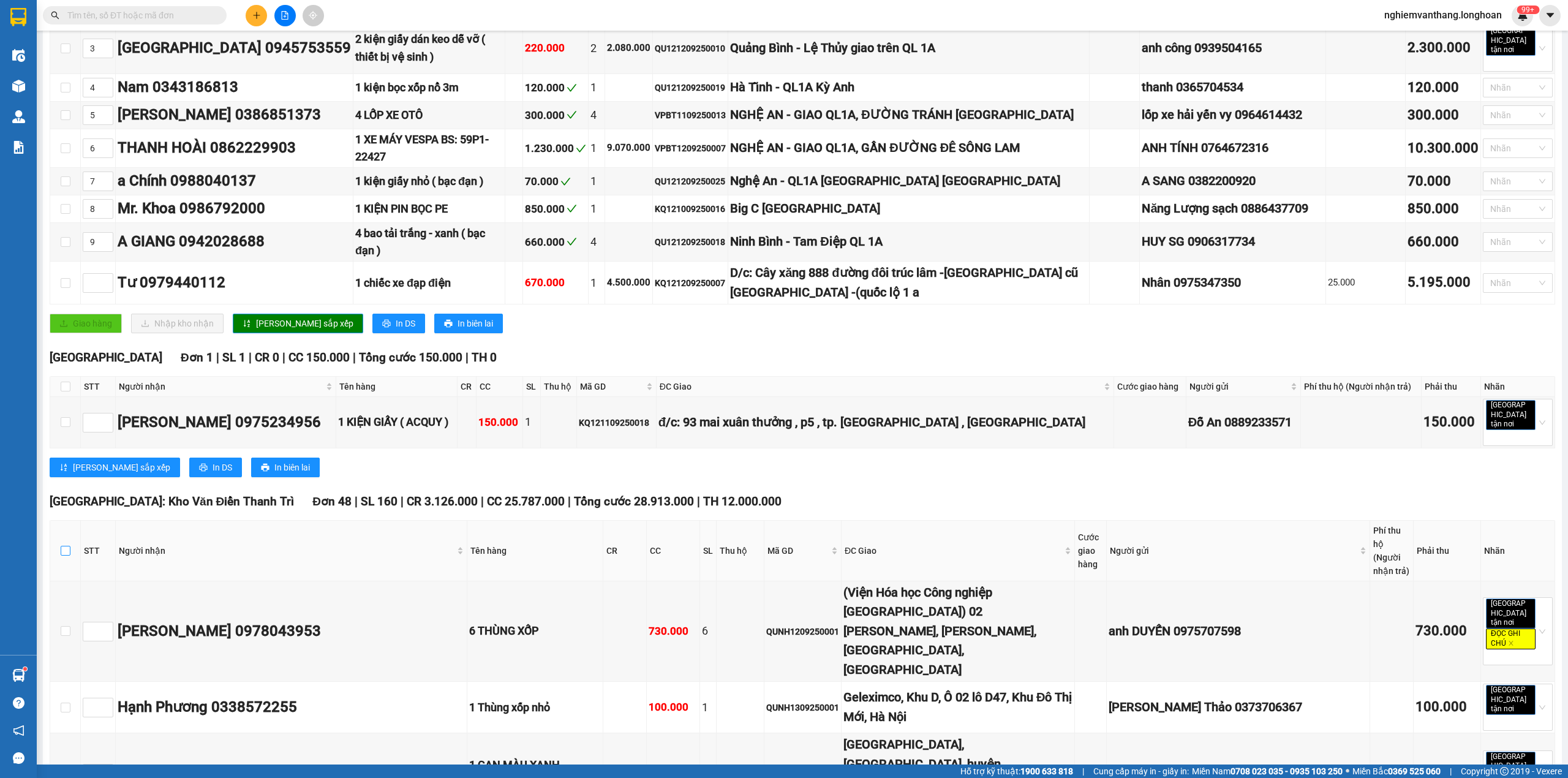
checkbox input "true"
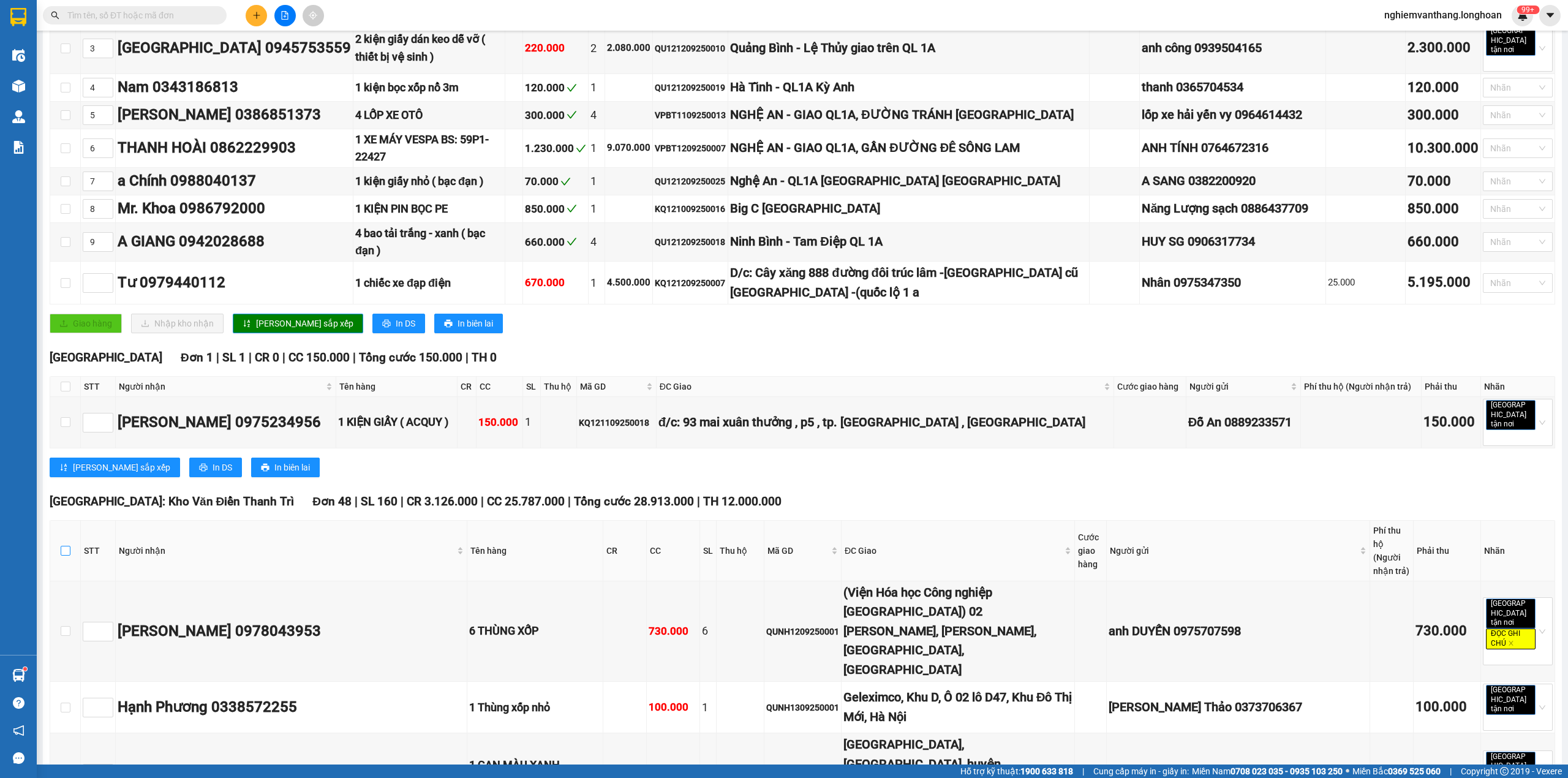
checkbox input "true"
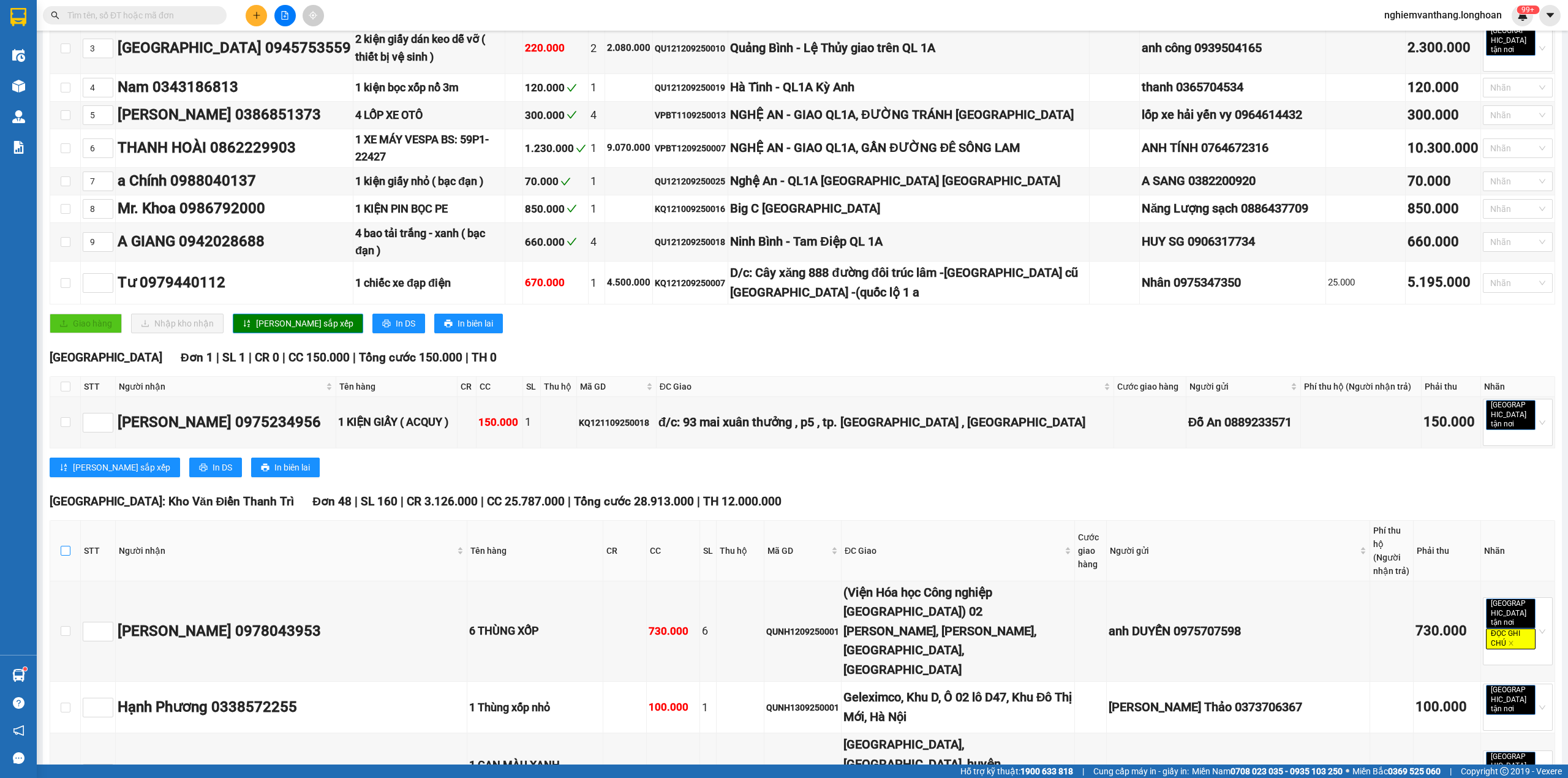
checkbox input "true"
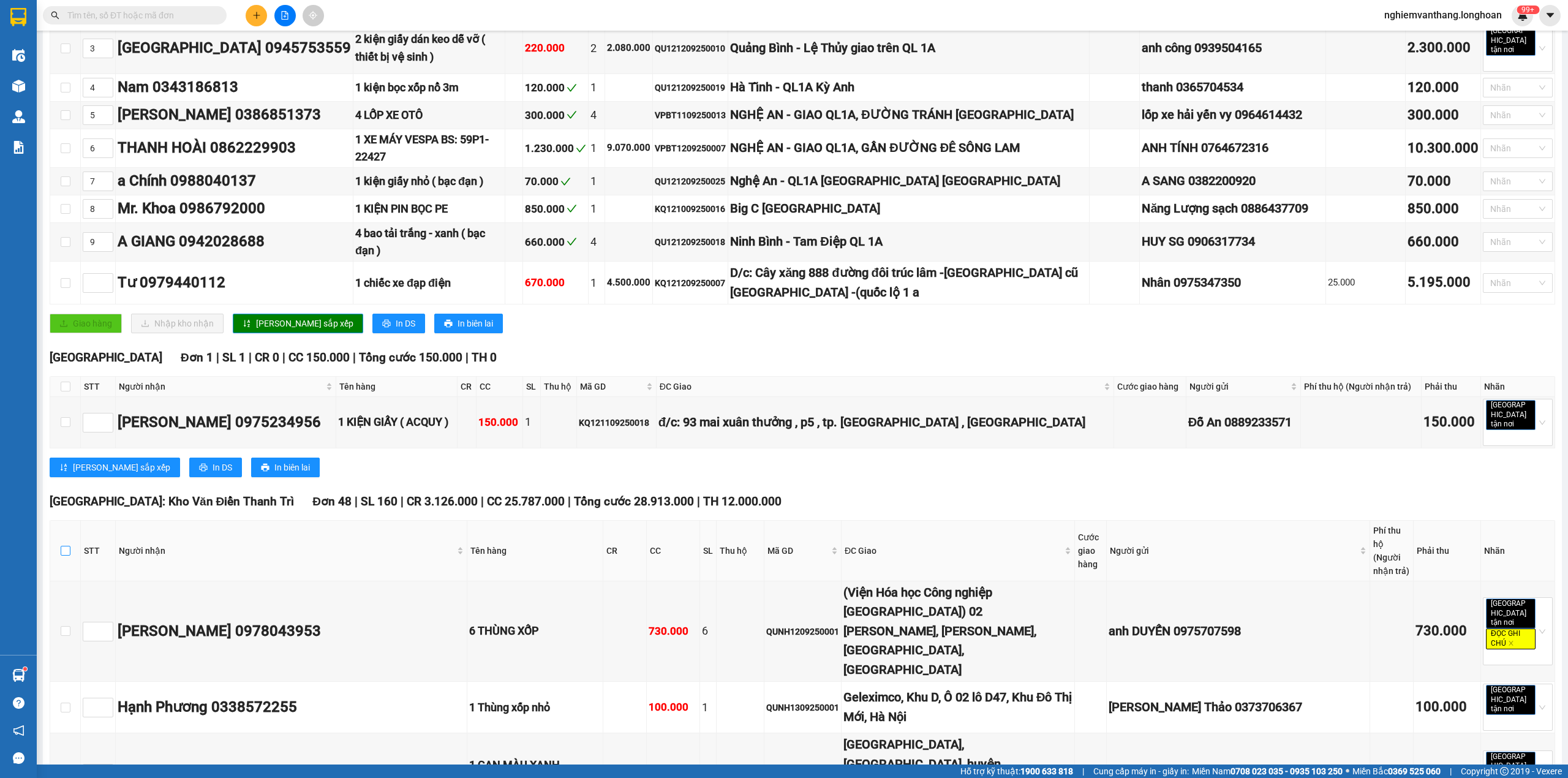
checkbox input "true"
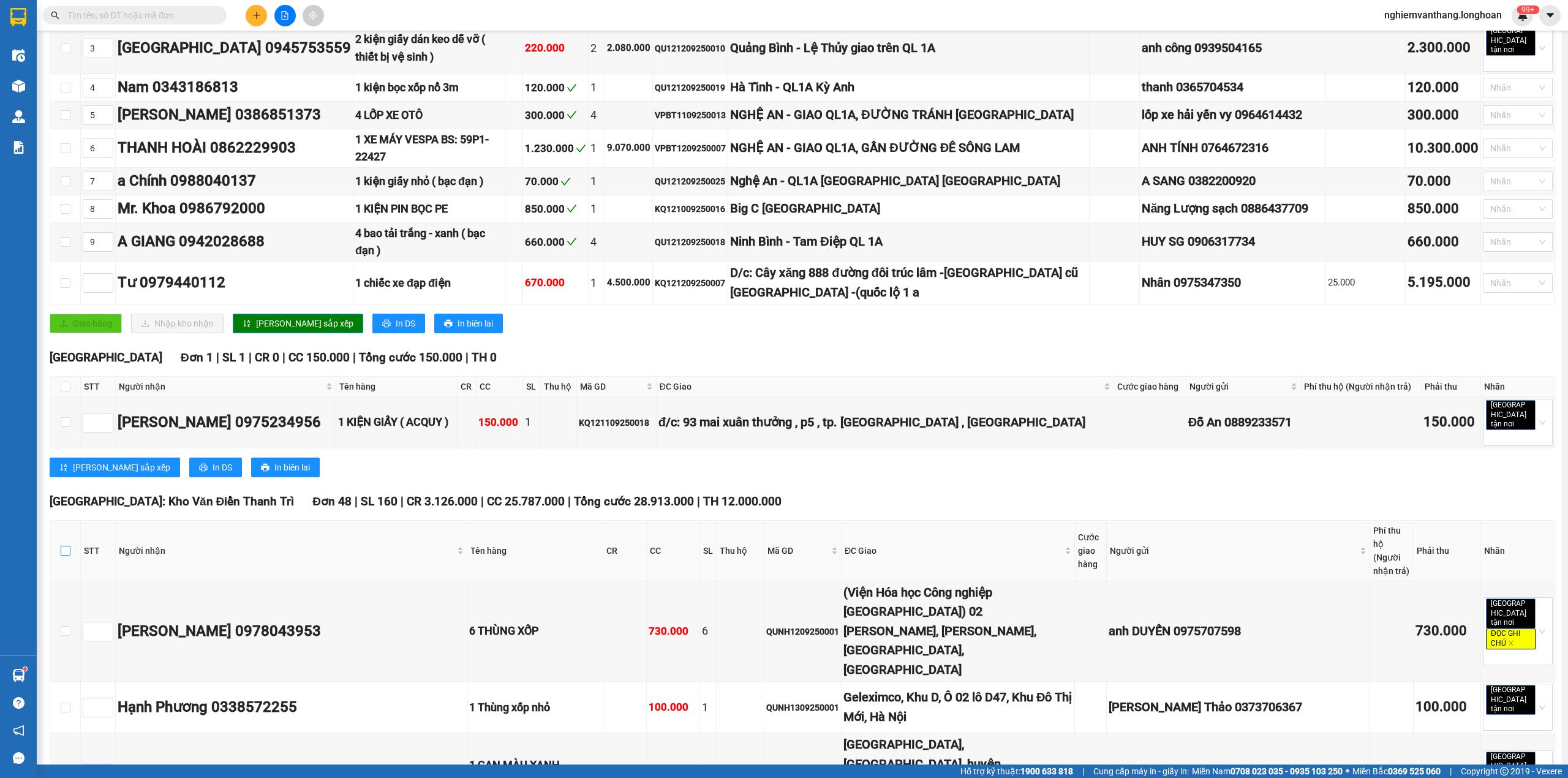
checkbox input "true"
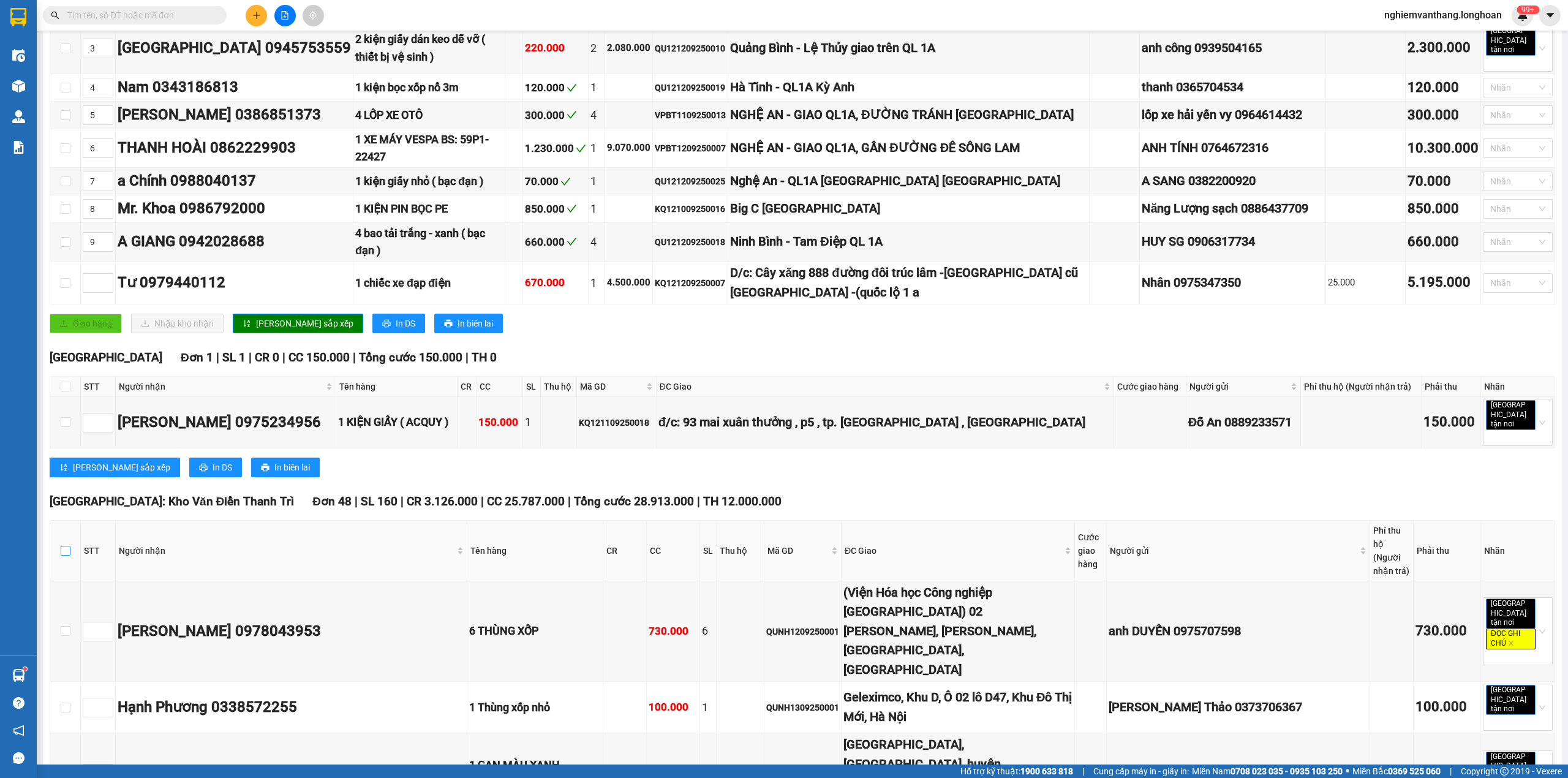
checkbox input "true"
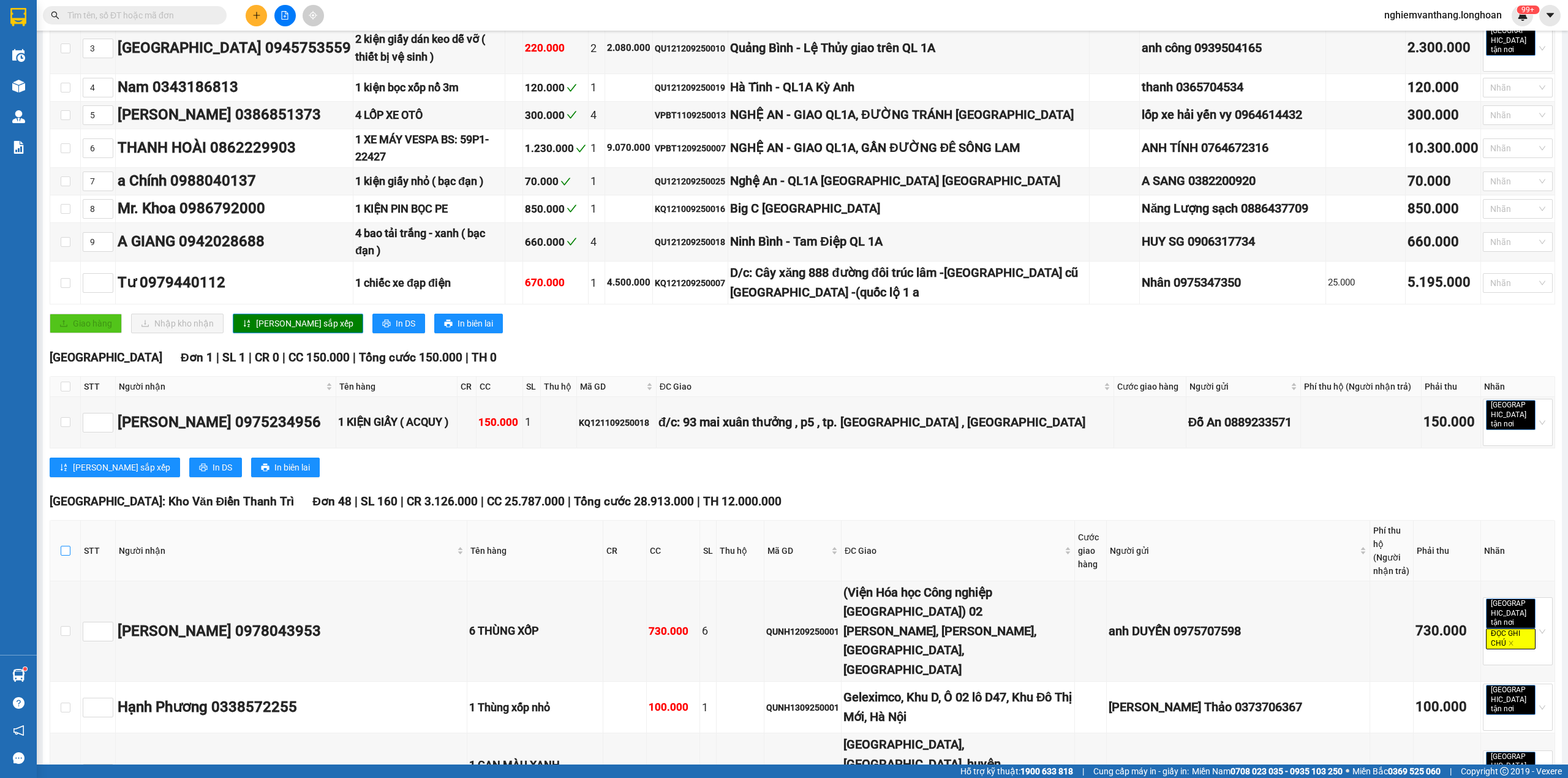
checkbox input "true"
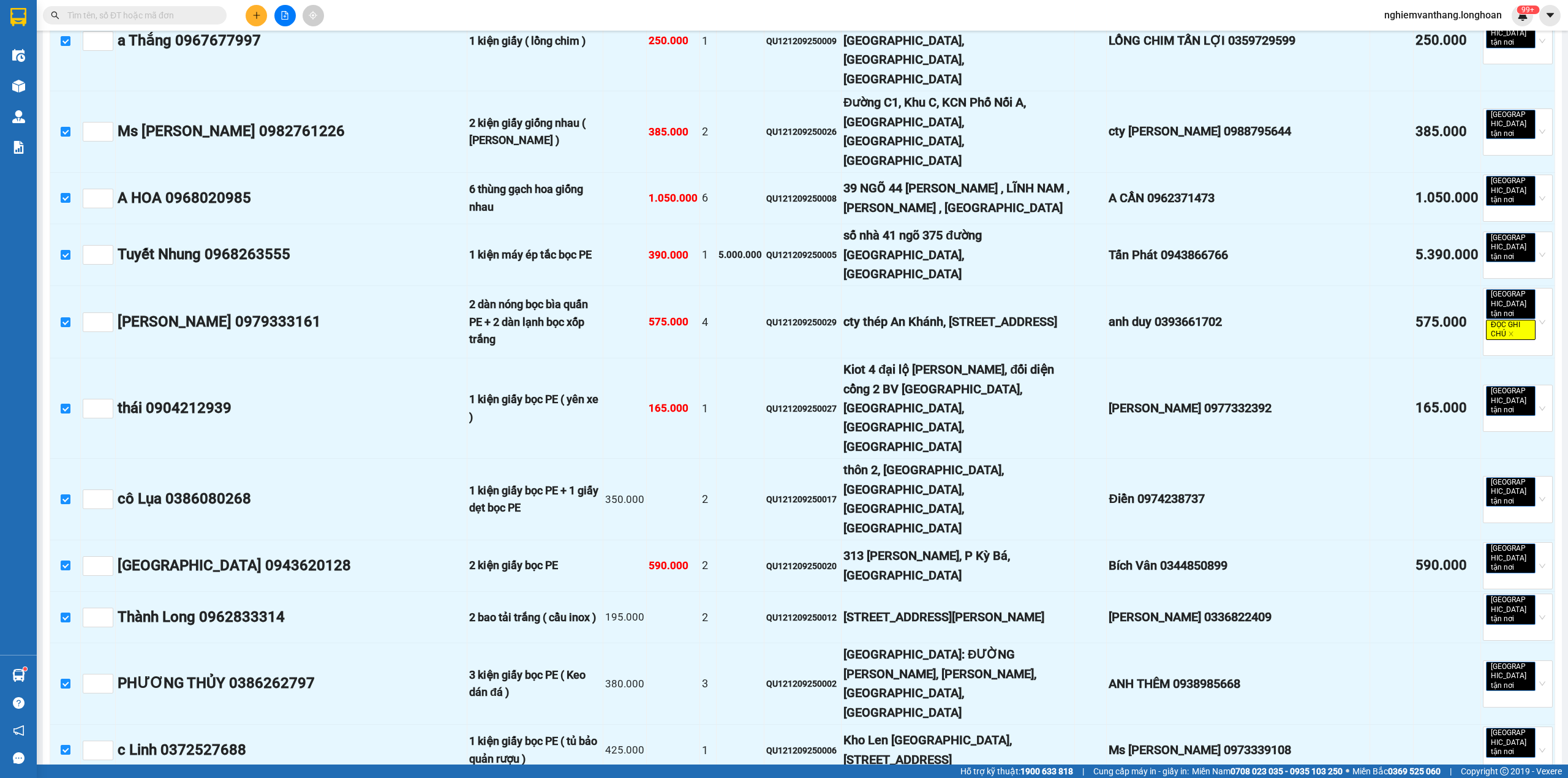
scroll to position [3023, 0]
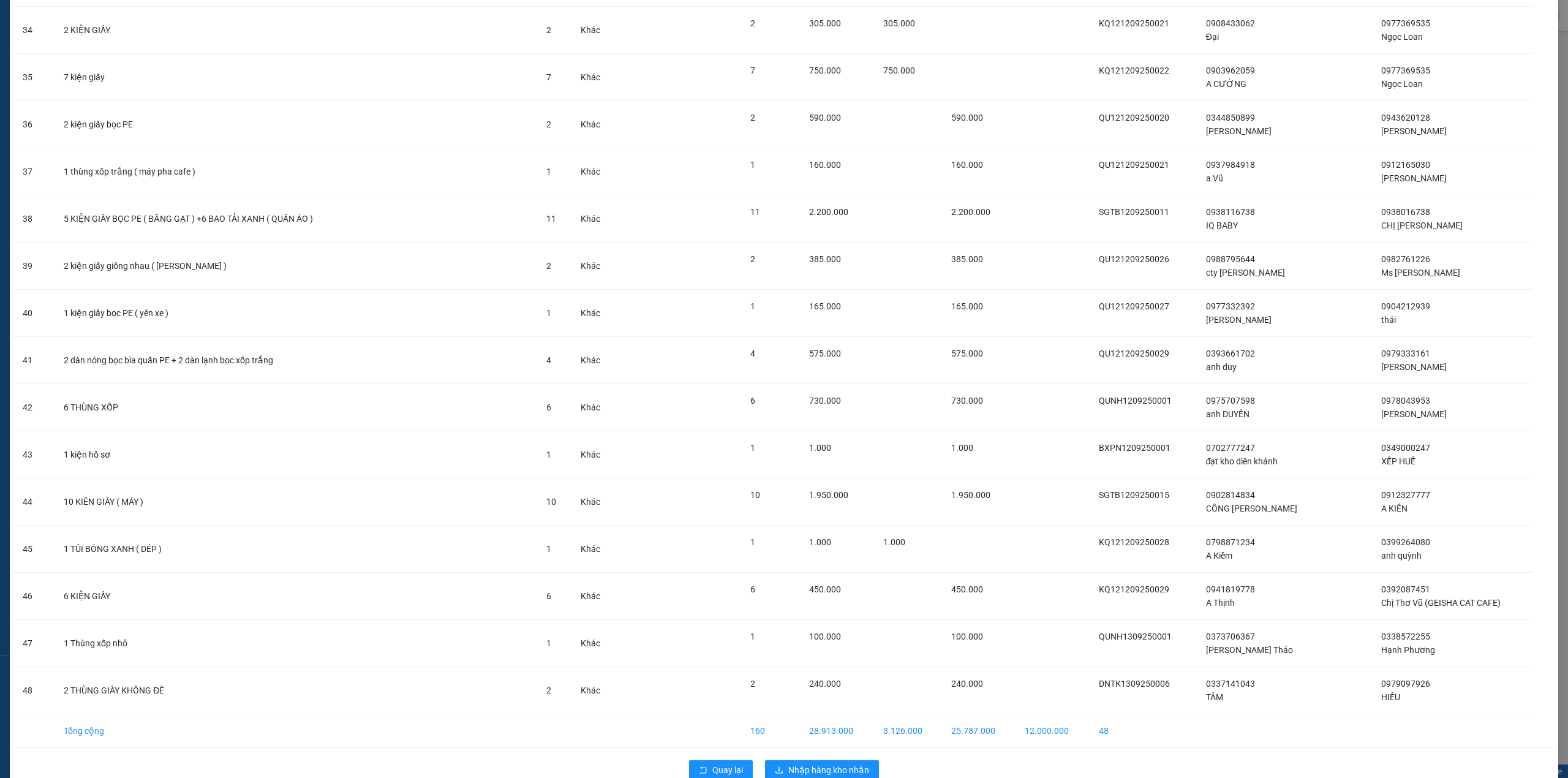
scroll to position [1689, 0]
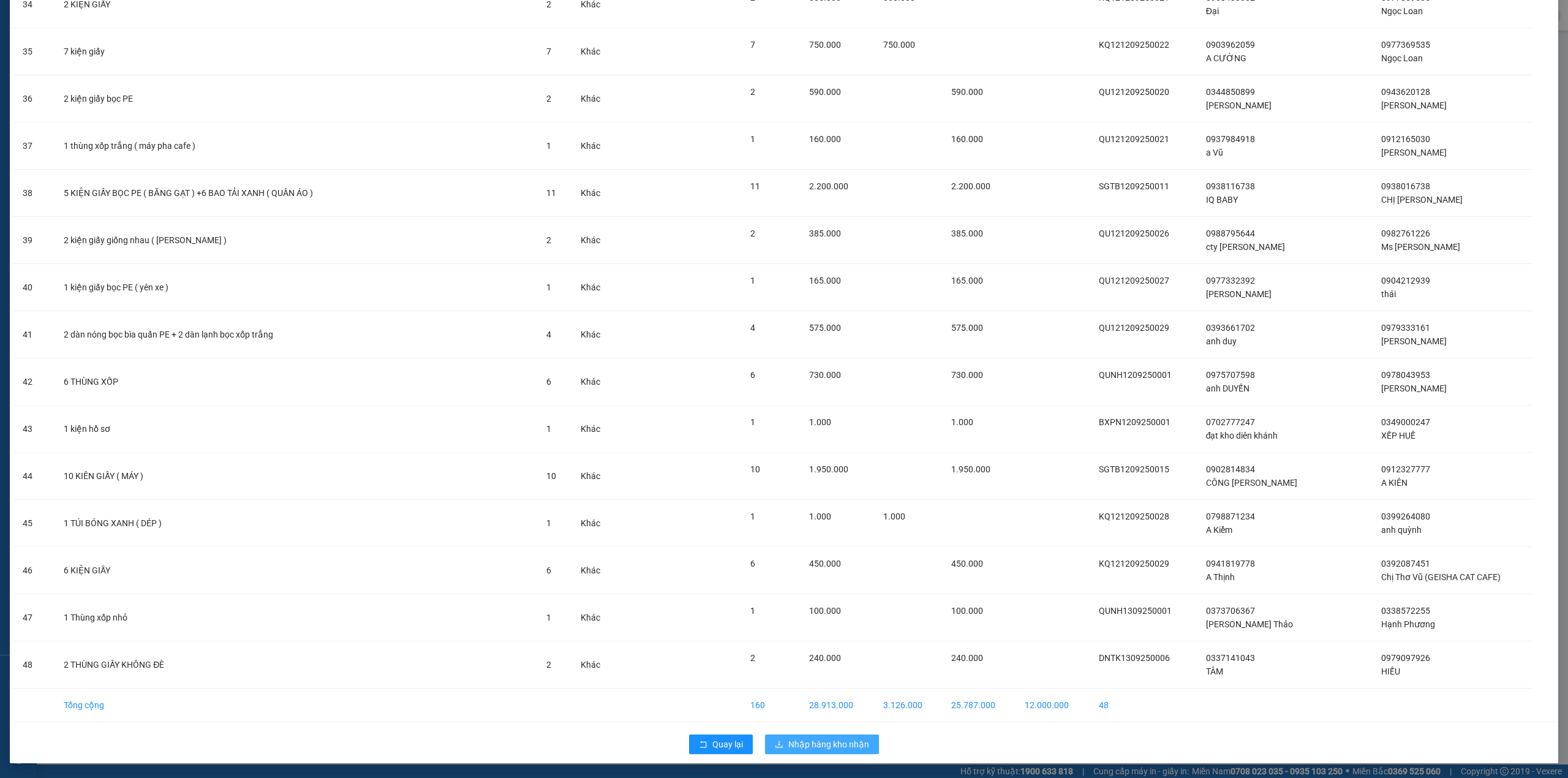
click at [816, 753] on button "Nhập hàng kho nhận" at bounding box center [821, 745] width 114 height 20
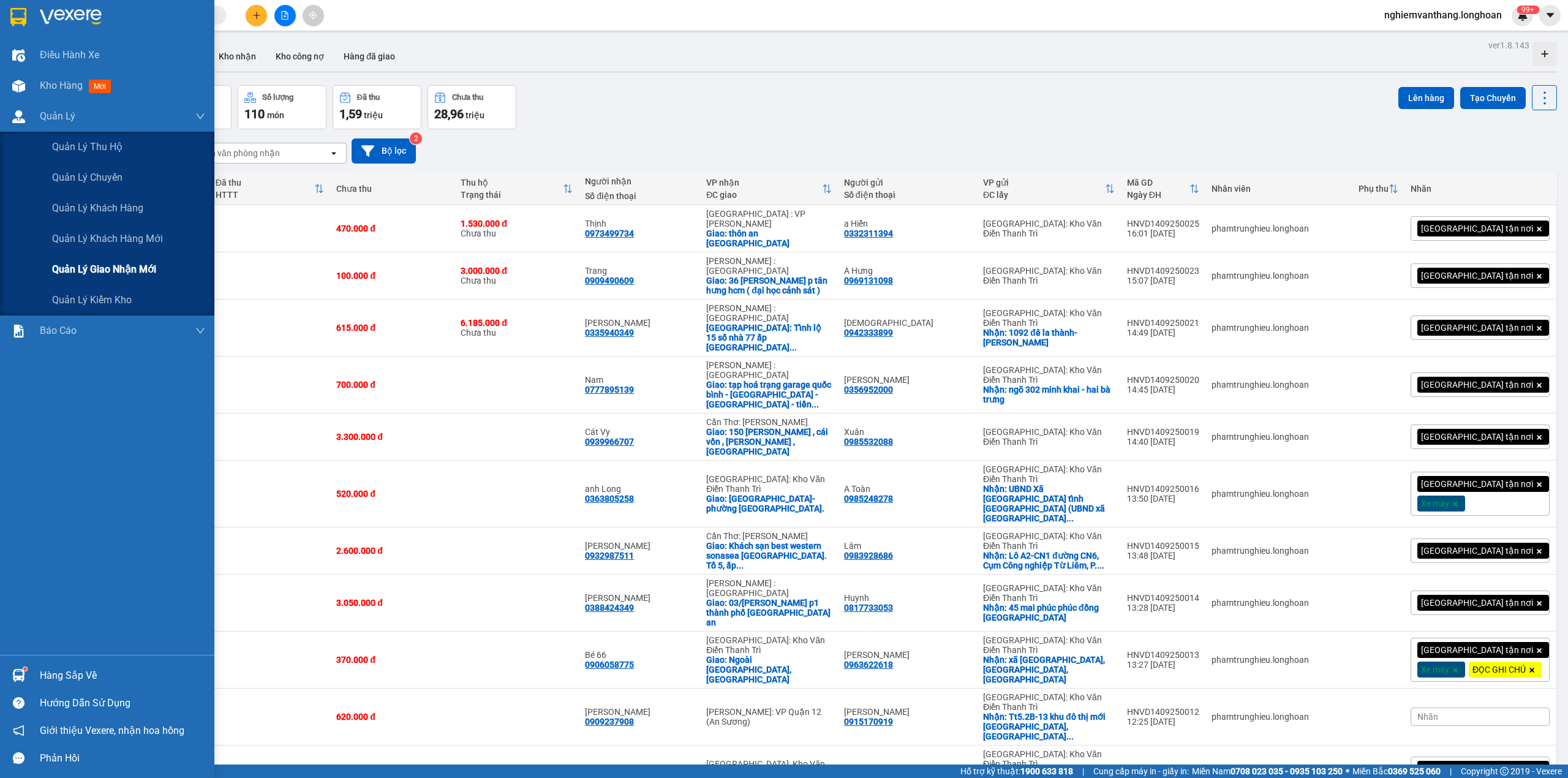
click at [74, 261] on div "Quản lý giao nhận mới" at bounding box center [128, 270] width 153 height 31
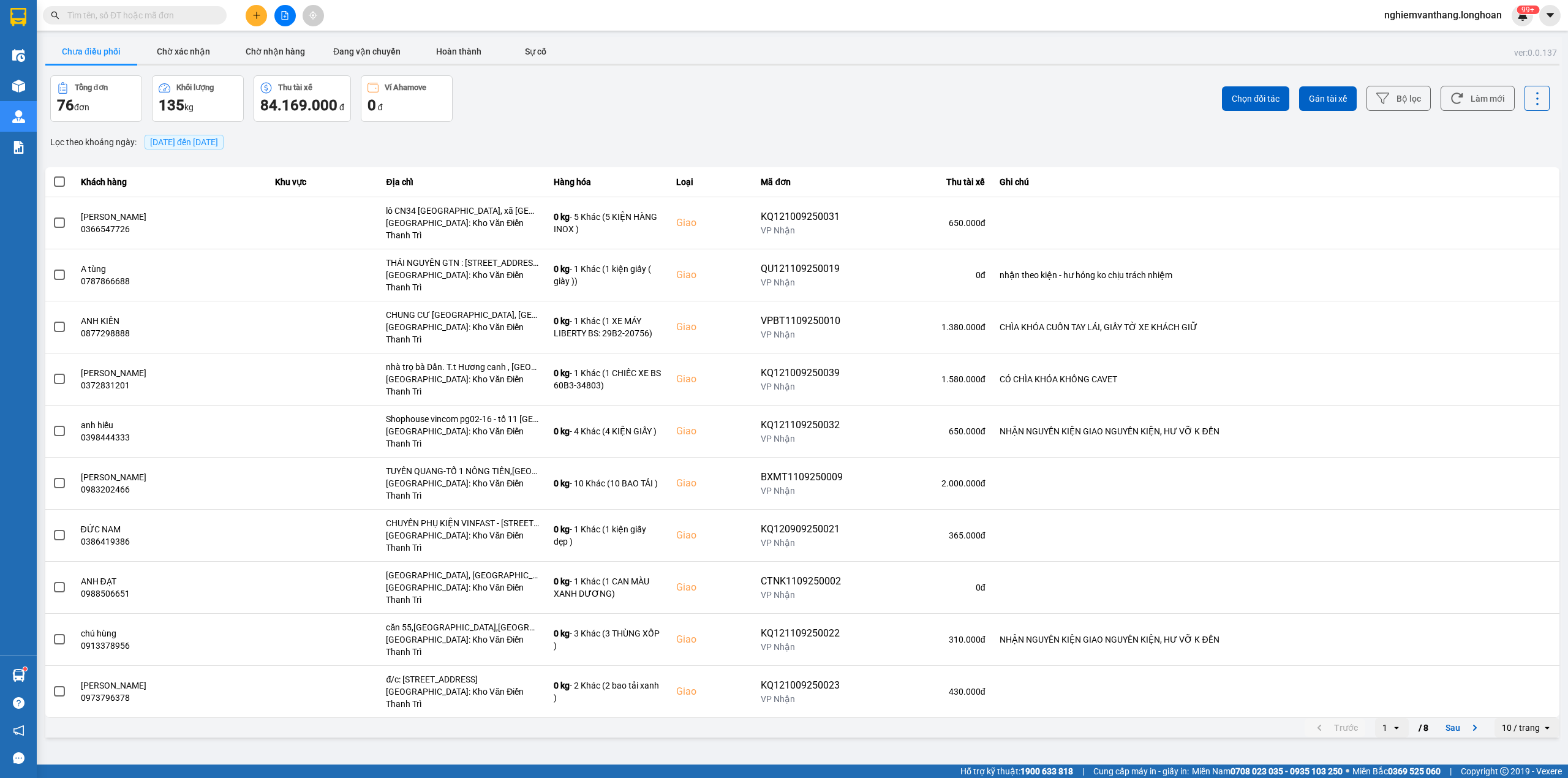
click at [1530, 722] on div "10 / trang" at bounding box center [1520, 728] width 38 height 12
click at [1521, 733] on li "80 / trang" at bounding box center [1526, 724] width 64 height 22
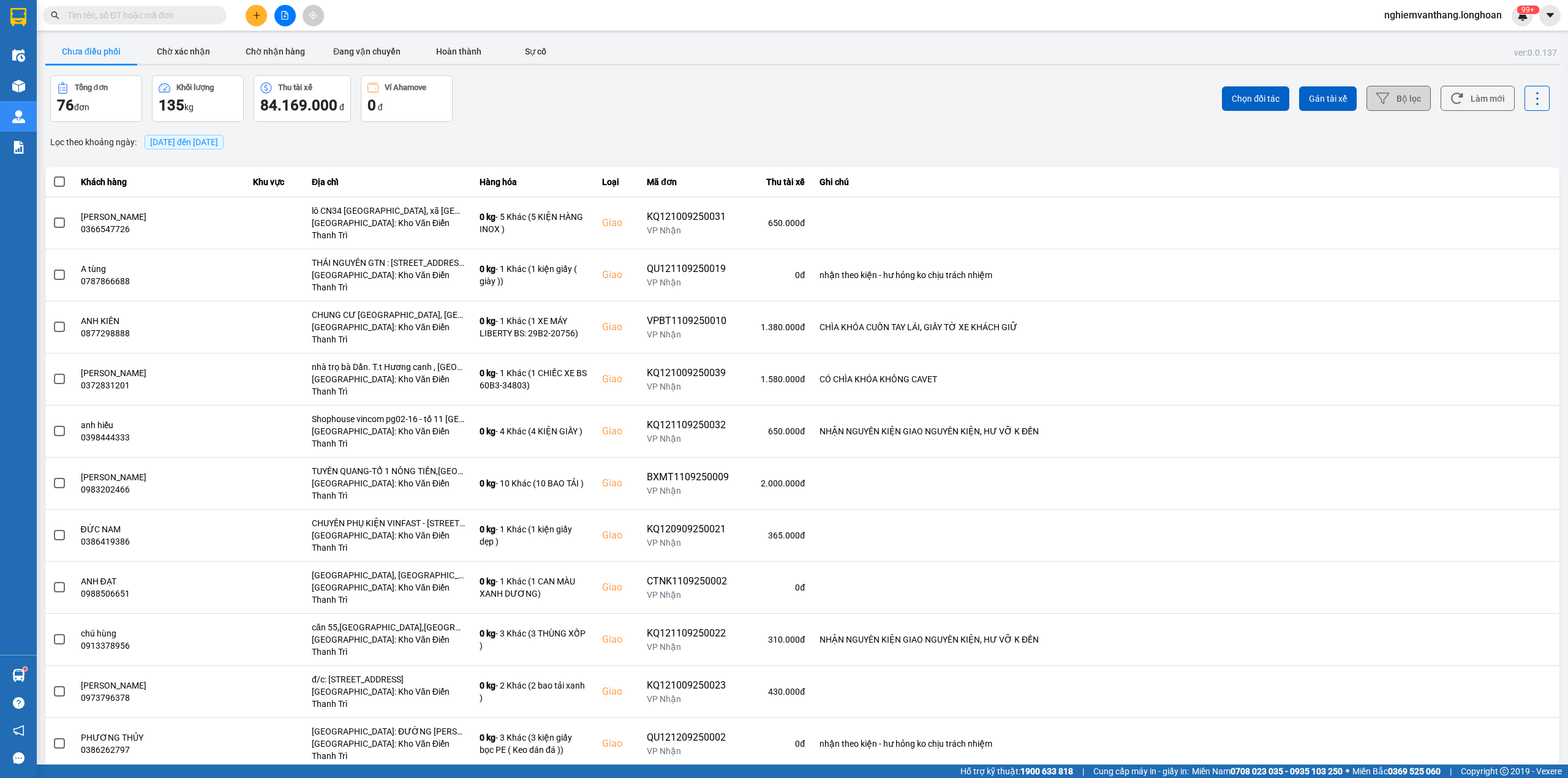
click at [1382, 93] on button "Bộ lọc" at bounding box center [1398, 98] width 64 height 25
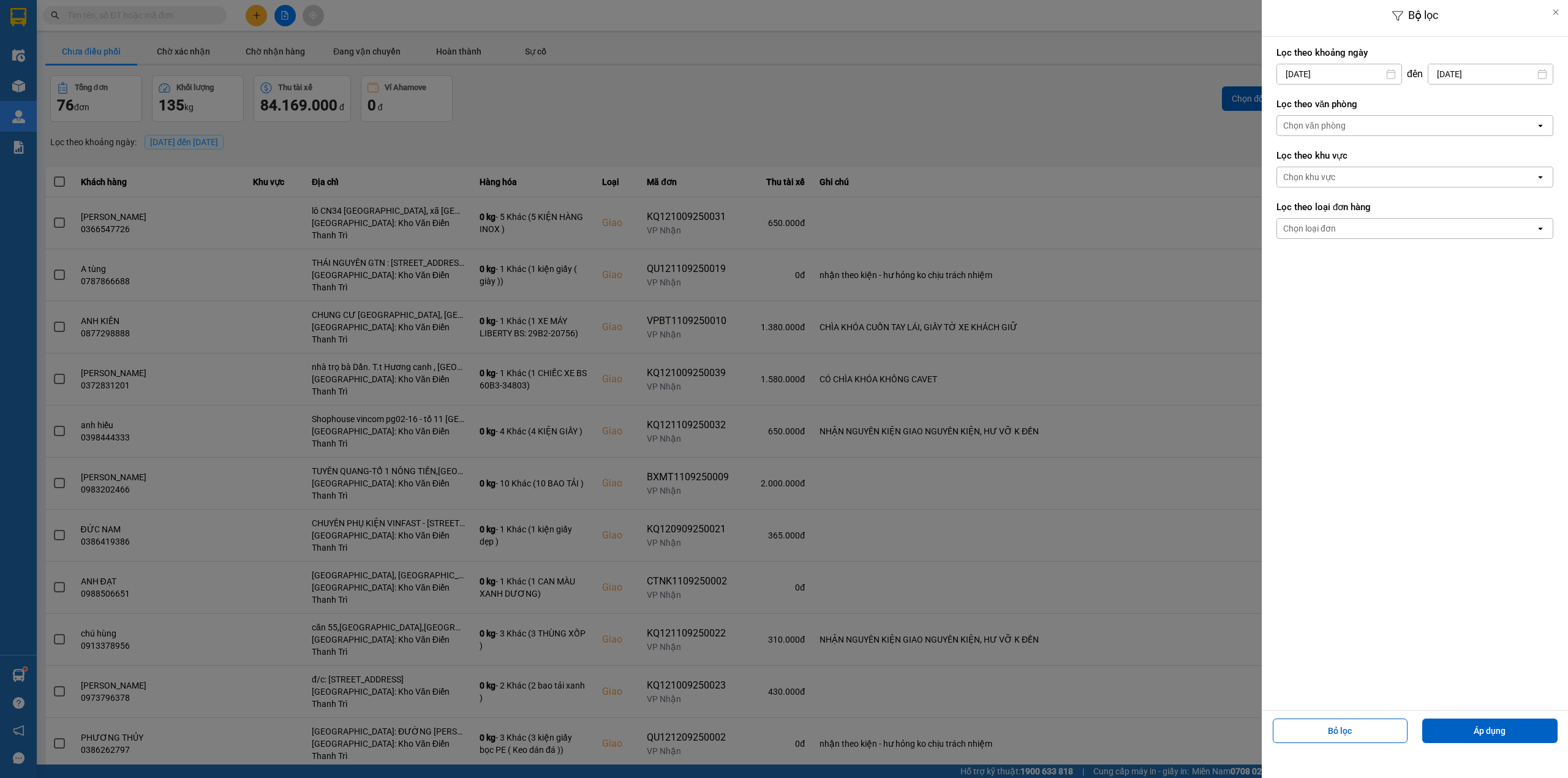
click at [1363, 131] on div "Chọn văn phòng" at bounding box center [1406, 125] width 258 height 20
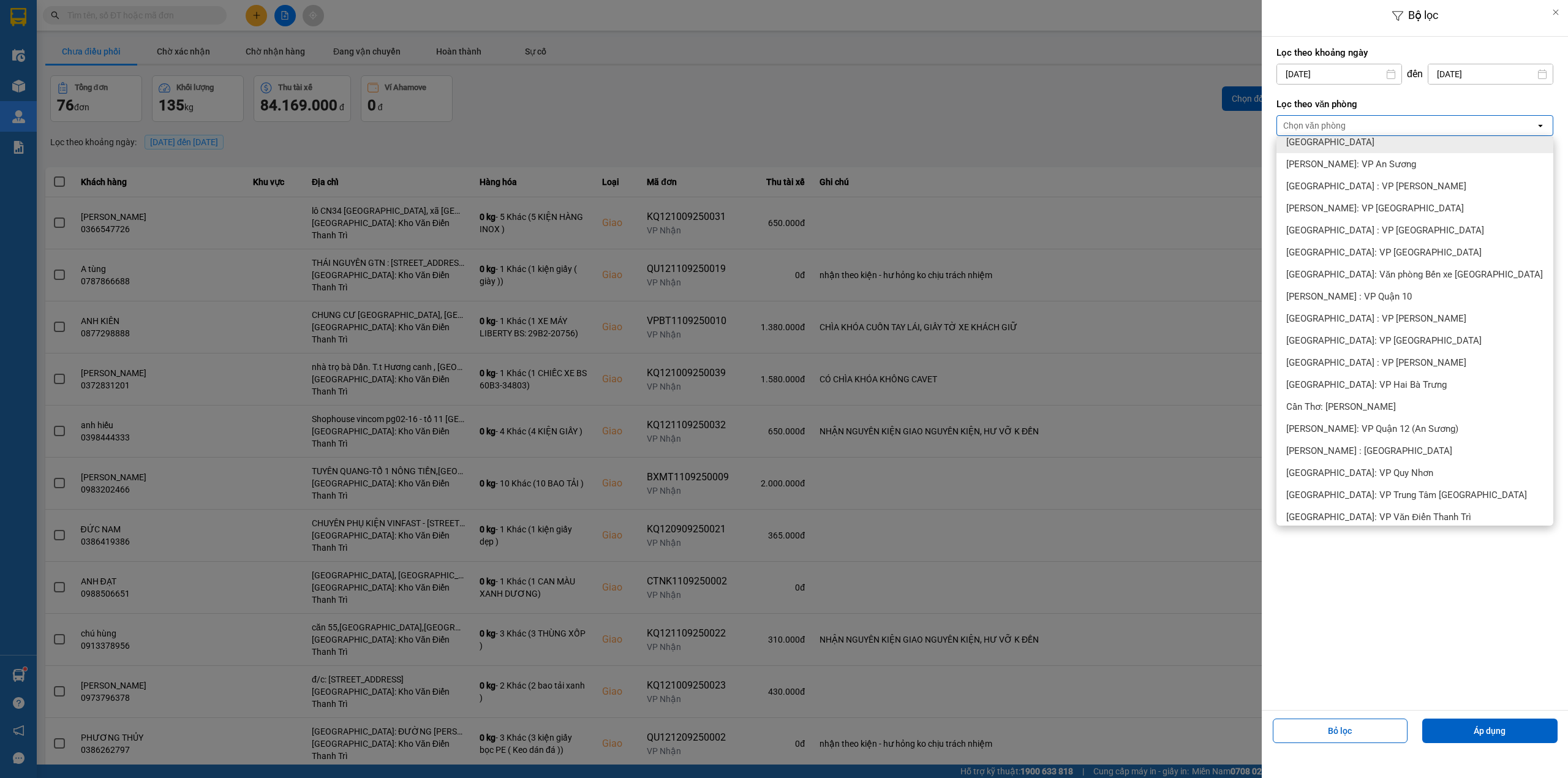
scroll to position [326, 0]
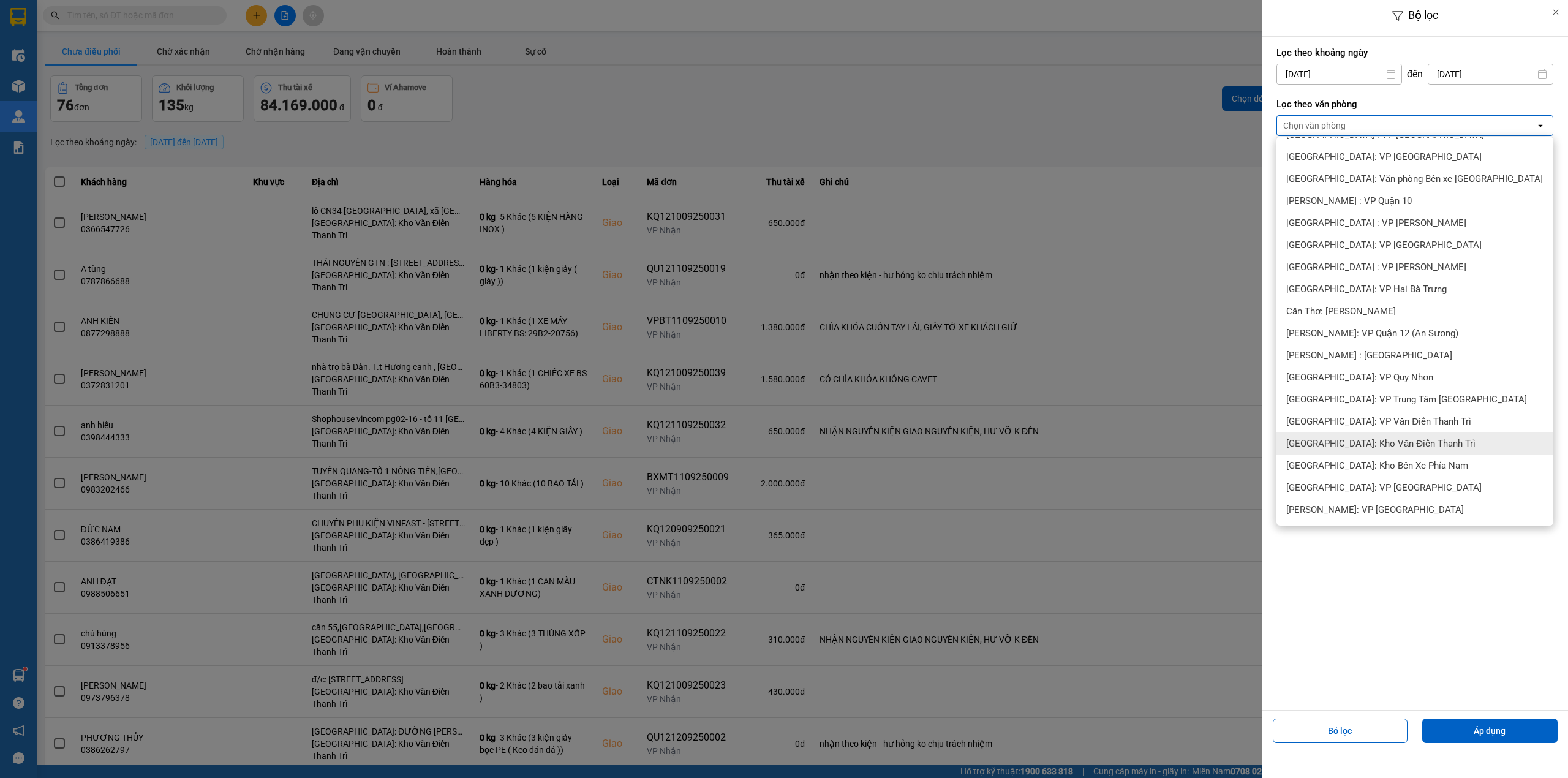
click at [1394, 444] on span "[GEOGRAPHIC_DATA]: Kho Văn Điển Thanh Trì" at bounding box center [1381, 443] width 189 height 12
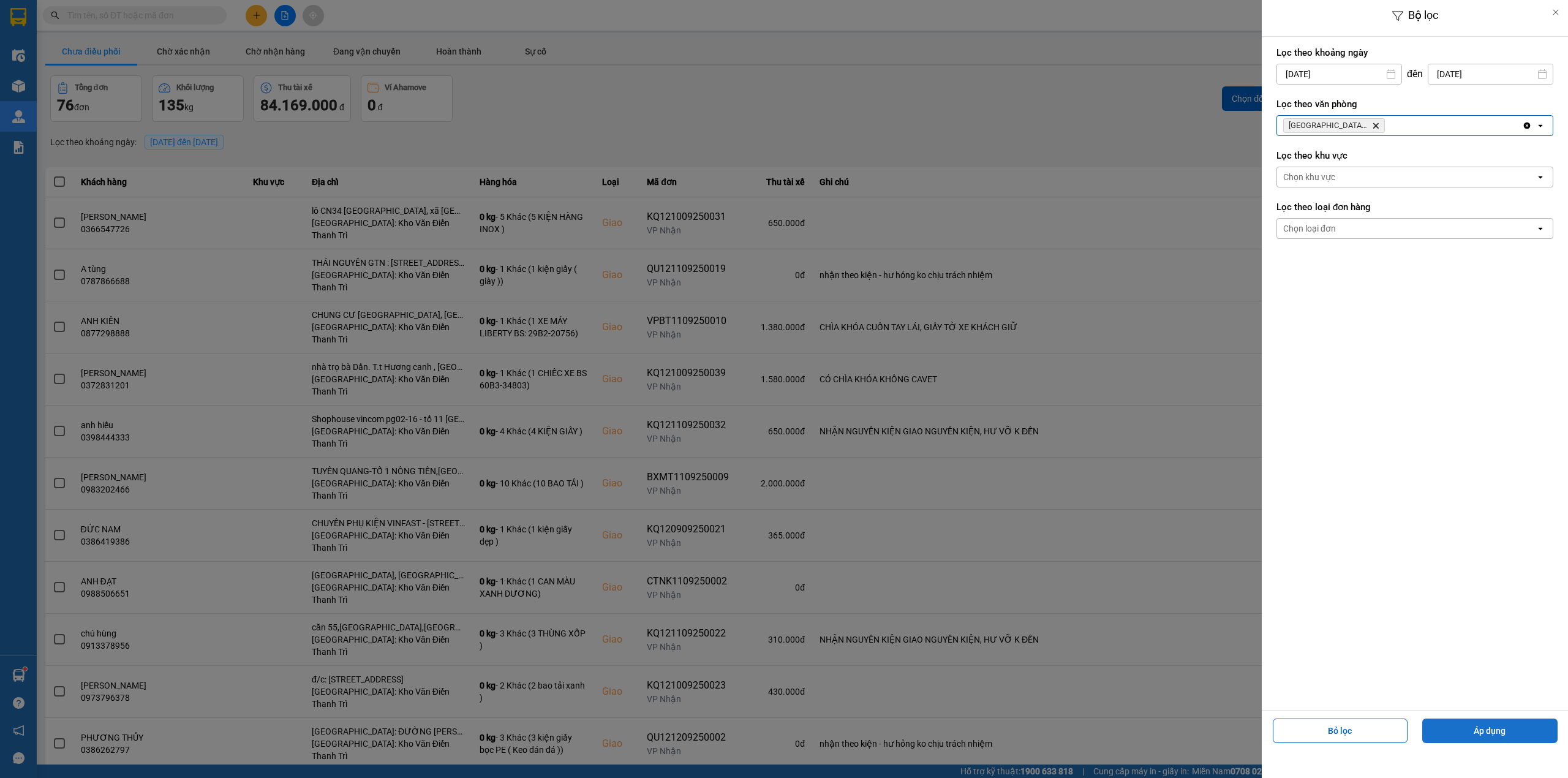
click at [1480, 728] on button "Áp dụng" at bounding box center [1489, 731] width 135 height 24
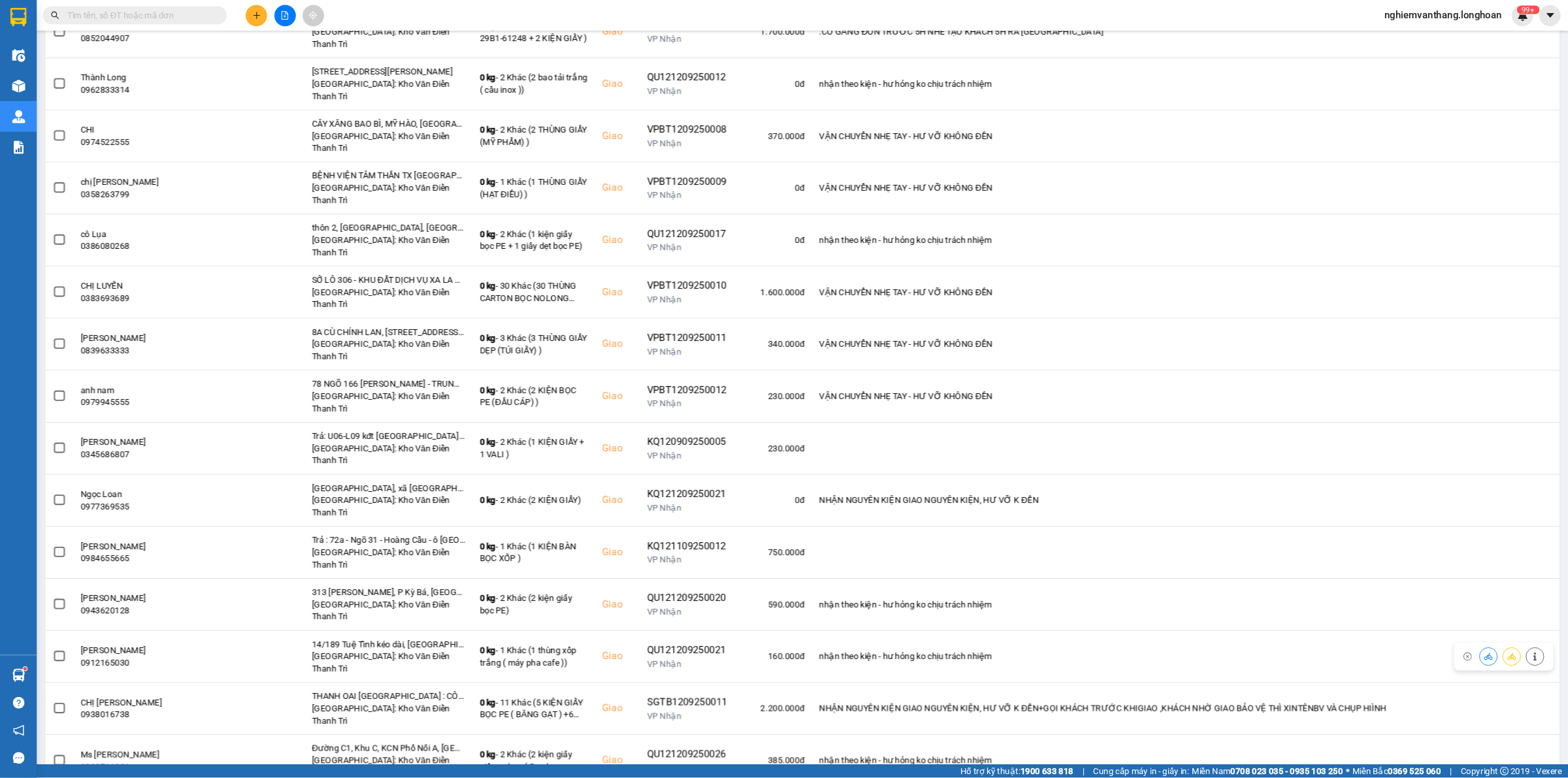
scroll to position [1599, 0]
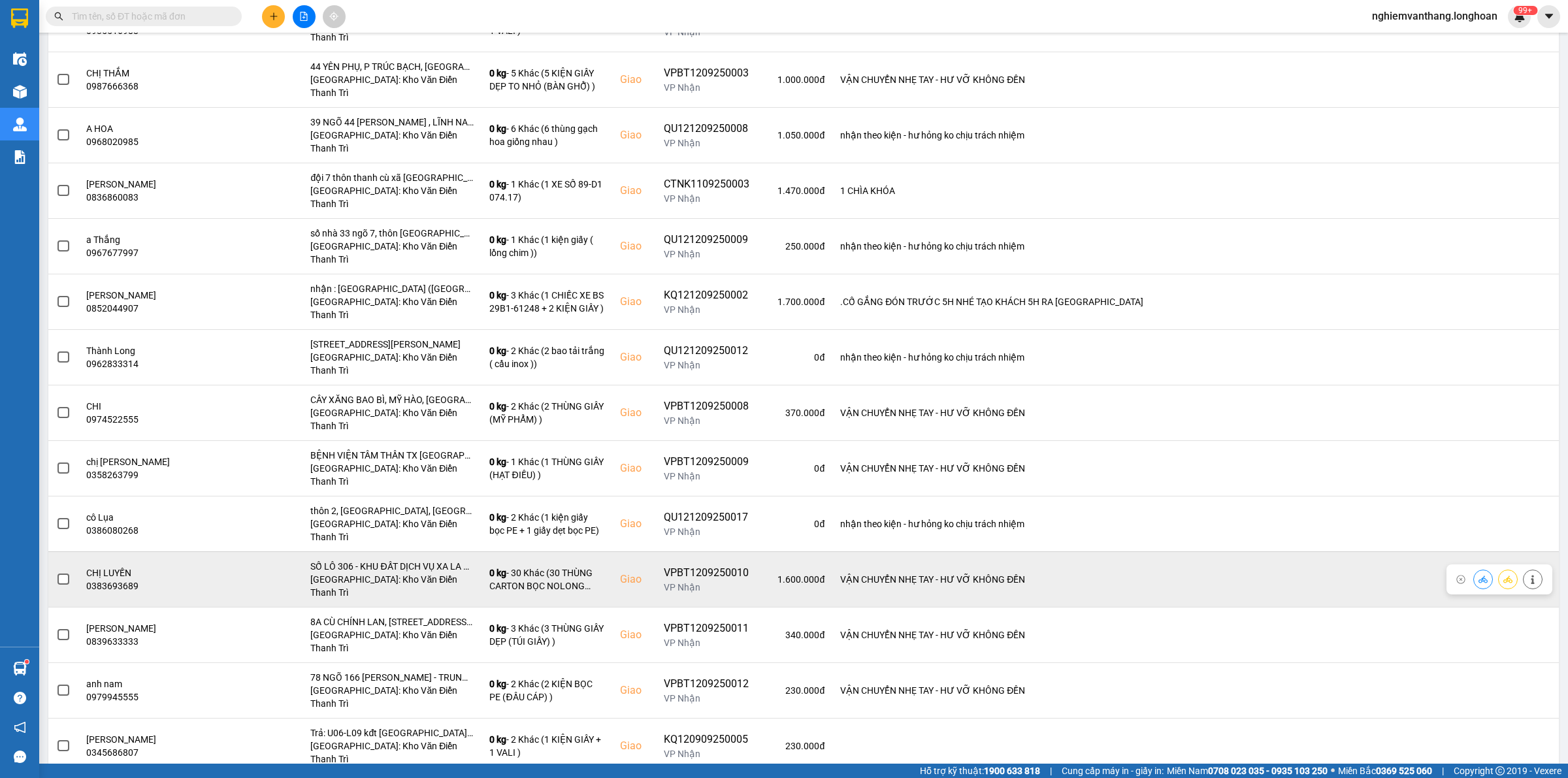
scroll to position [1076, 0]
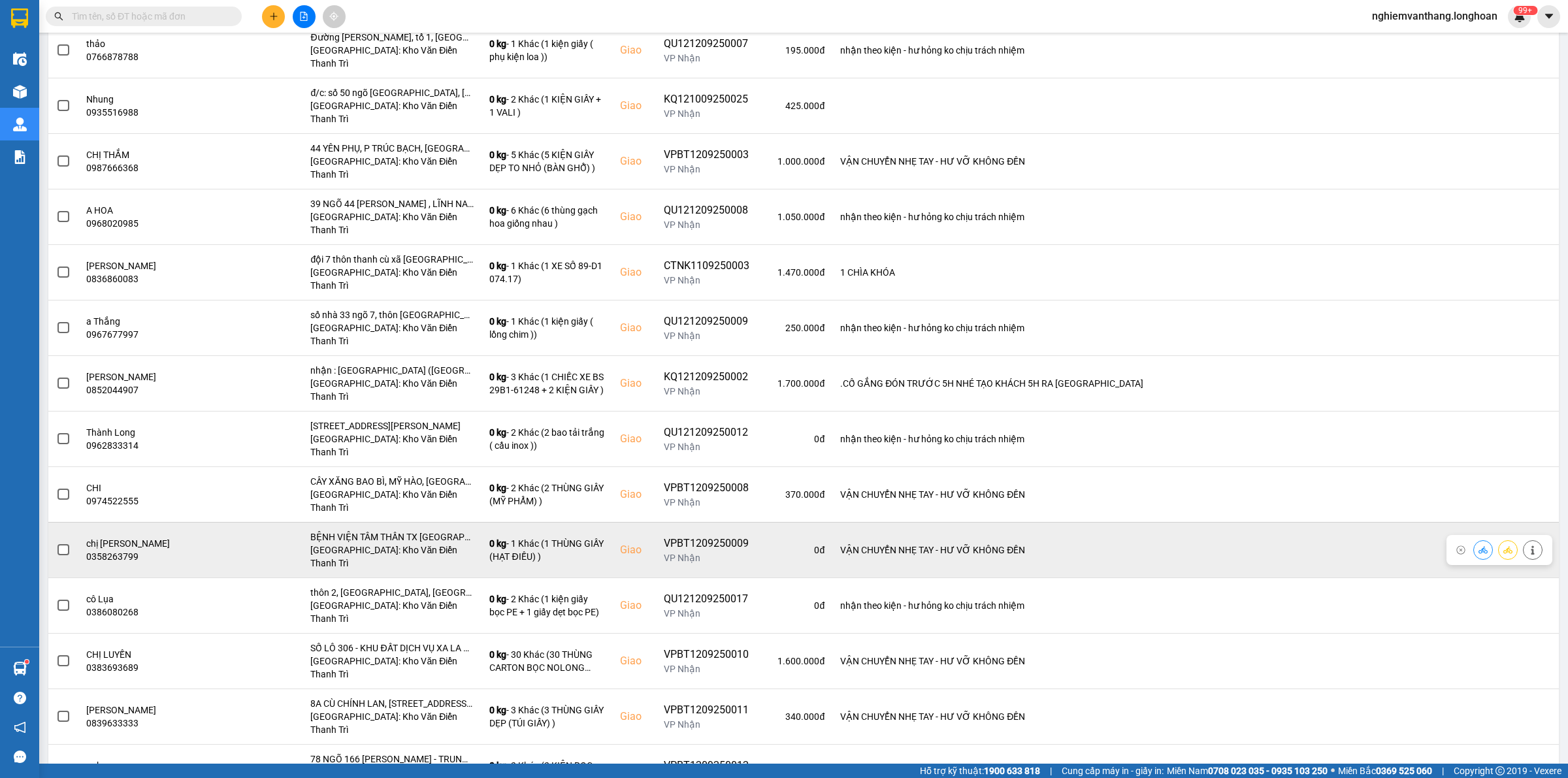
click at [72, 522] on td at bounding box center [63, 549] width 30 height 56
click at [70, 522] on td at bounding box center [63, 549] width 30 height 56
click at [69, 543] on label at bounding box center [64, 550] width 14 height 14
click at [56, 543] on input "checkbox" at bounding box center [56, 543] width 0 height 0
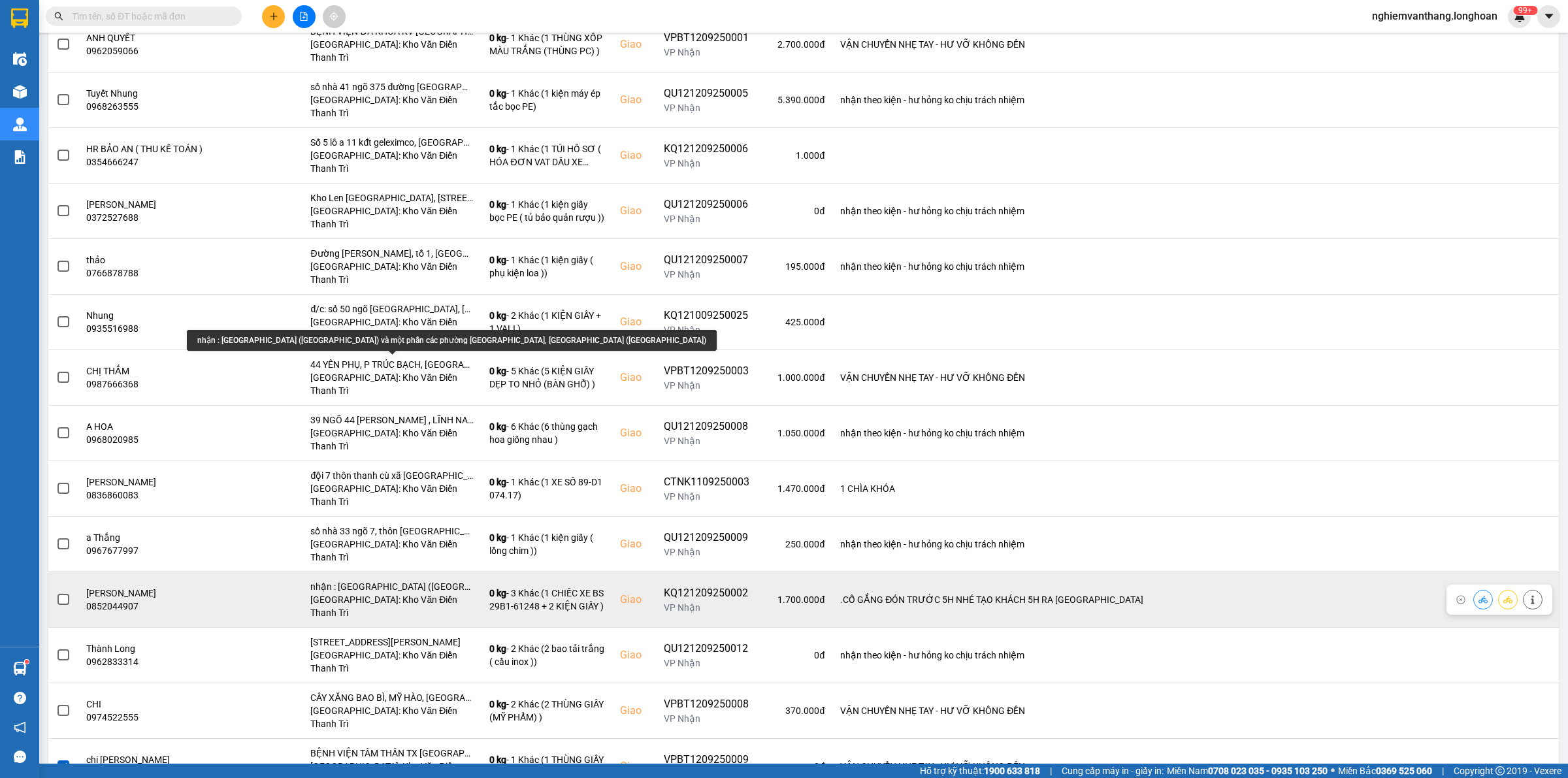
scroll to position [831, 0]
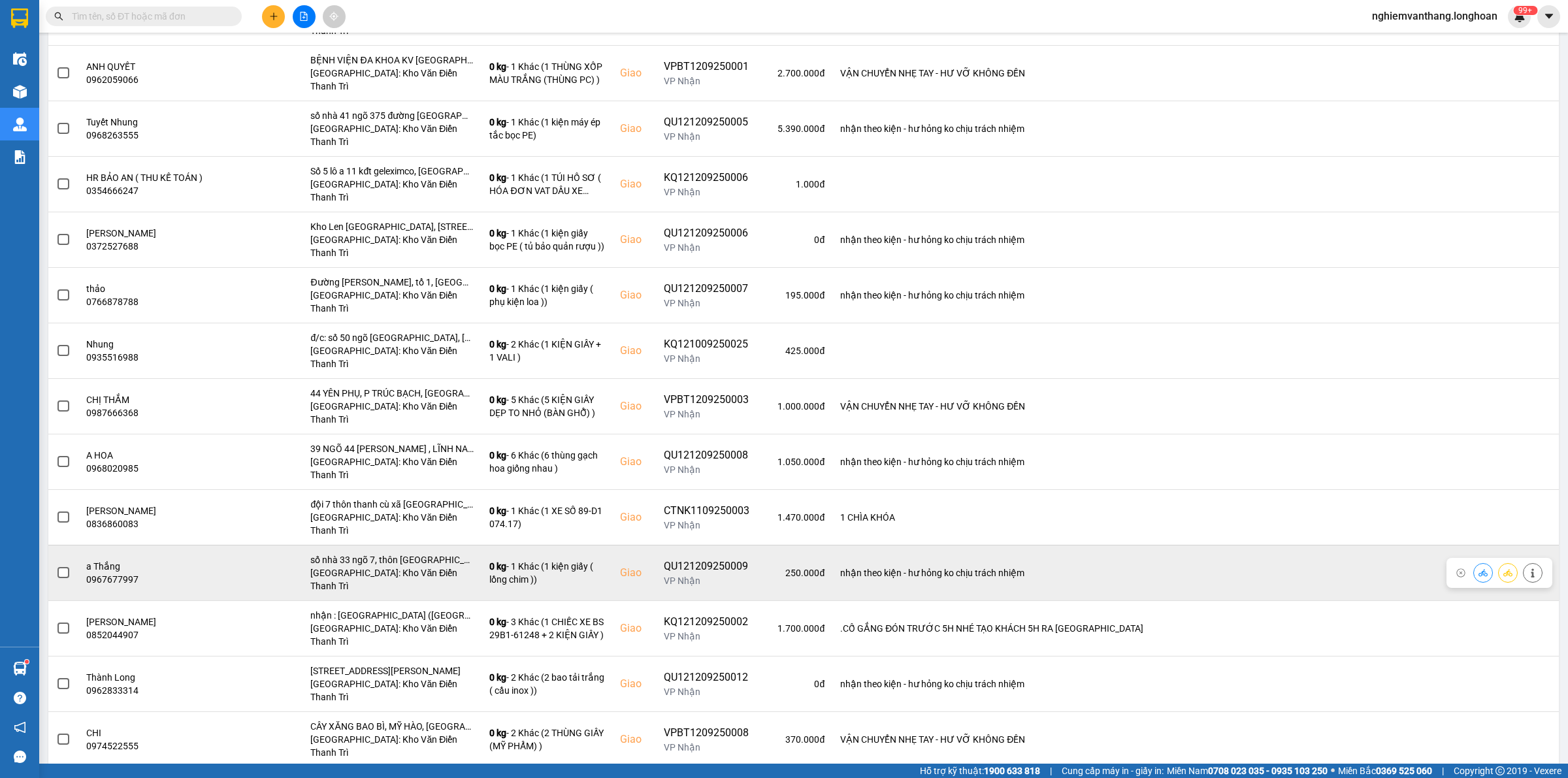
click at [69, 566] on label at bounding box center [64, 573] width 14 height 14
click at [56, 566] on input "checkbox" at bounding box center [56, 566] width 0 height 0
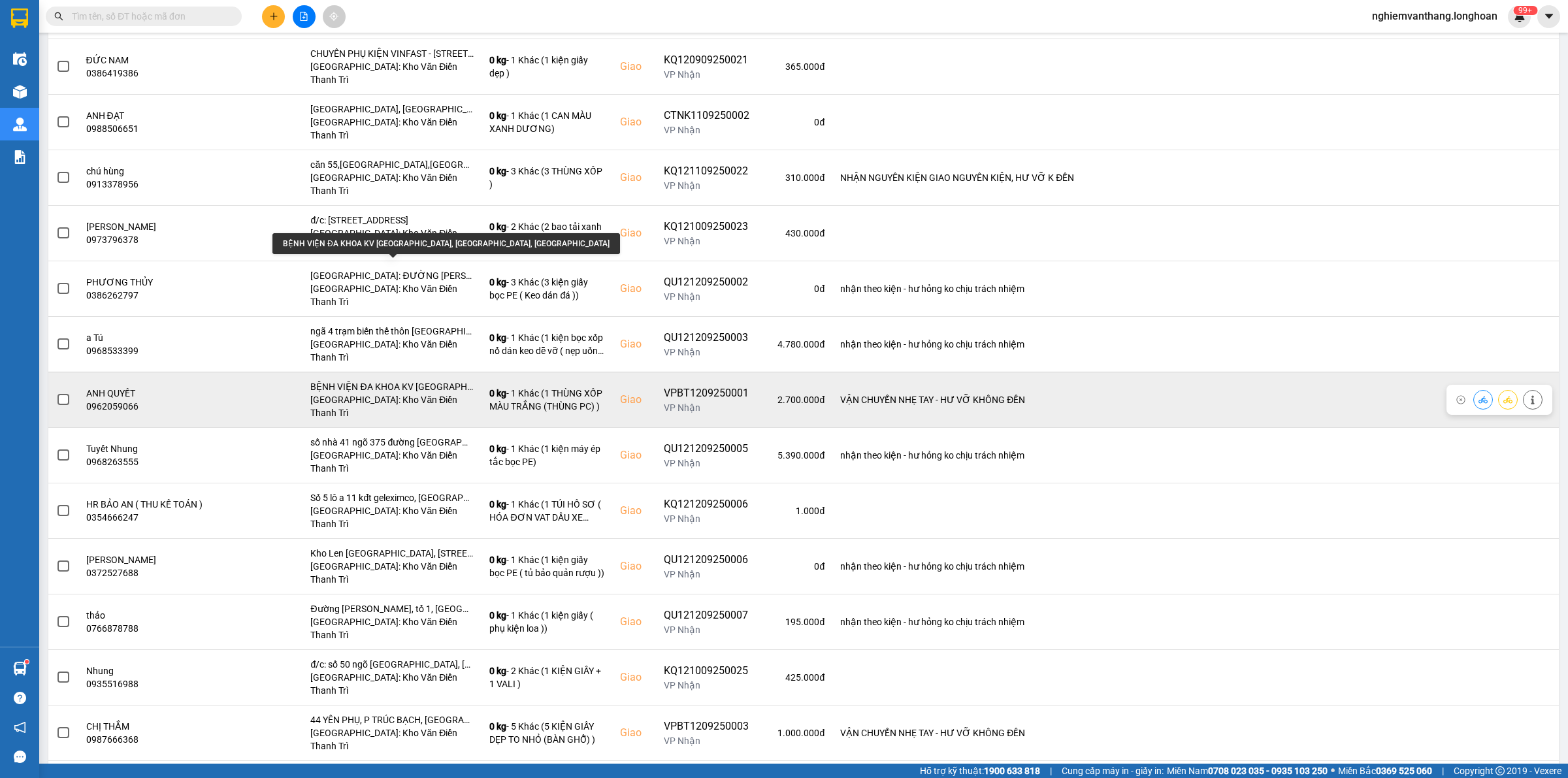
scroll to position [423, 0]
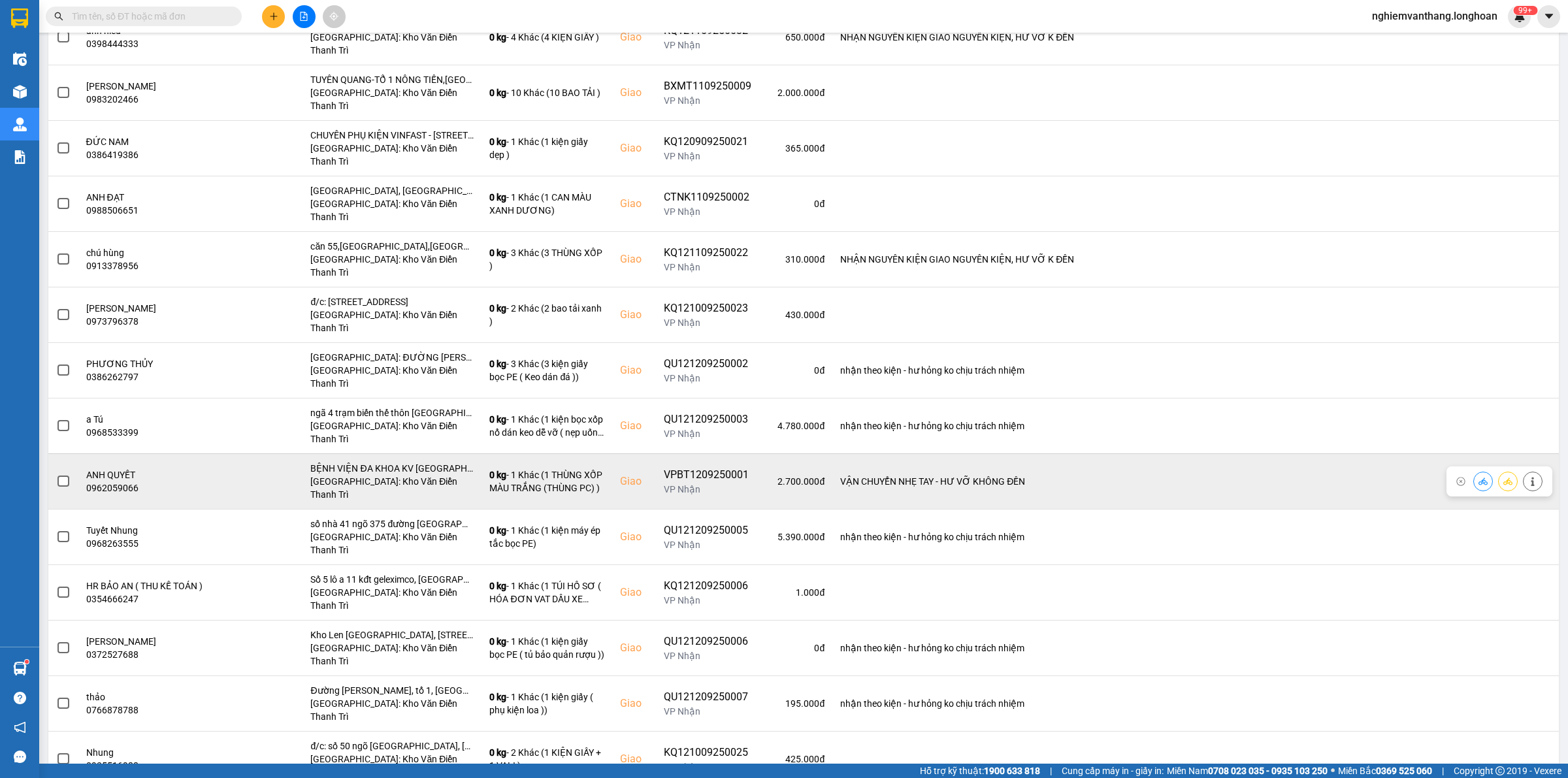
click at [66, 476] on span at bounding box center [63, 482] width 12 height 12
click at [56, 474] on input "checkbox" at bounding box center [56, 474] width 0 height 0
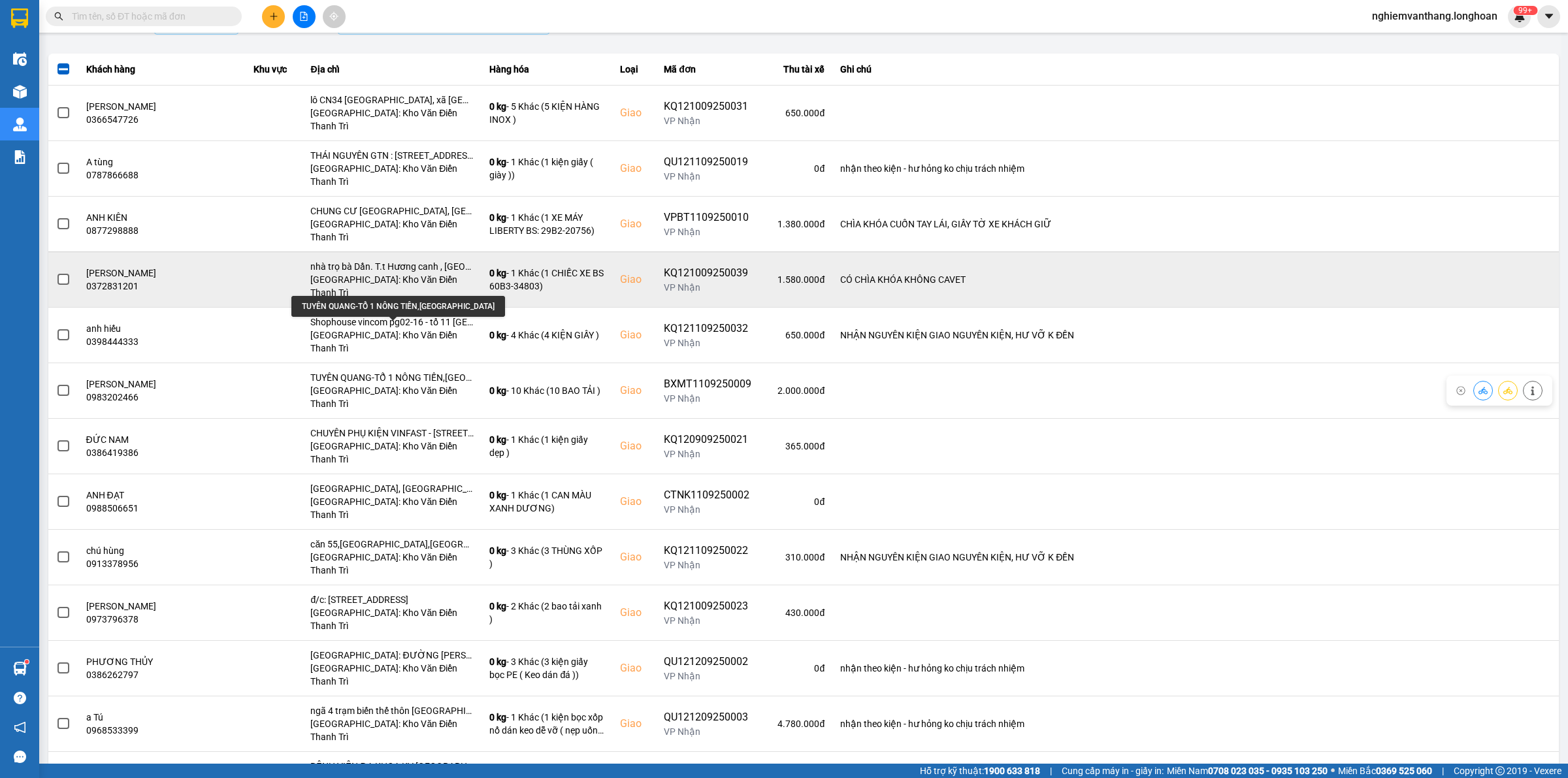
scroll to position [96, 0]
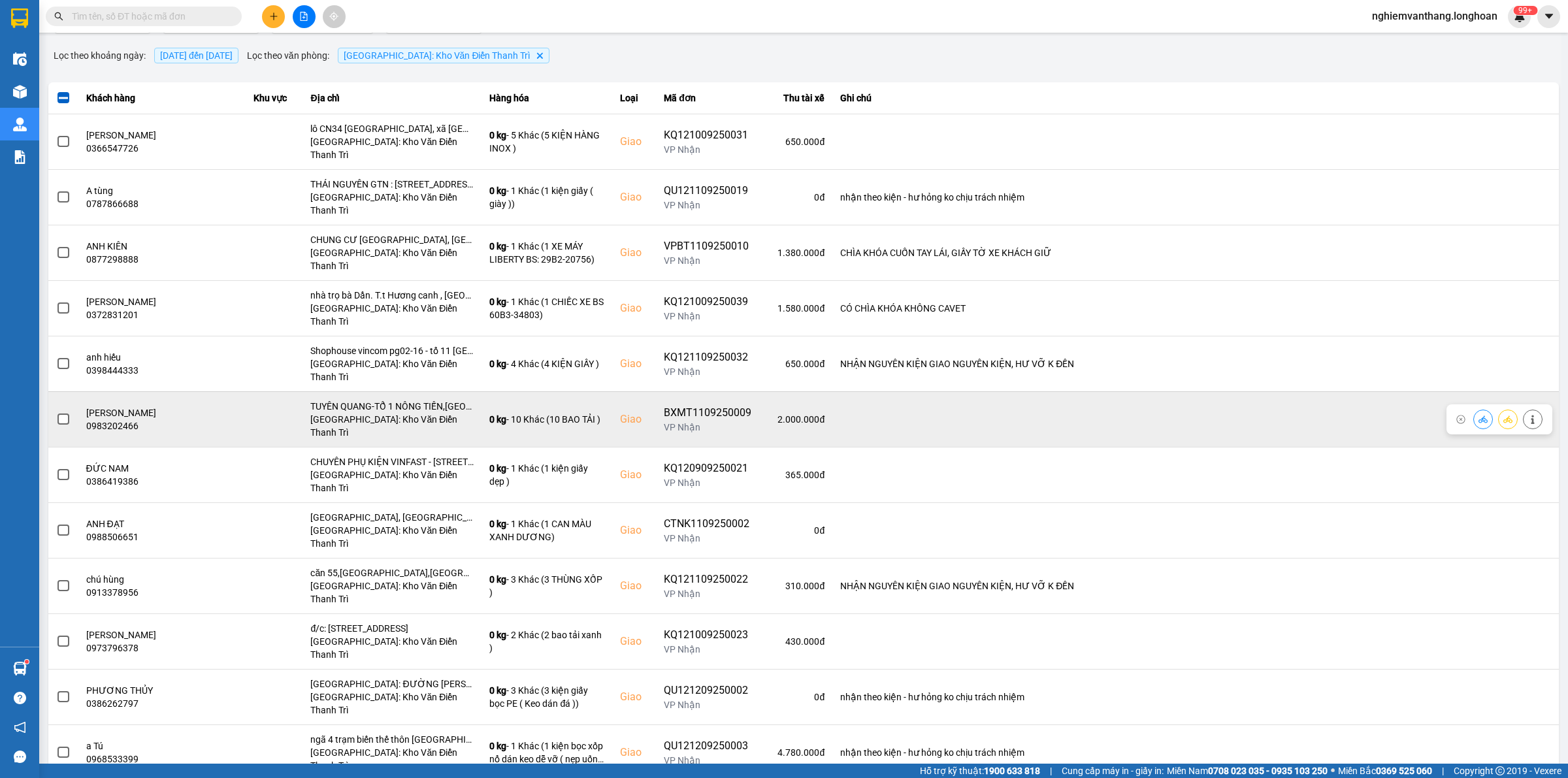
click at [57, 414] on span at bounding box center [63, 420] width 12 height 12
click at [56, 412] on input "checkbox" at bounding box center [56, 412] width 0 height 0
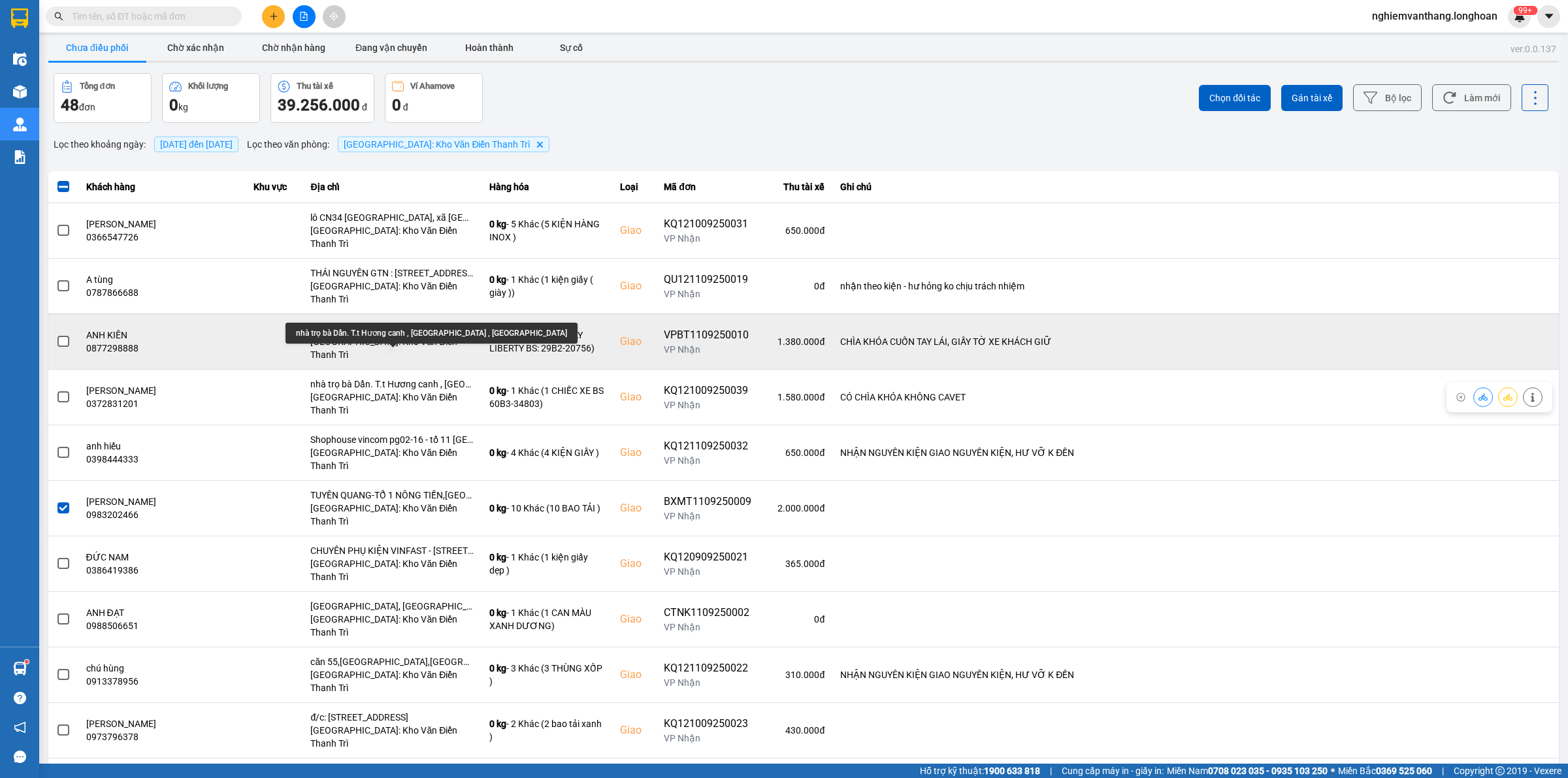
scroll to position [0, 0]
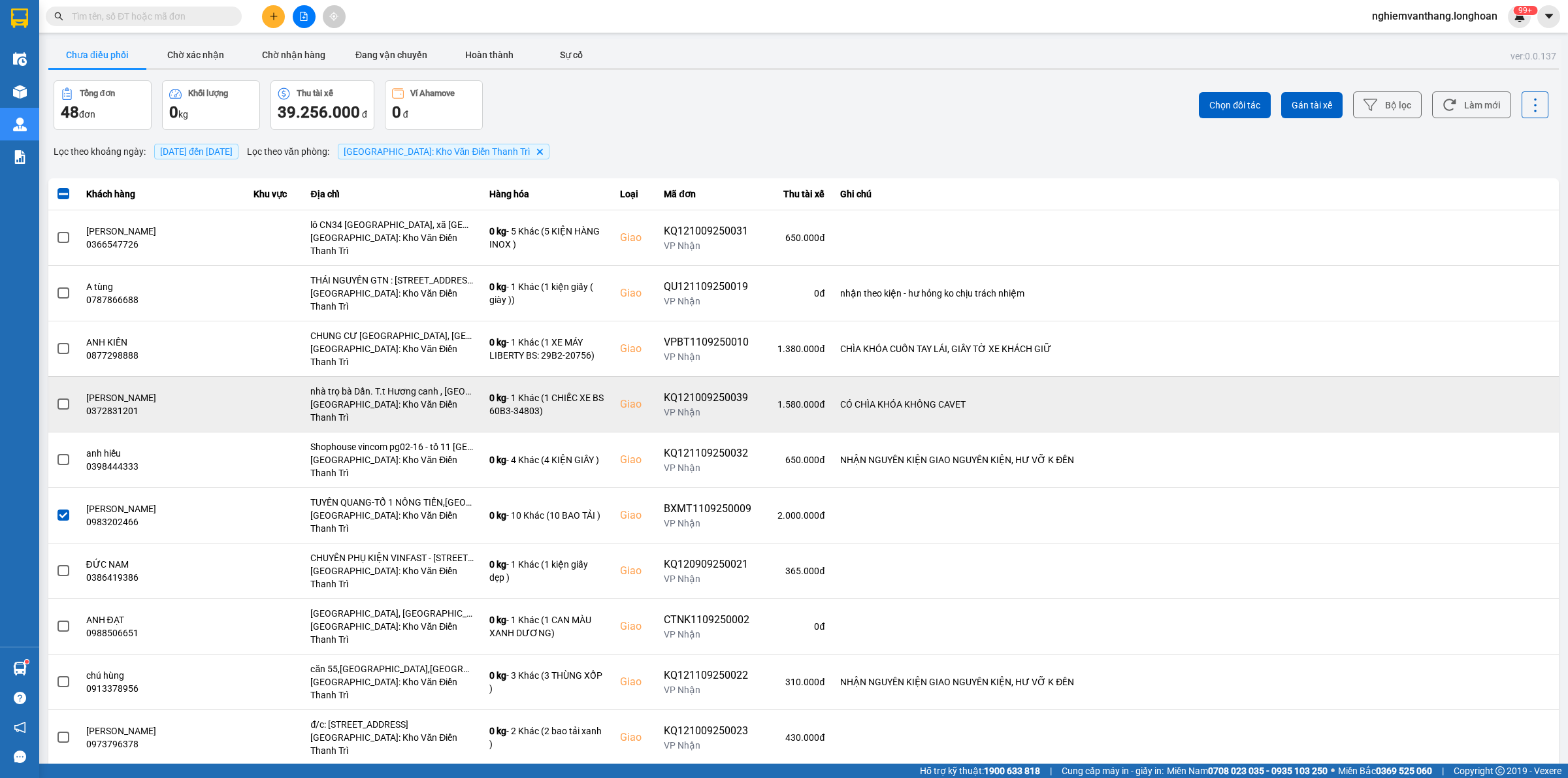
click at [60, 399] on span at bounding box center [63, 404] width 12 height 12
click at [56, 397] on input "checkbox" at bounding box center [56, 397] width 0 height 0
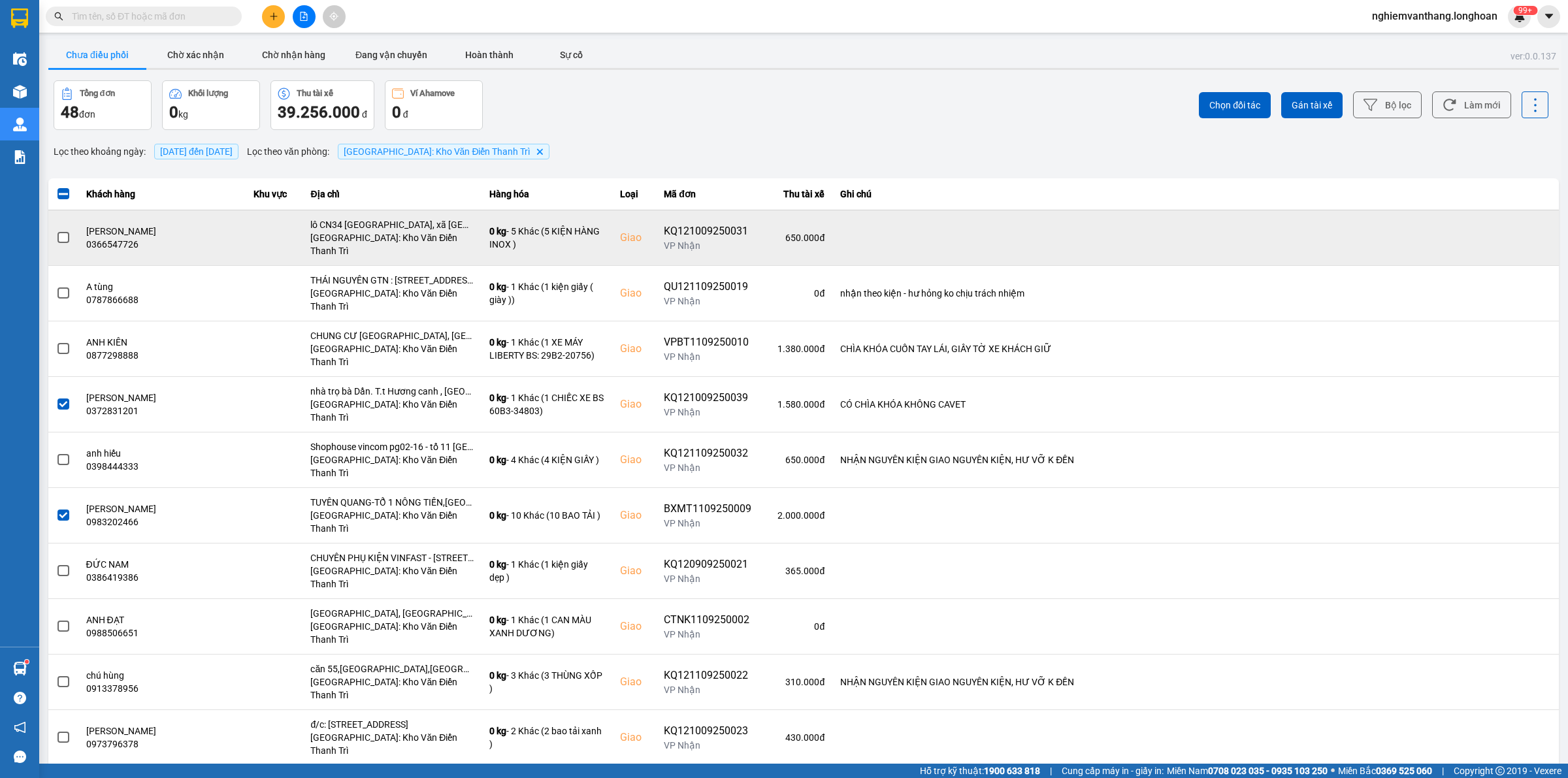
click at [57, 233] on span at bounding box center [63, 238] width 12 height 12
click at [56, 230] on input "checkbox" at bounding box center [56, 230] width 0 height 0
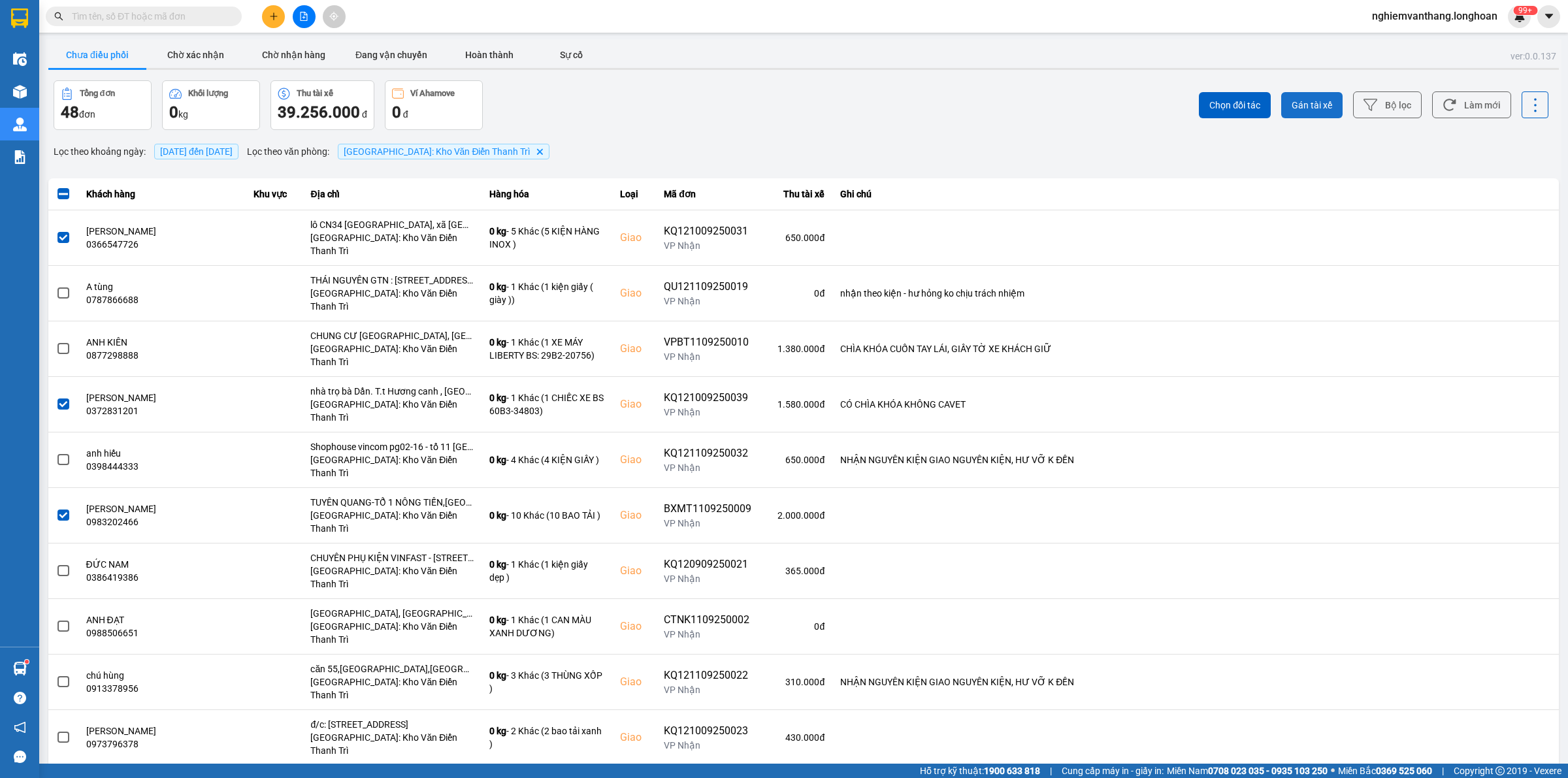
click at [1311, 99] on span "Gán tài xế" at bounding box center [1312, 106] width 40 height 13
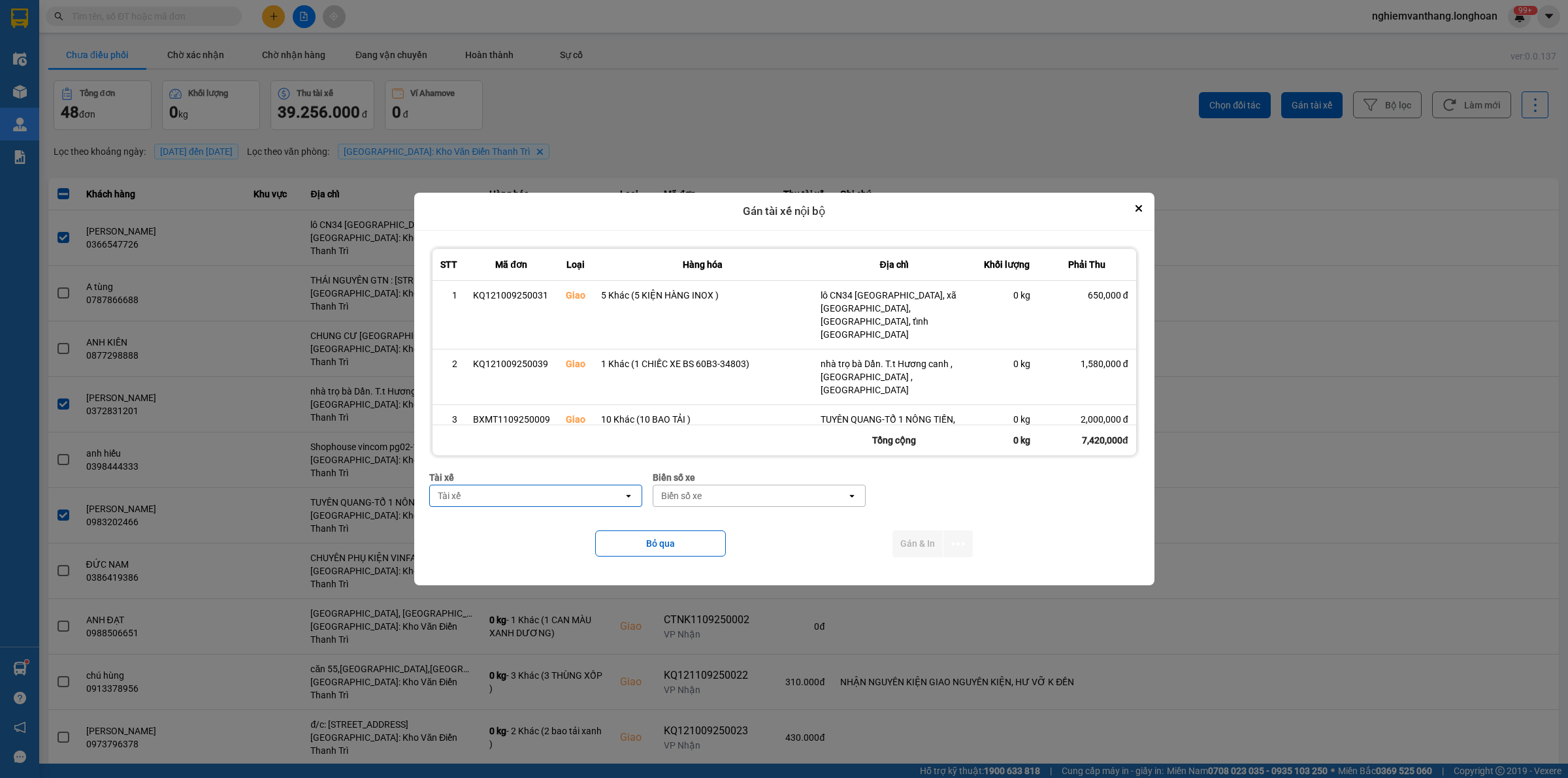
type input "d"
type input "đăng"
click at [606, 518] on span "0859238386 - nguyễn hải đăng 0356.999.247" at bounding box center [532, 524] width 196 height 13
click at [726, 500] on div "Biển số xe" at bounding box center [770, 496] width 193 height 21
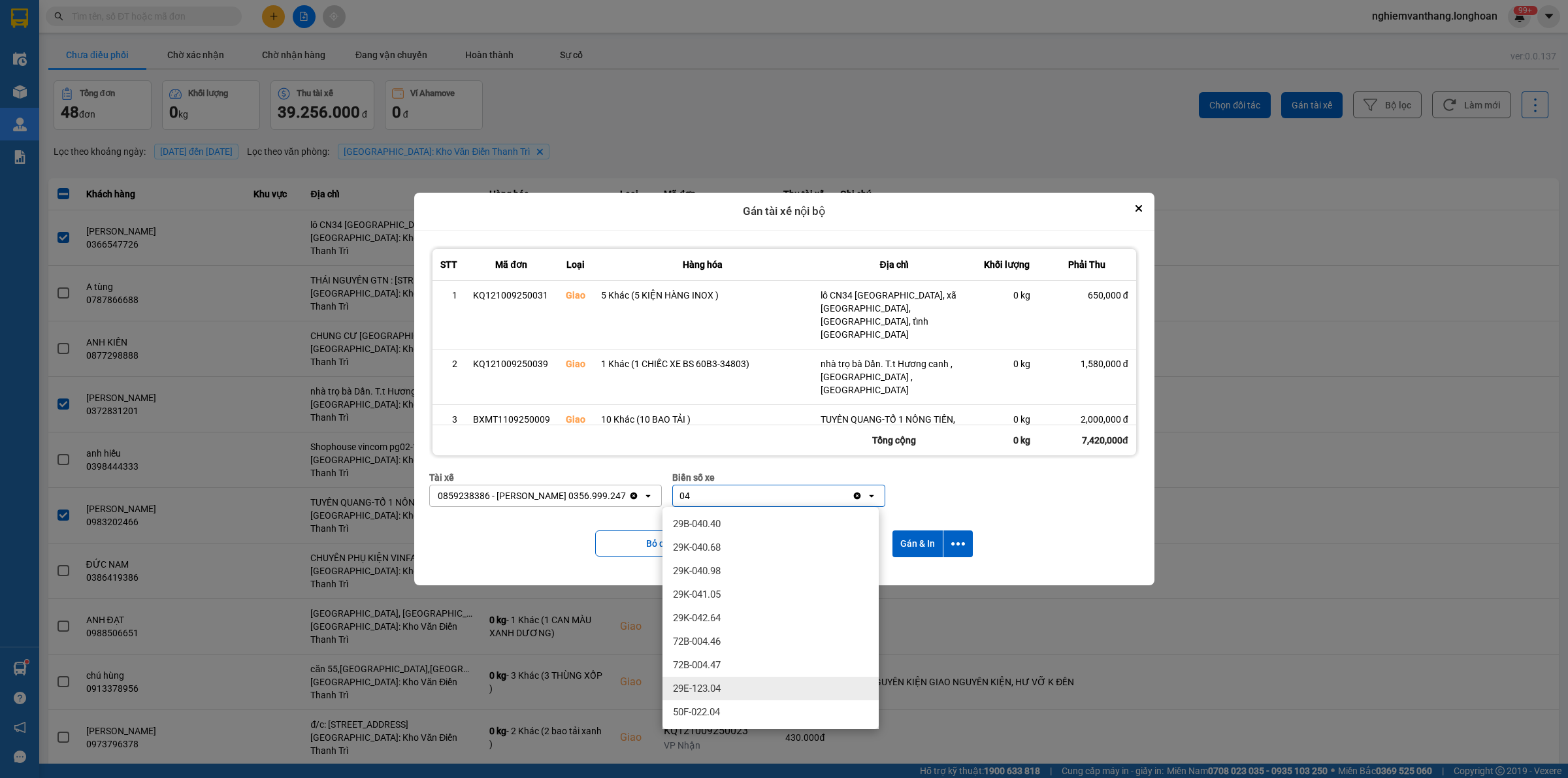
type input "04"
click at [721, 687] on span "29E-123.04" at bounding box center [697, 689] width 48 height 13
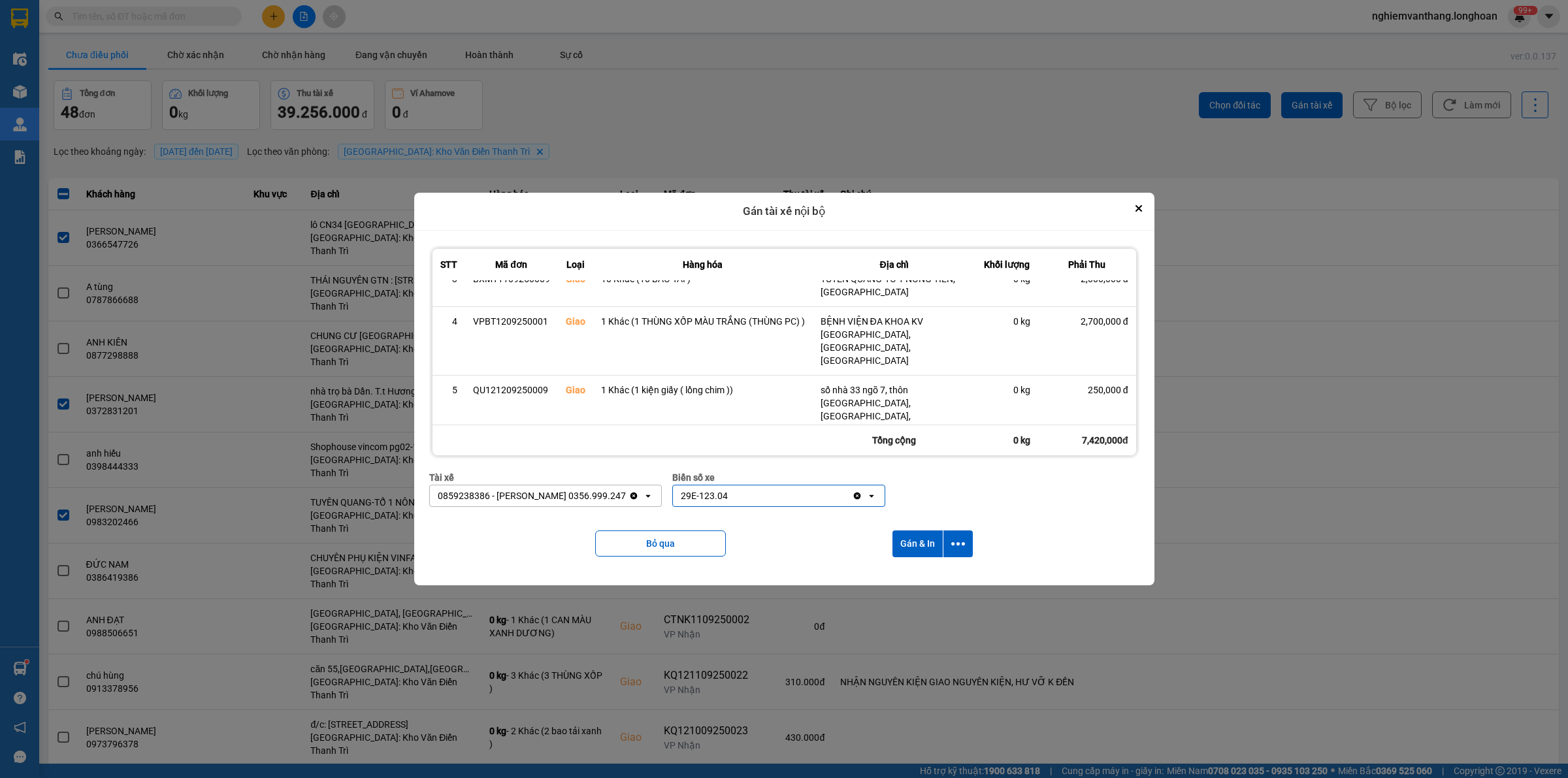
scroll to position [154, 0]
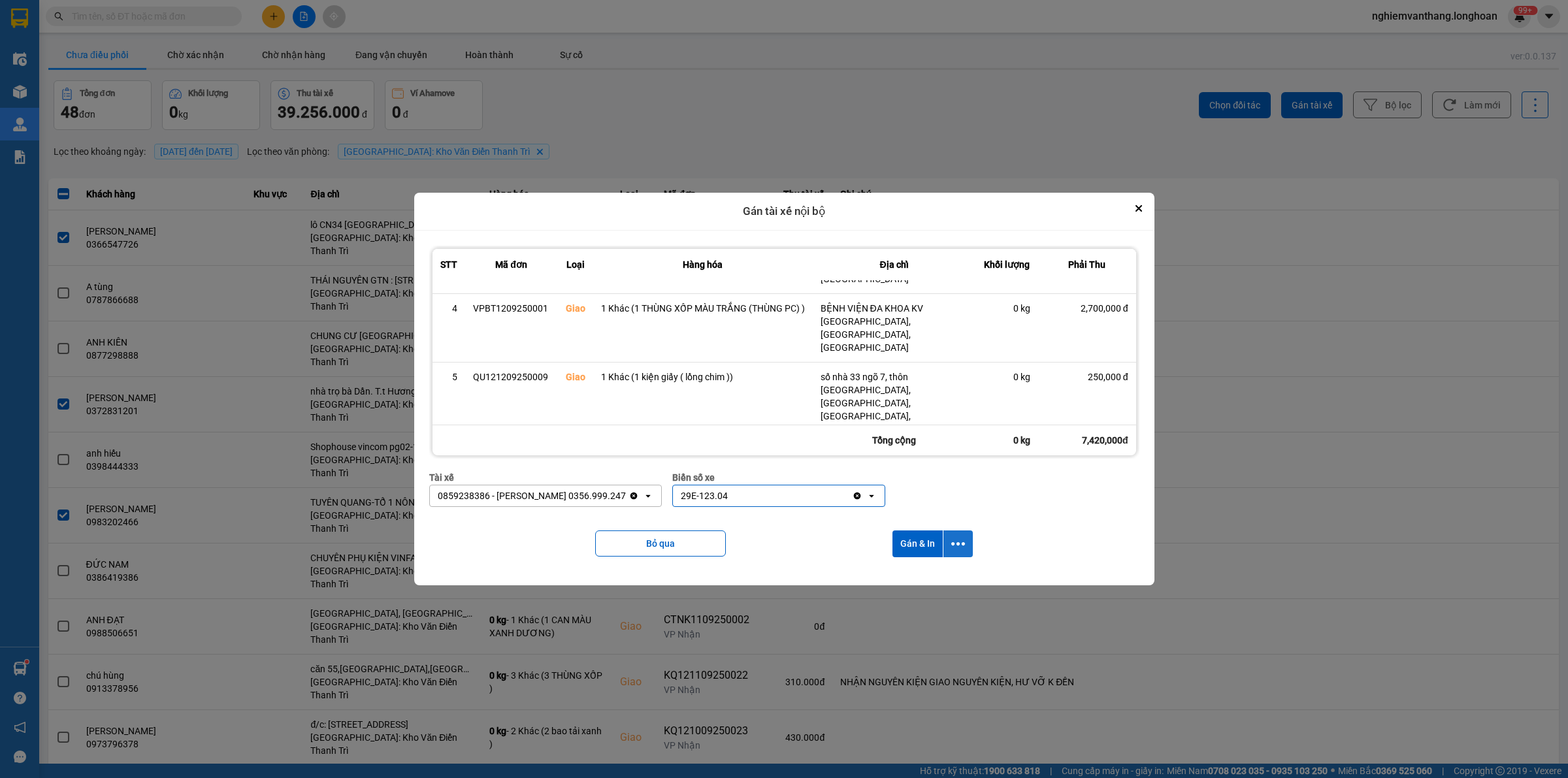
click at [971, 542] on button "dialog" at bounding box center [958, 544] width 30 height 27
click at [926, 573] on span "Chỉ gán tài" at bounding box center [908, 579] width 43 height 13
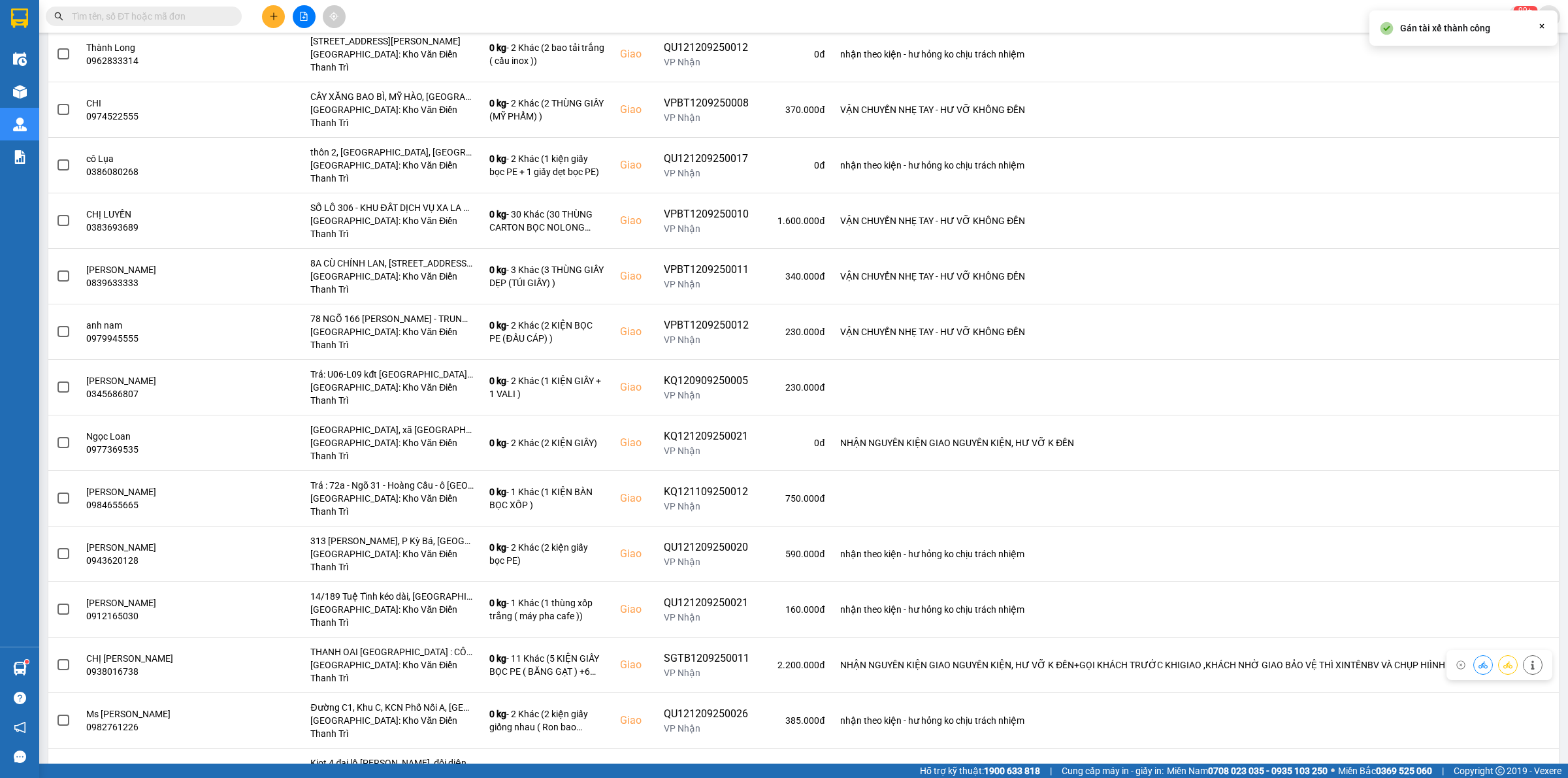
scroll to position [1331, 0]
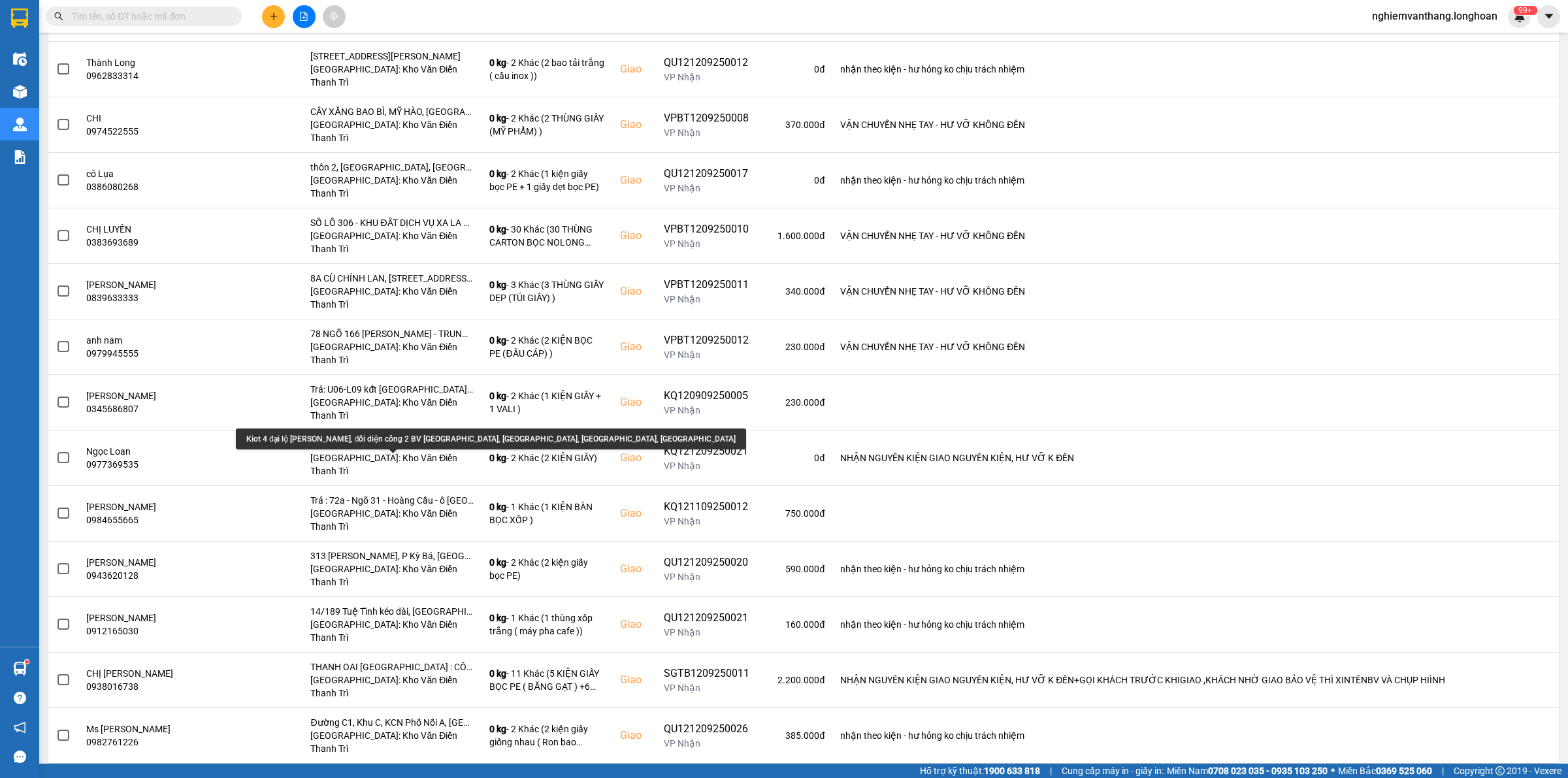
scroll to position [1086, 0]
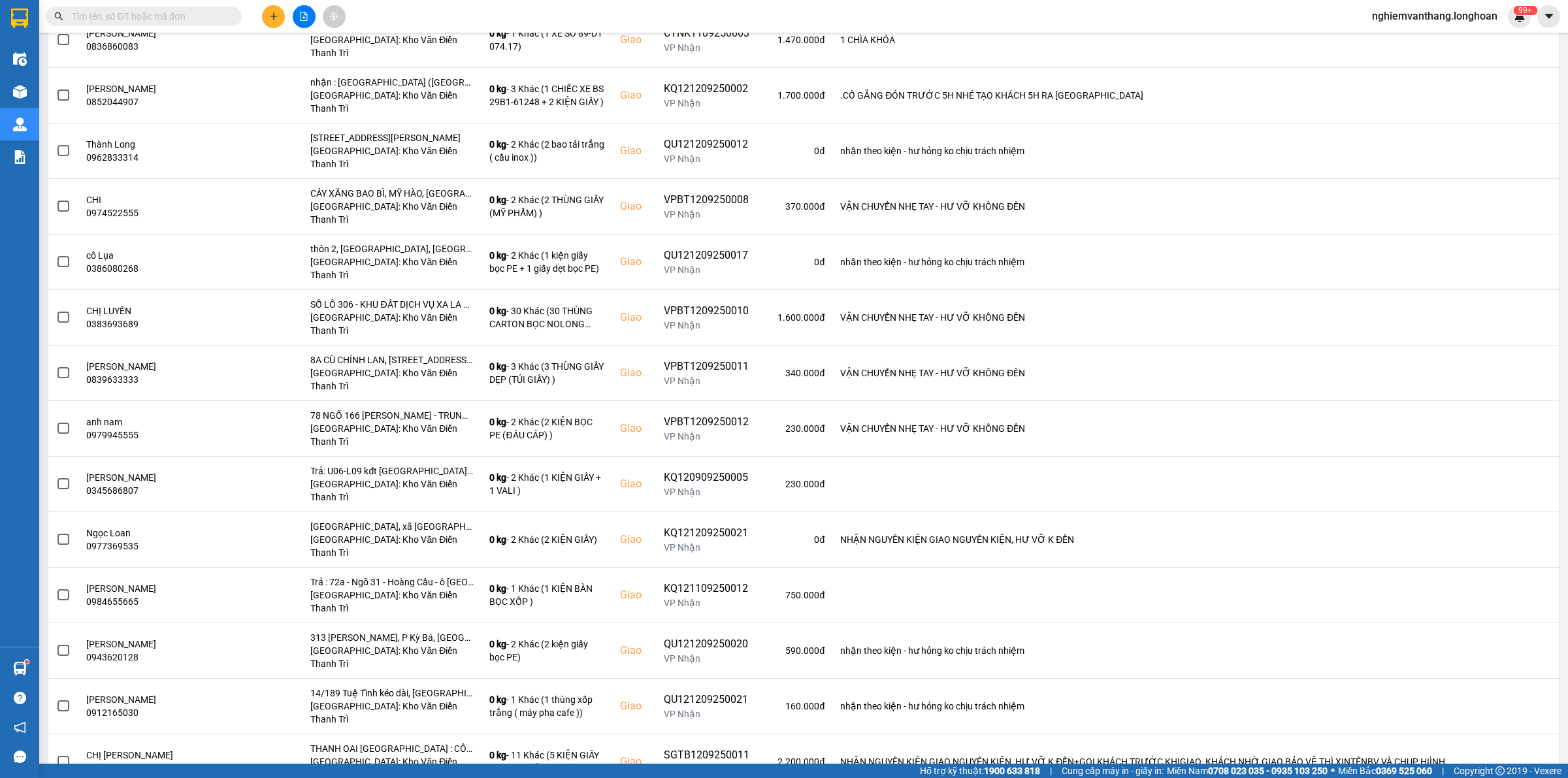
click at [48, 547] on main "ver: 0.0.137 Chưa điều phối Chờ xác nhận Chờ nhận hàng Đang vận chuyển Hoàn thà…" at bounding box center [784, 382] width 1568 height 764
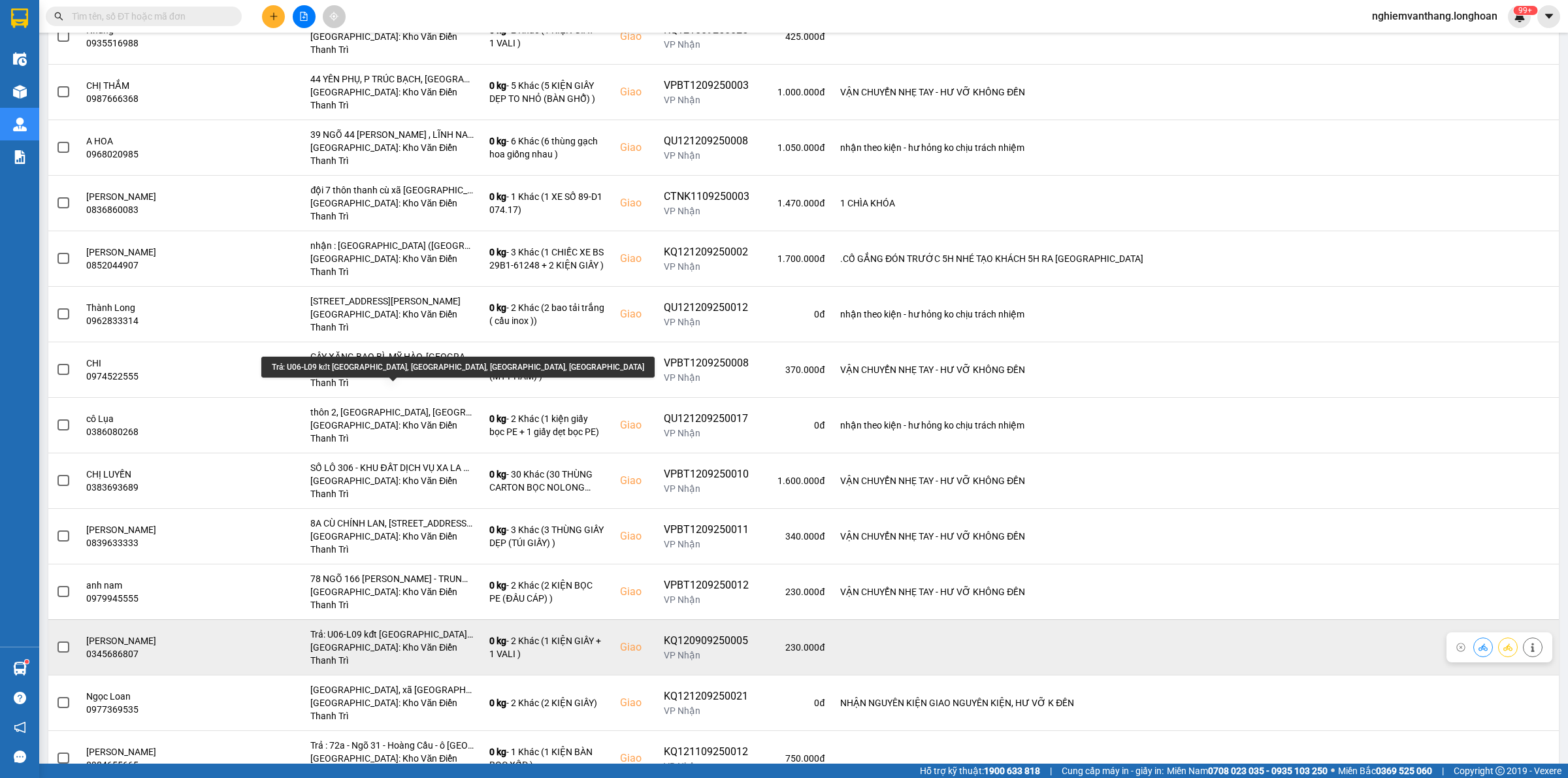
scroll to position [842, 0]
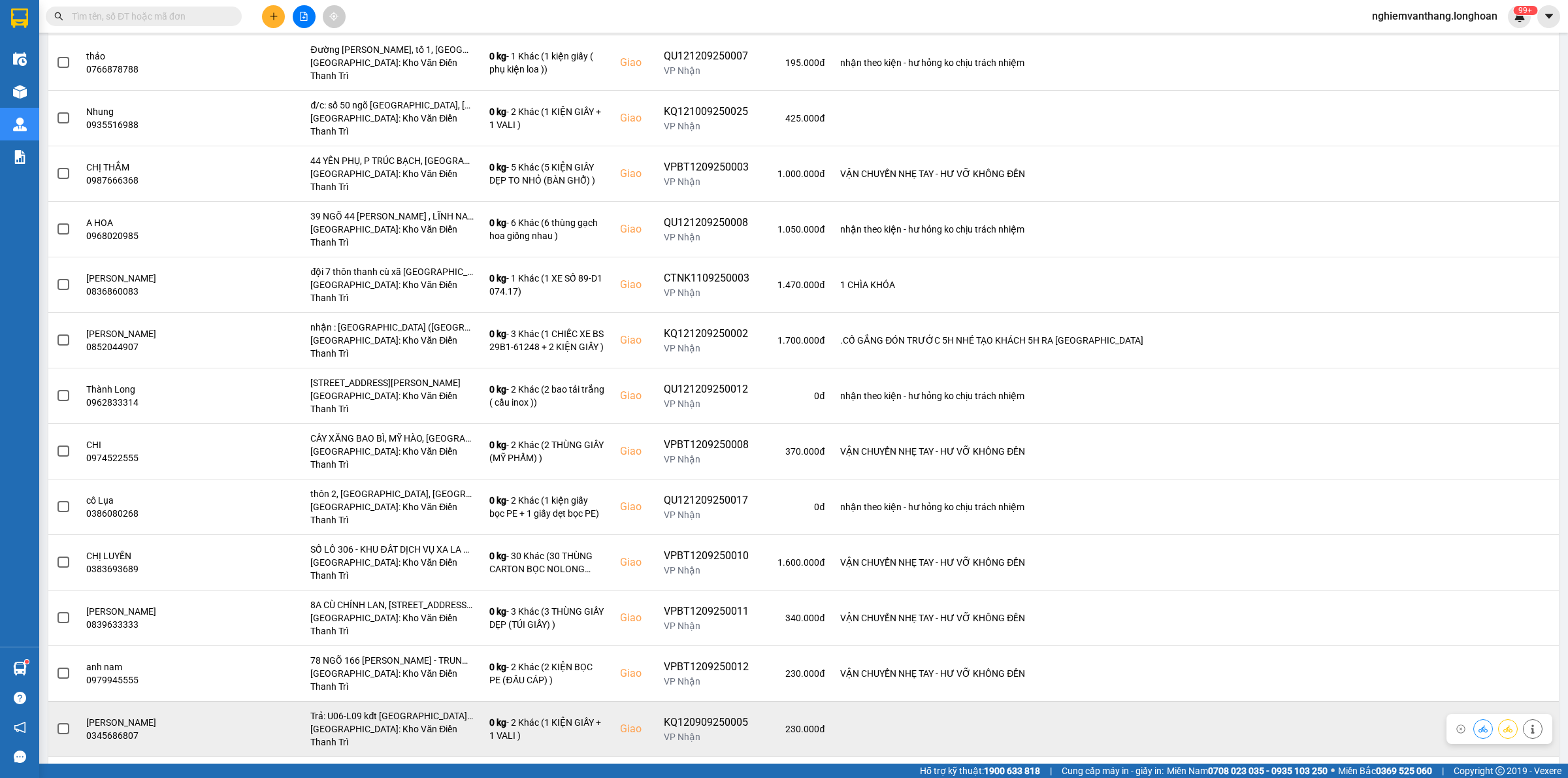
click at [57, 723] on span at bounding box center [63, 729] width 12 height 12
click at [56, 722] on input "checkbox" at bounding box center [56, 722] width 0 height 0
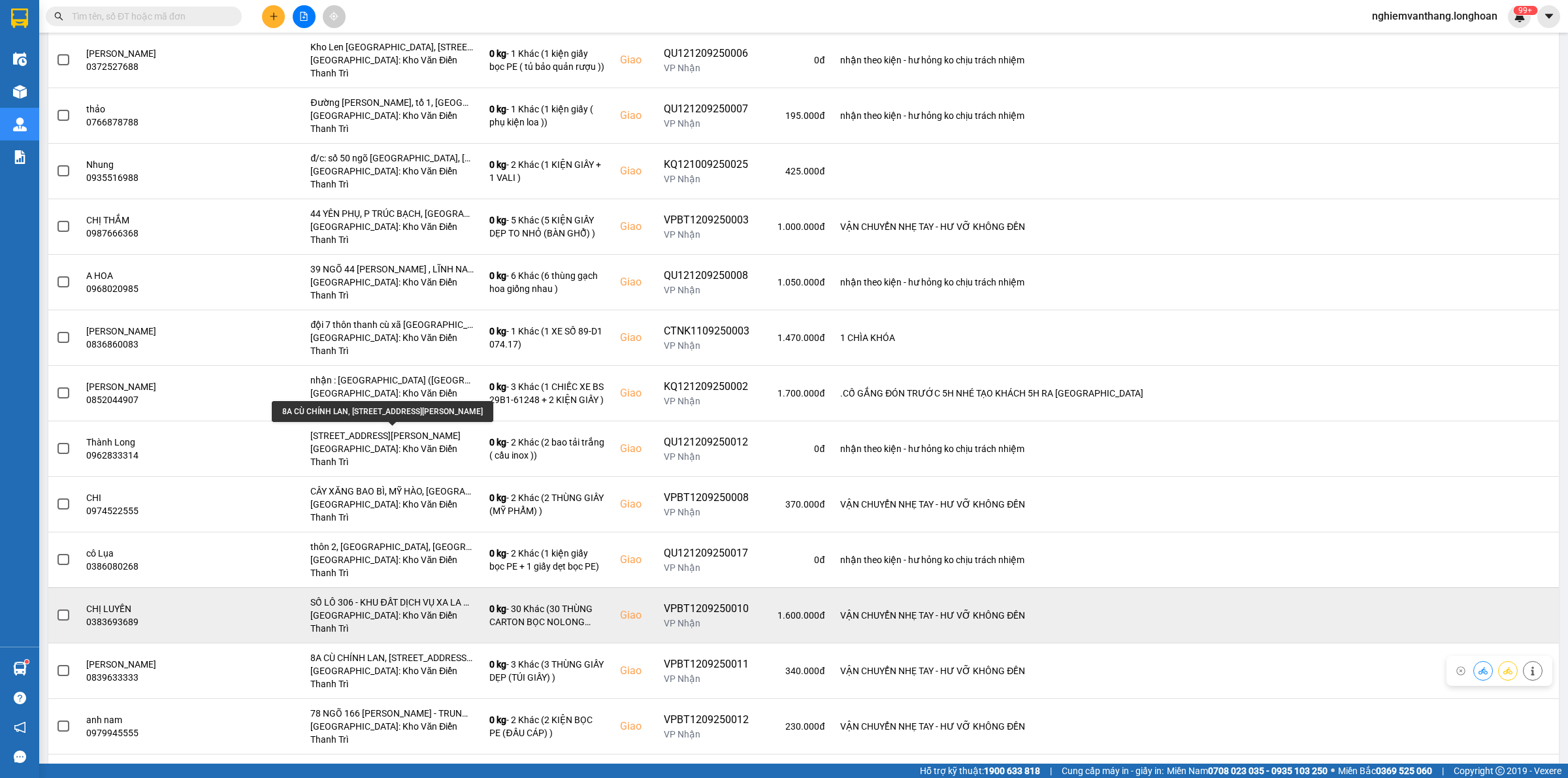
scroll to position [759, 0]
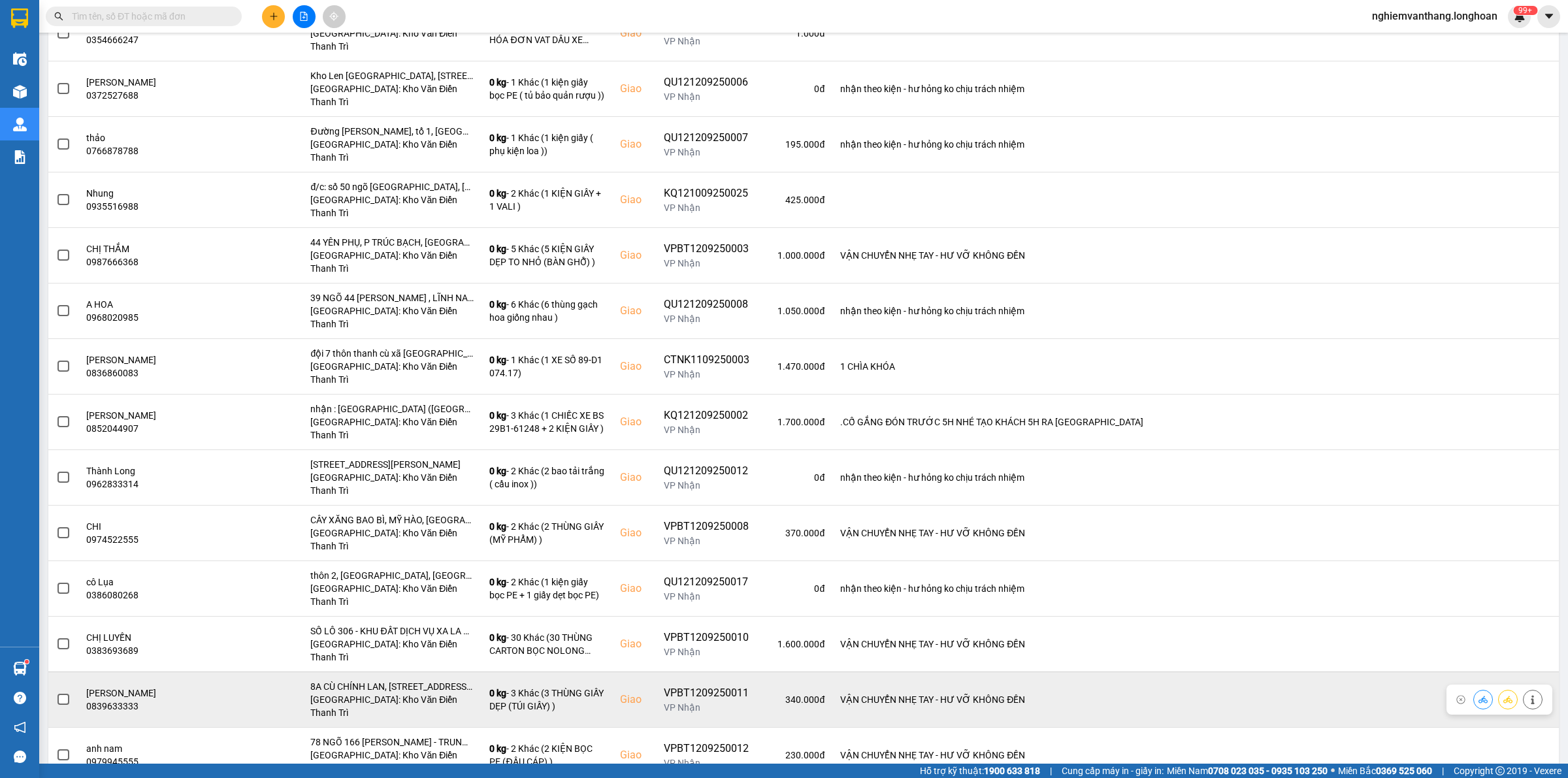
click at [68, 694] on span at bounding box center [63, 700] width 12 height 12
click at [56, 693] on input "checkbox" at bounding box center [56, 693] width 0 height 0
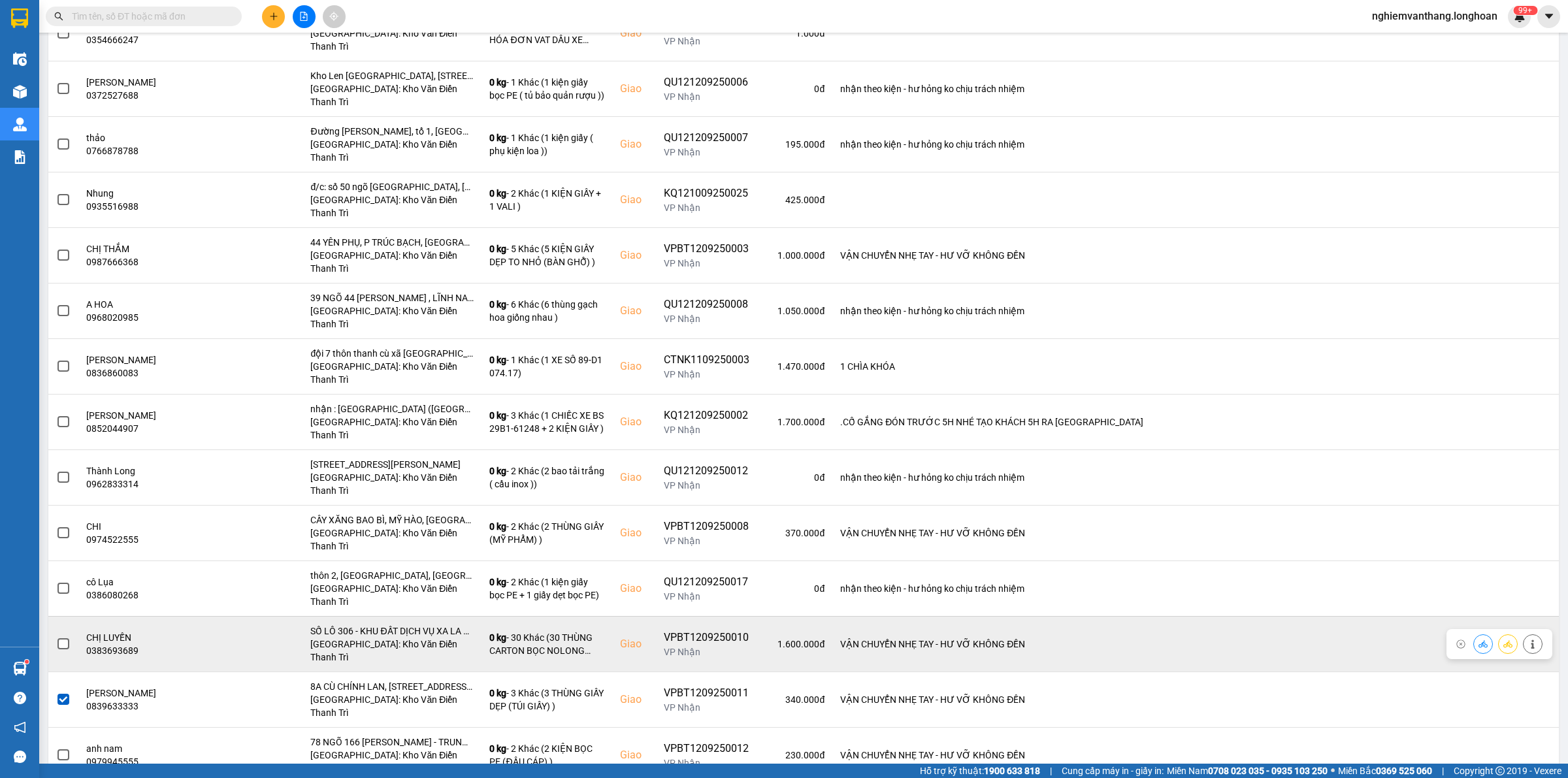
click at [68, 639] on span at bounding box center [63, 644] width 12 height 12
click at [56, 637] on input "checkbox" at bounding box center [56, 637] width 0 height 0
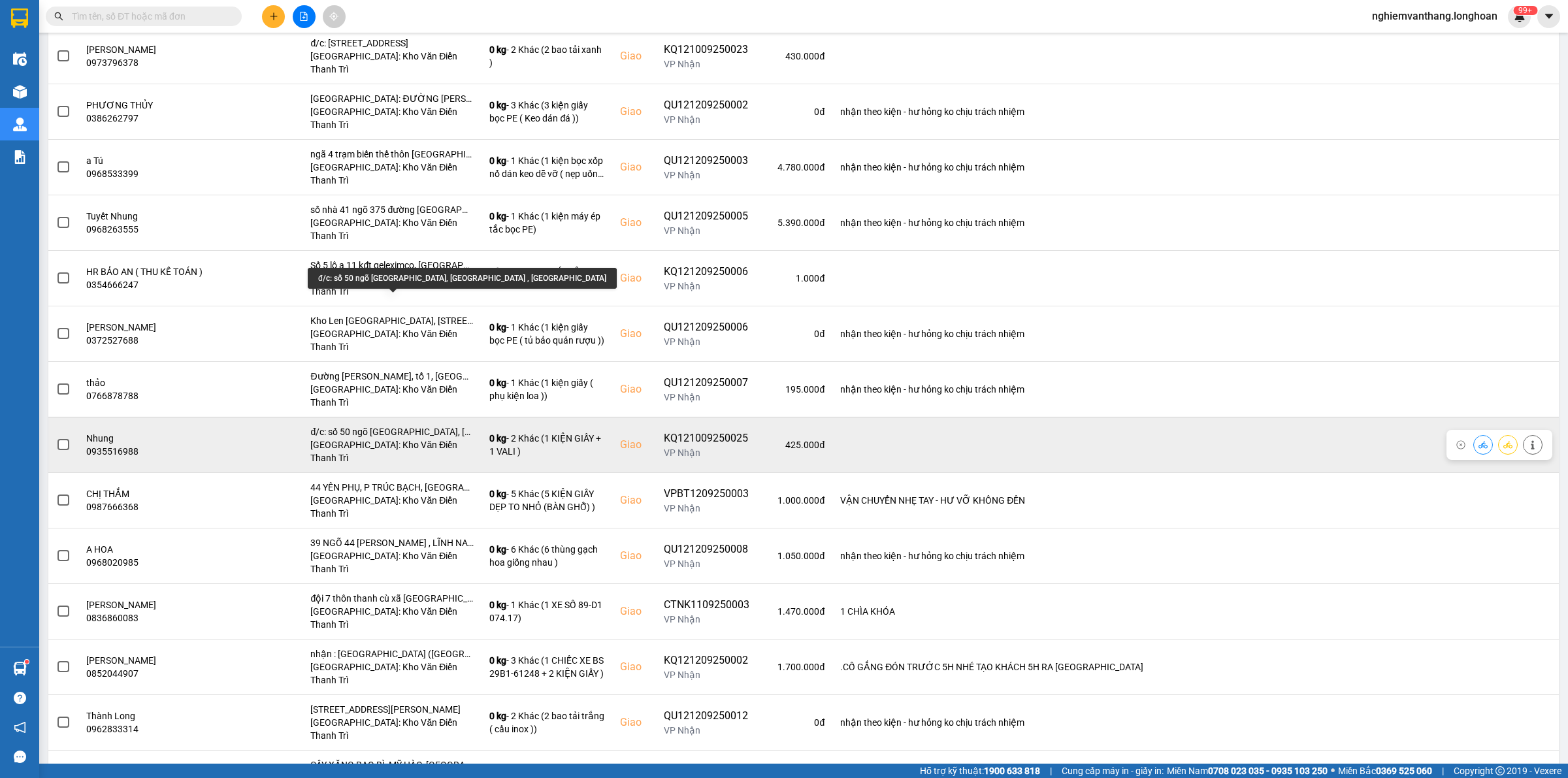
scroll to position [433, 0]
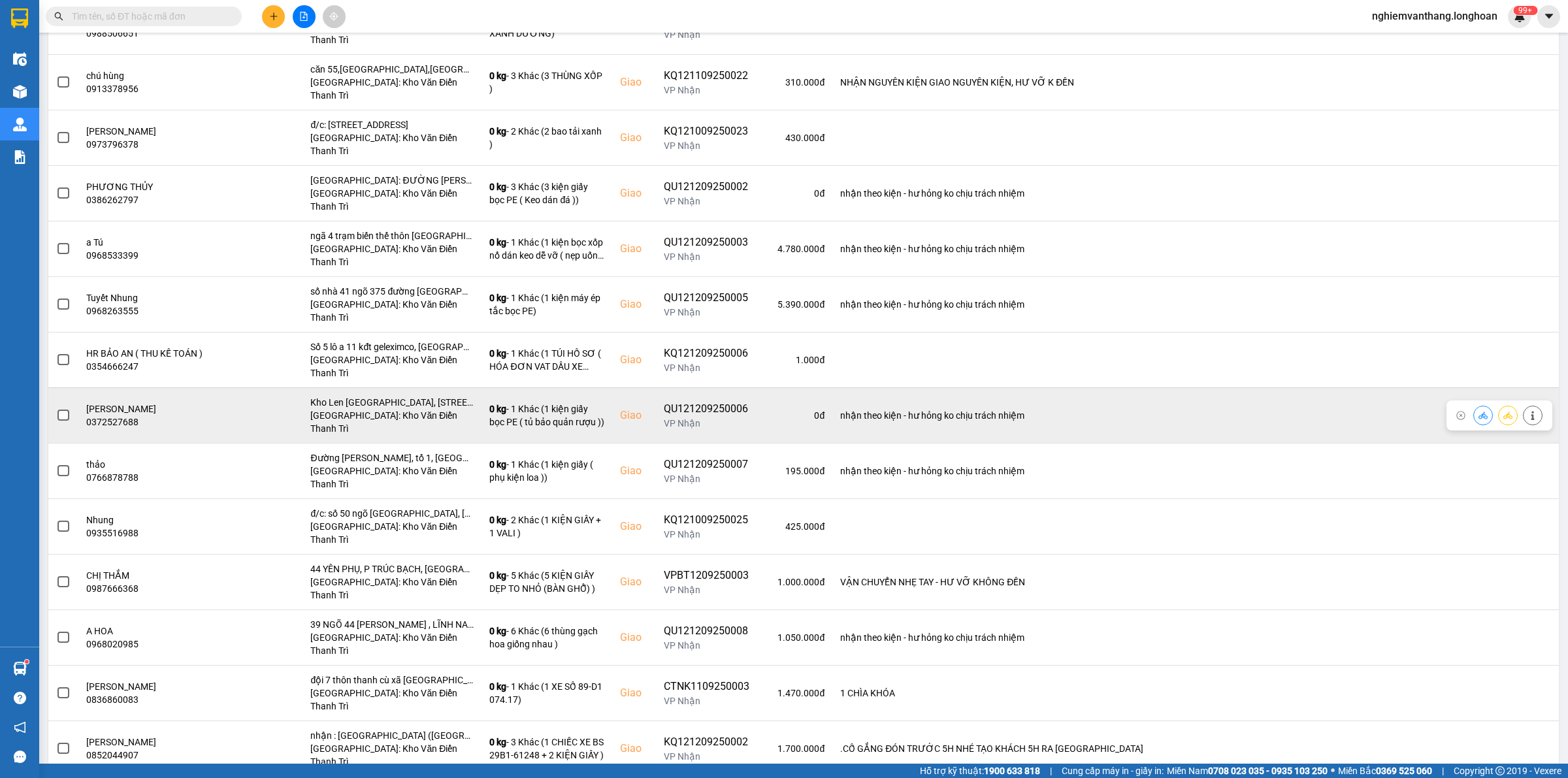
click at [60, 410] on span at bounding box center [63, 416] width 12 height 12
click at [56, 408] on input "checkbox" at bounding box center [56, 408] width 0 height 0
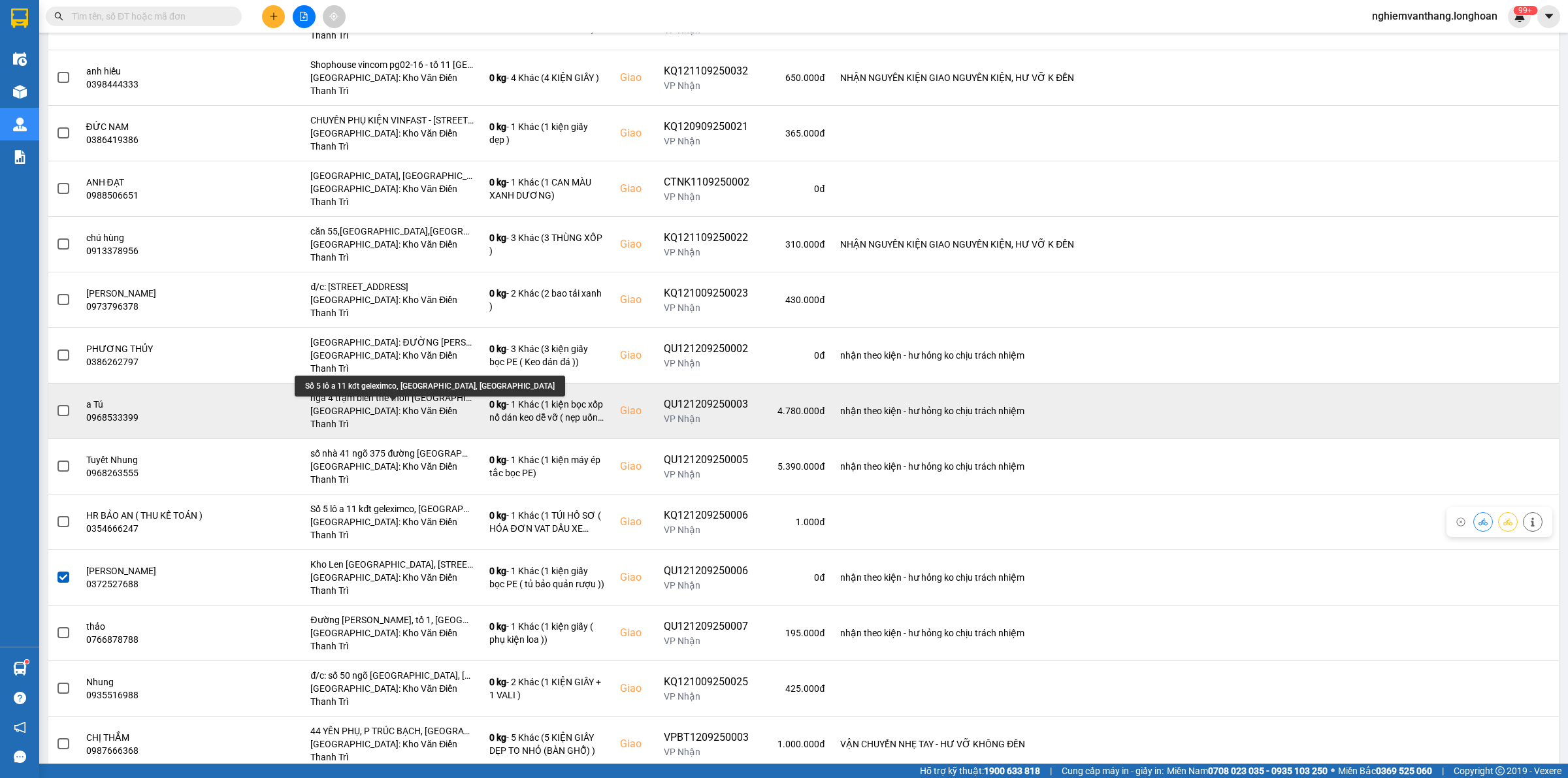
scroll to position [270, 0]
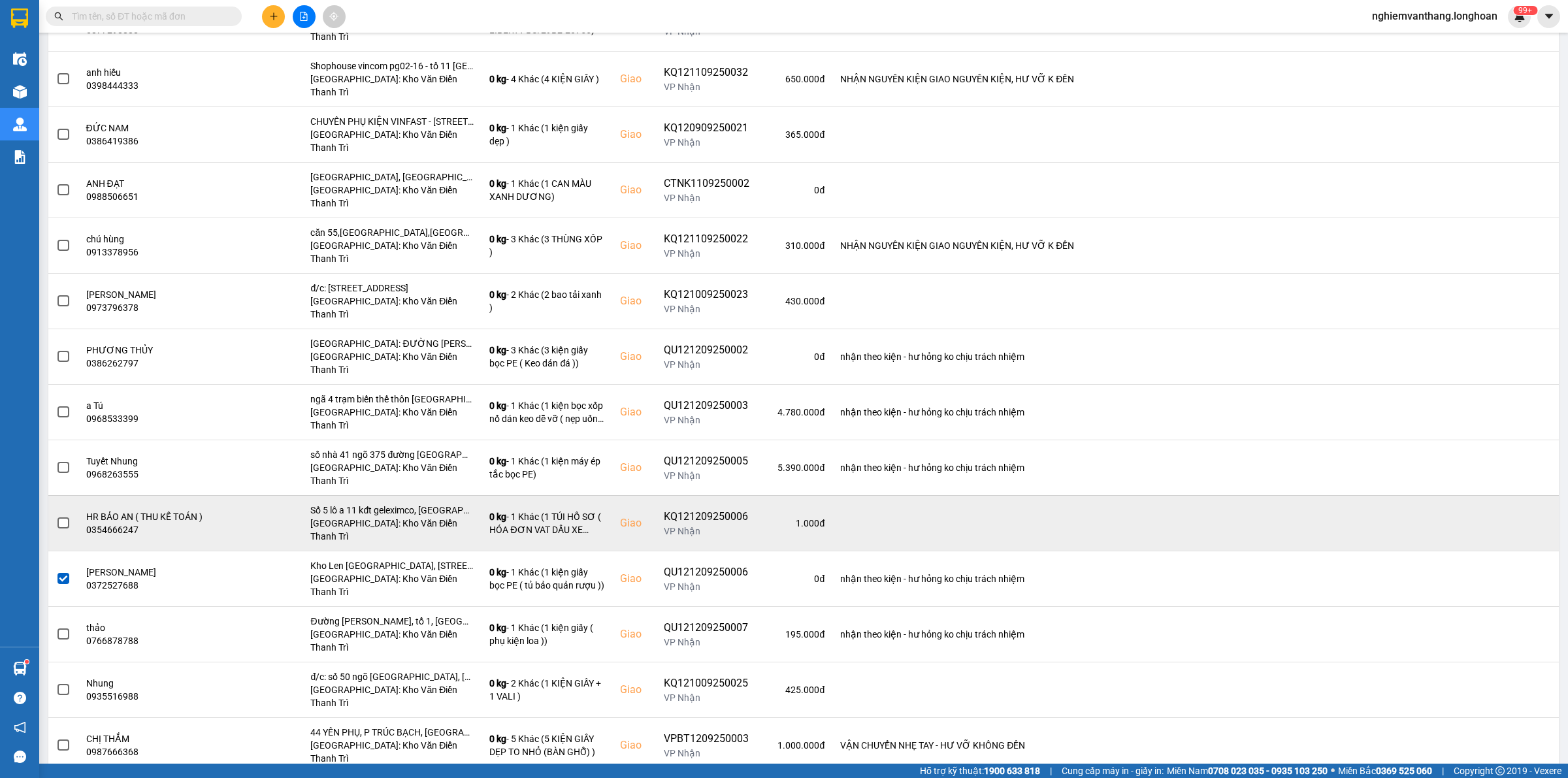
click at [60, 518] on span at bounding box center [63, 523] width 12 height 12
click at [56, 516] on input "checkbox" at bounding box center [56, 516] width 0 height 0
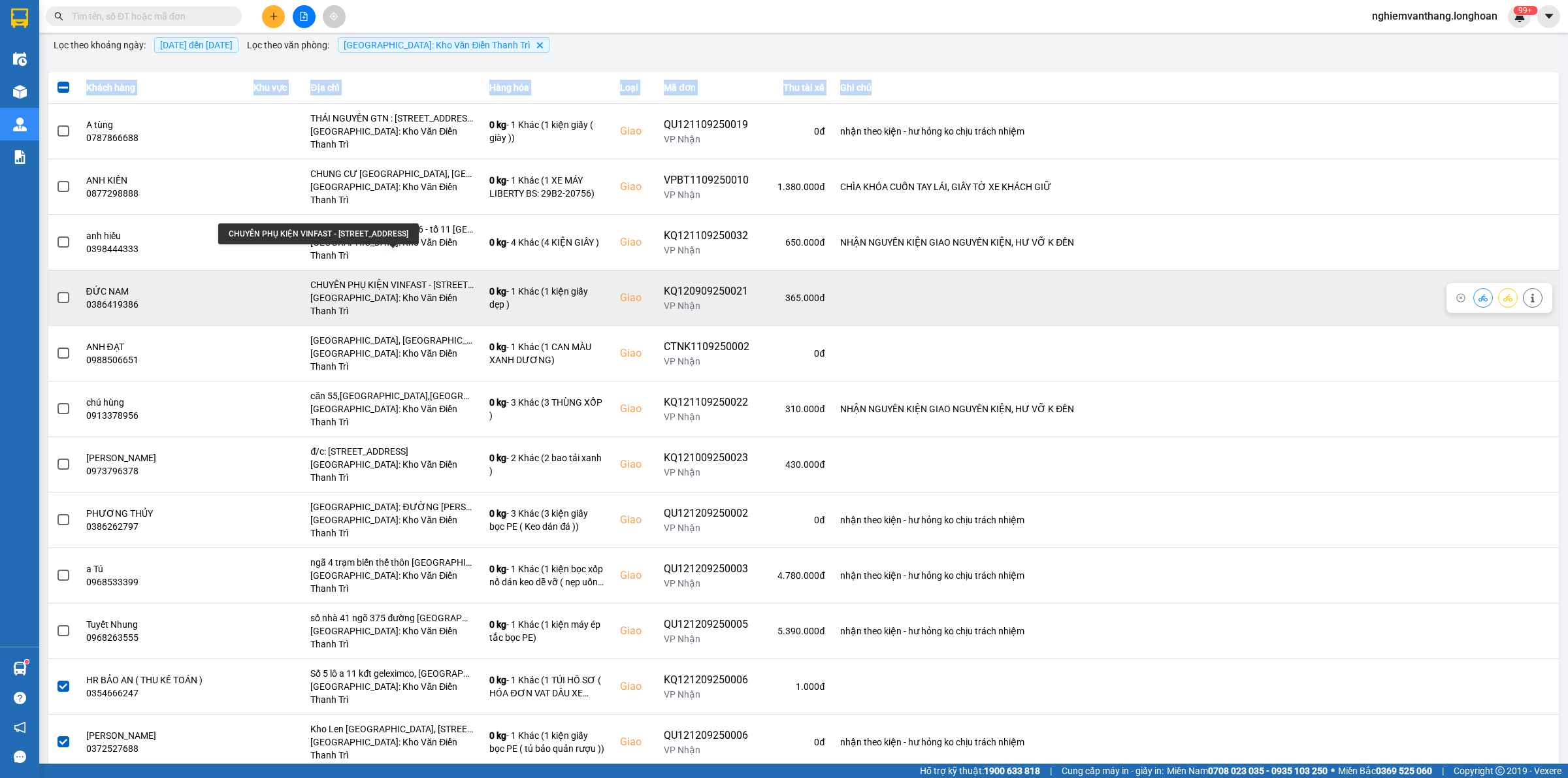
scroll to position [25, 0]
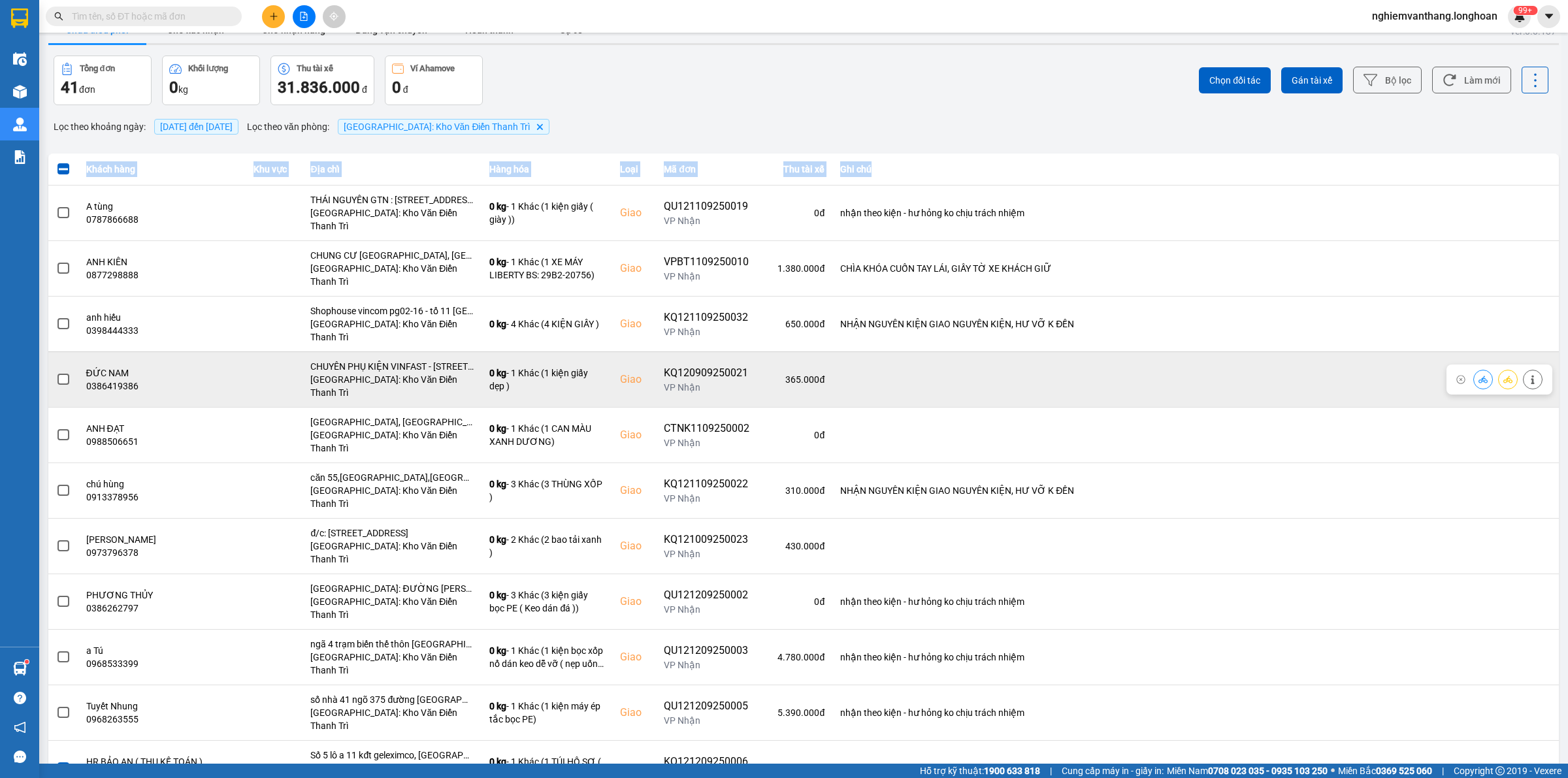
click at [60, 374] on span at bounding box center [63, 379] width 12 height 12
click at [56, 372] on input "checkbox" at bounding box center [56, 372] width 0 height 0
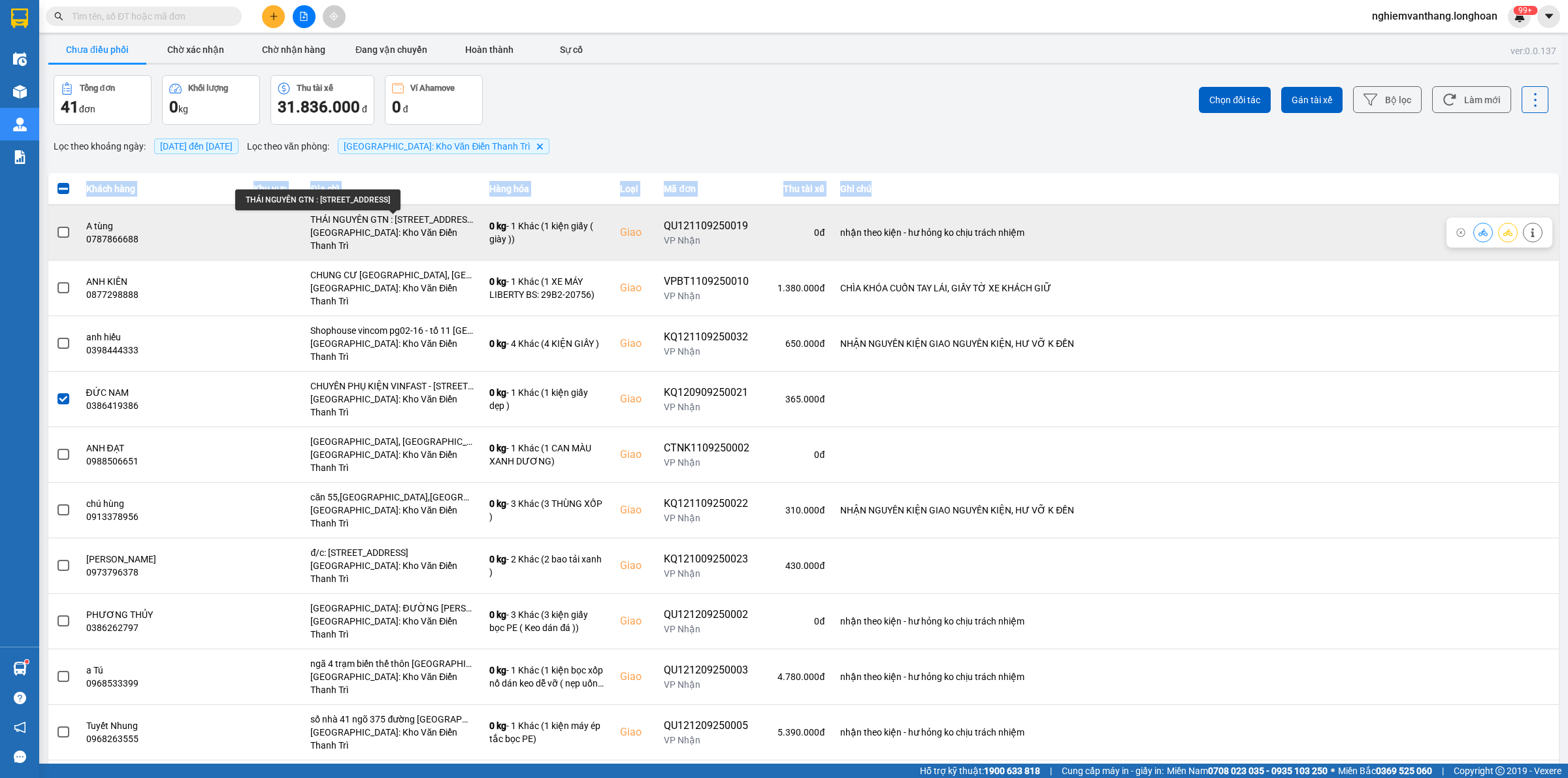
scroll to position [0, 0]
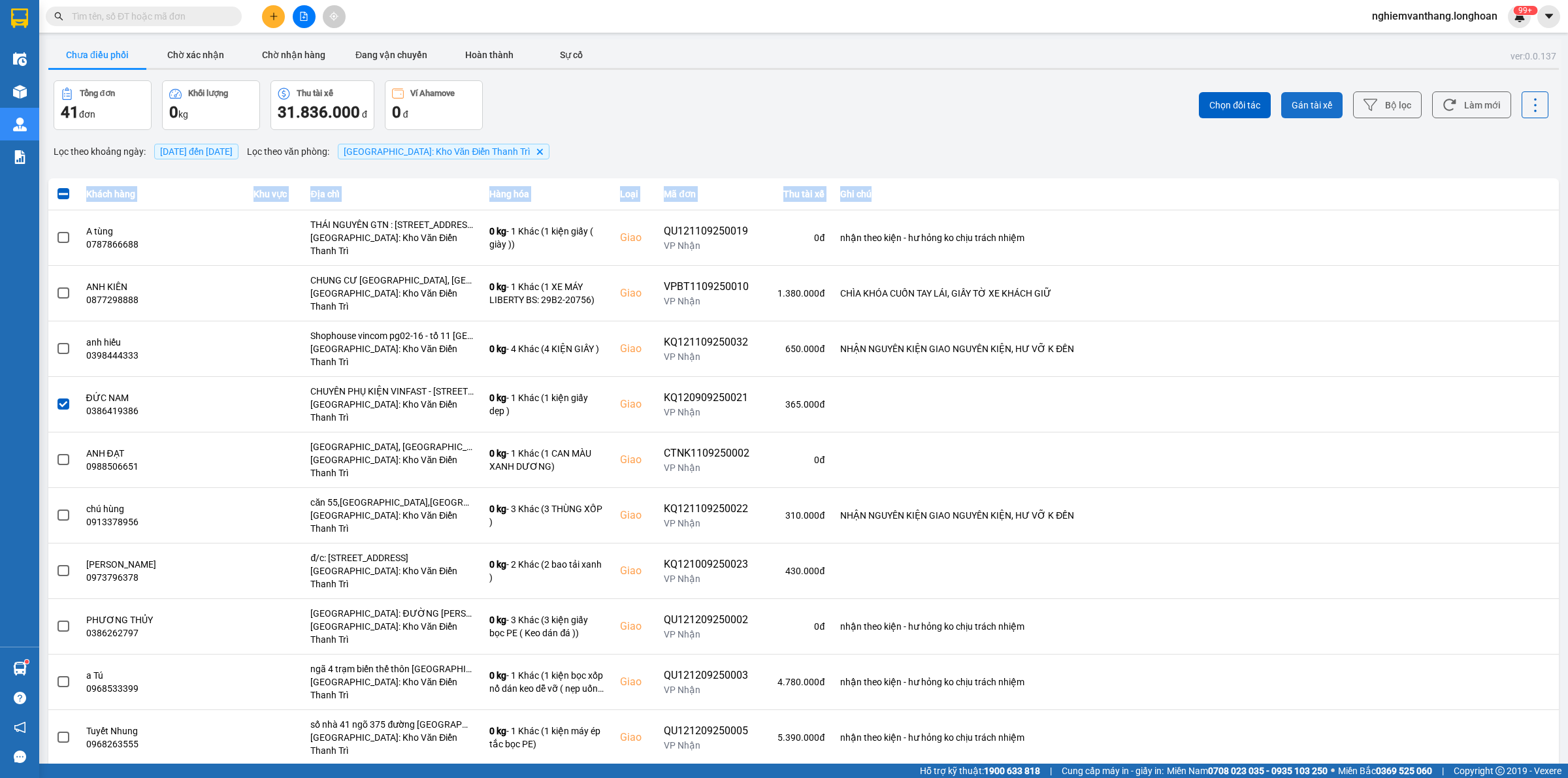
click at [1295, 106] on span "Gán tài xế" at bounding box center [1312, 106] width 40 height 13
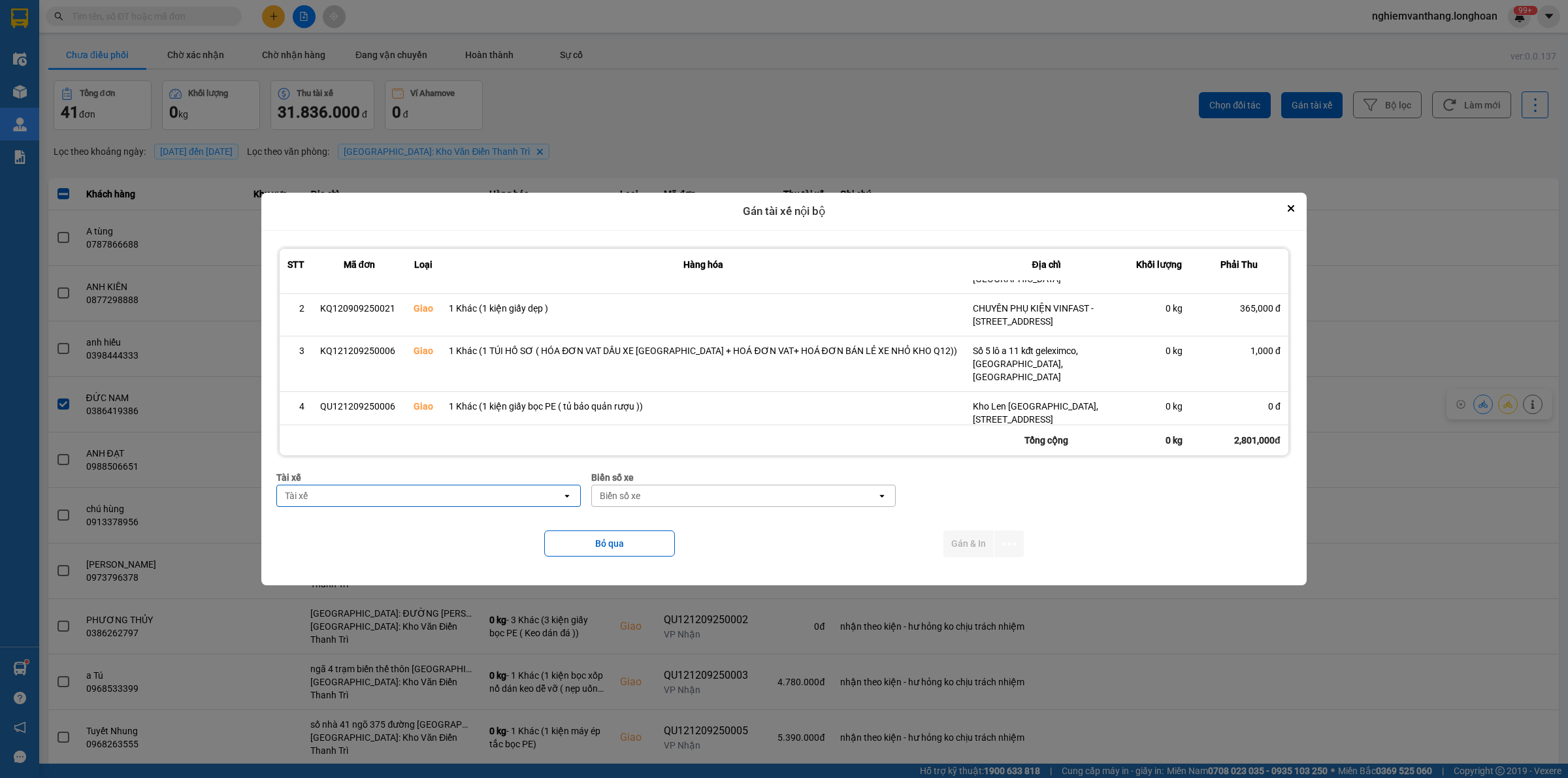
scroll to position [163, 0]
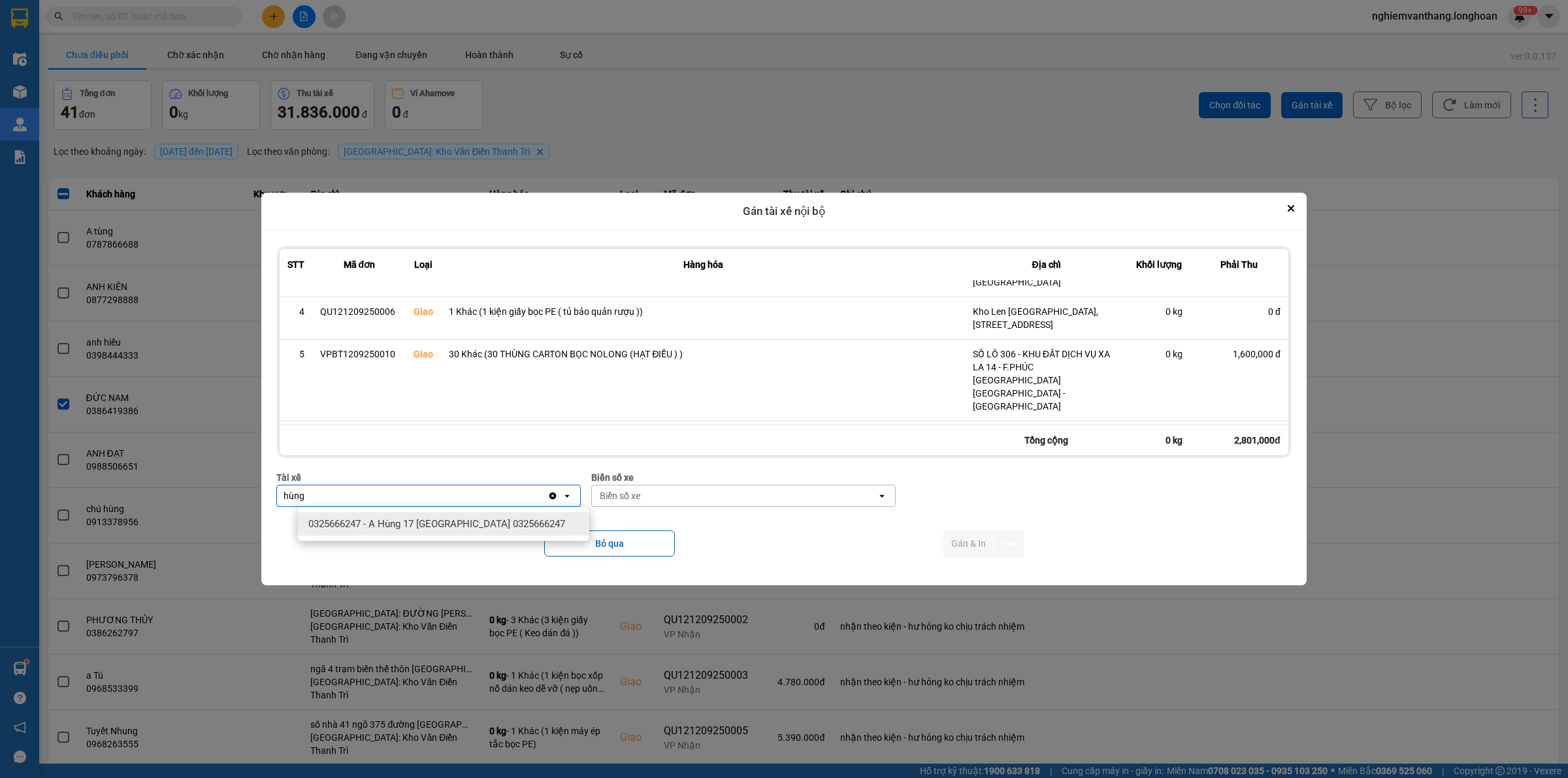
type input "hùng"
drag, startPoint x: 454, startPoint y: 516, endPoint x: 480, endPoint y: 520, distance: 26.3
click at [453, 518] on div "0325666247 - A Hùng 17 Lái Xe Hà Nội 0325666247" at bounding box center [444, 523] width 292 height 23
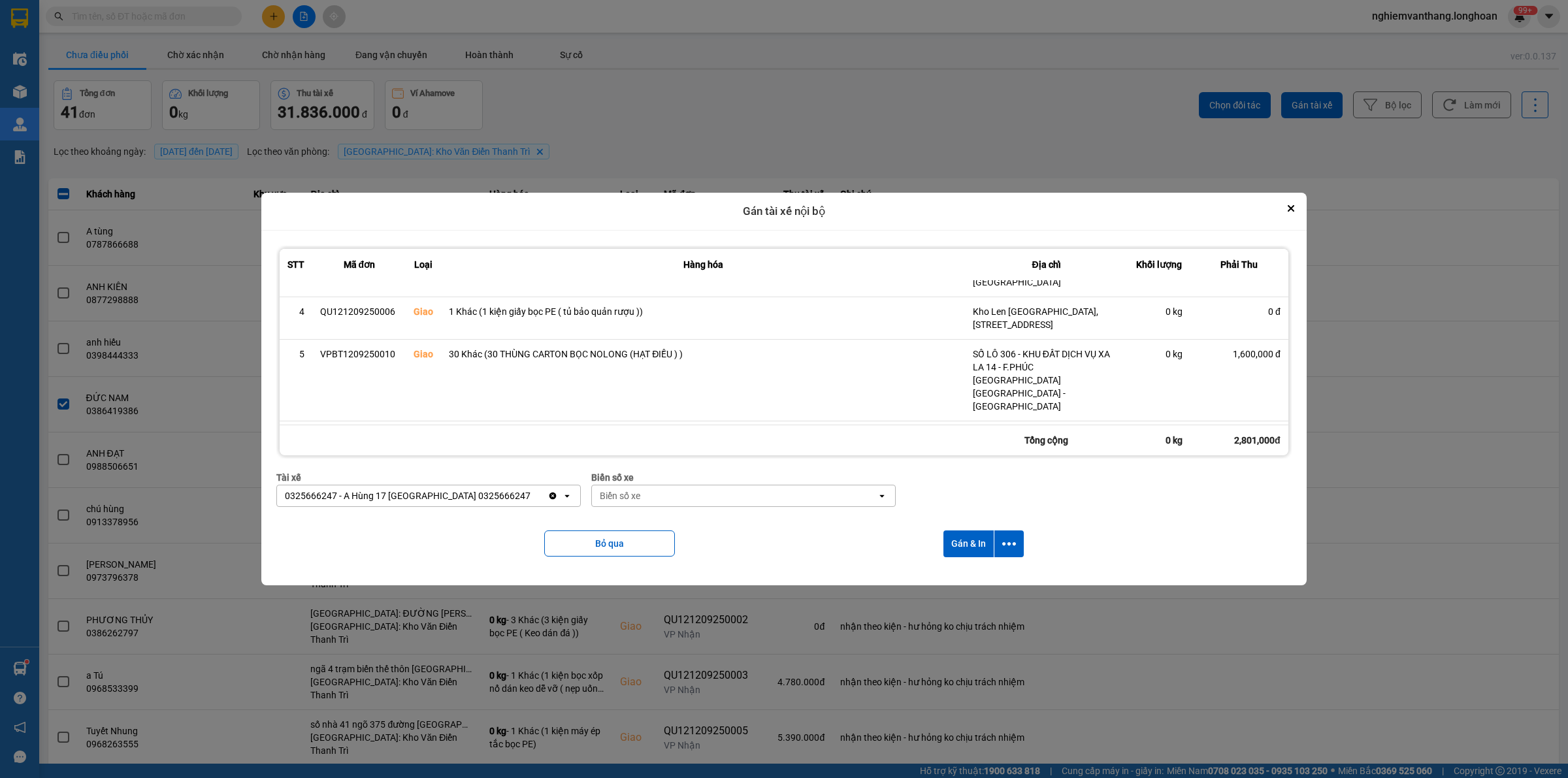
click at [769, 494] on div "Biển số xe" at bounding box center [734, 496] width 285 height 21
type input "71"
click at [653, 528] on span "29E-139.71" at bounding box center [634, 524] width 48 height 13
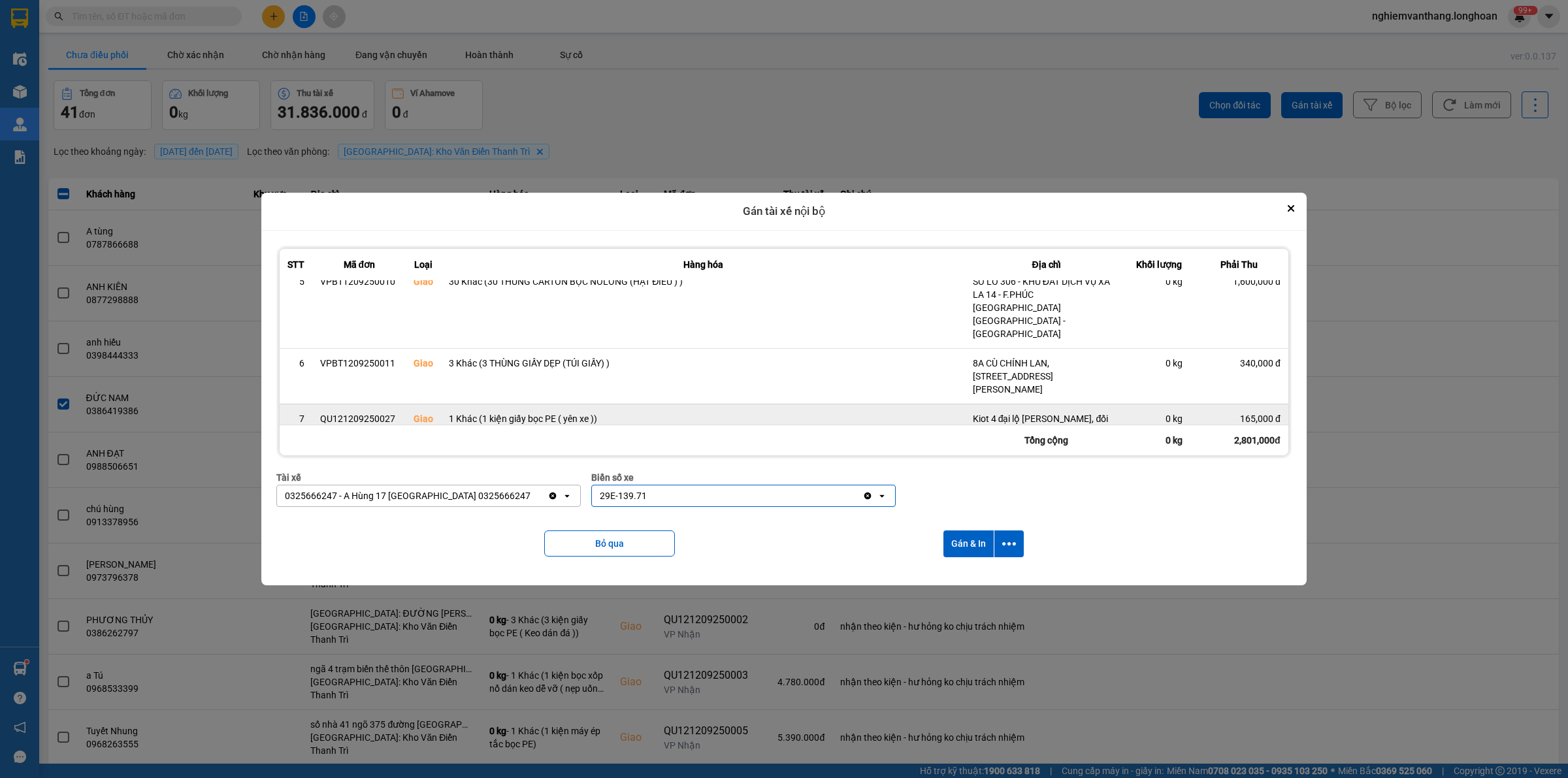
scroll to position [154, 0]
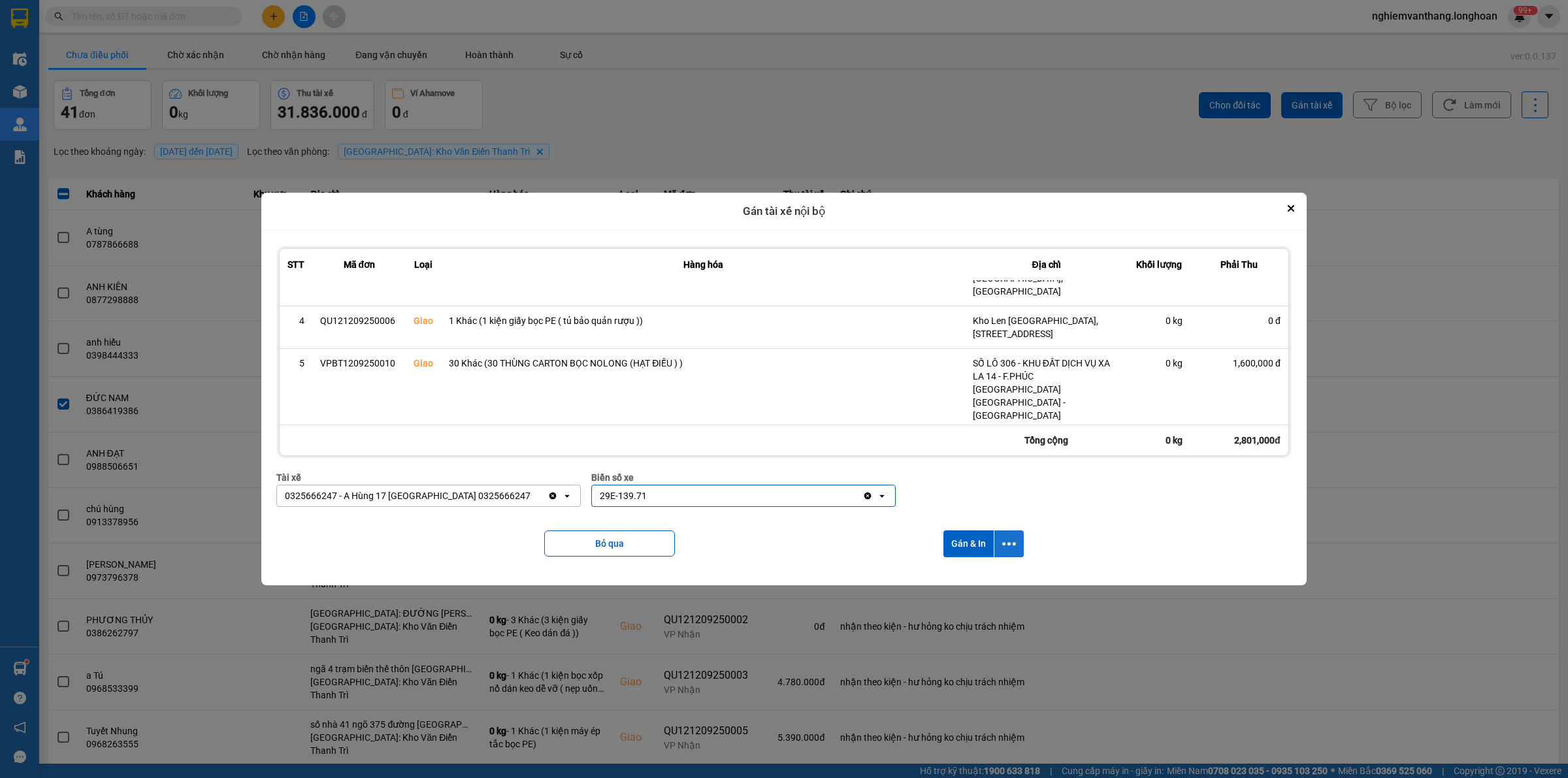
click at [1002, 544] on icon "dialog" at bounding box center [1008, 544] width 14 height 14
click at [966, 583] on span "Chỉ gán tài" at bounding box center [950, 579] width 43 height 13
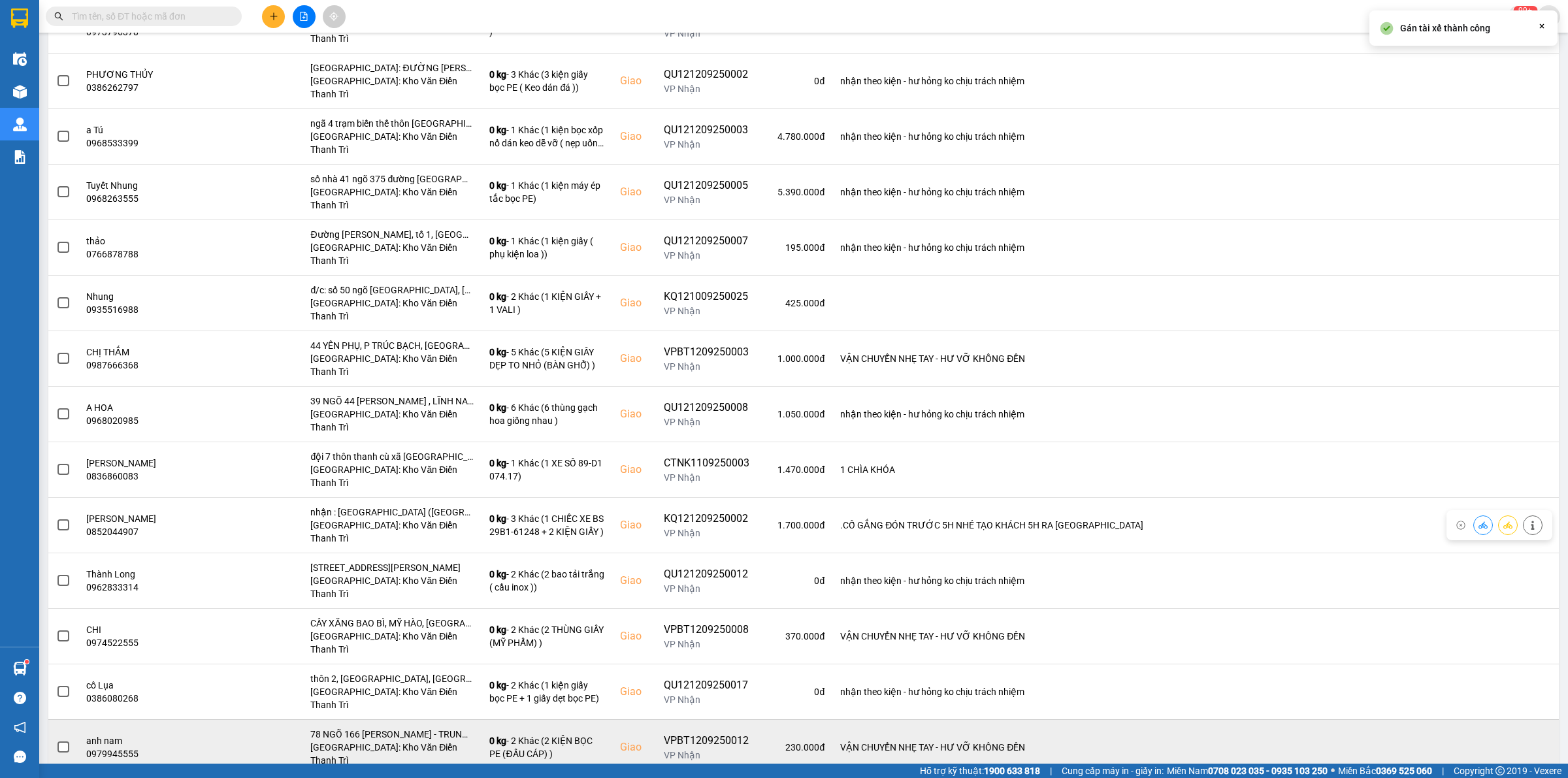
scroll to position [969, 0]
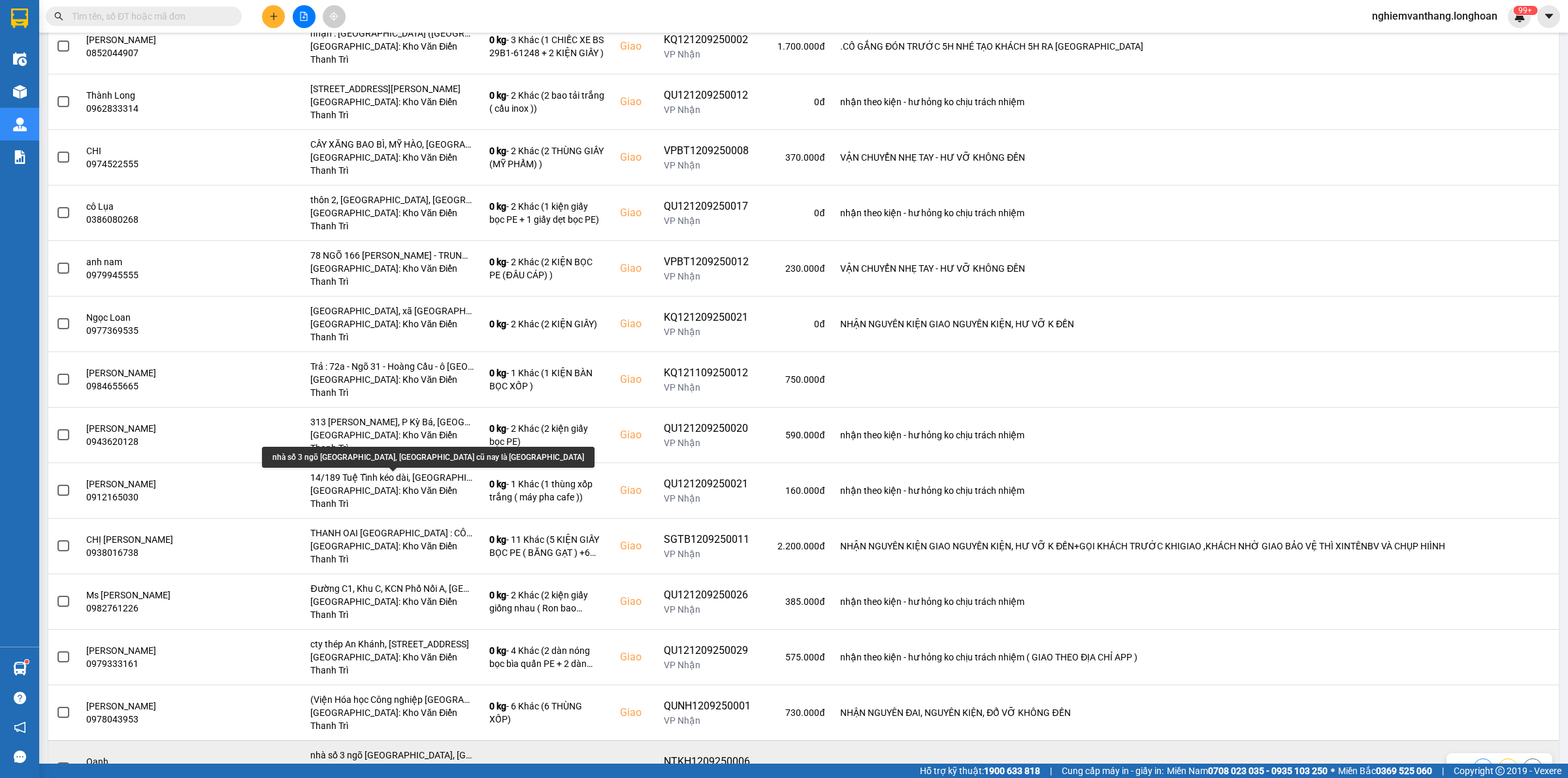
scroll to position [888, 0]
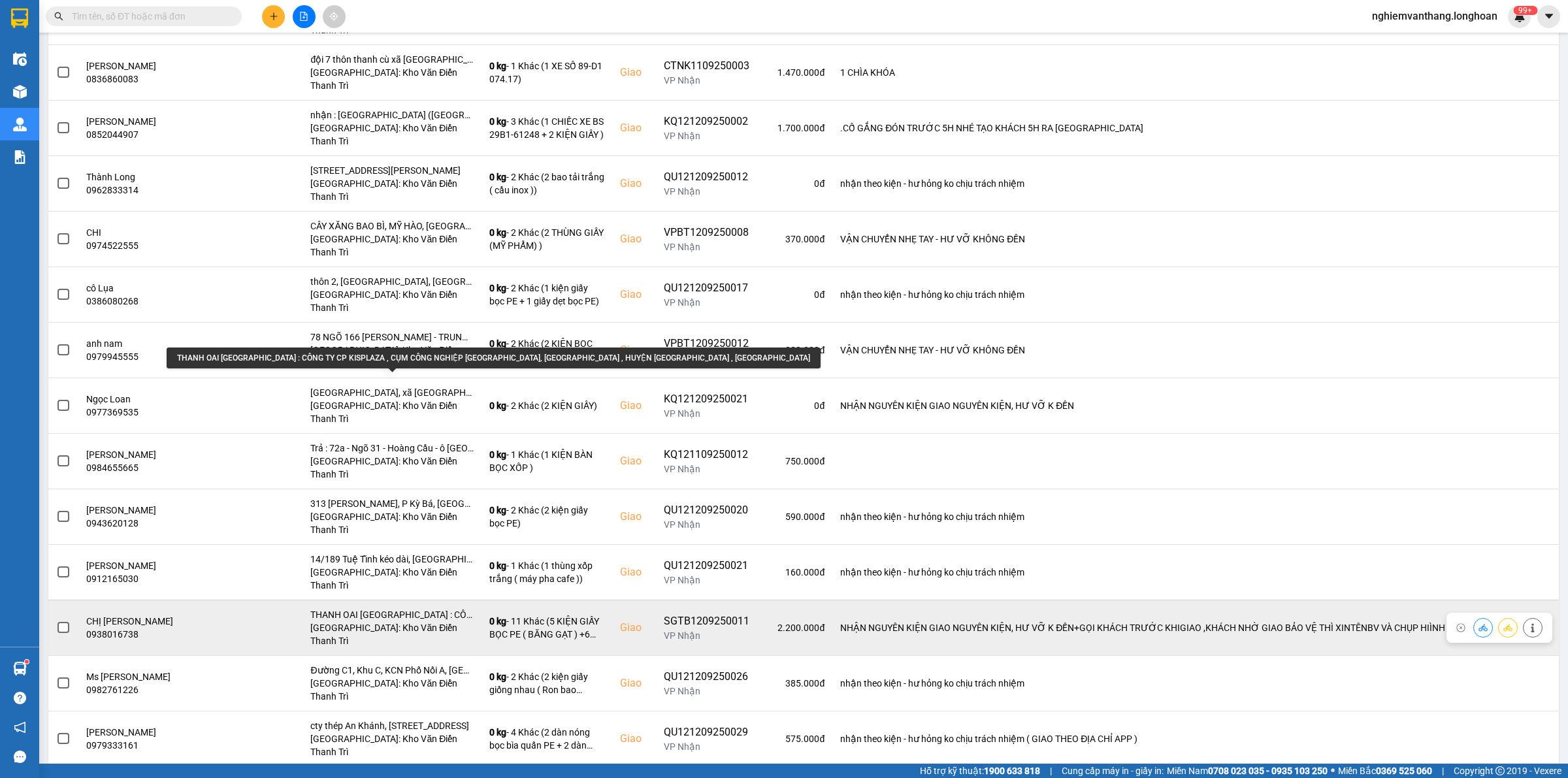
scroll to position [805, 0]
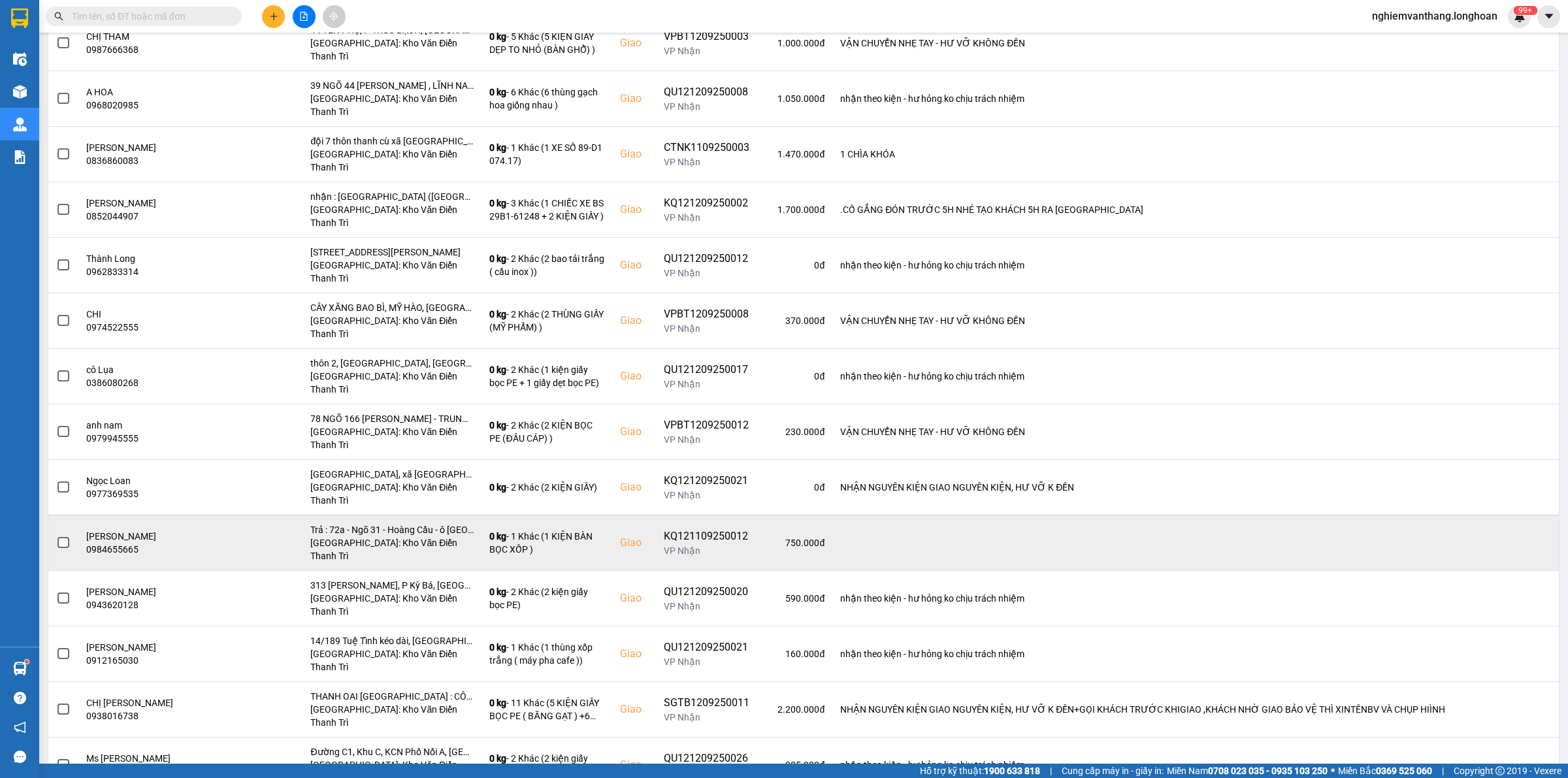
click at [59, 537] on span at bounding box center [63, 543] width 12 height 12
click at [56, 536] on input "checkbox" at bounding box center [56, 536] width 0 height 0
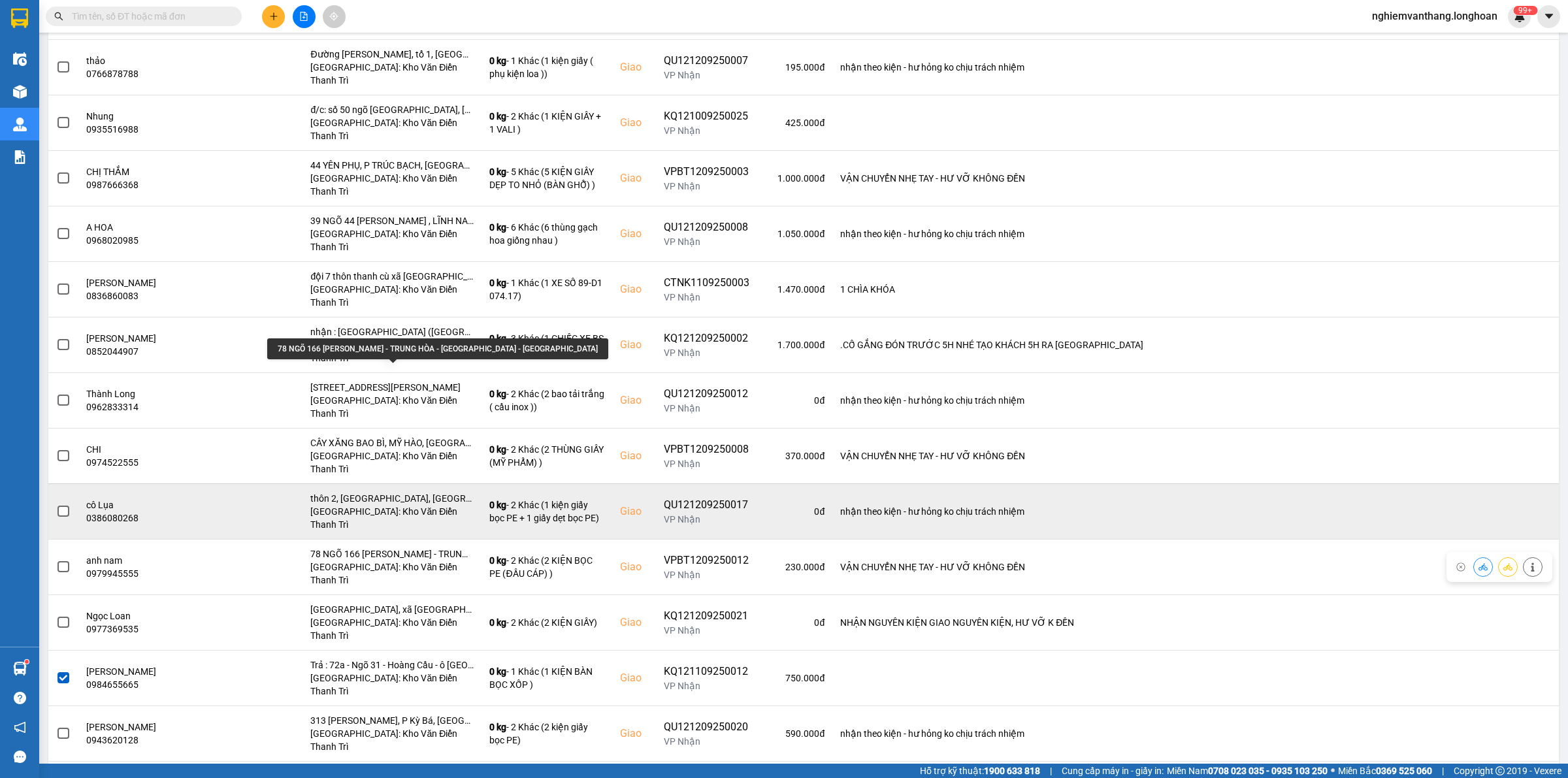
scroll to position [642, 0]
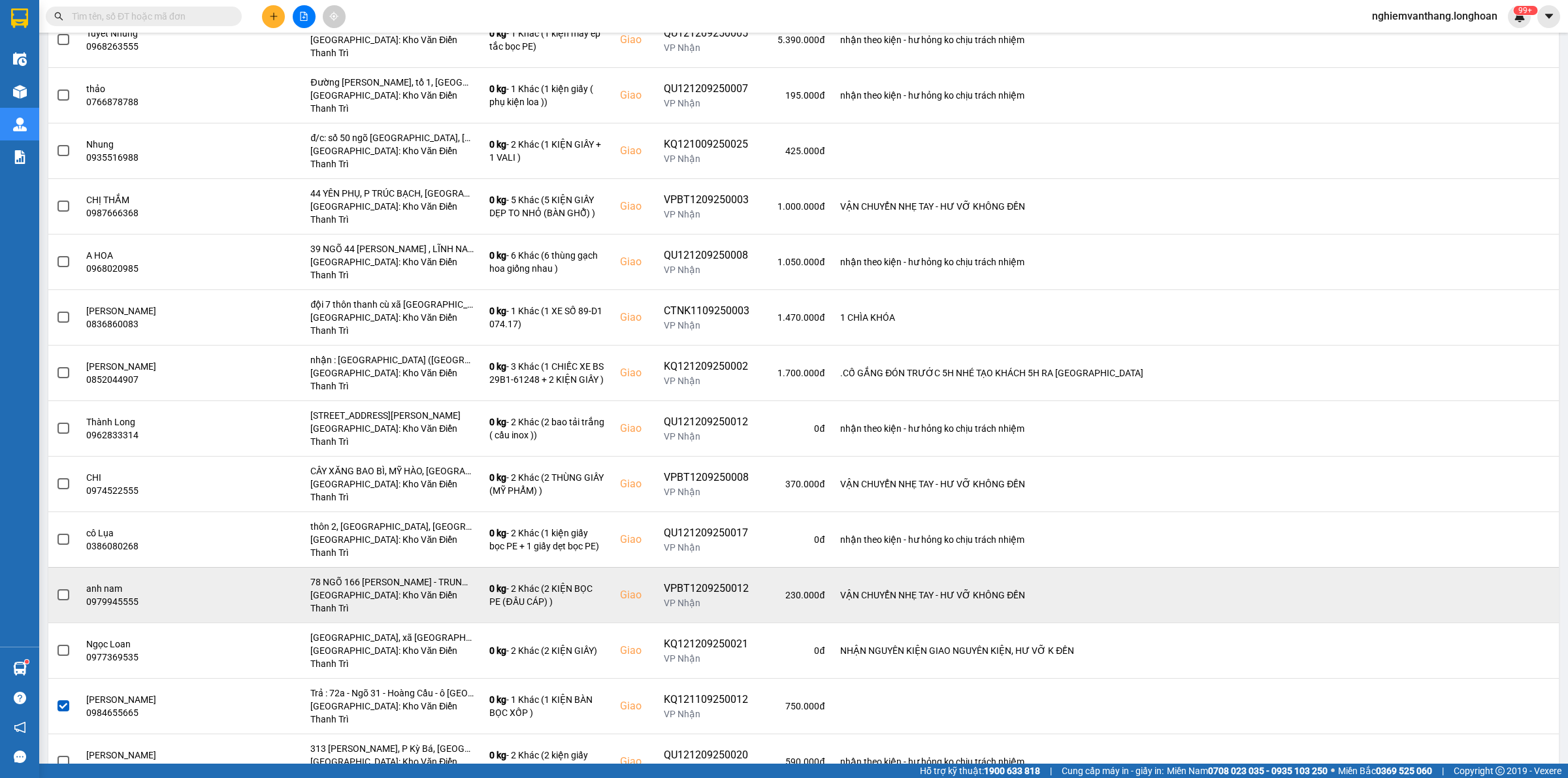
click at [64, 590] on span at bounding box center [63, 595] width 12 height 12
click at [56, 588] on input "checkbox" at bounding box center [56, 588] width 0 height 0
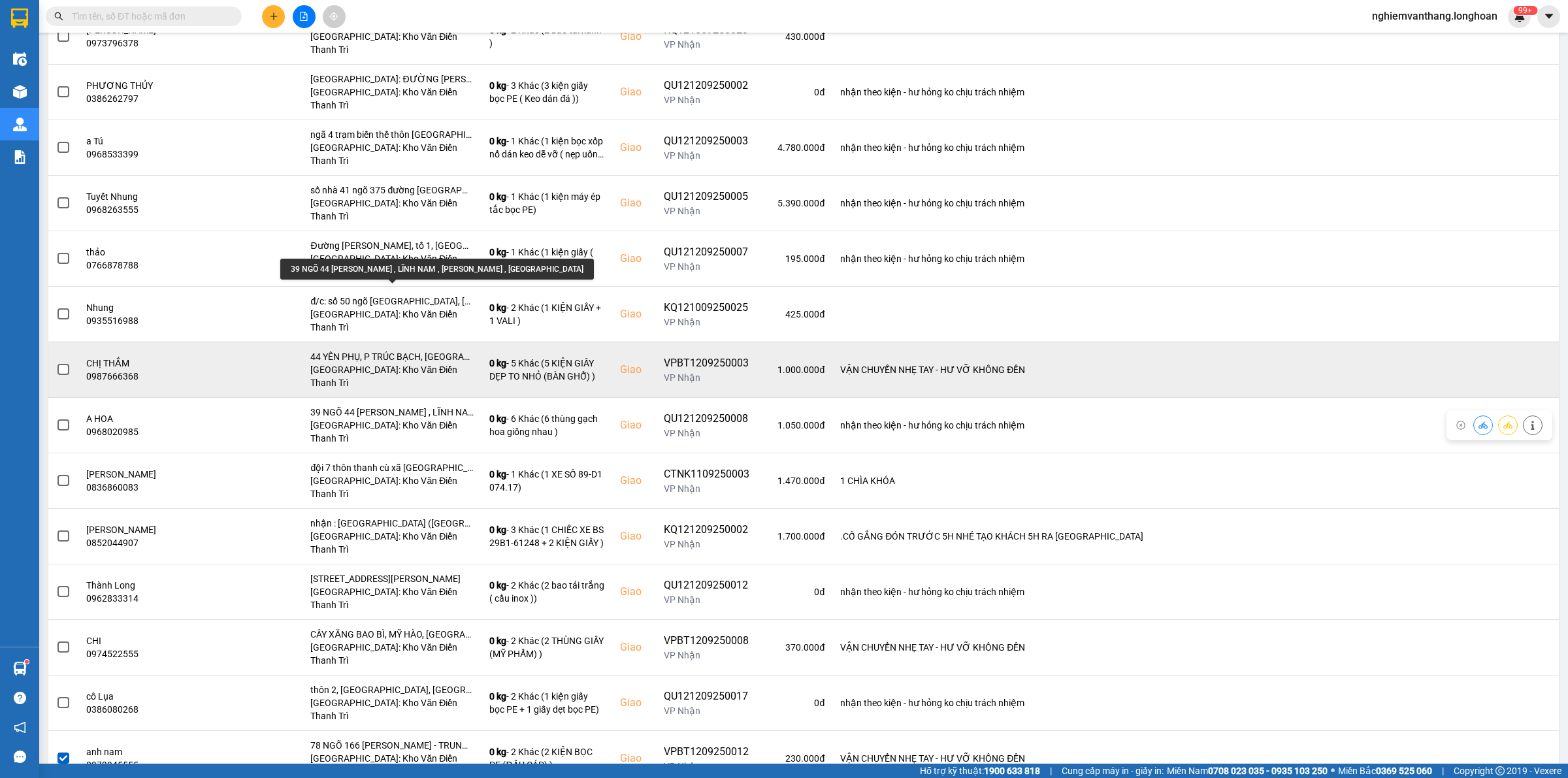
scroll to position [397, 0]
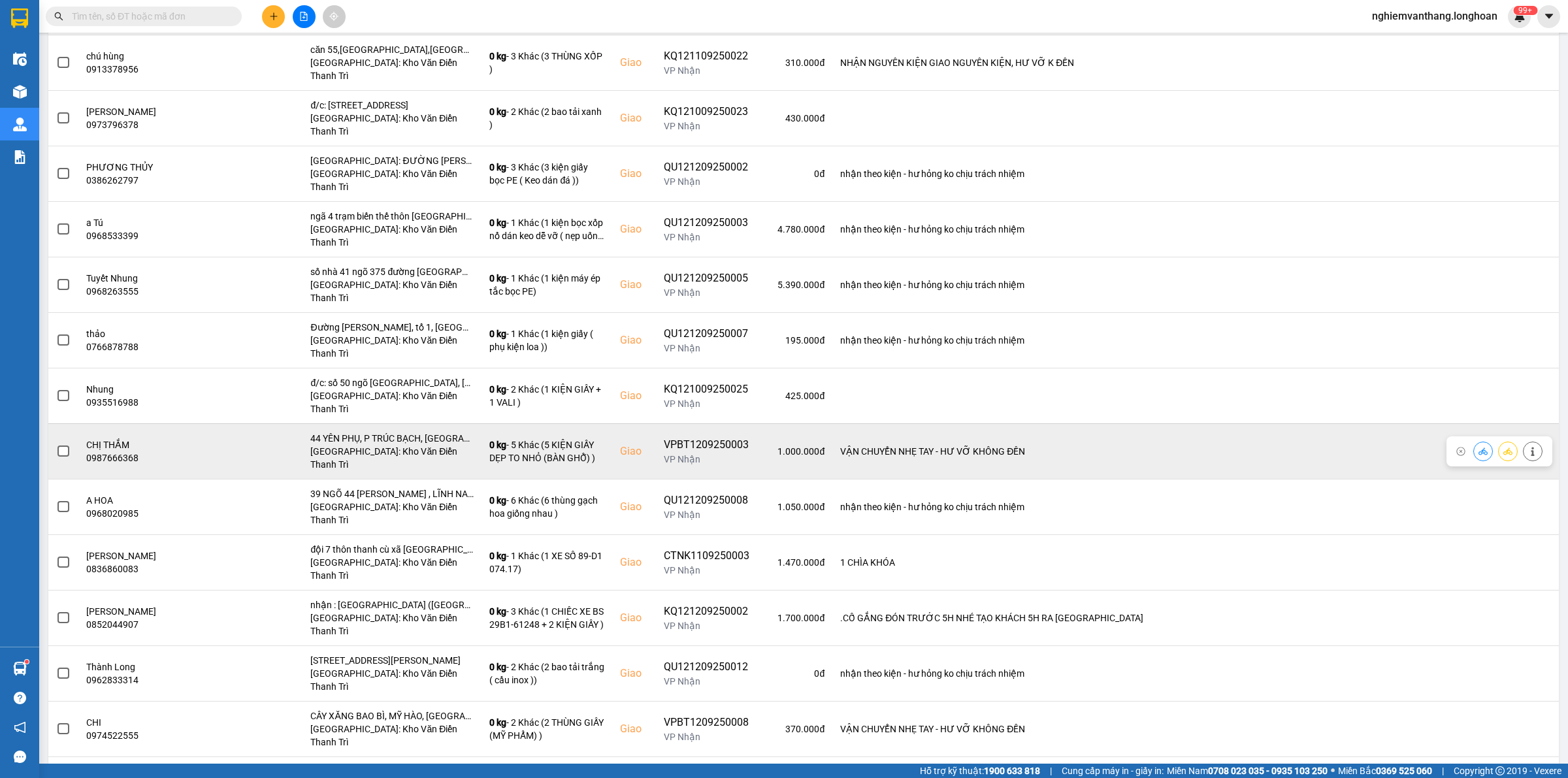
click at [71, 424] on td at bounding box center [63, 451] width 30 height 56
click at [68, 445] on span at bounding box center [63, 451] width 12 height 12
click at [56, 445] on input "checkbox" at bounding box center [56, 445] width 0 height 0
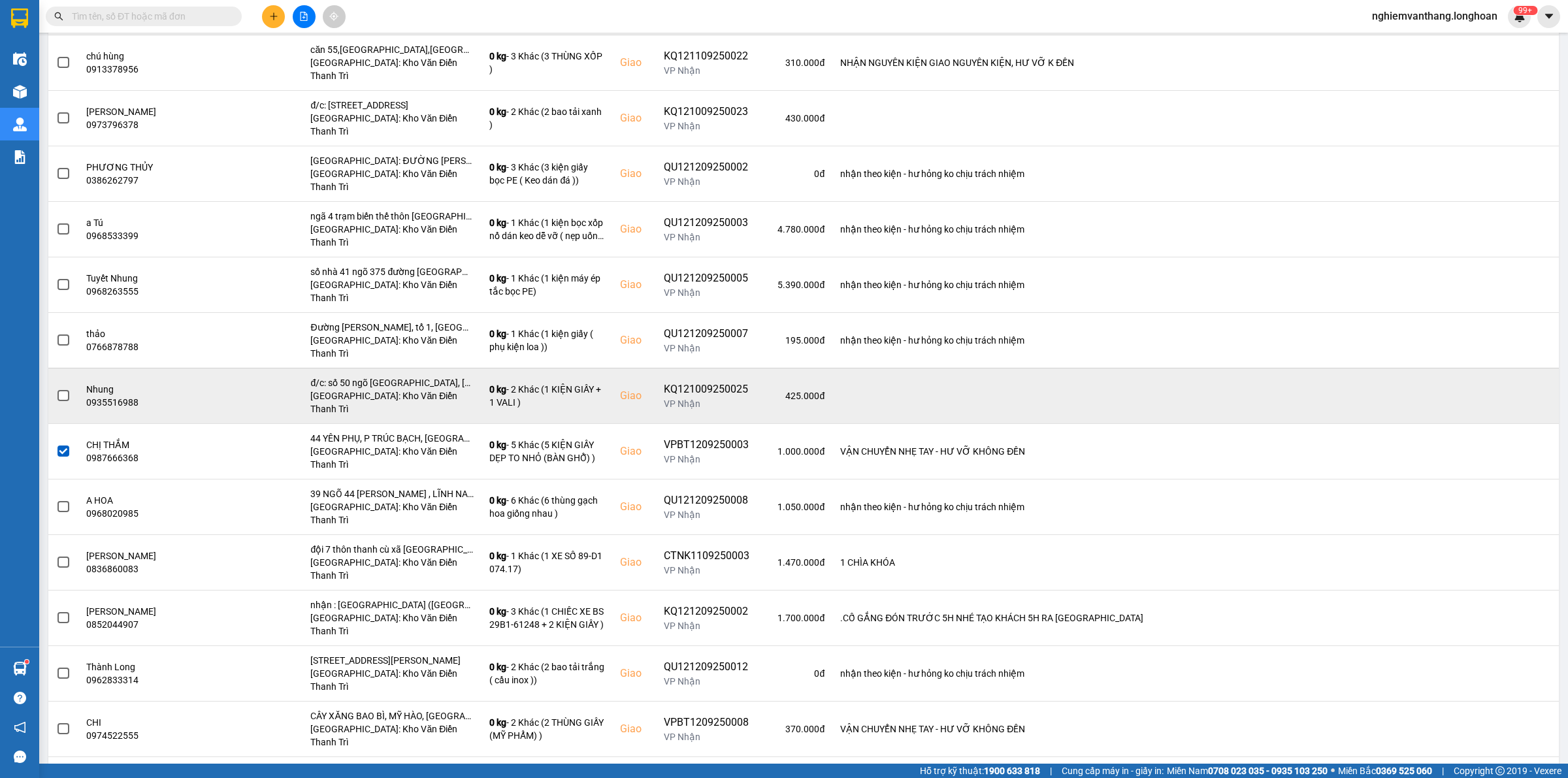
click at [67, 390] on span at bounding box center [63, 395] width 12 height 12
click at [56, 389] on input "checkbox" at bounding box center [56, 389] width 0 height 0
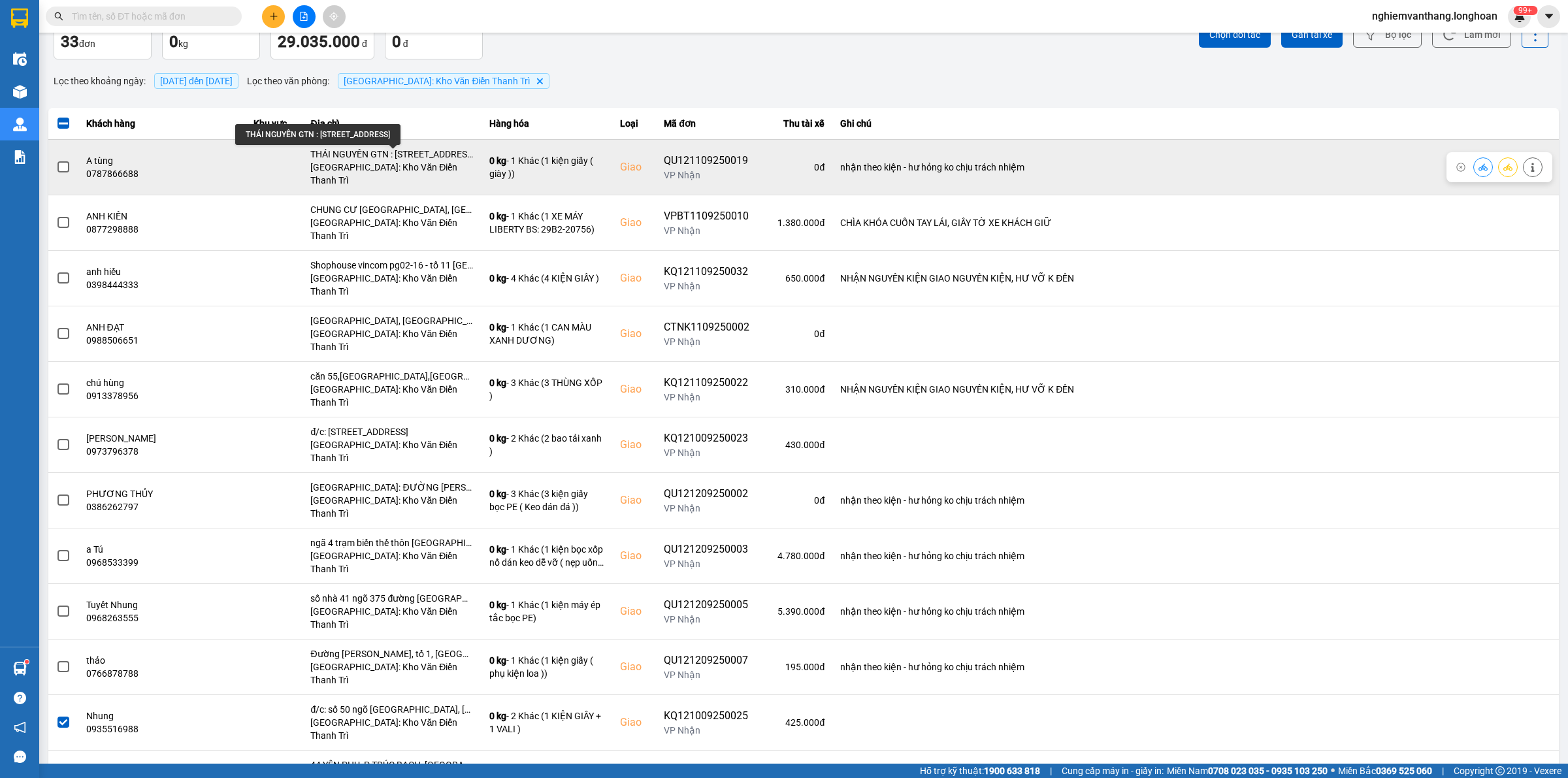
scroll to position [0, 0]
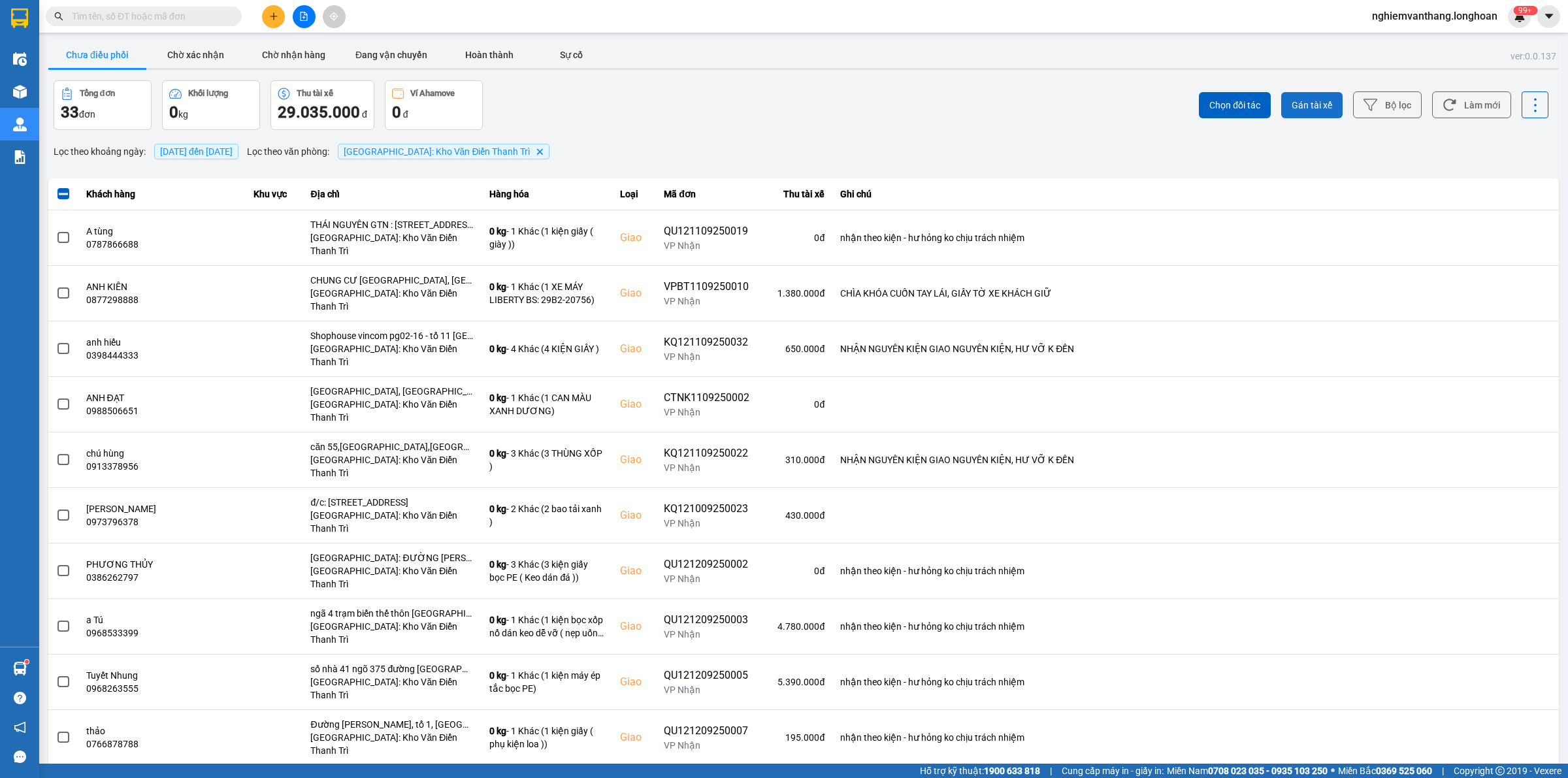
click at [1286, 92] on button "Gán tài xế" at bounding box center [1312, 105] width 61 height 26
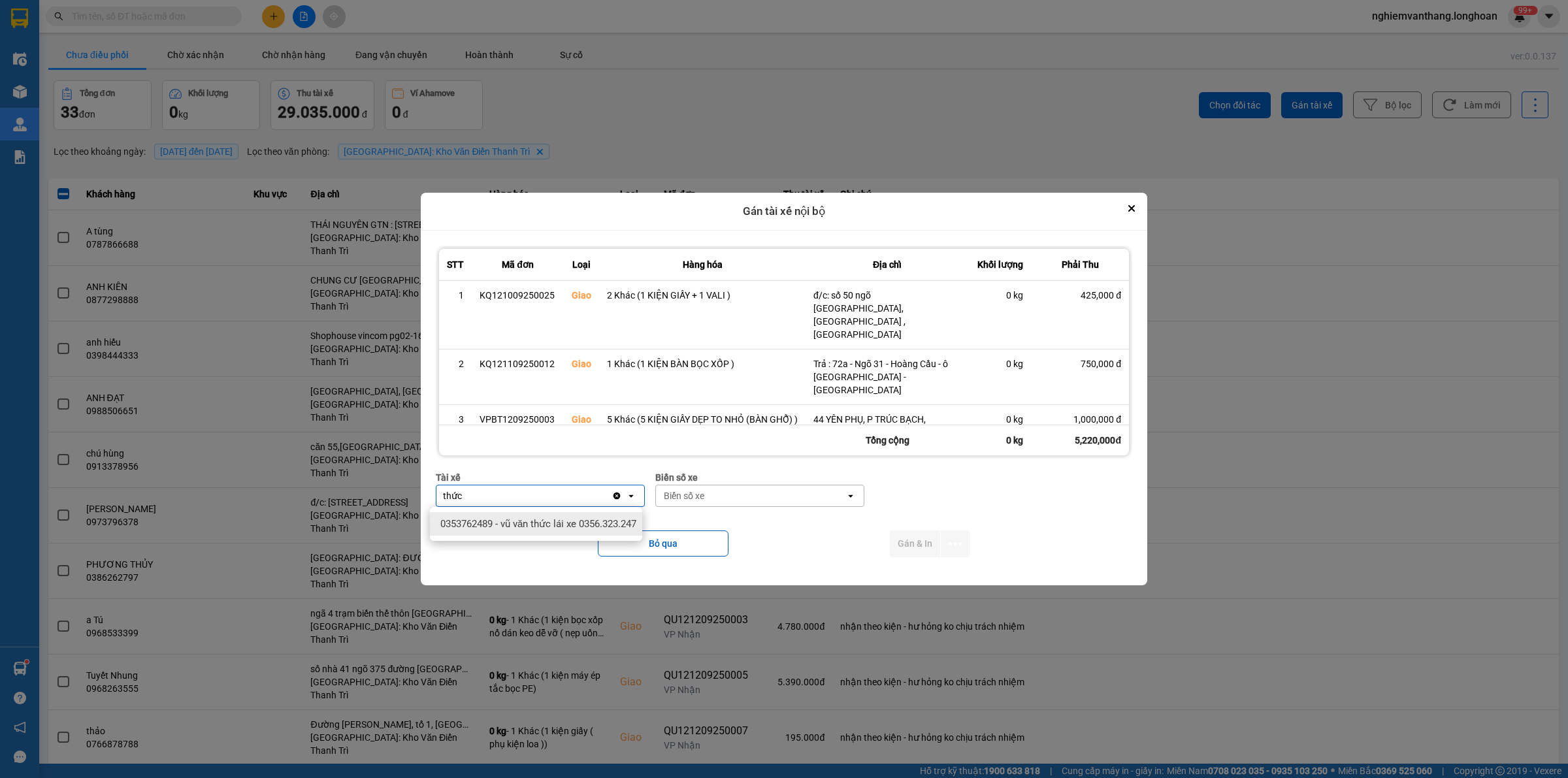
type input "thức"
drag, startPoint x: 573, startPoint y: 533, endPoint x: 666, endPoint y: 503, distance: 97.7
click at [575, 531] on span "0353762489 - vũ văn thức lái xe 0356.323.247" at bounding box center [538, 524] width 196 height 13
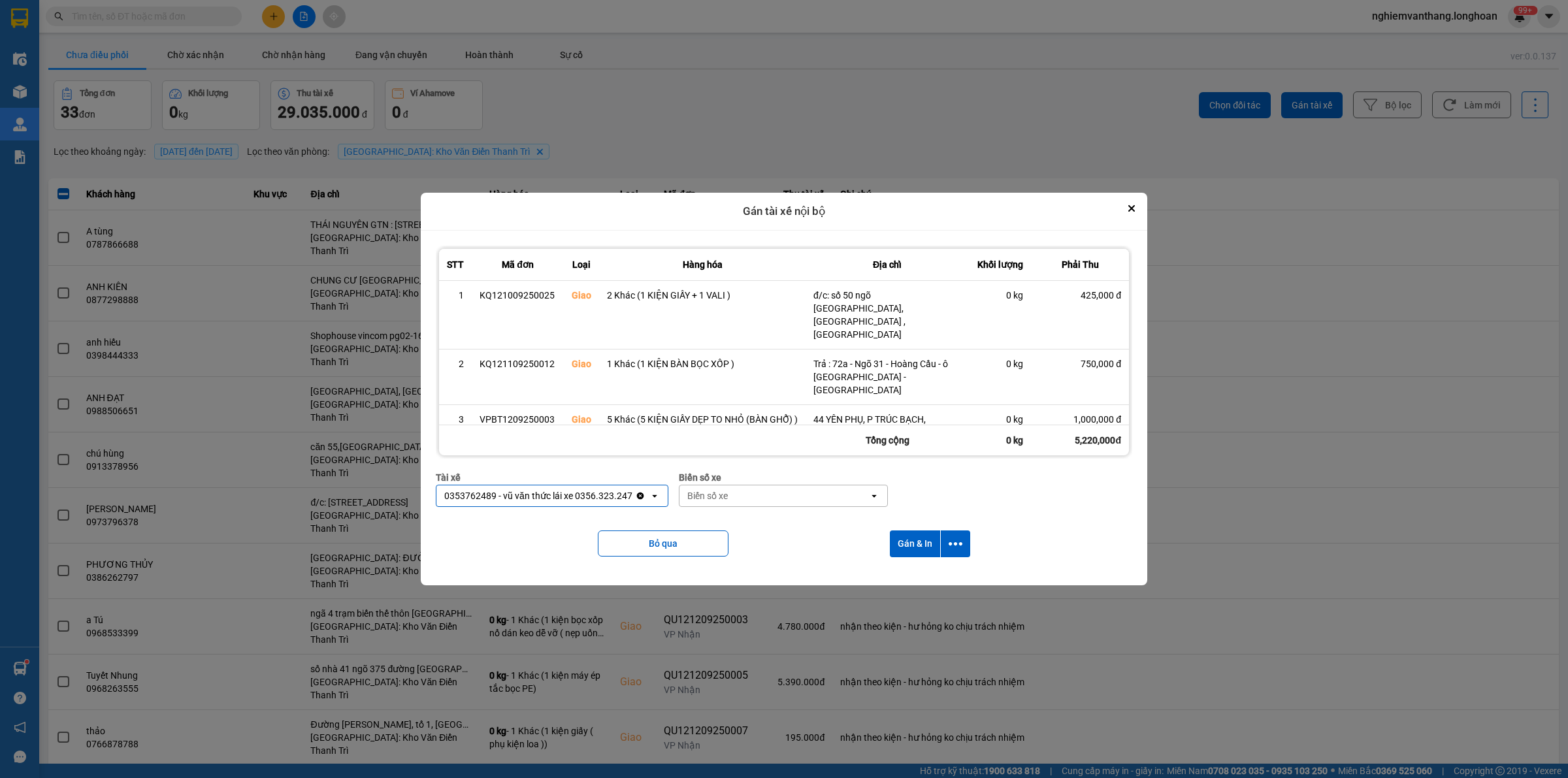
click at [702, 490] on div "Biển số xe" at bounding box center [707, 496] width 40 height 13
type input "45"
click at [733, 520] on div "29E-121.45" at bounding box center [779, 523] width 213 height 23
click at [967, 547] on button "dialog" at bounding box center [955, 544] width 30 height 27
click at [937, 580] on div "Chỉ gán tài" at bounding box center [923, 579] width 77 height 13
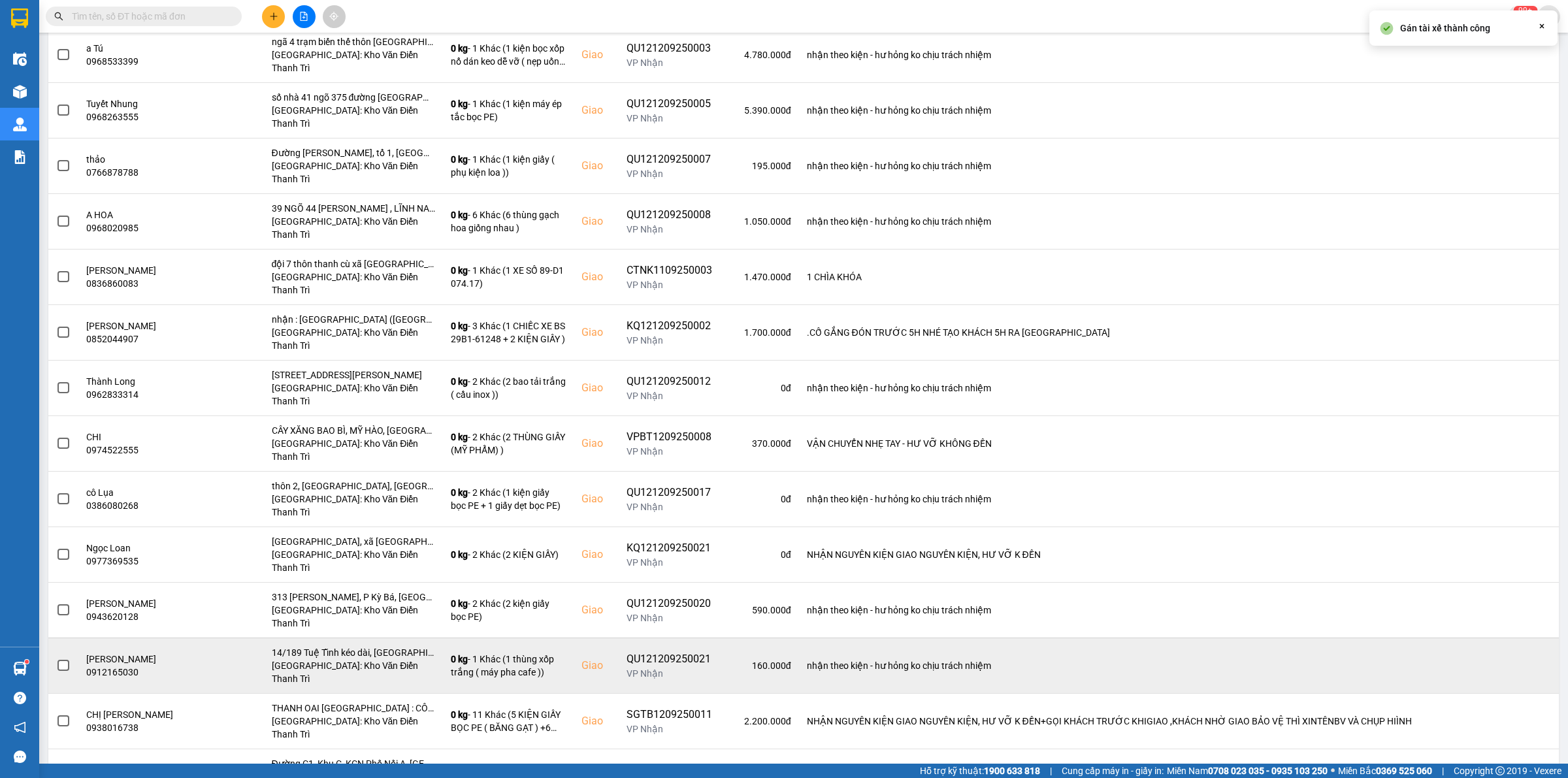
scroll to position [653, 0]
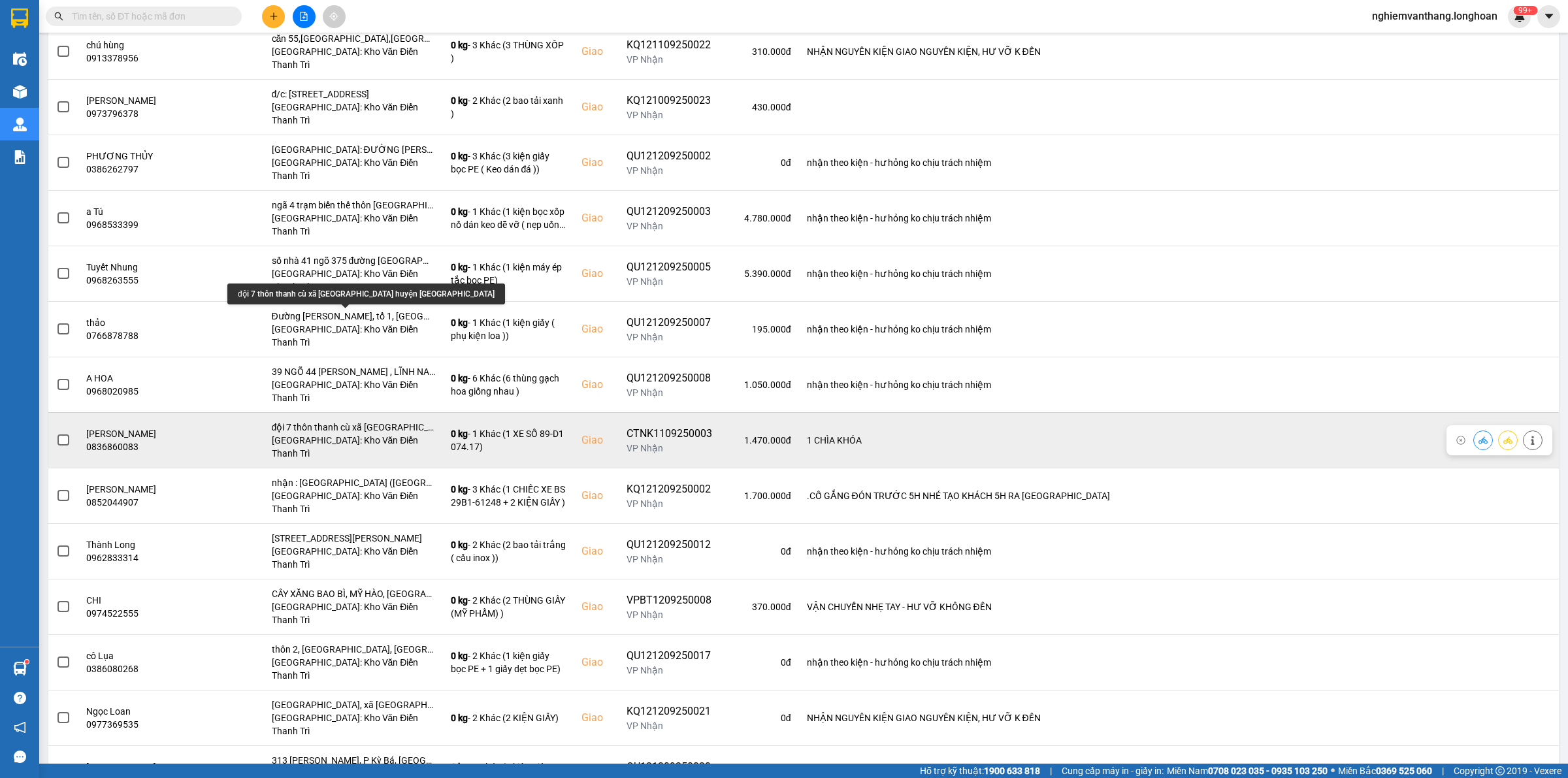
scroll to position [327, 0]
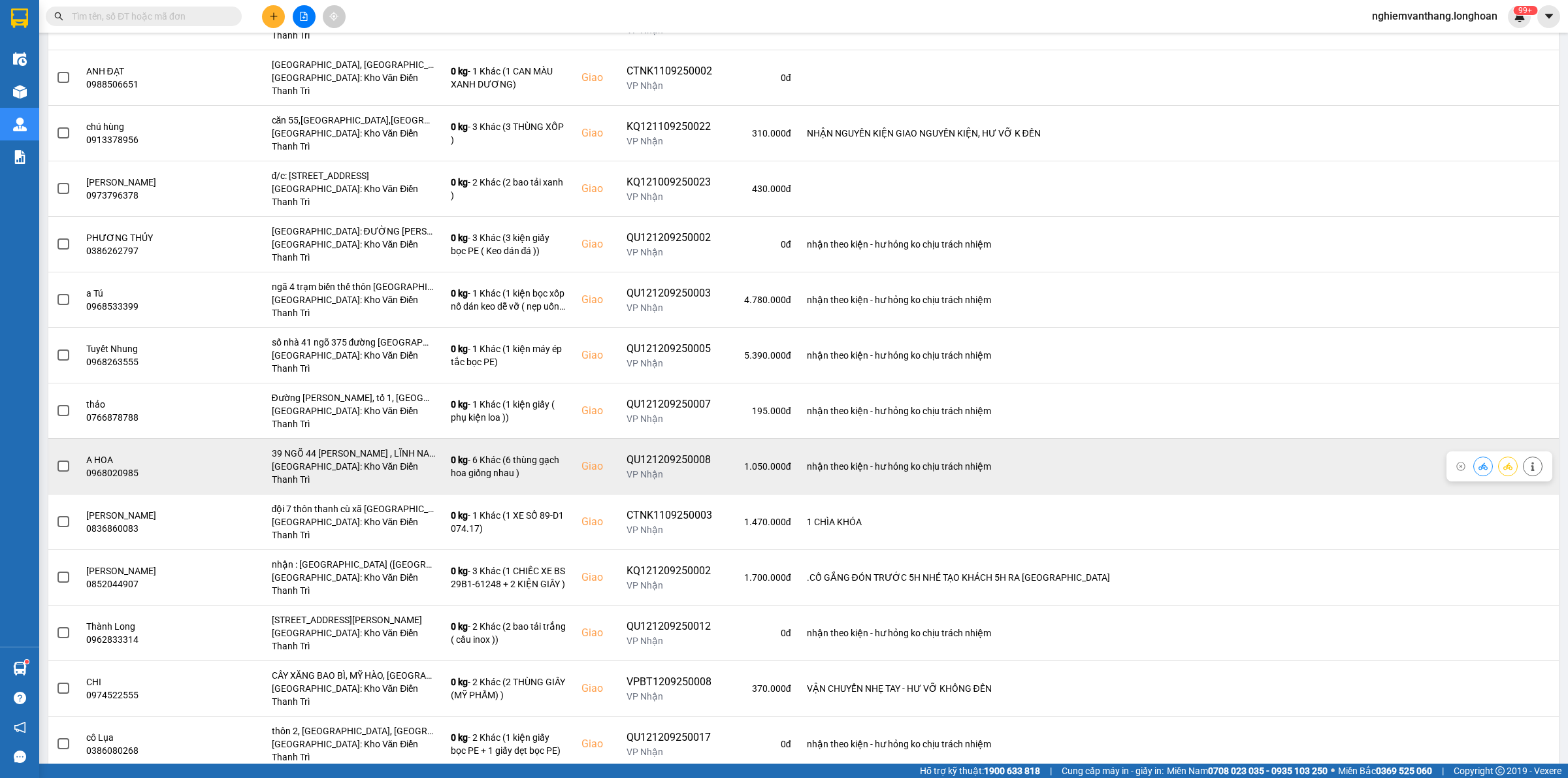
click at [59, 459] on label at bounding box center [64, 466] width 14 height 14
click at [56, 459] on input "checkbox" at bounding box center [56, 459] width 0 height 0
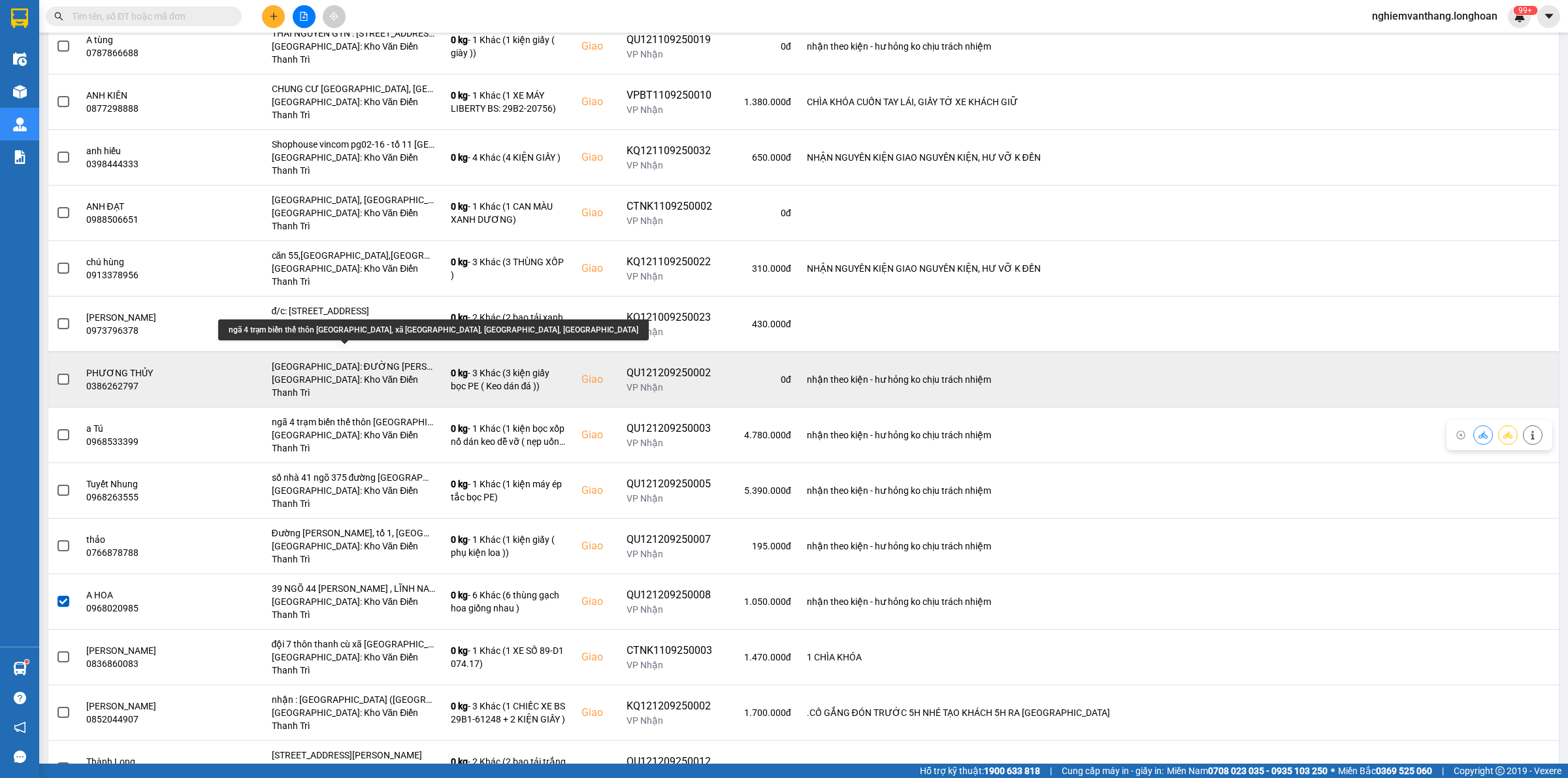
scroll to position [163, 0]
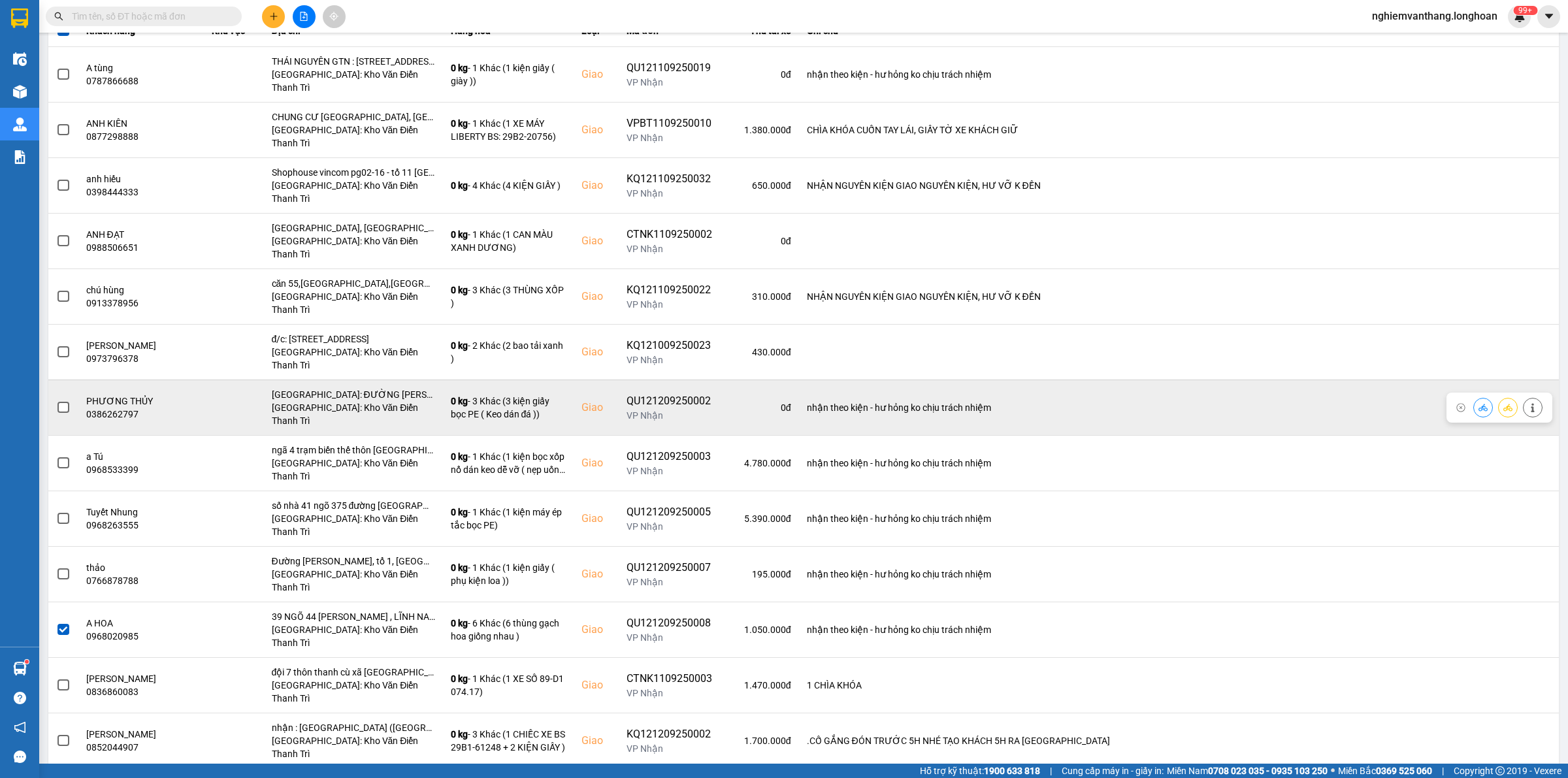
click at [70, 379] on td at bounding box center [63, 407] width 30 height 56
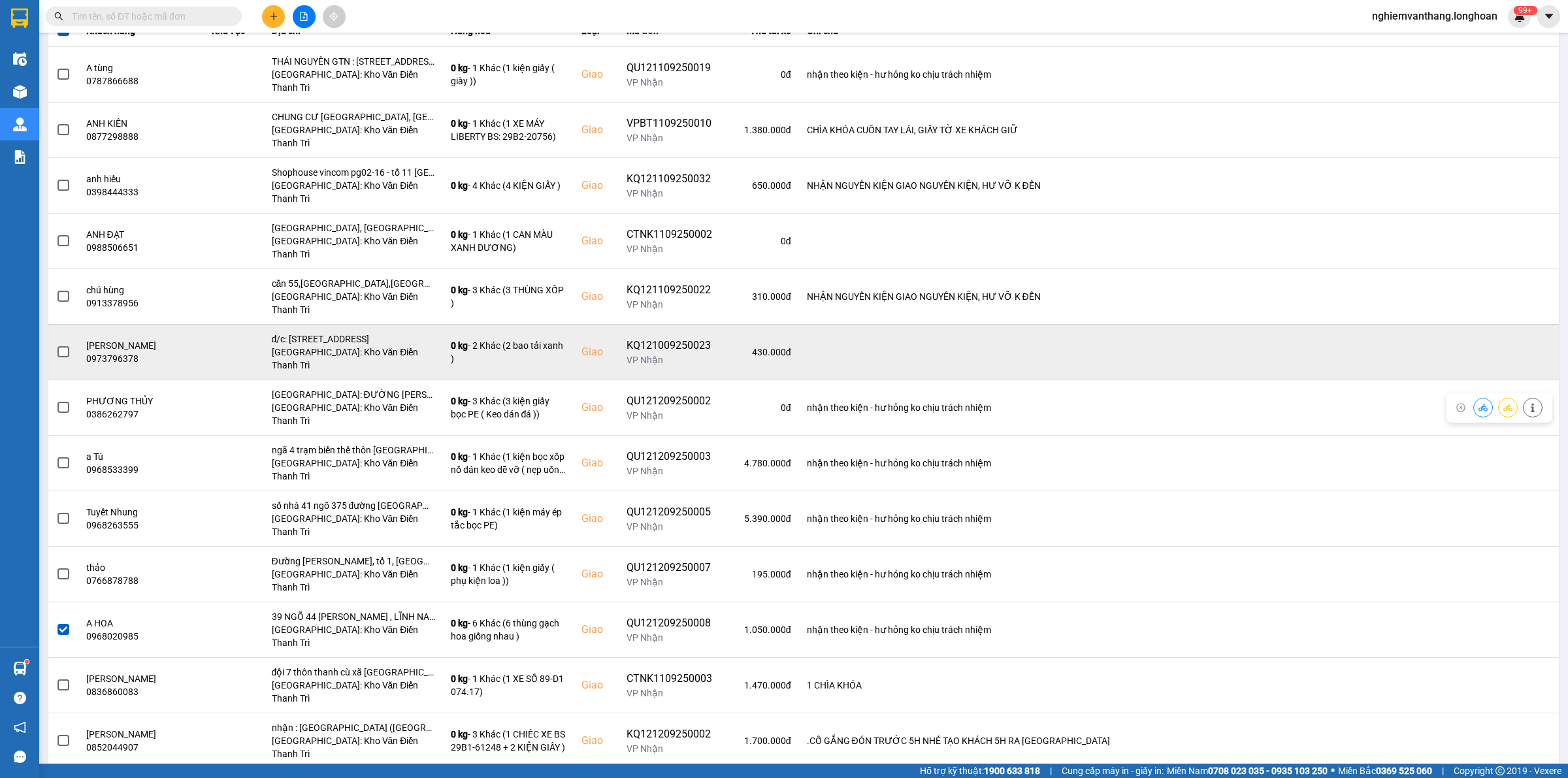
scroll to position [81, 0]
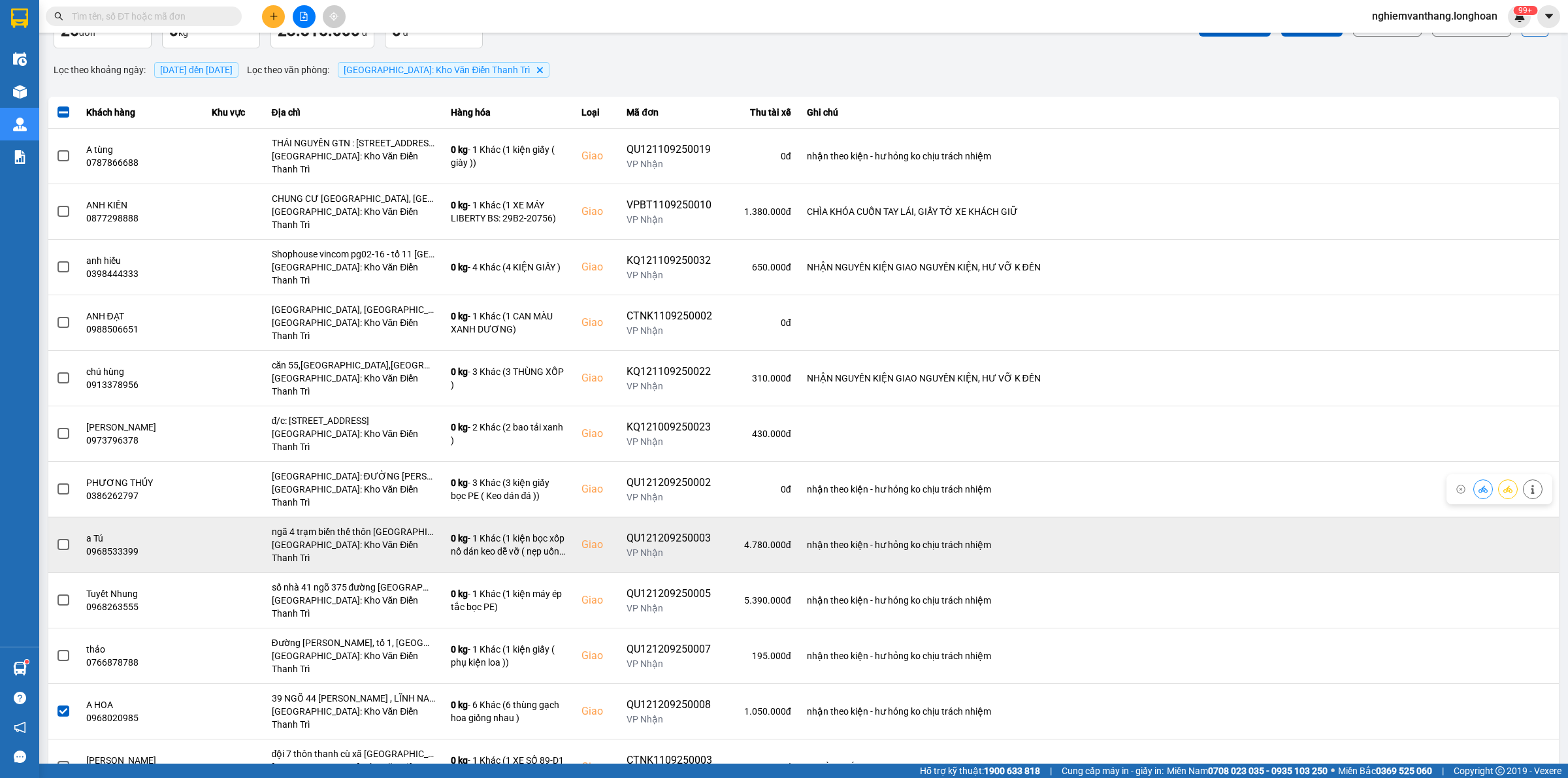
click at [68, 539] on span at bounding box center [63, 544] width 12 height 12
click at [56, 538] on input "checkbox" at bounding box center [56, 538] width 0 height 0
click at [60, 539] on span at bounding box center [63, 544] width 12 height 12
click at [56, 538] on input "checkbox" at bounding box center [56, 538] width 0 height 0
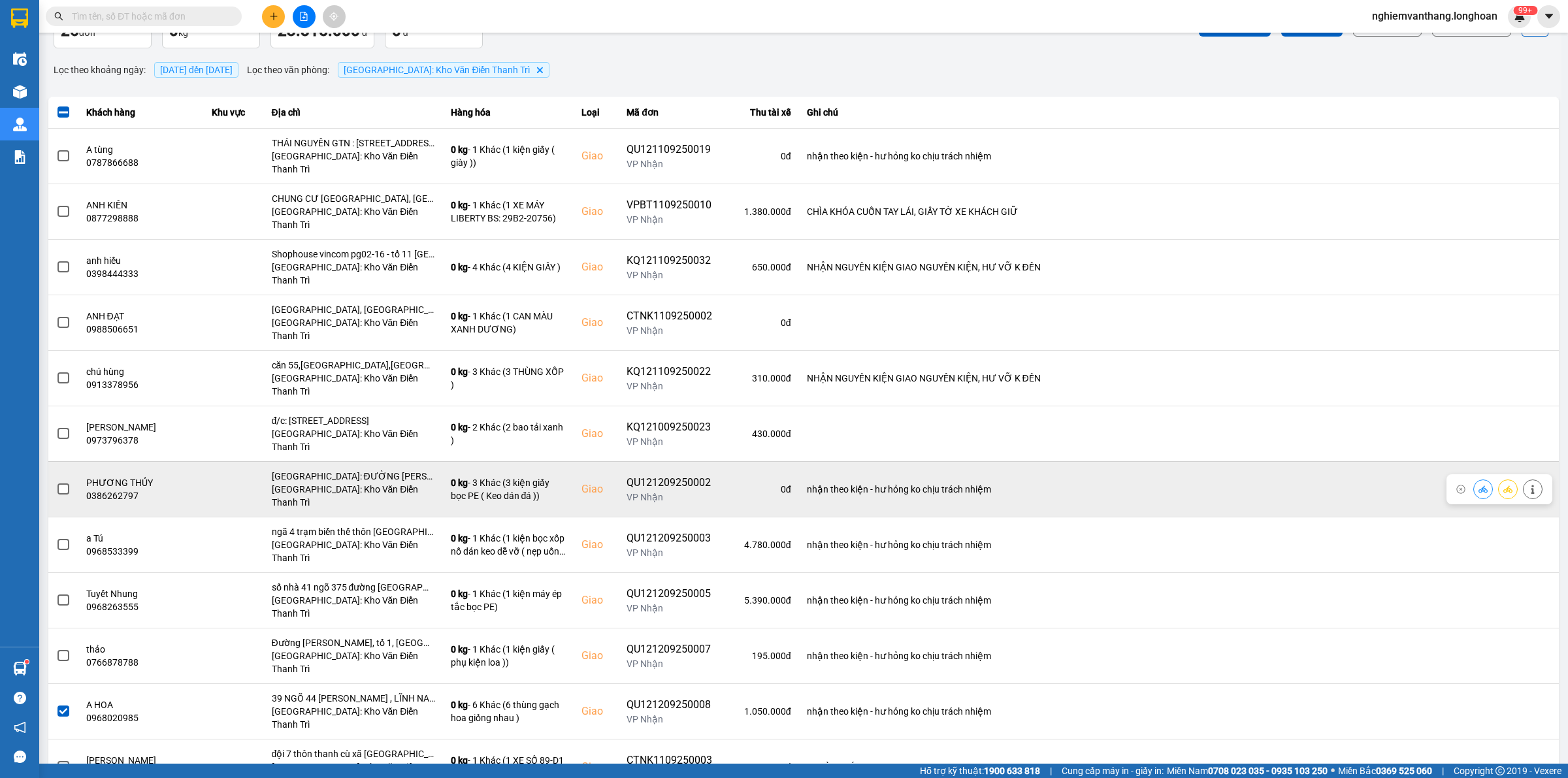
click at [63, 483] on span at bounding box center [63, 489] width 12 height 12
click at [56, 482] on input "checkbox" at bounding box center [56, 482] width 0 height 0
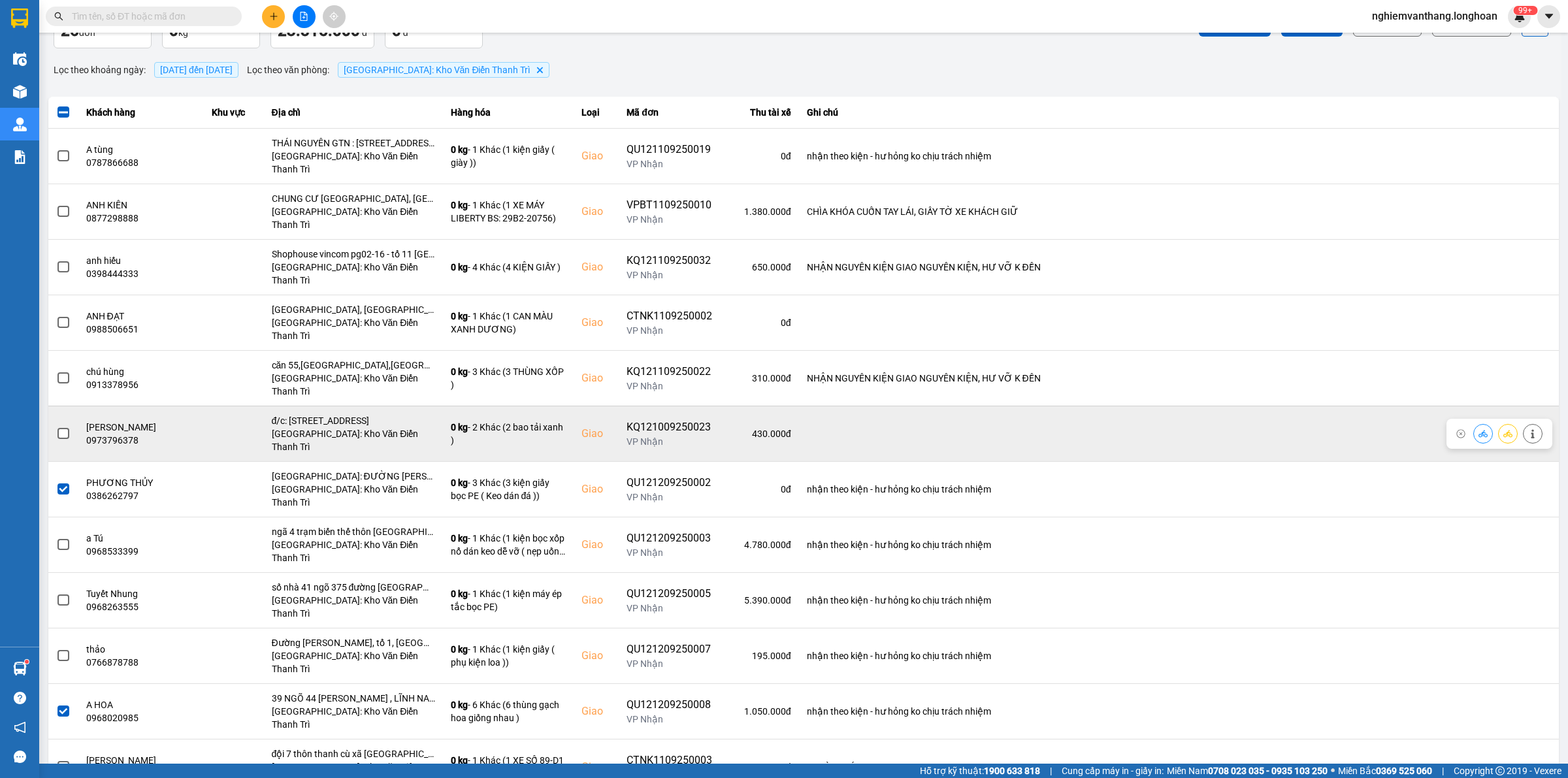
click at [65, 428] on span at bounding box center [63, 433] width 12 height 12
click at [56, 427] on input "checkbox" at bounding box center [56, 427] width 0 height 0
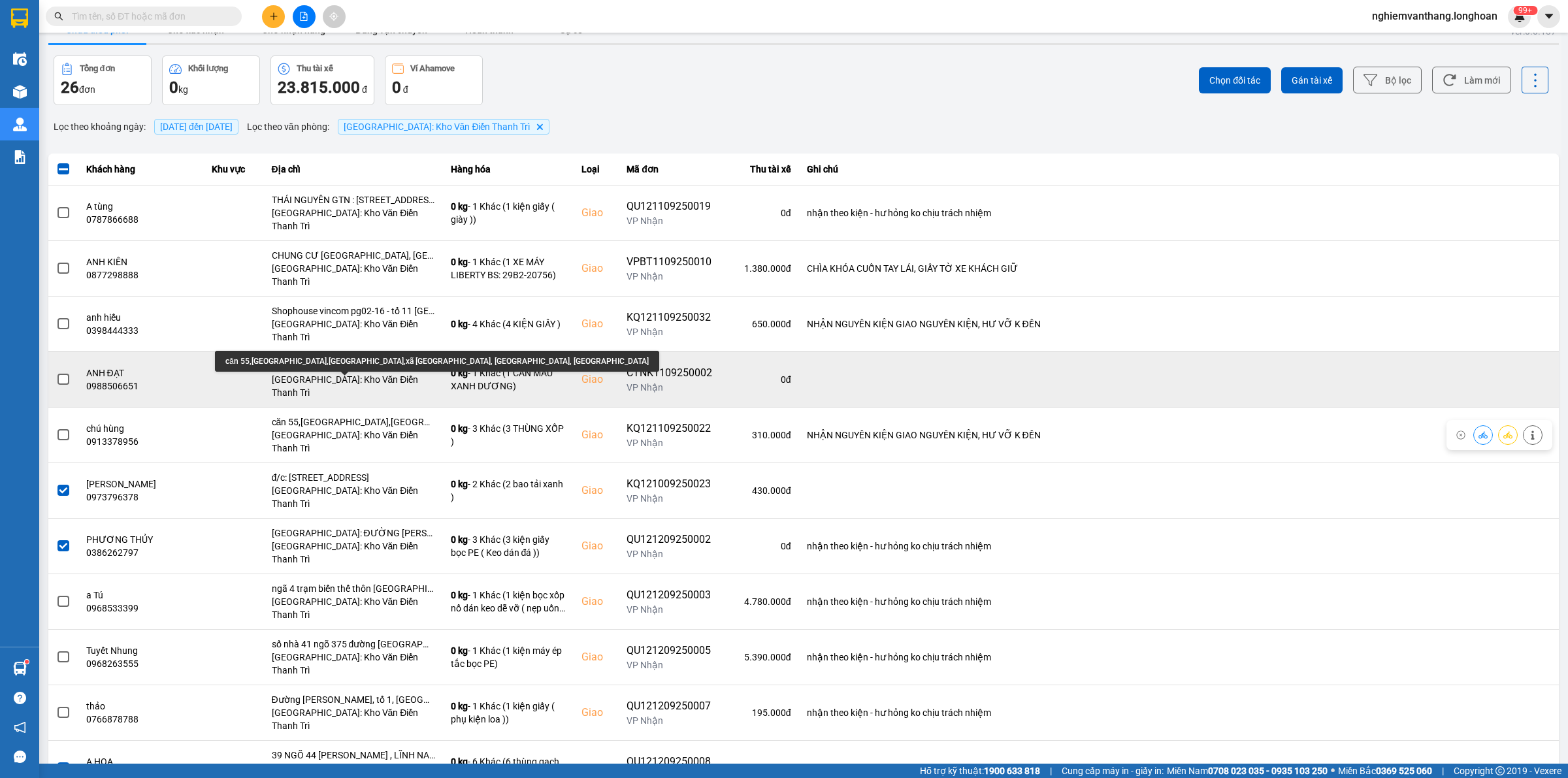
scroll to position [0, 0]
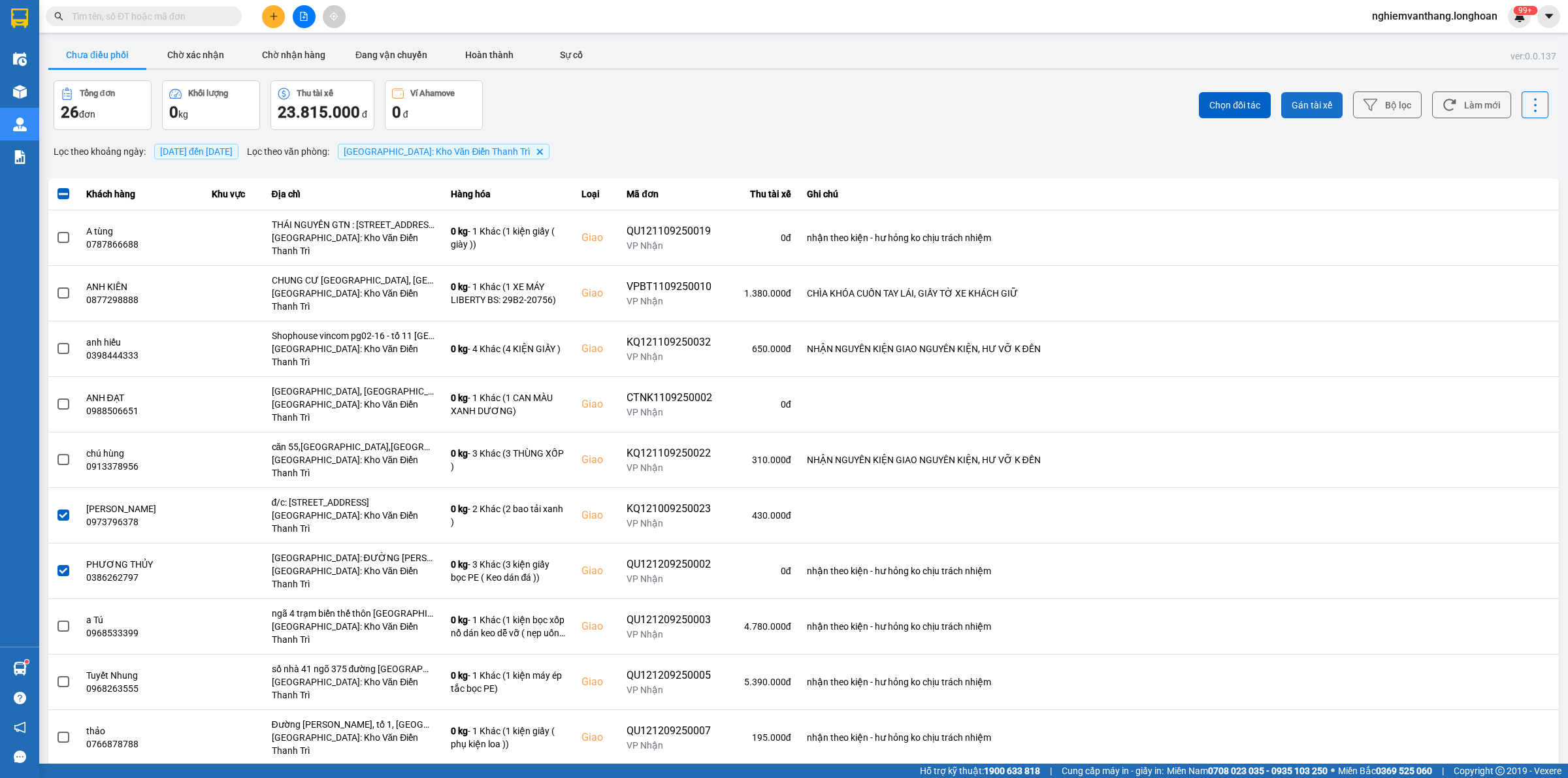
click at [1281, 109] on button "Gán tài xế" at bounding box center [1312, 105] width 61 height 26
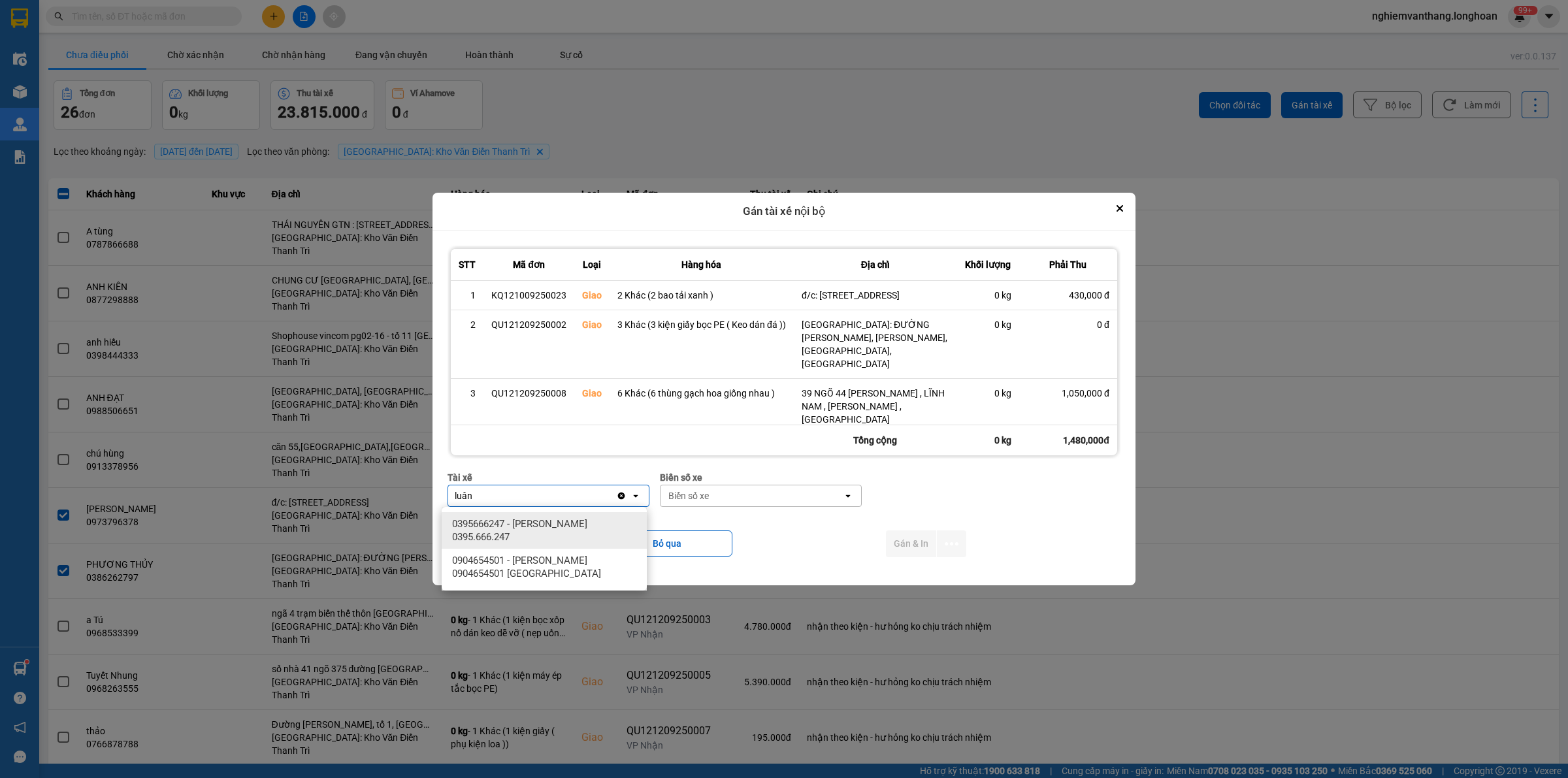
type input "luân"
drag, startPoint x: 599, startPoint y: 528, endPoint x: 622, endPoint y: 523, distance: 23.5
click at [600, 528] on span "0395666247 - Phạm Thế Luân 0395.666.247" at bounding box center [546, 531] width 189 height 26
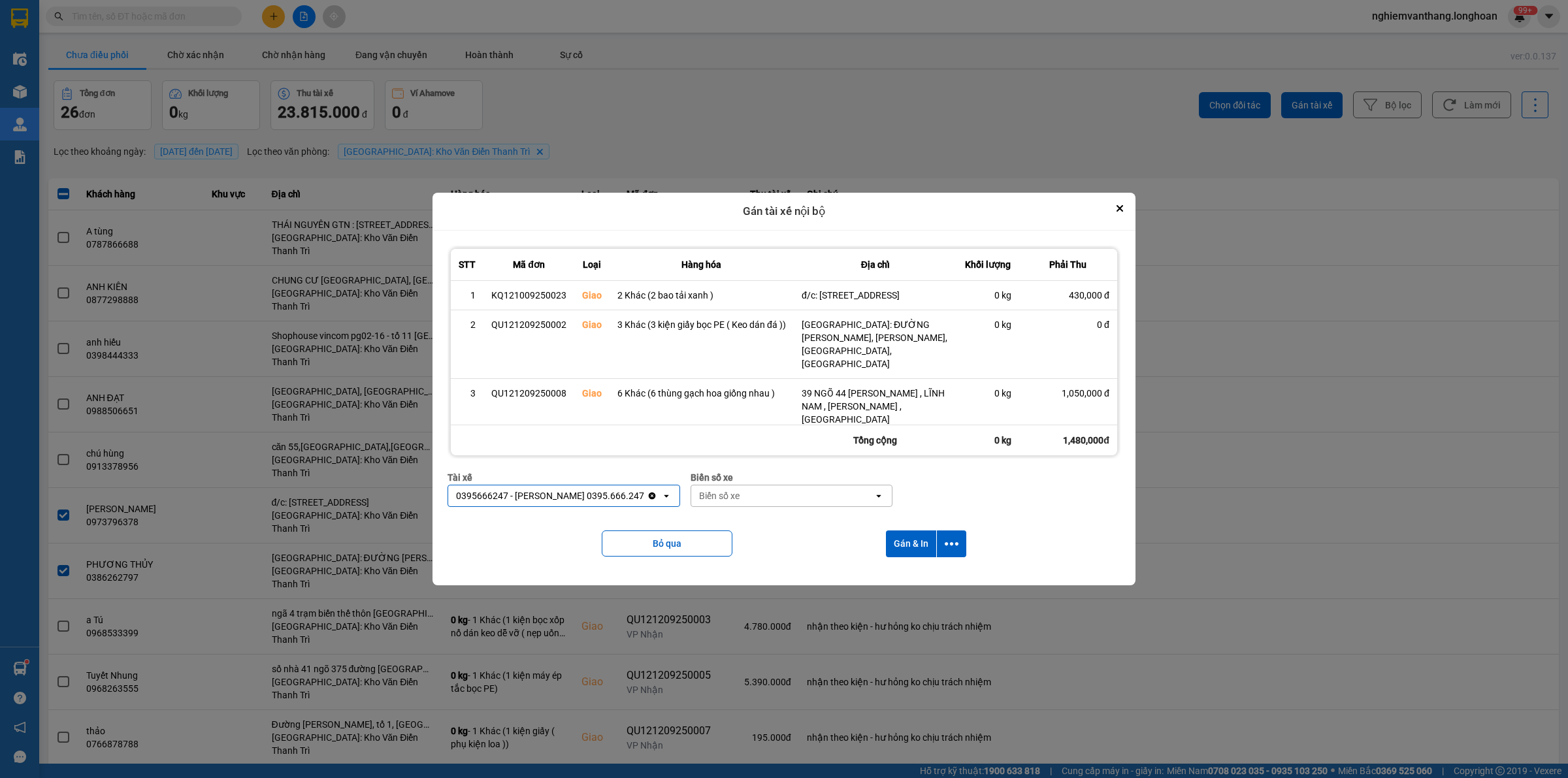
click at [778, 483] on div "Biển số xe" at bounding box center [792, 478] width 202 height 14
click at [749, 490] on div "Biển số xe" at bounding box center [782, 496] width 182 height 21
type input "31"
click at [750, 517] on div "29K-105.31" at bounding box center [780, 523] width 205 height 23
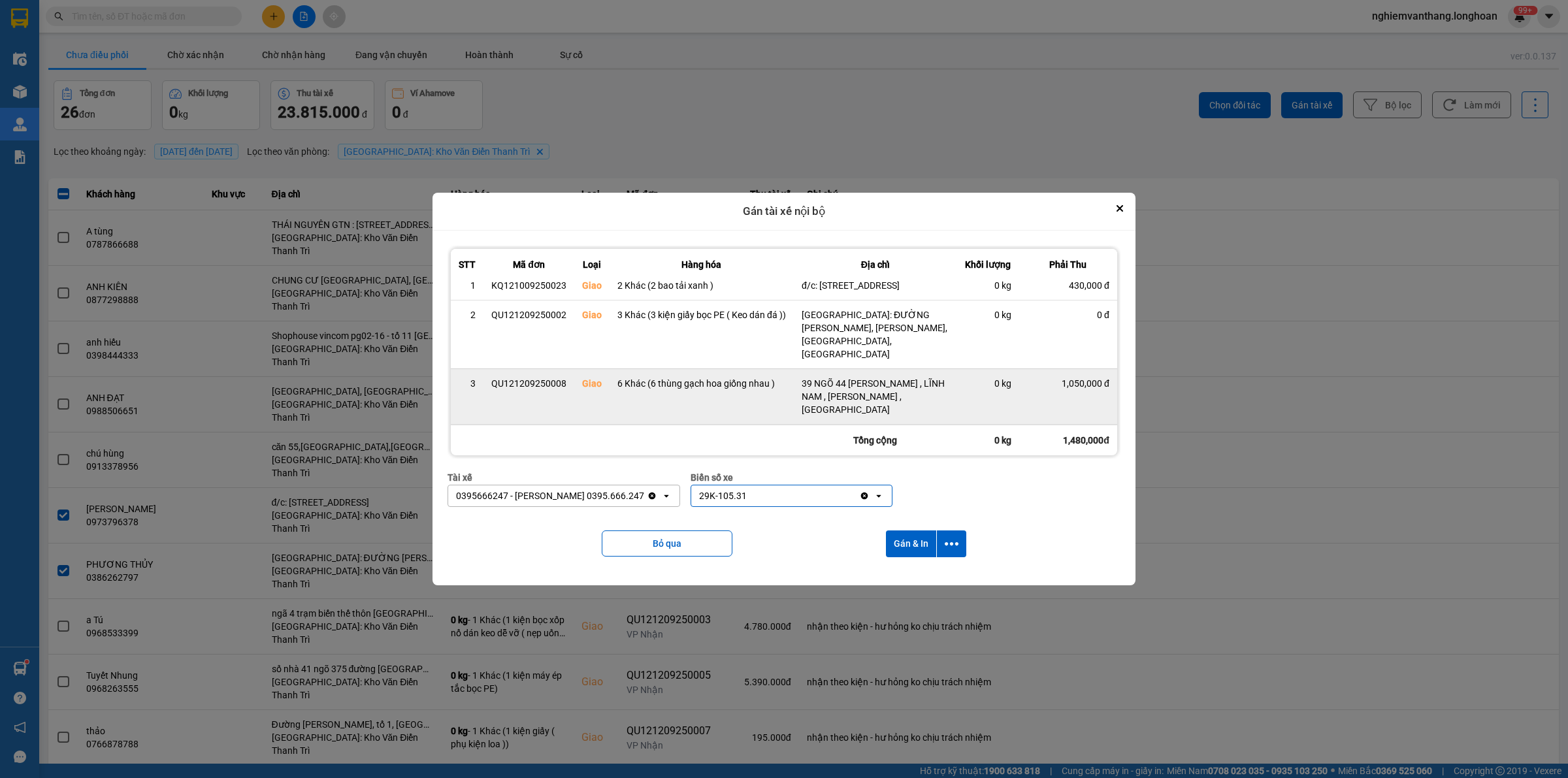
scroll to position [13, 0]
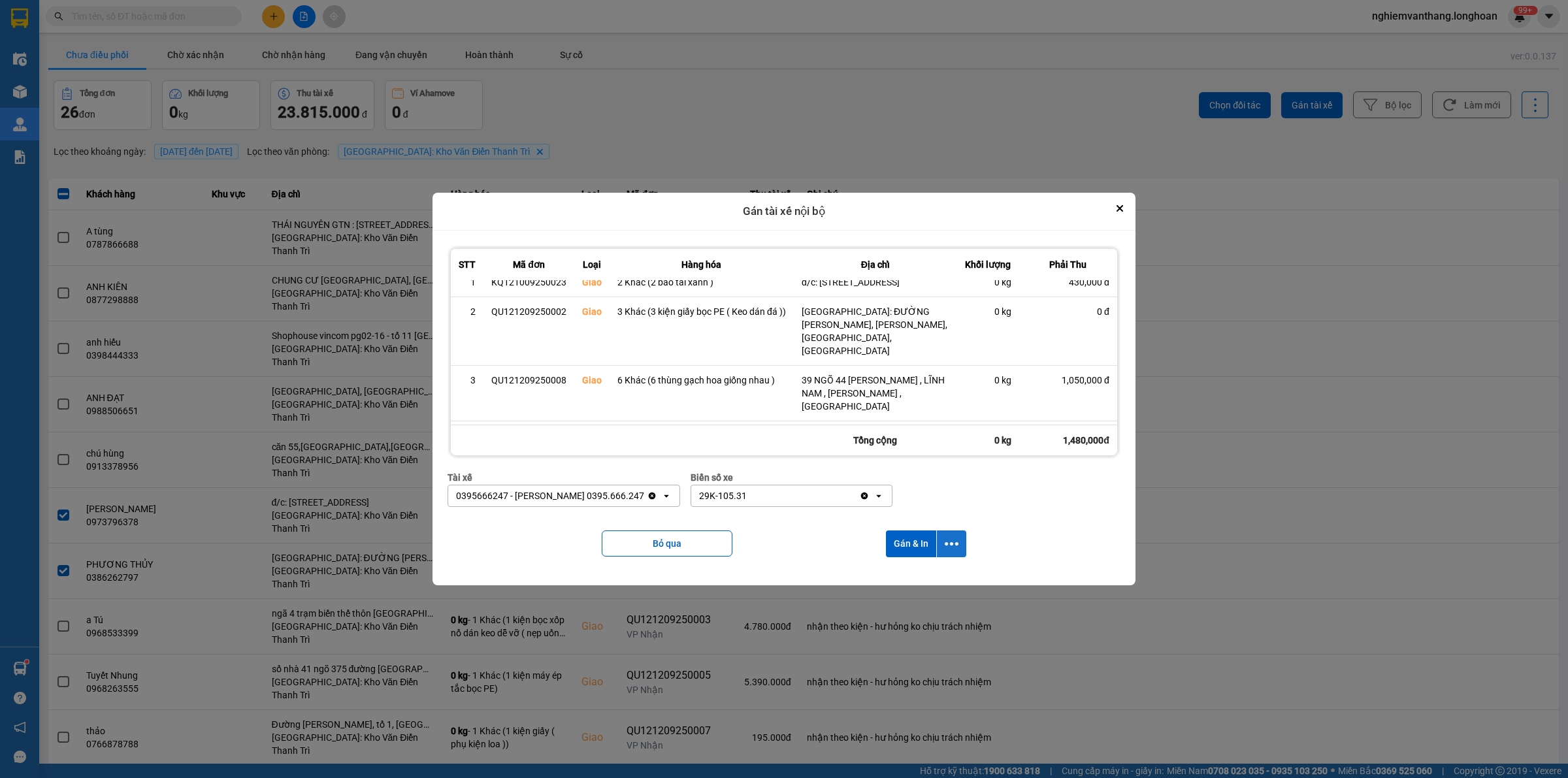
click at [961, 546] on button "dialog" at bounding box center [951, 544] width 30 height 27
click at [926, 579] on div "Chỉ gán tài" at bounding box center [919, 579] width 77 height 13
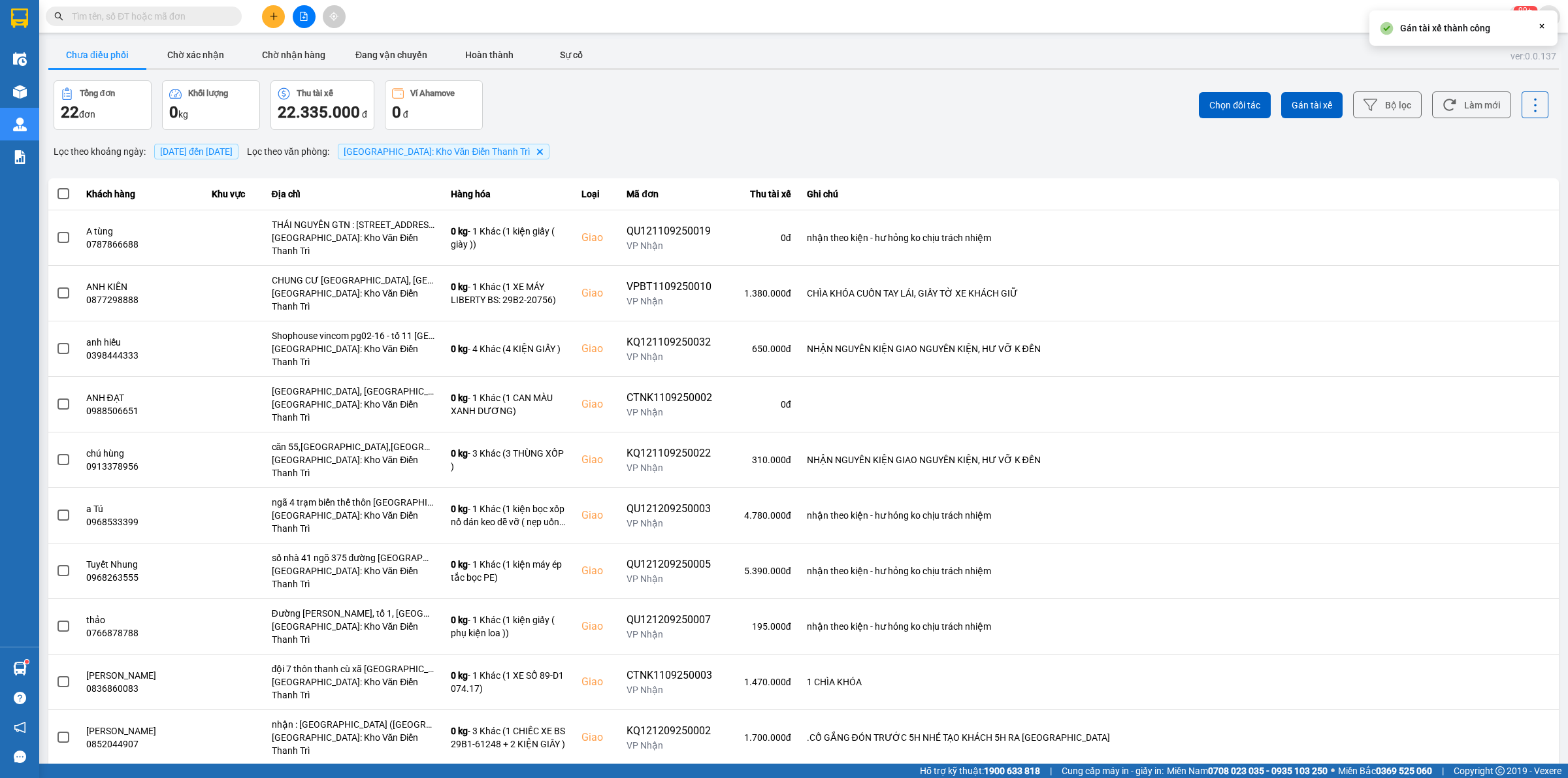
scroll to position [472, 0]
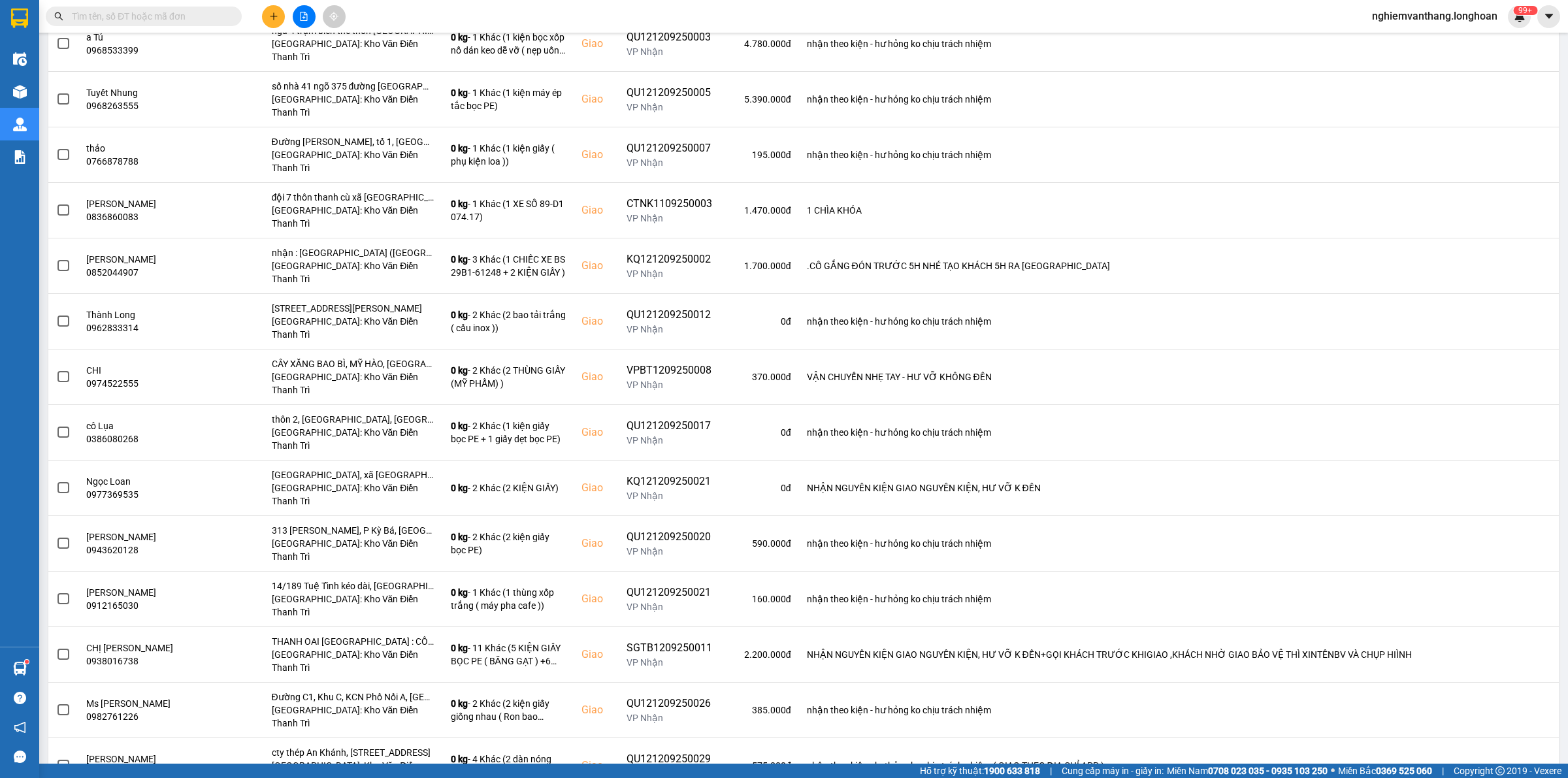
click at [346, 548] on div "cty thép An Khánh, [STREET_ADDRESS]" at bounding box center [314, 548] width 159 height 21
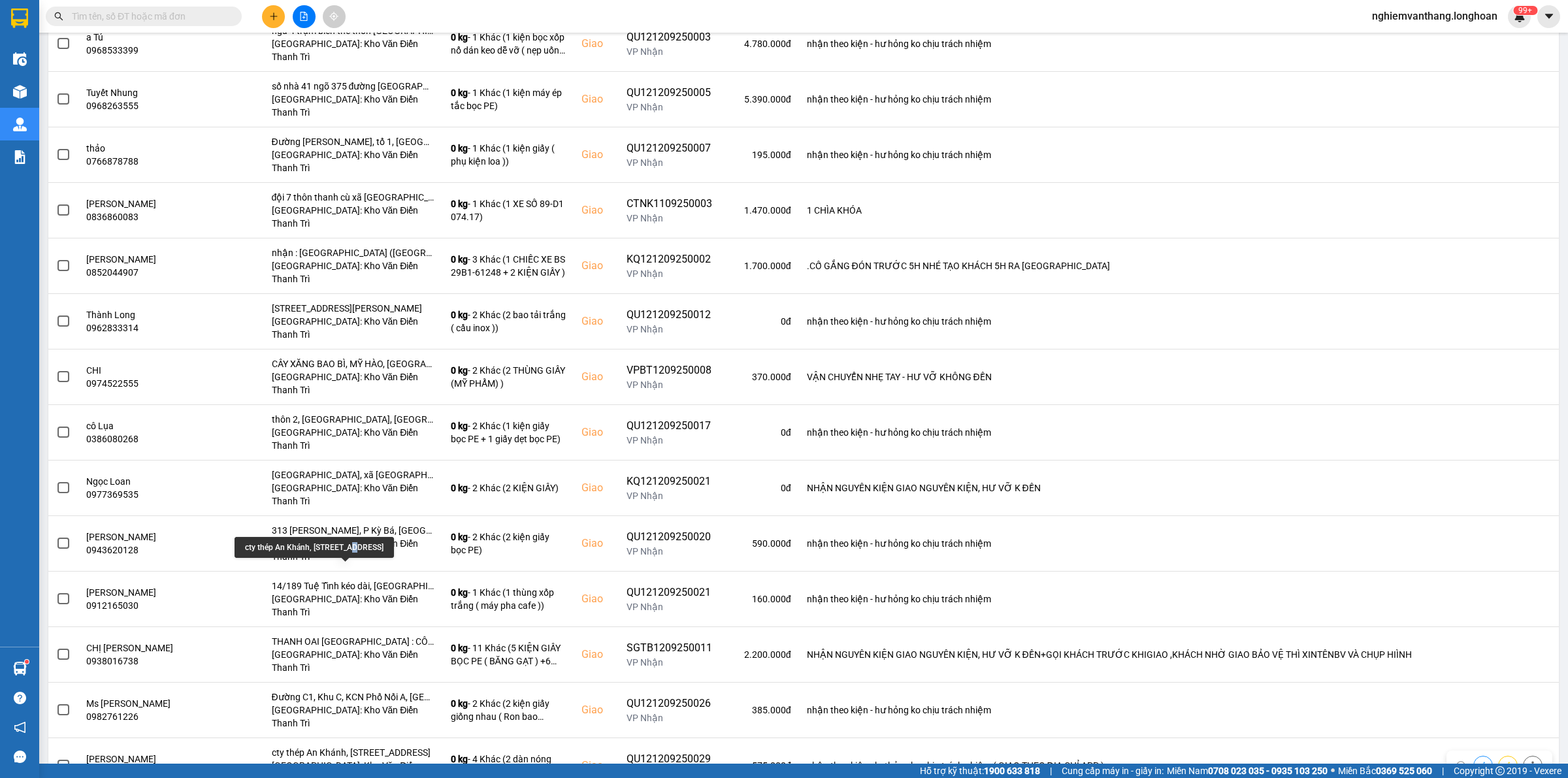
click at [346, 548] on div "cty thép An Khánh, [STREET_ADDRESS]" at bounding box center [314, 548] width 159 height 21
copy div "cty thép An Khánh, [STREET_ADDRESS]"
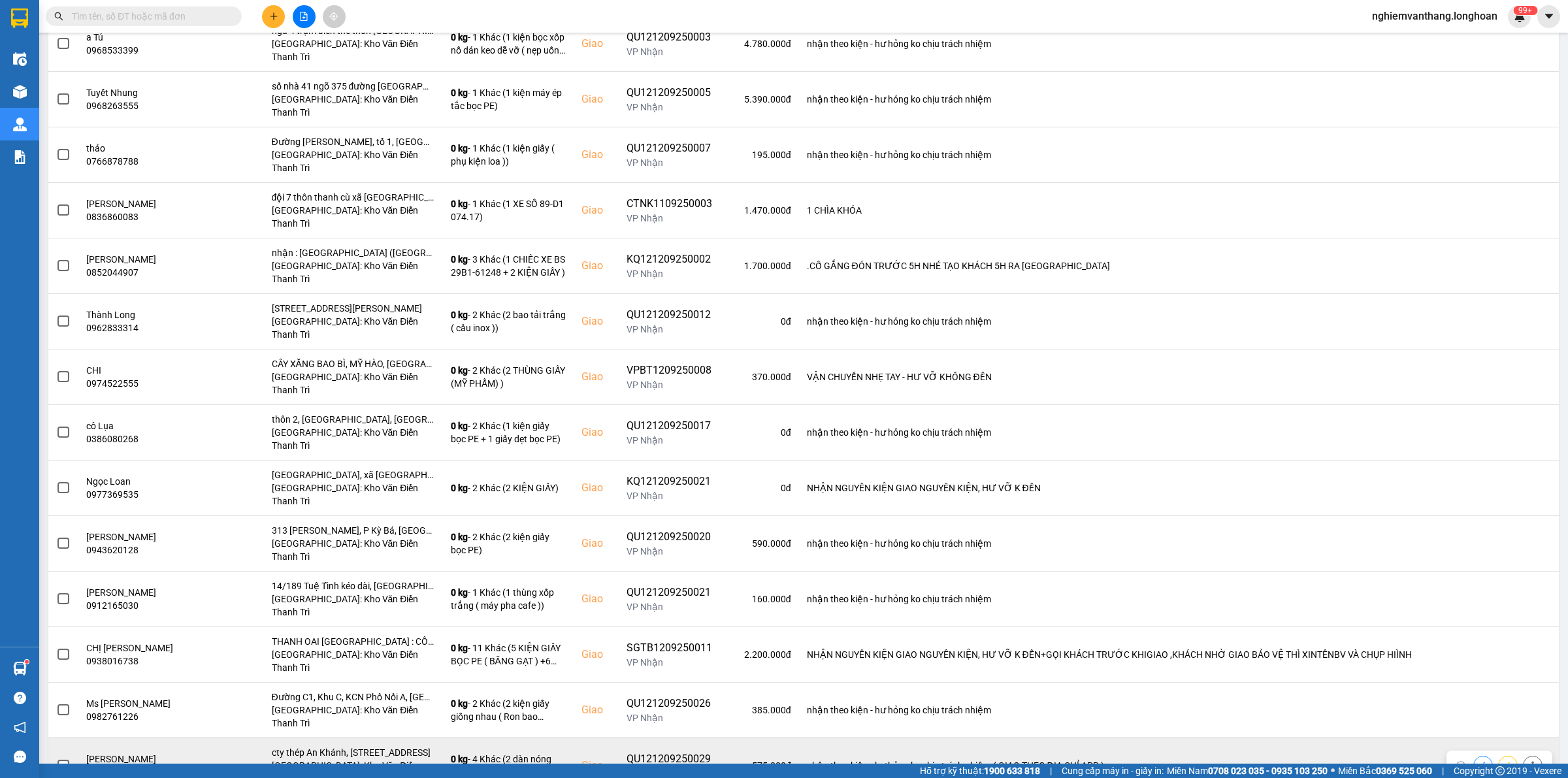
click at [56, 738] on td at bounding box center [63, 765] width 30 height 56
click at [57, 759] on span at bounding box center [63, 765] width 12 height 12
click at [56, 759] on input "checkbox" at bounding box center [56, 759] width 0 height 0
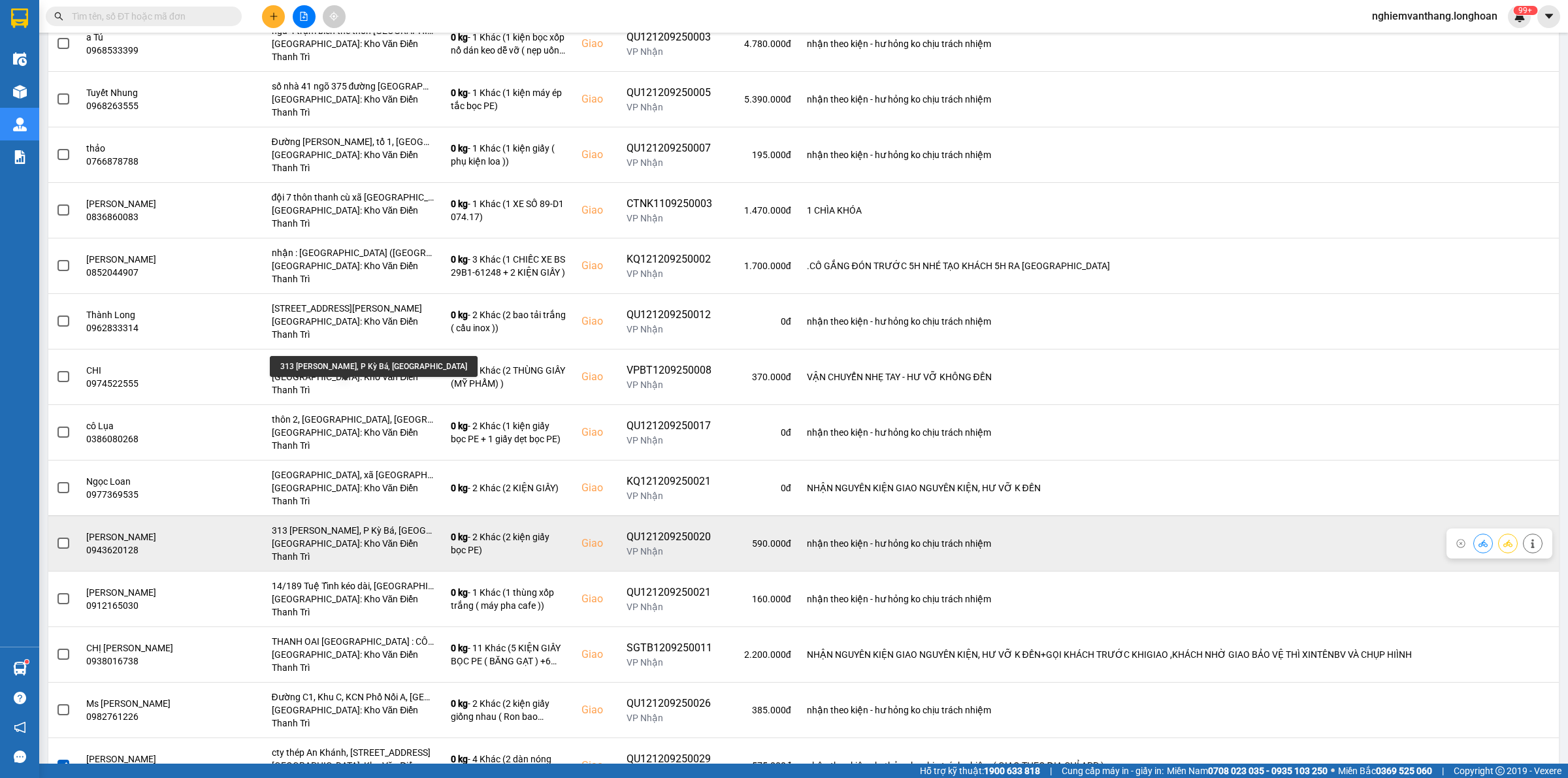
scroll to position [390, 0]
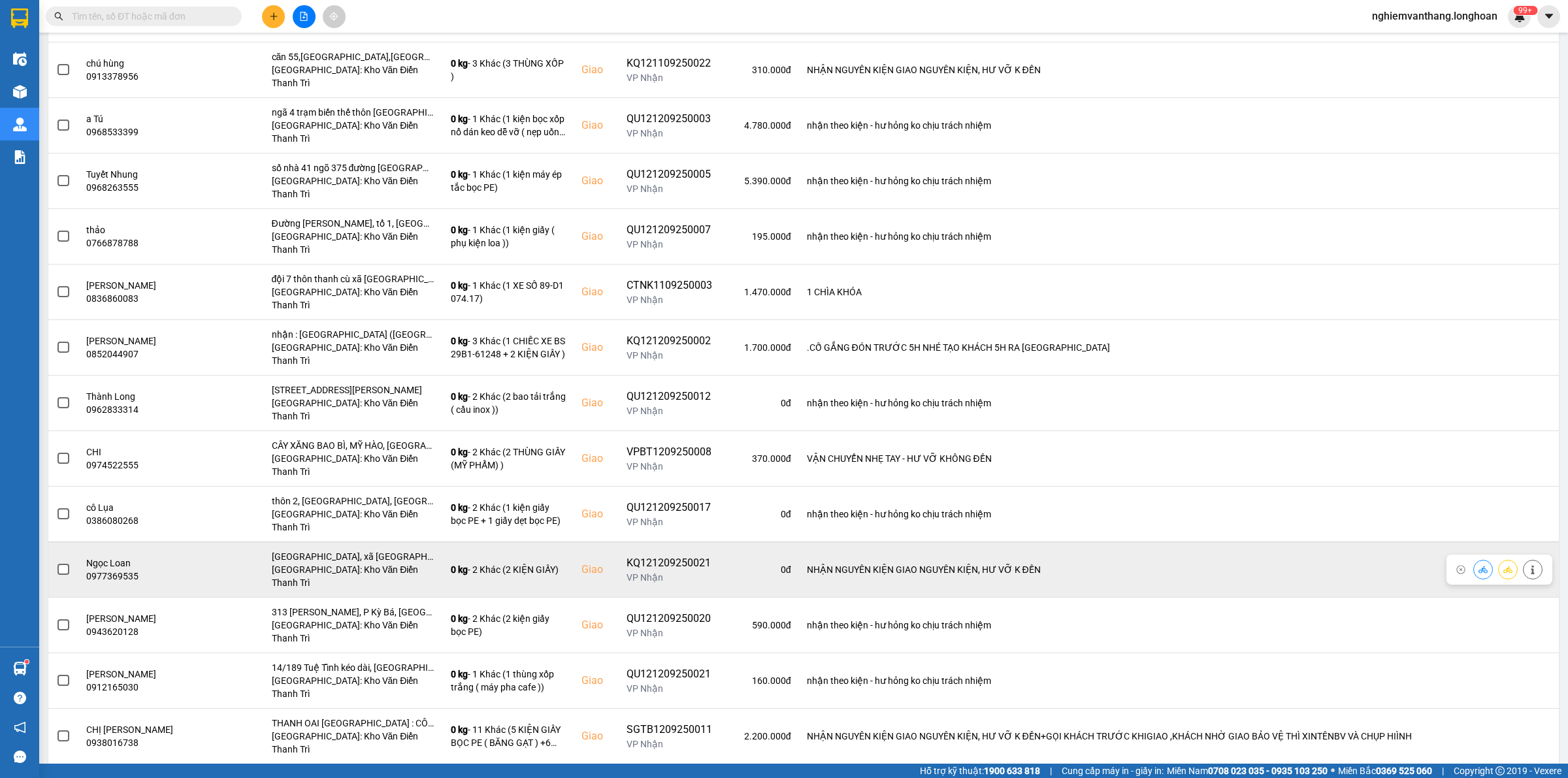
click at [46, 430] on main "ver: 0.0.137 Chưa điều phối Chờ xác nhận Chờ nhận hàng Đang vận chuyển Hoàn thà…" at bounding box center [784, 382] width 1568 height 764
click at [57, 564] on span at bounding box center [63, 569] width 12 height 12
click at [56, 562] on input "checkbox" at bounding box center [56, 562] width 0 height 0
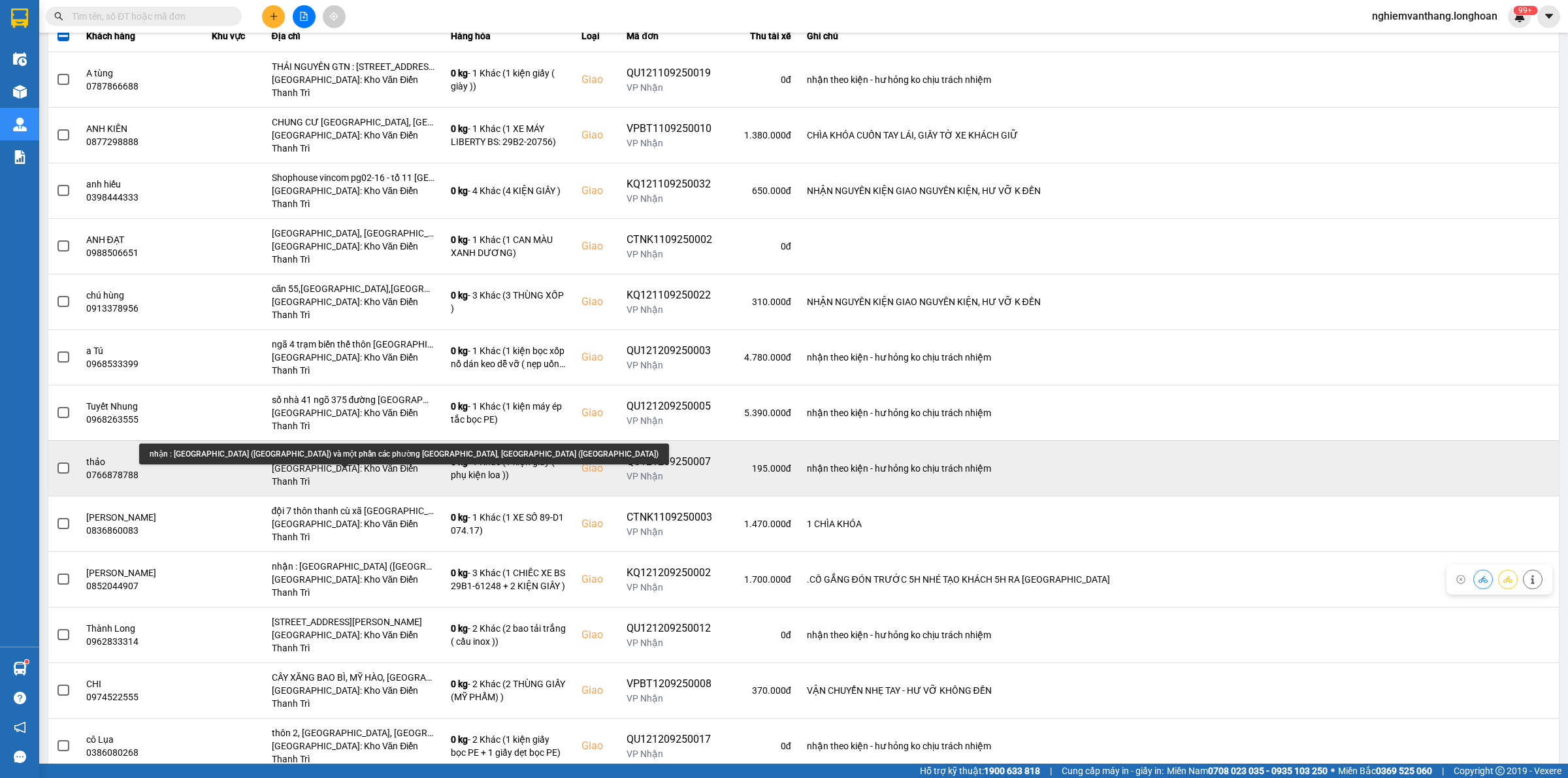
scroll to position [145, 0]
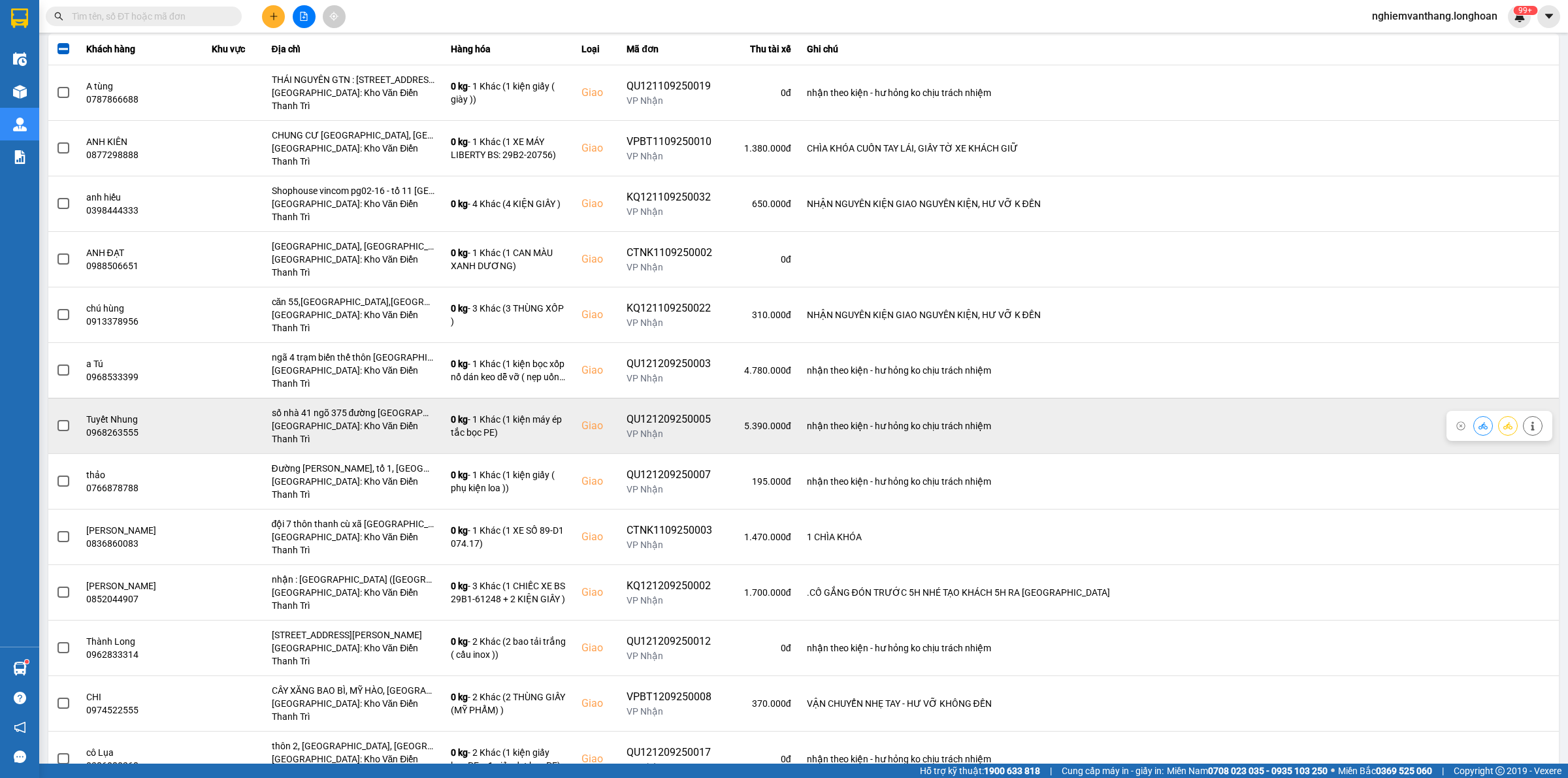
click at [68, 420] on span at bounding box center [63, 426] width 12 height 12
click at [56, 419] on input "checkbox" at bounding box center [56, 419] width 0 height 0
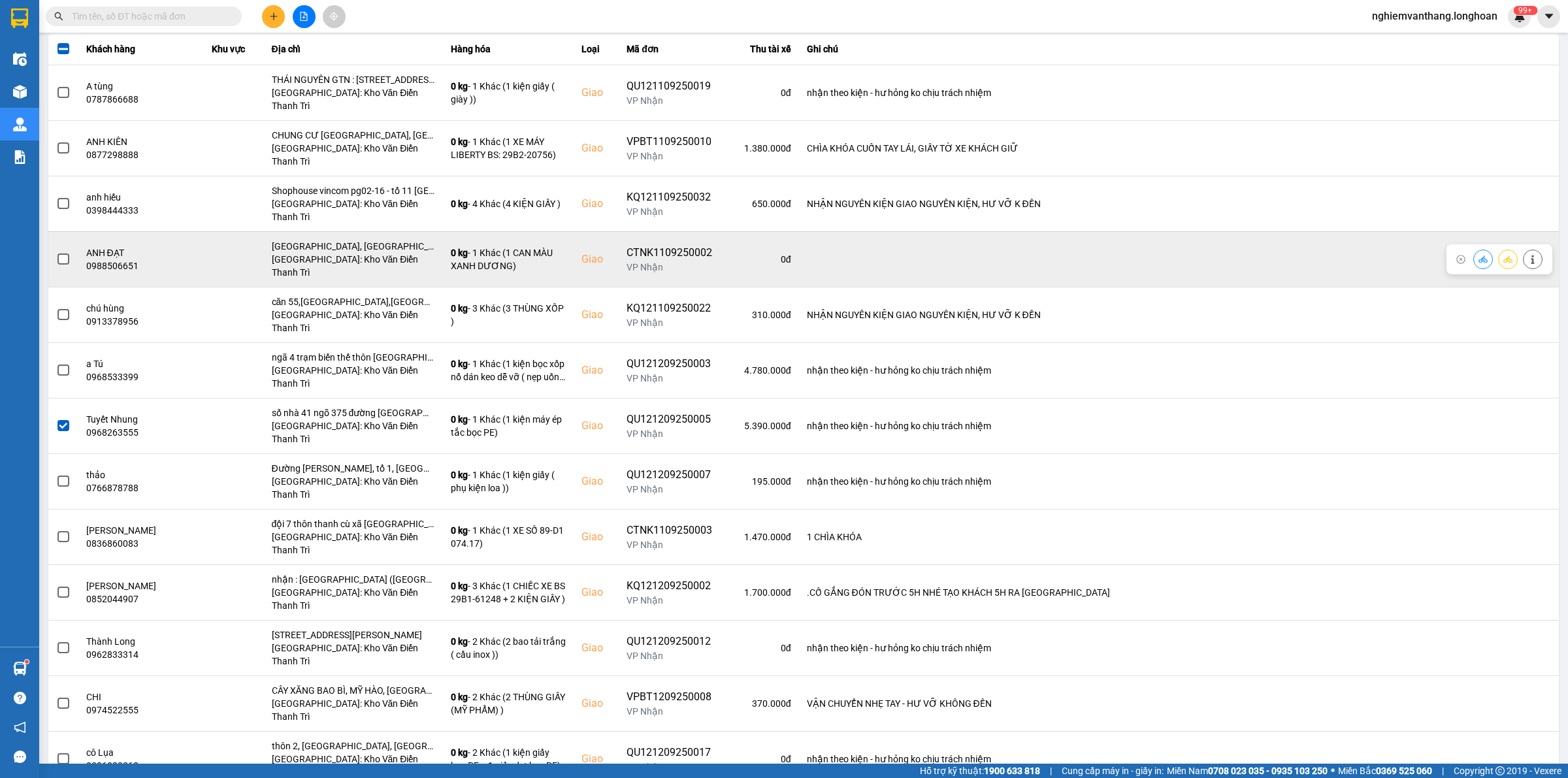
click at [60, 254] on span at bounding box center [63, 259] width 12 height 12
click at [56, 252] on input "checkbox" at bounding box center [56, 252] width 0 height 0
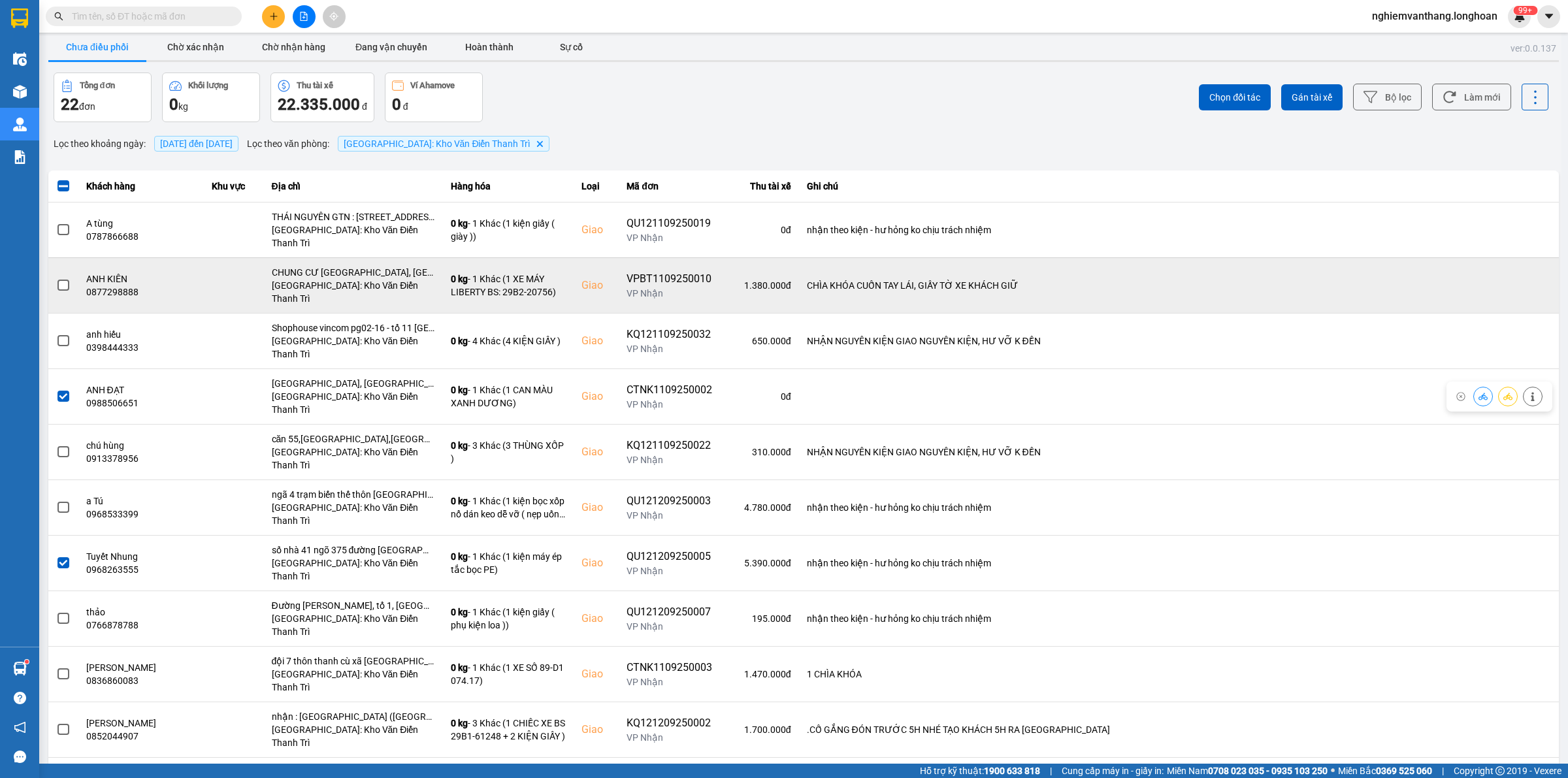
scroll to position [0, 0]
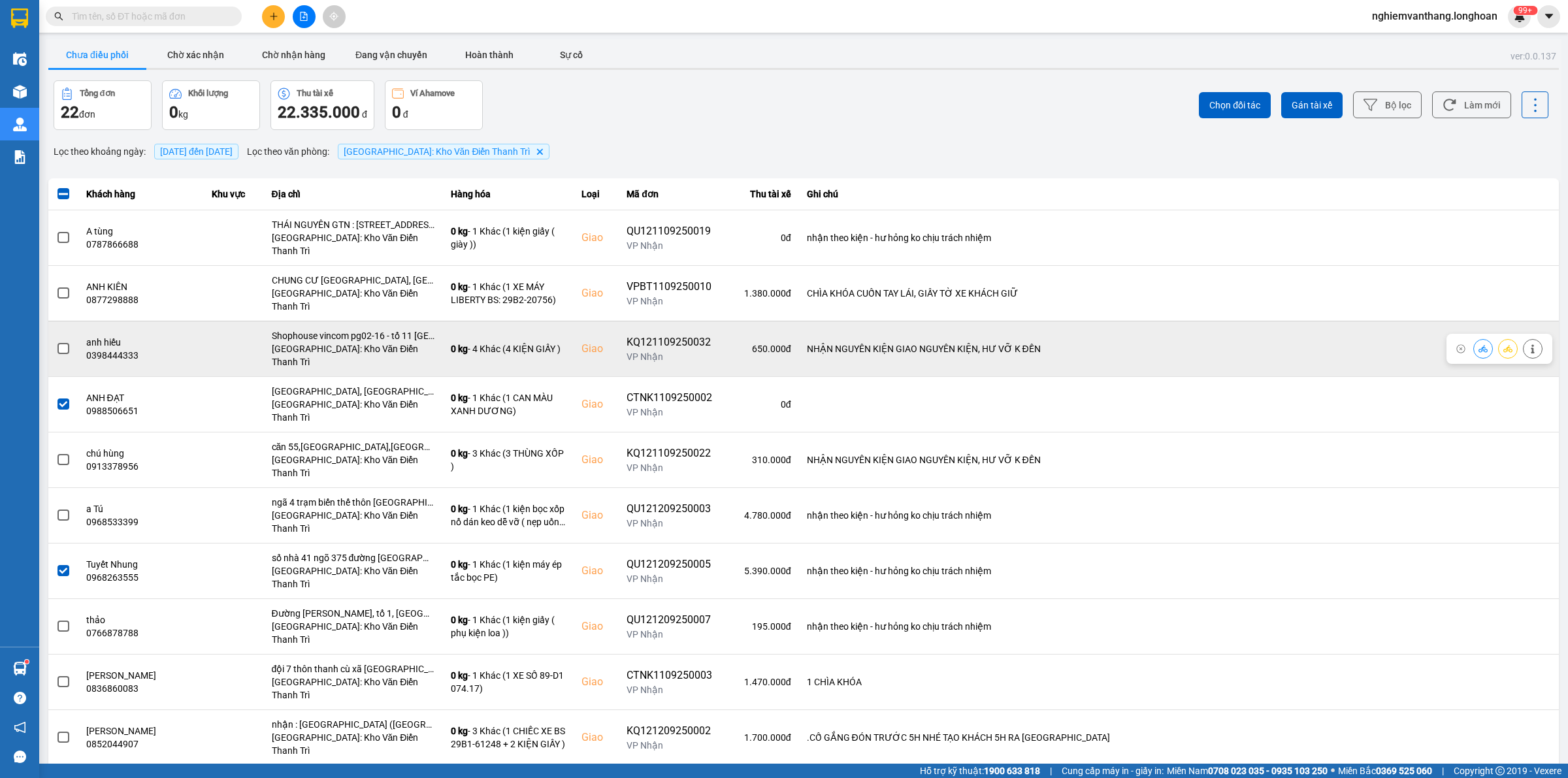
click at [64, 343] on span at bounding box center [63, 349] width 12 height 12
click at [56, 341] on input "checkbox" at bounding box center [56, 341] width 0 height 0
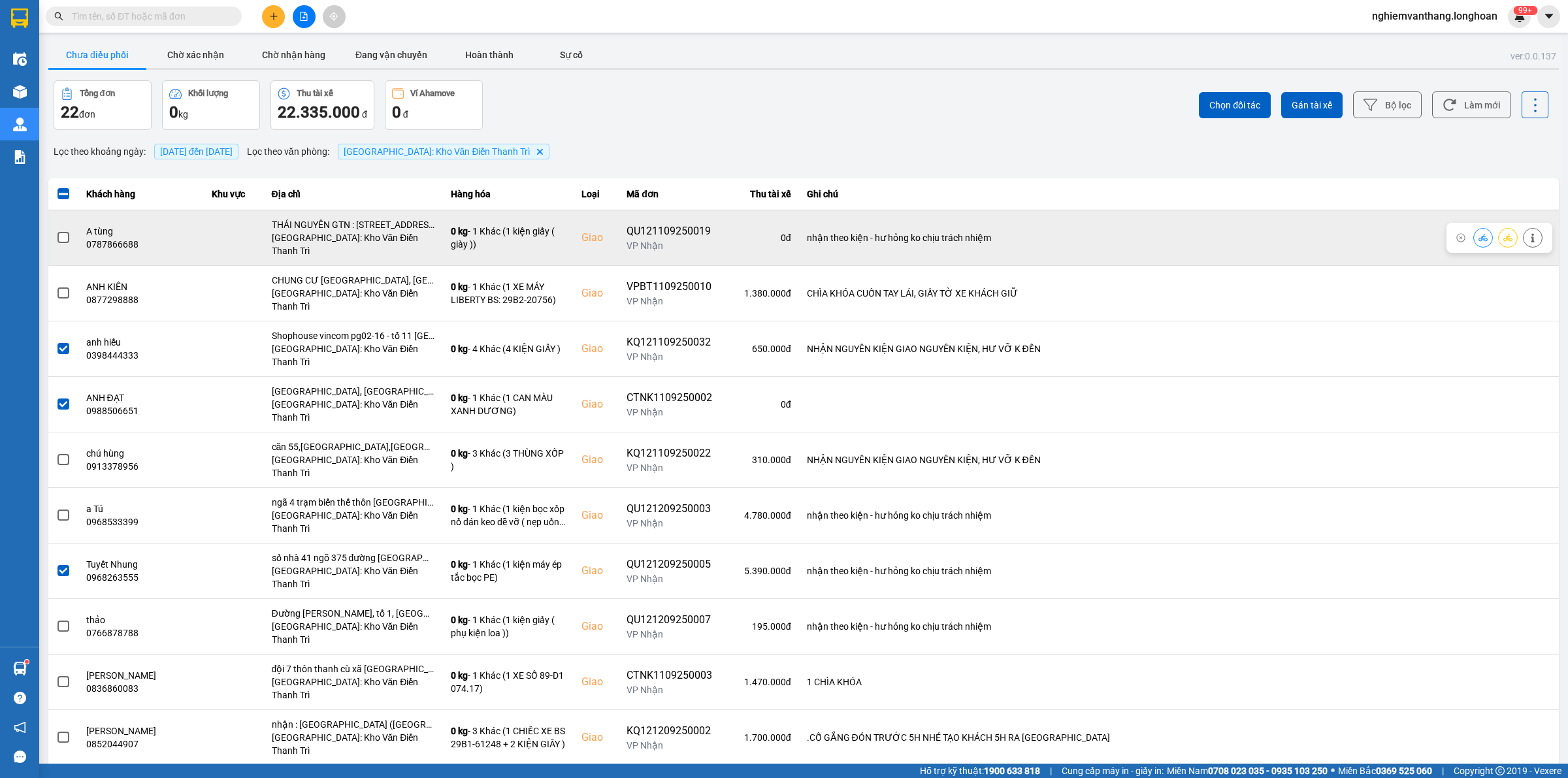
click at [60, 232] on span at bounding box center [63, 238] width 12 height 12
click at [56, 230] on input "checkbox" at bounding box center [56, 230] width 0 height 0
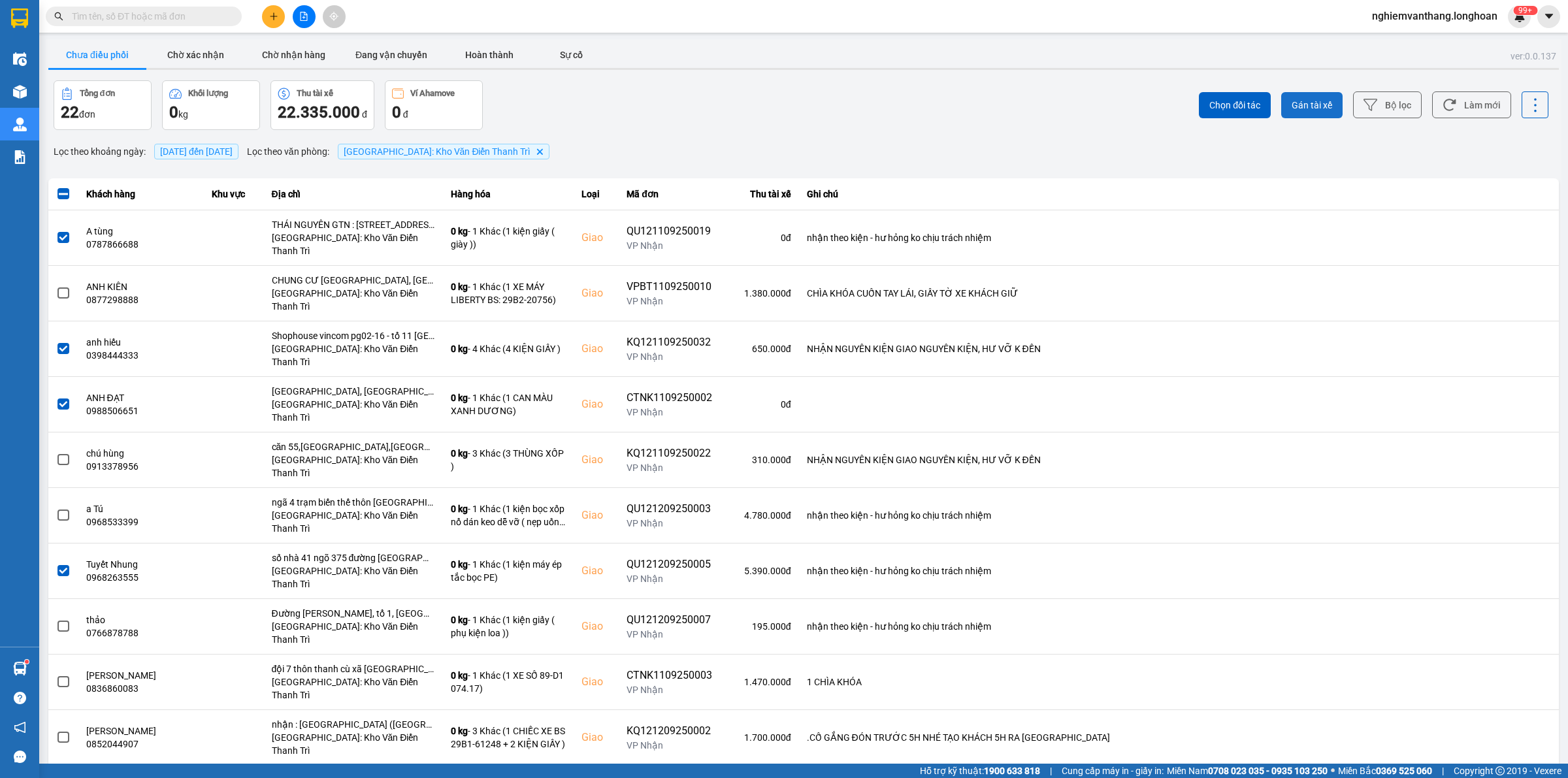
click at [1318, 93] on button "Gán tài xế" at bounding box center [1312, 105] width 61 height 26
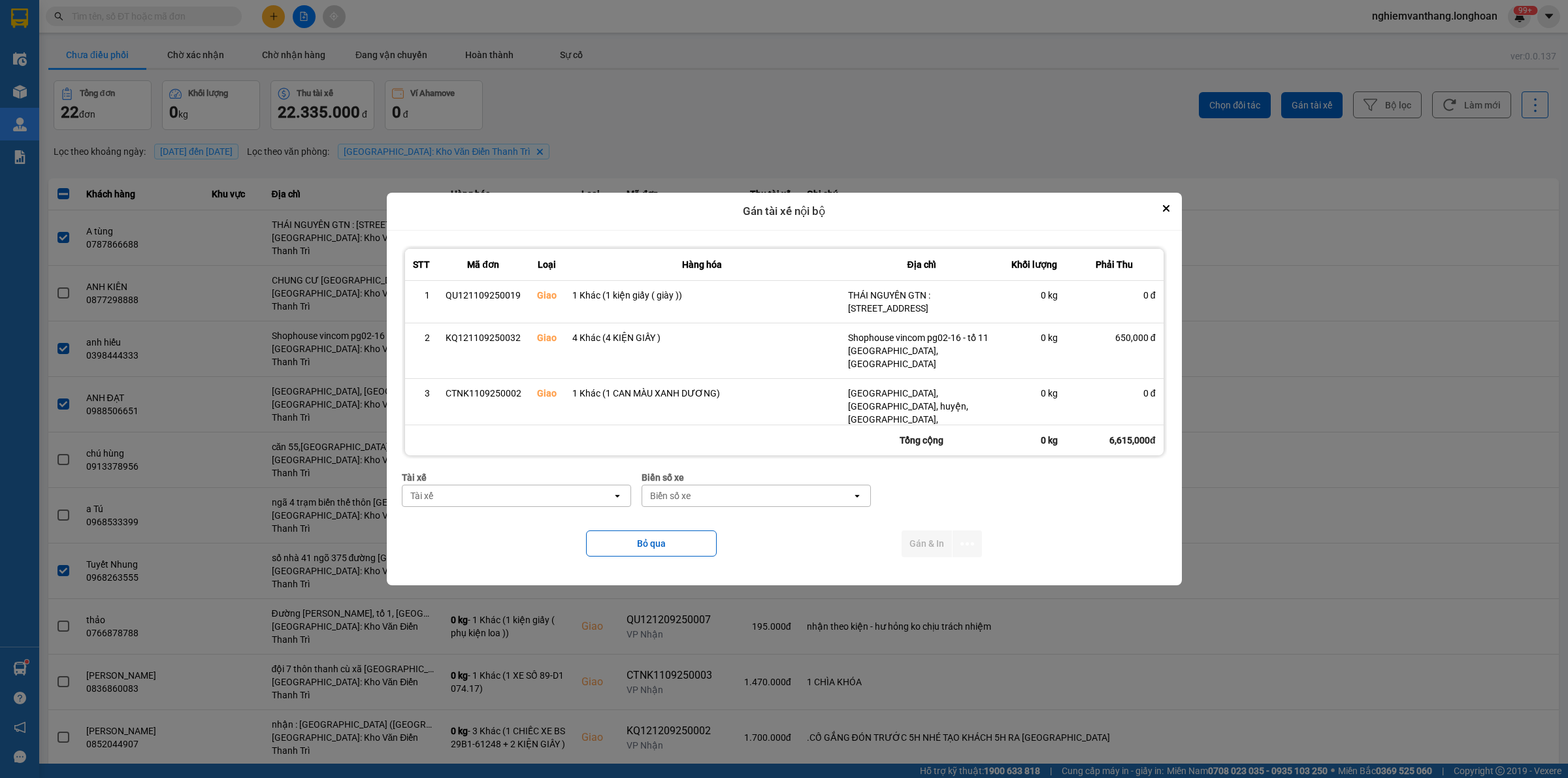
click at [523, 499] on div "Tài xế" at bounding box center [507, 496] width 209 height 21
type input "phươ"
click at [516, 520] on span "0387888247 - Lê Thanh Phương 0337.522.911" at bounding box center [504, 524] width 196 height 13
click at [691, 492] on div "Biển số xe" at bounding box center [751, 496] width 209 height 21
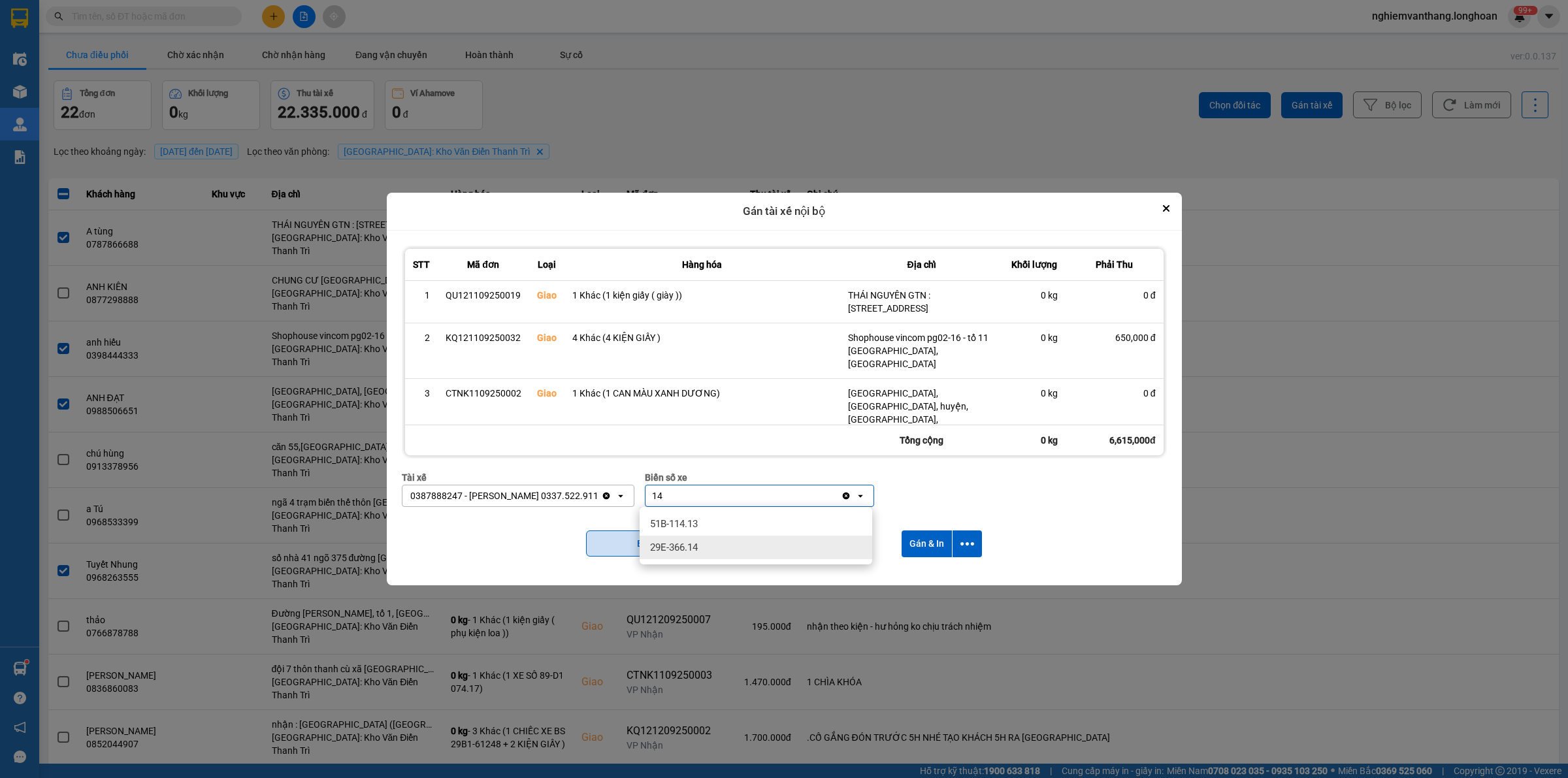
type input "14"
click at [697, 553] on span "29E-366.14" at bounding box center [673, 548] width 48 height 13
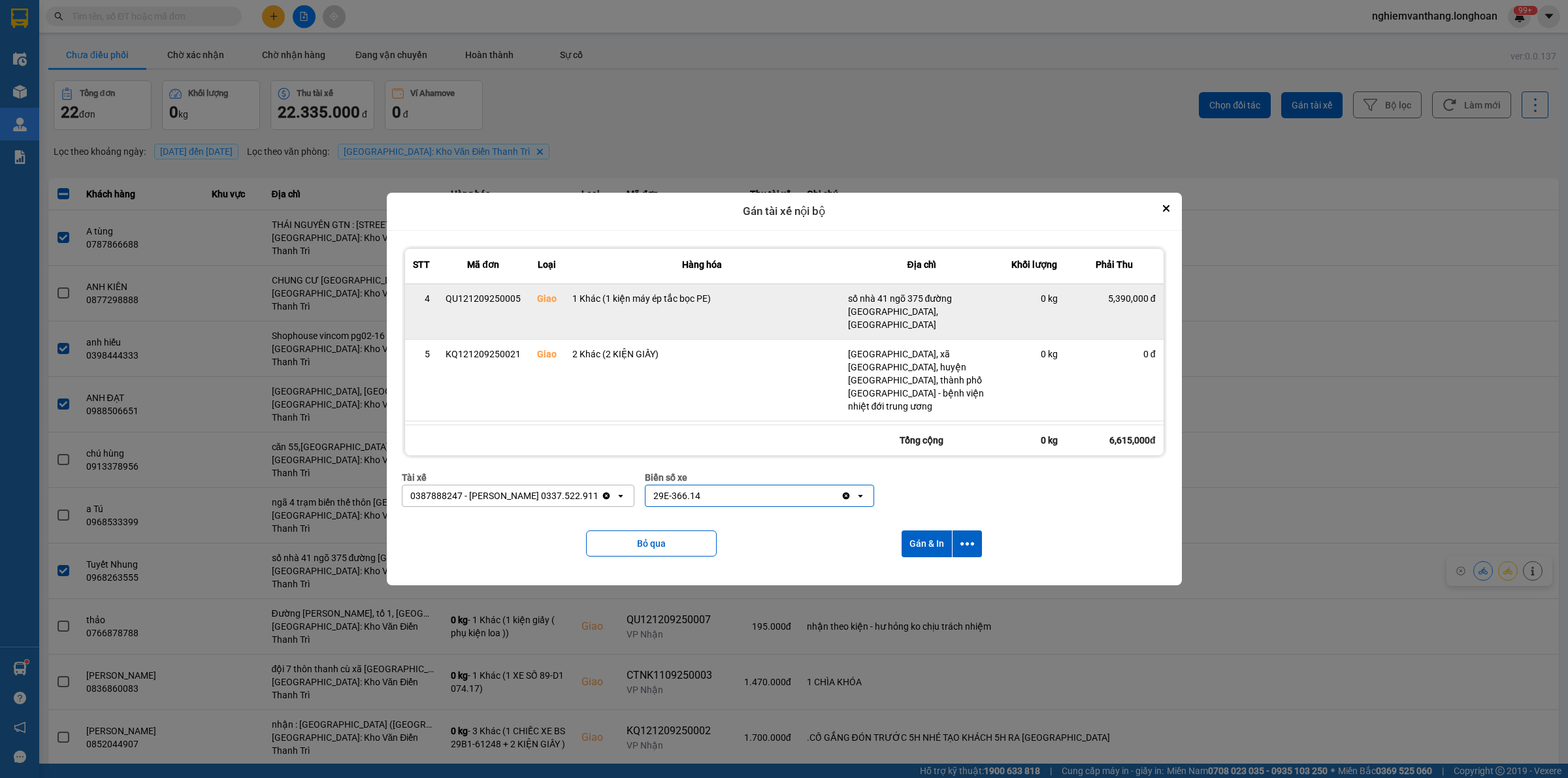
scroll to position [192, 0]
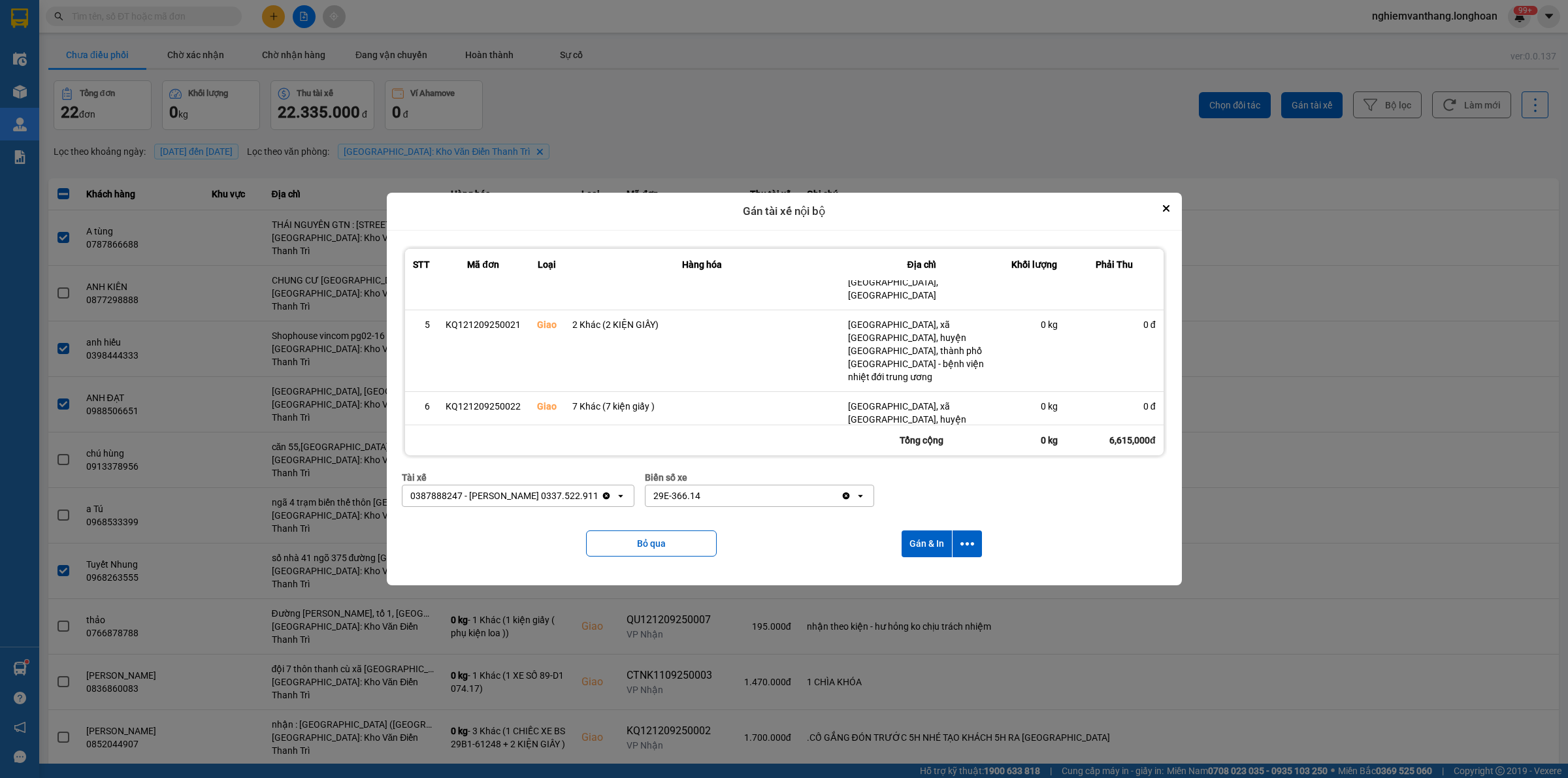
drag, startPoint x: 965, startPoint y: 560, endPoint x: 967, endPoint y: 550, distance: 10.2
click at [965, 559] on div "Bỏ qua Gán & In" at bounding box center [784, 544] width 765 height 53
click at [969, 544] on icon "dialog" at bounding box center [967, 544] width 14 height 3
click at [933, 577] on span "Chỉ gán tài" at bounding box center [917, 579] width 43 height 13
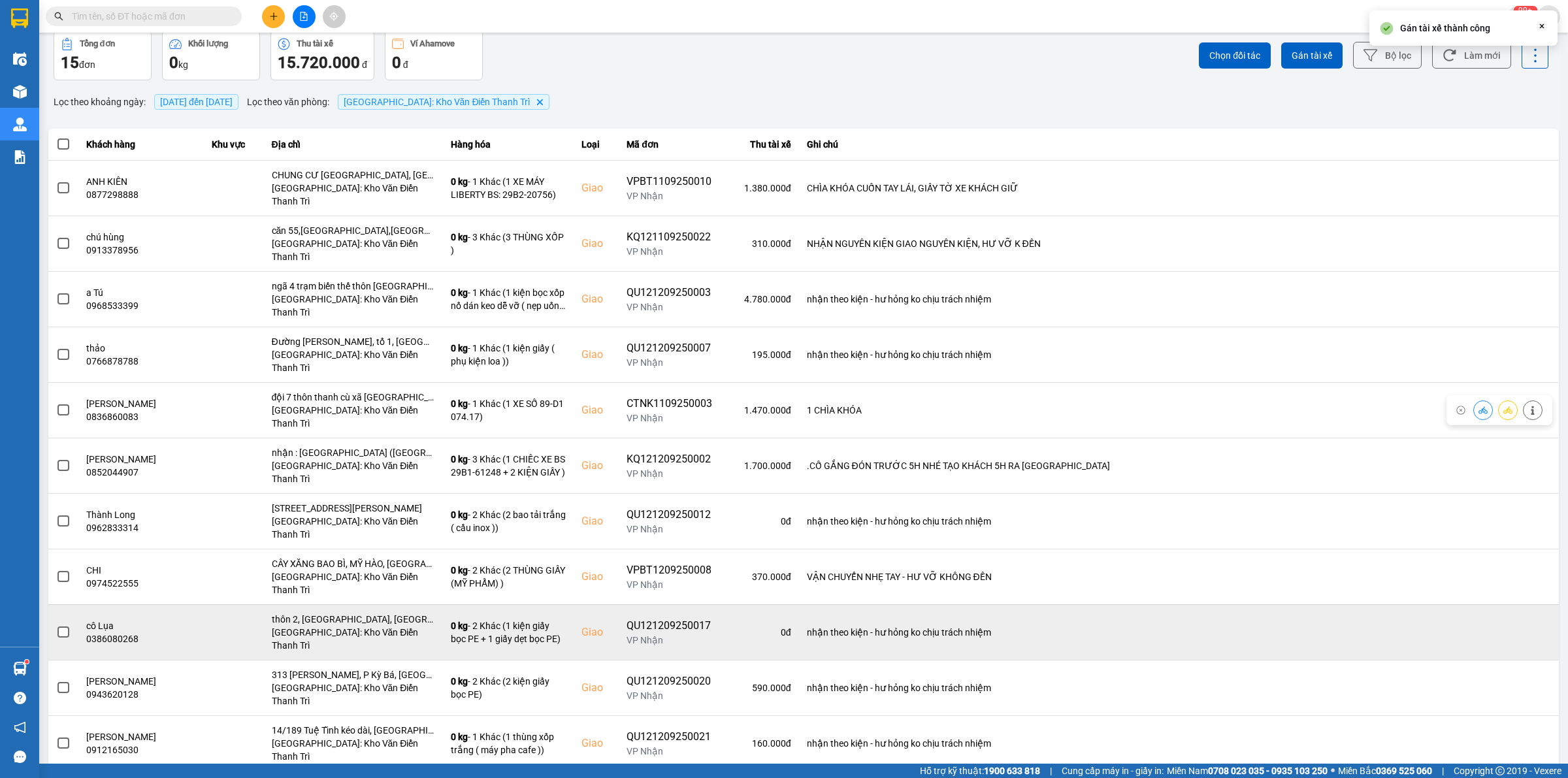
scroll to position [155, 0]
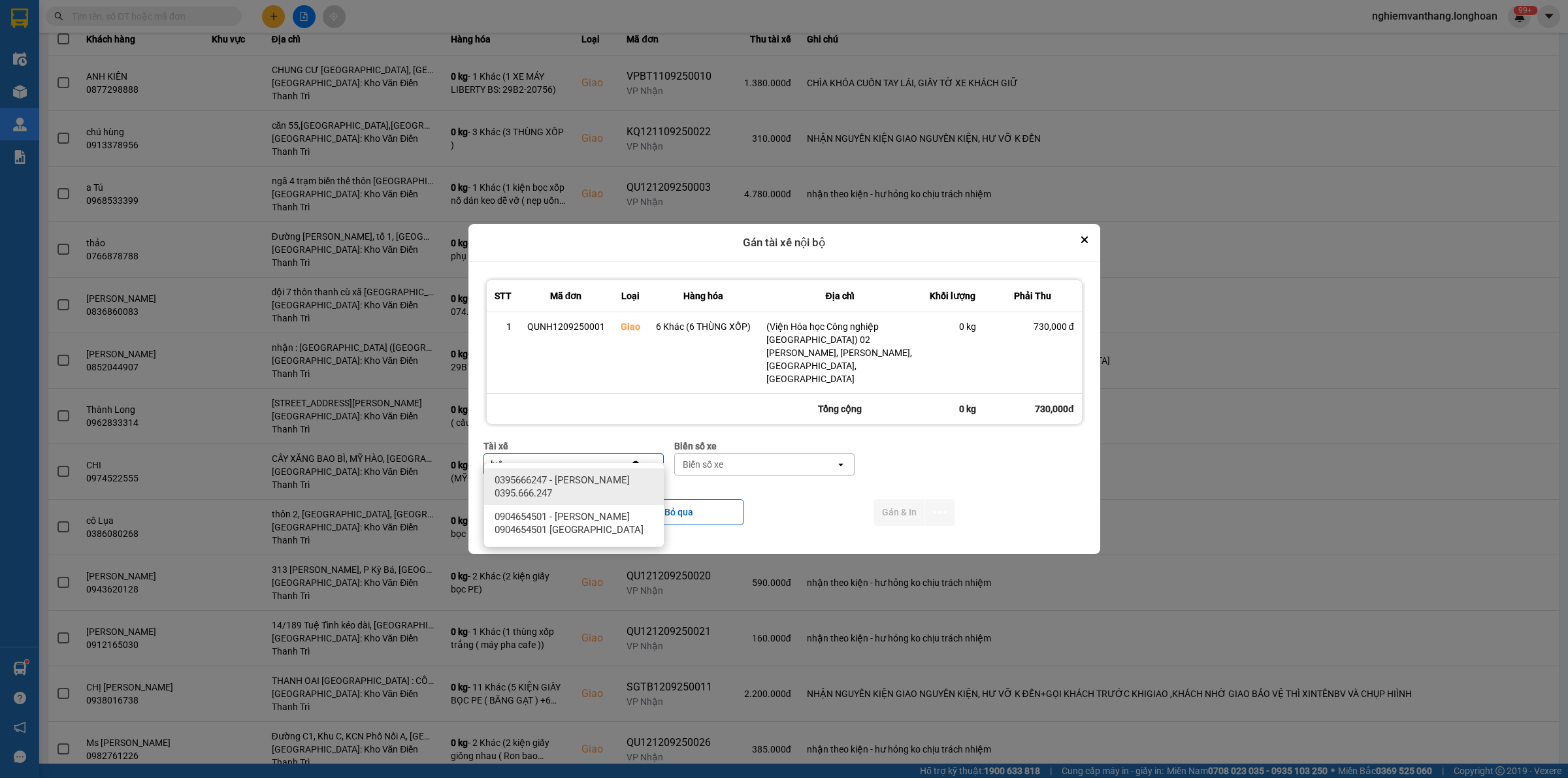
type input "luâ"
drag, startPoint x: 601, startPoint y: 495, endPoint x: 697, endPoint y: 474, distance: 98.3
click at [603, 494] on span "0395666247 - Phạm Thế Luân 0395.666.247" at bounding box center [577, 486] width 164 height 26
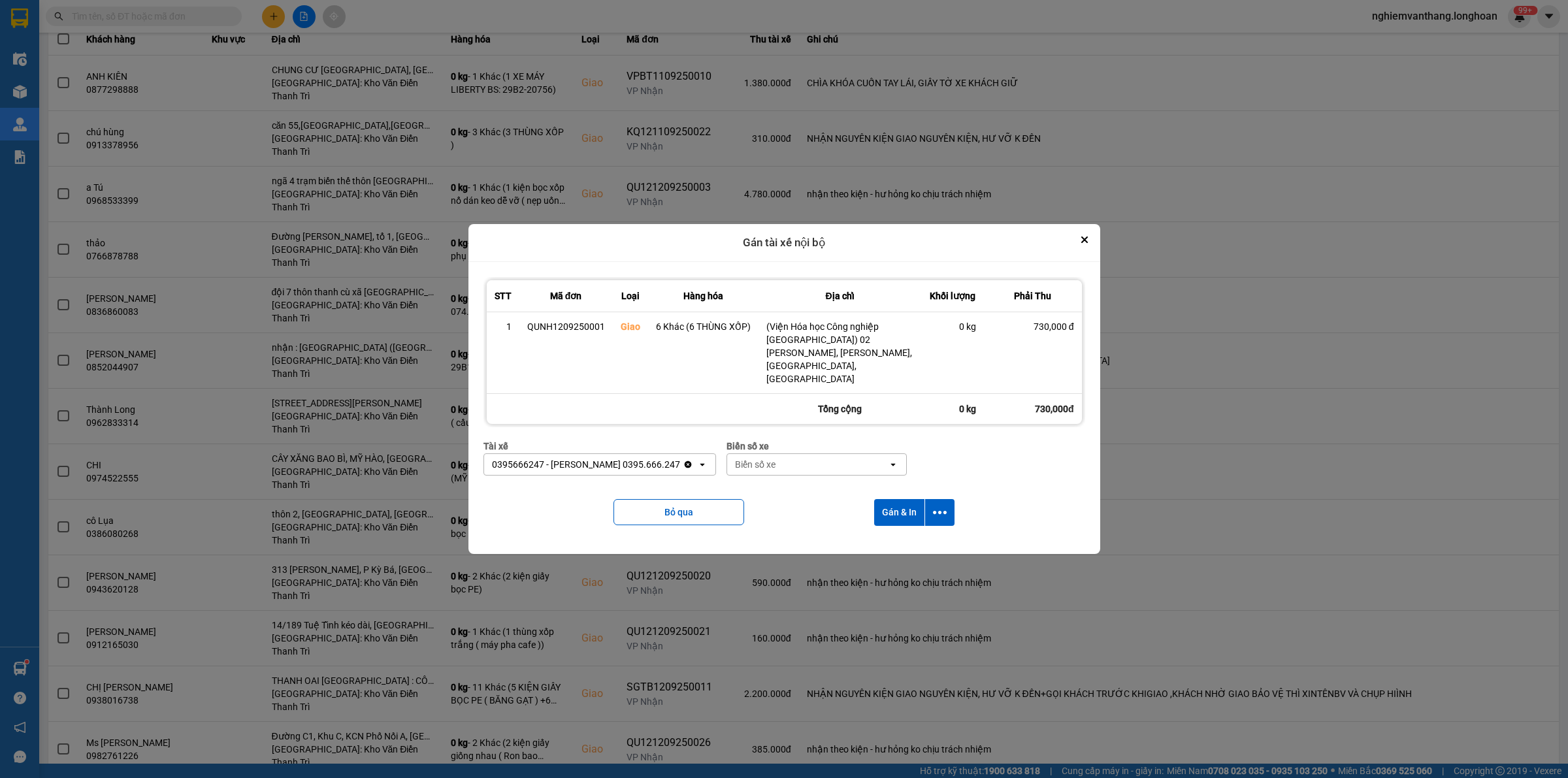
click at [777, 456] on div "Biển số xe" at bounding box center [808, 465] width 161 height 21
type input "31"
click at [770, 474] on span "29K-105.31" at bounding box center [753, 480] width 48 height 13
click at [949, 511] on button "dialog" at bounding box center [940, 512] width 30 height 27
click at [916, 530] on div "Chỉ gán tài" at bounding box center [905, 536] width 77 height 13
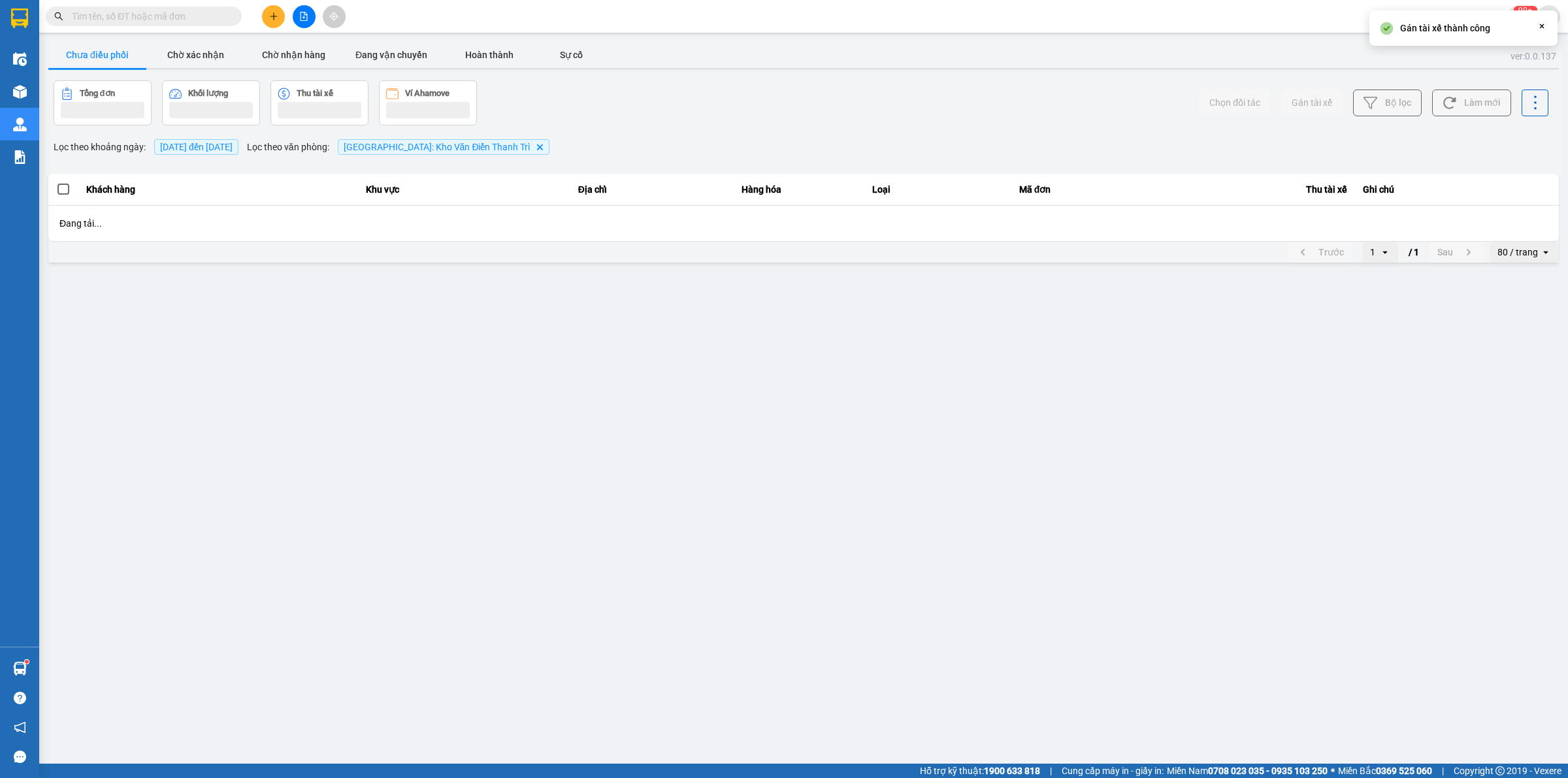
scroll to position [0, 0]
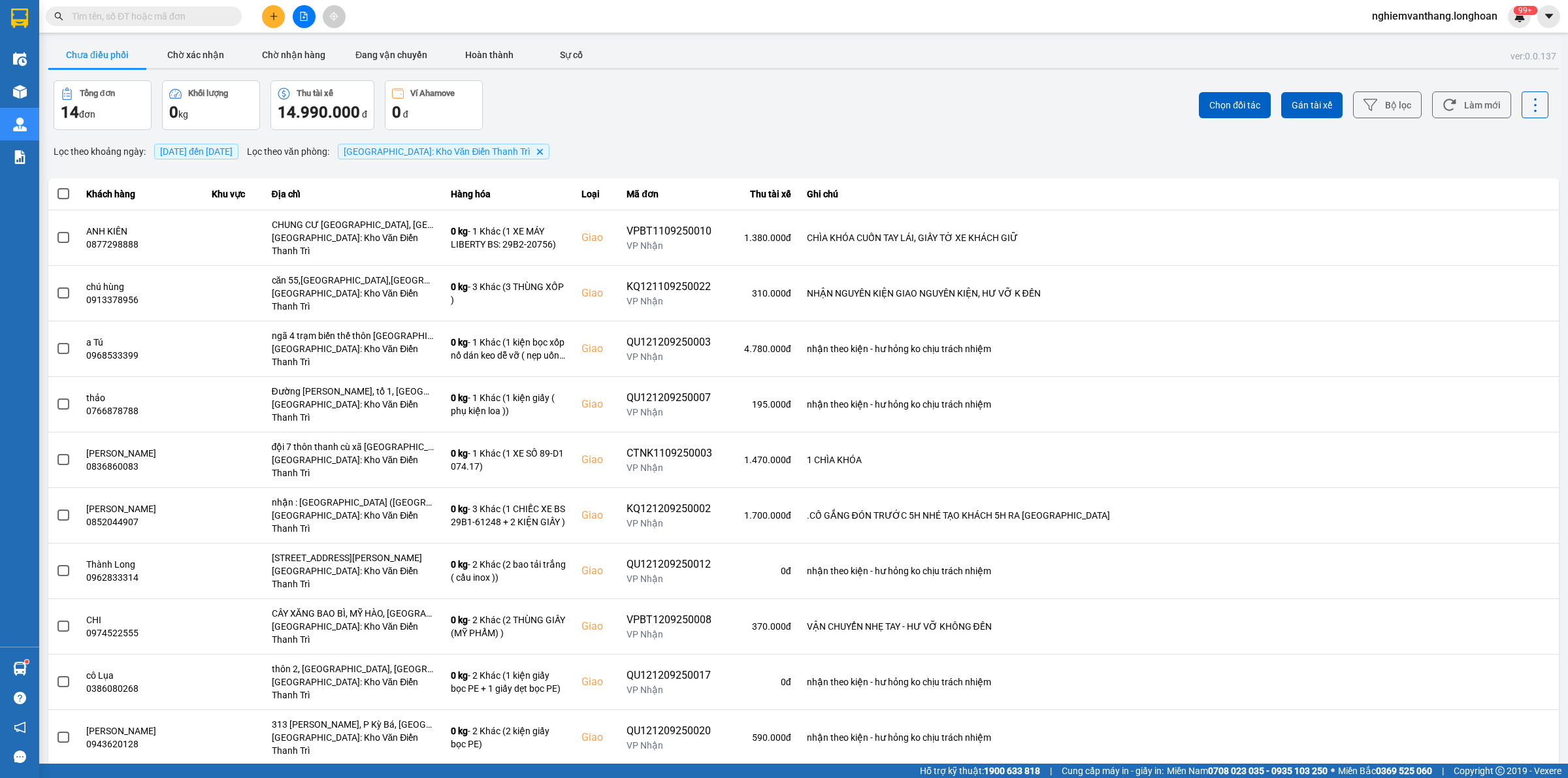
click at [60, 788] on span at bounding box center [63, 793] width 12 height 12
click at [56, 786] on input "checkbox" at bounding box center [56, 786] width 0 height 0
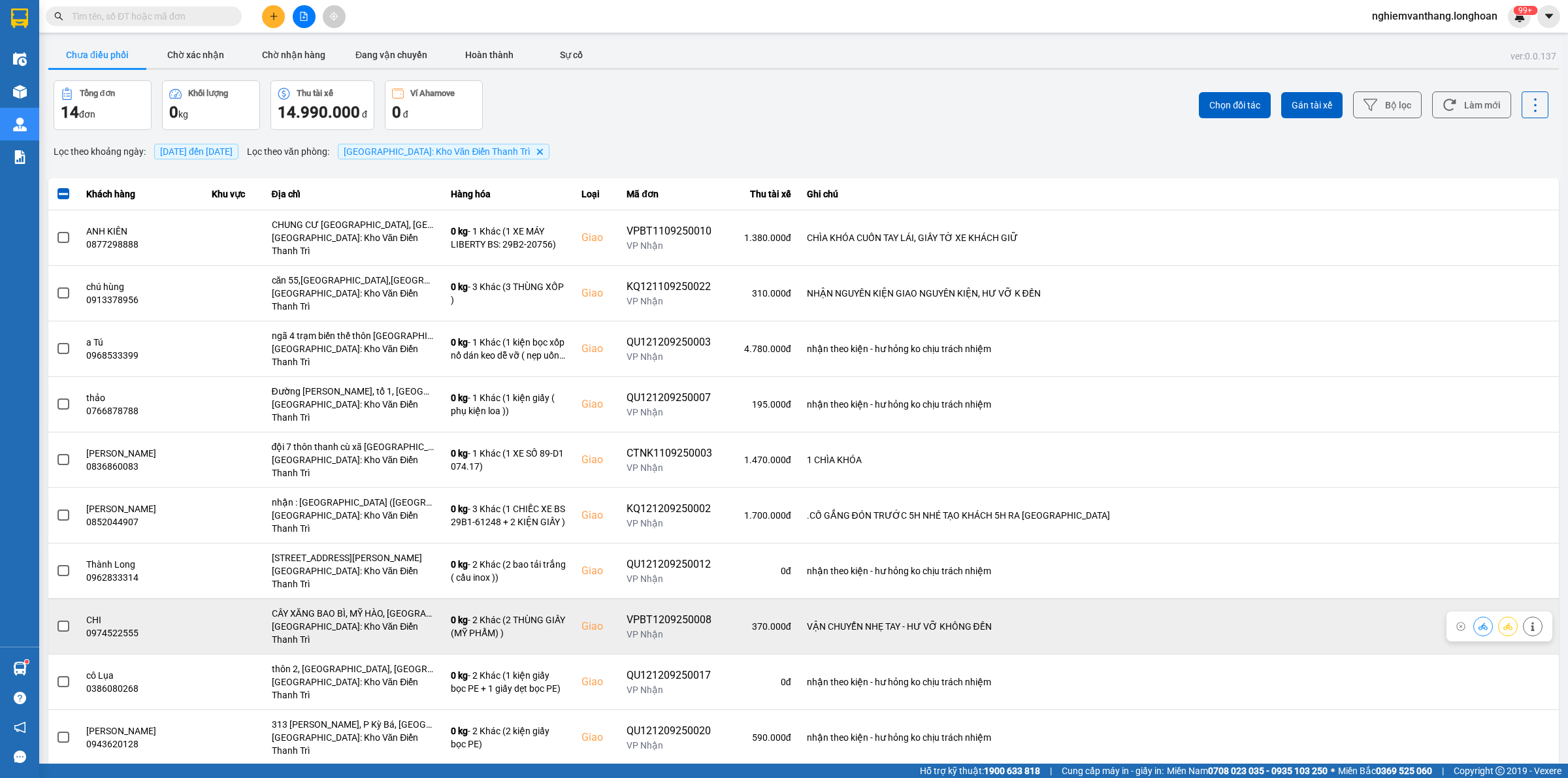
click at [65, 621] on span at bounding box center [63, 627] width 12 height 12
click at [56, 619] on input "checkbox" at bounding box center [56, 619] width 0 height 0
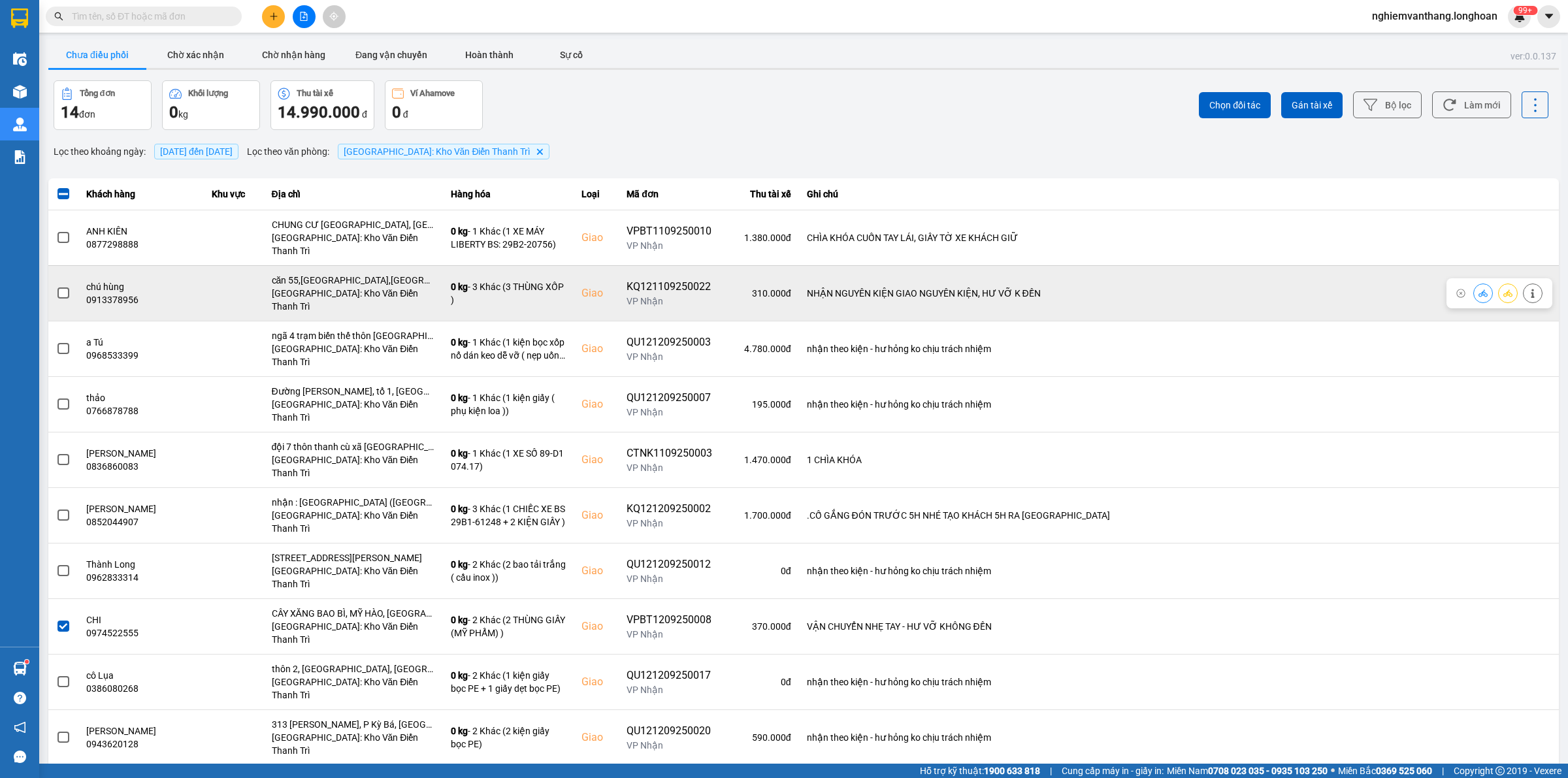
click at [60, 288] on span at bounding box center [63, 293] width 12 height 12
click at [56, 286] on input "checkbox" at bounding box center [56, 286] width 0 height 0
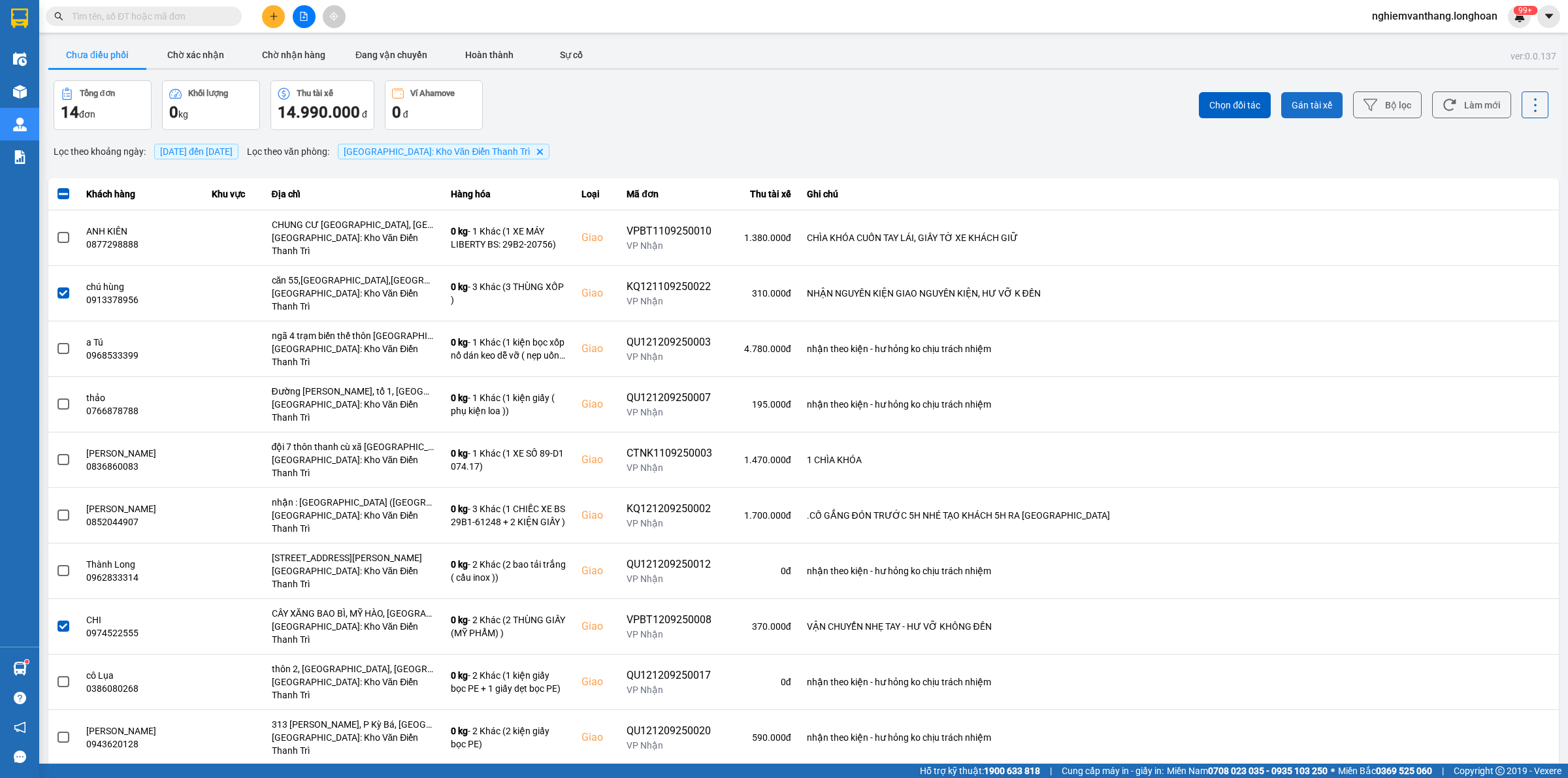
click at [1298, 103] on span "Gán tài xế" at bounding box center [1312, 106] width 40 height 13
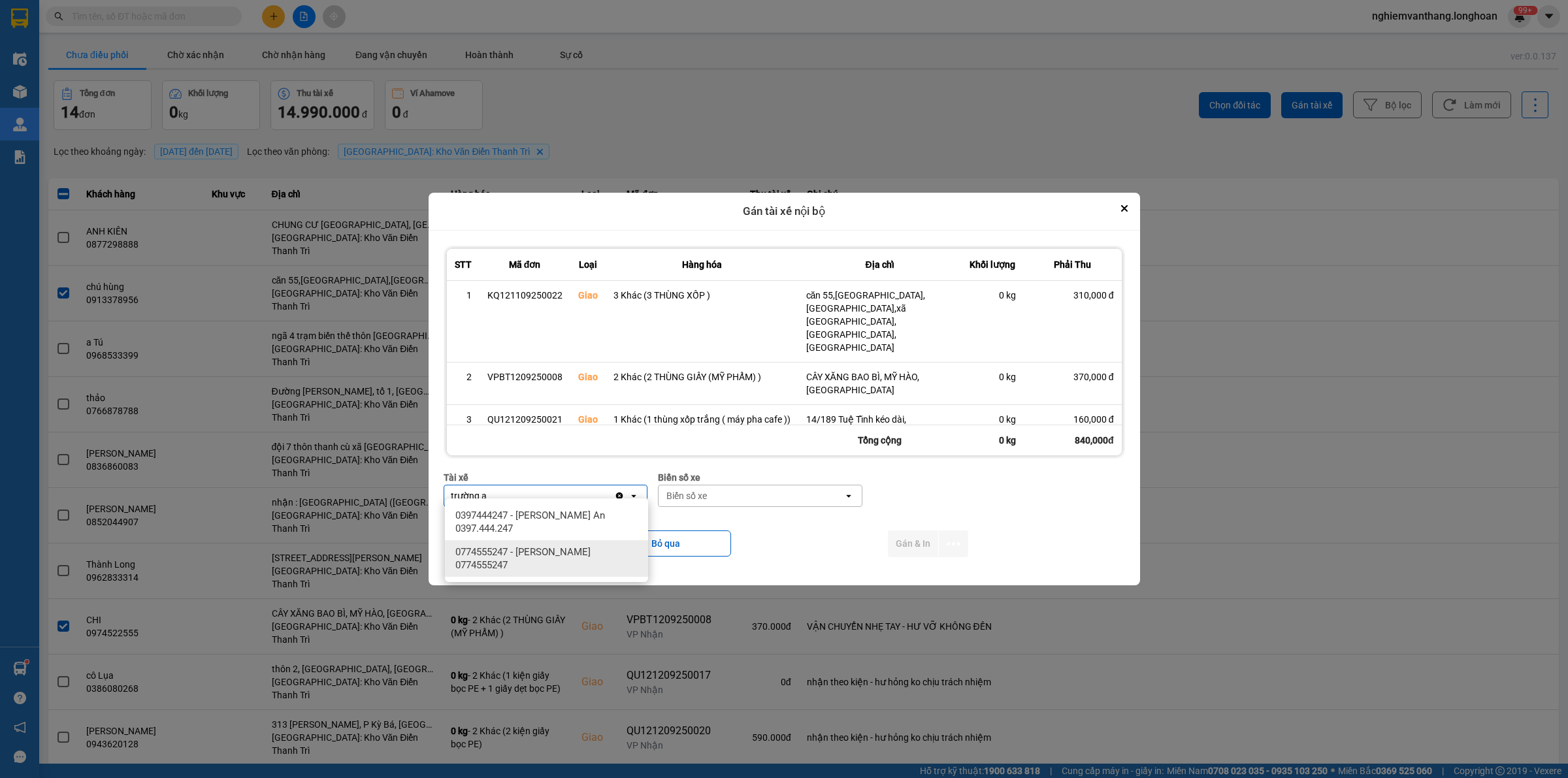
type input "trường a"
click at [579, 524] on span "0397444247 - Nguyễn Trường An 0397.444.247" at bounding box center [548, 522] width 188 height 26
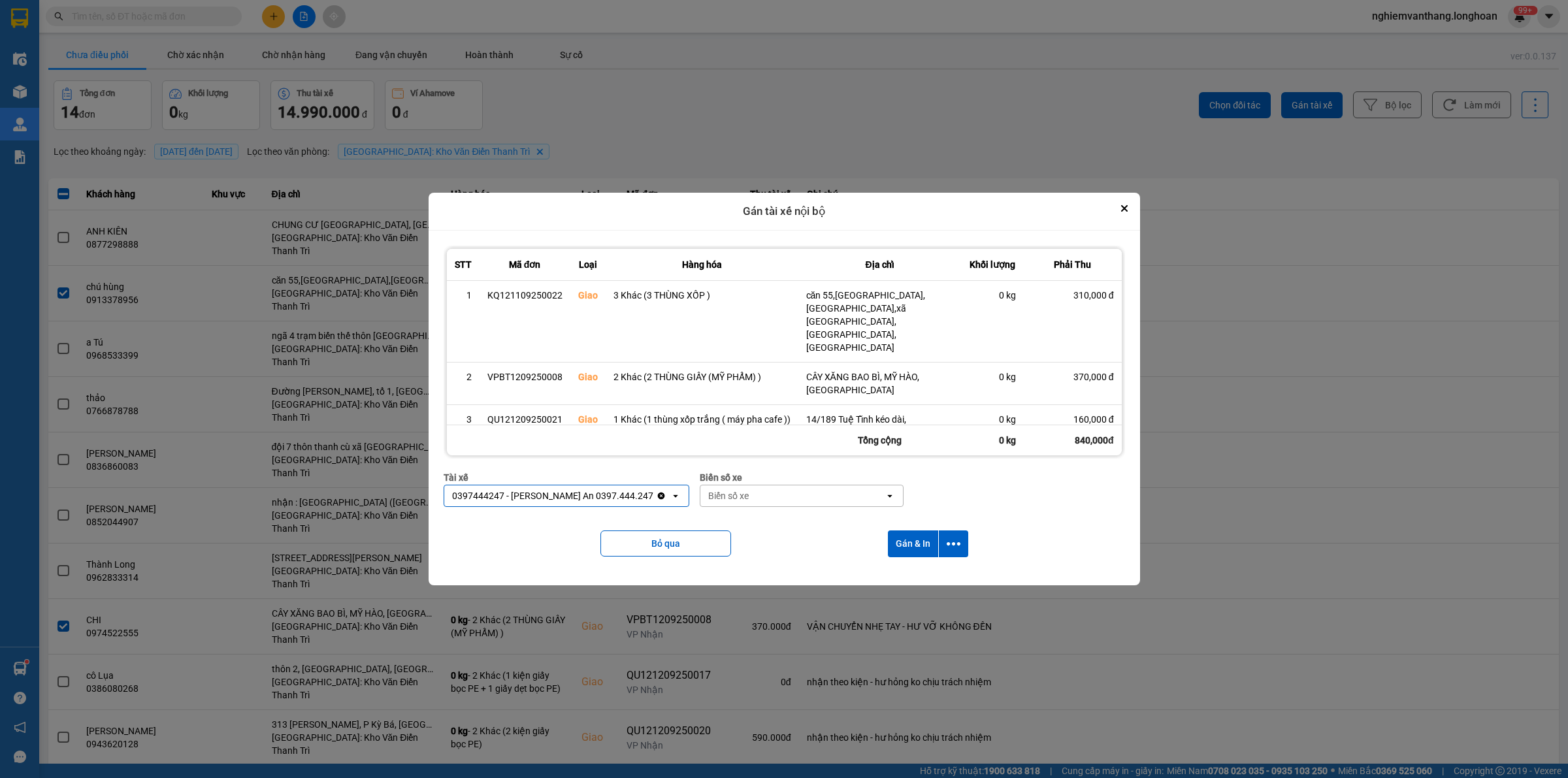
click at [738, 491] on div "Biển số xe" at bounding box center [728, 496] width 40 height 13
type input "33"
click at [756, 514] on div "29E-098.33" at bounding box center [794, 515] width 203 height 23
click at [953, 537] on icon "dialog" at bounding box center [954, 544] width 14 height 14
click at [922, 570] on span "Chỉ gán tài" at bounding box center [901, 571] width 43 height 13
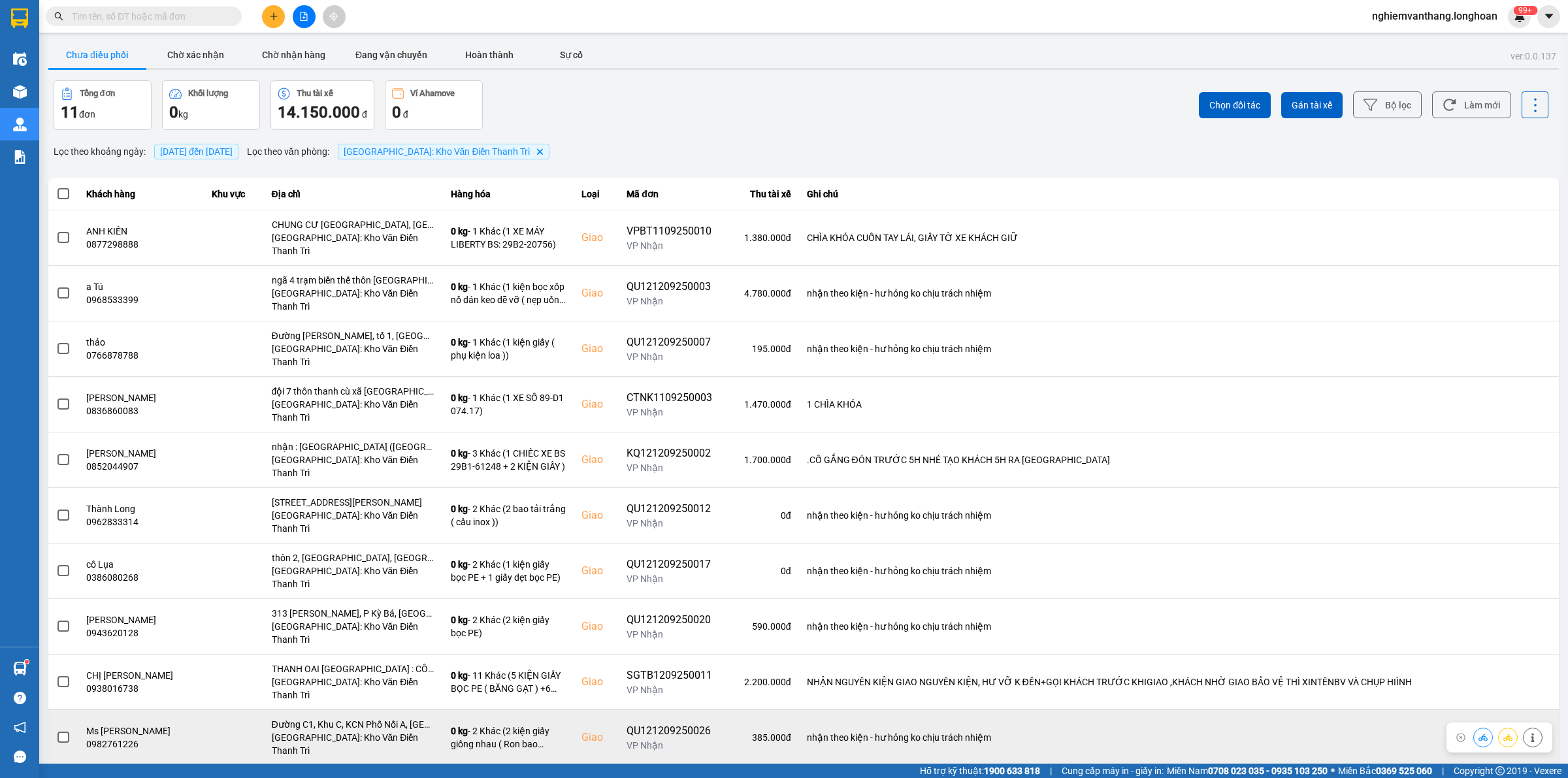
click at [1504, 733] on icon at bounding box center [1508, 737] width 9 height 9
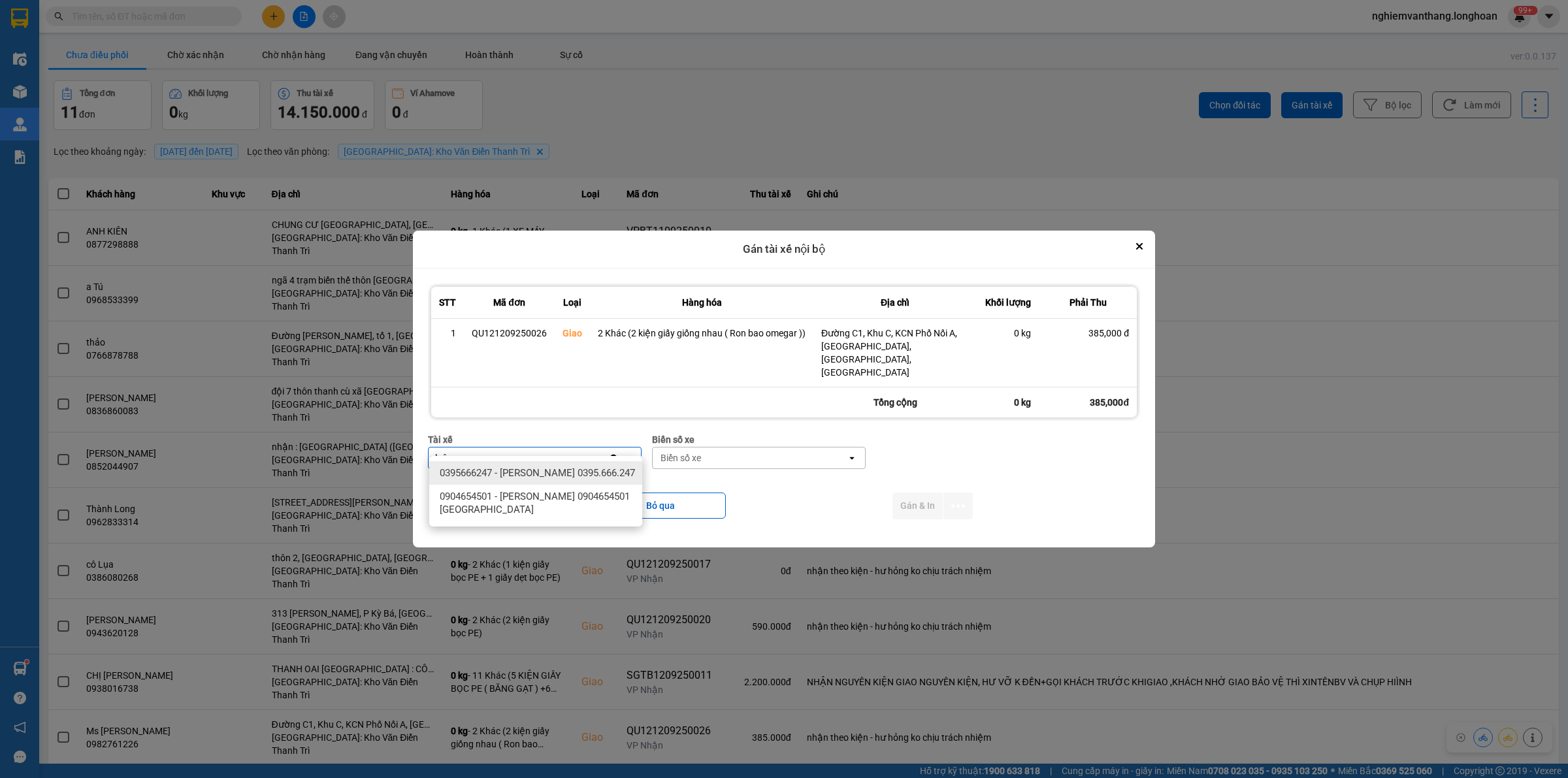
type input "luân"
click at [569, 462] on div "0395666247 - Phạm Thế Luân 0395.666.247" at bounding box center [536, 473] width 213 height 23
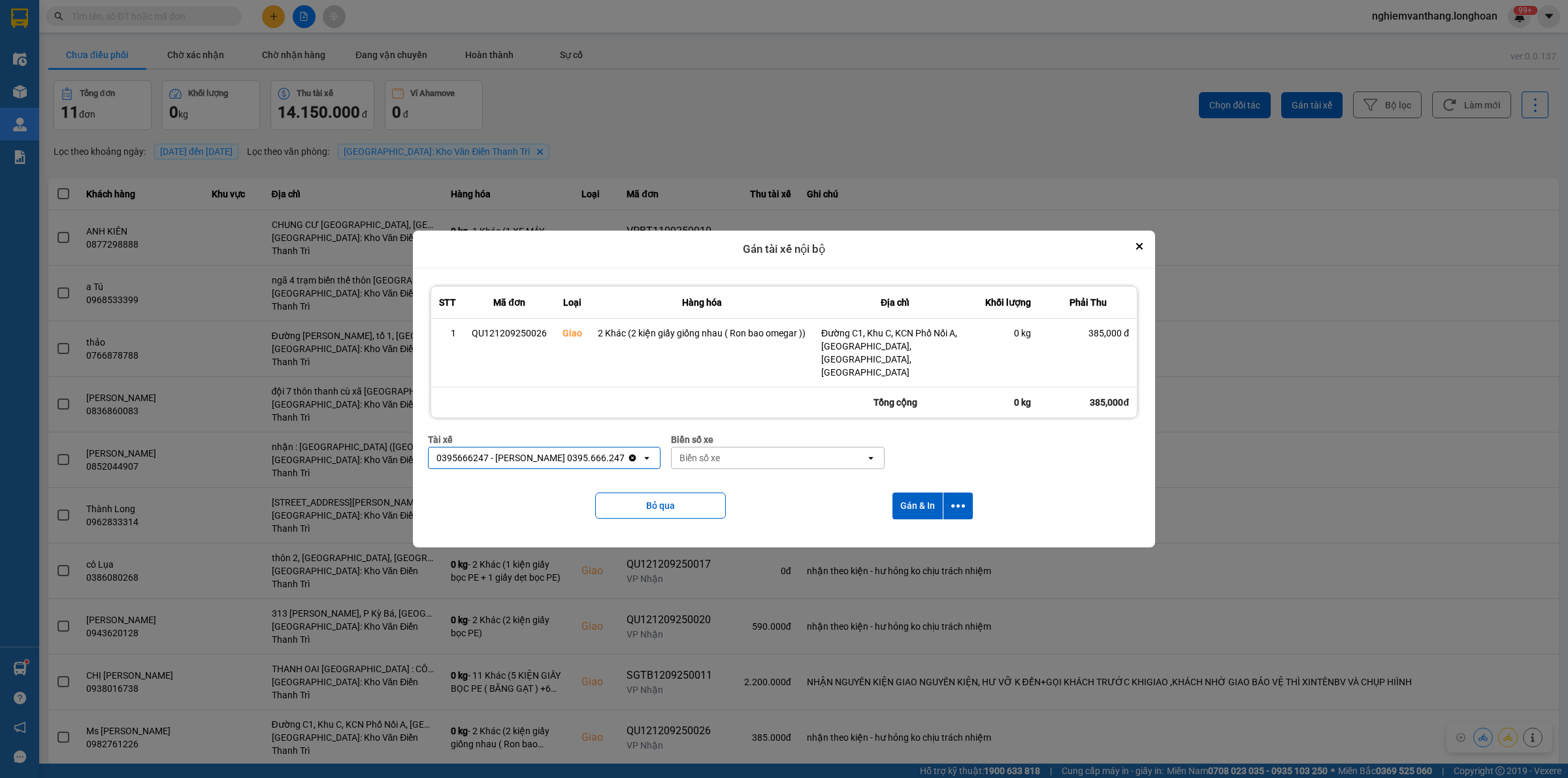
click at [739, 448] on div "Biển số xe" at bounding box center [768, 458] width 194 height 21
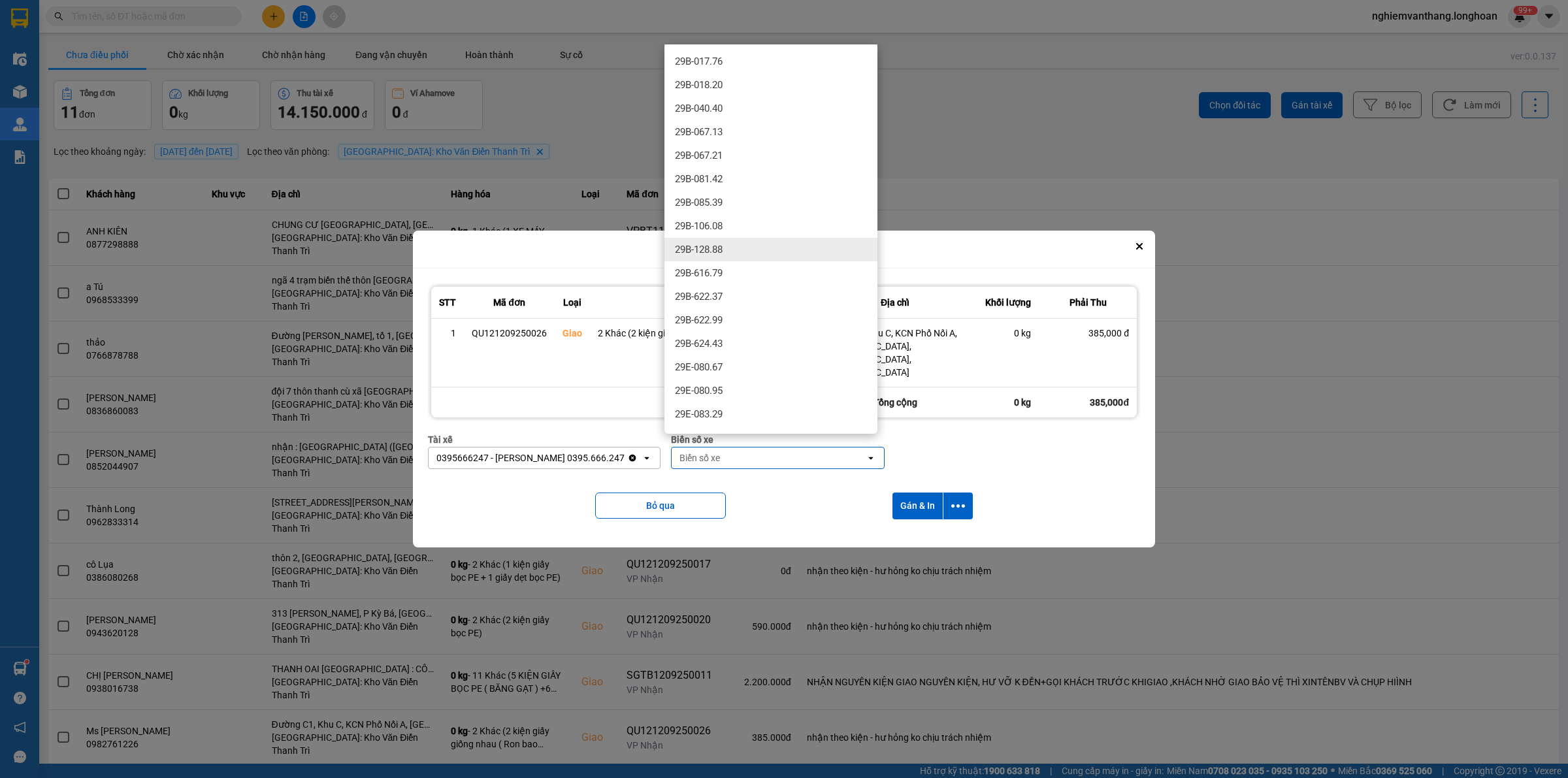
drag, startPoint x: 626, startPoint y: 442, endPoint x: 599, endPoint y: 445, distance: 27.2
click at [629, 455] on icon "Clear value" at bounding box center [632, 458] width 7 height 7
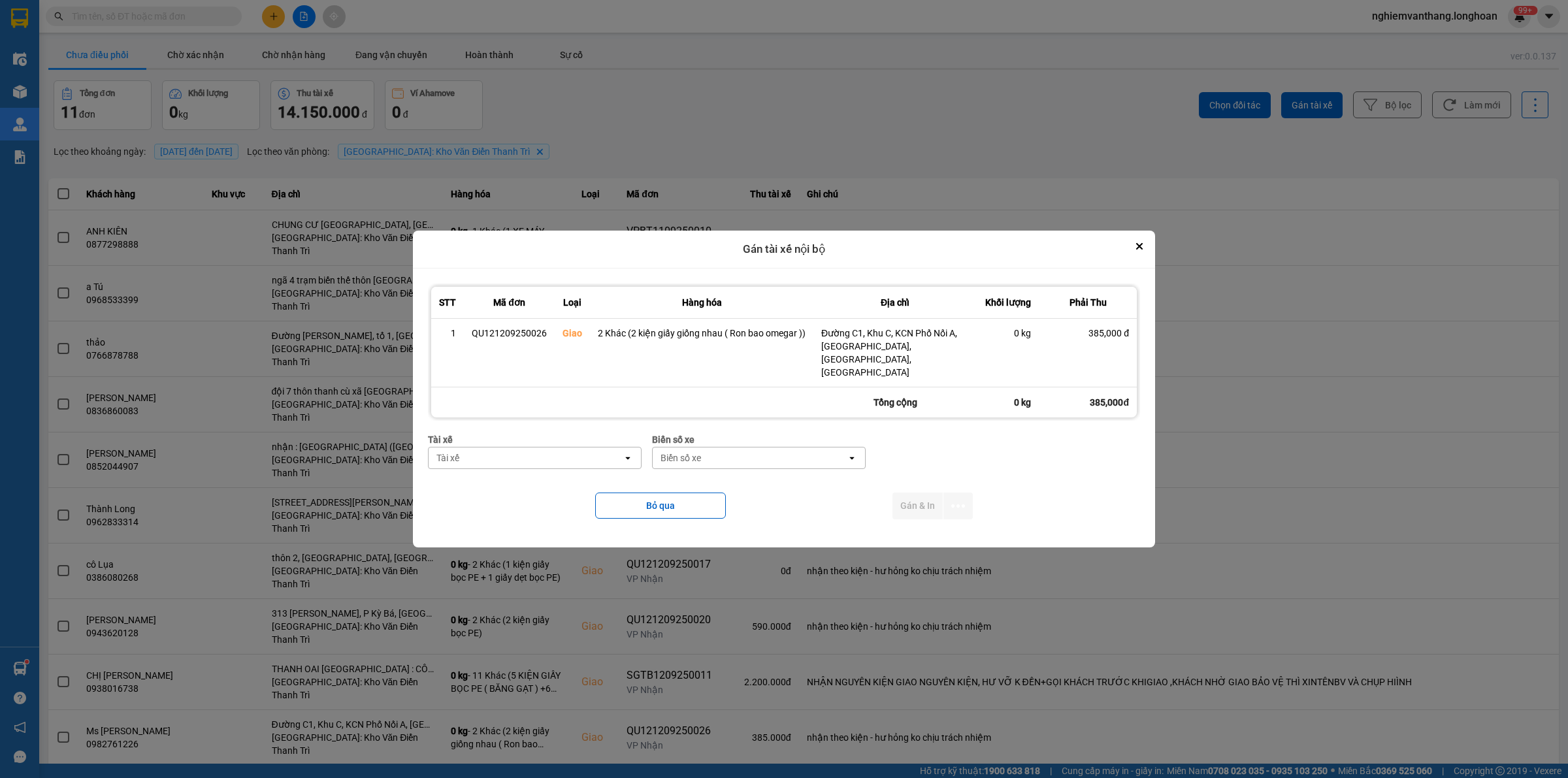
click at [529, 448] on div "Tài xế" at bounding box center [525, 458] width 194 height 21
type input "truo"
click at [569, 516] on span "0397444247 - Nguyễn Trường An 0397.444.247" at bounding box center [538, 503] width 197 height 26
click at [713, 452] on div "Biển số xe" at bounding box center [713, 458] width 40 height 13
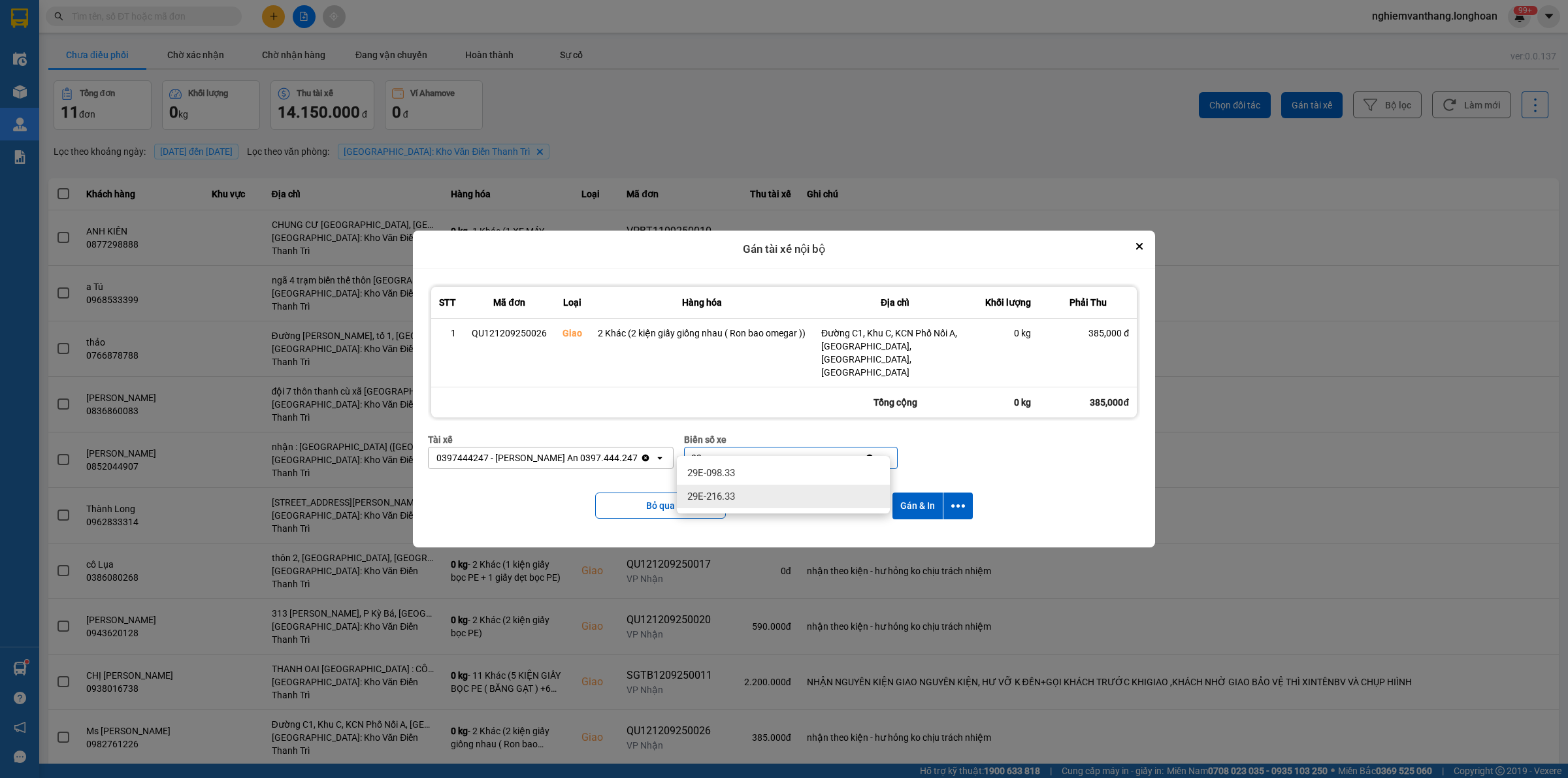
type input "33"
click at [743, 473] on div "29E-098.33" at bounding box center [783, 473] width 213 height 23
click at [966, 493] on button "dialog" at bounding box center [958, 506] width 30 height 27
click at [932, 528] on div "Chỉ gán tài" at bounding box center [923, 528] width 77 height 13
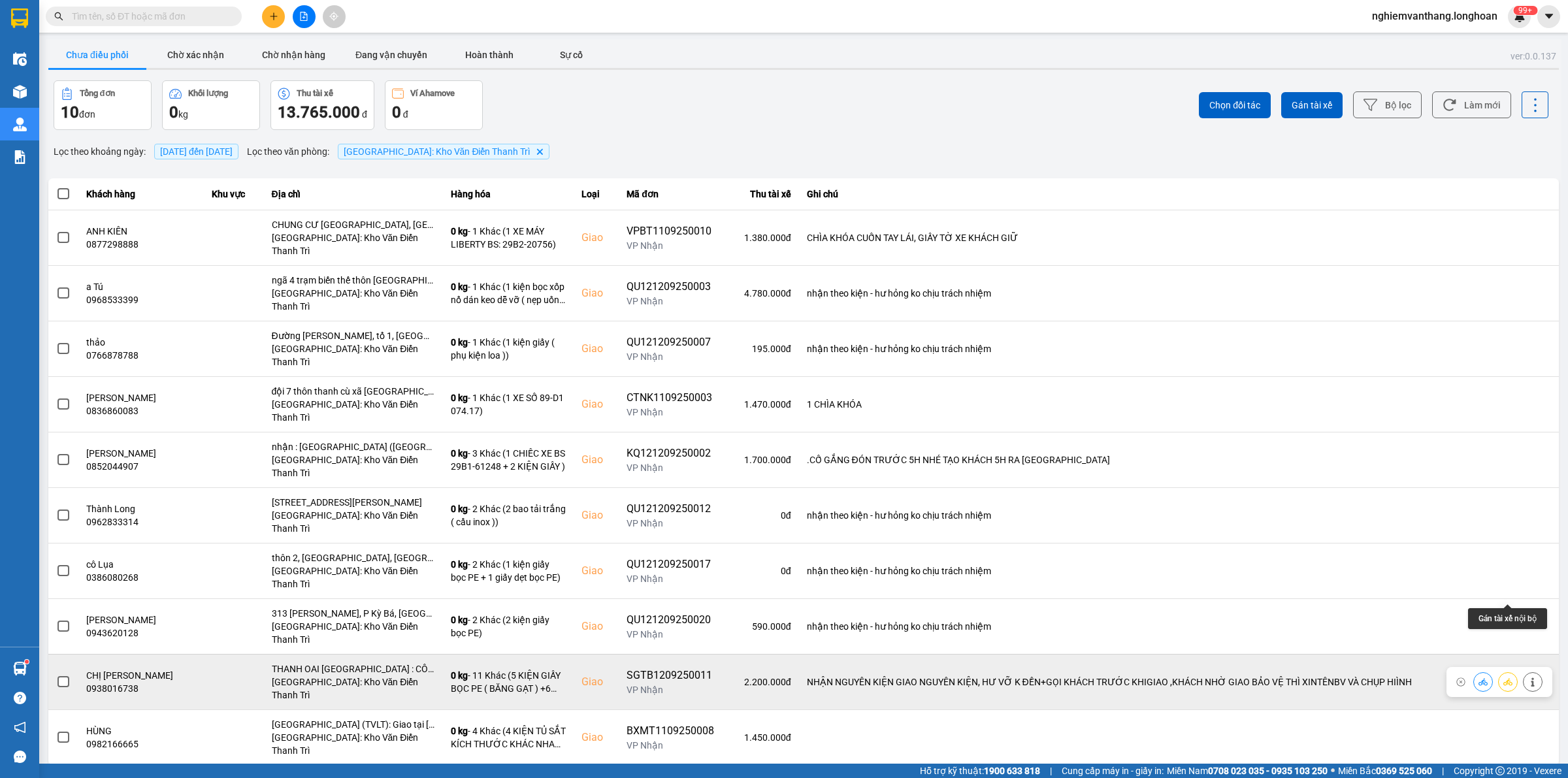
click at [1516, 670] on button at bounding box center [1508, 681] width 19 height 23
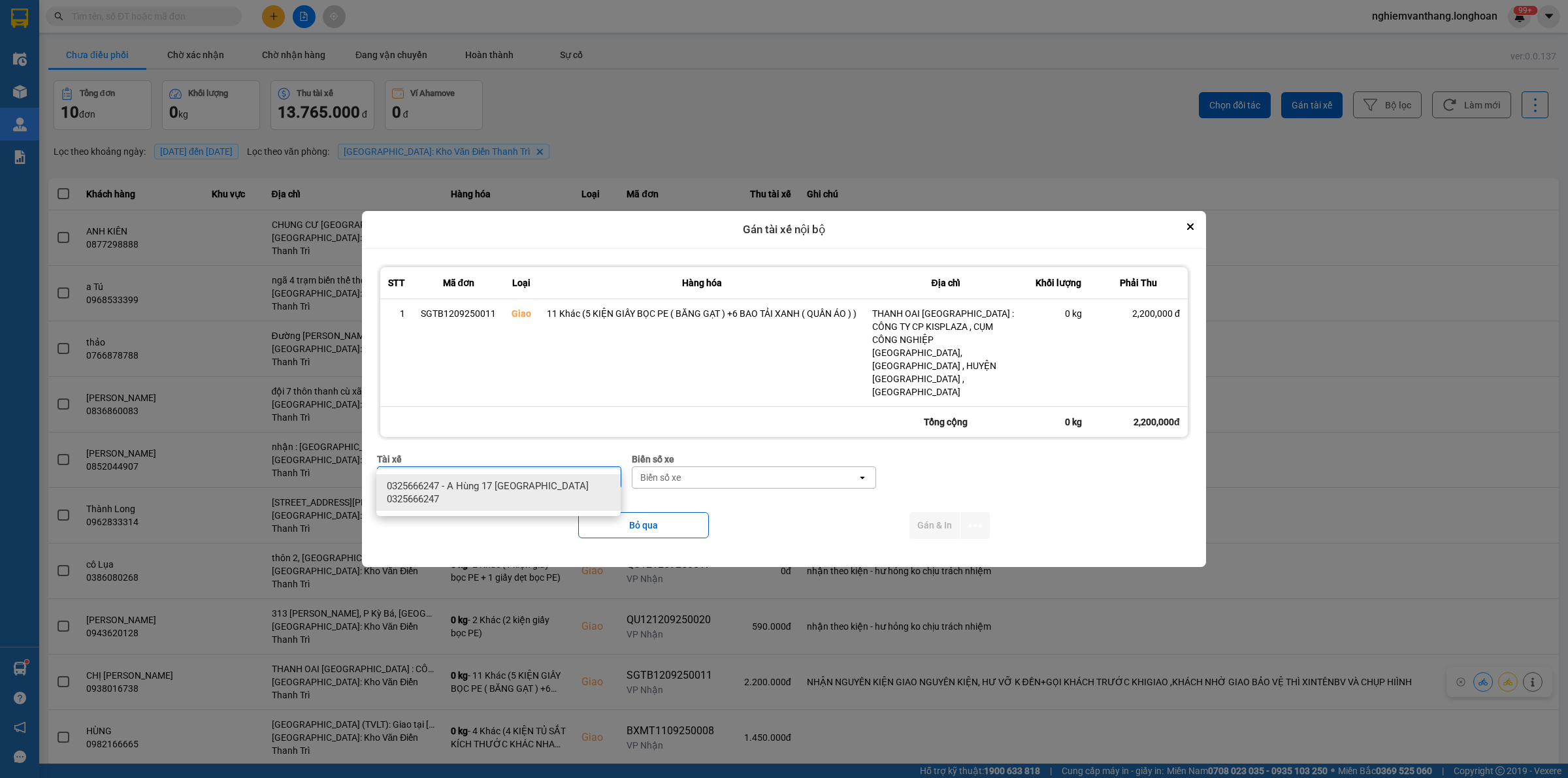
type input "hung"
click at [593, 490] on span "0325666247 - A Hùng 17 Lái Xe Hà Nội 0325666247" at bounding box center [501, 492] width 229 height 26
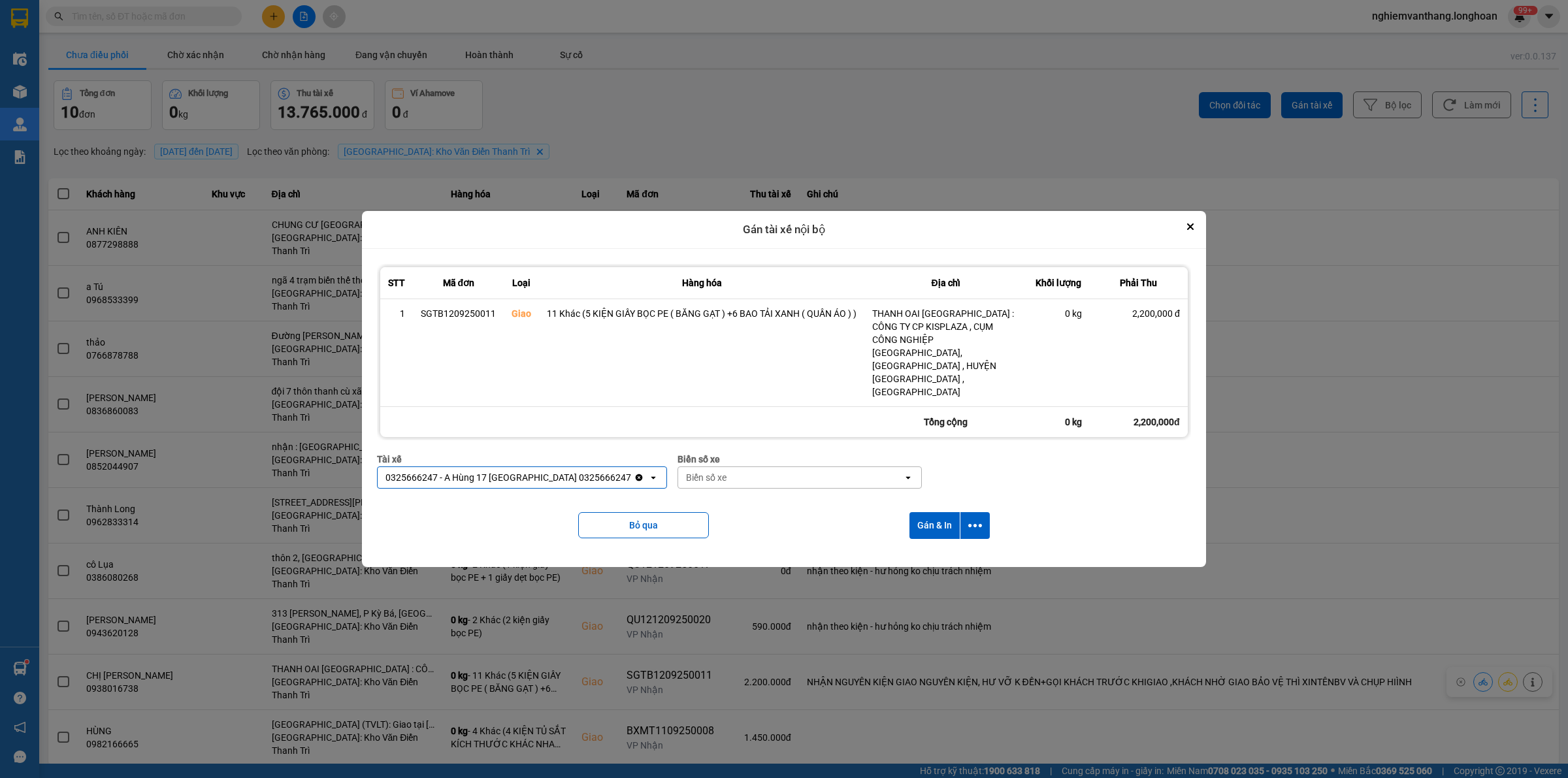
click at [686, 471] on div "Biển số xe" at bounding box center [706, 478] width 40 height 13
type input "71"
drag, startPoint x: 701, startPoint y: 487, endPoint x: 746, endPoint y: 489, distance: 45.0
click at [701, 488] on span "29E-139.71" at bounding box center [677, 486] width 48 height 13
click at [978, 519] on icon "dialog" at bounding box center [974, 525] width 14 height 14
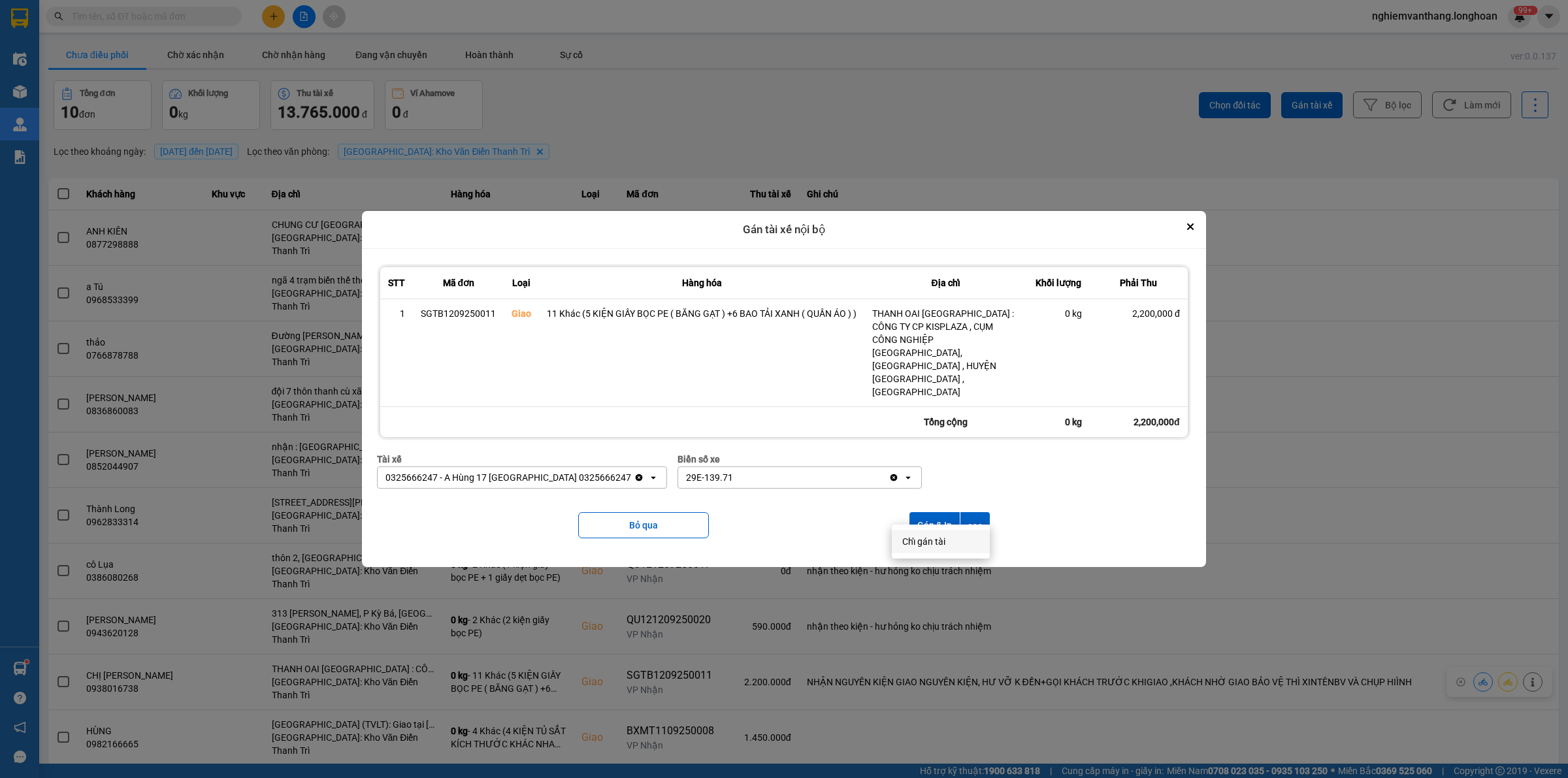
drag, startPoint x: 929, startPoint y: 542, endPoint x: 801, endPoint y: 474, distance: 144.9
click at [931, 541] on span "Chỉ gán tài" at bounding box center [924, 541] width 43 height 13
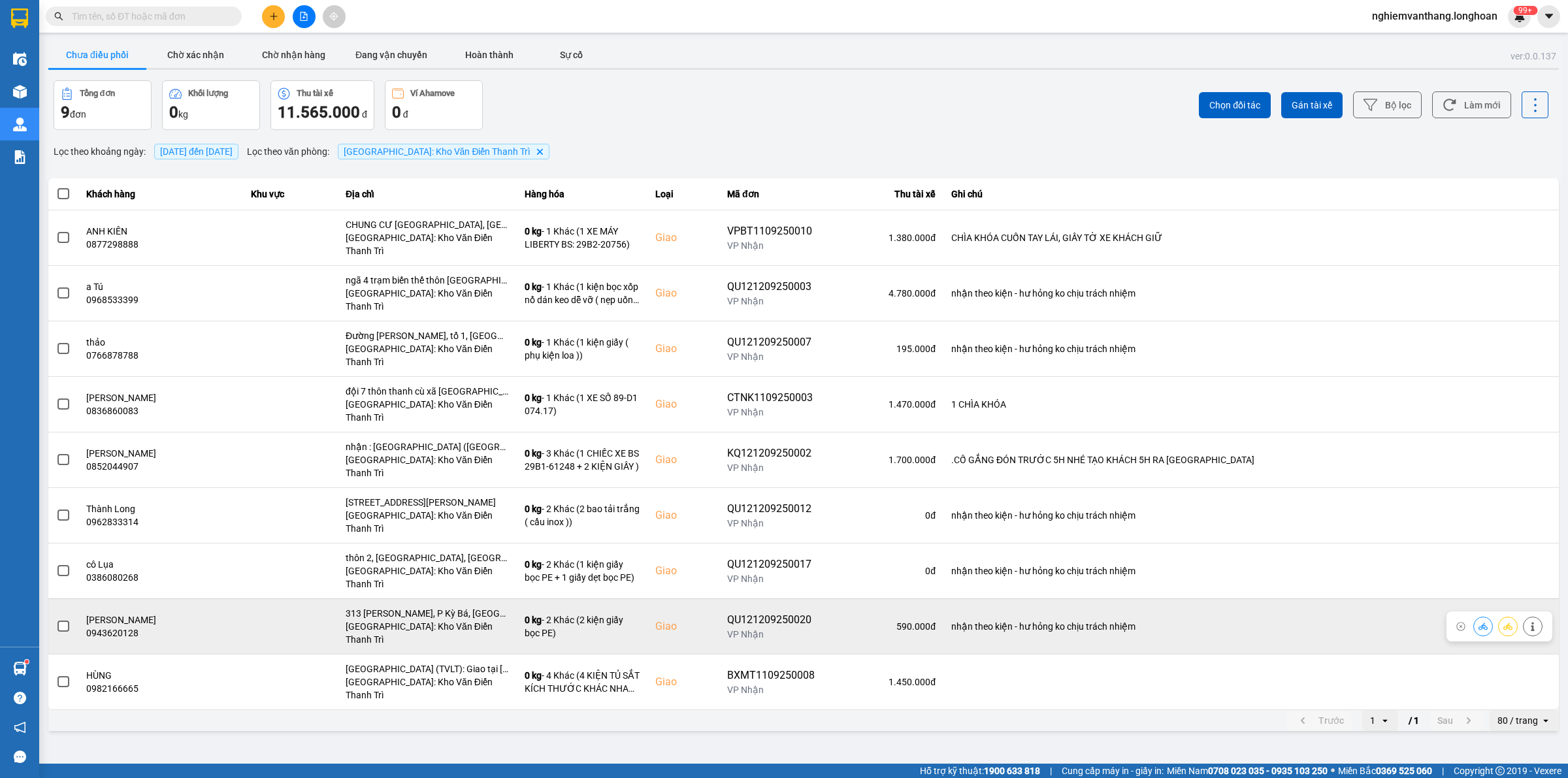
click at [69, 619] on label at bounding box center [64, 627] width 14 height 14
click at [56, 619] on input "checkbox" at bounding box center [56, 619] width 0 height 0
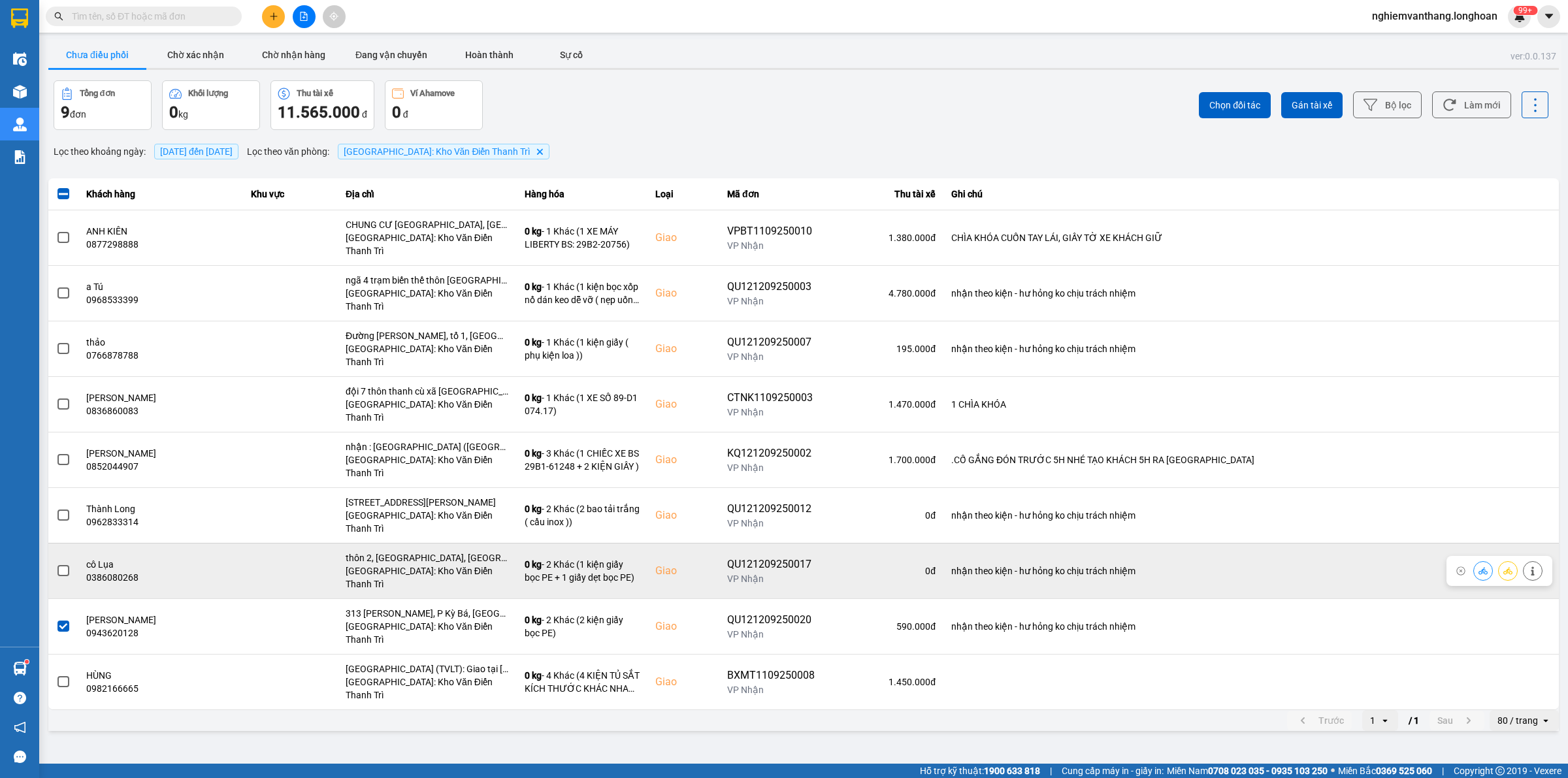
click at [68, 565] on span at bounding box center [63, 571] width 12 height 12
click at [56, 564] on input "checkbox" at bounding box center [56, 564] width 0 height 0
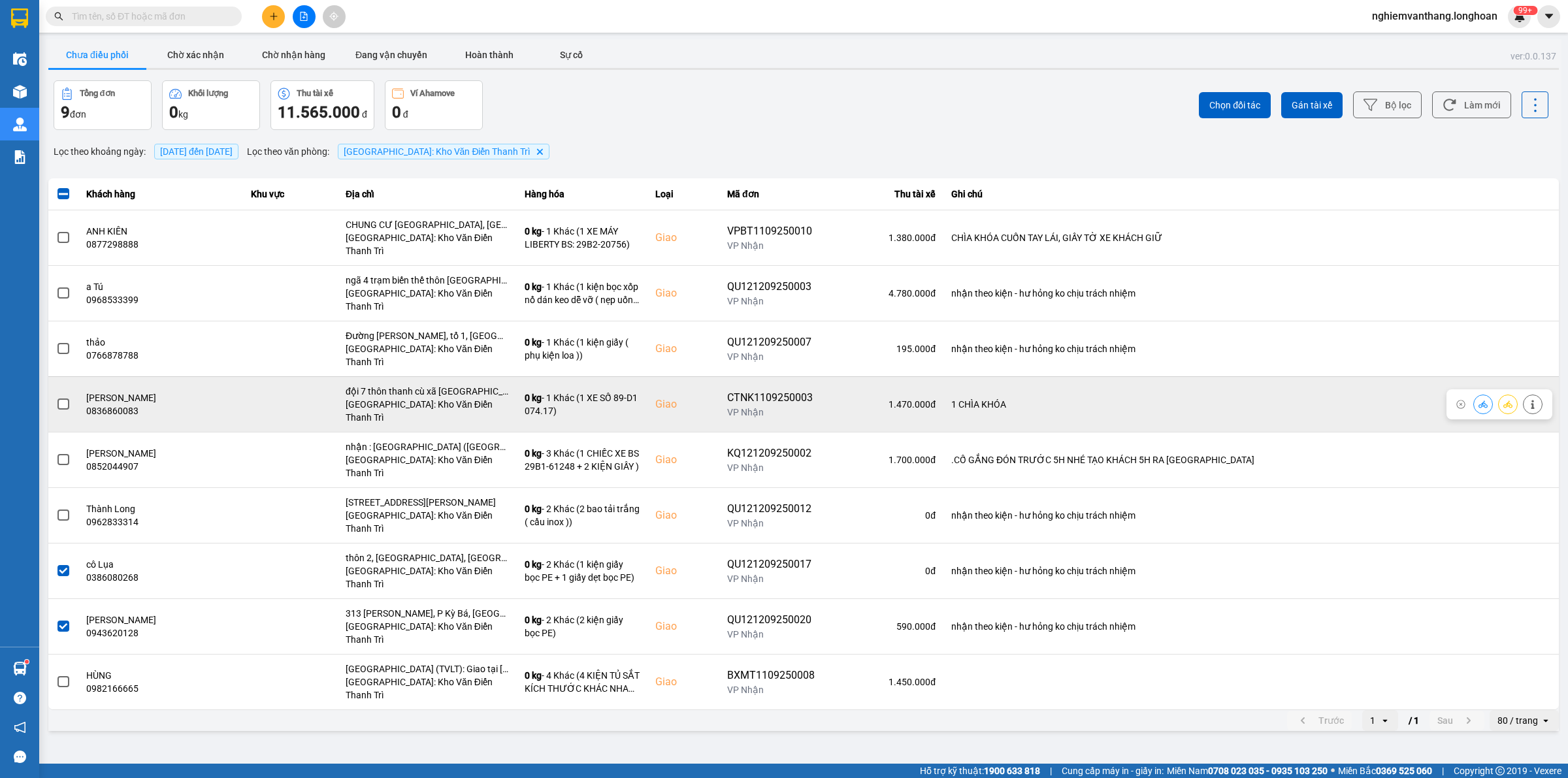
click at [68, 399] on span at bounding box center [63, 404] width 12 height 12
click at [56, 397] on input "checkbox" at bounding box center [56, 397] width 0 height 0
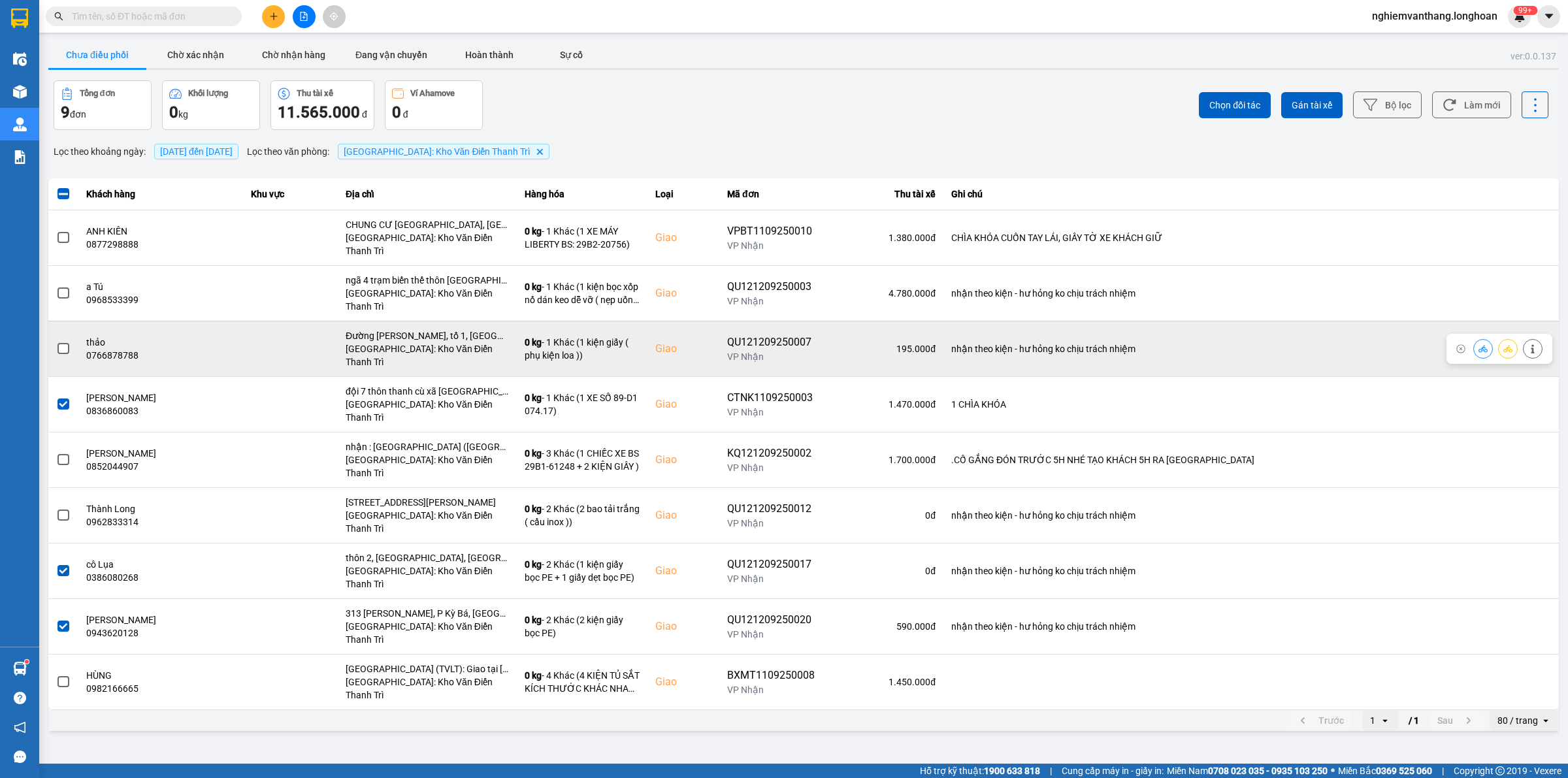
drag, startPoint x: 53, startPoint y: 322, endPoint x: 60, endPoint y: 321, distance: 7.1
click at [54, 322] on td at bounding box center [63, 348] width 30 height 56
click at [65, 343] on span at bounding box center [63, 349] width 12 height 12
click at [56, 341] on input "checkbox" at bounding box center [56, 341] width 0 height 0
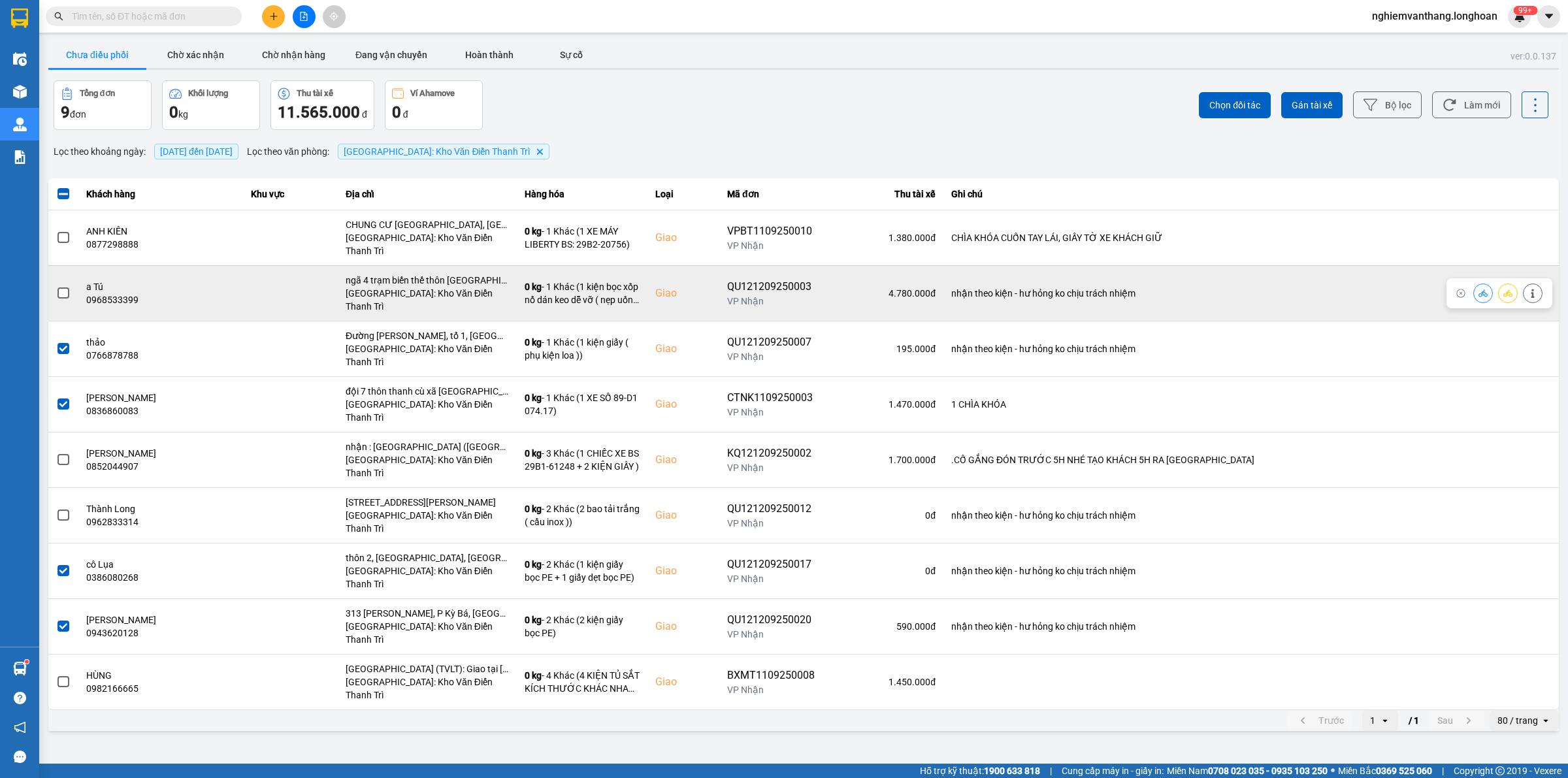
click at [64, 288] on span at bounding box center [63, 293] width 12 height 12
click at [56, 286] on input "checkbox" at bounding box center [56, 286] width 0 height 0
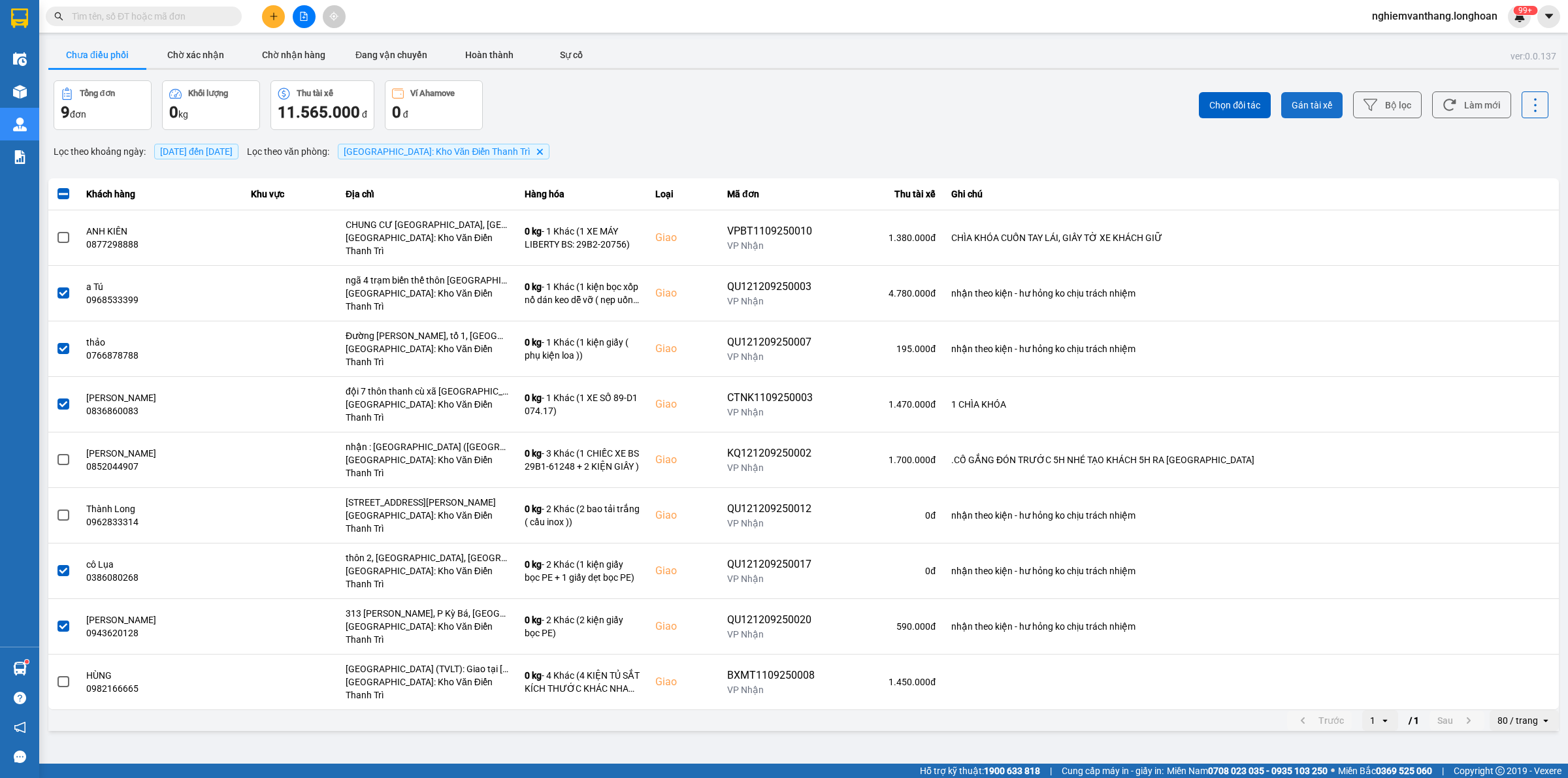
click at [1309, 102] on span "Gán tài xế" at bounding box center [1312, 106] width 40 height 13
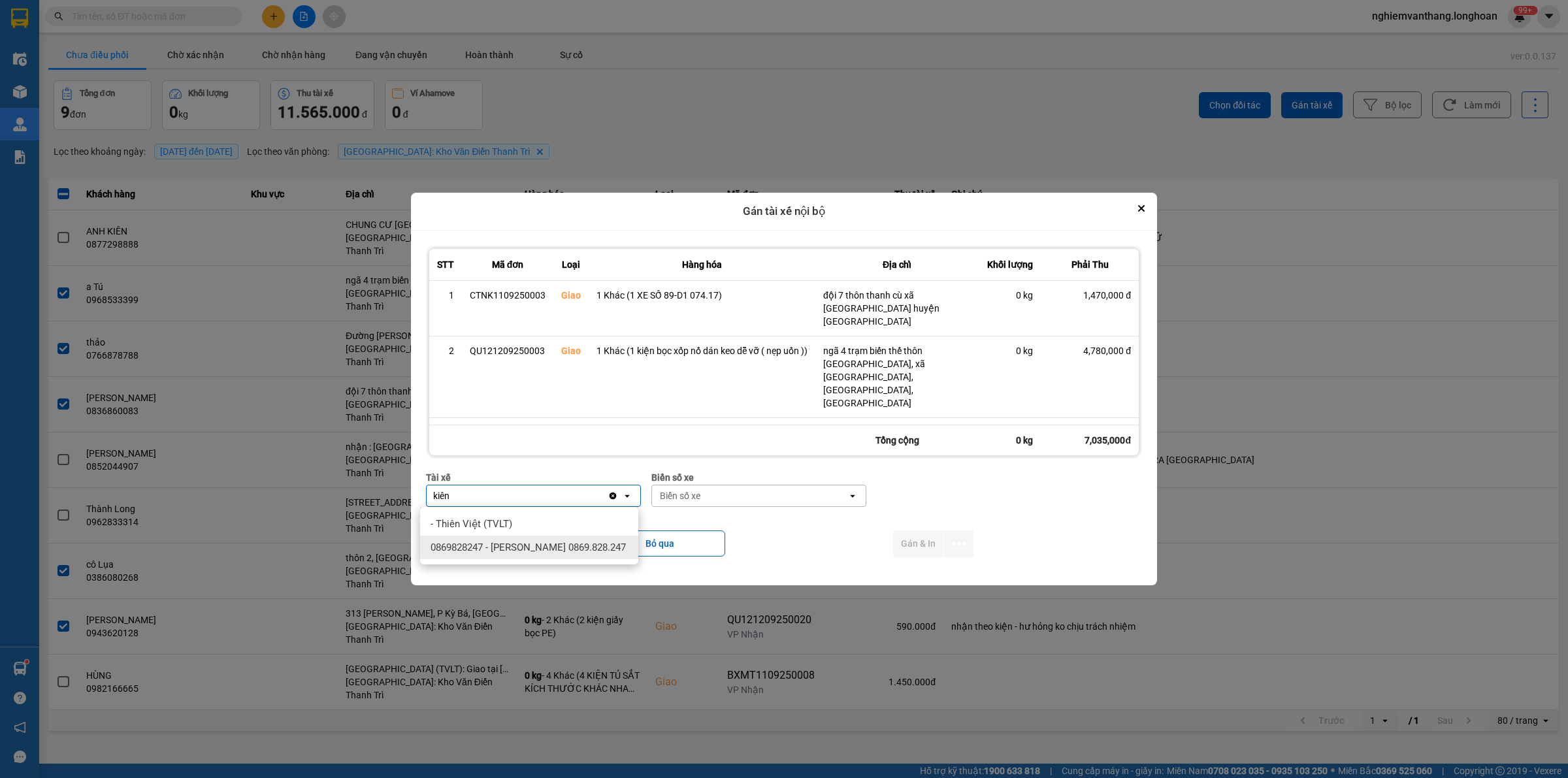
type input "kiên"
drag, startPoint x: 536, startPoint y: 540, endPoint x: 580, endPoint y: 540, distance: 44.0
click at [536, 541] on span "0869828247 - Trần Văn Kiên 0869.828.247" at bounding box center [528, 548] width 196 height 13
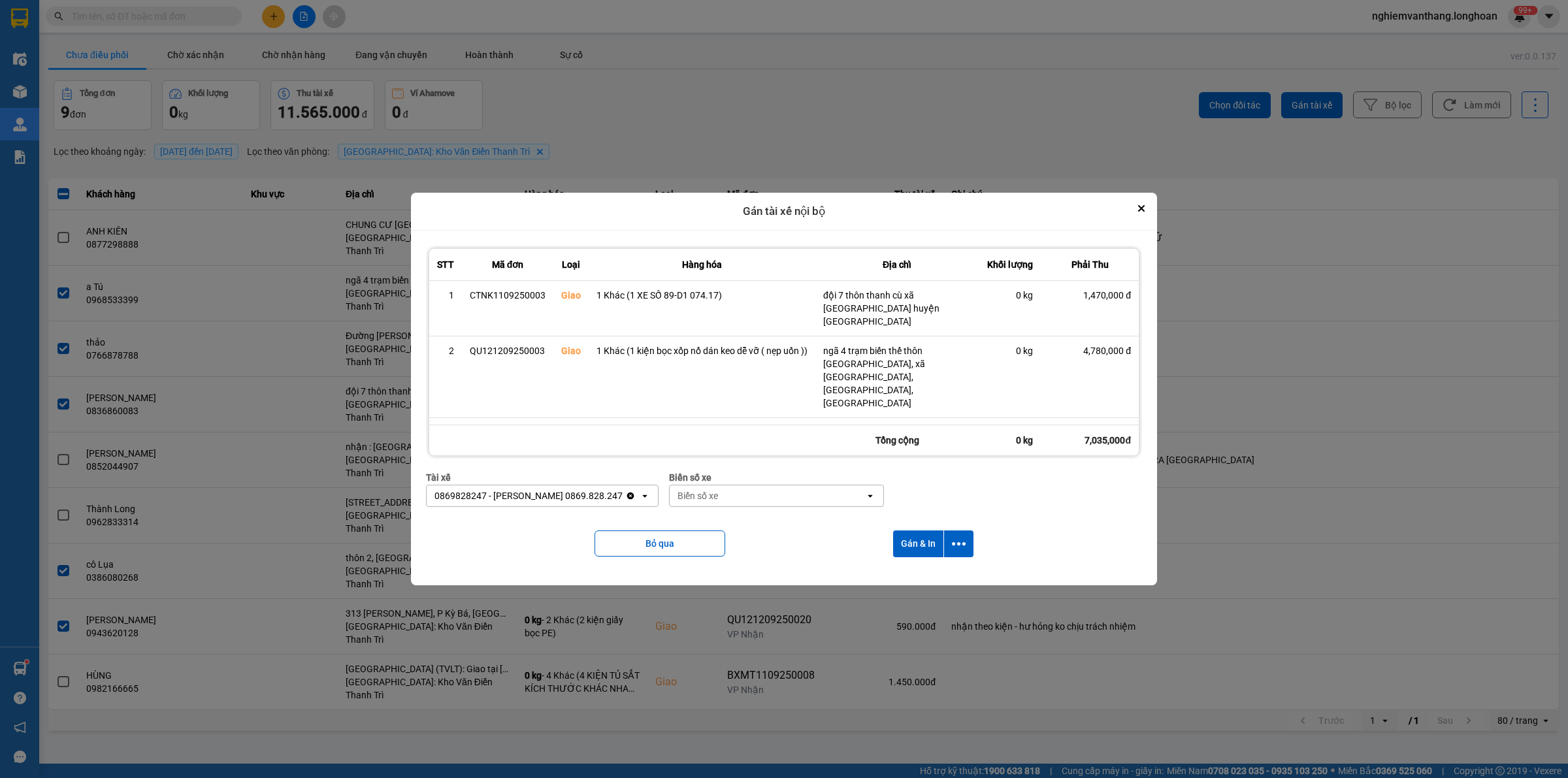
click at [753, 490] on div "Biển số xe" at bounding box center [767, 496] width 196 height 21
type input "83"
click at [700, 573] on span "29E-378.83" at bounding box center [683, 571] width 48 height 13
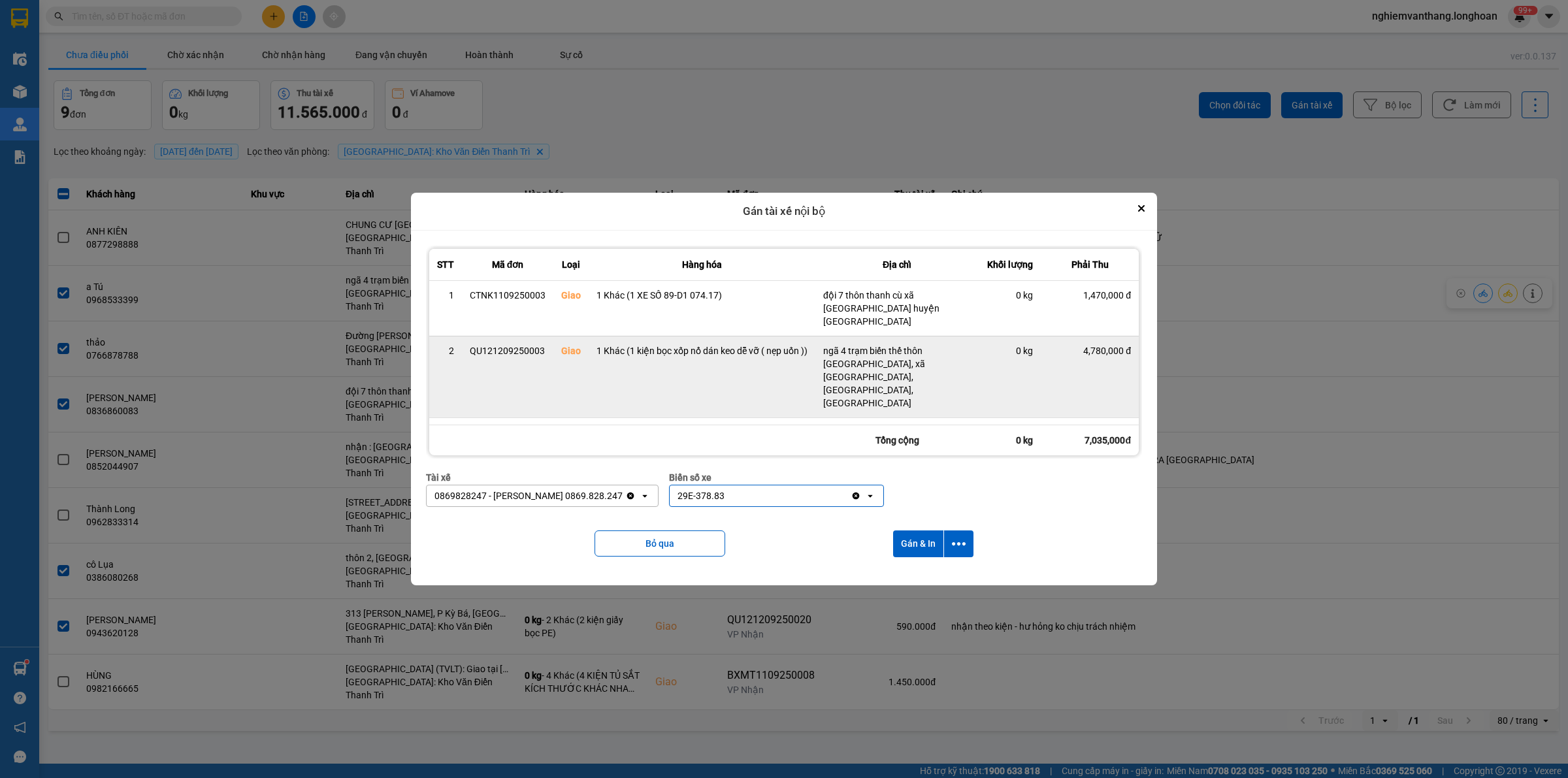
scroll to position [68, 0]
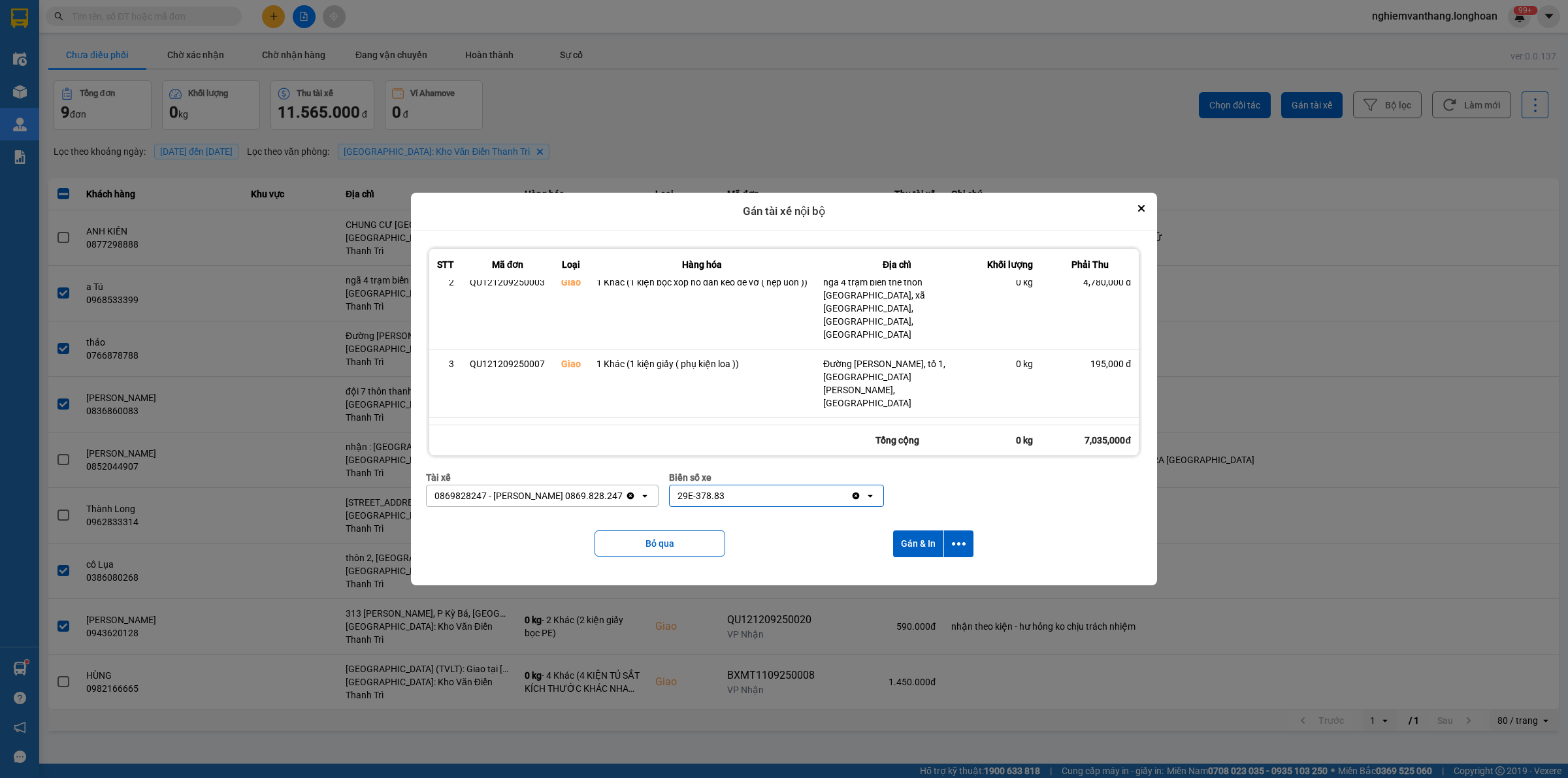
drag, startPoint x: 962, startPoint y: 540, endPoint x: 962, endPoint y: 560, distance: 20.0
click at [964, 541] on icon "dialog" at bounding box center [958, 544] width 14 height 14
click at [939, 579] on div "Chỉ gán tài" at bounding box center [927, 579] width 77 height 13
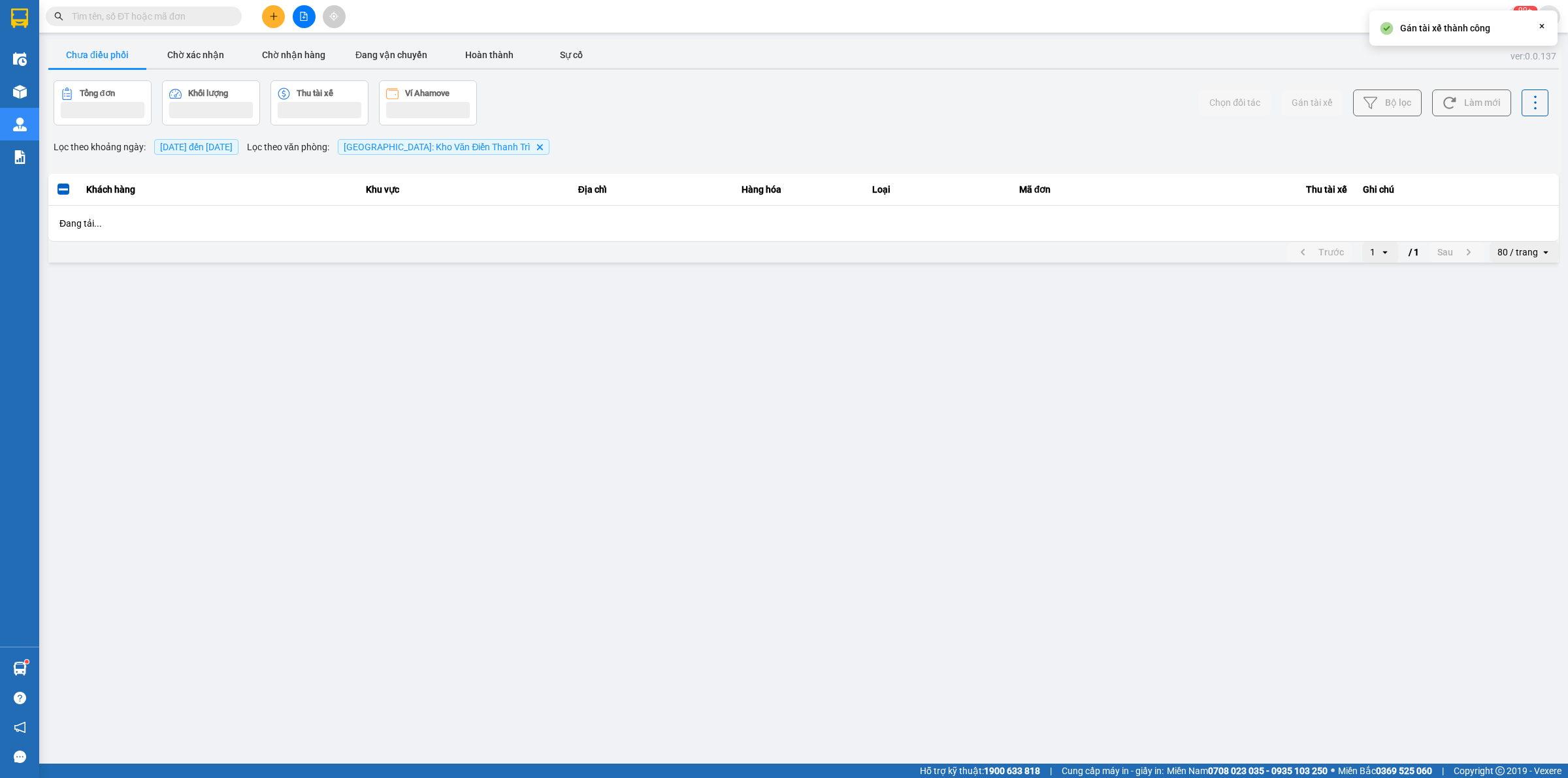
scroll to position [0, 0]
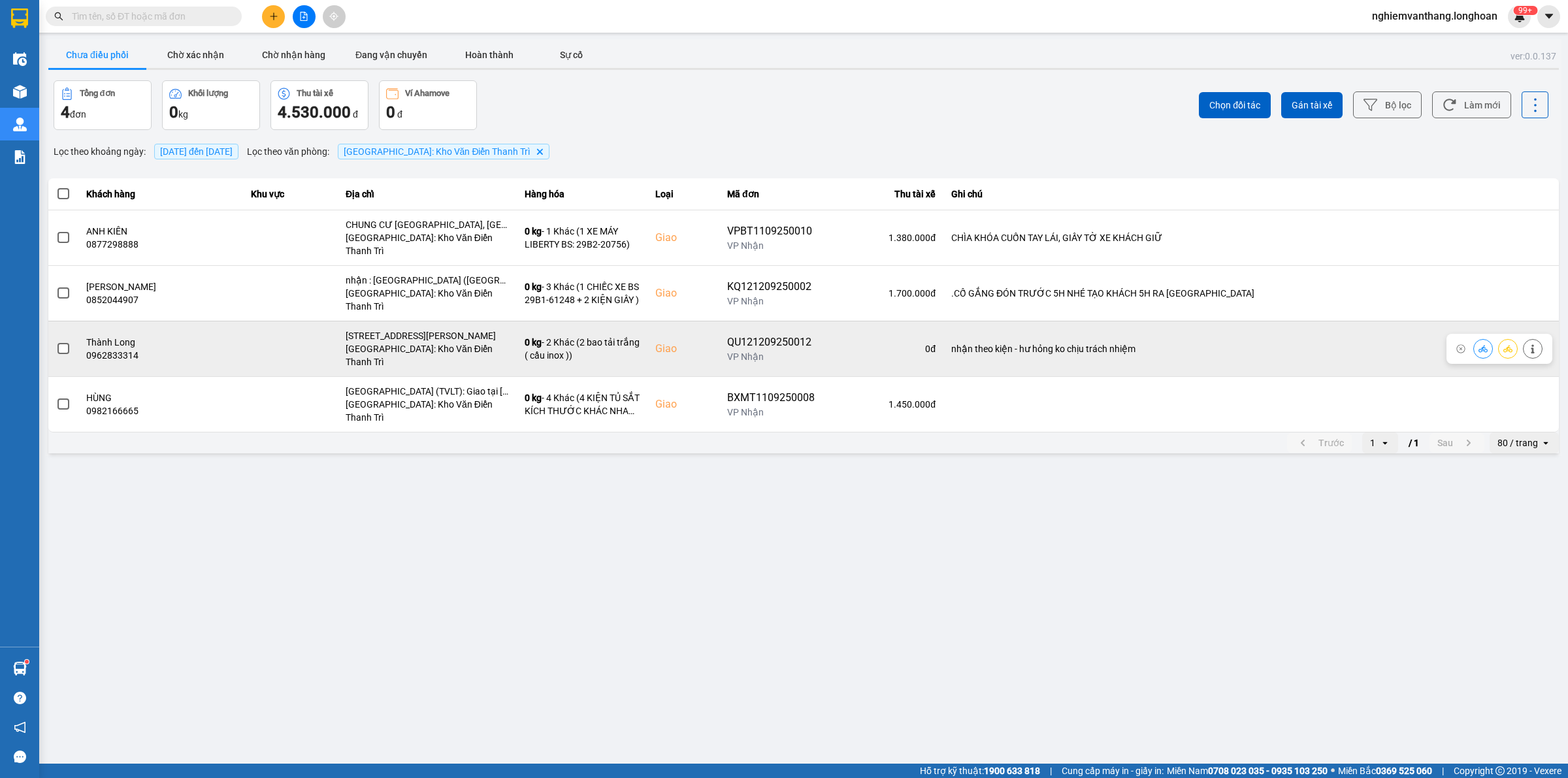
drag, startPoint x: 53, startPoint y: 321, endPoint x: 54, endPoint y: 314, distance: 7.1
click at [54, 321] on td at bounding box center [63, 348] width 30 height 56
click at [57, 339] on div at bounding box center [64, 349] width 14 height 19
click at [64, 343] on span at bounding box center [63, 349] width 12 height 12
click at [56, 341] on input "checkbox" at bounding box center [56, 341] width 0 height 0
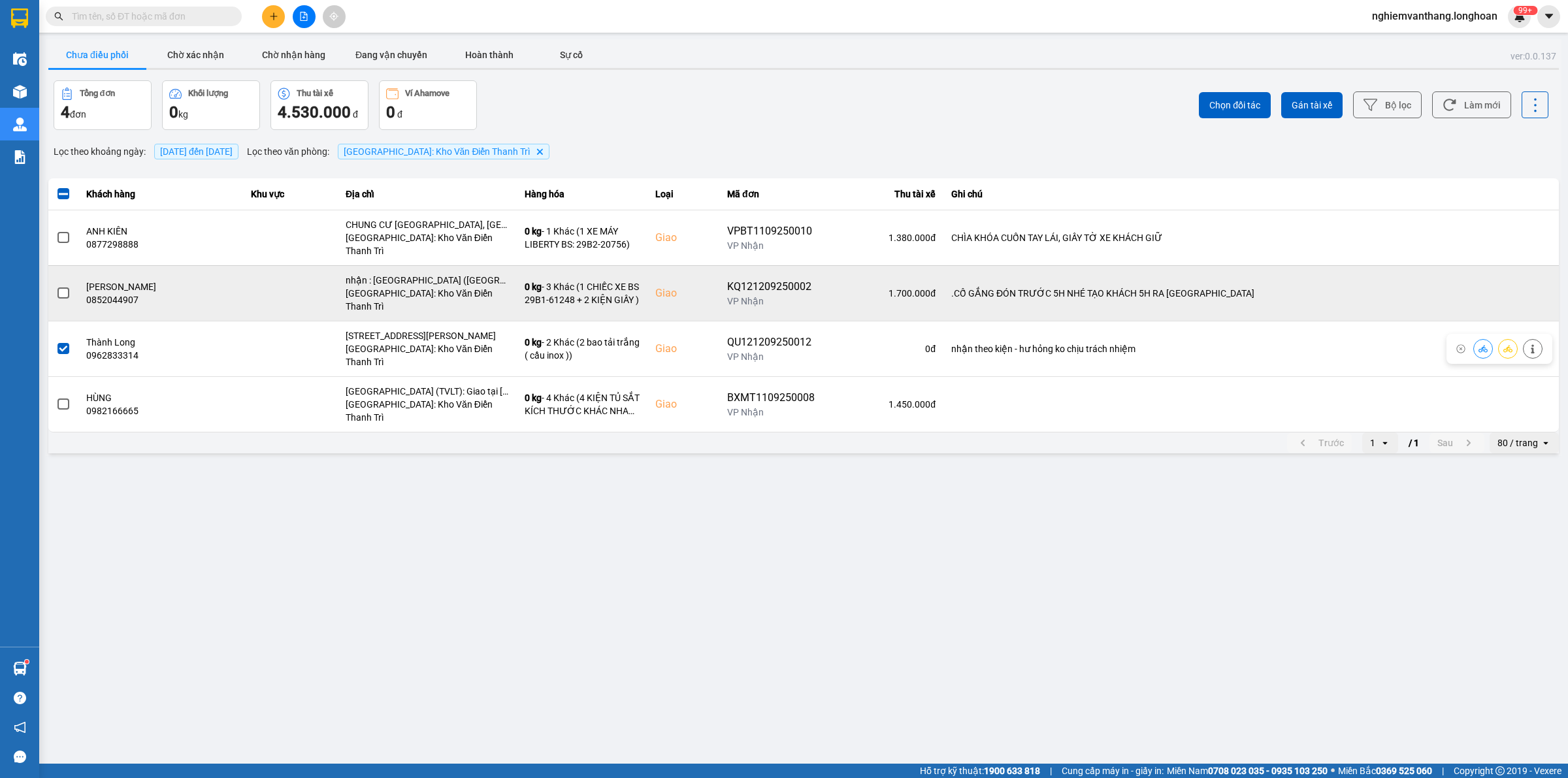
click at [65, 288] on span at bounding box center [63, 293] width 12 height 12
click at [56, 286] on input "checkbox" at bounding box center [56, 286] width 0 height 0
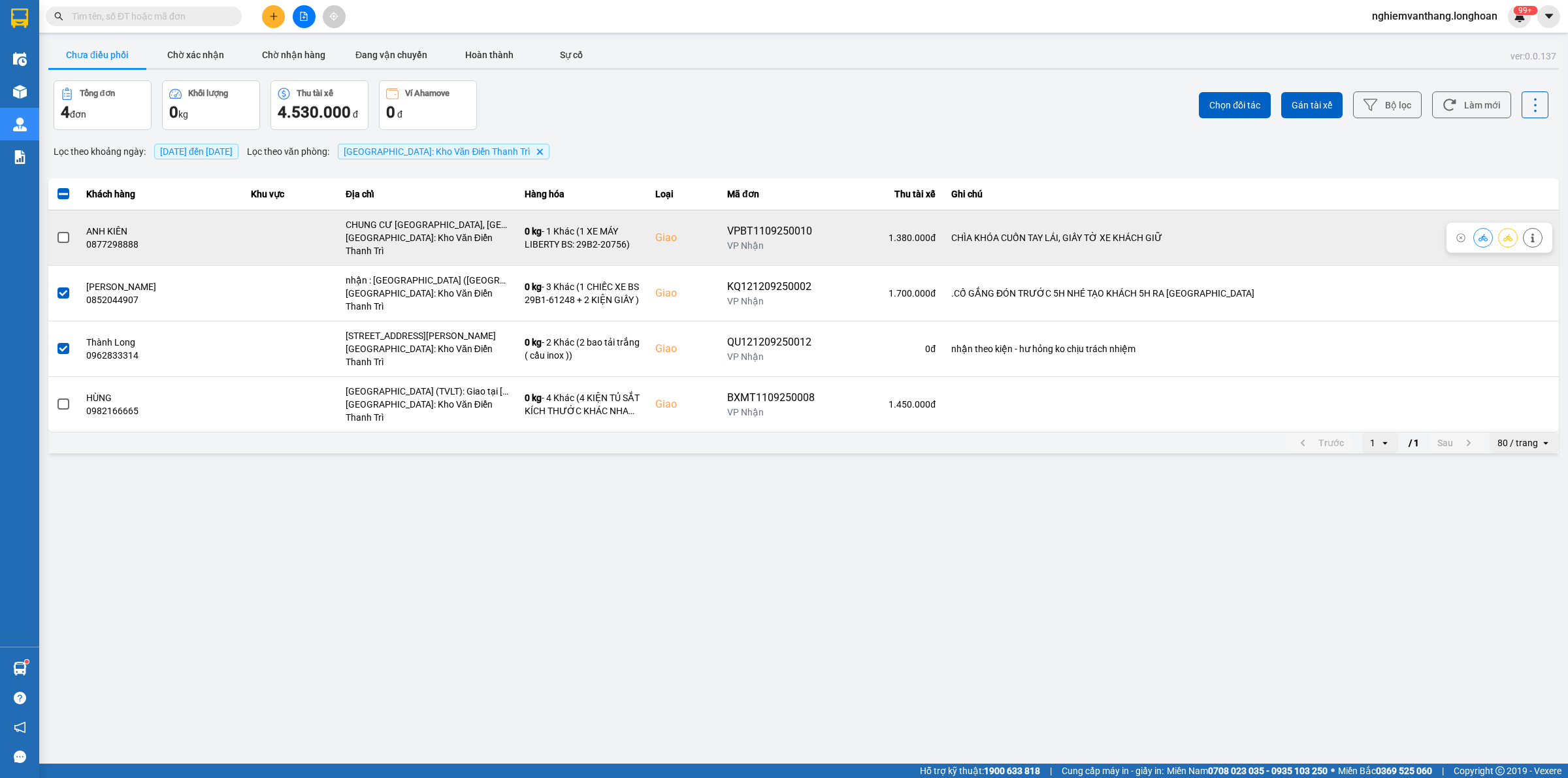
click at [64, 232] on span at bounding box center [63, 238] width 12 height 12
click at [56, 230] on input "checkbox" at bounding box center [56, 230] width 0 height 0
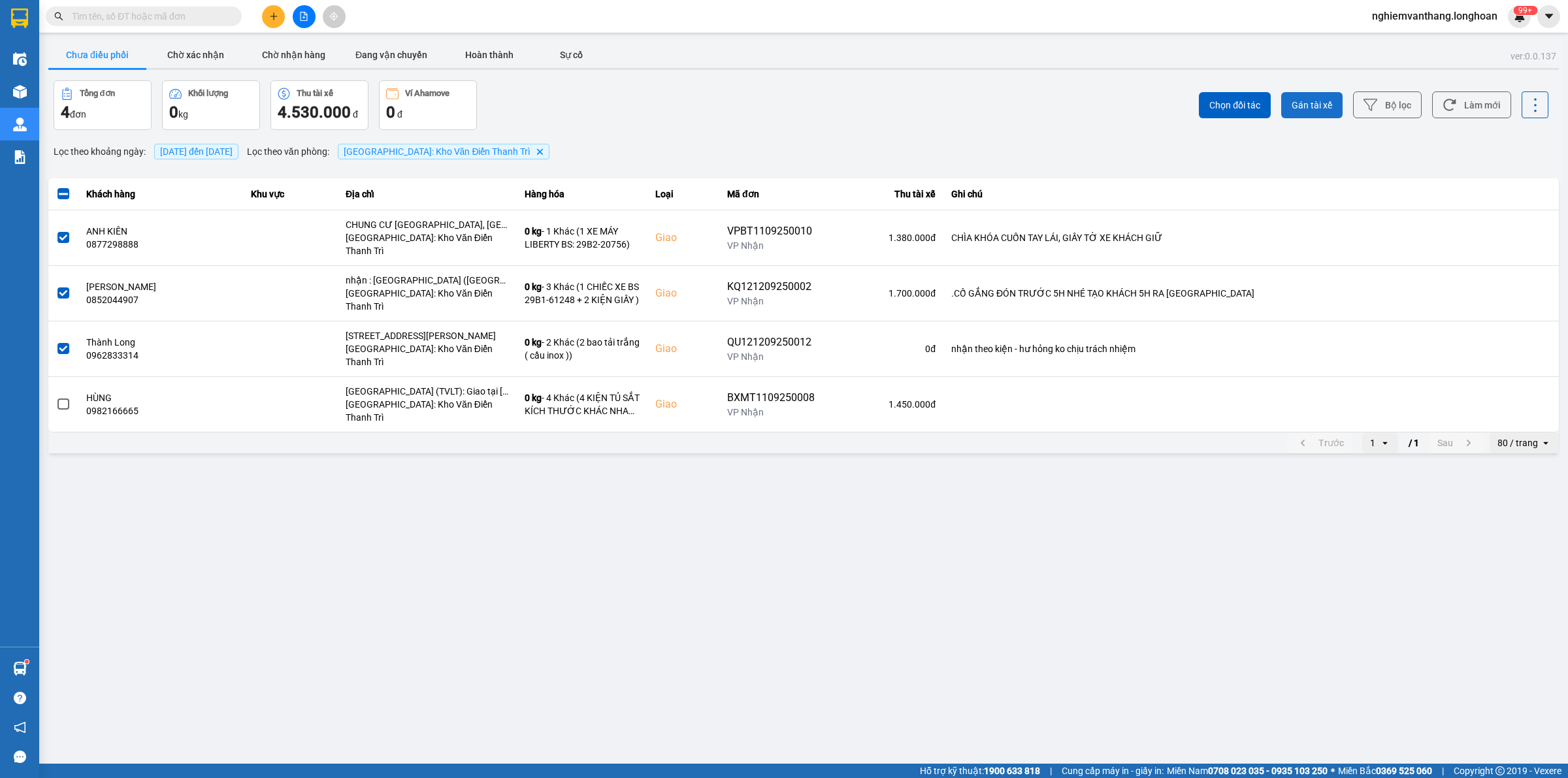
click at [1320, 103] on span "Gán tài xế" at bounding box center [1312, 106] width 40 height 13
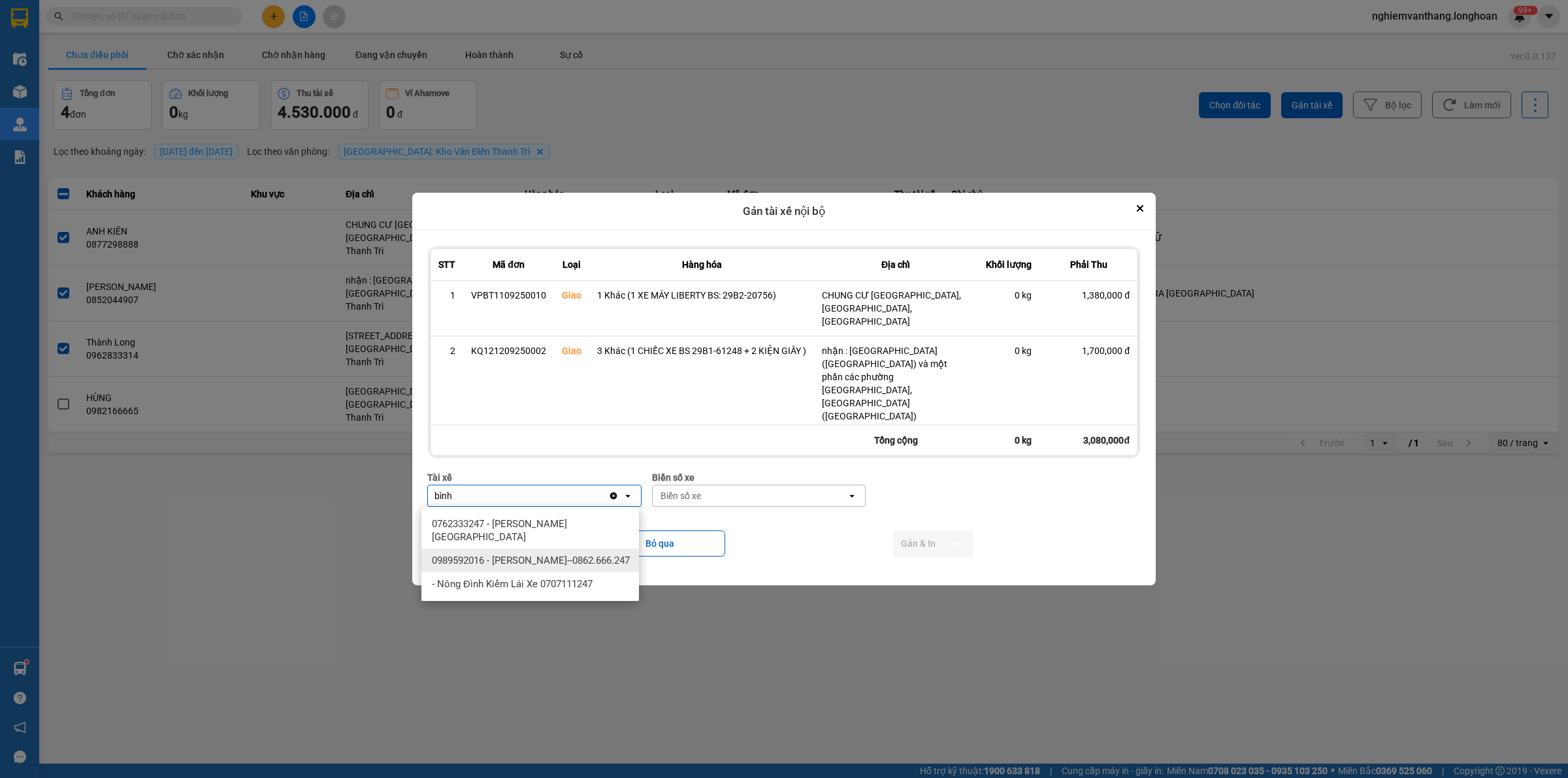
type input "bình"
click at [578, 560] on span "0989592016 - Trần Thanh Bình--0862.666.247" at bounding box center [531, 561] width 198 height 13
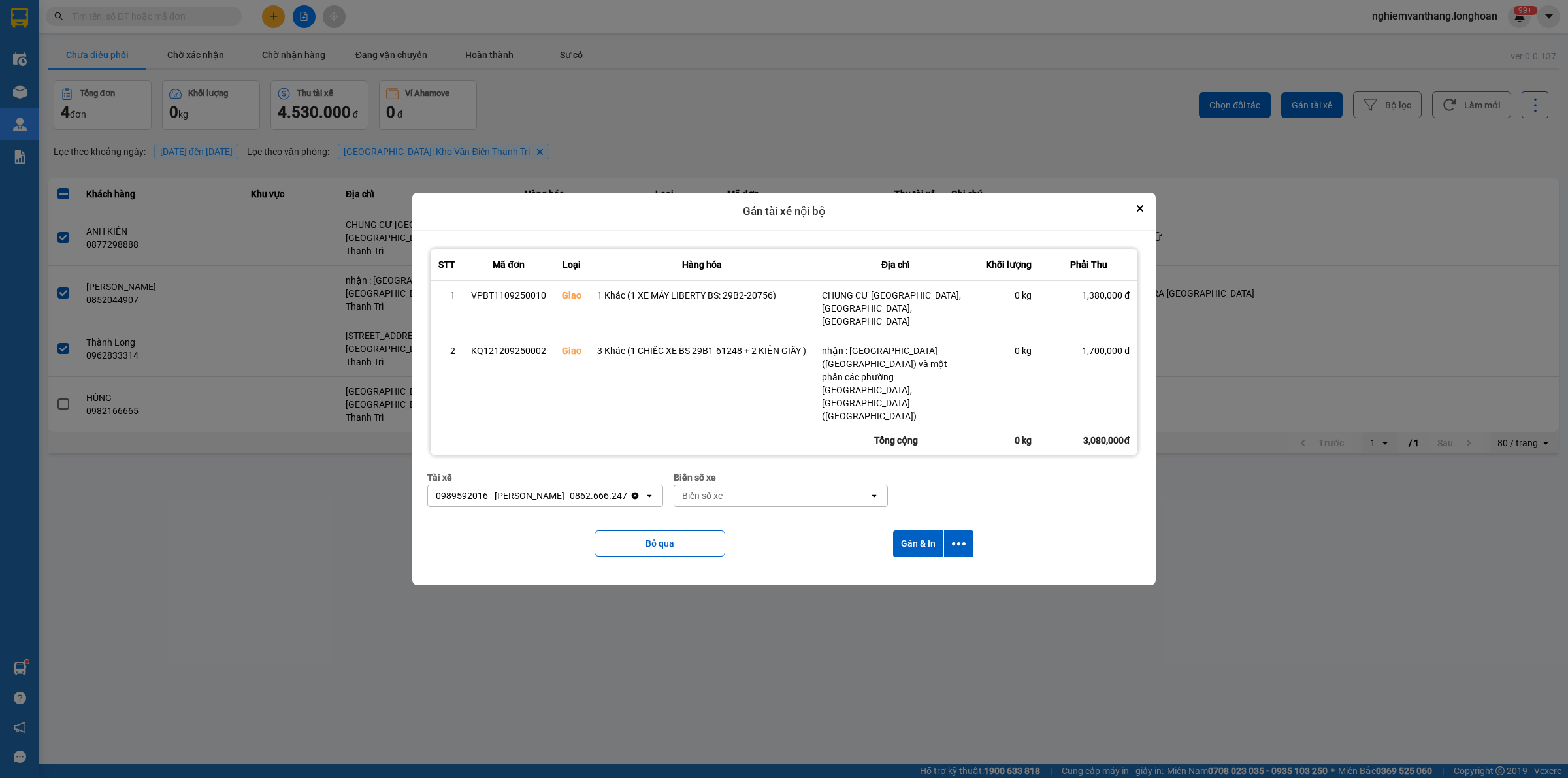
click at [697, 492] on div "Biển số xe" at bounding box center [702, 496] width 40 height 13
type input "3"
type input "44"
click at [751, 511] on ul "29E-122.44" at bounding box center [772, 524] width 217 height 34
click at [743, 518] on div "29E-122.44" at bounding box center [772, 523] width 217 height 23
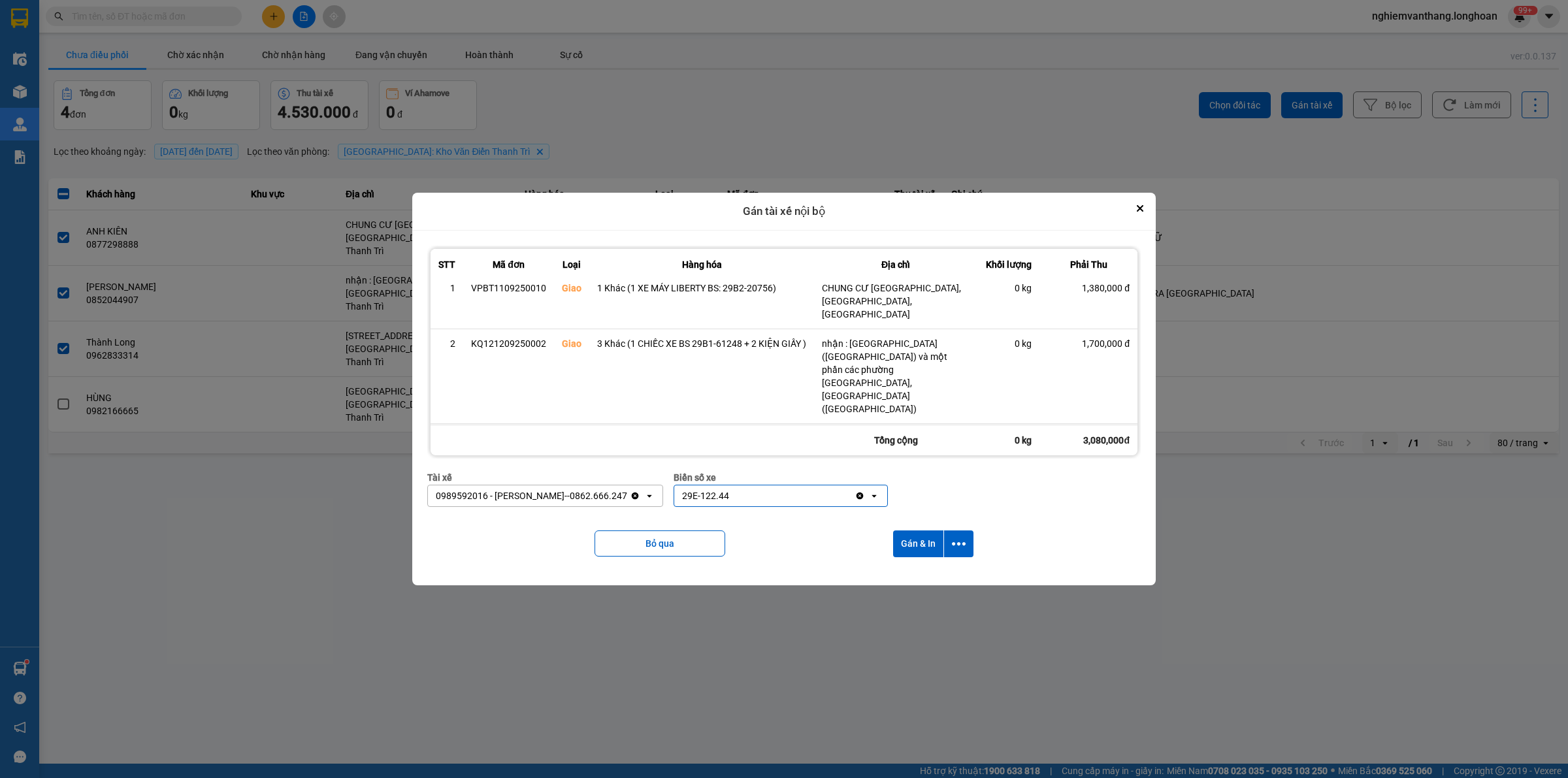
scroll to position [10, 0]
drag, startPoint x: 971, startPoint y: 527, endPoint x: 969, endPoint y: 540, distance: 13.2
click at [970, 532] on div "Bỏ qua Gán & In" at bounding box center [784, 544] width 714 height 53
click at [966, 544] on icon "dialog" at bounding box center [958, 544] width 14 height 3
click at [937, 575] on div "Chỉ gán tài" at bounding box center [926, 579] width 77 height 13
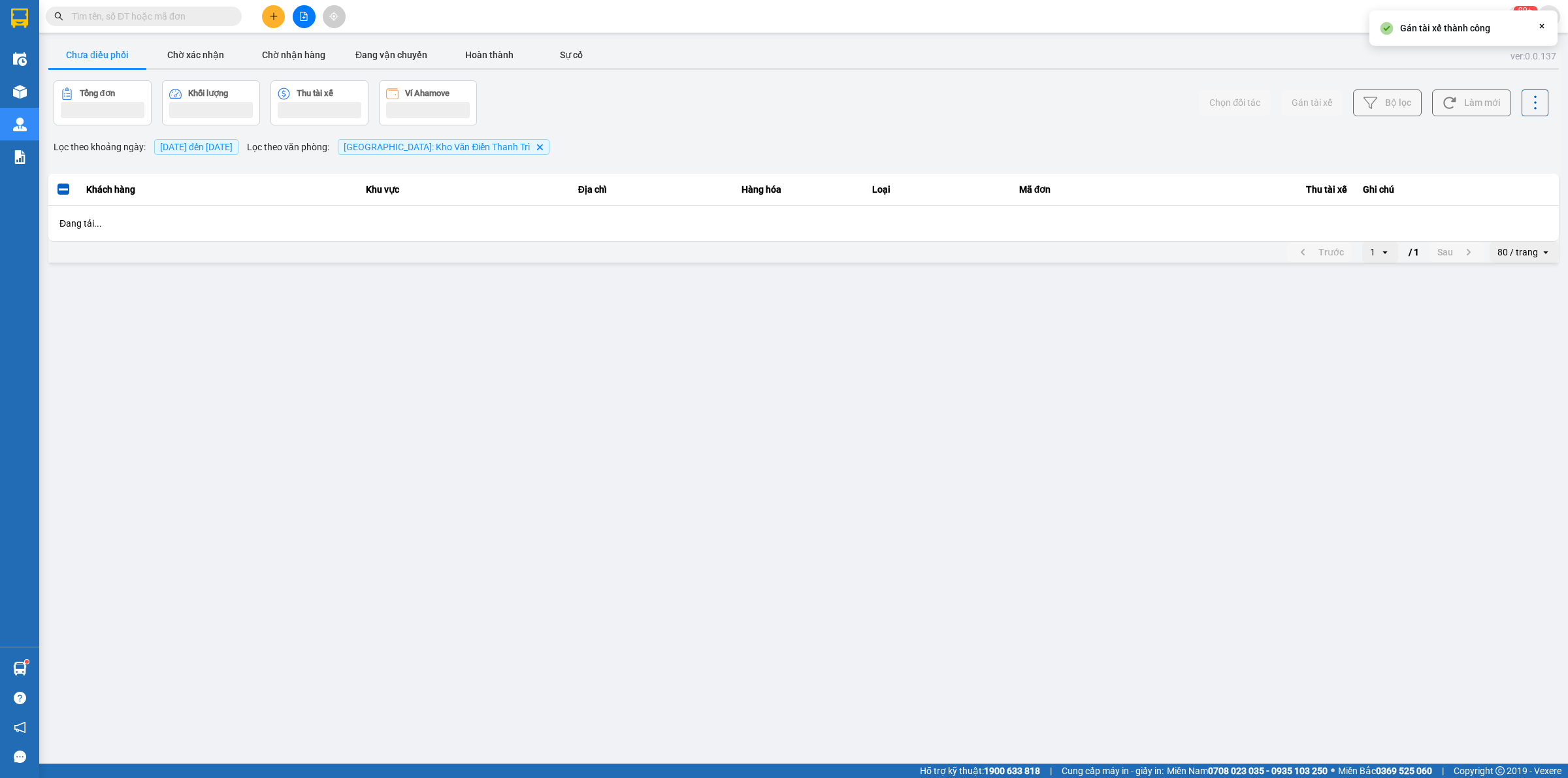
scroll to position [0, 0]
